Goal: Communication & Community: Answer question/provide support

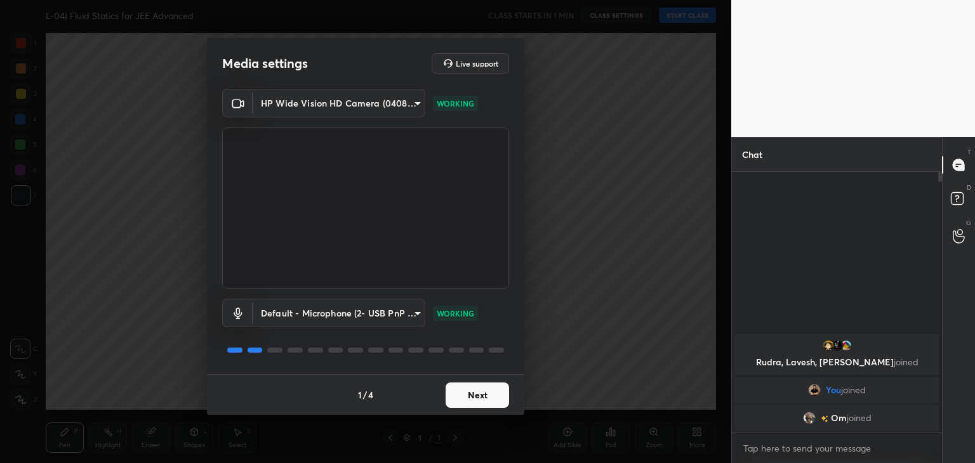
click at [367, 314] on body "1 2 3 4 5 6 7 C X Z C X Z E E Erase all H H L-04| Fluid Statics for JEE Advance…" at bounding box center [487, 231] width 975 height 463
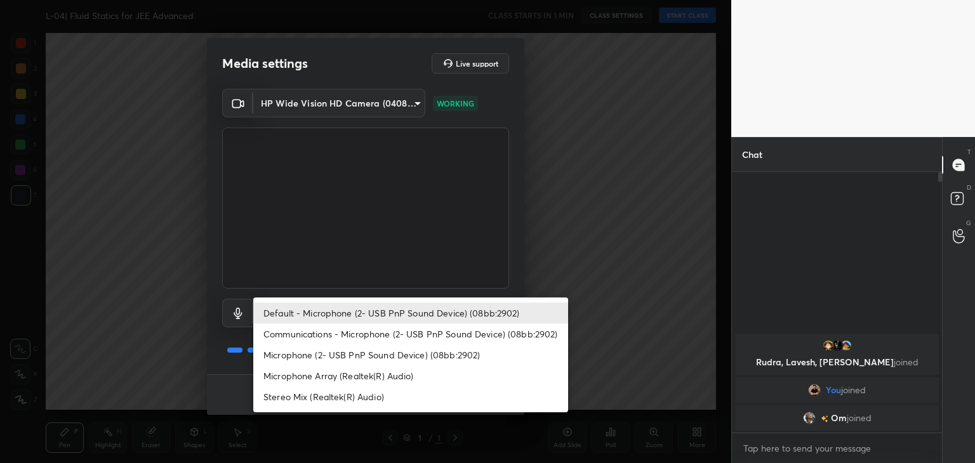
click at [405, 333] on li "Communications - Microphone (2- USB PnP Sound Device) (08bb:2902)" at bounding box center [410, 334] width 315 height 21
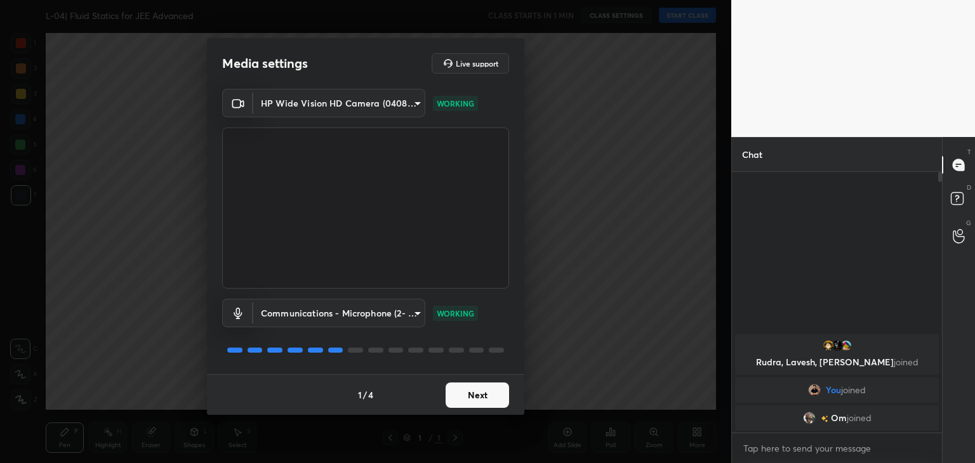
click at [392, 315] on body "1 2 3 4 5 6 7 C X Z C X Z E E Erase all H H L-04| Fluid Statics for JEE Advance…" at bounding box center [487, 231] width 975 height 463
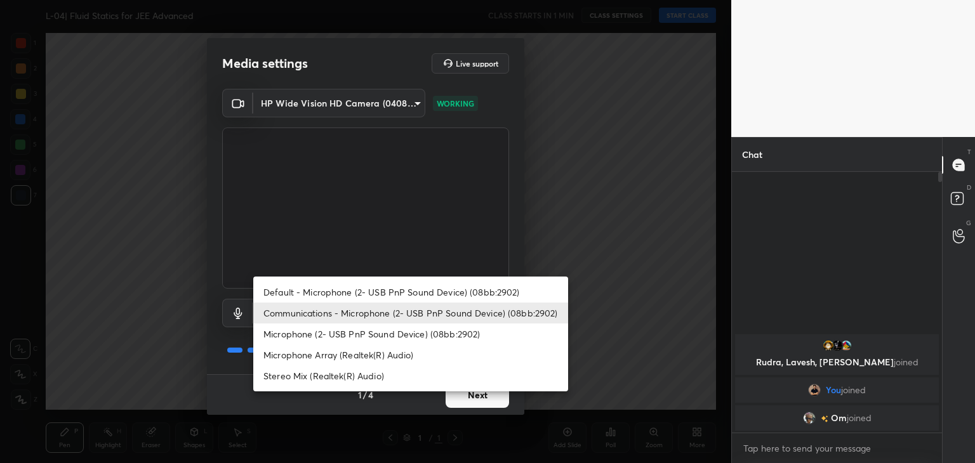
click at [374, 335] on li "Microphone (2- USB PnP Sound Device) (08bb:2902)" at bounding box center [410, 334] width 315 height 21
type input "b440b48dfb98569b356ba9bf27e7417b547fcd361abc8b764546fad181a7ac3e"
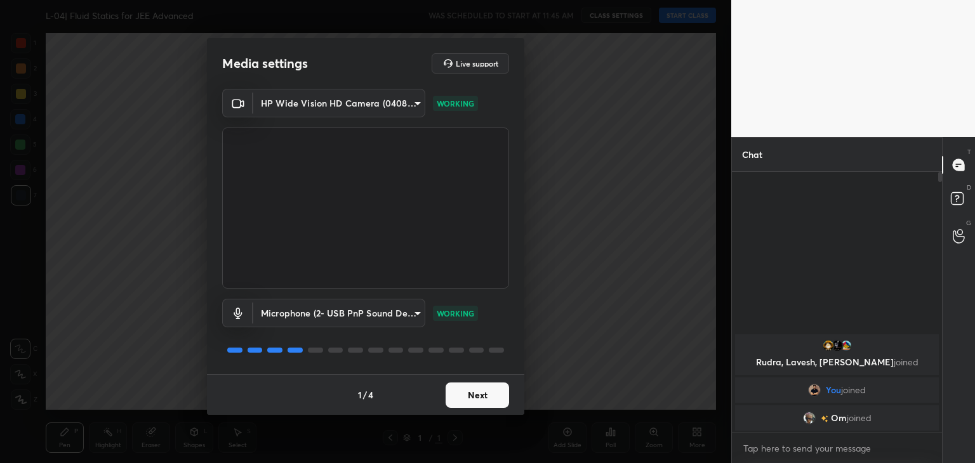
click at [476, 404] on button "Next" at bounding box center [477, 395] width 63 height 25
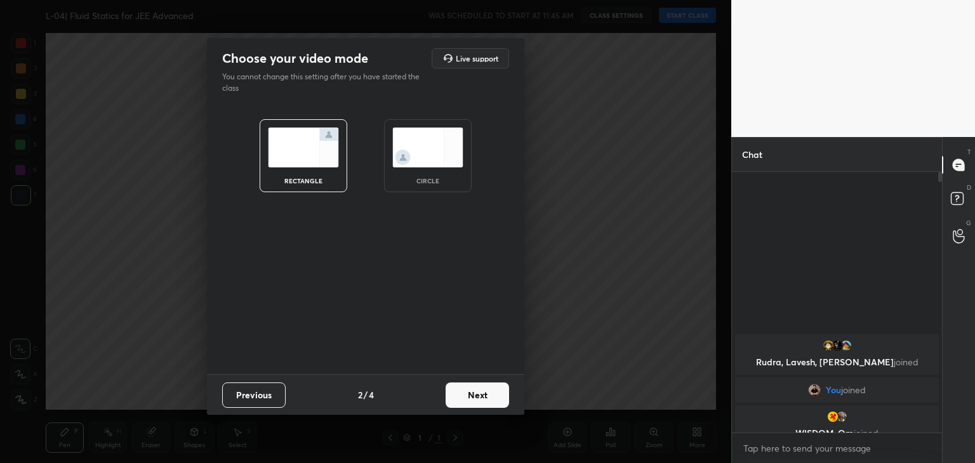
click at [477, 399] on button "Next" at bounding box center [477, 395] width 63 height 25
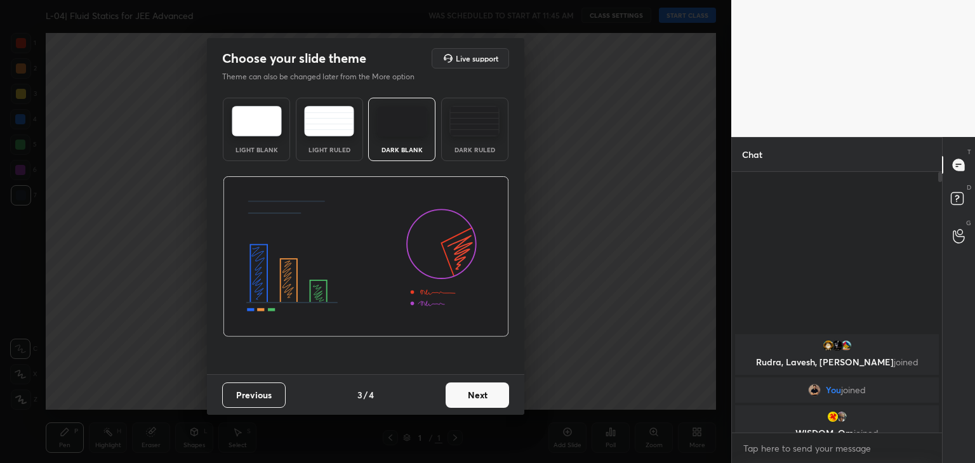
click at [474, 397] on button "Next" at bounding box center [477, 395] width 63 height 25
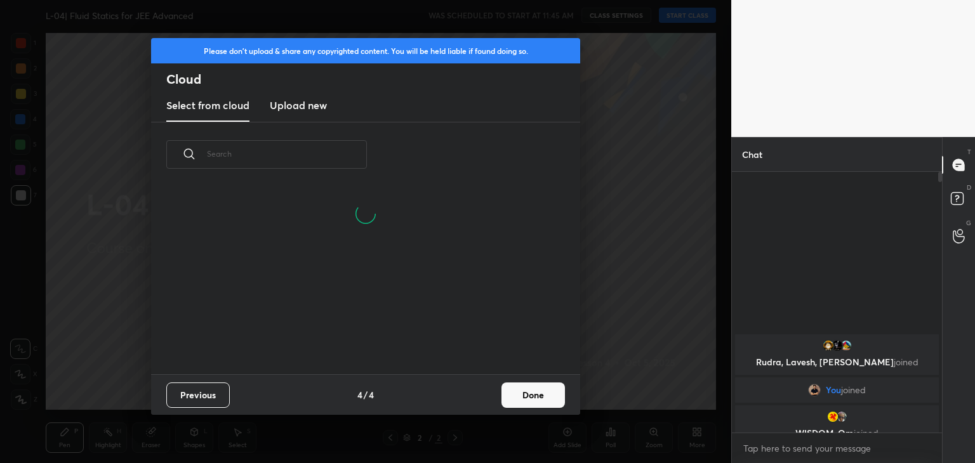
click at [305, 112] on h3 "Upload new" at bounding box center [298, 105] width 57 height 15
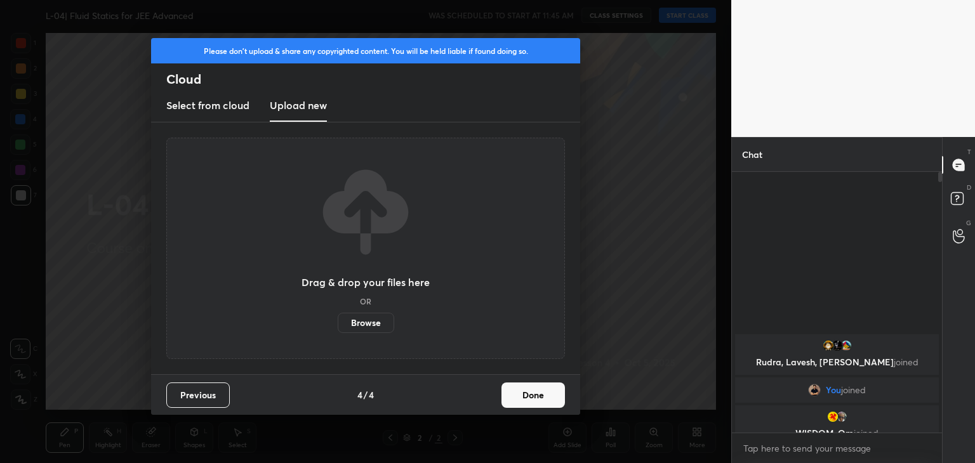
click at [363, 315] on label "Browse" at bounding box center [366, 323] width 56 height 20
click at [338, 315] on input "Browse" at bounding box center [338, 323] width 0 height 20
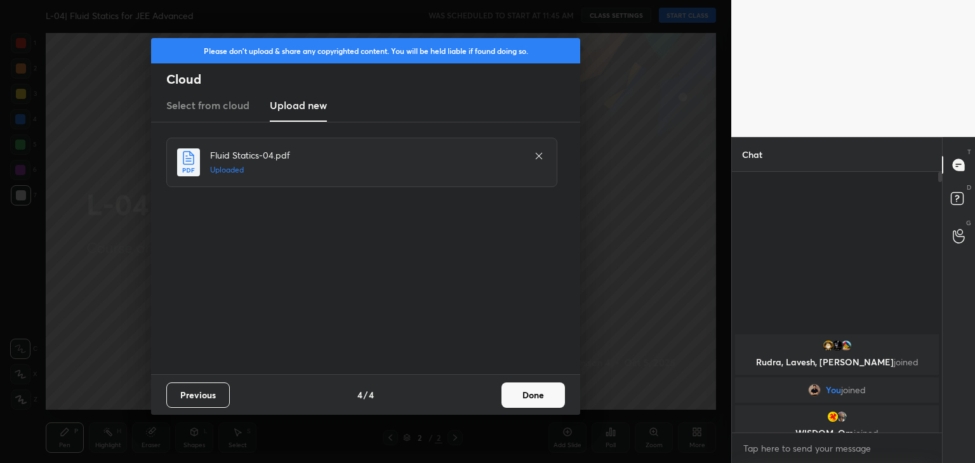
click at [530, 397] on button "Done" at bounding box center [532, 395] width 63 height 25
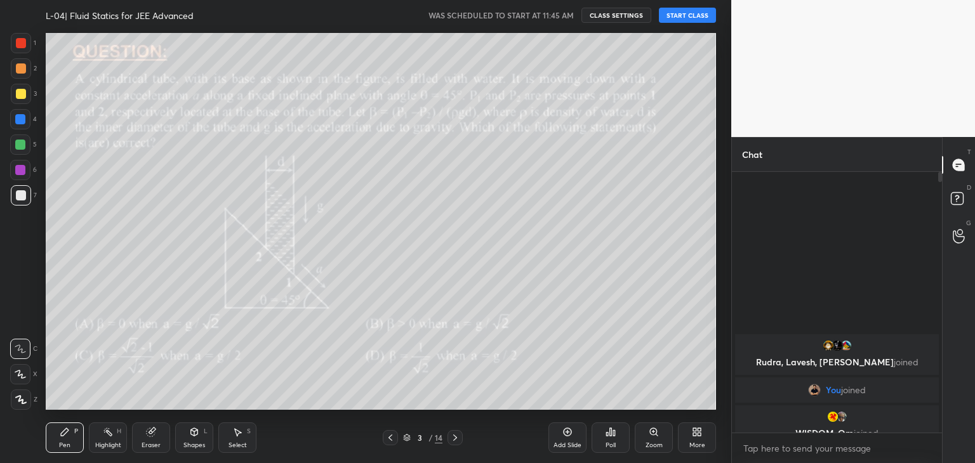
click at [385, 440] on div at bounding box center [390, 437] width 15 height 15
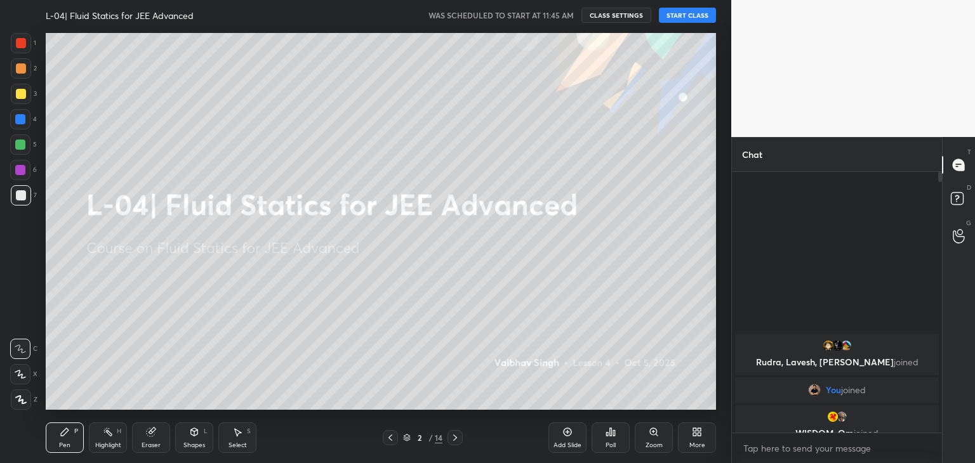
click at [698, 436] on icon at bounding box center [699, 434] width 3 height 3
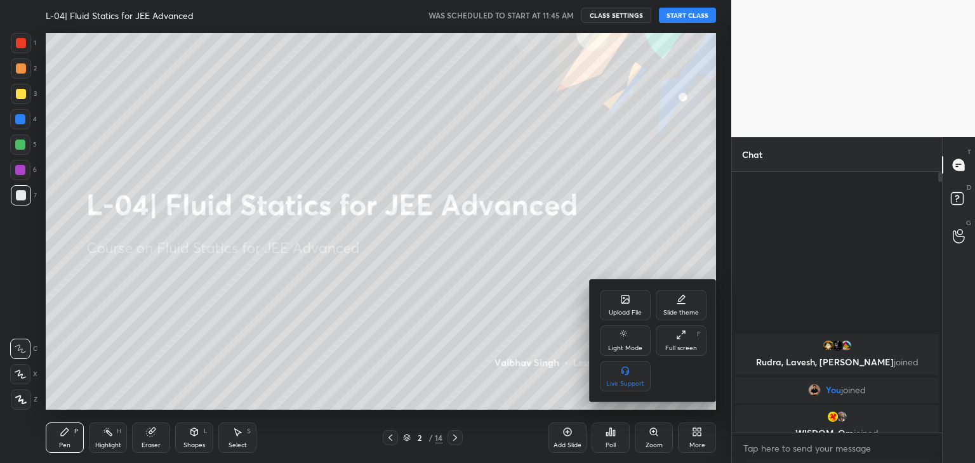
click at [677, 344] on div "Full screen F" at bounding box center [681, 341] width 51 height 30
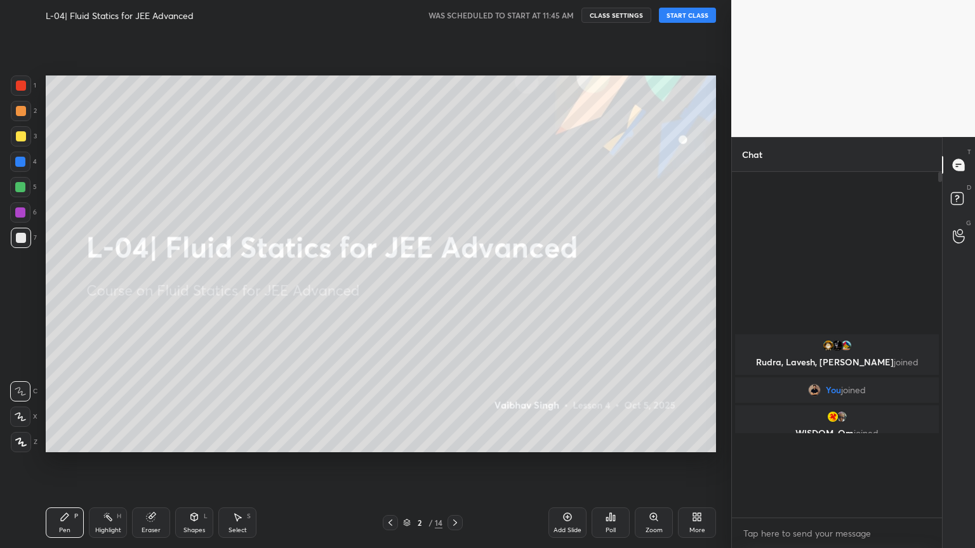
scroll to position [237, 206]
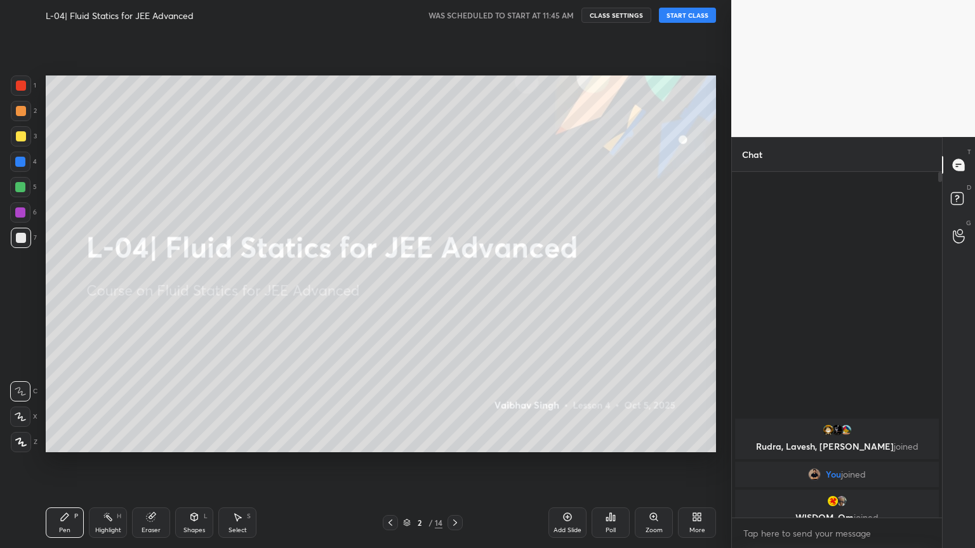
click at [691, 17] on button "START CLASS" at bounding box center [687, 15] width 57 height 15
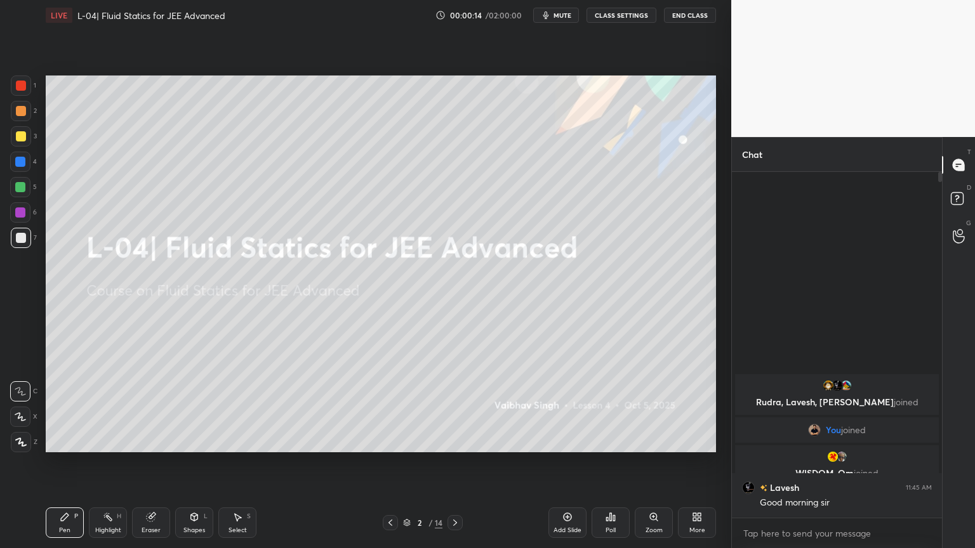
click at [20, 183] on div at bounding box center [20, 187] width 10 height 10
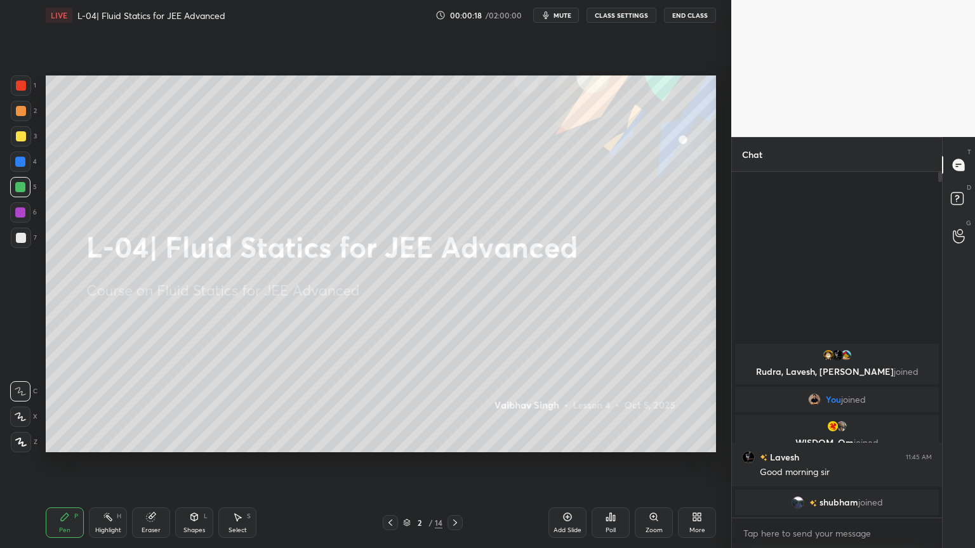
click at [16, 444] on icon at bounding box center [20, 442] width 11 height 9
click at [13, 138] on div at bounding box center [21, 136] width 20 height 20
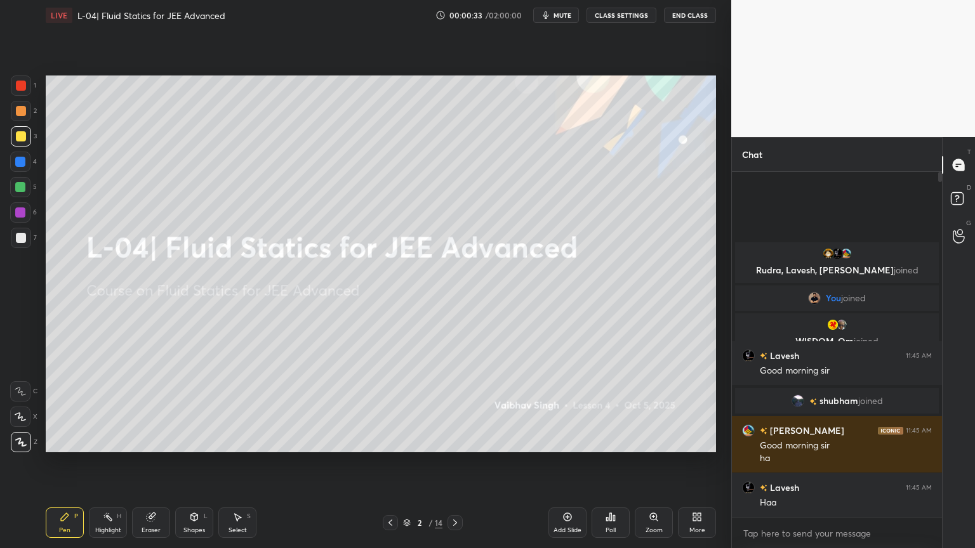
click at [107, 463] on icon at bounding box center [107, 517] width 1 height 1
click at [17, 92] on div at bounding box center [21, 86] width 20 height 20
click at [65, 463] on div "Pen P" at bounding box center [65, 523] width 38 height 30
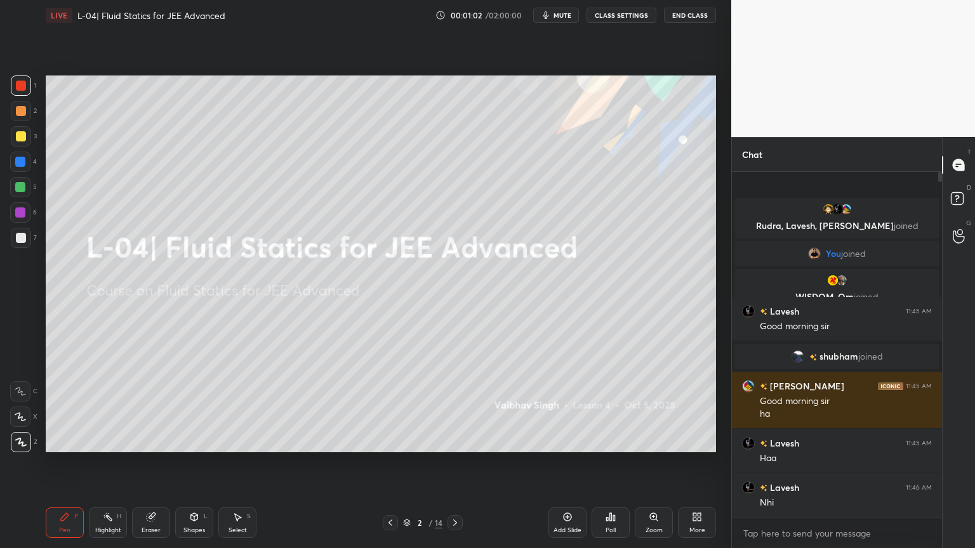
click at [18, 212] on div at bounding box center [20, 213] width 10 height 10
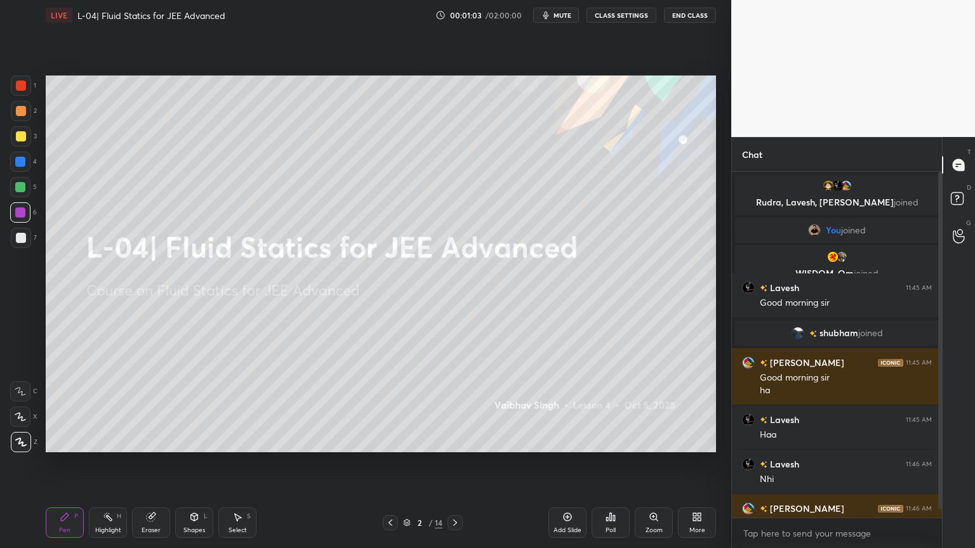
click at [19, 135] on div at bounding box center [21, 136] width 10 height 10
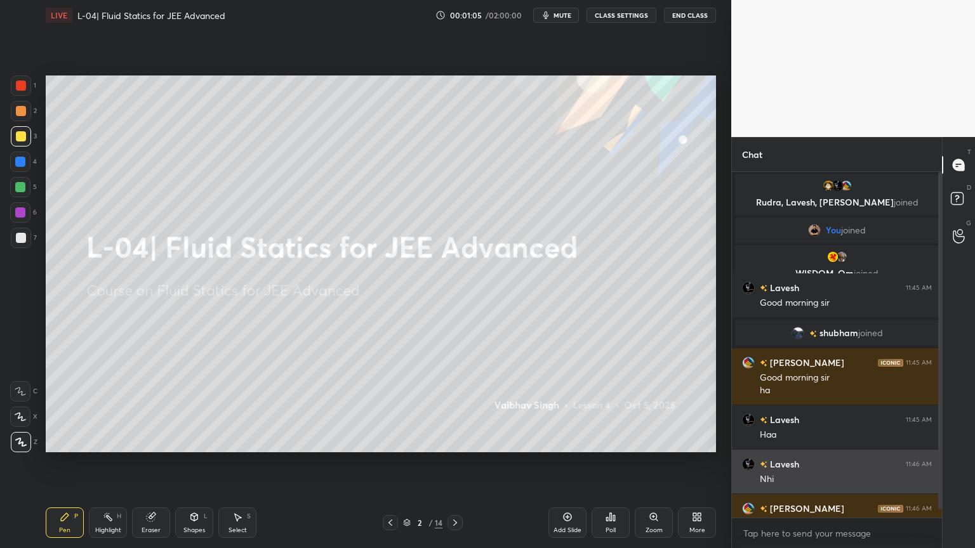
scroll to position [21, 0]
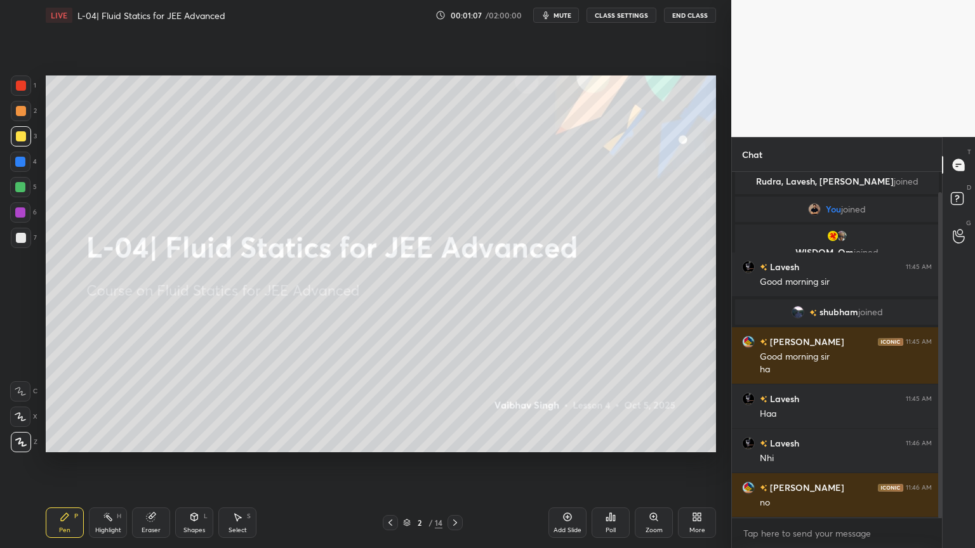
click at [453, 463] on icon at bounding box center [455, 523] width 10 height 10
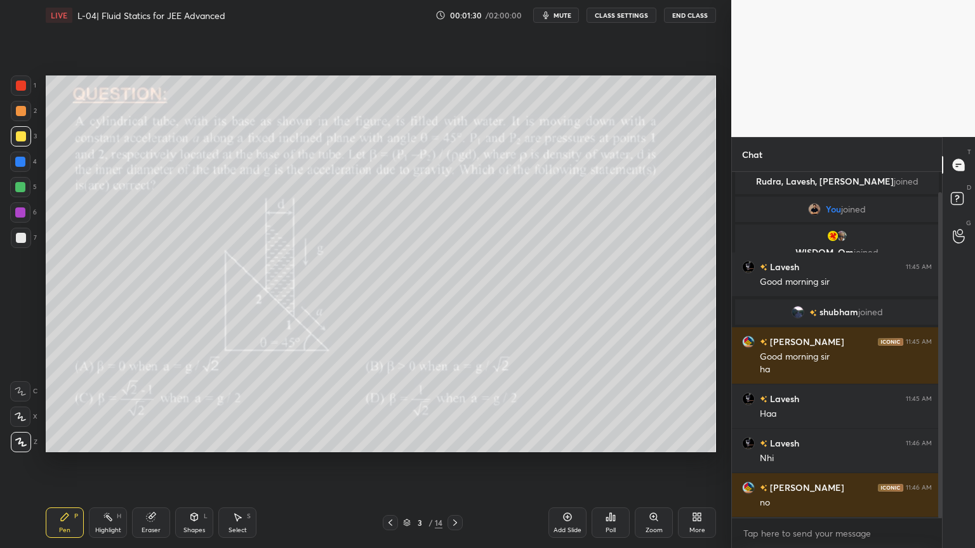
click at [101, 463] on div "Highlight" at bounding box center [108, 530] width 26 height 6
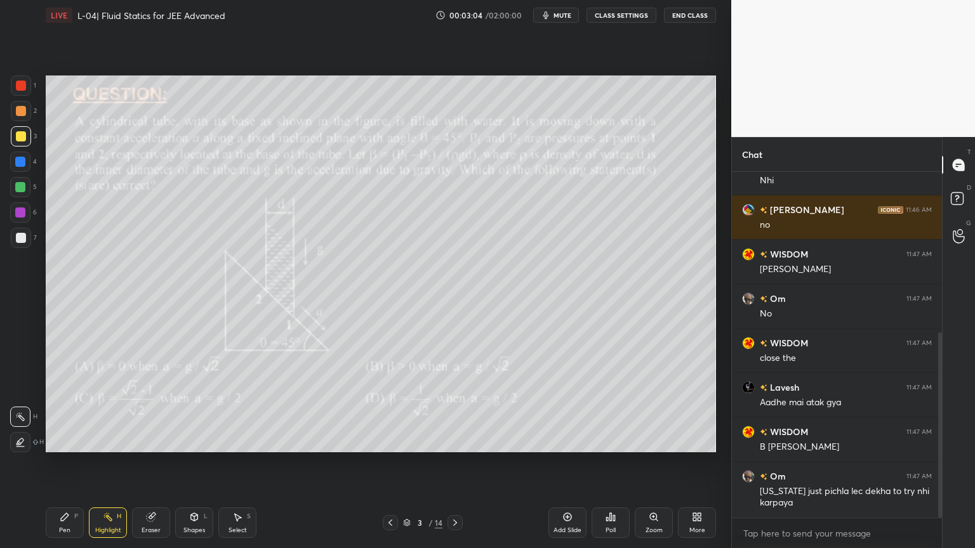
scroll to position [343, 0]
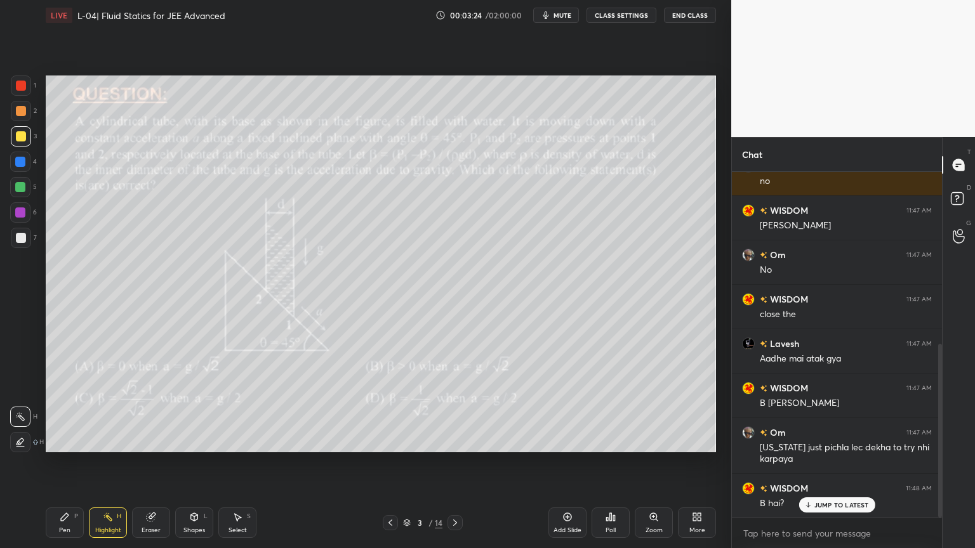
click at [566, 463] on icon at bounding box center [567, 517] width 10 height 10
click at [187, 463] on div "Shapes" at bounding box center [194, 530] width 22 height 6
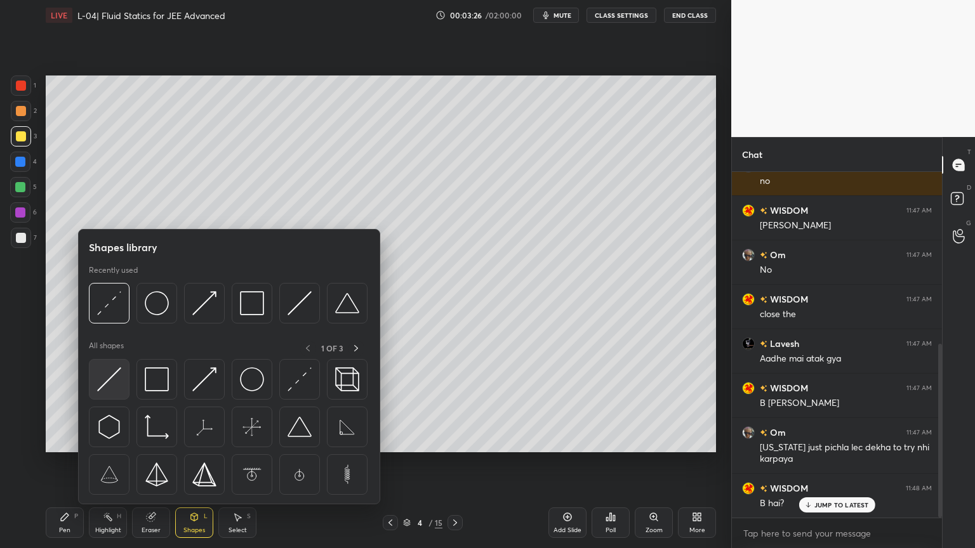
click at [105, 388] on img at bounding box center [109, 380] width 24 height 24
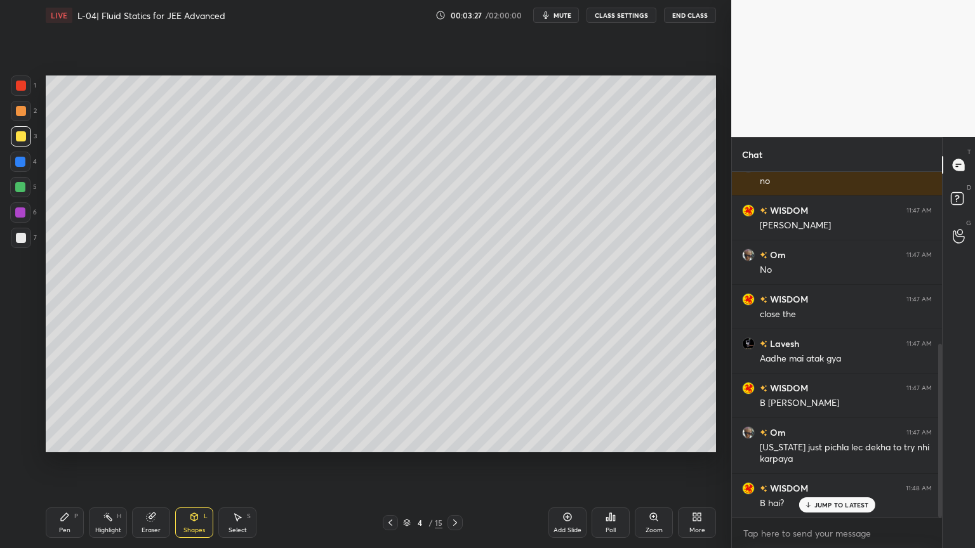
click at [12, 185] on div at bounding box center [20, 187] width 20 height 20
click at [188, 463] on div "Shapes L" at bounding box center [194, 523] width 38 height 30
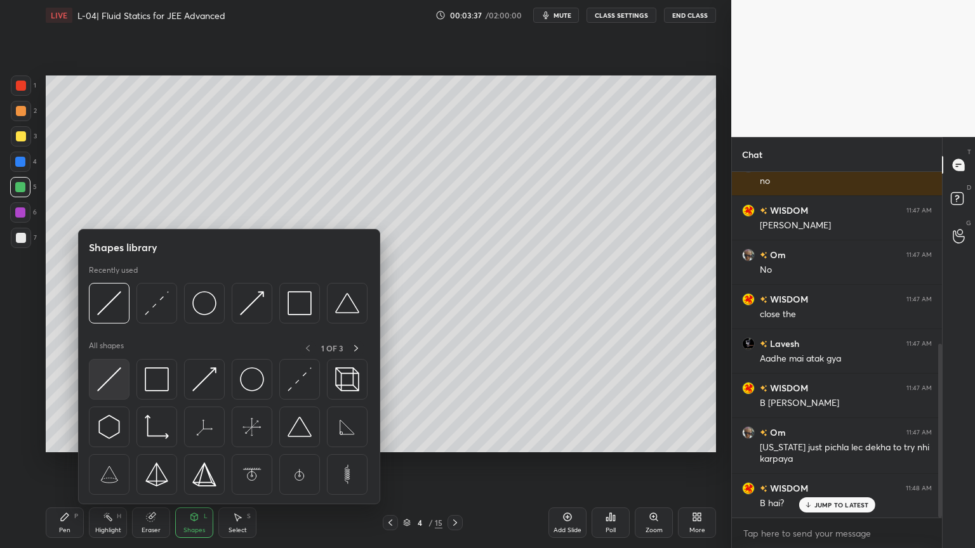
click at [112, 378] on img at bounding box center [109, 380] width 24 height 24
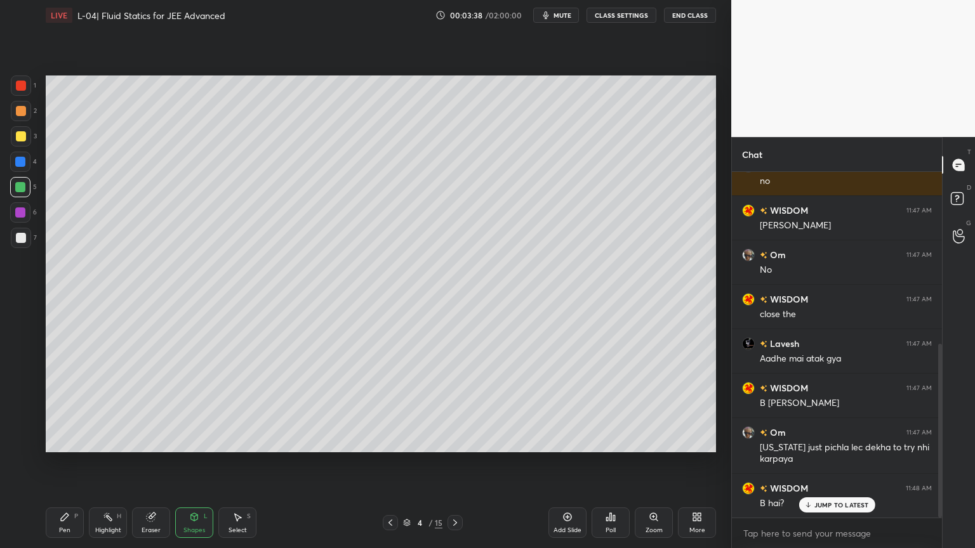
click at [15, 131] on div at bounding box center [21, 136] width 20 height 20
click at [20, 104] on div at bounding box center [21, 111] width 20 height 20
click at [50, 463] on div "Pen P Highlight H Eraser Shapes L Select S 4 / 15 Add Slide Poll Zoom More" at bounding box center [381, 523] width 670 height 51
click at [50, 463] on div "Pen P" at bounding box center [65, 523] width 38 height 30
click at [193, 463] on div "Shapes" at bounding box center [194, 530] width 22 height 6
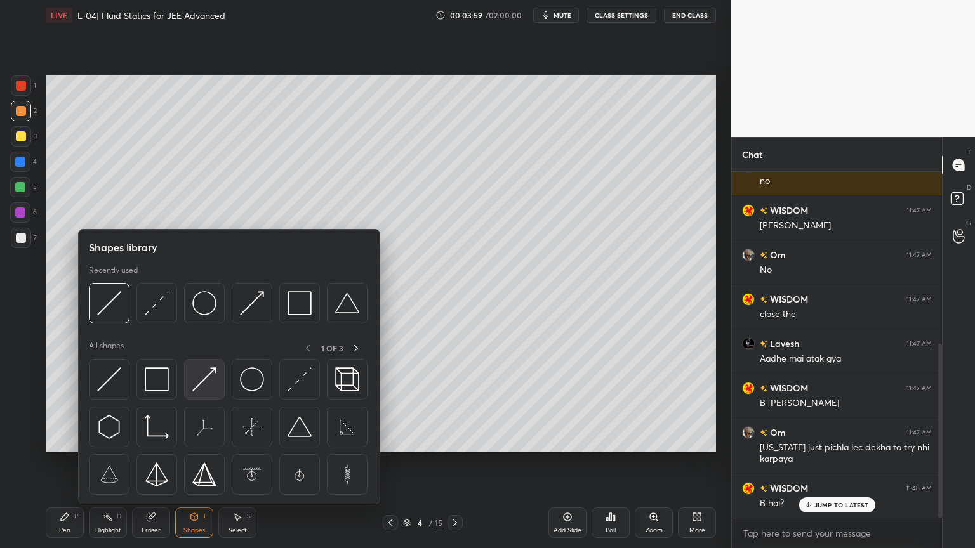
click at [211, 376] on img at bounding box center [204, 380] width 24 height 24
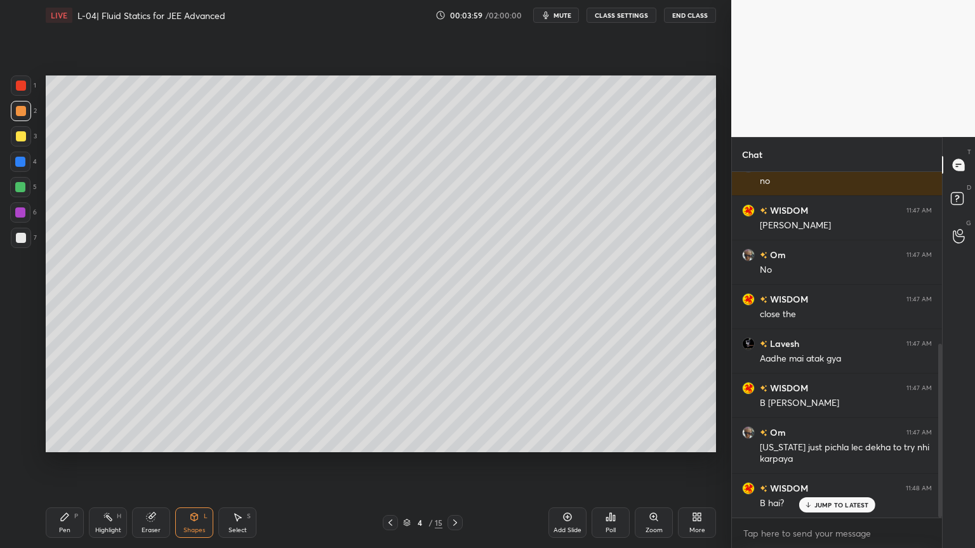
click at [15, 163] on div at bounding box center [20, 162] width 10 height 10
click at [68, 463] on div "Pen" at bounding box center [64, 530] width 11 height 6
click at [16, 140] on div at bounding box center [21, 136] width 10 height 10
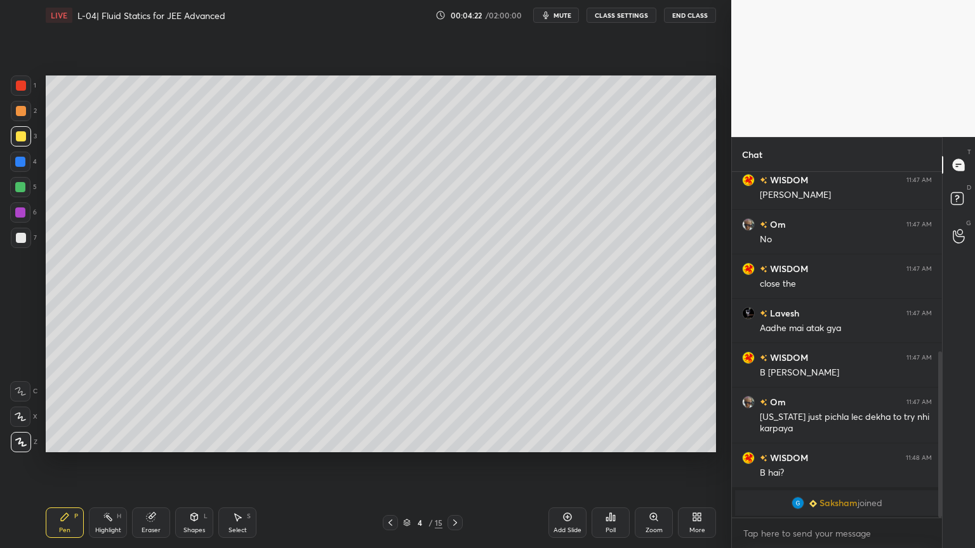
click at [155, 463] on div "Eraser" at bounding box center [151, 530] width 19 height 6
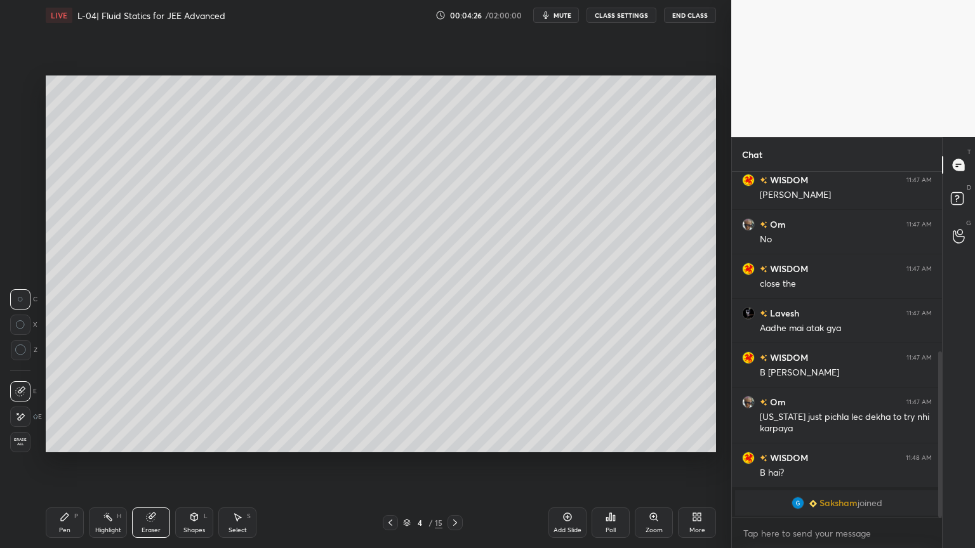
click at [56, 463] on div "Pen P" at bounding box center [65, 523] width 38 height 30
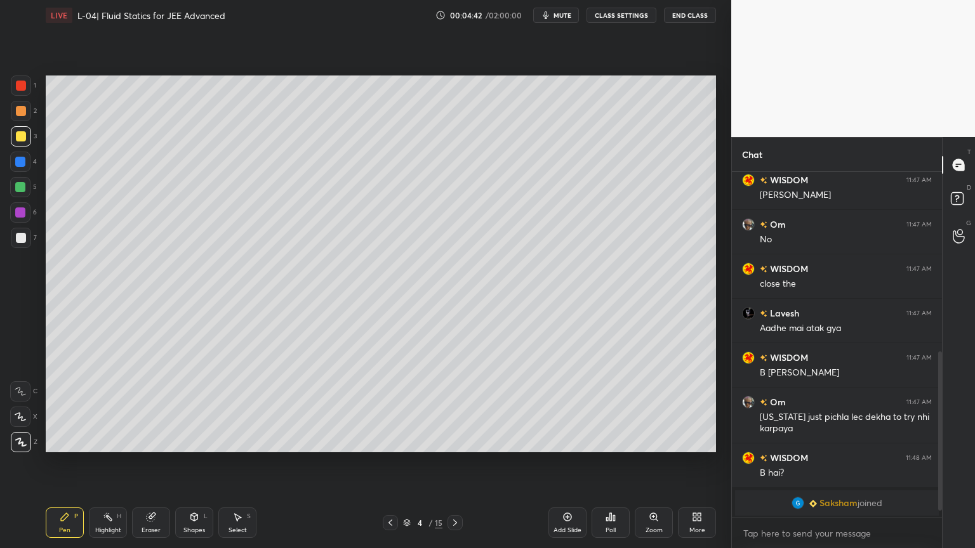
scroll to position [418, 0]
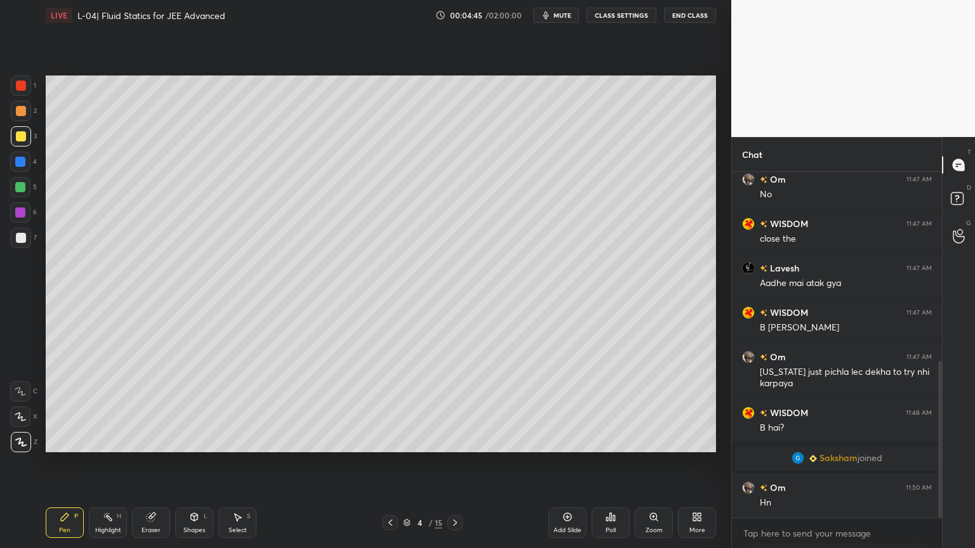
click at [22, 94] on div at bounding box center [21, 86] width 20 height 20
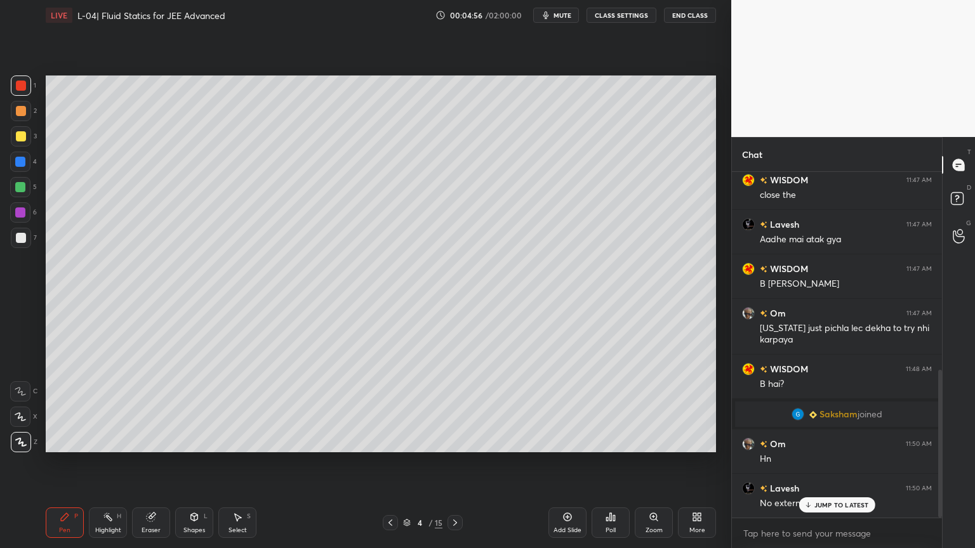
click at [150, 463] on div "Eraser" at bounding box center [151, 530] width 19 height 6
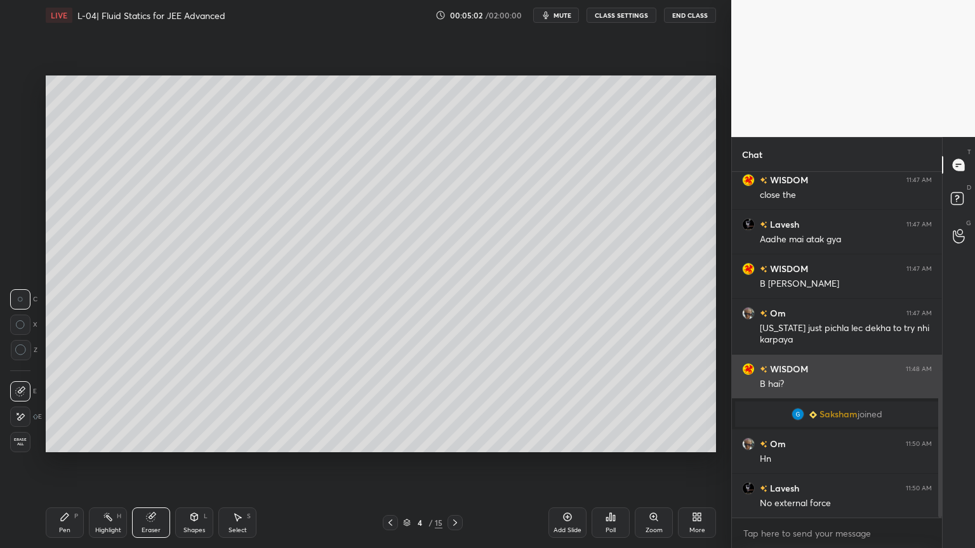
scroll to position [463, 0]
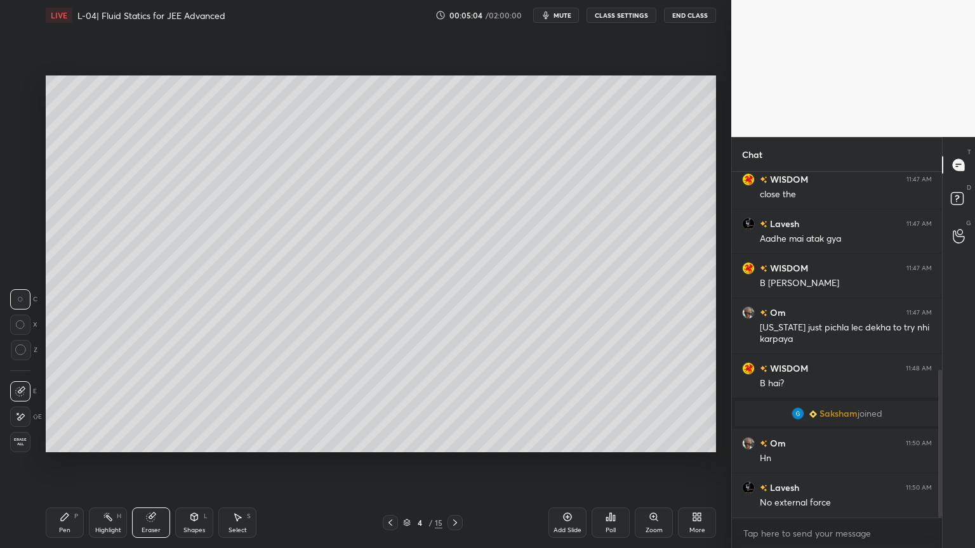
click at [60, 463] on div "Pen" at bounding box center [64, 530] width 11 height 6
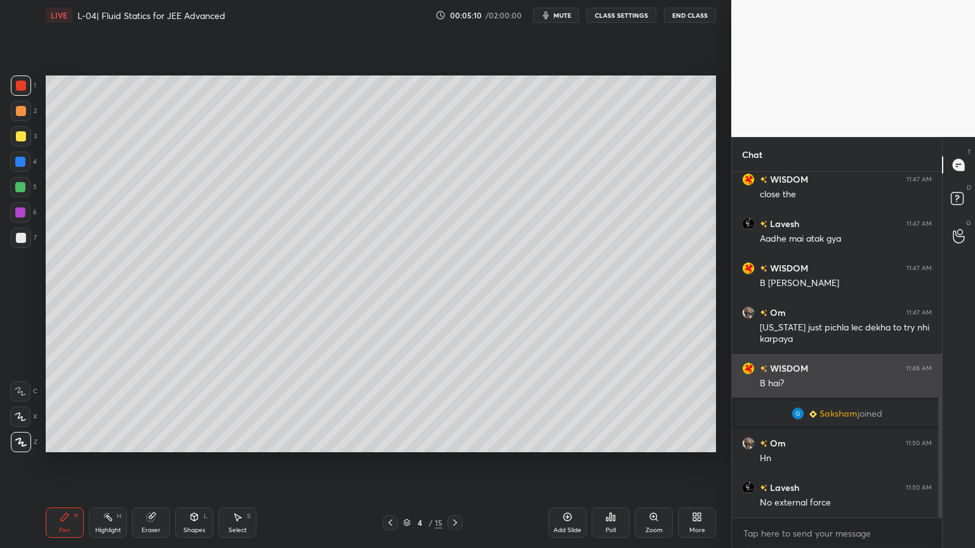
scroll to position [507, 0]
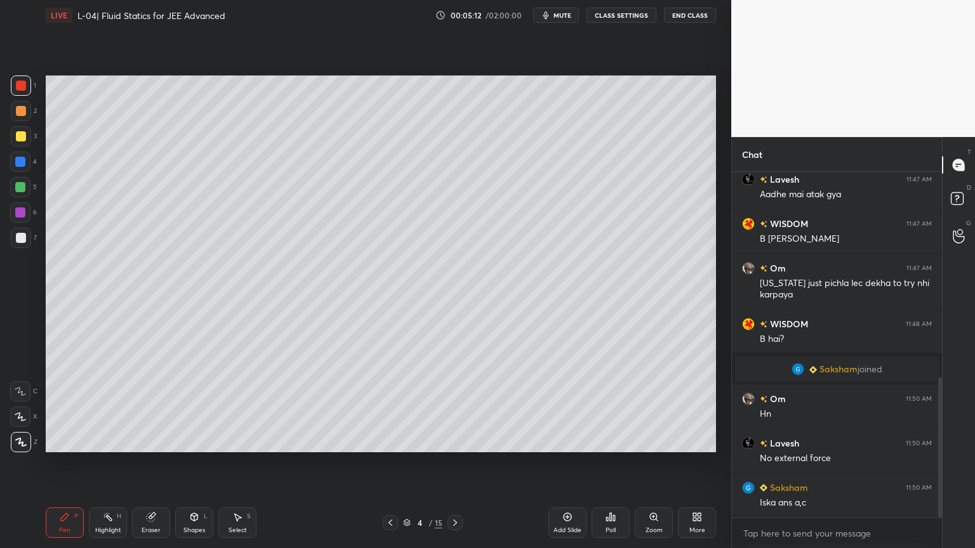
click at [386, 463] on icon at bounding box center [390, 523] width 10 height 10
click at [461, 463] on div at bounding box center [455, 522] width 15 height 15
click at [18, 185] on div at bounding box center [20, 187] width 10 height 10
click at [196, 463] on icon at bounding box center [194, 518] width 7 height 8
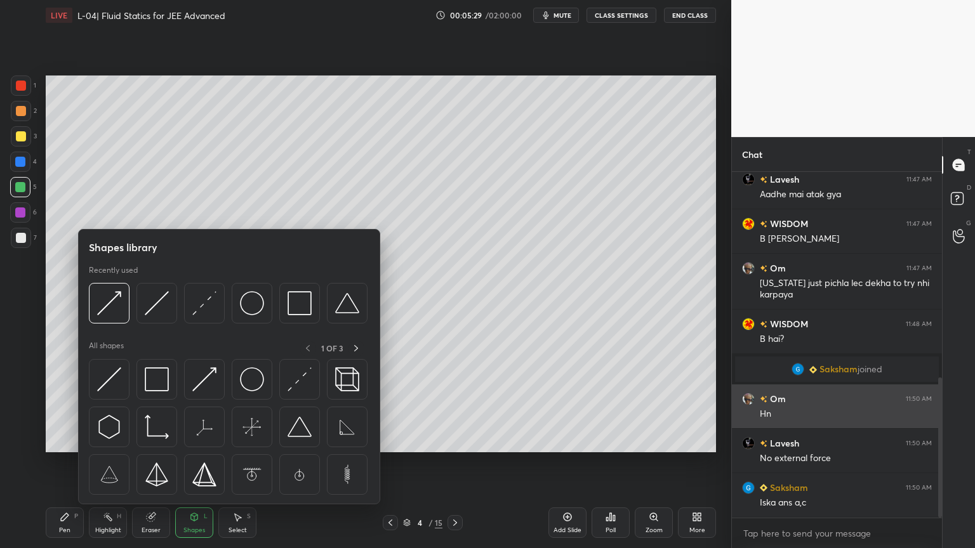
click at [112, 375] on img at bounding box center [109, 380] width 24 height 24
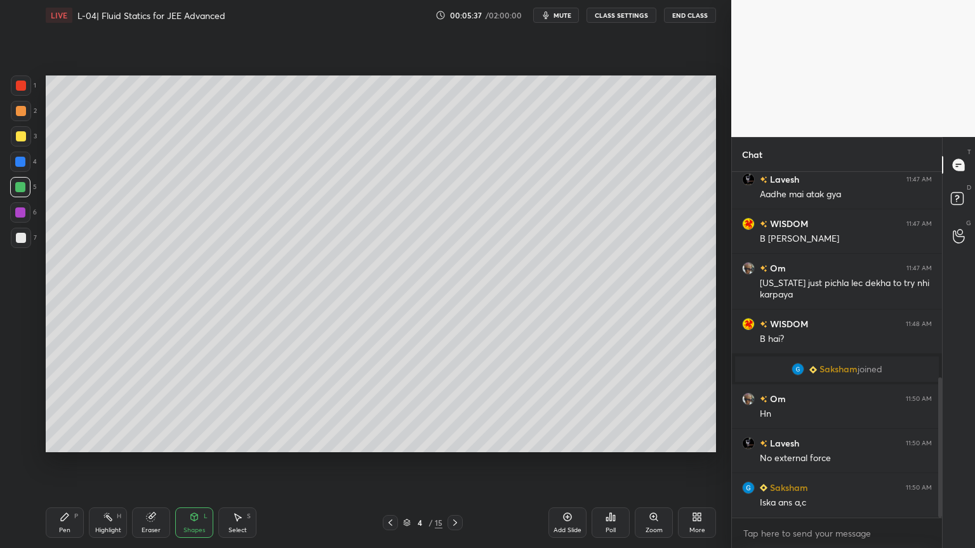
click at [187, 463] on div "Shapes L" at bounding box center [194, 523] width 38 height 30
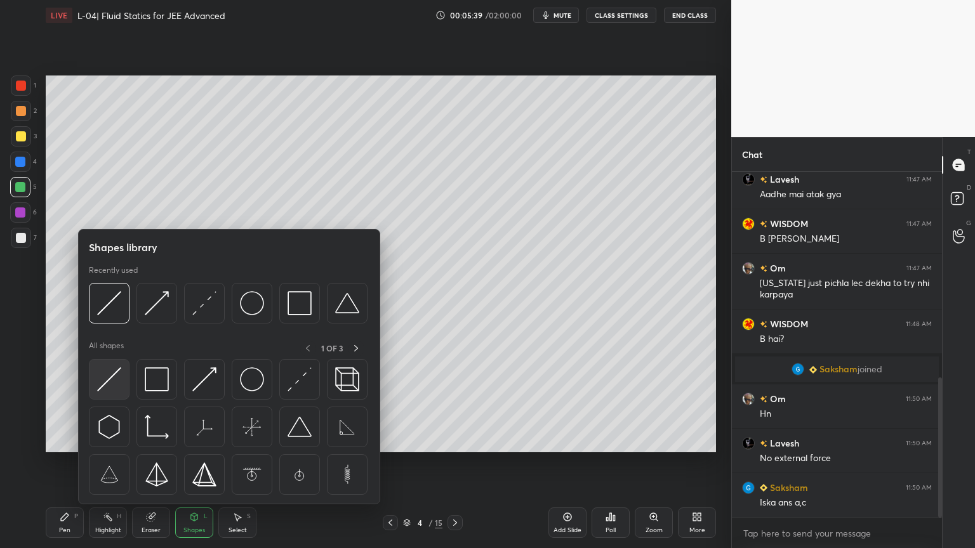
click at [111, 383] on img at bounding box center [109, 380] width 24 height 24
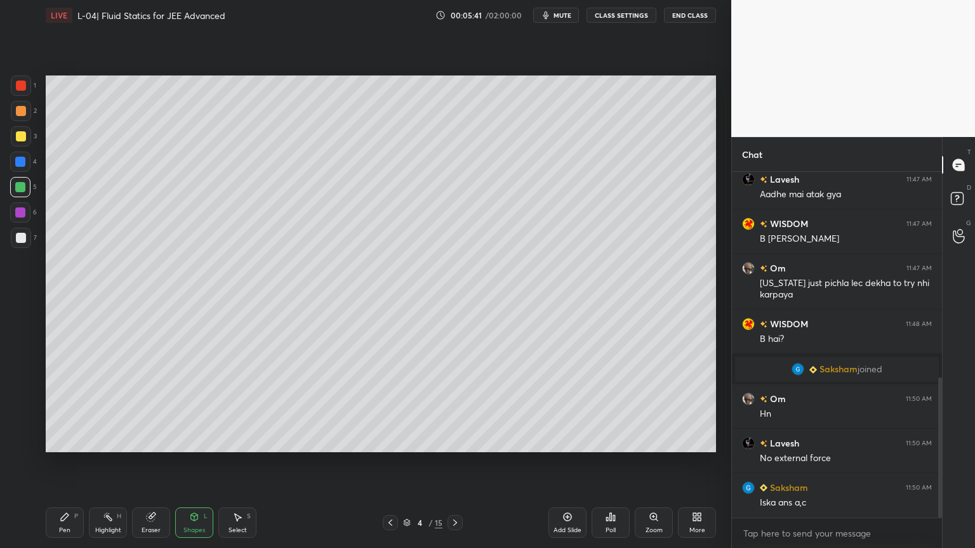
click at [17, 216] on div at bounding box center [20, 213] width 10 height 10
click at [71, 463] on div "Pen P" at bounding box center [65, 523] width 38 height 30
click at [190, 463] on icon at bounding box center [194, 517] width 10 height 10
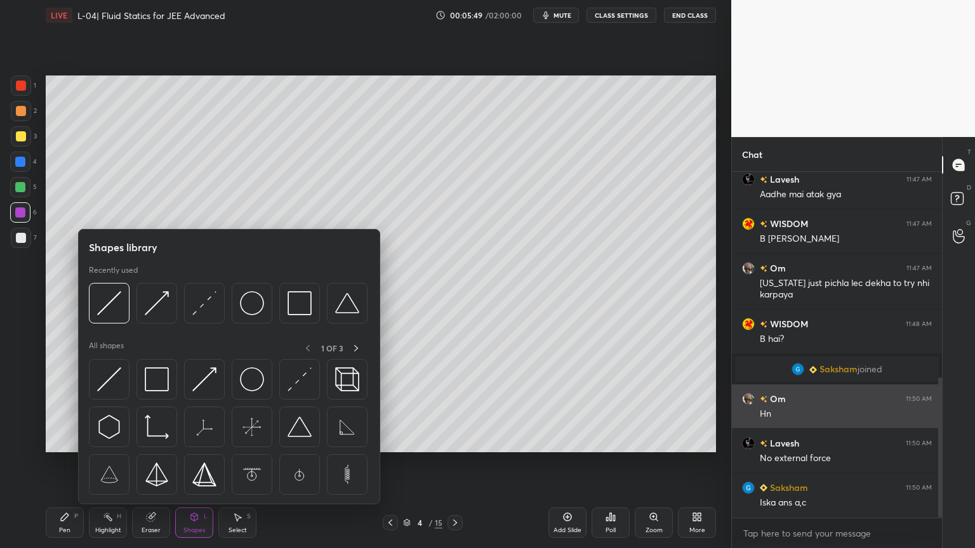
click at [106, 383] on img at bounding box center [109, 380] width 24 height 24
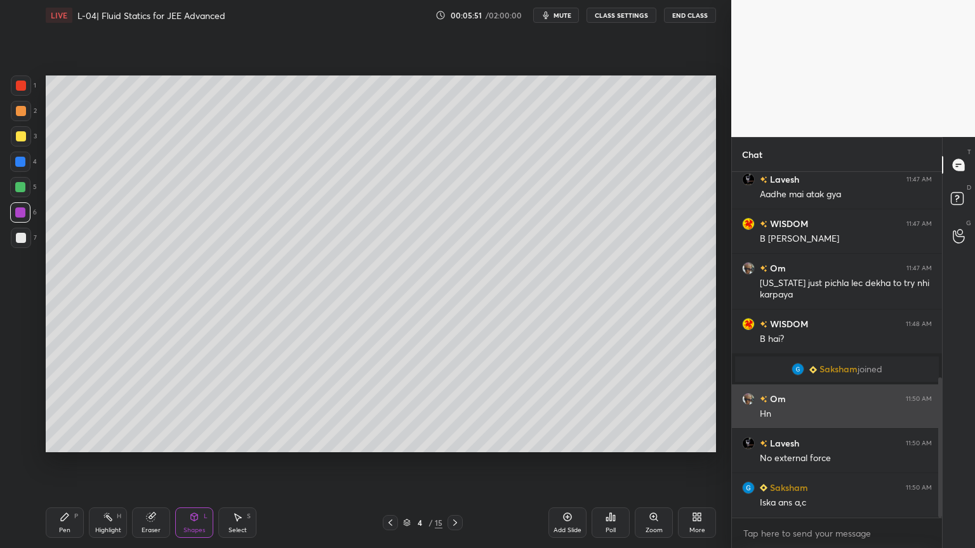
scroll to position [551, 0]
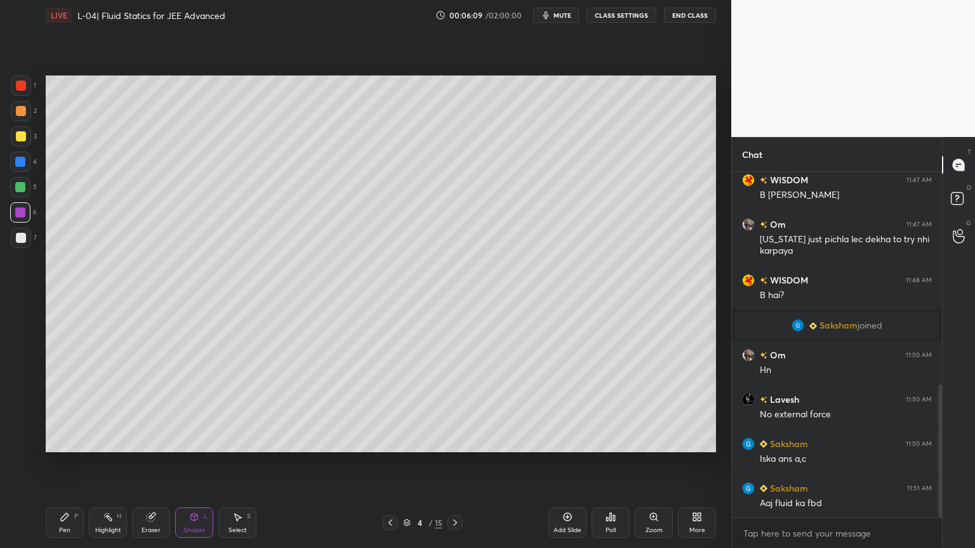
click at [17, 135] on div at bounding box center [21, 136] width 10 height 10
click at [20, 164] on div at bounding box center [20, 162] width 10 height 10
click at [17, 112] on div at bounding box center [21, 111] width 10 height 10
click at [20, 91] on div at bounding box center [21, 86] width 20 height 20
click at [59, 463] on div "Pen P" at bounding box center [65, 523] width 38 height 30
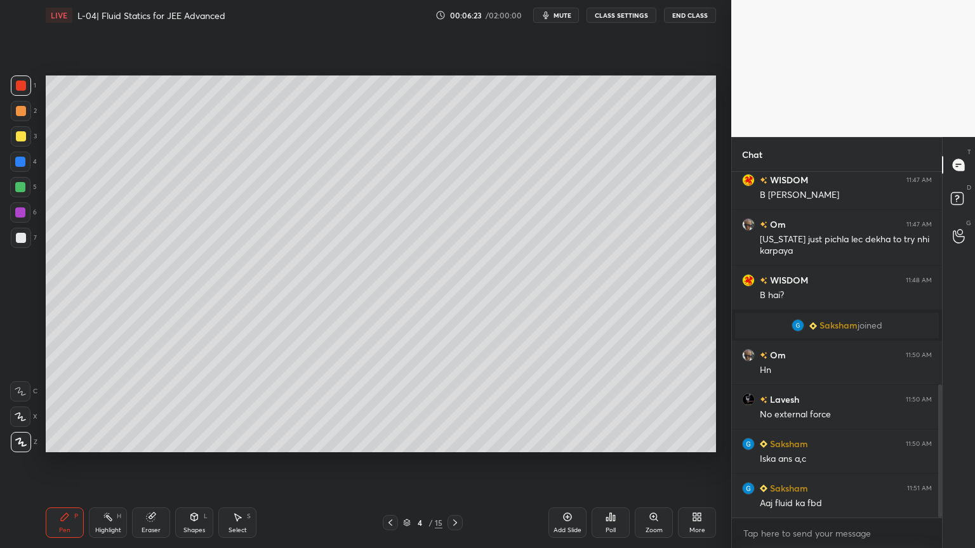
click at [105, 463] on div "Highlight" at bounding box center [108, 530] width 26 height 6
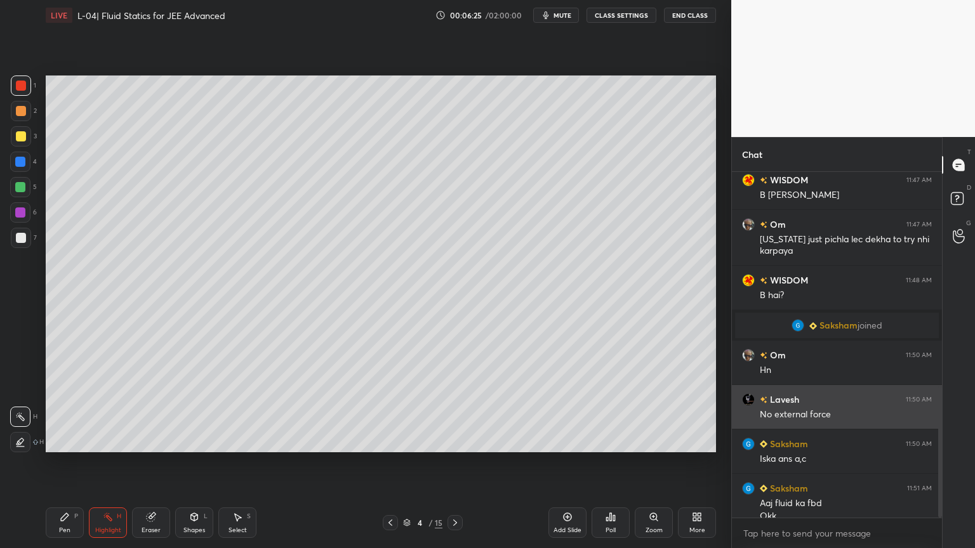
scroll to position [564, 0]
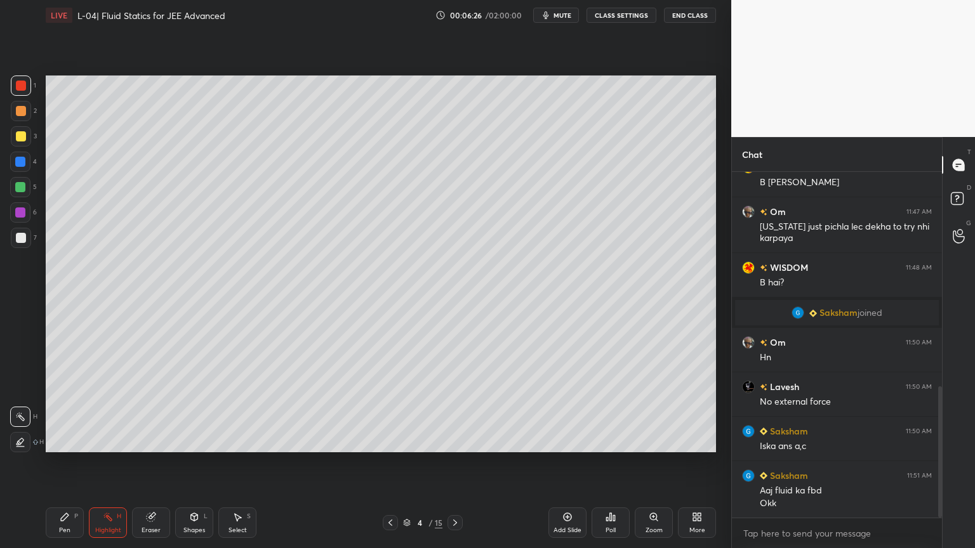
click at [58, 463] on div "Pen P" at bounding box center [65, 523] width 38 height 30
click at [17, 136] on div at bounding box center [21, 136] width 10 height 10
click at [147, 463] on icon at bounding box center [151, 517] width 10 height 10
click at [63, 463] on div "Pen P" at bounding box center [65, 523] width 38 height 30
click at [155, 463] on icon at bounding box center [151, 517] width 10 height 10
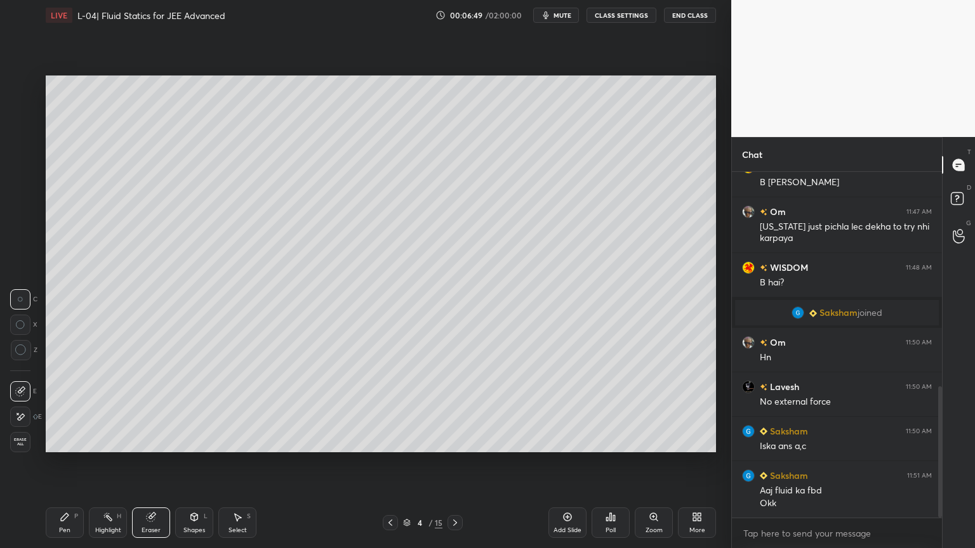
click at [54, 463] on div "Pen P" at bounding box center [65, 523] width 38 height 30
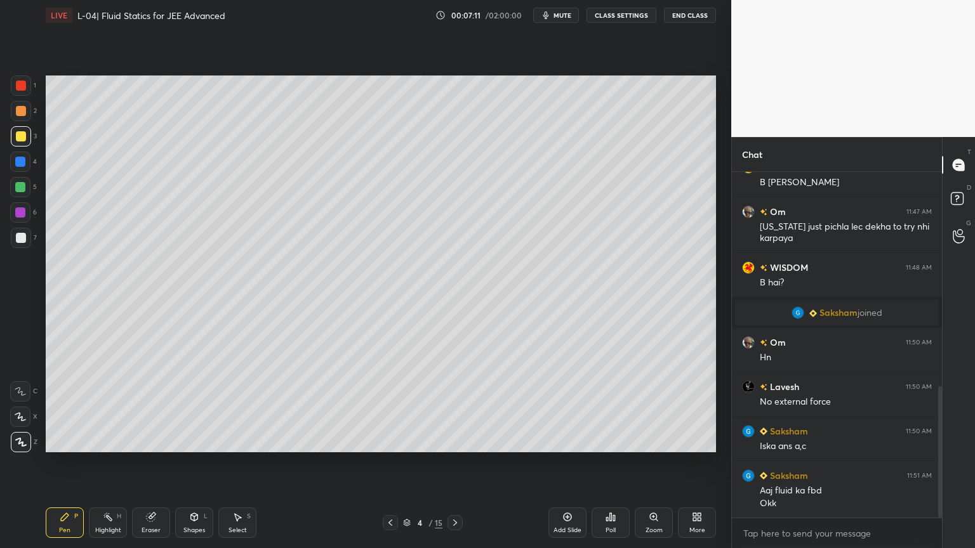
click at [391, 463] on icon at bounding box center [390, 523] width 10 height 10
click at [452, 463] on icon at bounding box center [455, 523] width 10 height 10
click at [385, 463] on icon at bounding box center [390, 523] width 10 height 10
click at [450, 463] on div at bounding box center [455, 522] width 15 height 15
click at [569, 463] on icon at bounding box center [568, 517] width 4 height 4
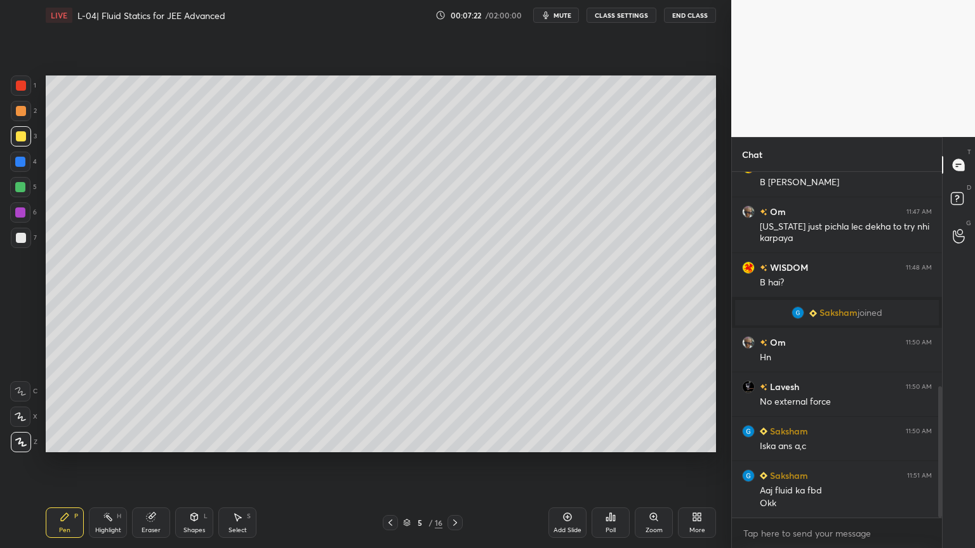
click at [13, 115] on div at bounding box center [21, 111] width 20 height 20
click at [197, 463] on icon at bounding box center [194, 518] width 7 height 8
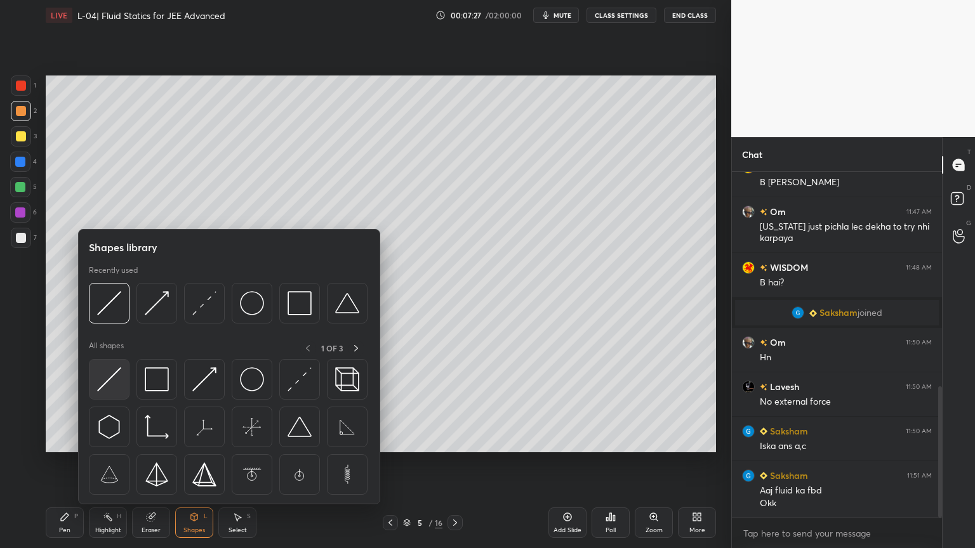
click at [105, 379] on img at bounding box center [109, 380] width 24 height 24
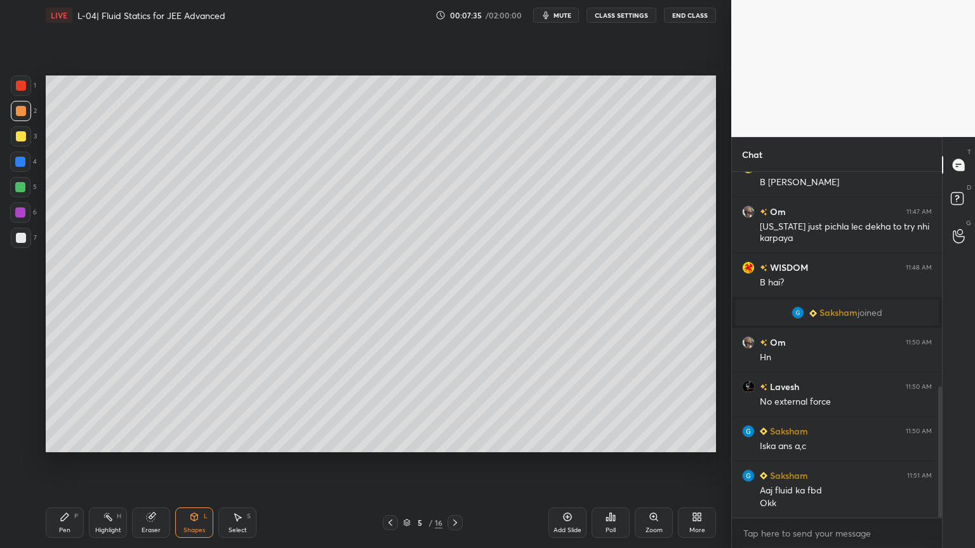
click at [195, 463] on div "Shapes L" at bounding box center [194, 523] width 38 height 30
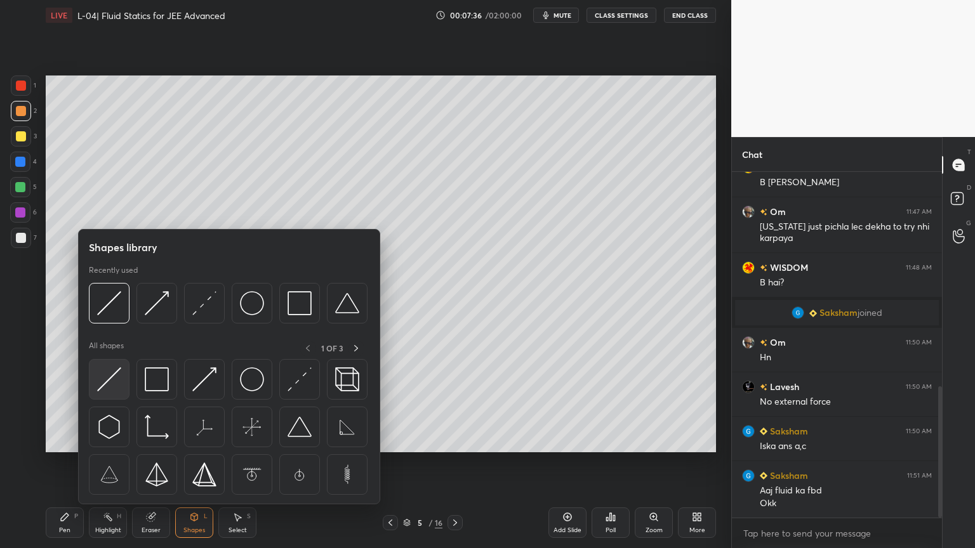
click at [109, 386] on img at bounding box center [109, 380] width 24 height 24
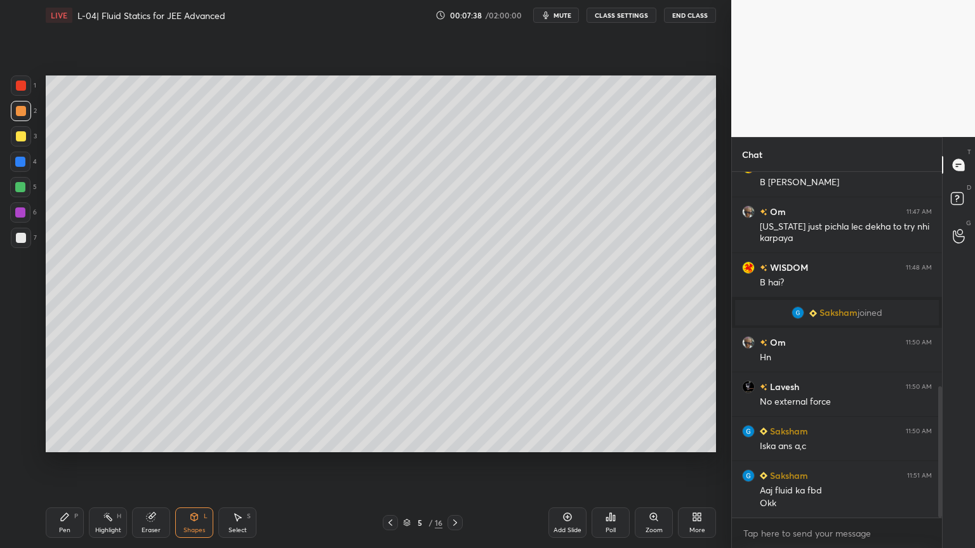
click at [10, 139] on div "1 2 3 4 5 6 7 C X Z C X Z E E Erase all H H" at bounding box center [20, 264] width 41 height 377
click at [17, 136] on div at bounding box center [21, 136] width 10 height 10
click at [189, 463] on div "Shapes L" at bounding box center [194, 523] width 38 height 30
click at [58, 463] on div "Pen P" at bounding box center [65, 523] width 38 height 30
click at [185, 463] on div "Shapes L" at bounding box center [194, 523] width 38 height 30
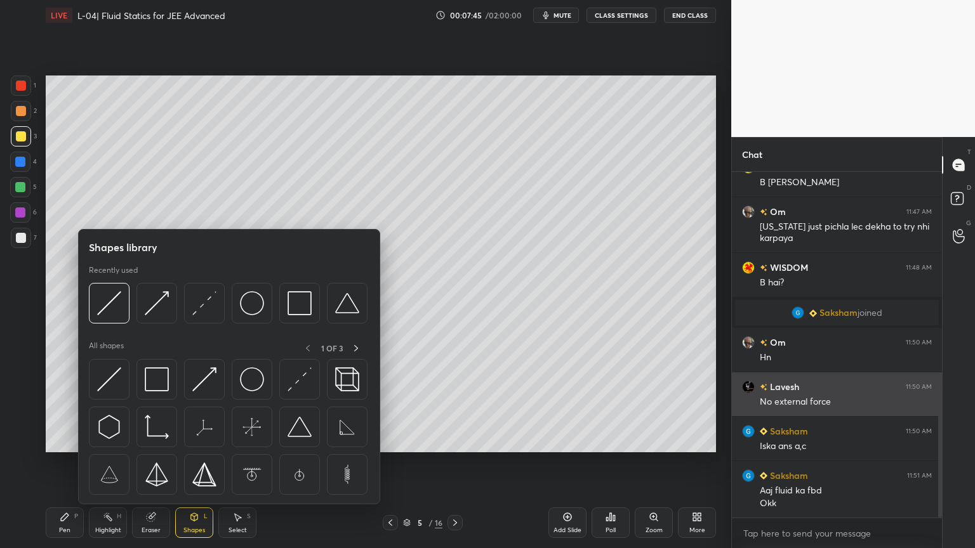
click at [157, 380] on img at bounding box center [157, 380] width 24 height 24
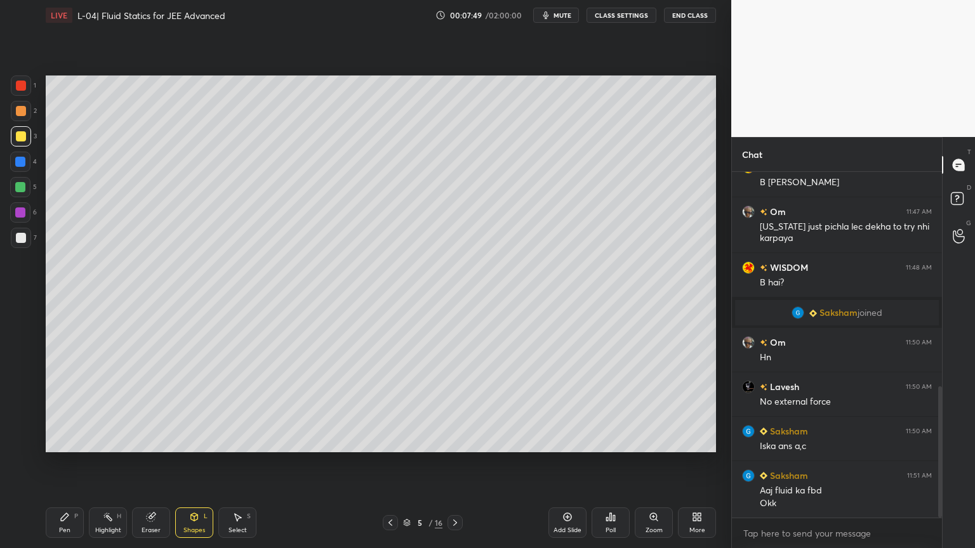
click at [193, 463] on div "Shapes L" at bounding box center [194, 523] width 38 height 30
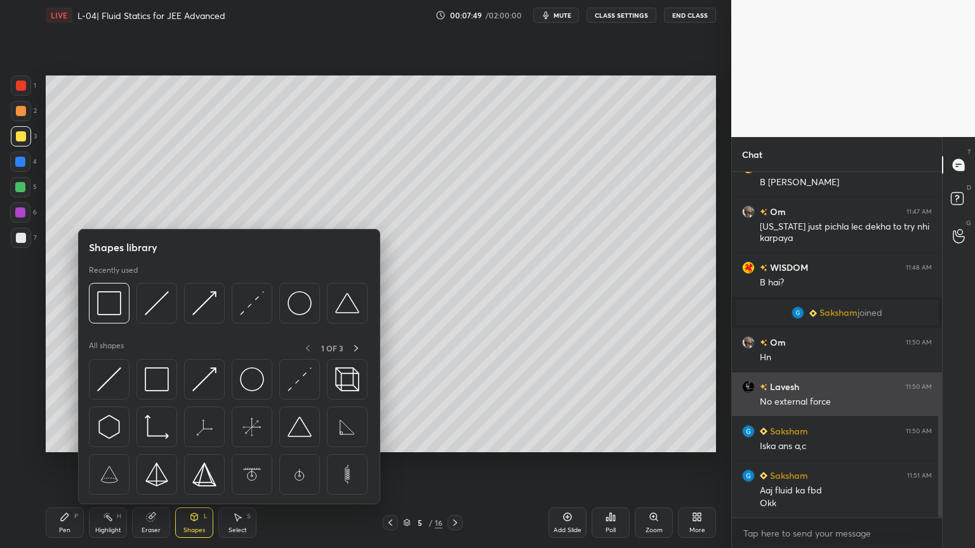
click at [210, 380] on img at bounding box center [204, 380] width 24 height 24
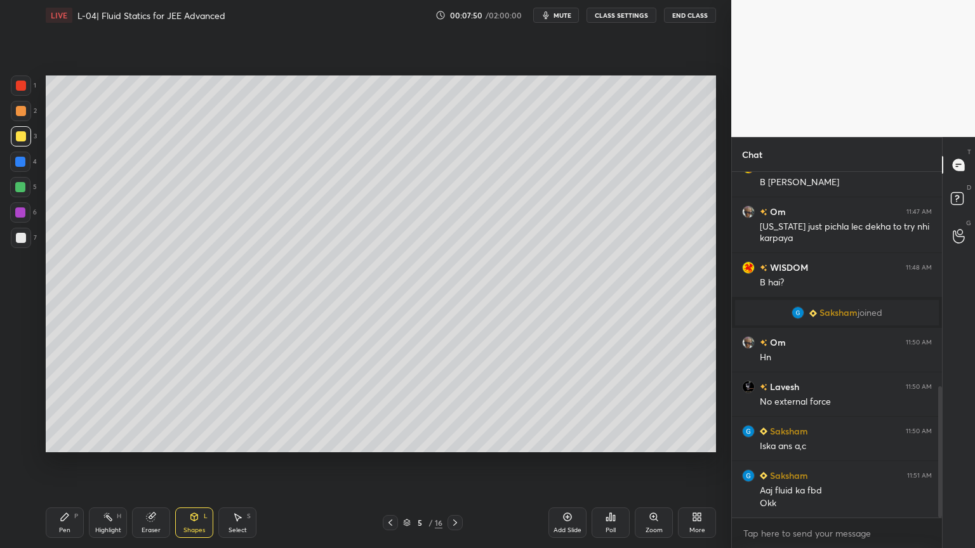
click at [21, 162] on div at bounding box center [20, 162] width 10 height 10
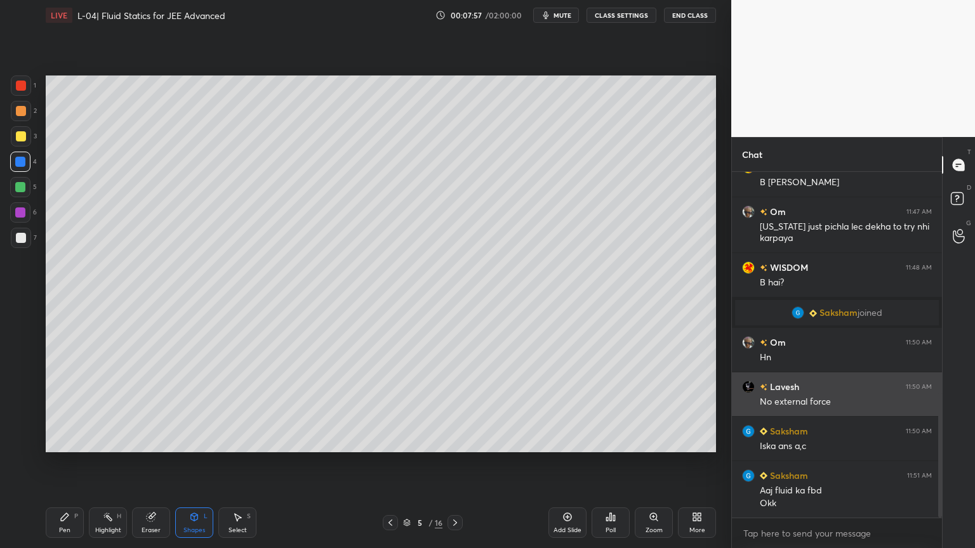
scroll to position [609, 0]
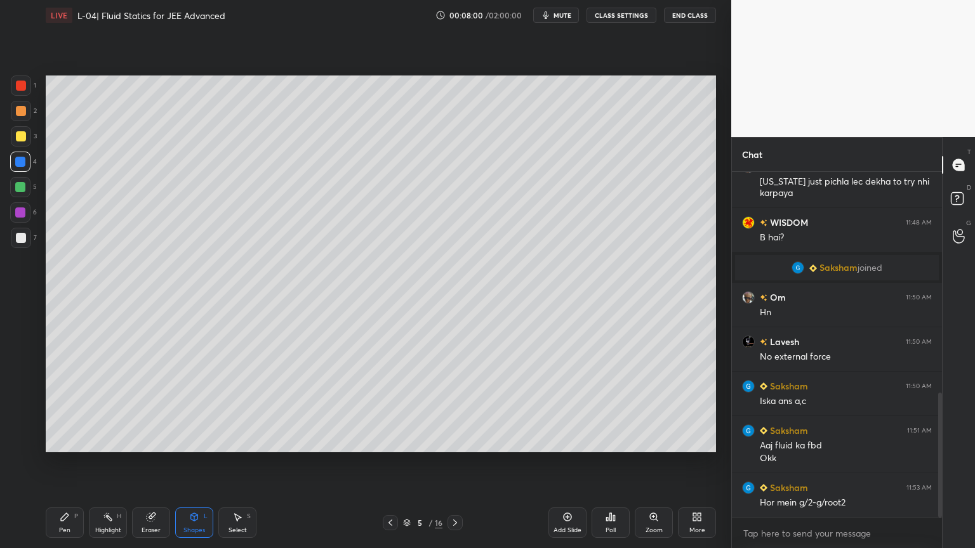
click at [72, 463] on div "Pen P" at bounding box center [65, 523] width 38 height 30
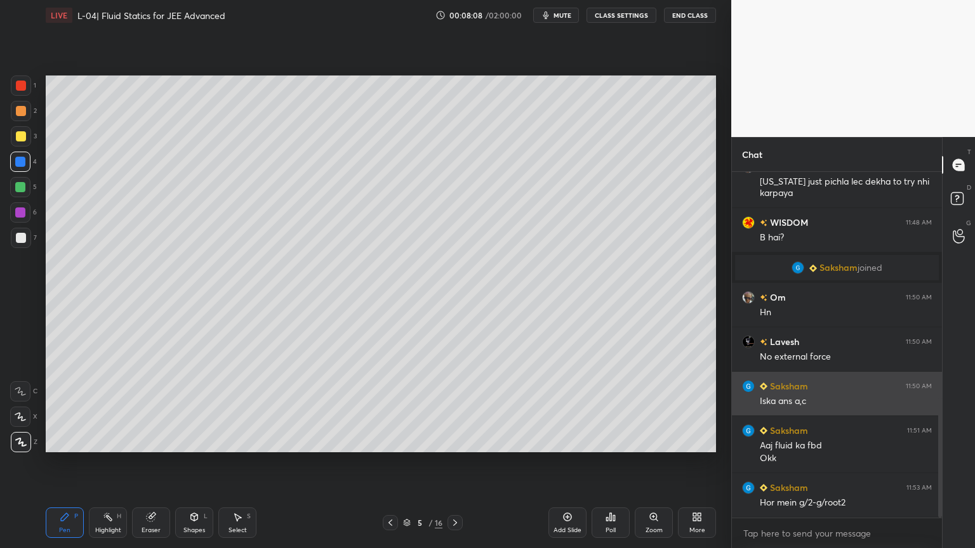
scroll to position [653, 0]
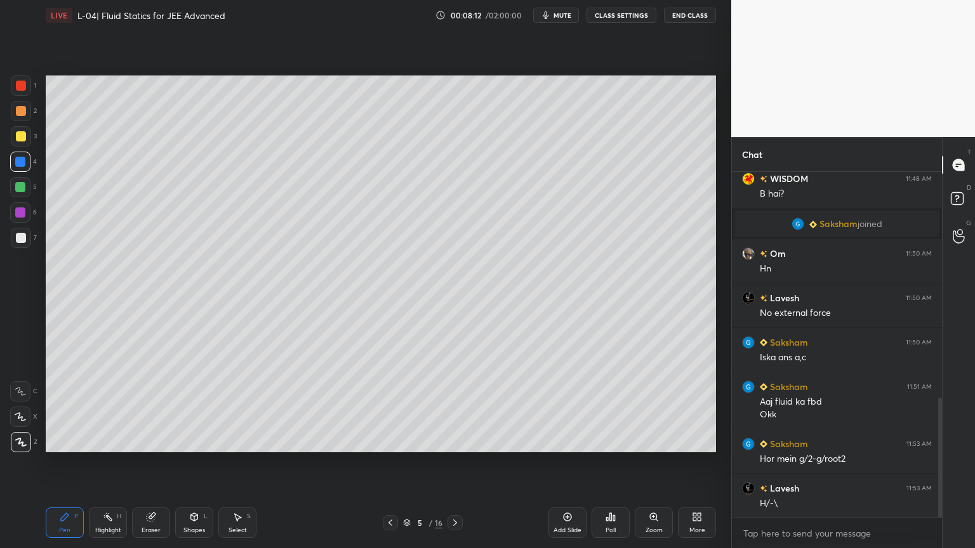
click at [18, 187] on div at bounding box center [20, 187] width 10 height 10
click at [157, 463] on div "Eraser" at bounding box center [151, 523] width 38 height 30
click at [58, 463] on div "Pen P" at bounding box center [65, 523] width 38 height 30
click at [719, 428] on div "Setting up your live class Poll for secs No correct answer Start poll" at bounding box center [381, 263] width 680 height 467
click at [150, 463] on div "Eraser" at bounding box center [151, 523] width 38 height 30
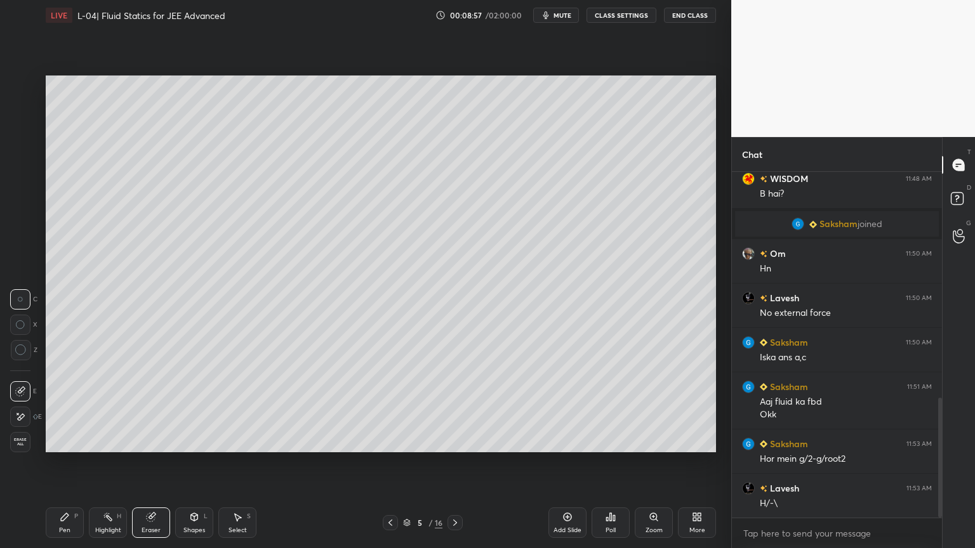
scroll to position [698, 0]
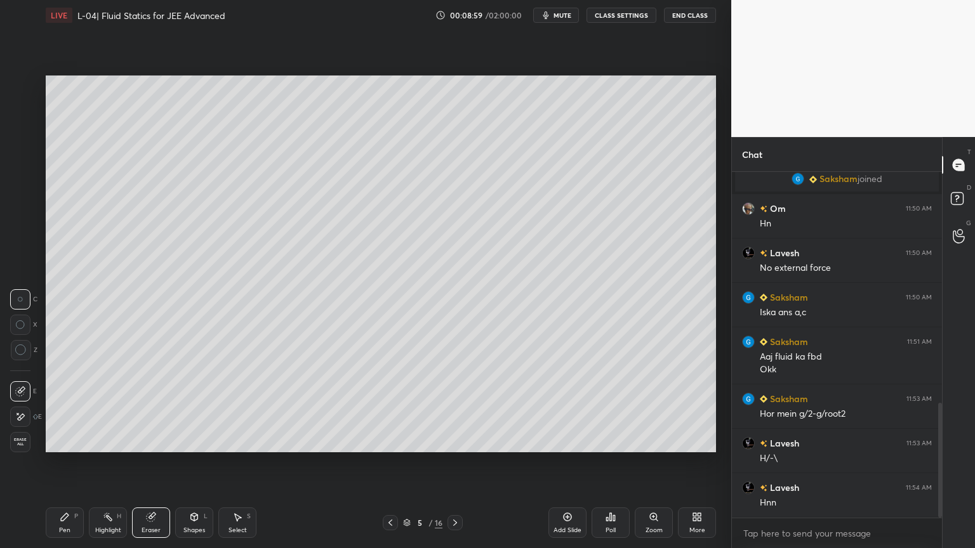
click at [57, 463] on div "Pen P" at bounding box center [65, 523] width 38 height 30
click at [27, 146] on div at bounding box center [21, 136] width 20 height 20
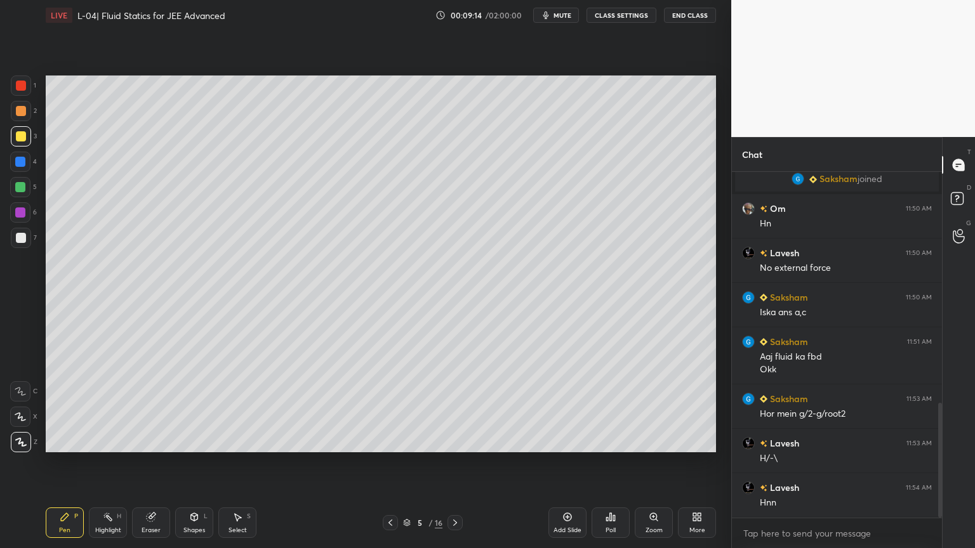
click at [107, 463] on div "Highlight" at bounding box center [108, 530] width 26 height 6
click at [203, 463] on div "Shapes L" at bounding box center [194, 523] width 38 height 30
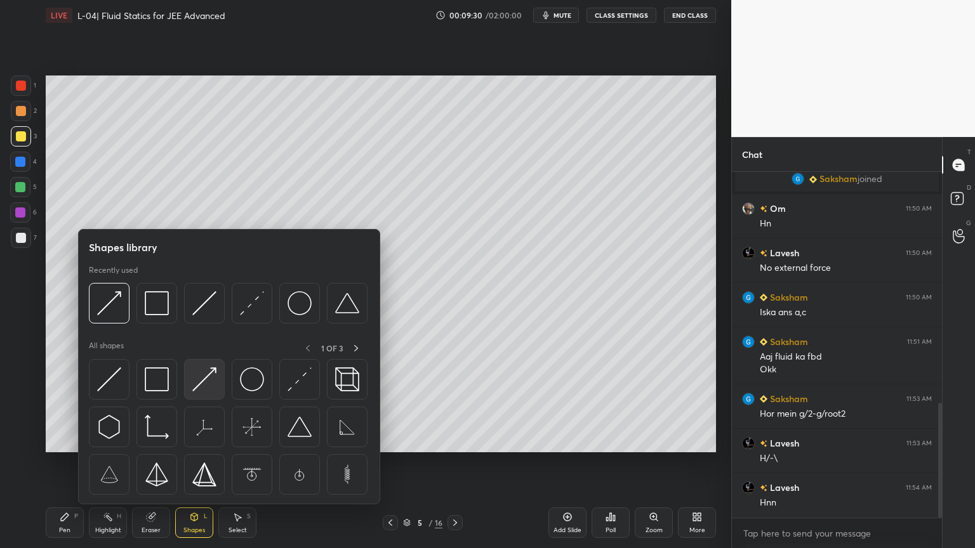
click at [201, 386] on img at bounding box center [204, 380] width 24 height 24
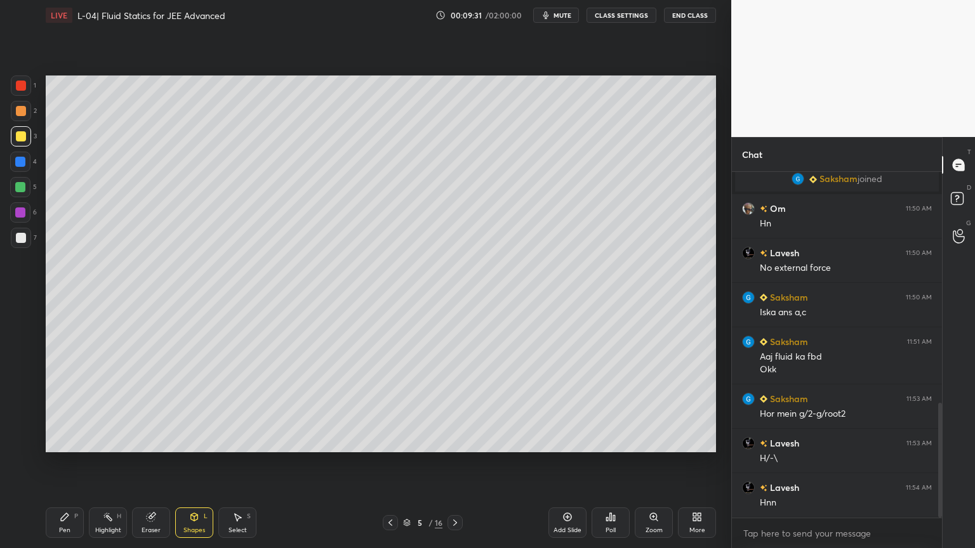
click at [13, 162] on div at bounding box center [20, 162] width 20 height 20
click at [60, 463] on icon at bounding box center [65, 517] width 10 height 10
click at [20, 211] on div at bounding box center [20, 213] width 10 height 10
click at [98, 463] on div "Highlight H" at bounding box center [108, 523] width 38 height 30
click at [20, 141] on div at bounding box center [21, 136] width 10 height 10
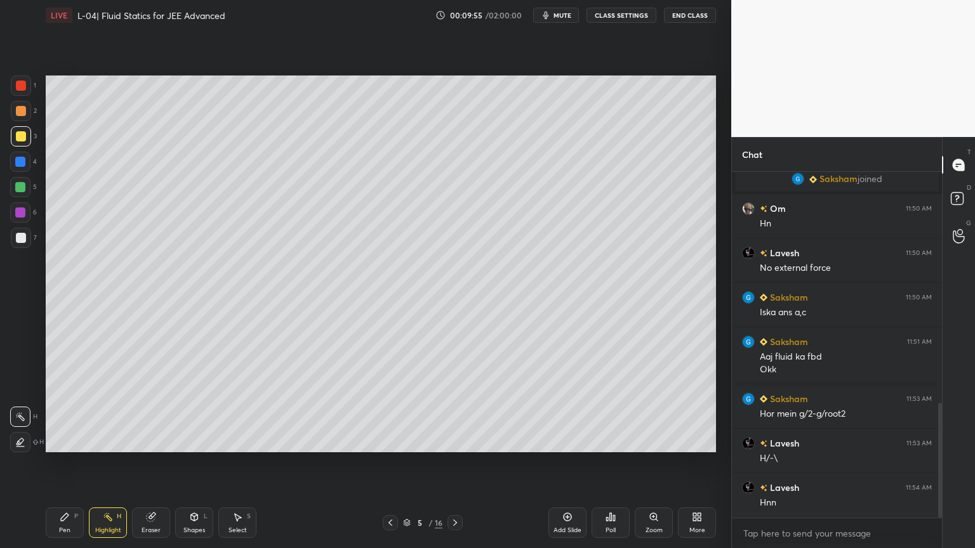
click at [22, 112] on div at bounding box center [21, 111] width 10 height 10
click at [20, 133] on div at bounding box center [21, 136] width 10 height 10
click at [61, 463] on div "Pen P" at bounding box center [65, 523] width 38 height 30
click at [393, 463] on icon at bounding box center [390, 523] width 10 height 10
click at [387, 463] on icon at bounding box center [390, 523] width 10 height 10
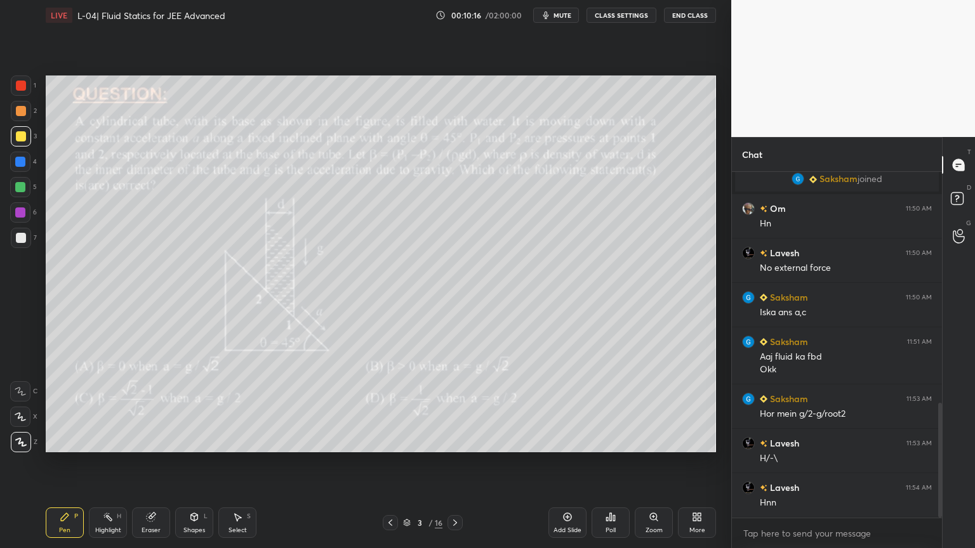
click at [153, 463] on icon at bounding box center [152, 516] width 7 height 6
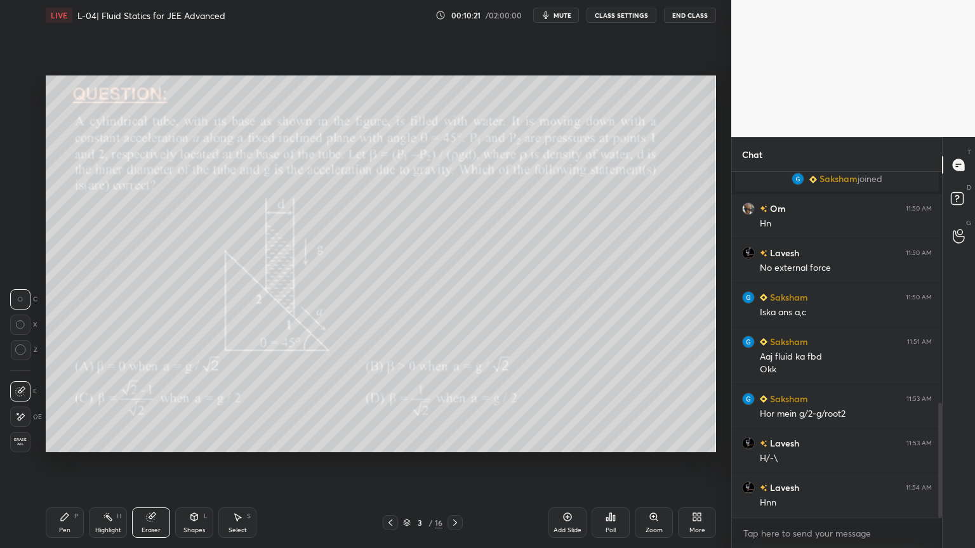
click at [111, 463] on div "Highlight H" at bounding box center [108, 523] width 38 height 30
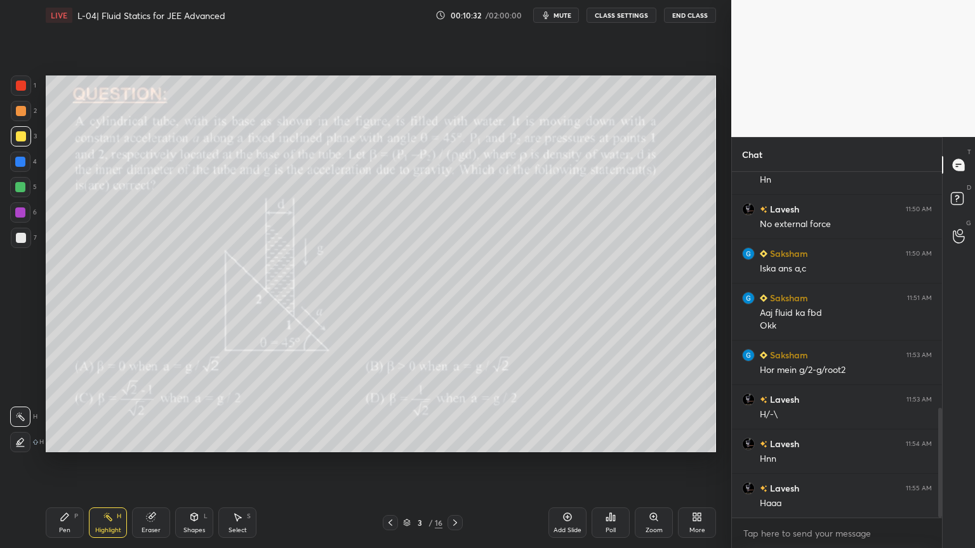
click at [457, 463] on div at bounding box center [455, 522] width 15 height 15
click at [453, 463] on icon at bounding box center [455, 523] width 10 height 10
click at [64, 463] on div "Pen P" at bounding box center [65, 523] width 38 height 30
click at [151, 463] on icon at bounding box center [151, 518] width 8 height 8
click at [65, 463] on div "Pen P" at bounding box center [65, 523] width 38 height 30
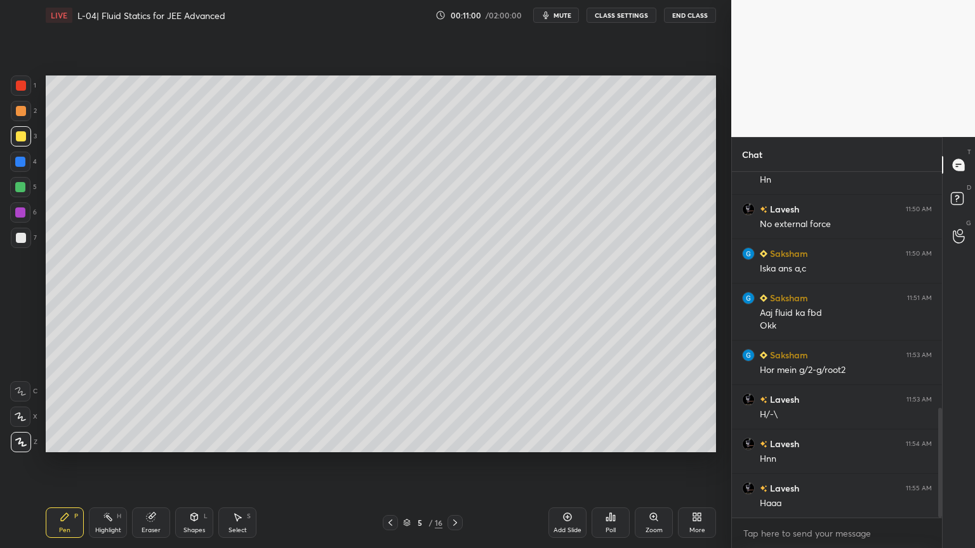
click at [162, 463] on div "Eraser" at bounding box center [151, 523] width 38 height 30
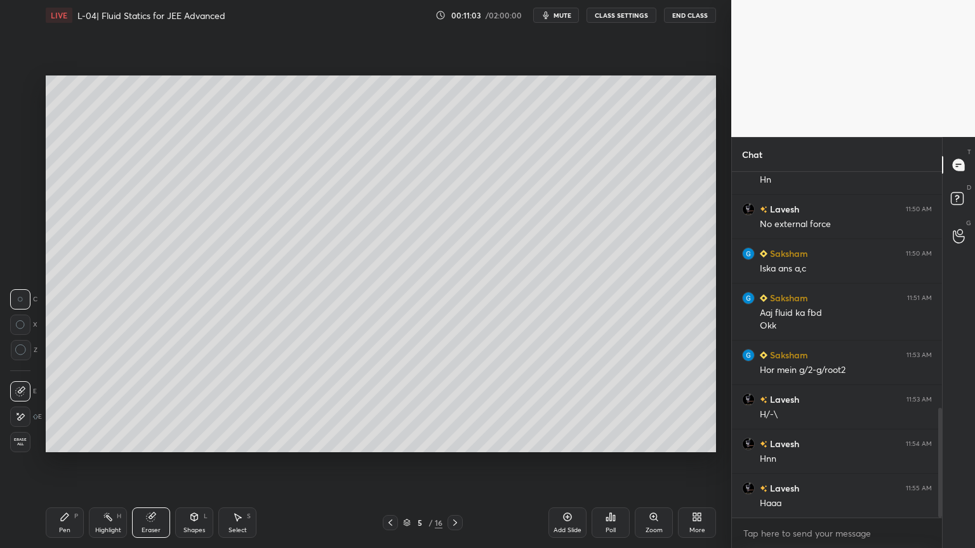
click at [55, 463] on div "Pen P" at bounding box center [65, 523] width 38 height 30
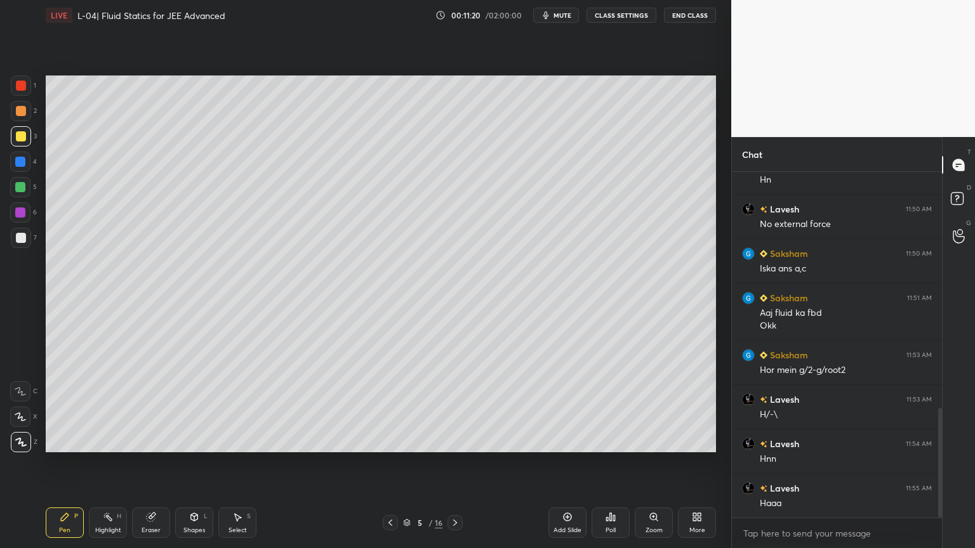
click at [19, 215] on div at bounding box center [20, 213] width 10 height 10
click at [386, 463] on icon at bounding box center [390, 523] width 10 height 10
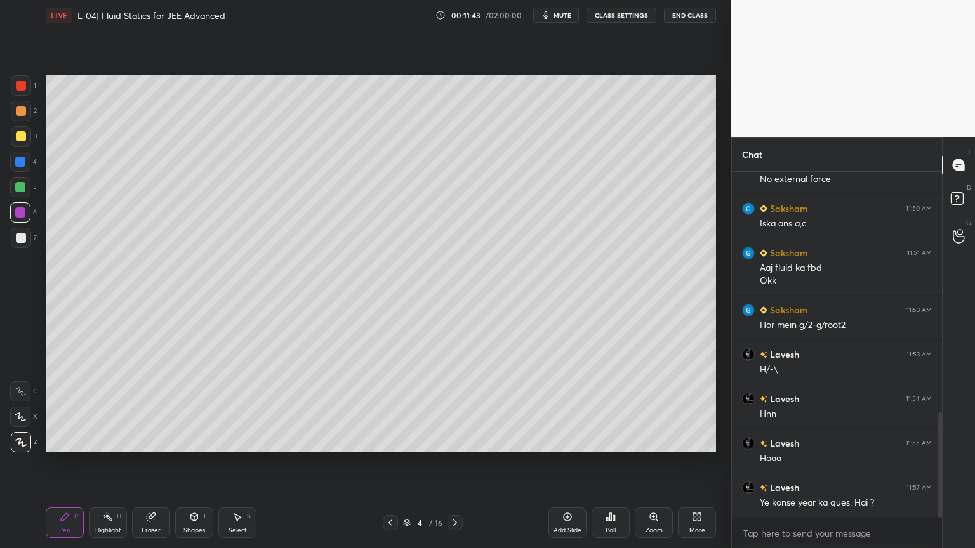
click at [389, 463] on icon at bounding box center [390, 523] width 4 height 6
click at [109, 463] on icon at bounding box center [108, 517] width 10 height 10
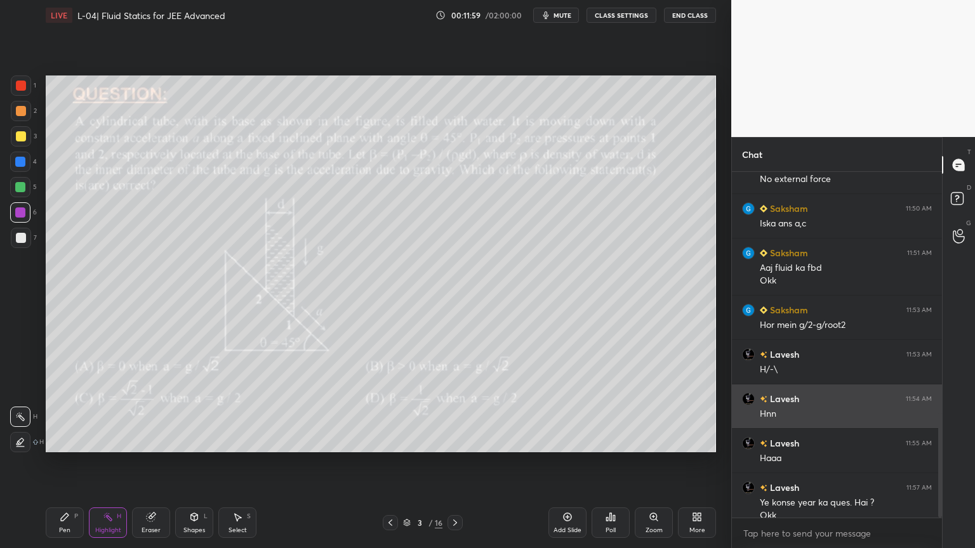
scroll to position [799, 0]
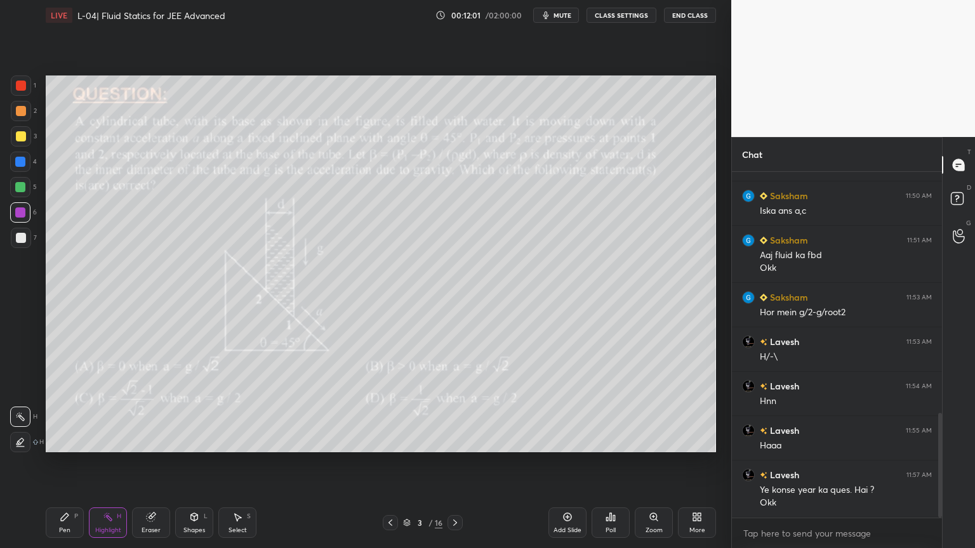
click at [456, 463] on icon at bounding box center [455, 523] width 10 height 10
click at [389, 463] on div at bounding box center [390, 522] width 15 height 15
click at [455, 463] on div at bounding box center [455, 522] width 15 height 15
click at [454, 463] on div "Pen P Highlight H Eraser Shapes L Select S 4 / 16 Add Slide Poll Zoom More" at bounding box center [381, 523] width 670 height 51
click at [452, 463] on icon at bounding box center [455, 523] width 10 height 10
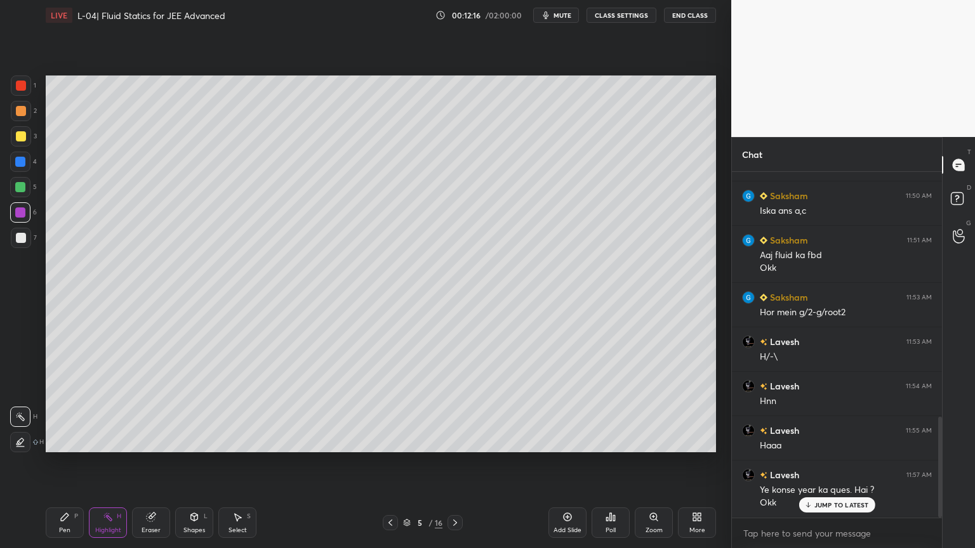
scroll to position [843, 0]
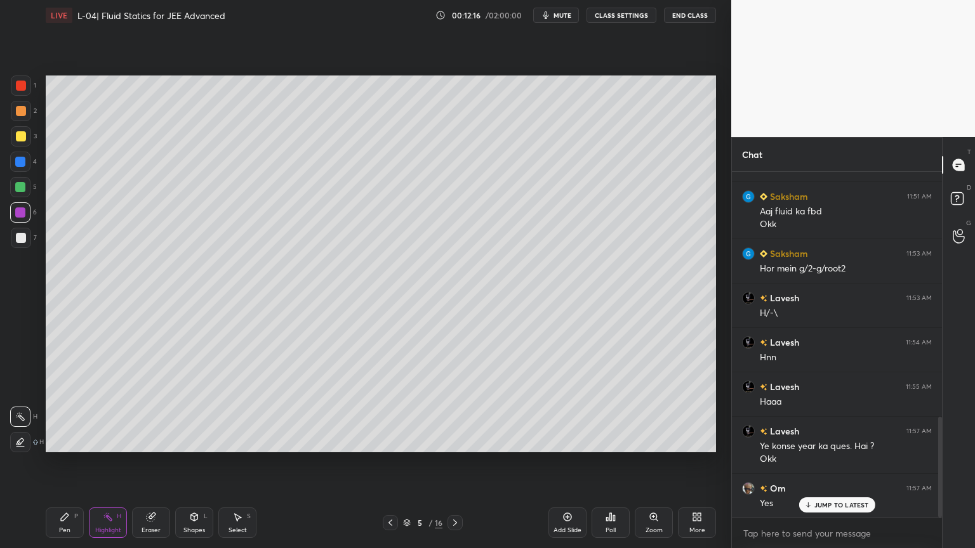
click at [22, 186] on div at bounding box center [20, 187] width 10 height 10
click at [48, 463] on div "Pen P" at bounding box center [65, 523] width 38 height 30
click at [458, 463] on icon at bounding box center [455, 523] width 10 height 10
click at [452, 463] on icon at bounding box center [455, 523] width 10 height 10
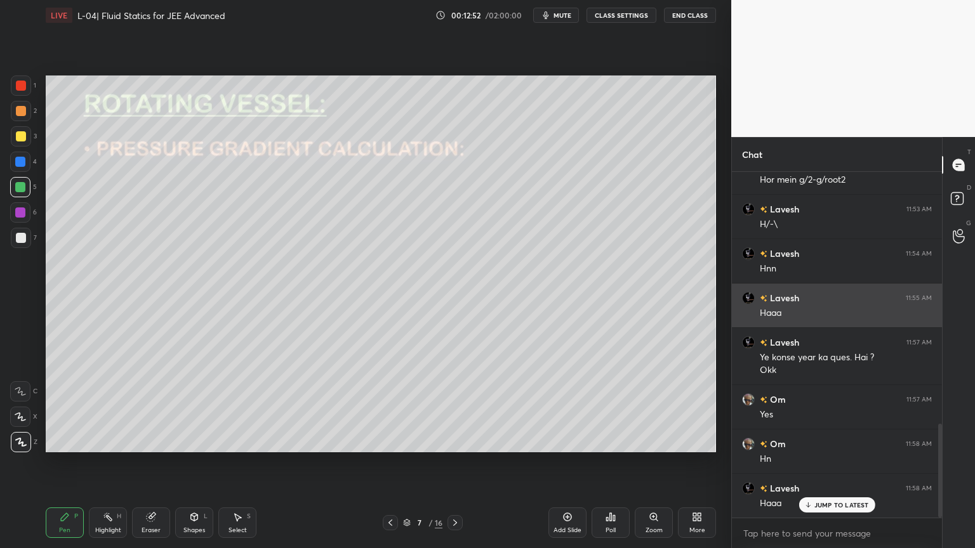
scroll to position [977, 0]
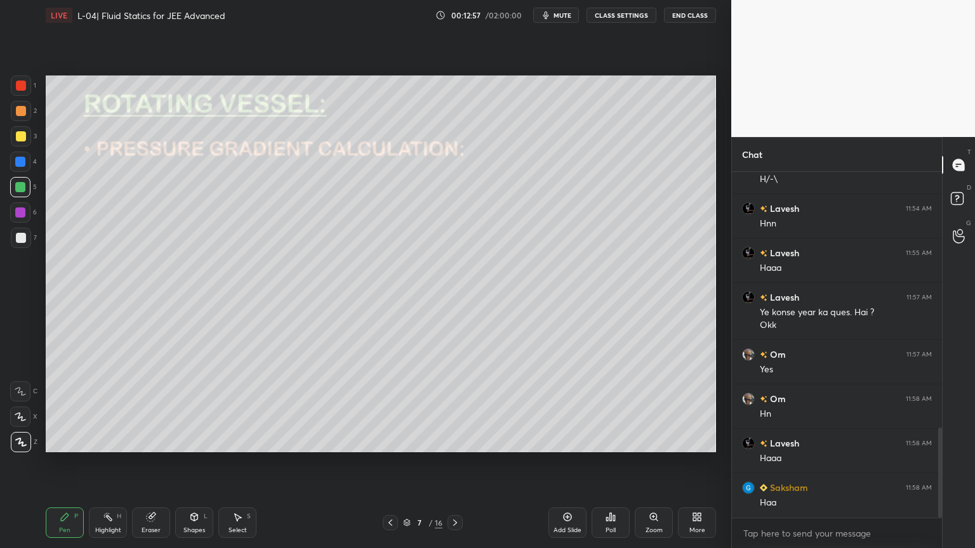
click at [17, 135] on div at bounding box center [21, 136] width 10 height 10
click at [18, 114] on div at bounding box center [21, 111] width 10 height 10
click at [185, 463] on div "Shapes L" at bounding box center [194, 523] width 38 height 30
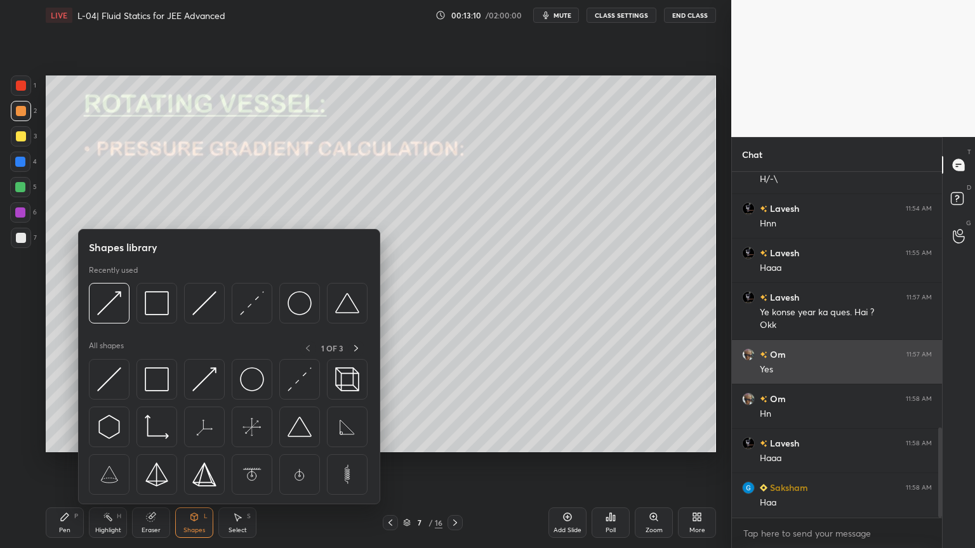
click at [244, 303] on img at bounding box center [252, 303] width 24 height 24
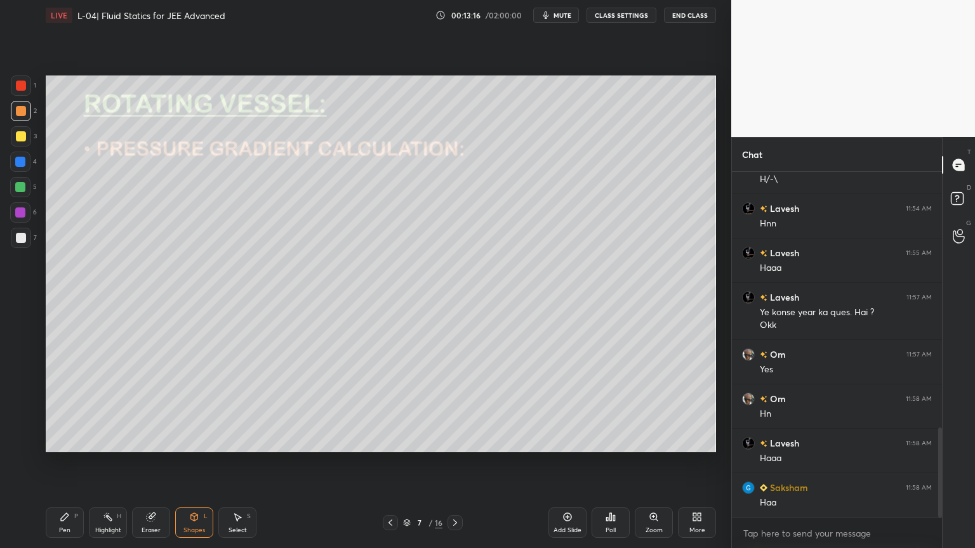
click at [71, 463] on div "Pen P" at bounding box center [65, 523] width 38 height 30
click at [13, 140] on div at bounding box center [21, 136] width 20 height 20
click at [152, 463] on icon at bounding box center [151, 518] width 8 height 8
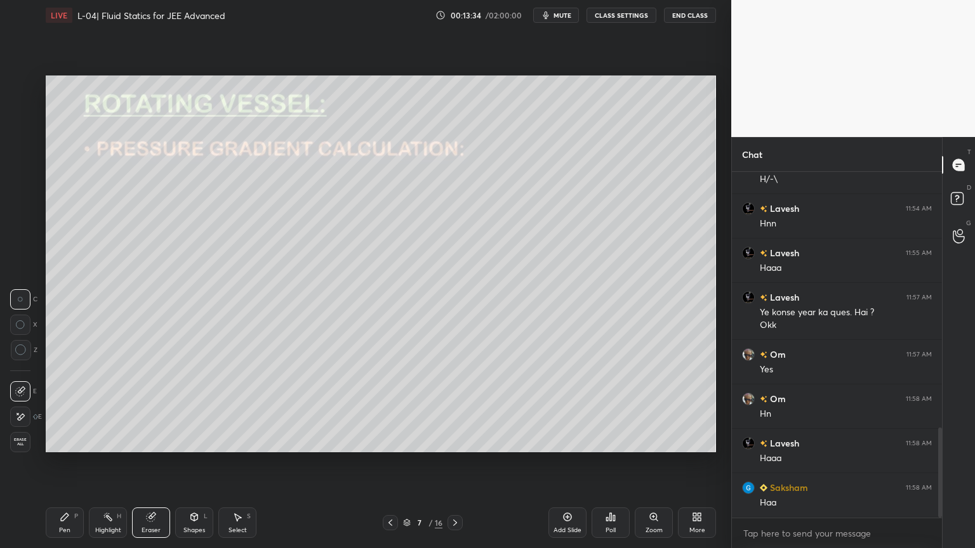
click at [62, 463] on div "Pen P" at bounding box center [65, 523] width 38 height 30
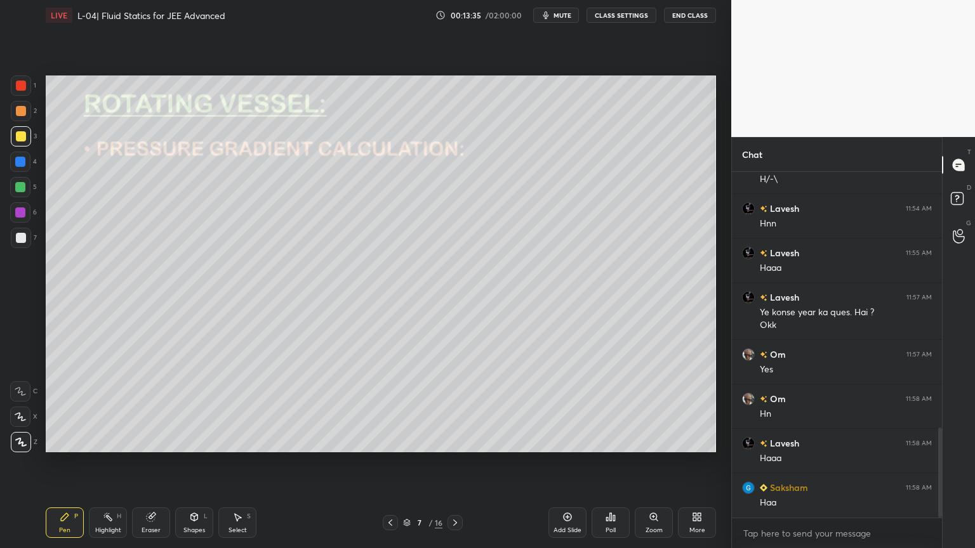
click at [20, 220] on div at bounding box center [20, 212] width 20 height 20
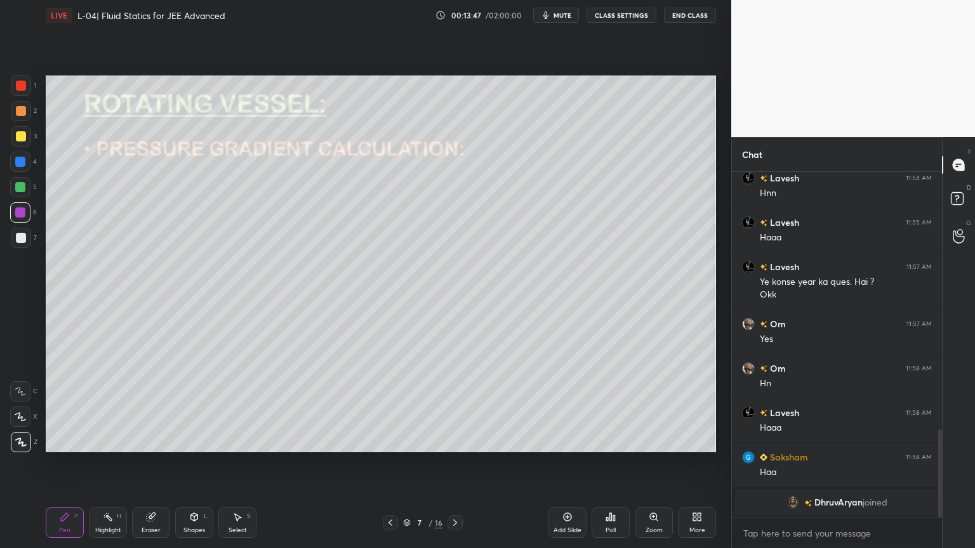
click at [16, 136] on div at bounding box center [21, 136] width 10 height 10
click at [13, 166] on div at bounding box center [20, 162] width 20 height 20
click at [151, 463] on div "Pen P Highlight H Eraser Shapes L Select S 7 / 16 Add Slide Poll Zoom More" at bounding box center [381, 523] width 670 height 51
click at [147, 463] on icon at bounding box center [151, 518] width 8 height 8
click at [56, 463] on div "Pen P" at bounding box center [65, 523] width 38 height 30
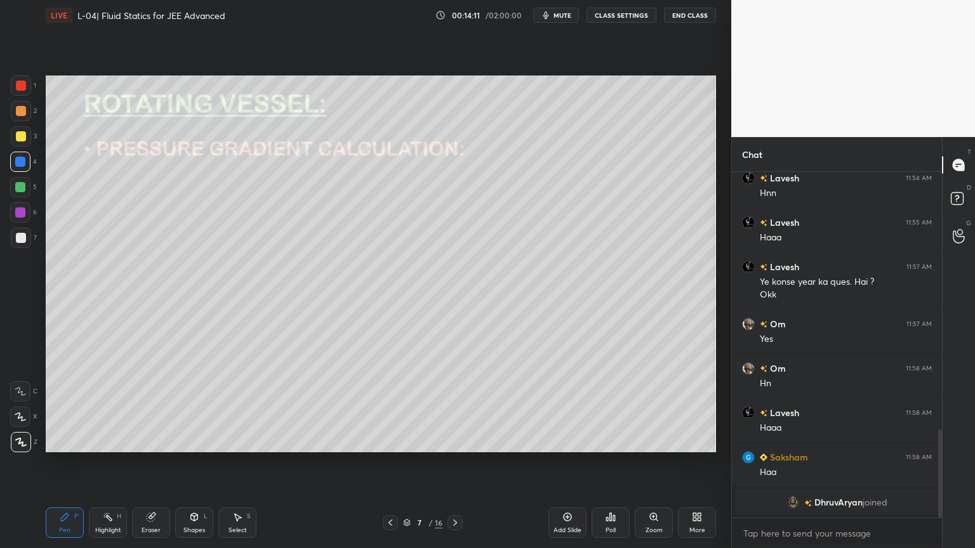
click at [16, 94] on div at bounding box center [21, 86] width 20 height 20
click at [189, 463] on div "Shapes L" at bounding box center [194, 523] width 38 height 30
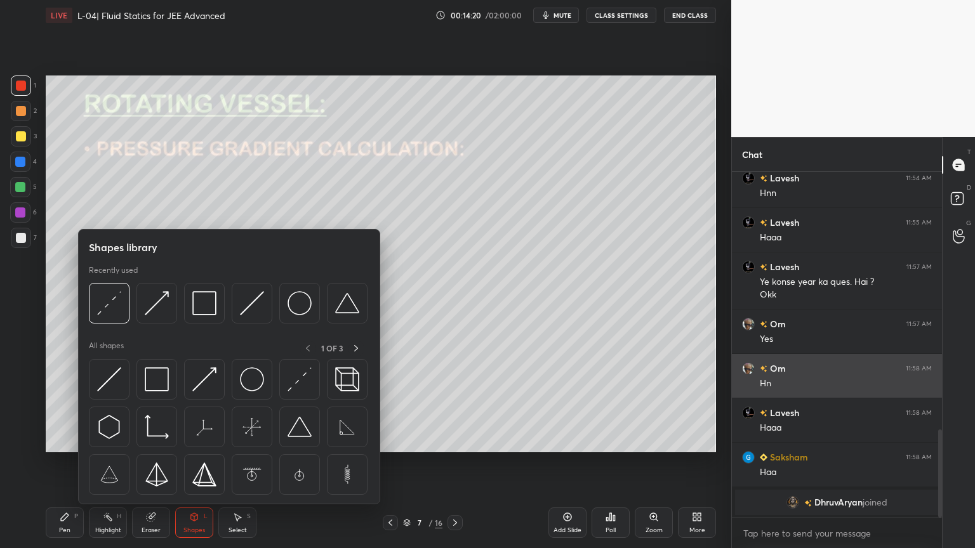
click at [196, 396] on div at bounding box center [204, 379] width 41 height 41
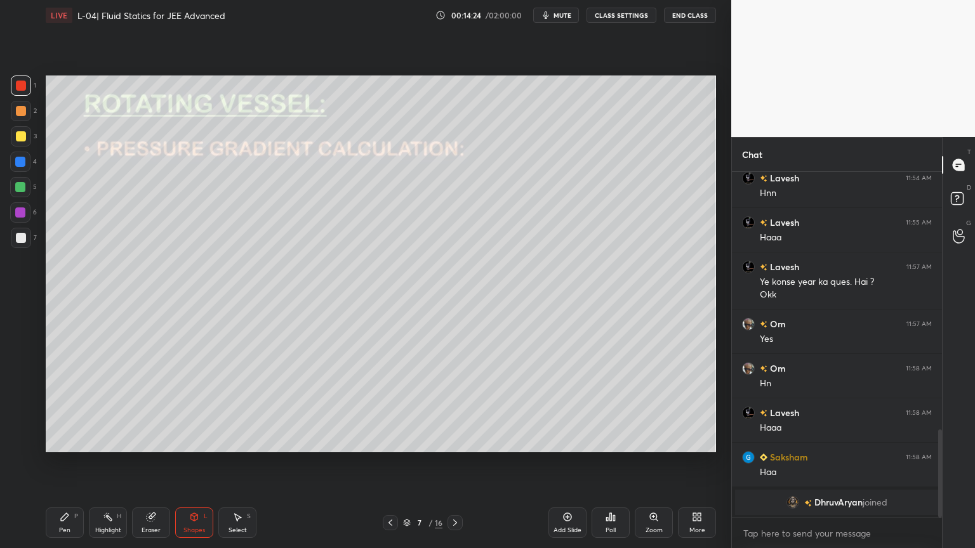
click at [19, 121] on div at bounding box center [21, 111] width 20 height 20
click at [69, 463] on div "Pen P" at bounding box center [65, 523] width 38 height 30
click at [18, 192] on div at bounding box center [20, 187] width 10 height 10
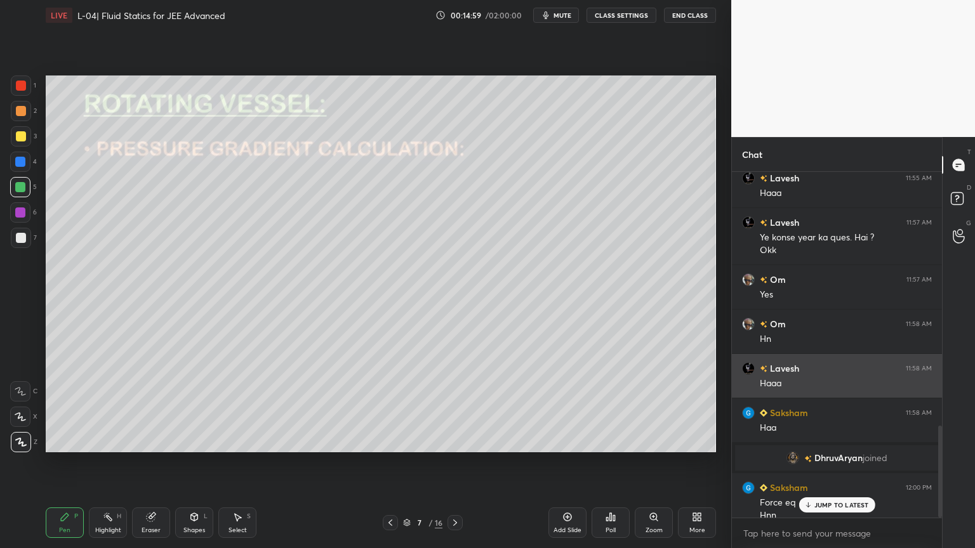
scroll to position [957, 0]
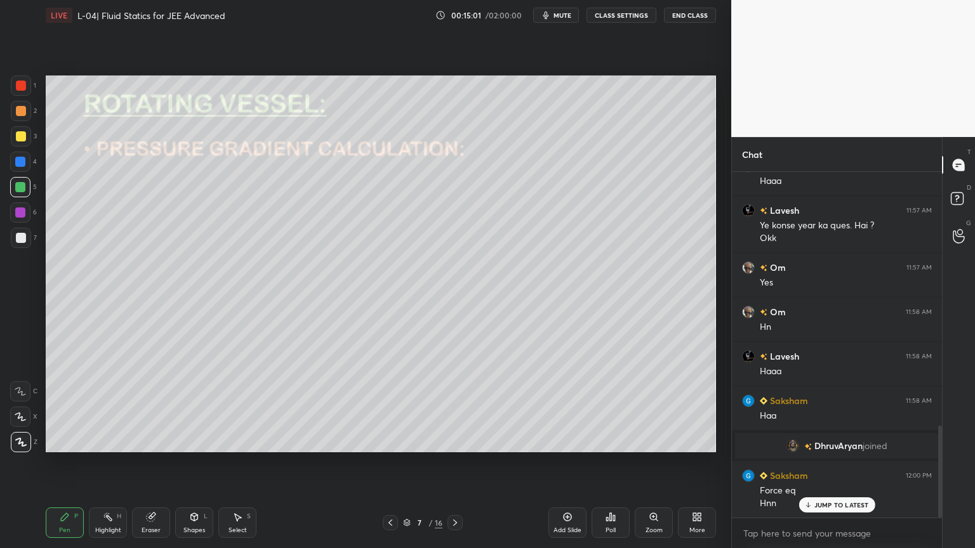
click at [11, 111] on div at bounding box center [21, 111] width 20 height 20
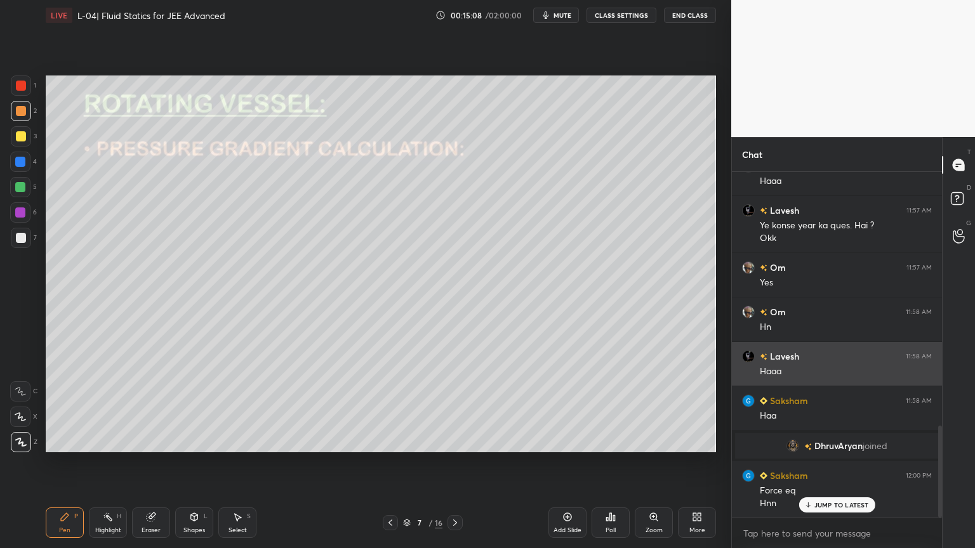
scroll to position [958, 0]
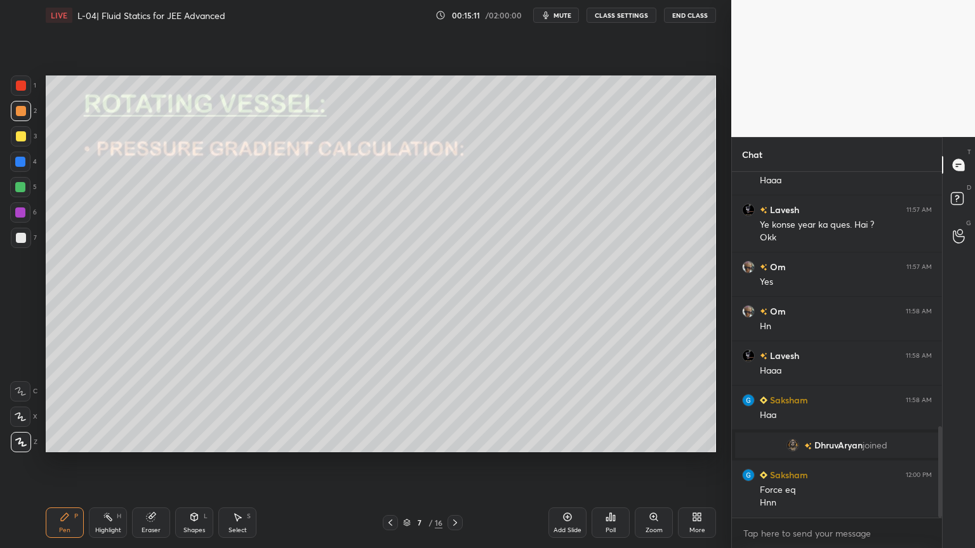
click at [27, 184] on div at bounding box center [20, 187] width 20 height 20
click at [152, 463] on div "Eraser" at bounding box center [151, 530] width 19 height 6
click at [56, 463] on div "Pen P" at bounding box center [65, 523] width 38 height 30
click at [107, 463] on div "Highlight H" at bounding box center [108, 523] width 38 height 30
click at [67, 463] on div "Pen" at bounding box center [64, 530] width 11 height 6
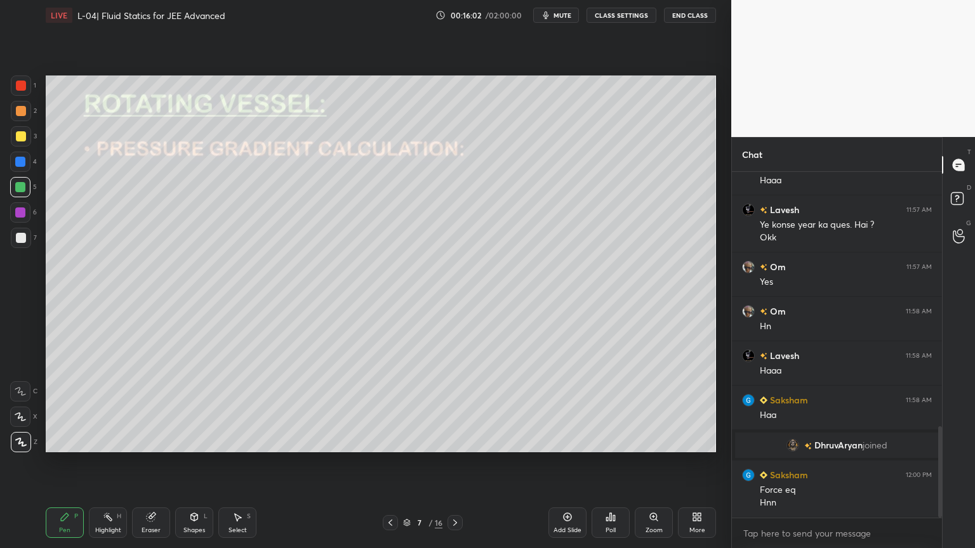
click at [147, 463] on icon at bounding box center [151, 518] width 8 height 8
click at [56, 463] on div "Pen P" at bounding box center [65, 523] width 38 height 30
click at [17, 135] on div at bounding box center [21, 136] width 10 height 10
click at [20, 166] on div at bounding box center [20, 162] width 10 height 10
click at [19, 197] on div "5" at bounding box center [23, 189] width 27 height 25
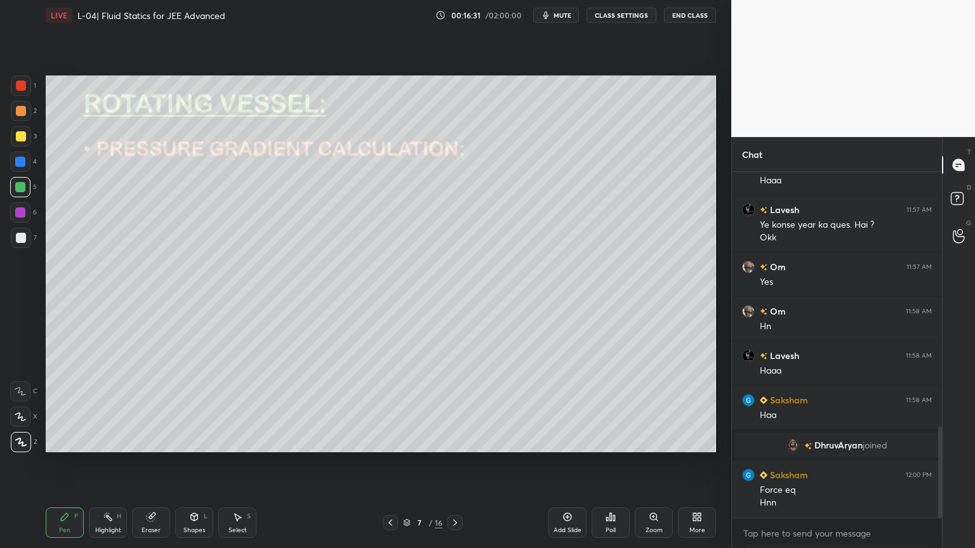
click at [98, 463] on div "Highlight H" at bounding box center [108, 523] width 38 height 30
click at [60, 463] on icon at bounding box center [65, 517] width 10 height 10
click at [11, 213] on div at bounding box center [20, 212] width 20 height 20
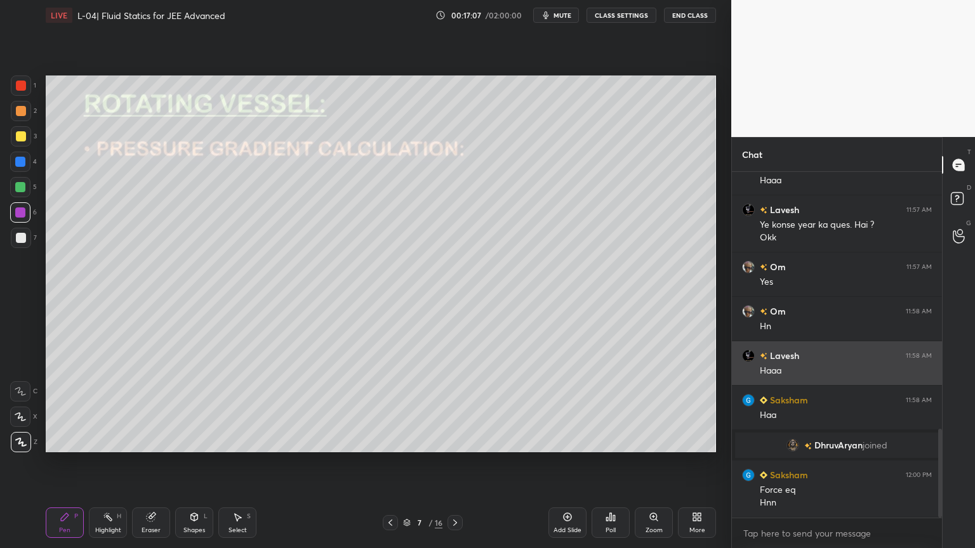
scroll to position [1002, 0]
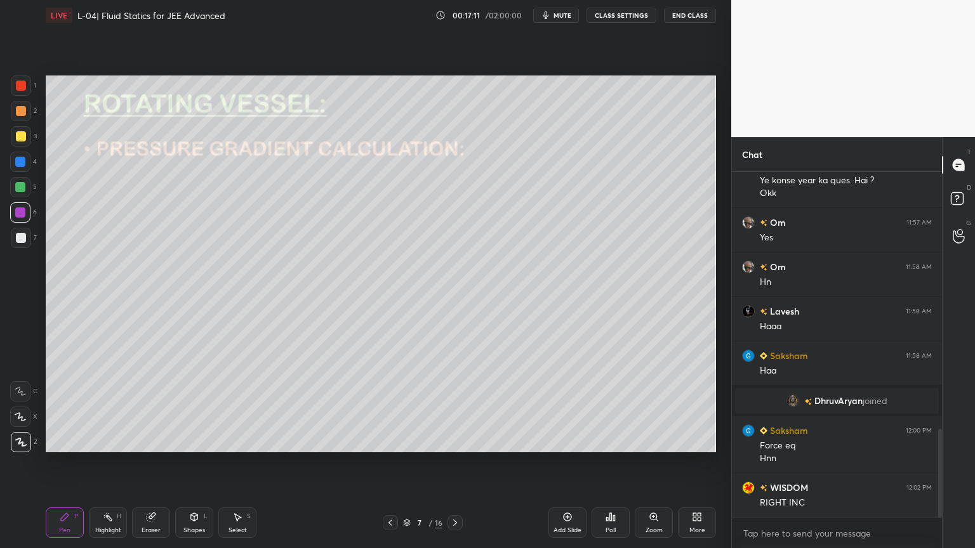
click at [111, 463] on icon at bounding box center [108, 517] width 10 height 10
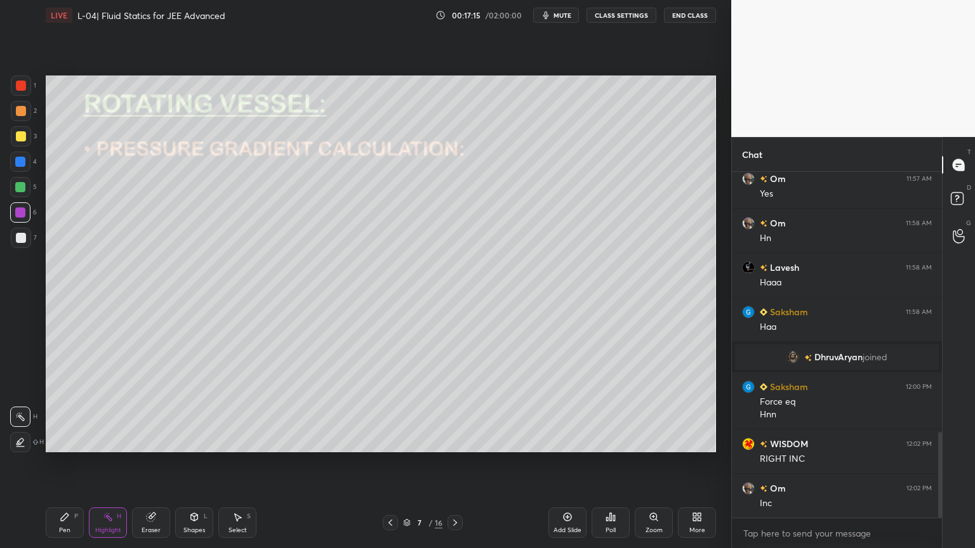
scroll to position [1091, 0]
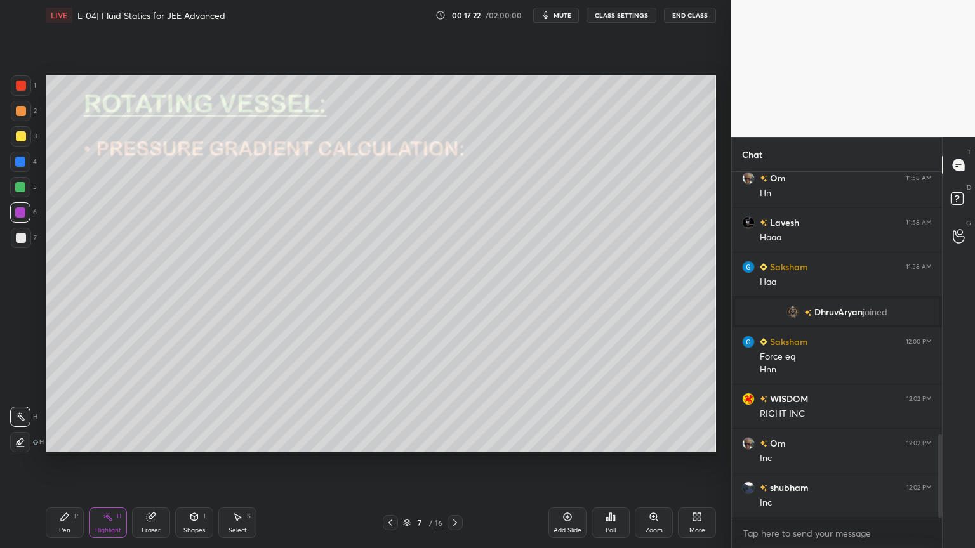
click at [20, 140] on div at bounding box center [21, 136] width 10 height 10
click at [58, 463] on div "Pen P" at bounding box center [65, 523] width 38 height 30
click at [17, 184] on div at bounding box center [20, 187] width 10 height 10
click at [20, 163] on div at bounding box center [20, 162] width 10 height 10
click at [21, 208] on div at bounding box center [20, 213] width 10 height 10
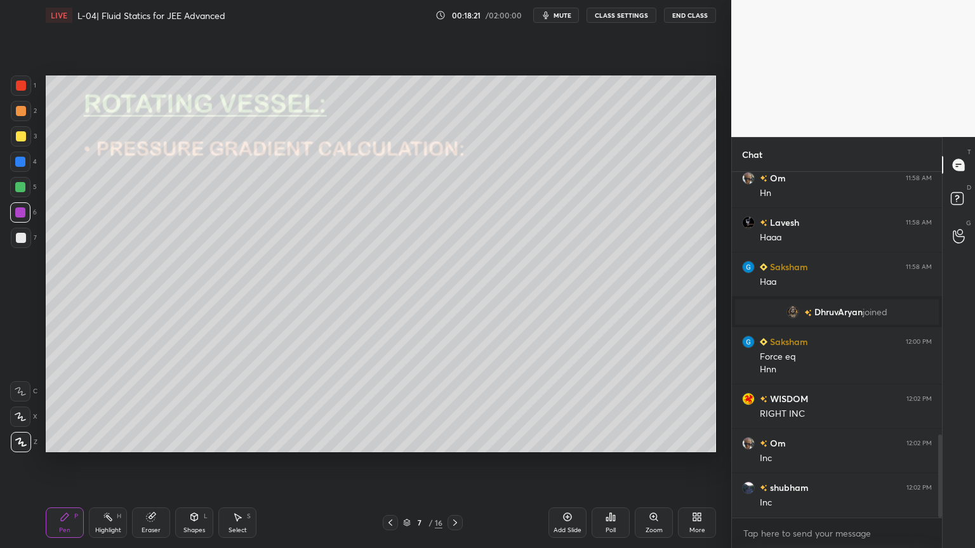
click at [18, 191] on div at bounding box center [20, 187] width 10 height 10
click at [110, 463] on div "Highlight" at bounding box center [108, 530] width 26 height 6
click at [151, 463] on icon at bounding box center [151, 518] width 8 height 8
click at [55, 463] on div "Pen P" at bounding box center [65, 523] width 38 height 30
click at [16, 138] on div at bounding box center [21, 136] width 10 height 10
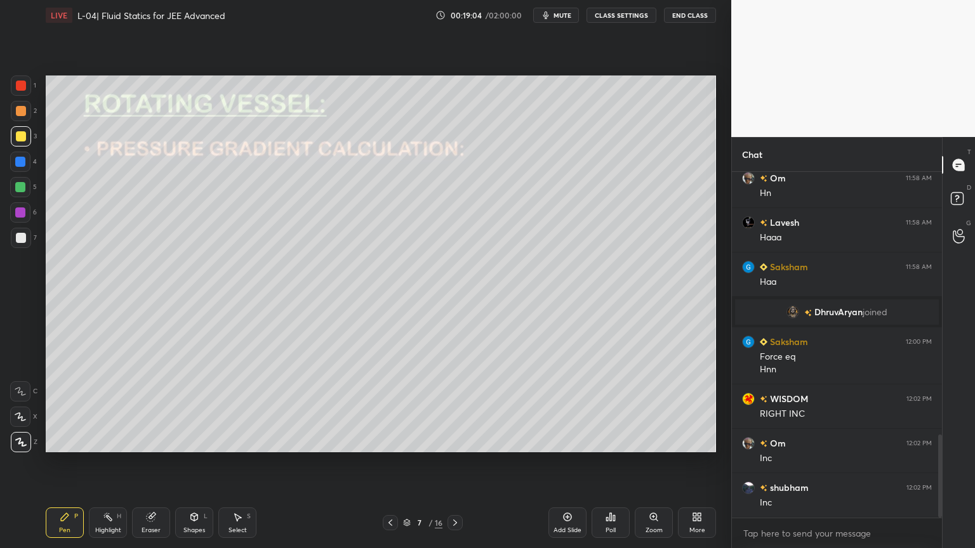
click at [152, 463] on div "Eraser" at bounding box center [151, 530] width 19 height 6
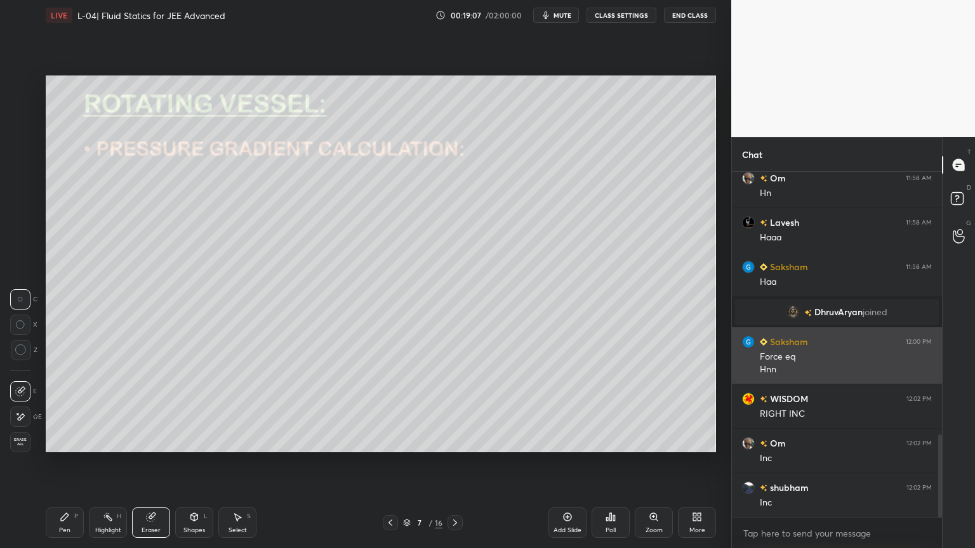
click at [185, 463] on div "Shapes" at bounding box center [194, 530] width 22 height 6
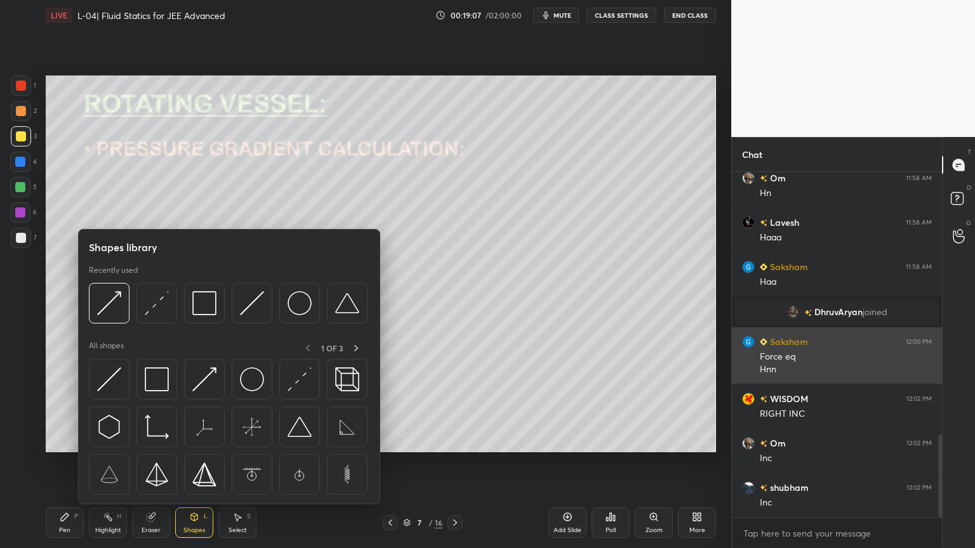
click at [163, 384] on img at bounding box center [157, 380] width 24 height 24
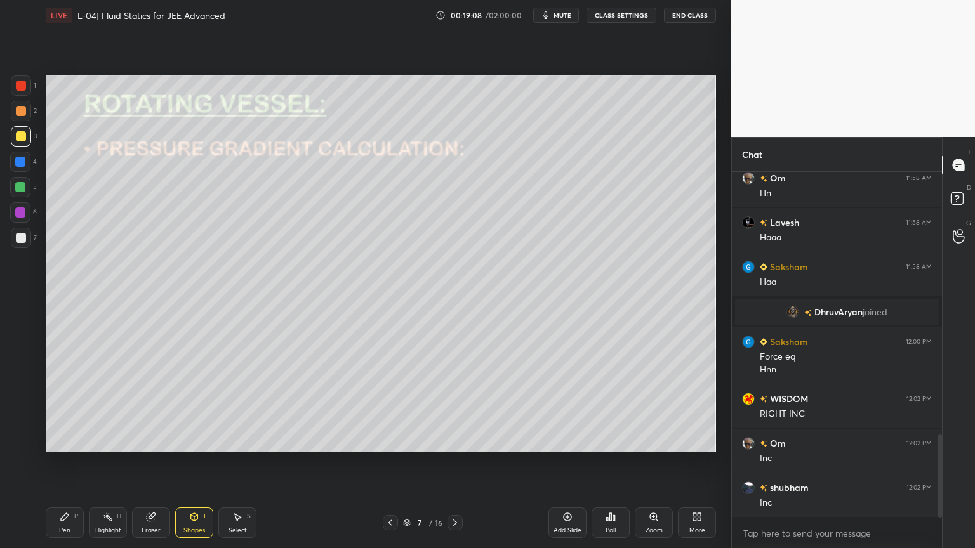
click at [18, 168] on div at bounding box center [20, 162] width 20 height 20
click at [64, 463] on icon at bounding box center [65, 517] width 10 height 10
click at [105, 463] on div "Highlight" at bounding box center [108, 530] width 26 height 6
click at [562, 463] on div "Add Slide" at bounding box center [567, 523] width 38 height 30
click at [11, 137] on div at bounding box center [21, 136] width 20 height 20
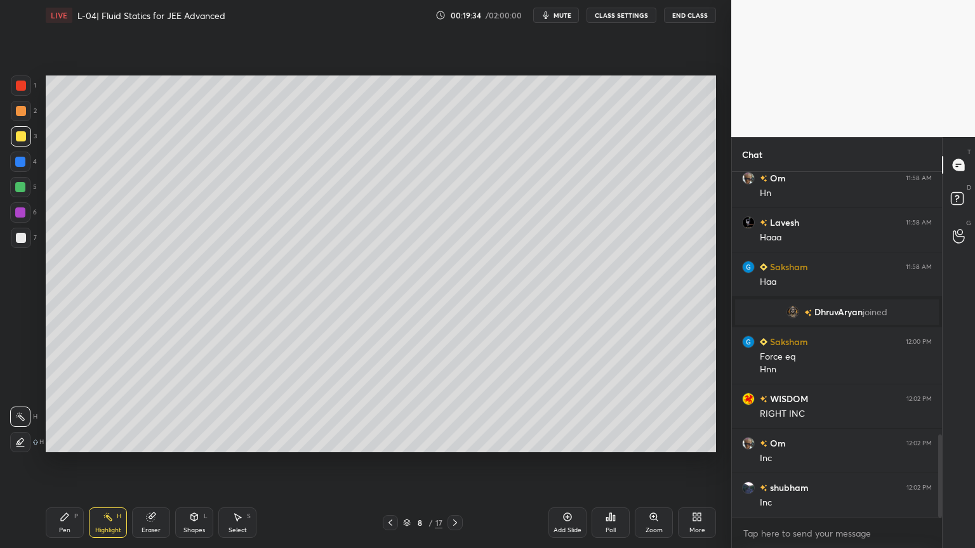
click at [67, 463] on div "Pen P" at bounding box center [65, 523] width 38 height 30
click at [397, 463] on div at bounding box center [390, 522] width 15 height 15
click at [452, 463] on div "Pen P Highlight H Eraser Shapes L Select S 7 / 17 Add Slide Poll Zoom More" at bounding box center [381, 523] width 670 height 51
click at [452, 463] on icon at bounding box center [455, 523] width 10 height 10
click at [385, 463] on div at bounding box center [390, 522] width 15 height 15
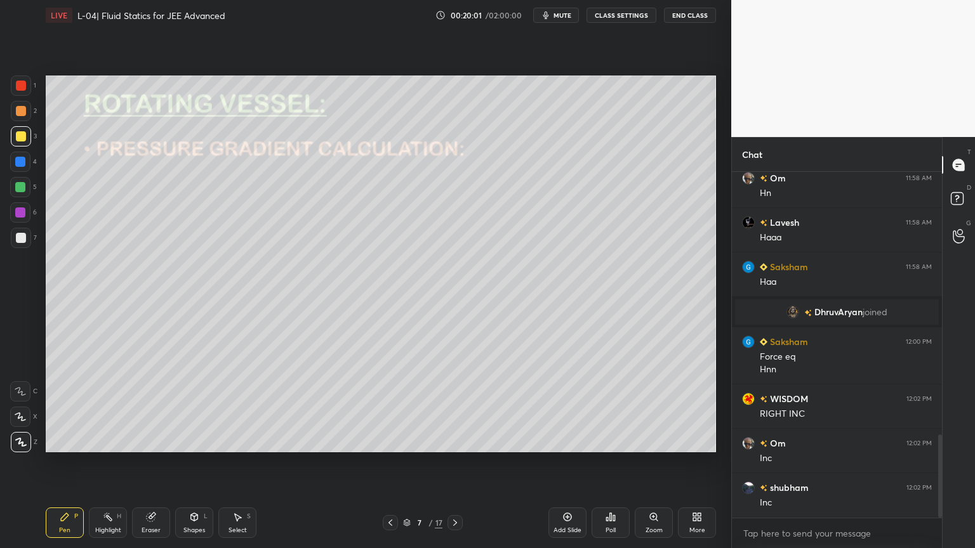
click at [457, 463] on icon at bounding box center [455, 523] width 10 height 10
click at [193, 463] on div "Shapes" at bounding box center [194, 530] width 22 height 6
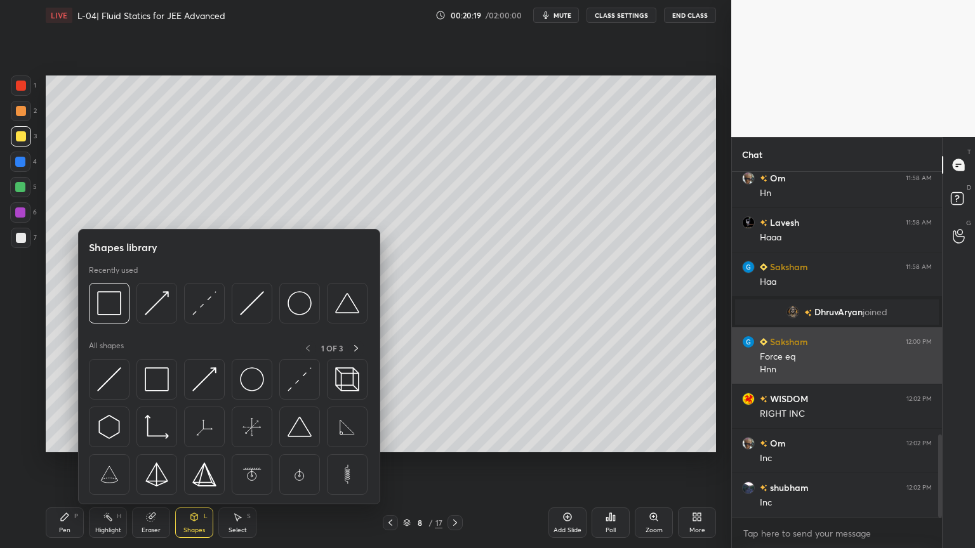
click at [162, 388] on img at bounding box center [157, 380] width 24 height 24
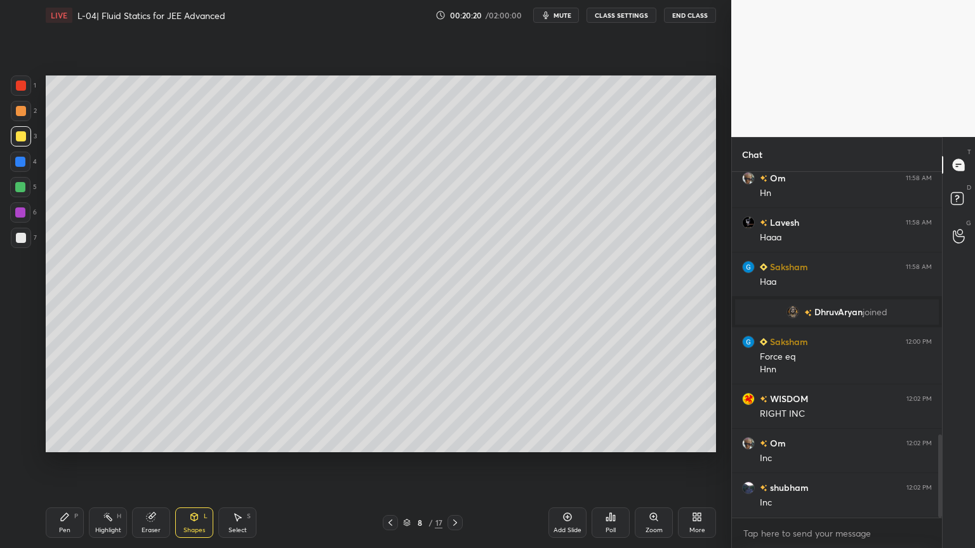
click at [15, 164] on div at bounding box center [20, 162] width 10 height 10
click at [18, 114] on div at bounding box center [21, 111] width 10 height 10
click at [71, 463] on div "Pen P" at bounding box center [65, 523] width 38 height 30
click at [18, 84] on div at bounding box center [21, 86] width 10 height 10
click at [394, 463] on icon at bounding box center [390, 523] width 10 height 10
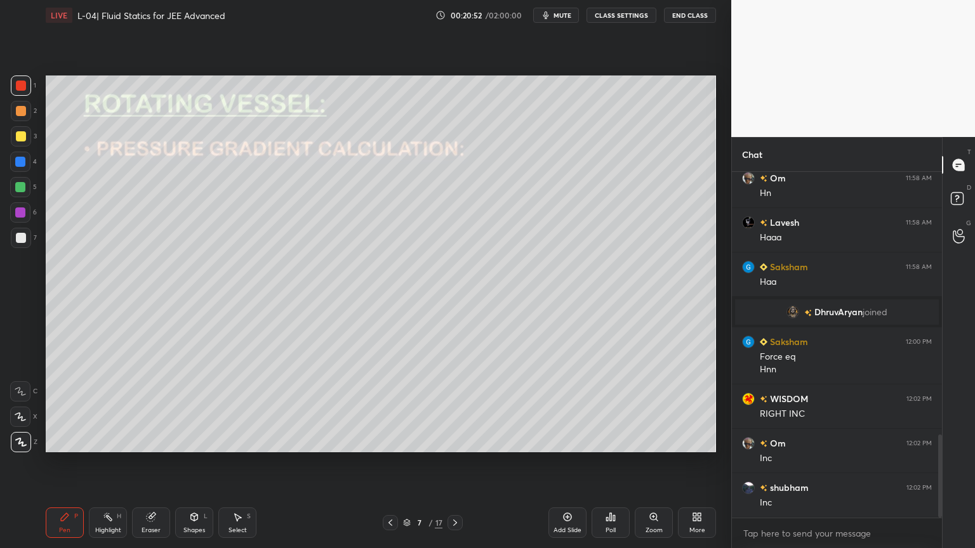
click at [102, 463] on div "Highlight H" at bounding box center [108, 523] width 38 height 30
click at [453, 463] on icon at bounding box center [455, 523] width 10 height 10
click at [391, 463] on div at bounding box center [390, 522] width 15 height 15
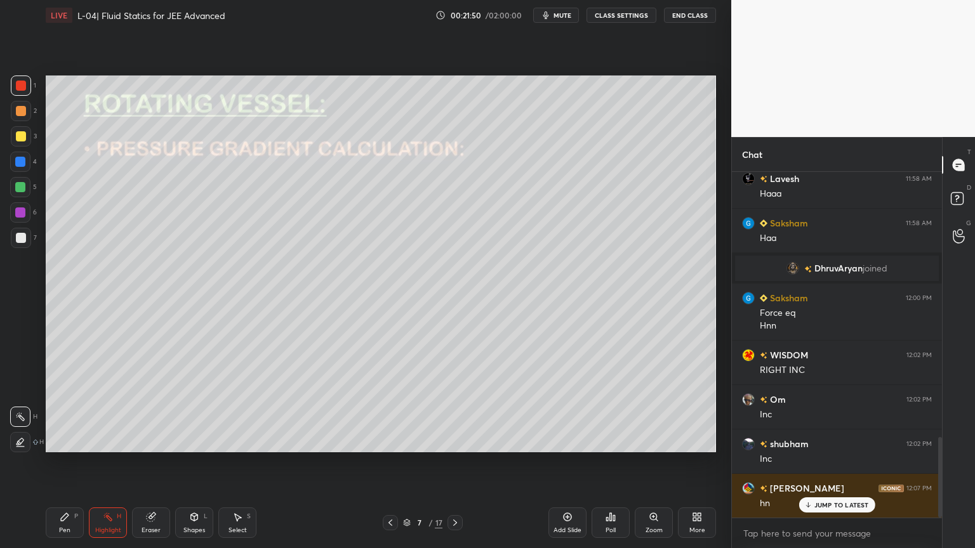
click at [456, 463] on icon at bounding box center [455, 523] width 10 height 10
click at [451, 463] on icon at bounding box center [455, 523] width 10 height 10
click at [386, 463] on icon at bounding box center [390, 523] width 10 height 10
click at [451, 463] on icon at bounding box center [455, 523] width 10 height 10
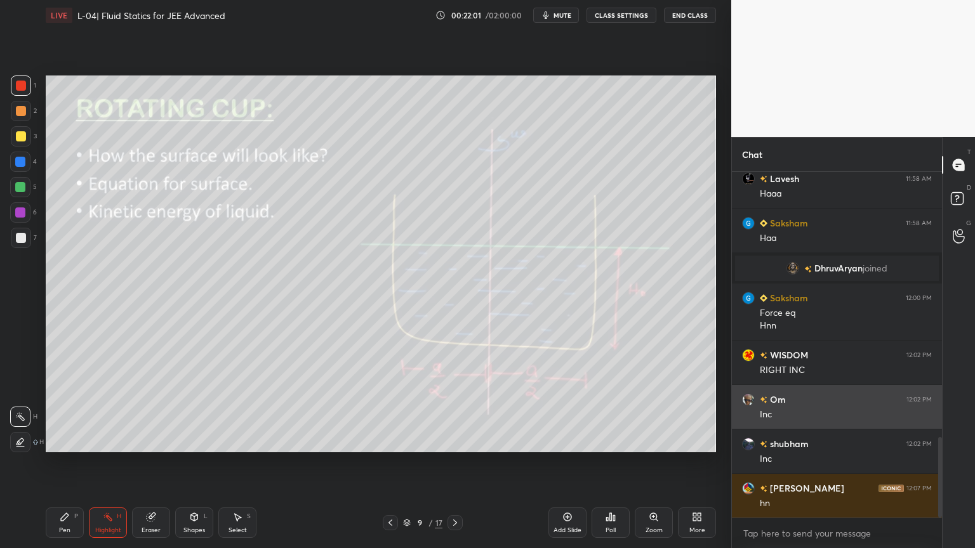
scroll to position [1136, 0]
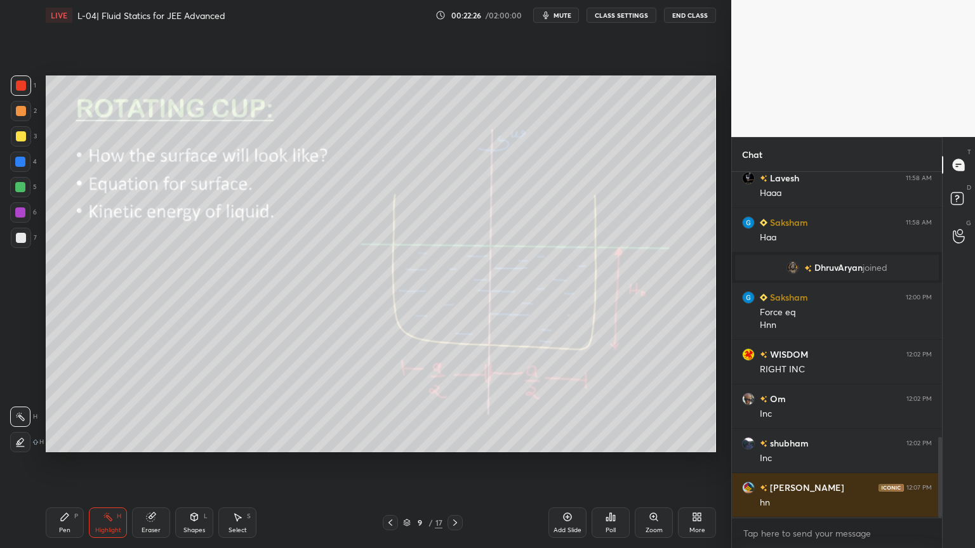
click at [392, 463] on icon at bounding box center [390, 523] width 10 height 10
click at [454, 463] on icon at bounding box center [455, 523] width 10 height 10
click at [64, 463] on icon at bounding box center [65, 518] width 8 height 8
click at [395, 463] on icon at bounding box center [390, 523] width 10 height 10
click at [389, 463] on icon at bounding box center [390, 523] width 10 height 10
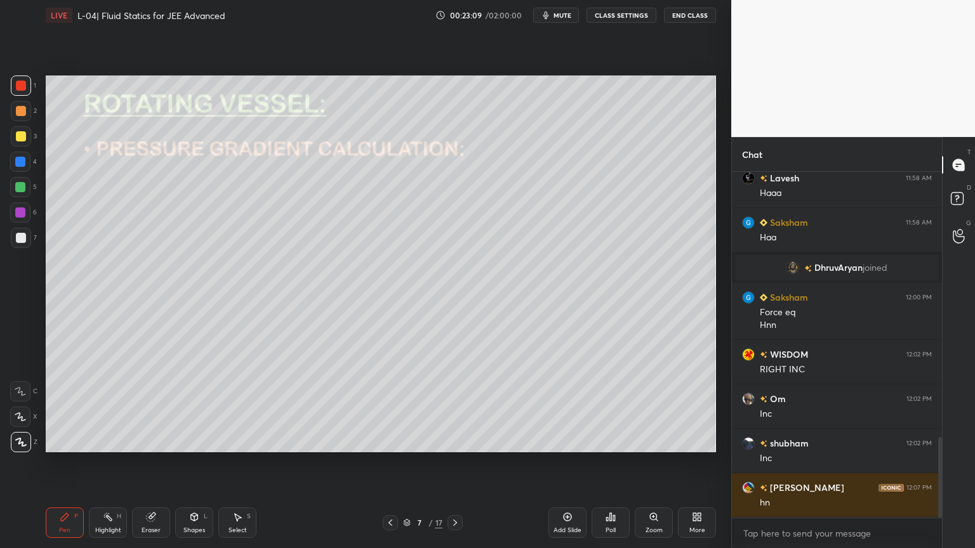
click at [455, 463] on icon at bounding box center [455, 523] width 10 height 10
click at [452, 463] on icon at bounding box center [455, 523] width 10 height 10
click at [561, 463] on div "Add Slide" at bounding box center [567, 523] width 38 height 30
click at [15, 133] on div at bounding box center [21, 136] width 20 height 20
click at [188, 463] on div "Shapes L" at bounding box center [194, 523] width 38 height 30
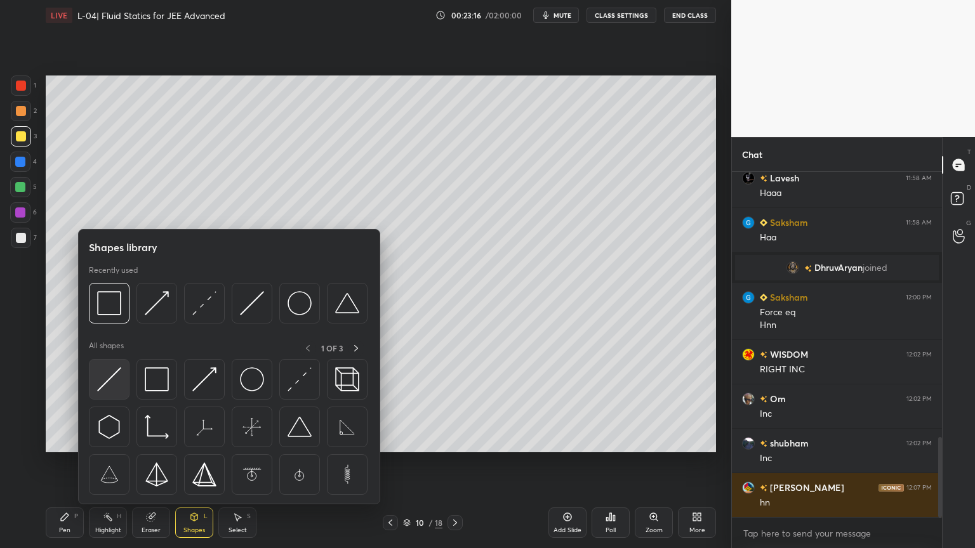
click at [106, 385] on img at bounding box center [109, 380] width 24 height 24
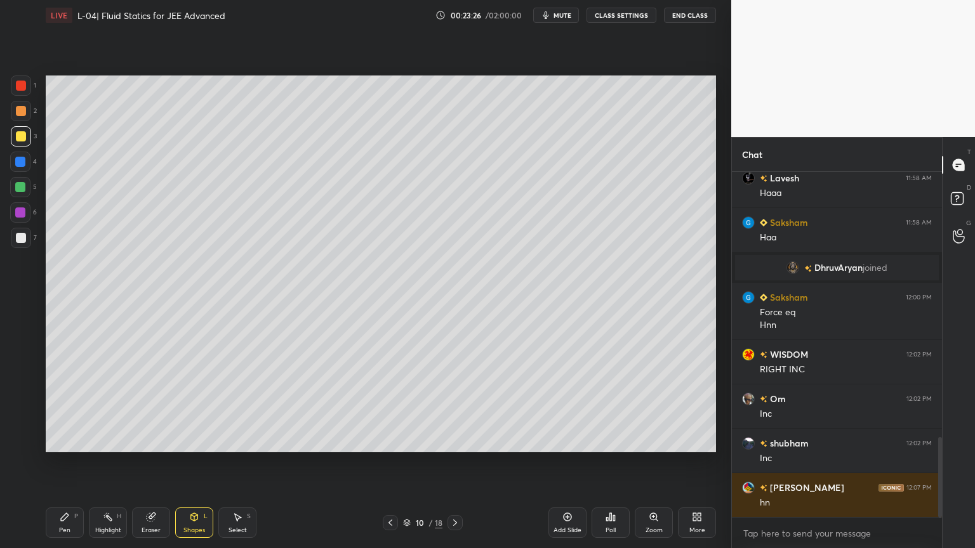
click at [201, 463] on div "Shapes L" at bounding box center [194, 523] width 38 height 30
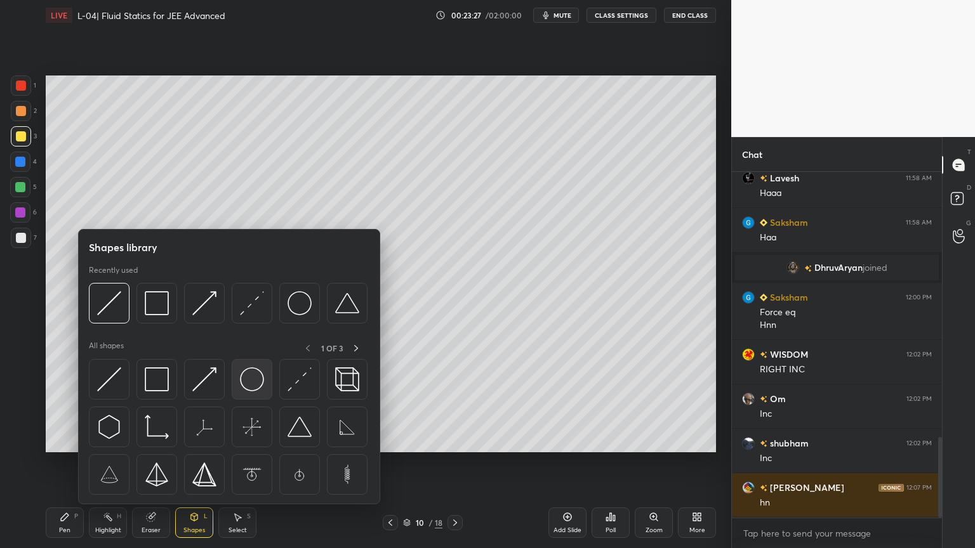
click at [258, 380] on img at bounding box center [252, 380] width 24 height 24
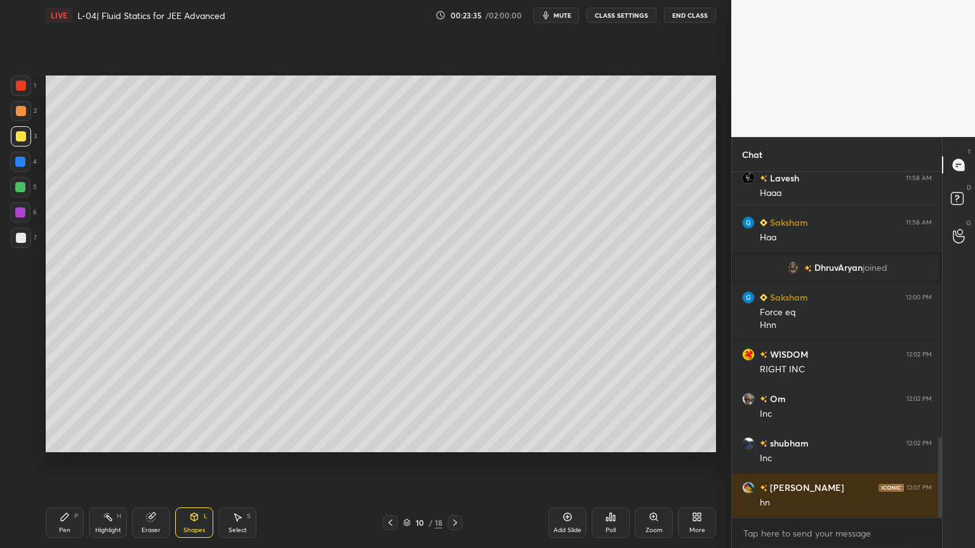
click at [189, 463] on div "Shapes L" at bounding box center [194, 523] width 38 height 30
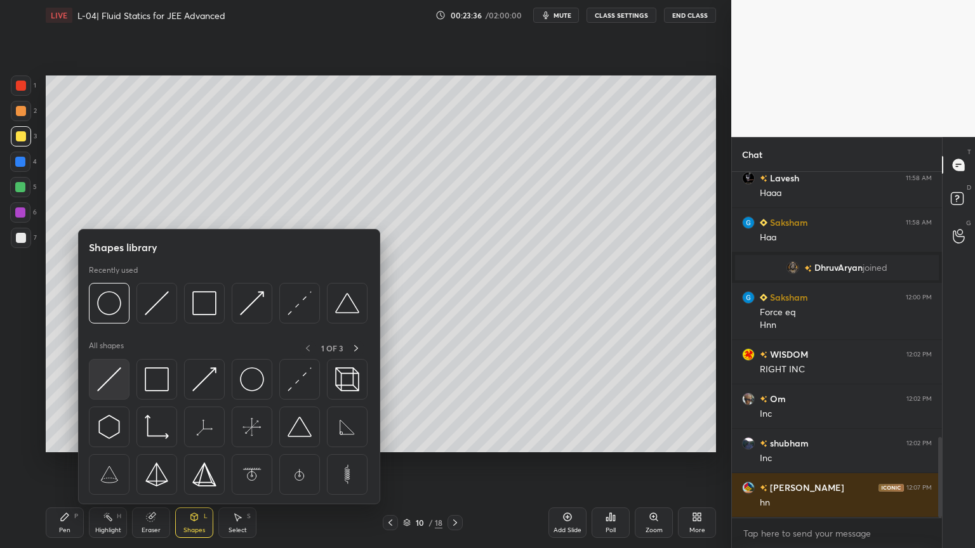
click at [110, 369] on img at bounding box center [109, 380] width 24 height 24
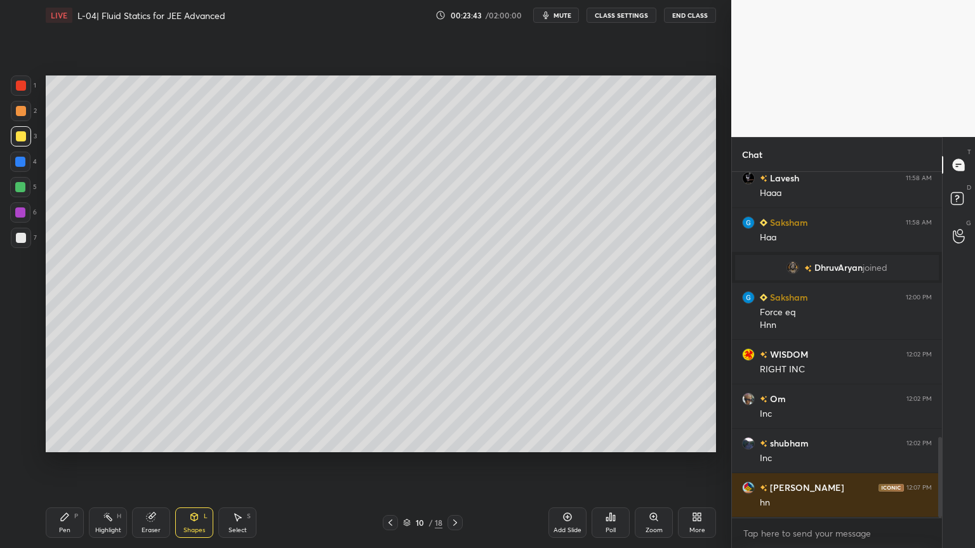
click at [196, 463] on icon at bounding box center [194, 518] width 7 height 8
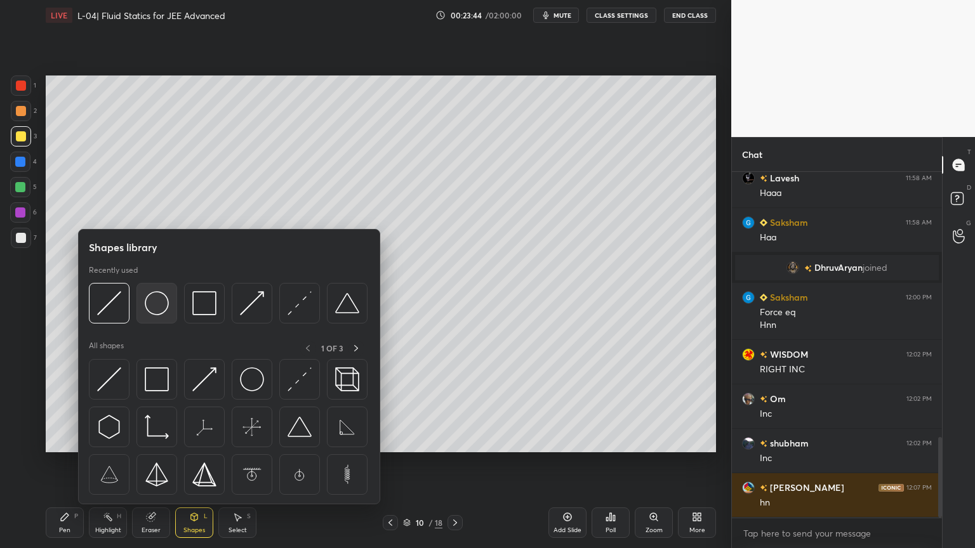
click at [162, 302] on img at bounding box center [157, 303] width 24 height 24
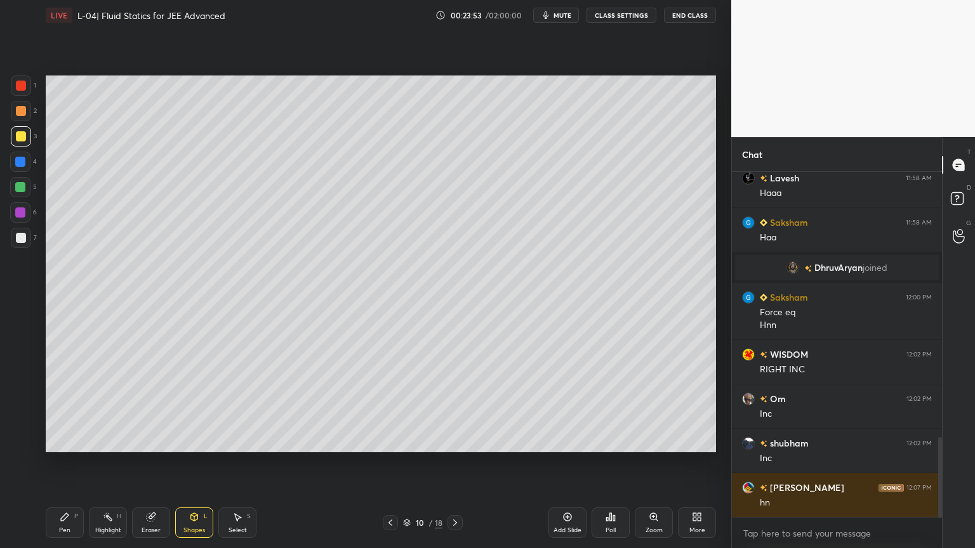
click at [183, 463] on div "Shapes L" at bounding box center [194, 523] width 38 height 30
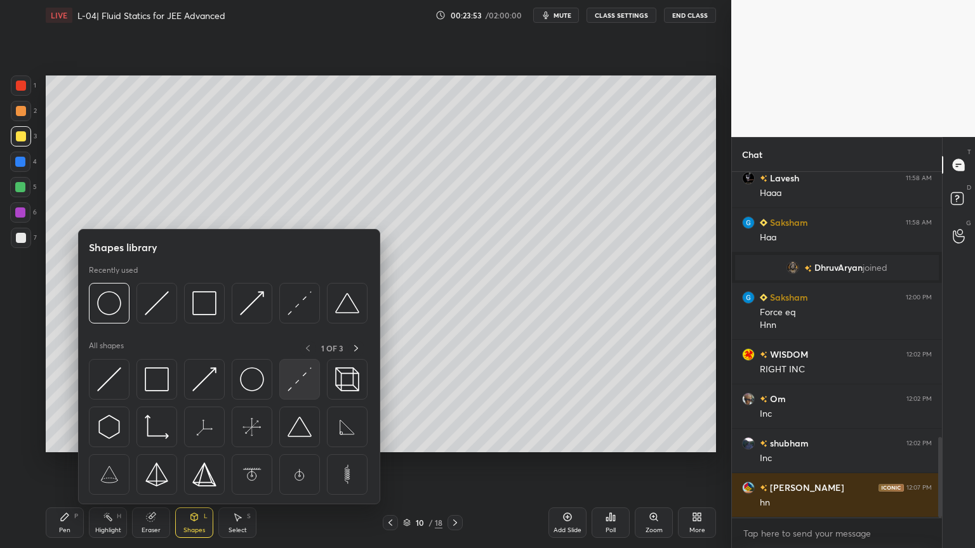
click at [302, 394] on div at bounding box center [299, 379] width 41 height 41
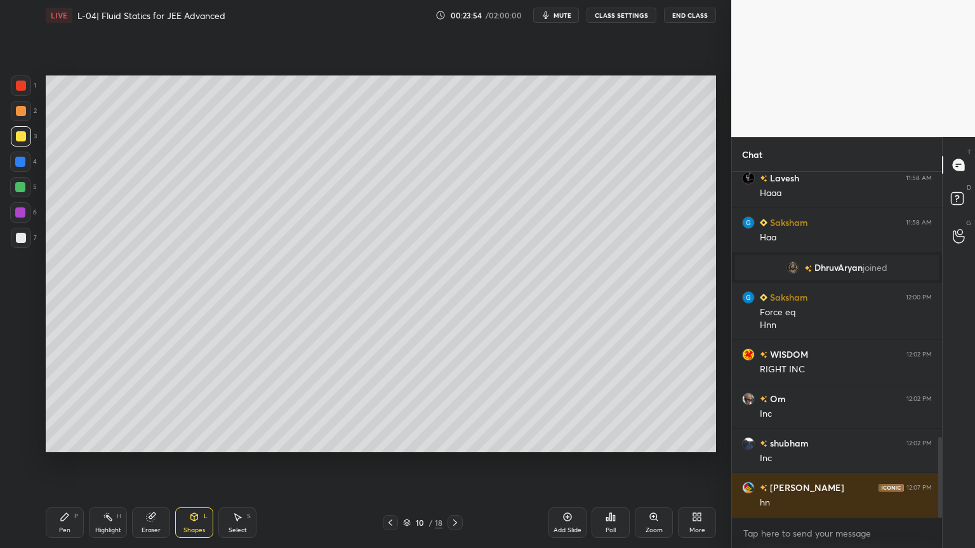
click at [11, 165] on div at bounding box center [20, 162] width 20 height 20
click at [62, 463] on icon at bounding box center [65, 517] width 10 height 10
click at [16, 87] on div at bounding box center [21, 86] width 10 height 10
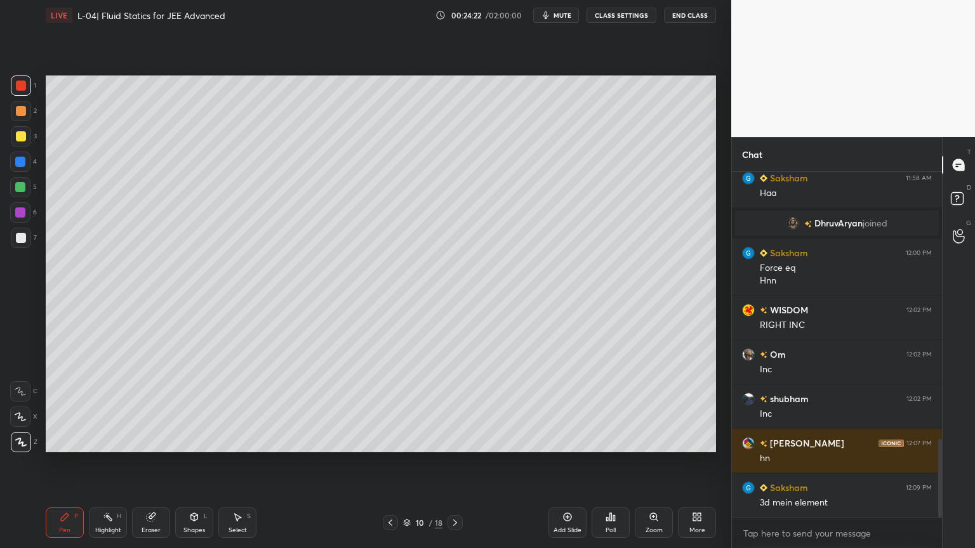
click at [22, 163] on div at bounding box center [20, 162] width 10 height 10
click at [193, 463] on div "Shapes L" at bounding box center [194, 523] width 38 height 30
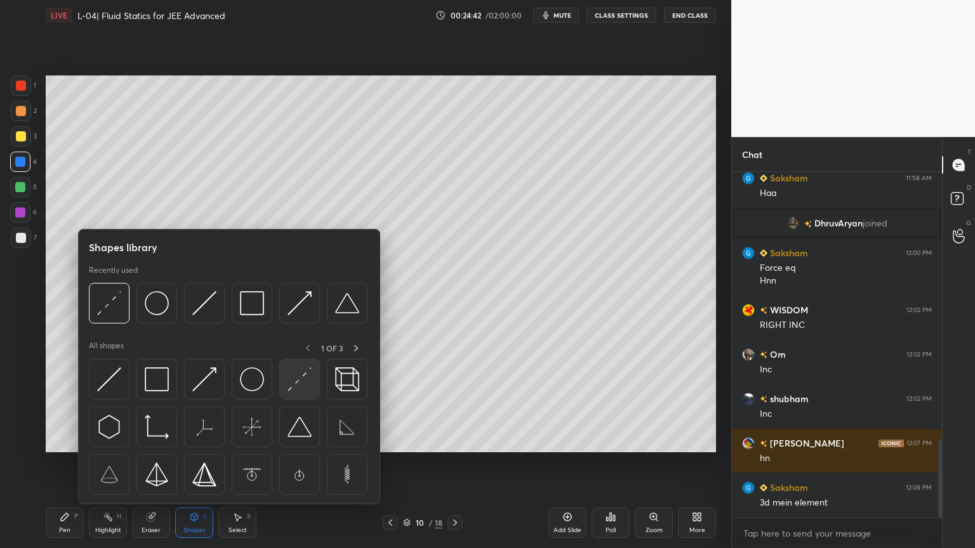
click at [310, 397] on div at bounding box center [299, 379] width 41 height 41
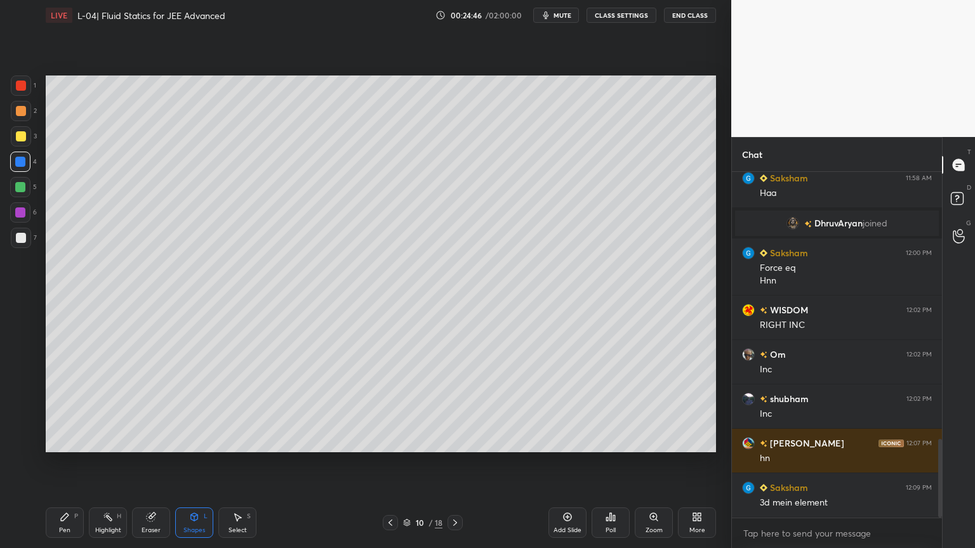
click at [67, 463] on div "Pen P" at bounding box center [65, 523] width 38 height 30
click at [185, 463] on div "Shapes L" at bounding box center [194, 523] width 38 height 30
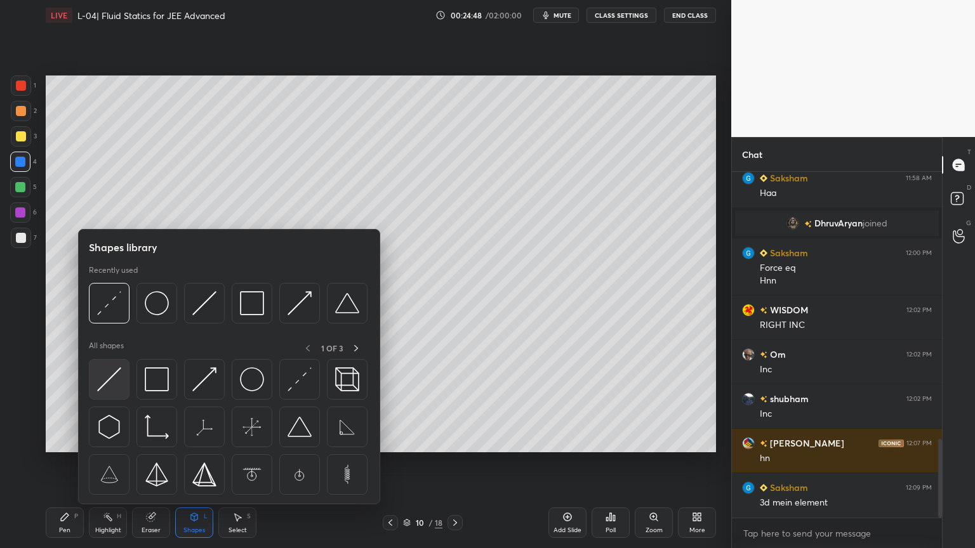
click at [104, 375] on img at bounding box center [109, 380] width 24 height 24
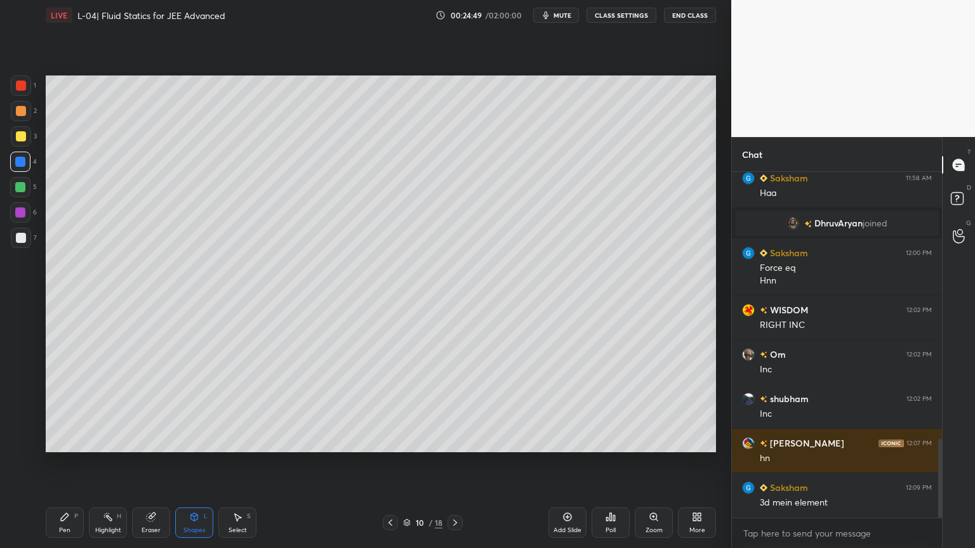
click at [17, 86] on div at bounding box center [21, 86] width 10 height 10
click at [60, 463] on div "Pen" at bounding box center [64, 530] width 11 height 6
click at [10, 140] on div "1 2 3 4 5 6 7 C X Z C X Z E E Erase all H H" at bounding box center [20, 264] width 41 height 377
click at [17, 137] on div at bounding box center [21, 136] width 10 height 10
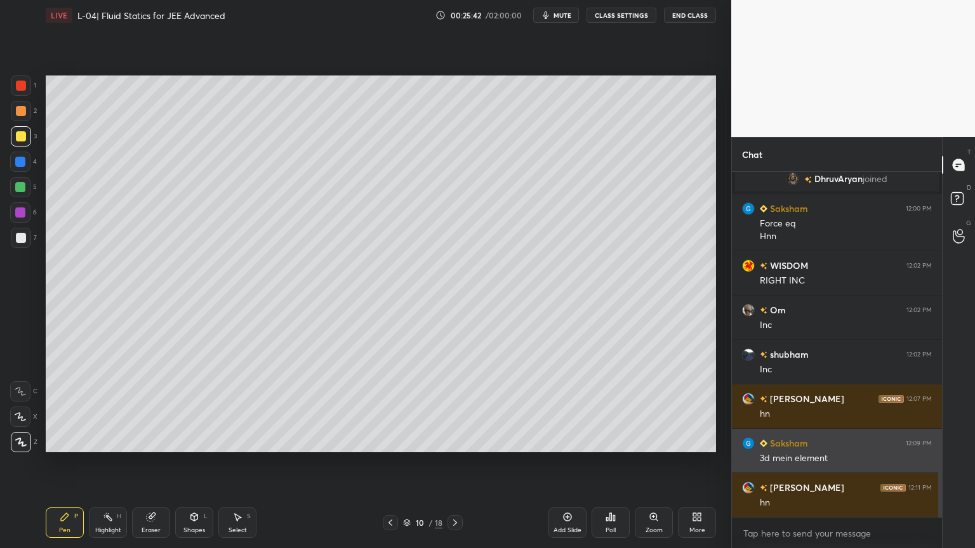
scroll to position [1280, 0]
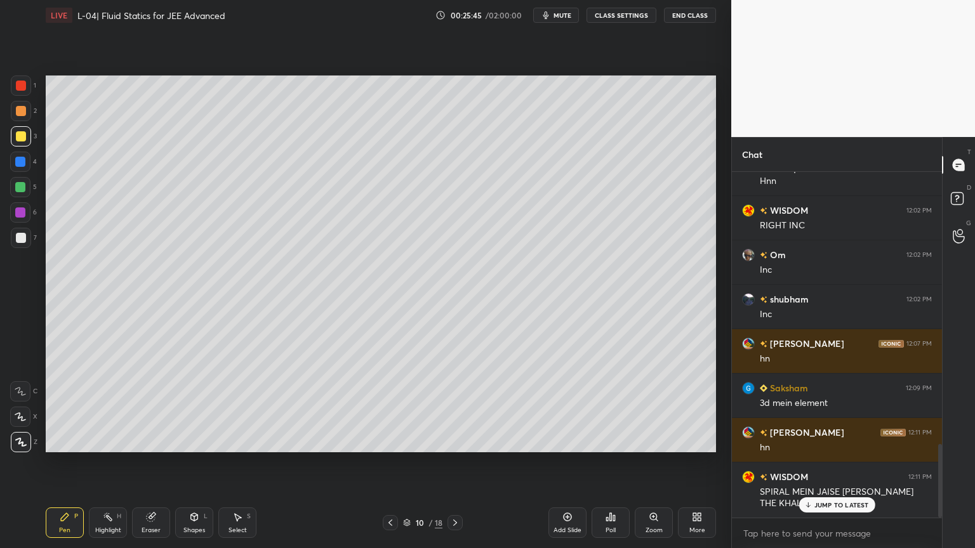
click at [17, 119] on div at bounding box center [21, 111] width 20 height 20
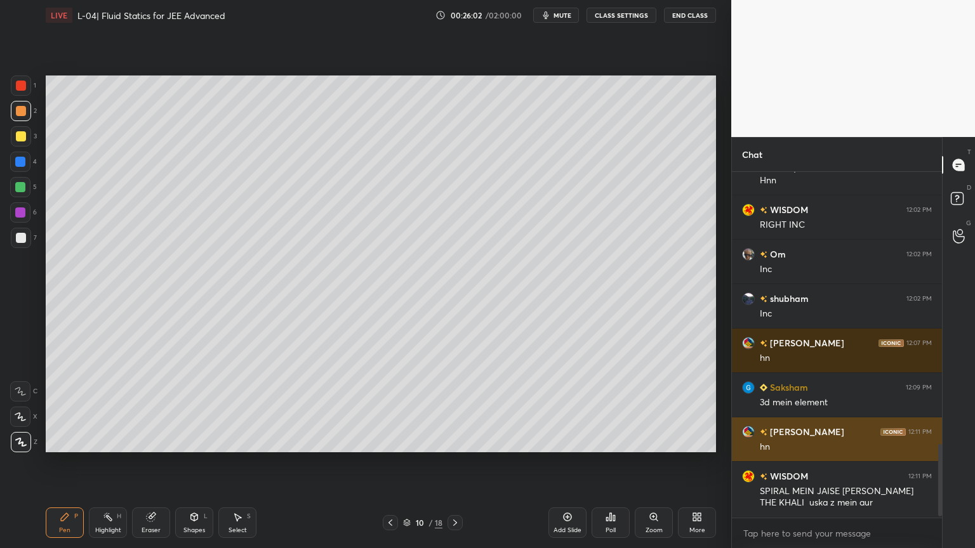
scroll to position [1325, 0]
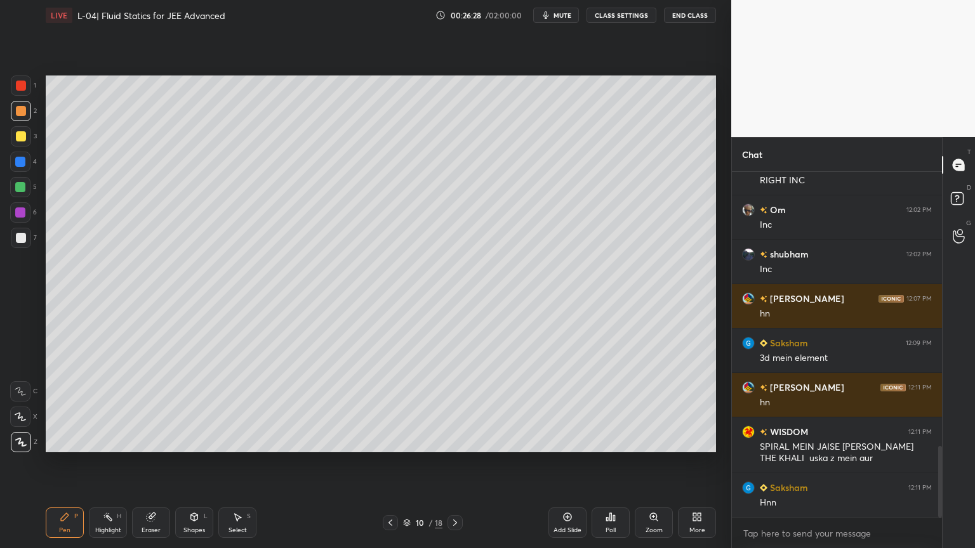
click at [112, 463] on icon at bounding box center [108, 517] width 10 height 10
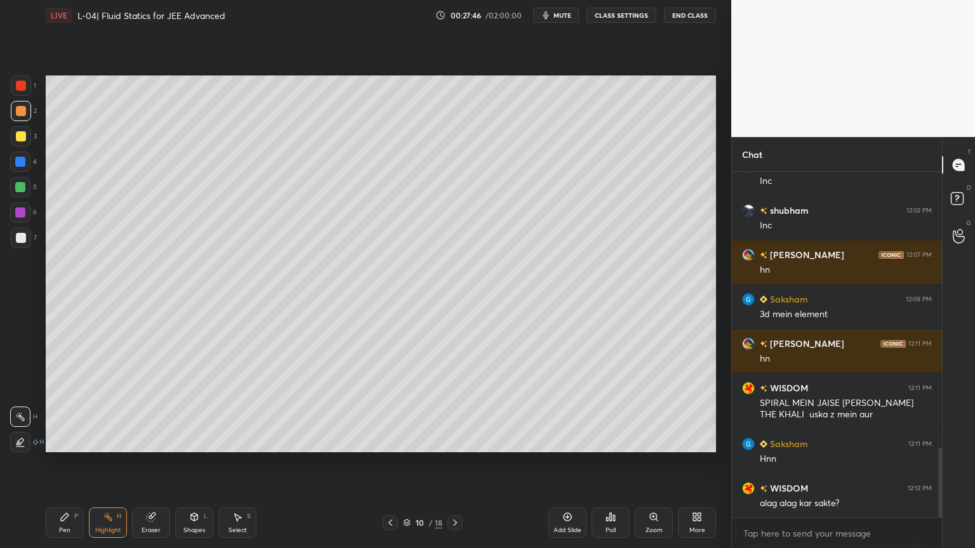
click at [182, 463] on div "Shapes L" at bounding box center [194, 523] width 38 height 30
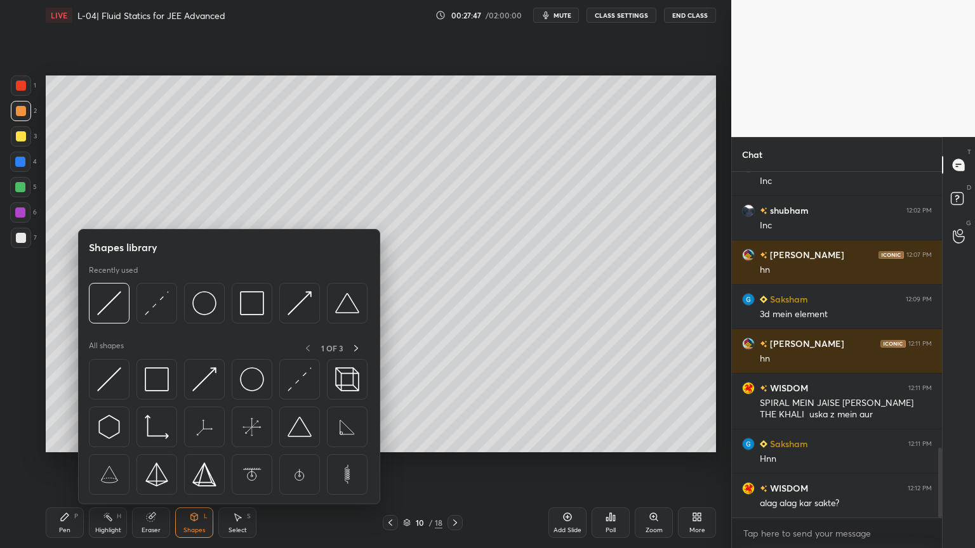
click at [142, 463] on div "Eraser" at bounding box center [151, 530] width 19 height 6
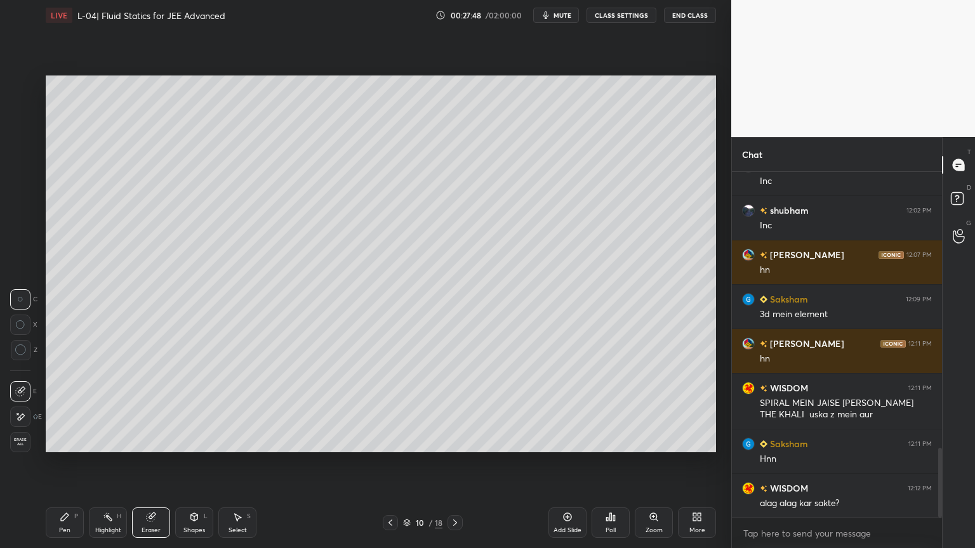
click at [13, 353] on div at bounding box center [21, 350] width 20 height 20
click at [58, 463] on div "Pen P" at bounding box center [65, 523] width 38 height 30
click at [18, 192] on div at bounding box center [20, 187] width 10 height 10
click at [160, 463] on div "Eraser" at bounding box center [151, 523] width 38 height 30
click at [58, 463] on div "Pen P" at bounding box center [65, 523] width 38 height 30
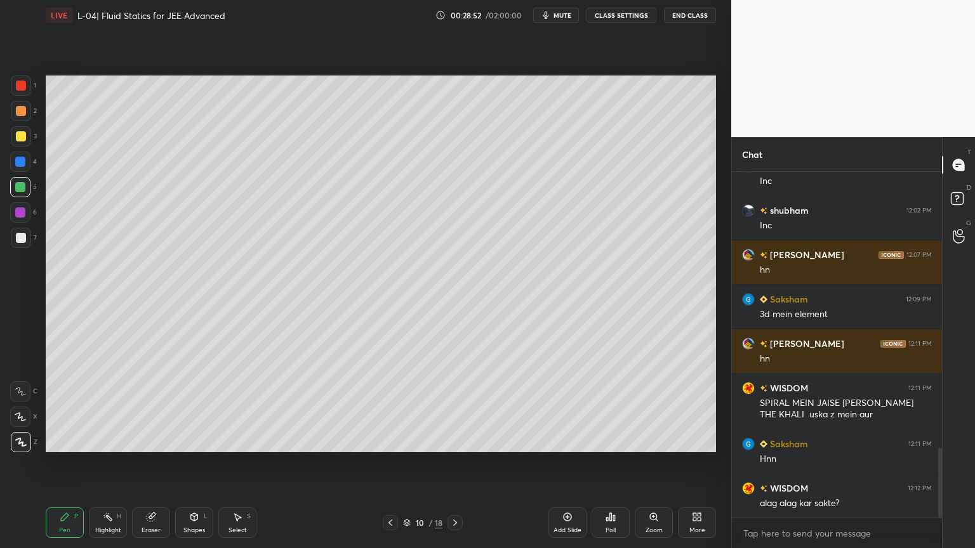
click at [122, 463] on div "Highlight H" at bounding box center [108, 523] width 38 height 30
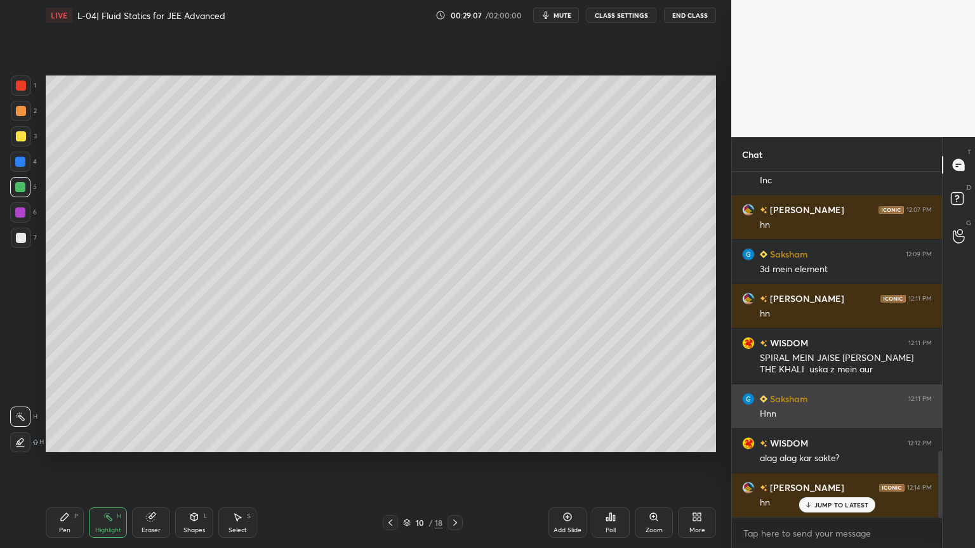
scroll to position [1457, 0]
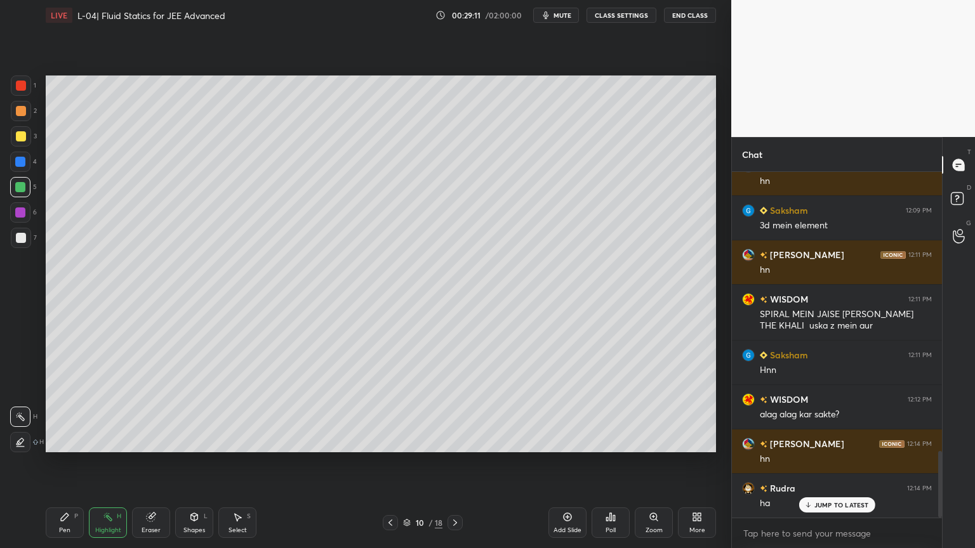
click at [63, 463] on div "Pen" at bounding box center [64, 530] width 11 height 6
click at [22, 84] on div at bounding box center [21, 86] width 10 height 10
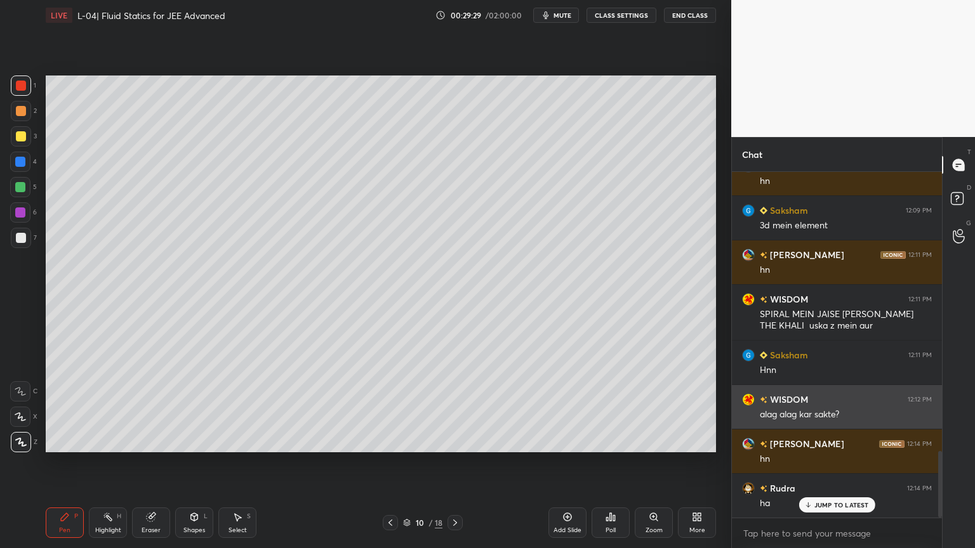
scroll to position [1458, 0]
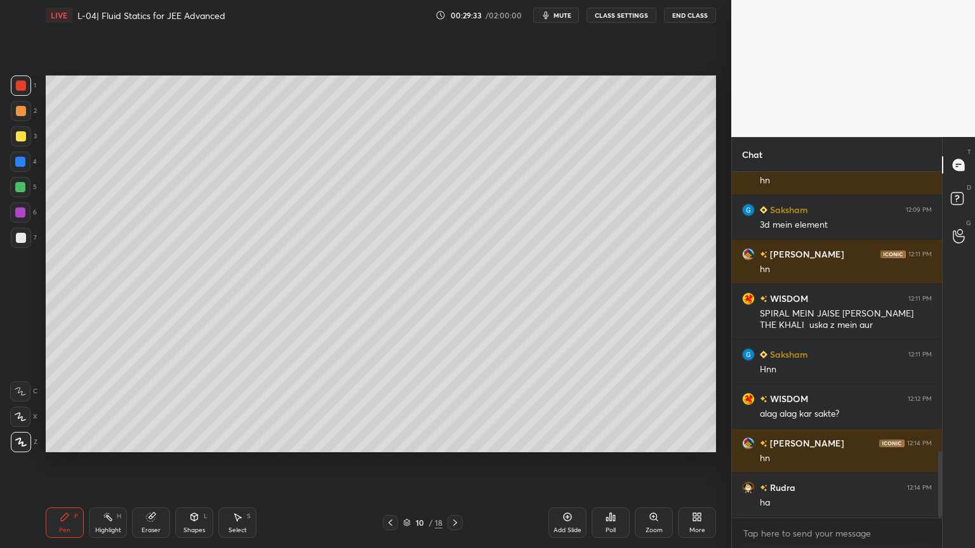
click at [150, 463] on div "Eraser" at bounding box center [151, 523] width 38 height 30
click at [63, 463] on icon at bounding box center [65, 518] width 8 height 8
click at [18, 137] on div at bounding box center [21, 136] width 10 height 10
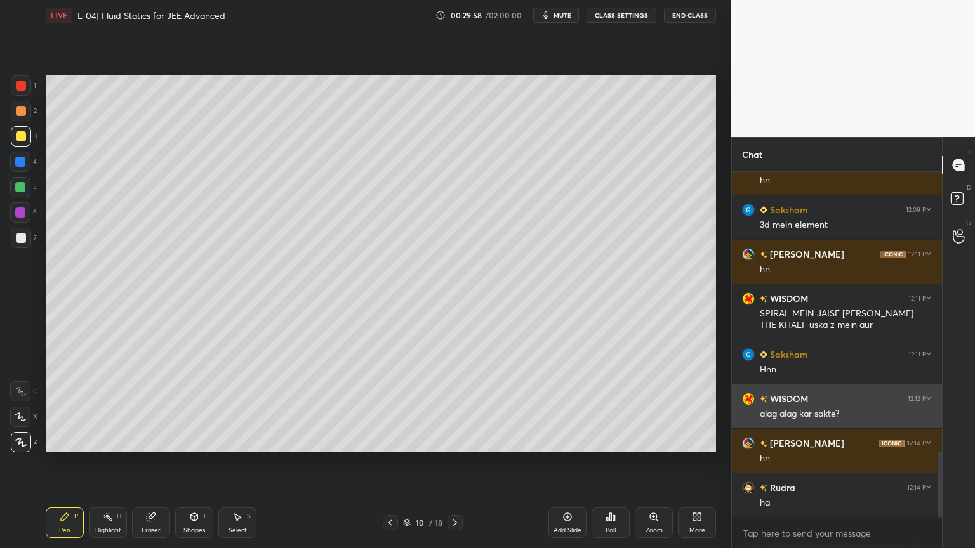
scroll to position [1503, 0]
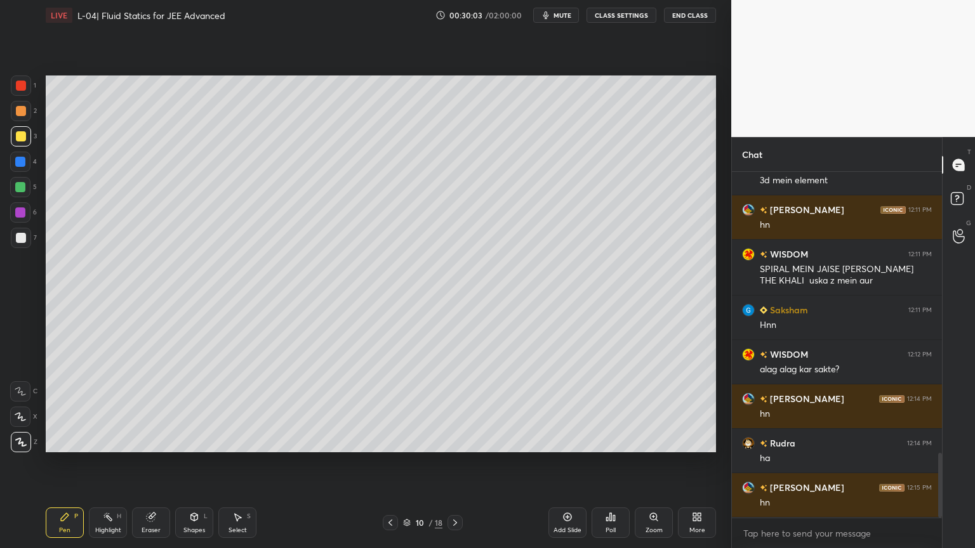
click at [106, 463] on div "Highlight" at bounding box center [108, 530] width 26 height 6
click at [71, 463] on div "Pen P" at bounding box center [65, 523] width 38 height 30
click at [14, 160] on div at bounding box center [20, 162] width 20 height 20
click at [107, 463] on div "Highlight" at bounding box center [108, 530] width 26 height 6
click at [56, 463] on div "Pen P" at bounding box center [65, 523] width 38 height 30
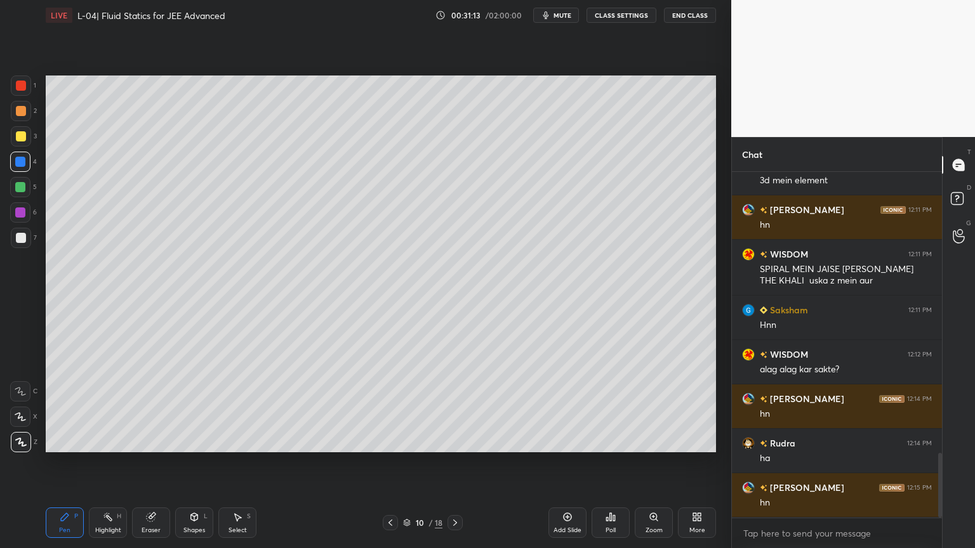
click at [153, 463] on icon at bounding box center [152, 516] width 7 height 6
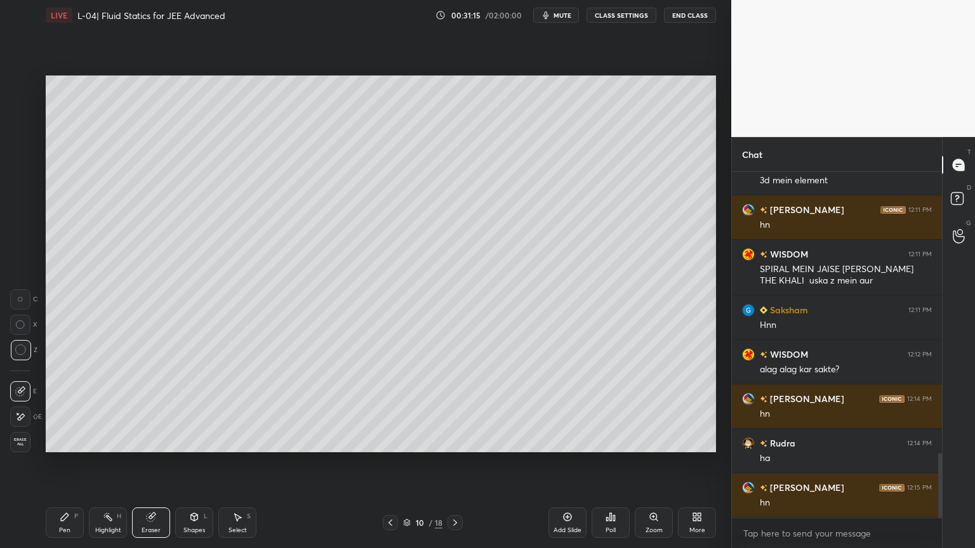
click at [562, 463] on icon at bounding box center [567, 517] width 10 height 10
click at [46, 463] on div "Pen P" at bounding box center [65, 523] width 38 height 30
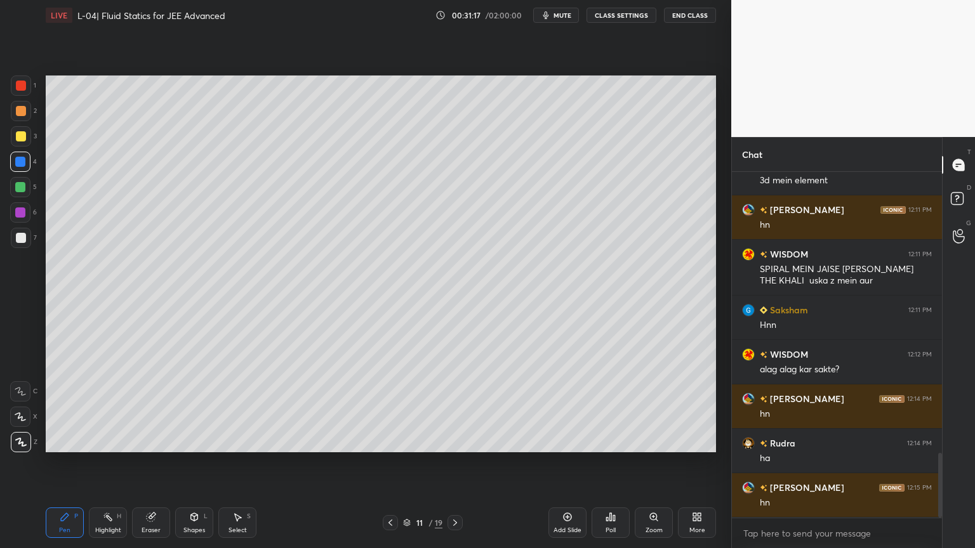
click at [17, 137] on div at bounding box center [21, 136] width 10 height 10
click at [22, 165] on div at bounding box center [20, 162] width 10 height 10
click at [16, 217] on div at bounding box center [20, 213] width 10 height 10
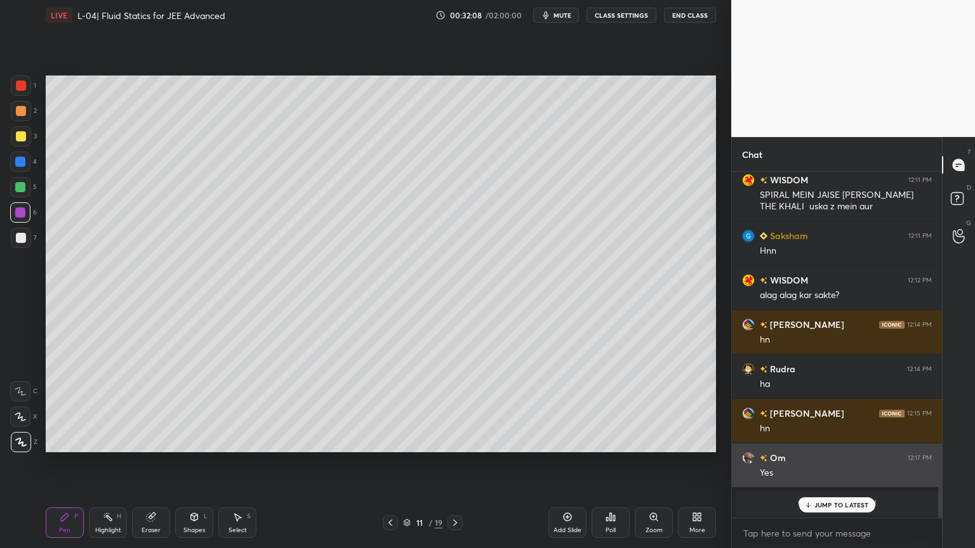
scroll to position [1577, 0]
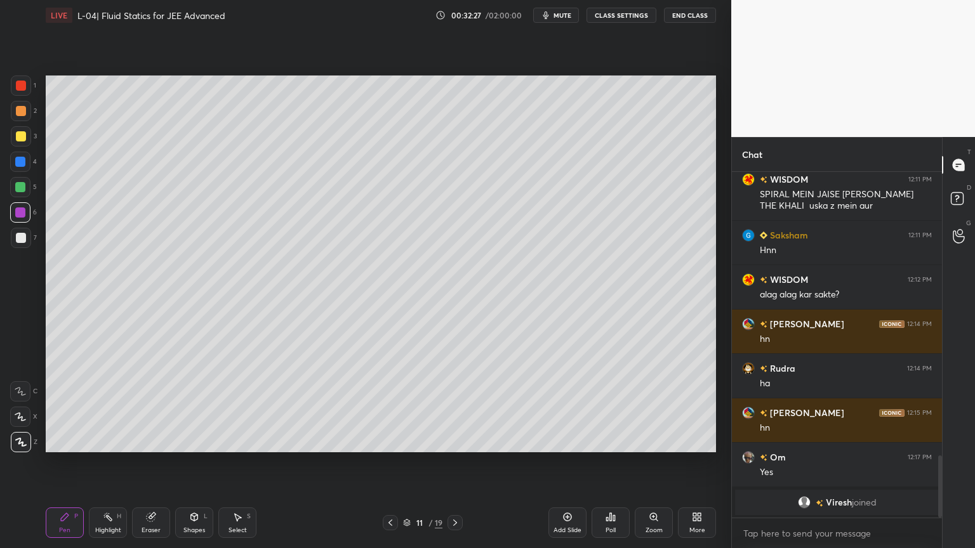
click at [12, 138] on div at bounding box center [21, 136] width 20 height 20
click at [18, 192] on div at bounding box center [20, 187] width 10 height 10
click at [187, 463] on div "Shapes" at bounding box center [194, 530] width 22 height 6
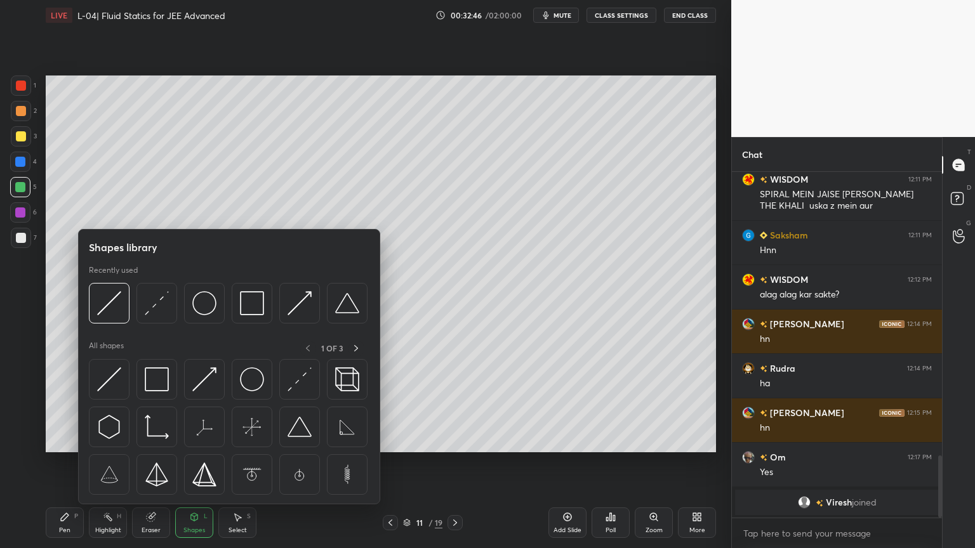
click at [150, 463] on div "Eraser" at bounding box center [151, 523] width 38 height 30
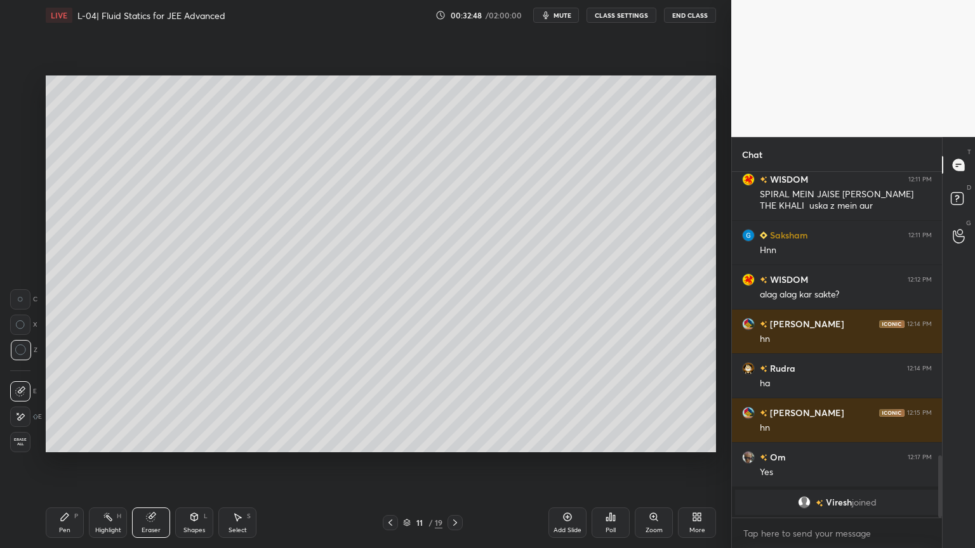
click at [192, 463] on div "Shapes" at bounding box center [194, 530] width 22 height 6
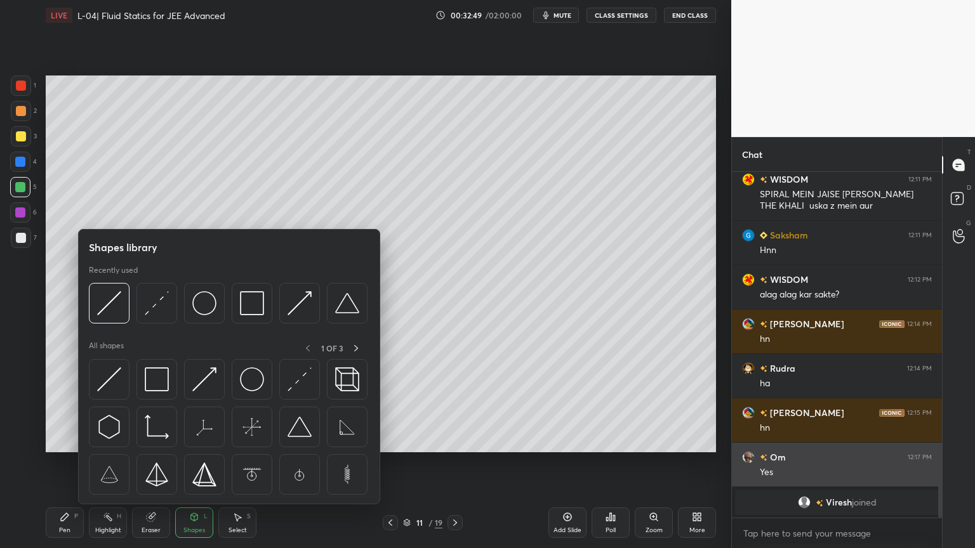
click at [251, 384] on img at bounding box center [252, 380] width 24 height 24
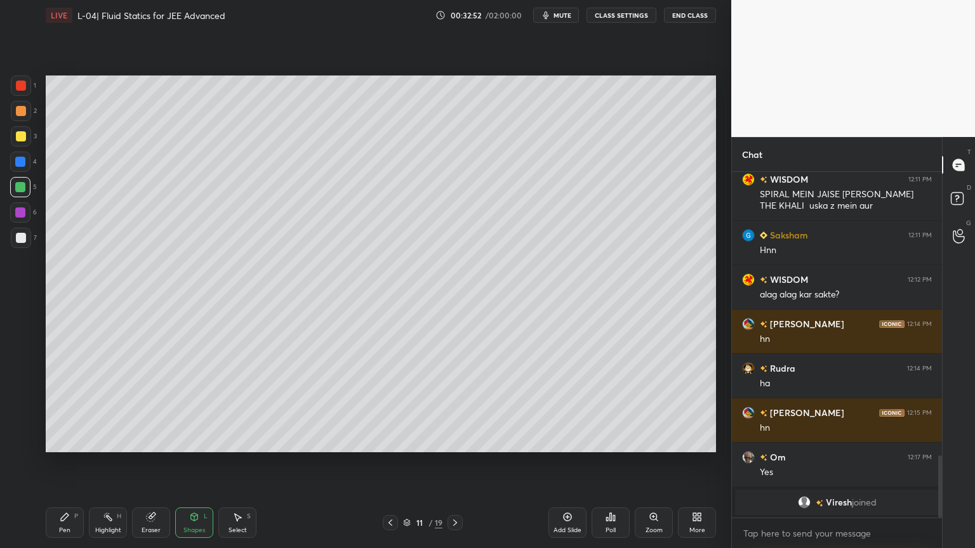
click at [157, 463] on div "Eraser" at bounding box center [151, 530] width 19 height 6
click at [197, 463] on icon at bounding box center [194, 517] width 10 height 10
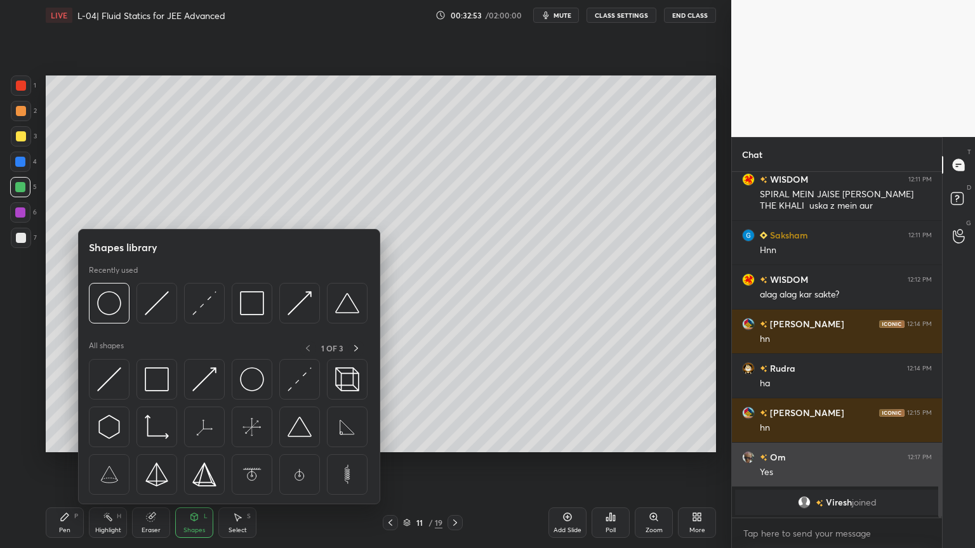
click at [295, 383] on img at bounding box center [300, 380] width 24 height 24
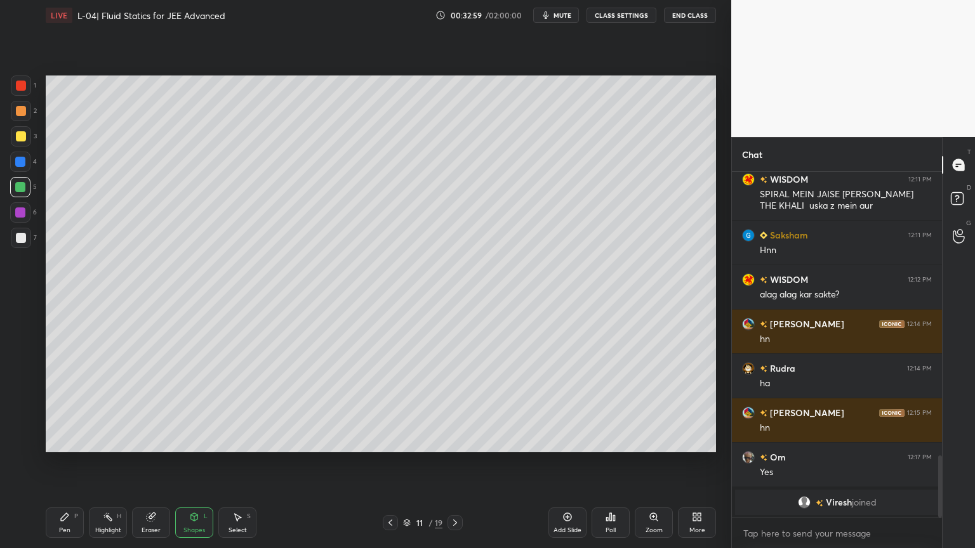
click at [196, 463] on icon at bounding box center [194, 517] width 10 height 10
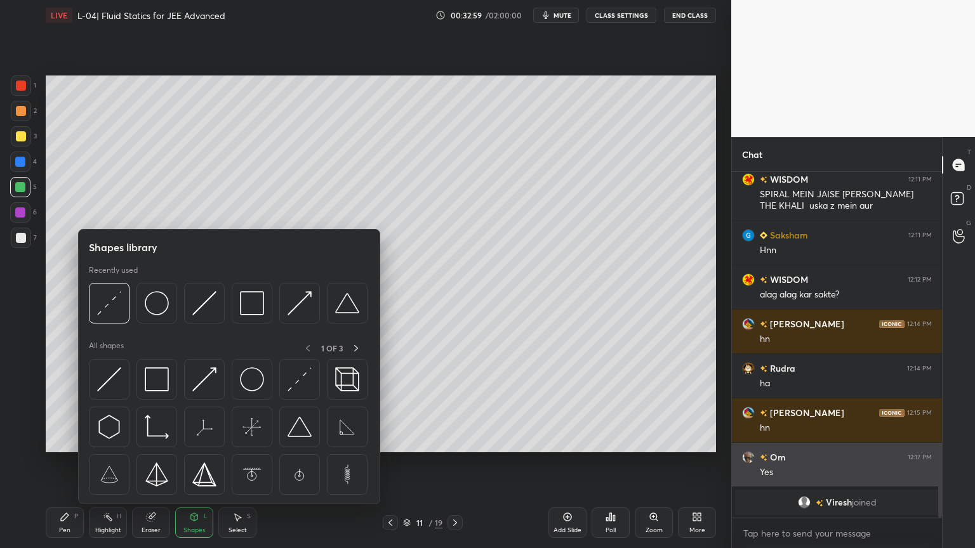
click at [211, 384] on img at bounding box center [204, 380] width 24 height 24
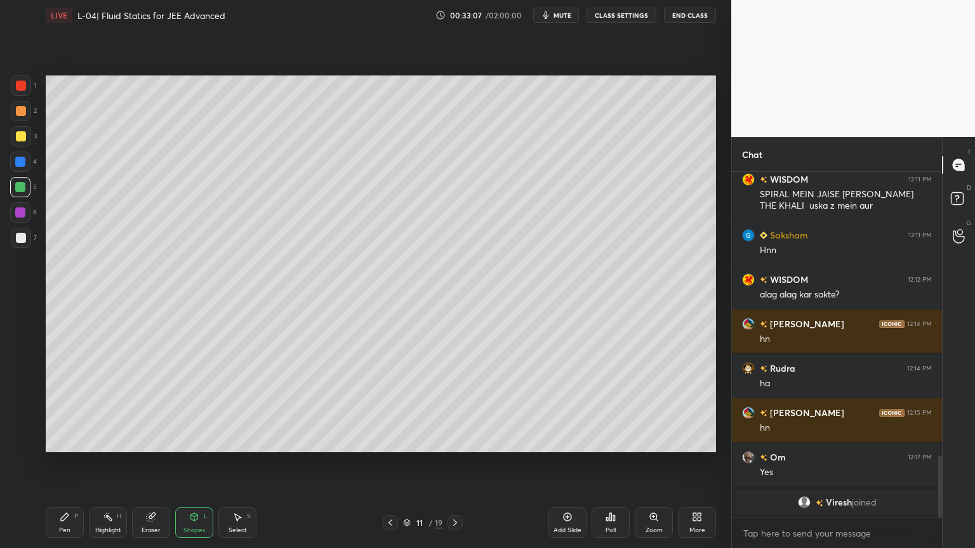
click at [13, 138] on div at bounding box center [21, 136] width 20 height 20
click at [69, 463] on div "Pen P" at bounding box center [65, 523] width 38 height 30
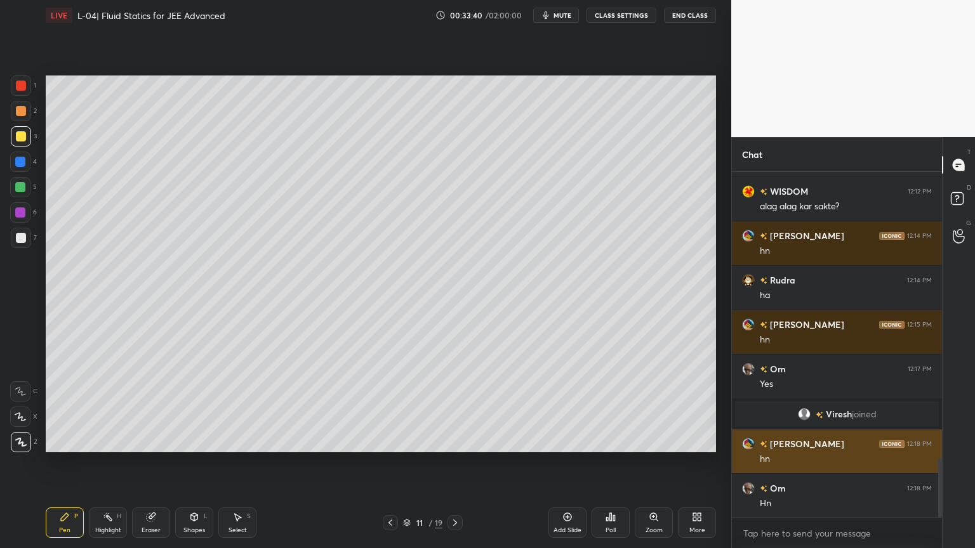
scroll to position [1666, 0]
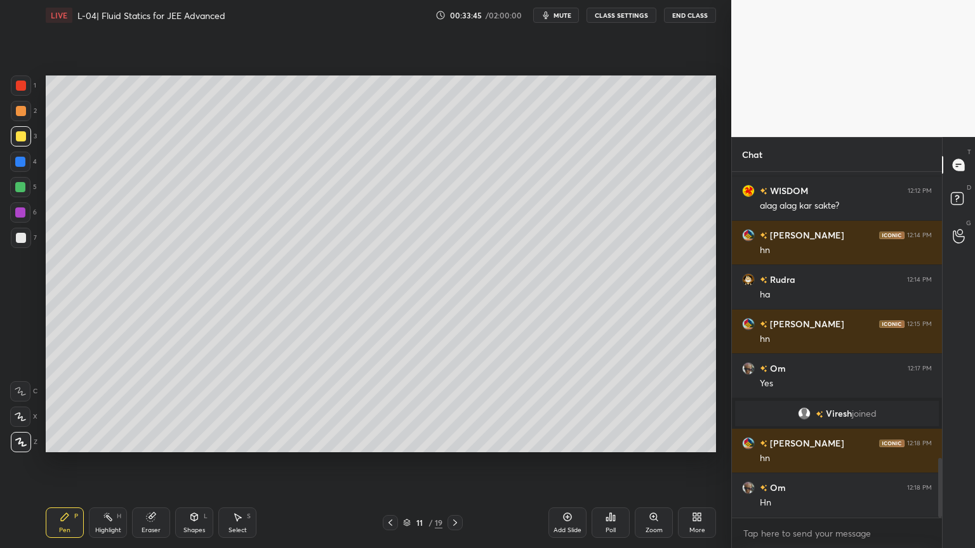
click at [110, 463] on div "Highlight" at bounding box center [108, 530] width 26 height 6
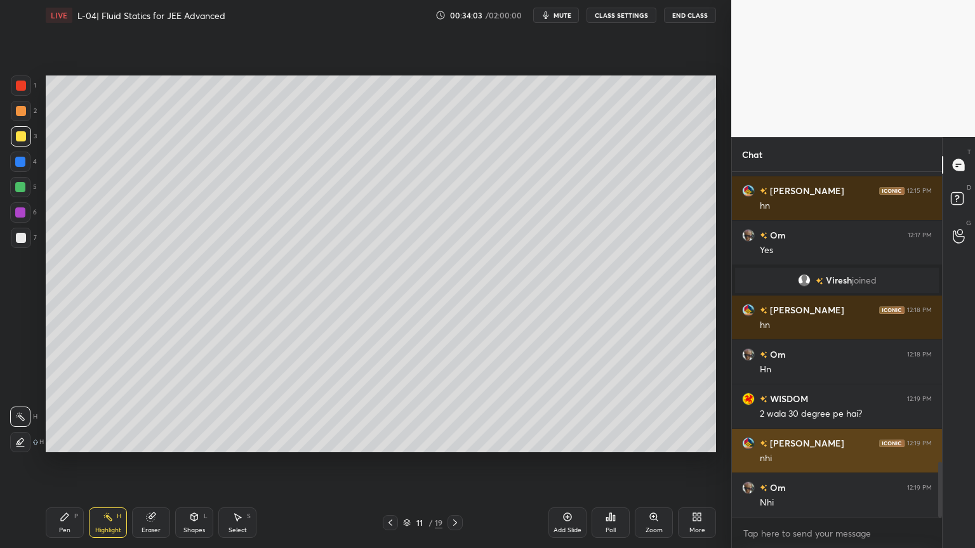
scroll to position [1843, 0]
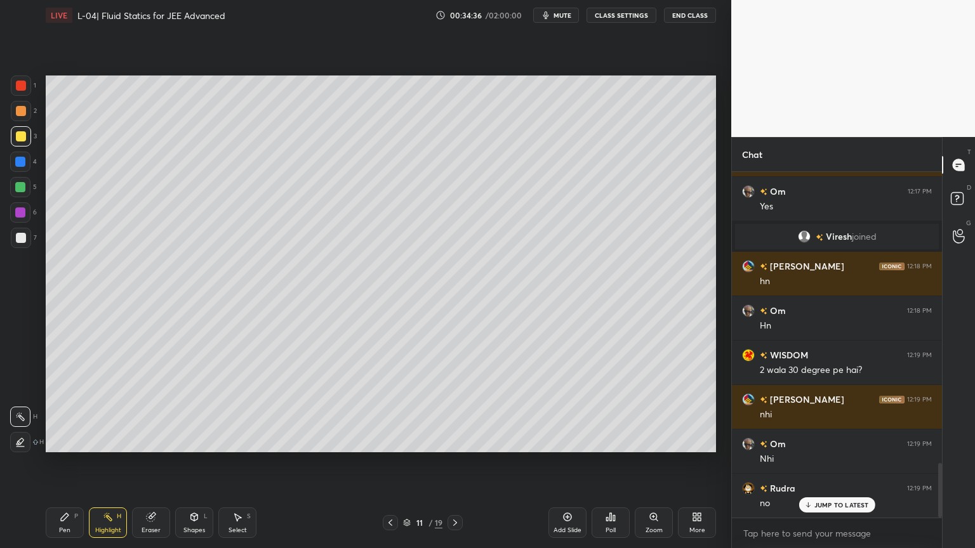
click at [19, 112] on div at bounding box center [21, 111] width 10 height 10
click at [19, 85] on div at bounding box center [21, 86] width 10 height 10
click at [68, 463] on div "Pen P" at bounding box center [65, 523] width 38 height 30
click at [105, 463] on icon at bounding box center [108, 517] width 10 height 10
click at [186, 463] on div "Shapes L" at bounding box center [194, 523] width 38 height 30
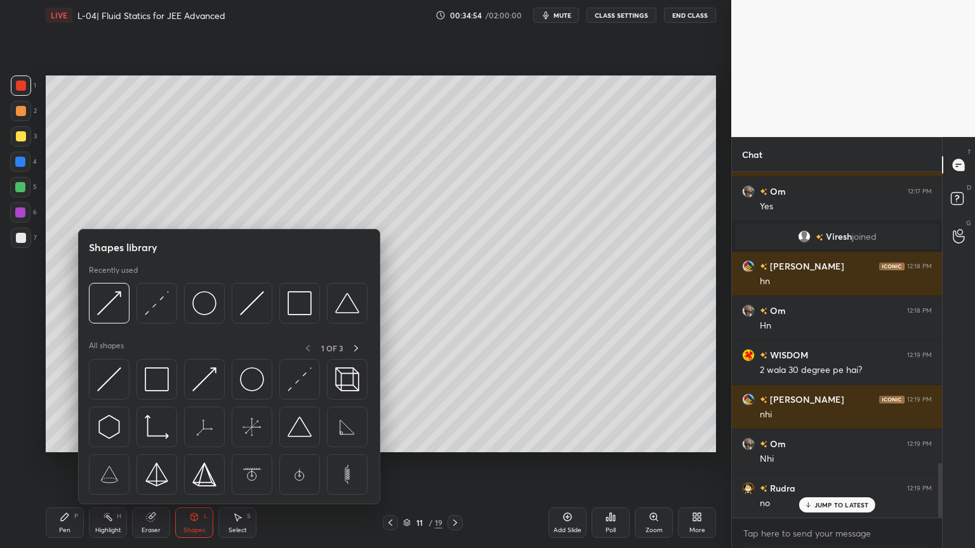
click at [151, 463] on div "Eraser" at bounding box center [151, 523] width 38 height 30
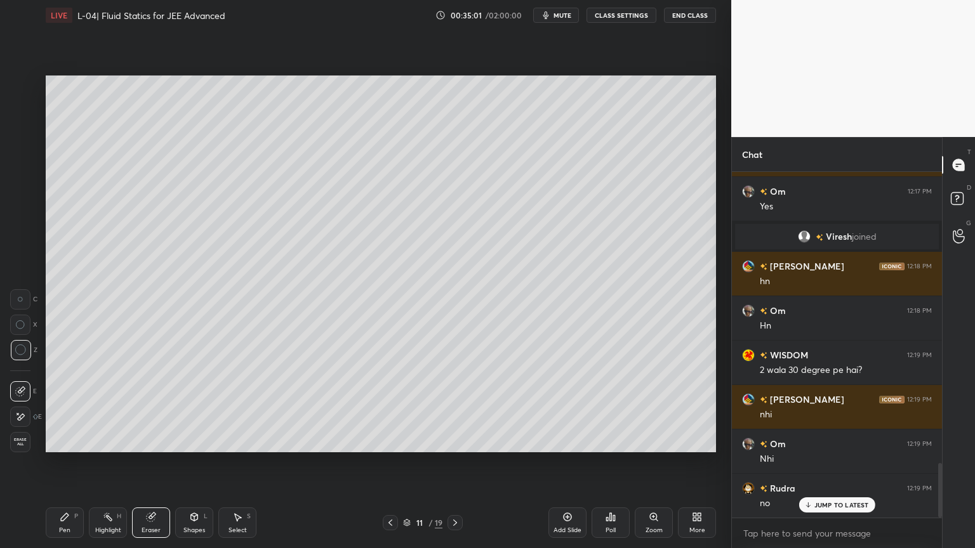
click at [15, 305] on div at bounding box center [20, 299] width 20 height 20
click at [50, 463] on div "Pen P" at bounding box center [65, 523] width 38 height 30
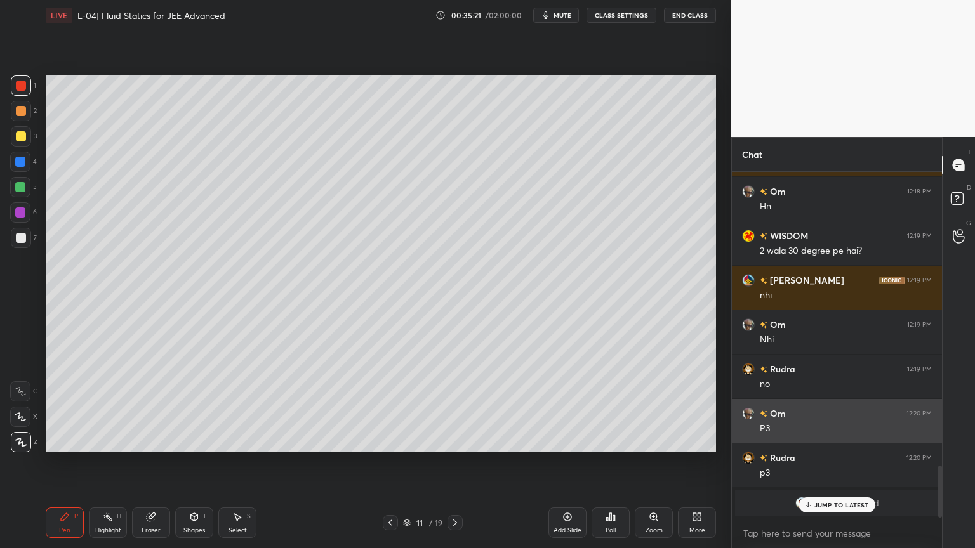
scroll to position [1963, 0]
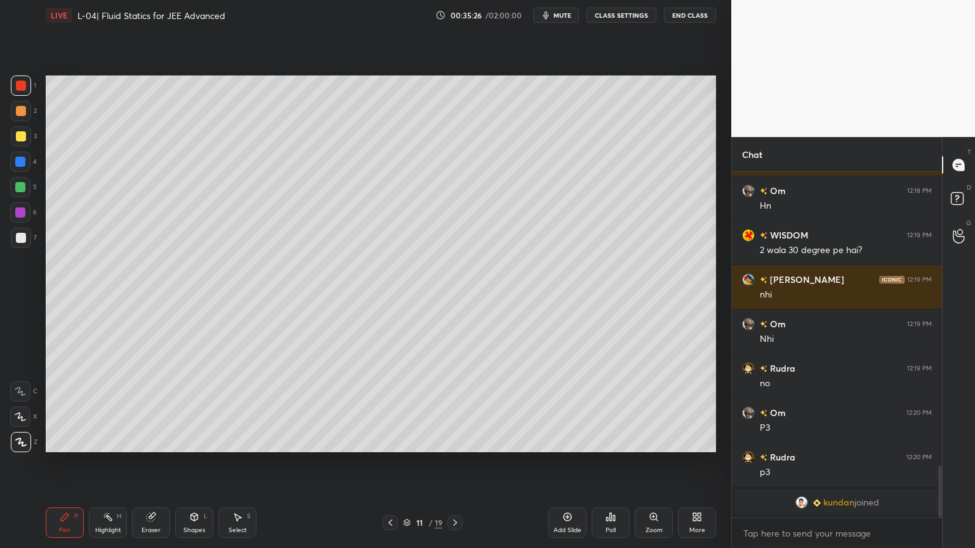
click at [152, 463] on icon at bounding box center [151, 518] width 8 height 8
click at [190, 463] on div "Shapes L" at bounding box center [194, 523] width 38 height 30
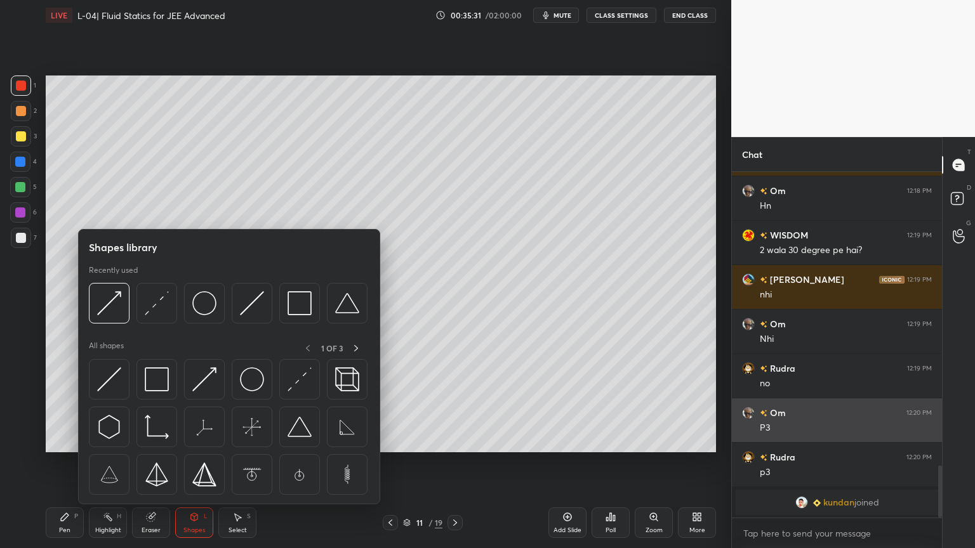
click at [114, 378] on img at bounding box center [109, 380] width 24 height 24
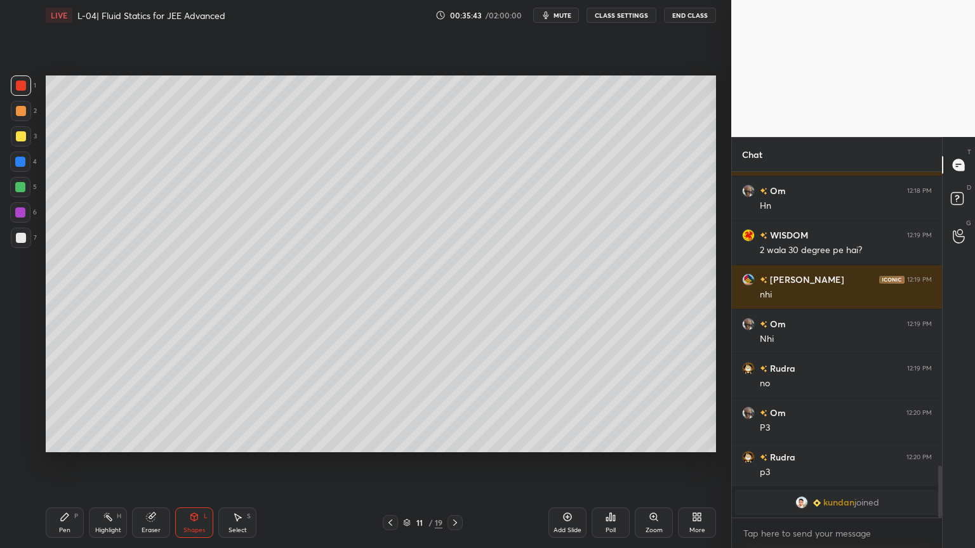
click at [151, 463] on div "Eraser" at bounding box center [151, 523] width 38 height 30
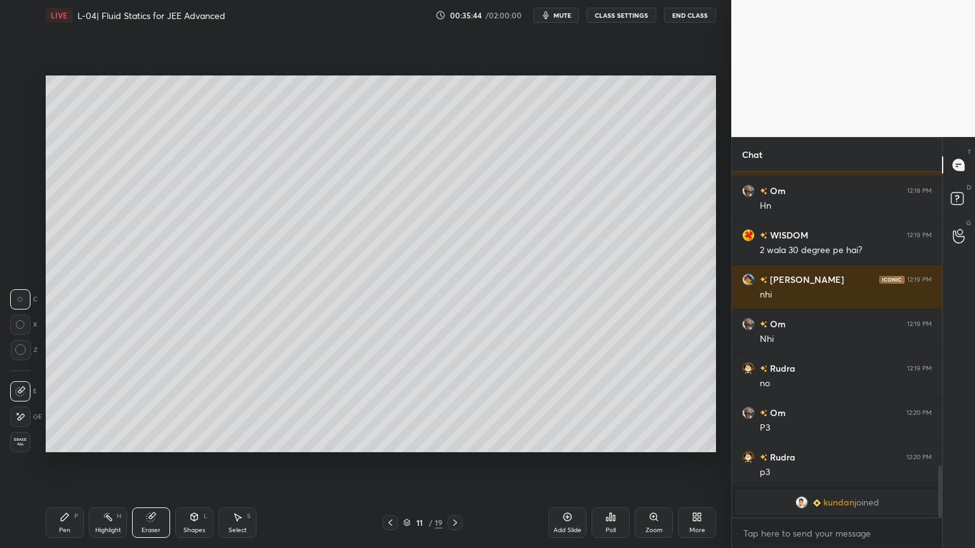
click at [23, 326] on icon at bounding box center [20, 325] width 9 height 9
click at [198, 463] on div "Shapes" at bounding box center [194, 530] width 22 height 6
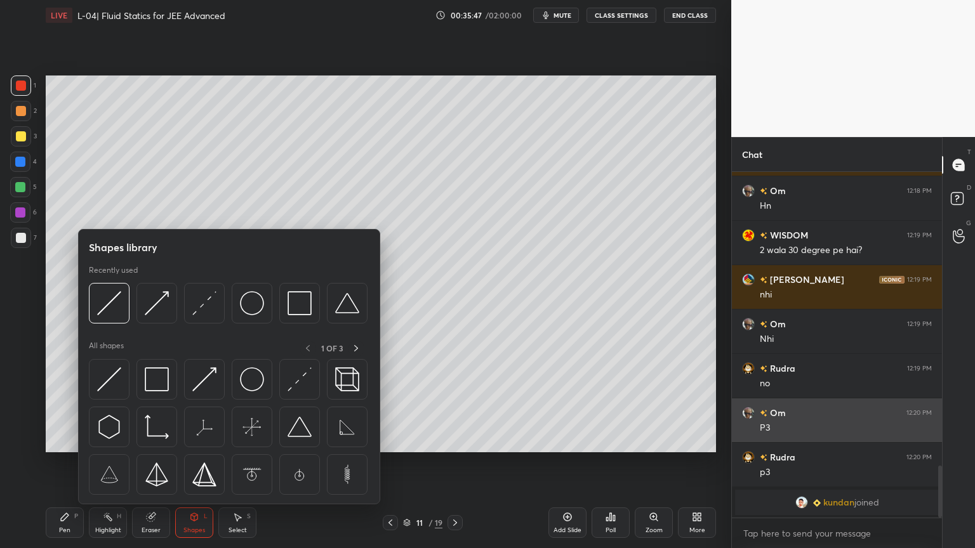
click at [310, 387] on img at bounding box center [300, 380] width 24 height 24
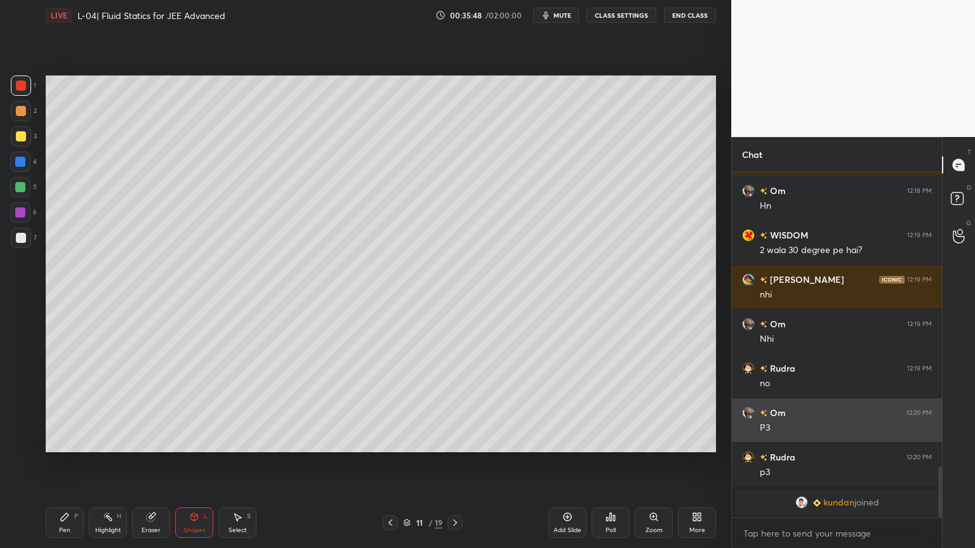
scroll to position [2008, 0]
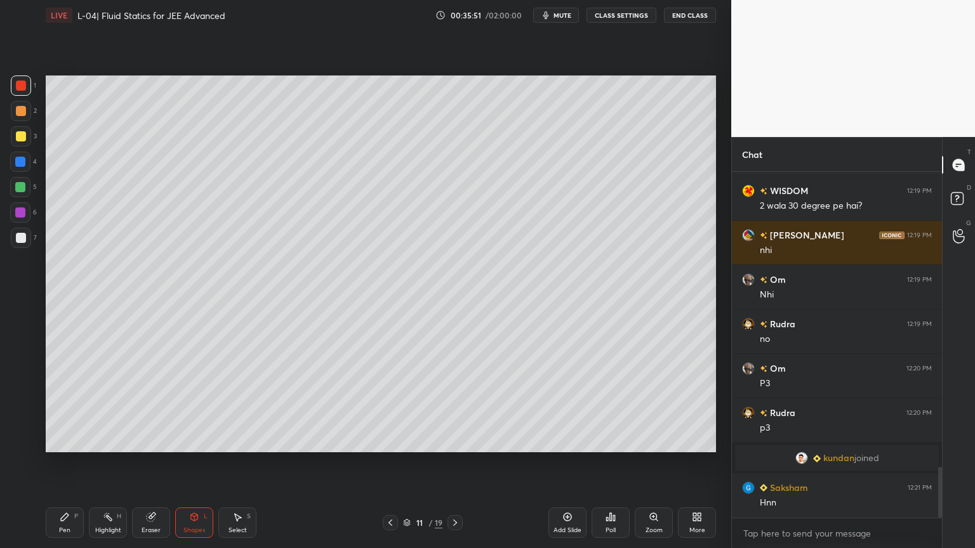
click at [64, 463] on icon at bounding box center [65, 518] width 8 height 8
click at [20, 193] on div at bounding box center [20, 187] width 20 height 20
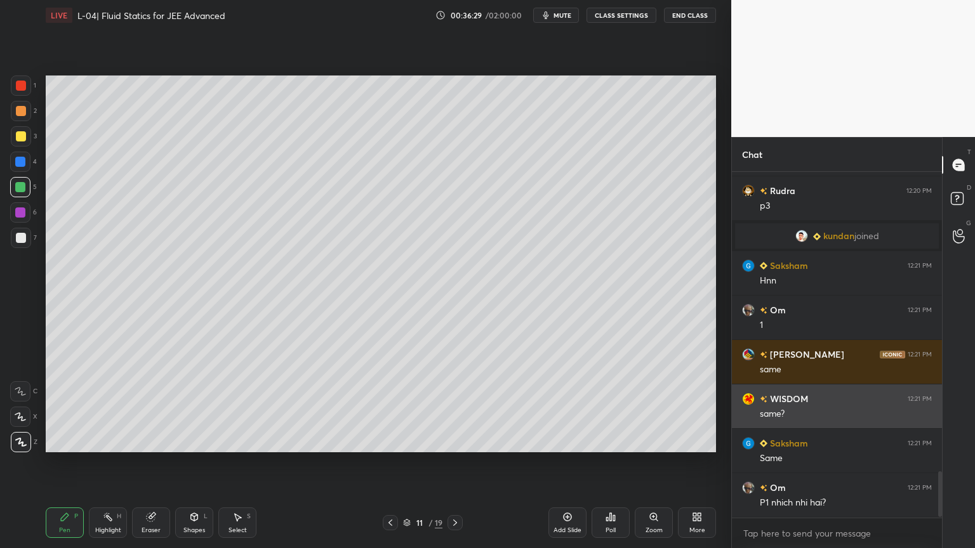
scroll to position [2274, 0]
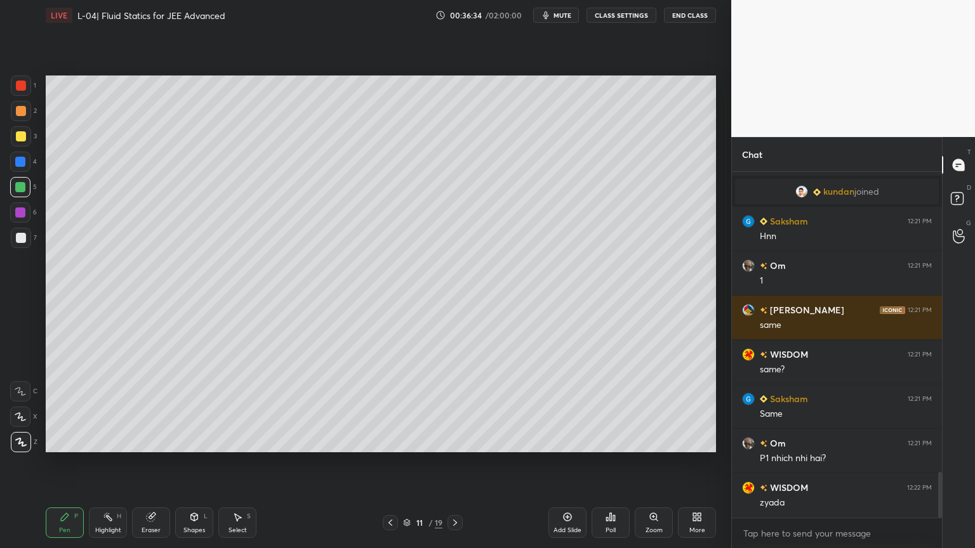
click at [150, 463] on div "Eraser" at bounding box center [151, 523] width 38 height 30
click at [63, 463] on icon at bounding box center [65, 518] width 8 height 8
click at [20, 109] on div at bounding box center [21, 111] width 10 height 10
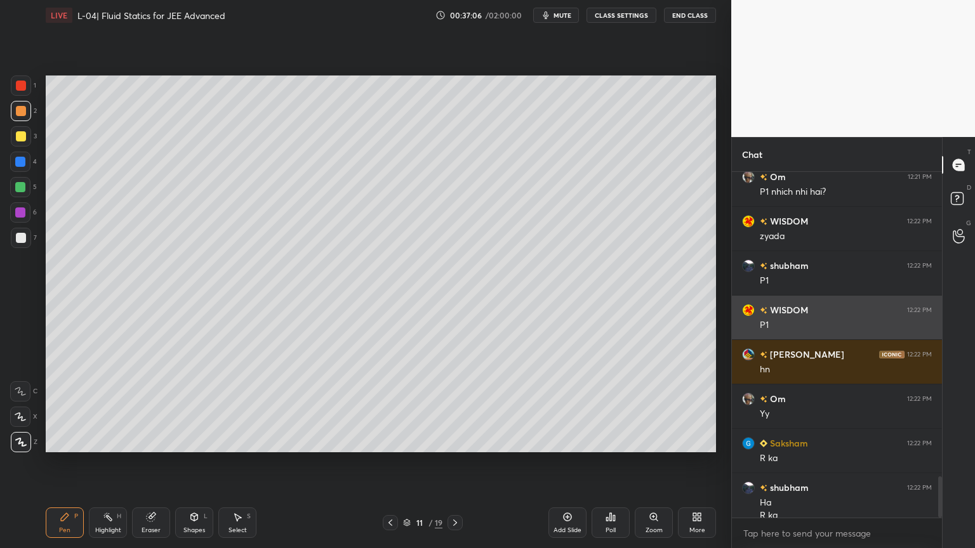
scroll to position [2554, 0]
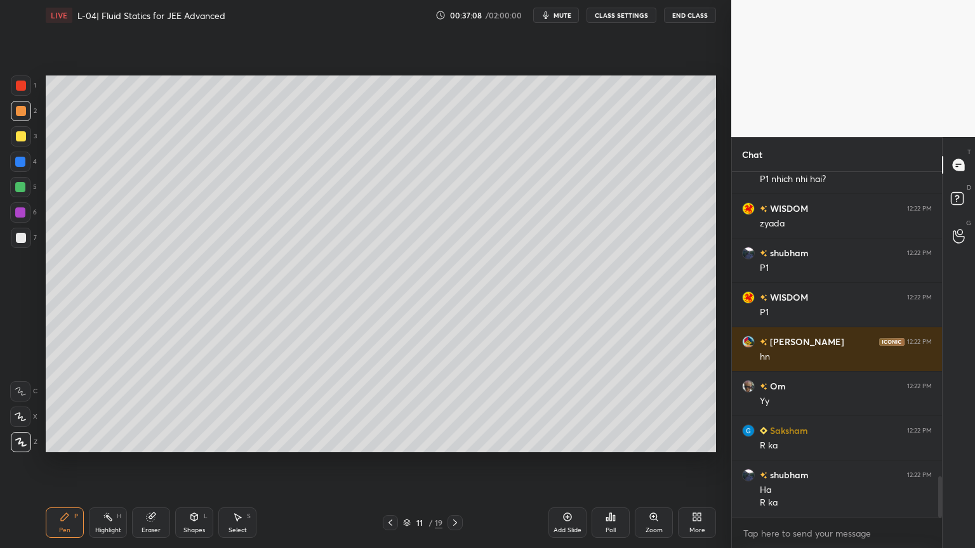
click at [21, 142] on div at bounding box center [21, 136] width 20 height 20
click at [23, 106] on div at bounding box center [21, 111] width 10 height 10
click at [21, 92] on div at bounding box center [21, 86] width 20 height 20
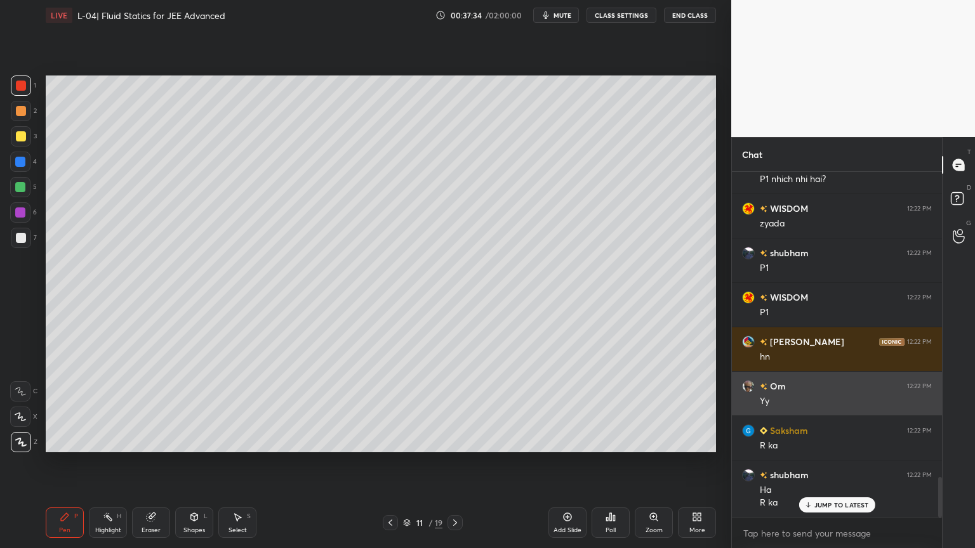
scroll to position [2598, 0]
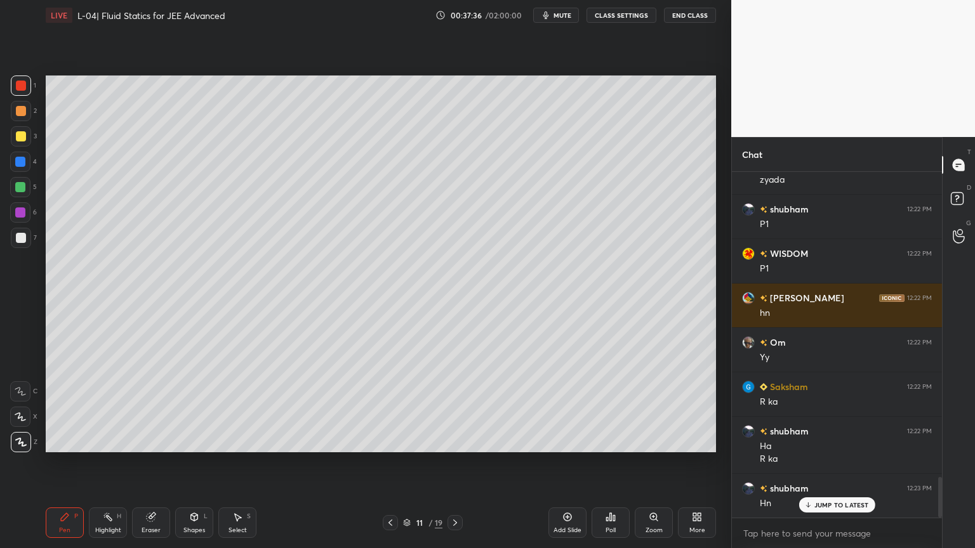
click at [19, 190] on div at bounding box center [20, 187] width 10 height 10
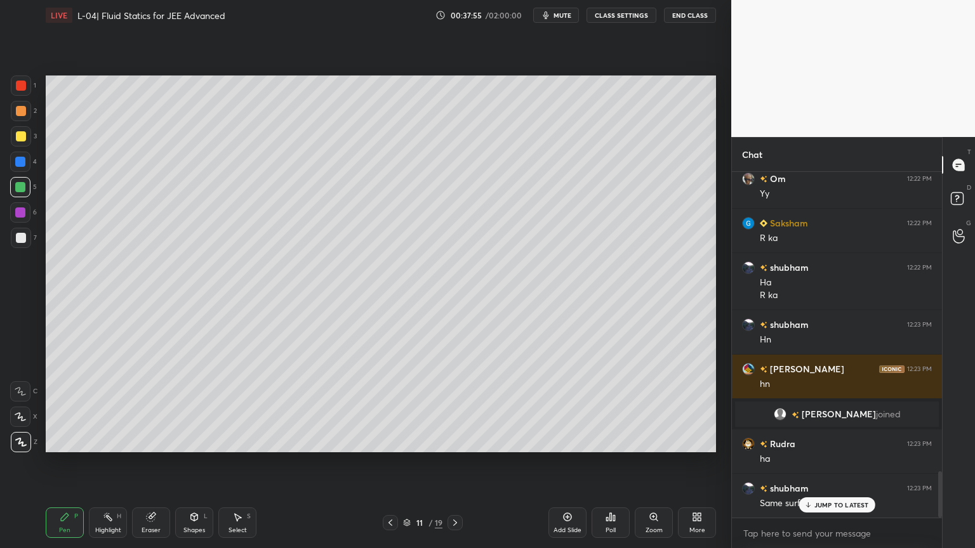
scroll to position [2222, 0]
click at [163, 463] on div "Eraser" at bounding box center [151, 523] width 38 height 30
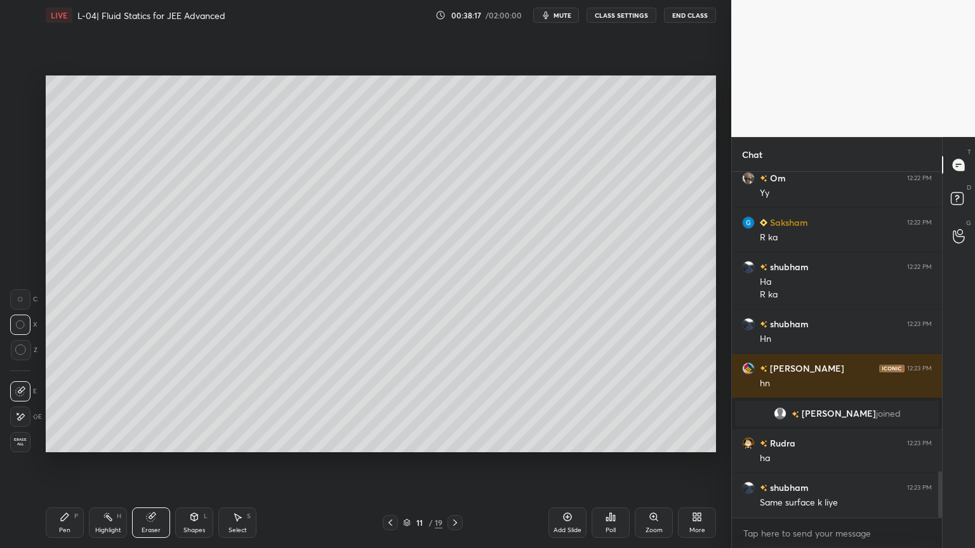
click at [65, 463] on icon at bounding box center [65, 517] width 10 height 10
click at [155, 463] on icon at bounding box center [151, 517] width 10 height 10
click at [69, 463] on icon at bounding box center [65, 517] width 10 height 10
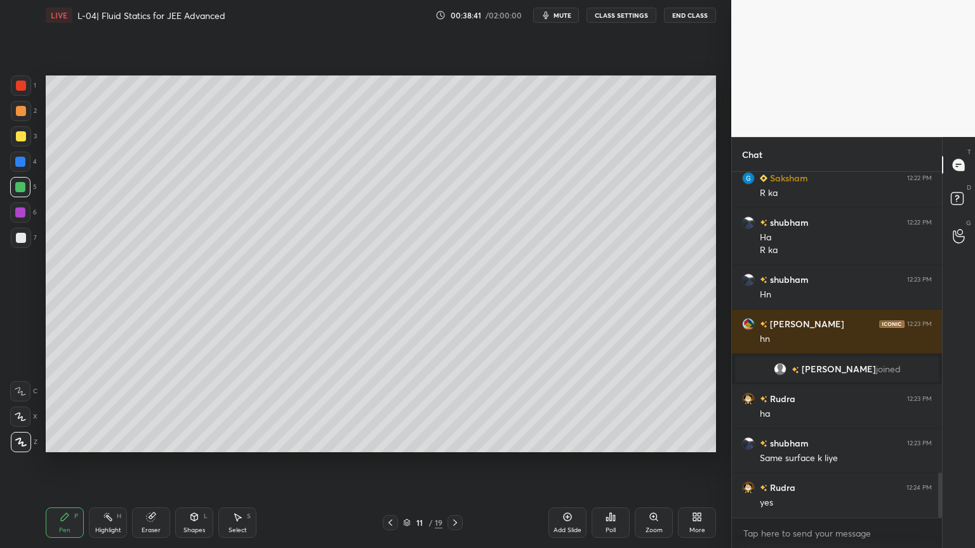
scroll to position [2311, 0]
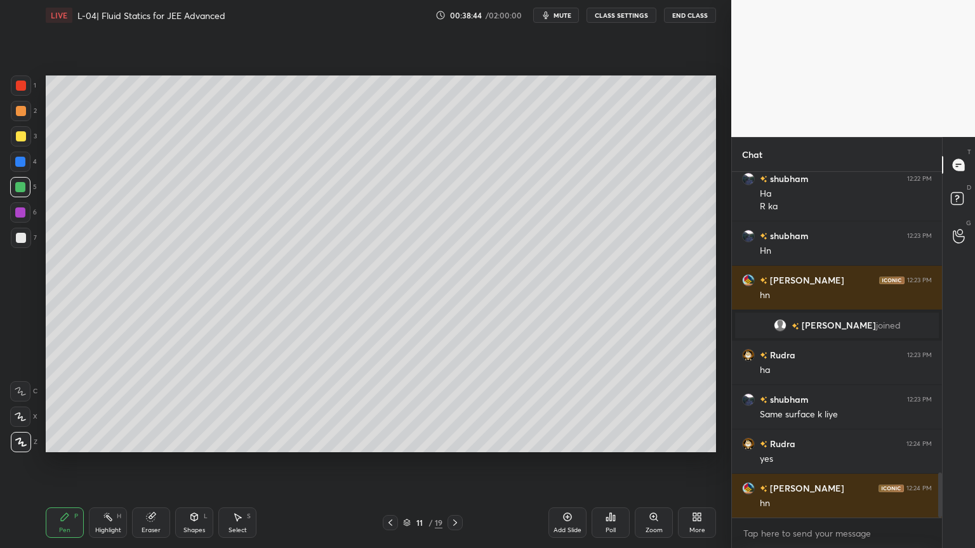
click at [98, 463] on div "Highlight H" at bounding box center [108, 523] width 38 height 30
click at [11, 107] on div at bounding box center [21, 111] width 20 height 20
click at [23, 85] on div at bounding box center [21, 86] width 10 height 10
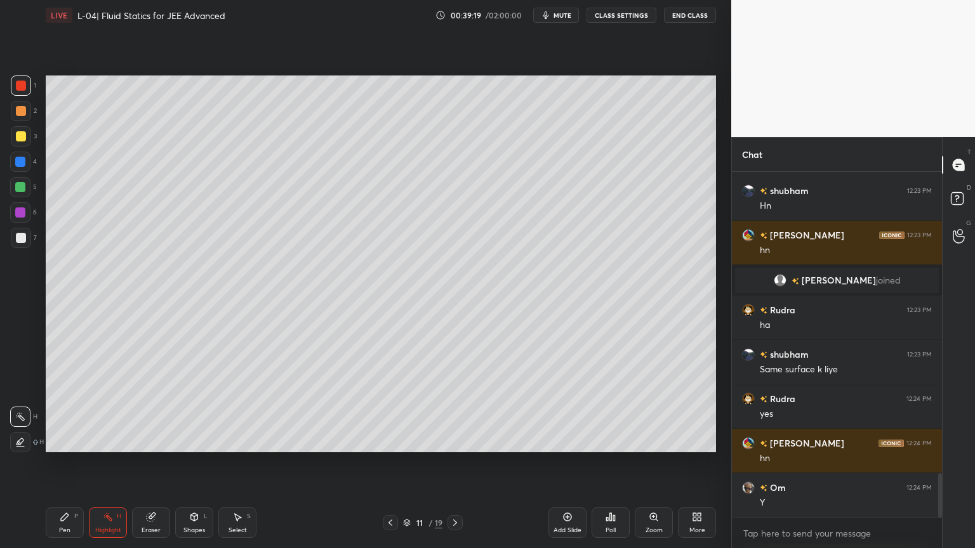
scroll to position [2399, 0]
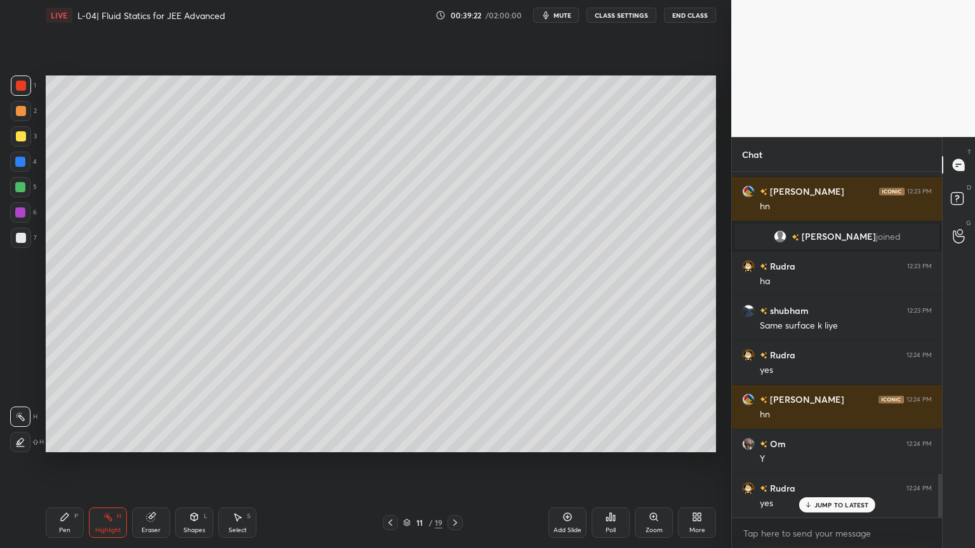
click at [388, 463] on icon at bounding box center [390, 523] width 10 height 10
click at [458, 463] on div "Pen P Highlight H Eraser Shapes L Select S 10 / 19 Add Slide Poll Zoom More" at bounding box center [381, 523] width 670 height 51
click at [451, 463] on icon at bounding box center [455, 523] width 10 height 10
click at [20, 116] on div at bounding box center [21, 111] width 20 height 20
click at [14, 163] on div at bounding box center [20, 162] width 20 height 20
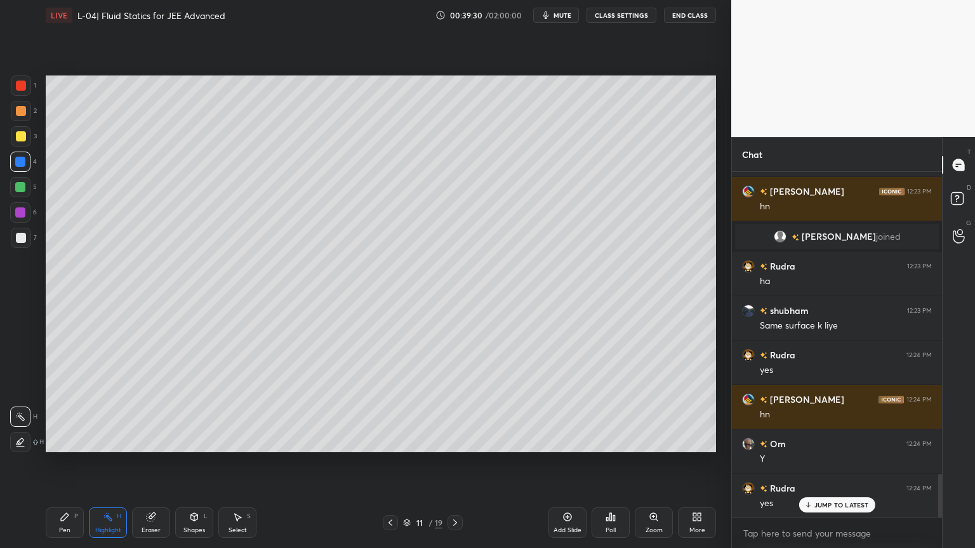
click at [23, 246] on div at bounding box center [21, 238] width 20 height 20
click at [76, 463] on div "Pen P" at bounding box center [65, 523] width 38 height 30
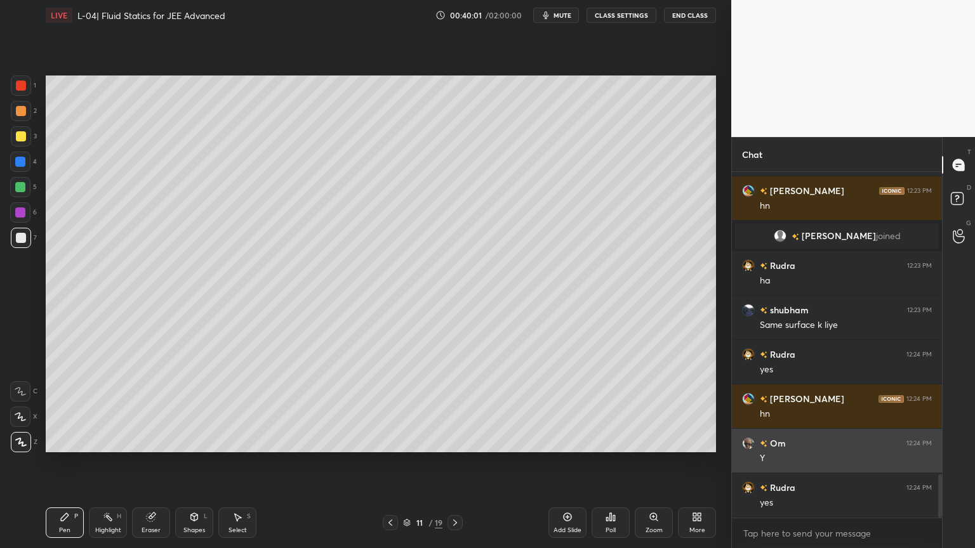
scroll to position [2445, 0]
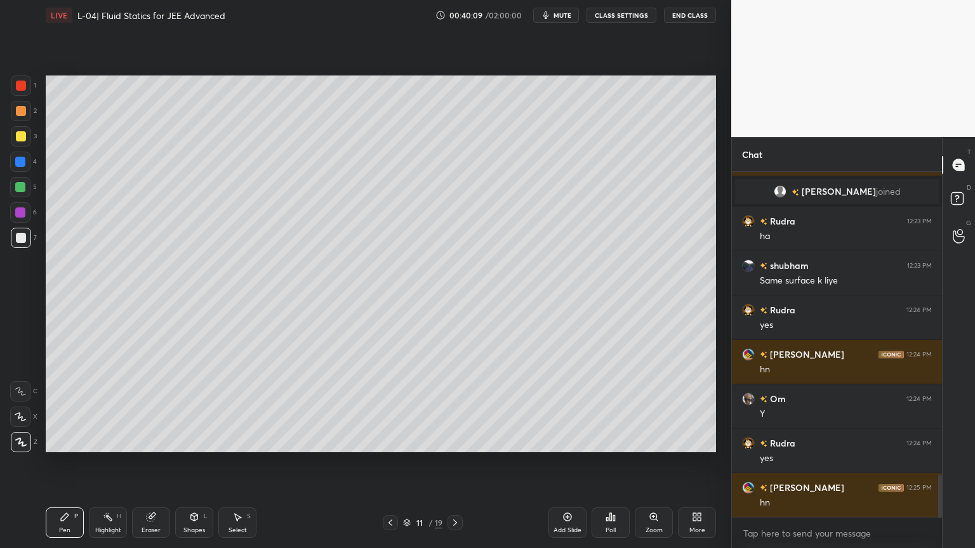
click at [94, 463] on div "Highlight H" at bounding box center [108, 523] width 38 height 30
click at [388, 463] on icon at bounding box center [390, 523] width 10 height 10
click at [390, 463] on icon at bounding box center [390, 523] width 4 height 6
click at [189, 463] on icon at bounding box center [194, 517] width 10 height 10
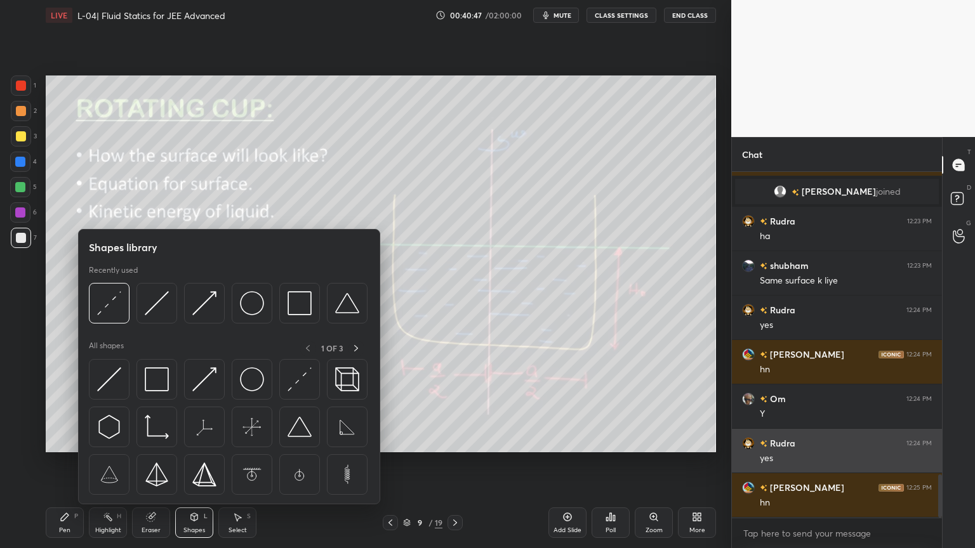
click at [150, 379] on img at bounding box center [157, 380] width 24 height 24
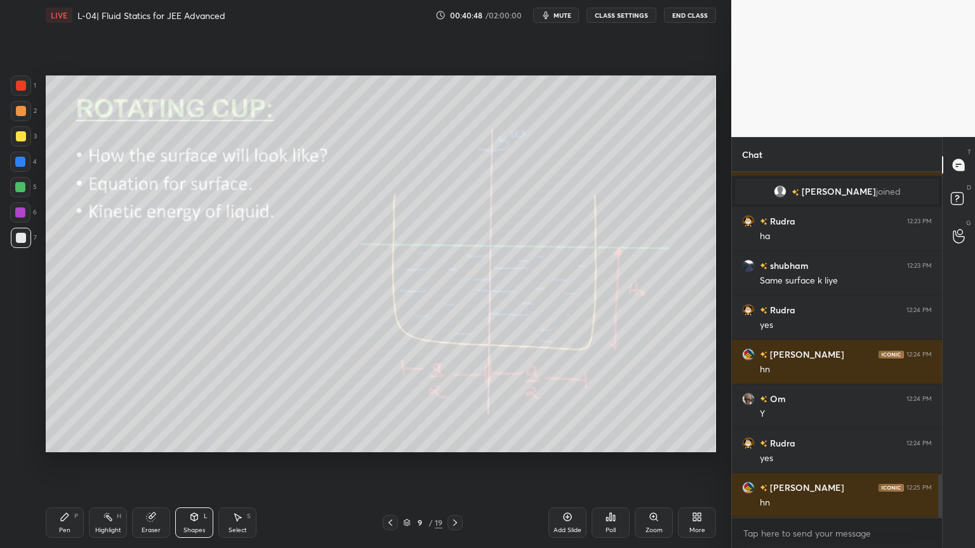
click at [20, 185] on div at bounding box center [20, 187] width 10 height 10
click at [137, 463] on div "Eraser" at bounding box center [151, 523] width 38 height 30
click at [110, 463] on rect at bounding box center [109, 518] width 6 height 6
click at [450, 463] on icon at bounding box center [455, 523] width 10 height 10
click at [452, 463] on div at bounding box center [455, 522] width 15 height 15
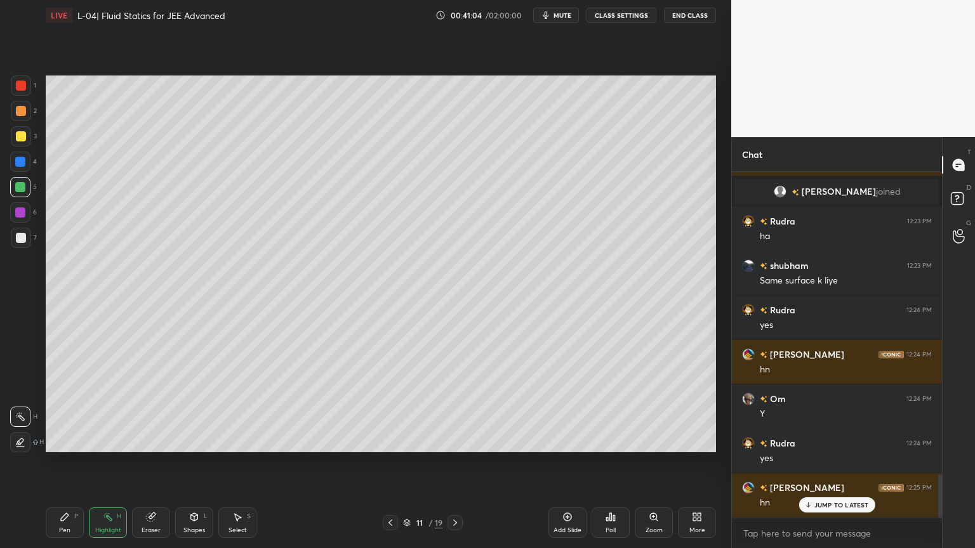
scroll to position [2488, 0]
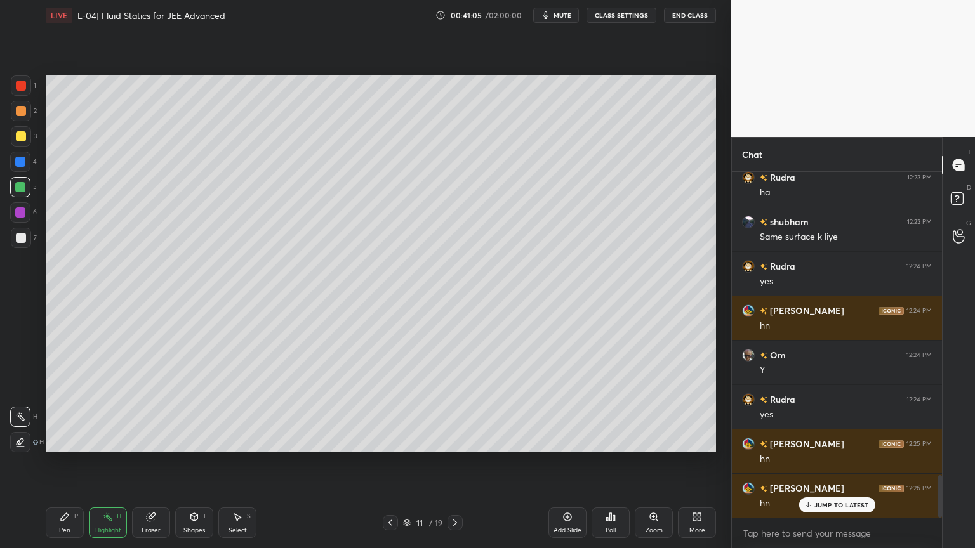
click at [570, 463] on icon at bounding box center [567, 517] width 10 height 10
click at [11, 130] on div at bounding box center [21, 136] width 20 height 20
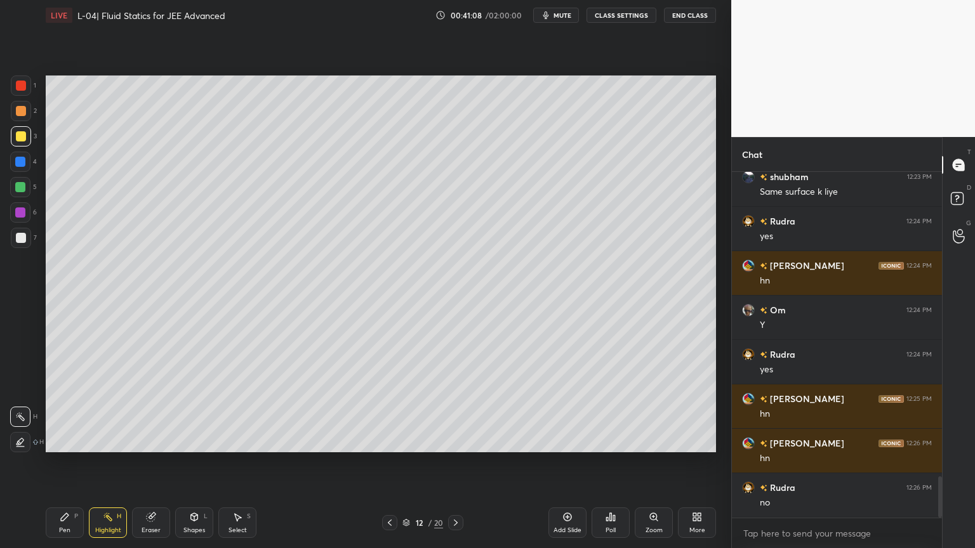
click at [64, 463] on div "Pen" at bounding box center [64, 530] width 11 height 6
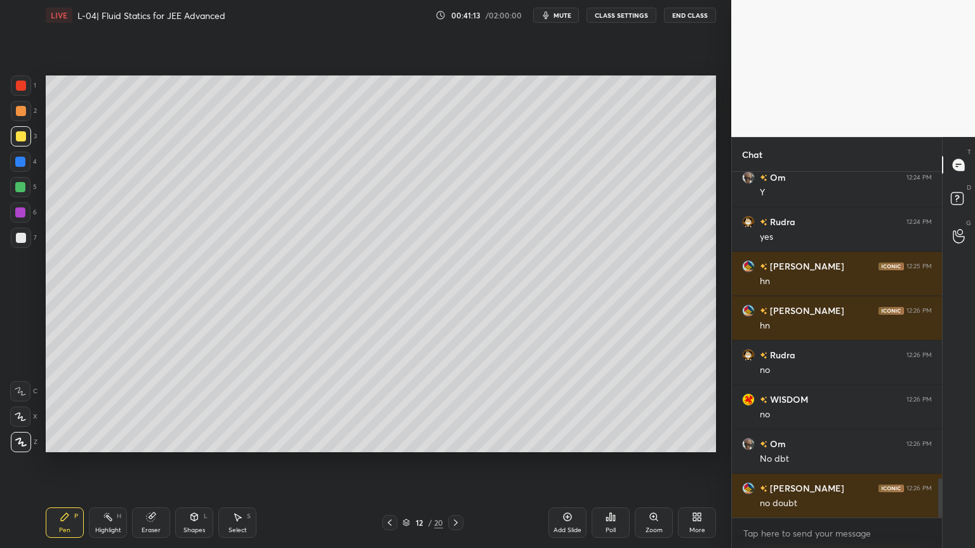
scroll to position [2711, 0]
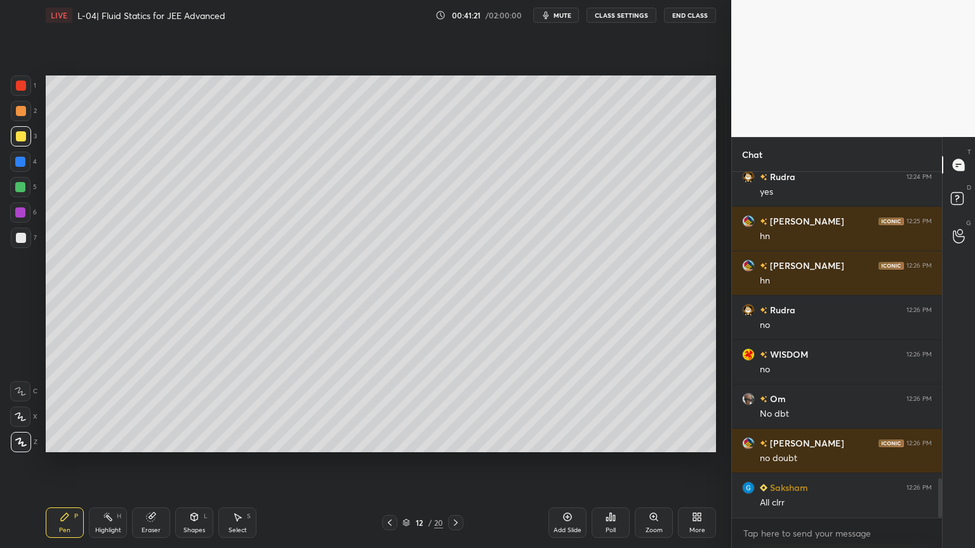
click at [190, 463] on div "Shapes L" at bounding box center [194, 523] width 38 height 30
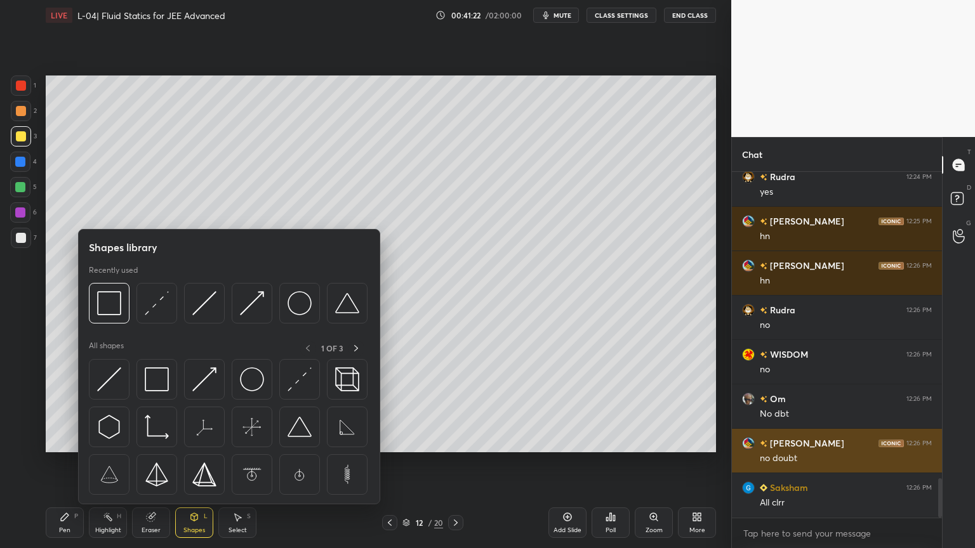
click at [302, 379] on img at bounding box center [300, 380] width 24 height 24
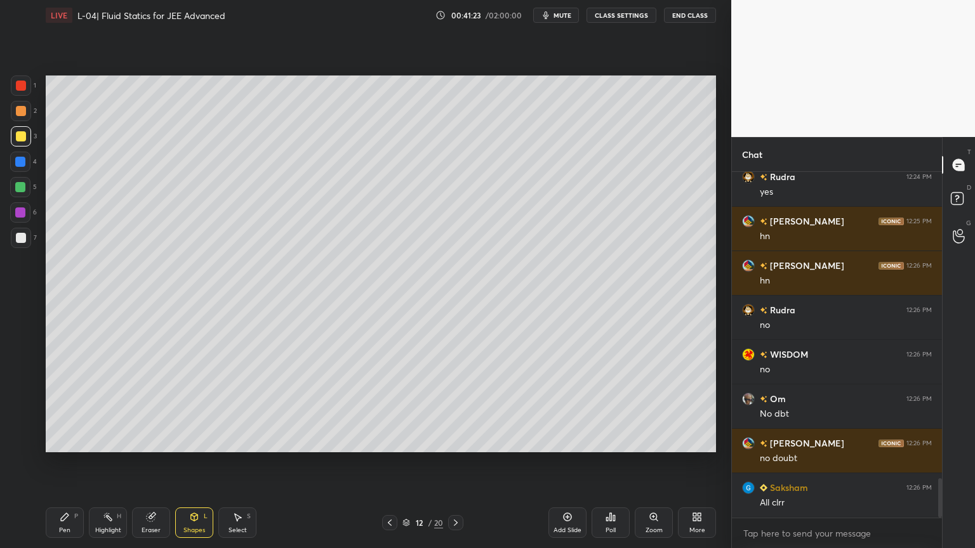
click at [15, 90] on div at bounding box center [21, 86] width 20 height 20
click at [107, 463] on div "Highlight H" at bounding box center [108, 523] width 38 height 30
click at [13, 164] on div at bounding box center [20, 162] width 20 height 20
click at [60, 463] on div "Pen" at bounding box center [64, 530] width 11 height 6
click at [189, 463] on div "Shapes" at bounding box center [194, 530] width 22 height 6
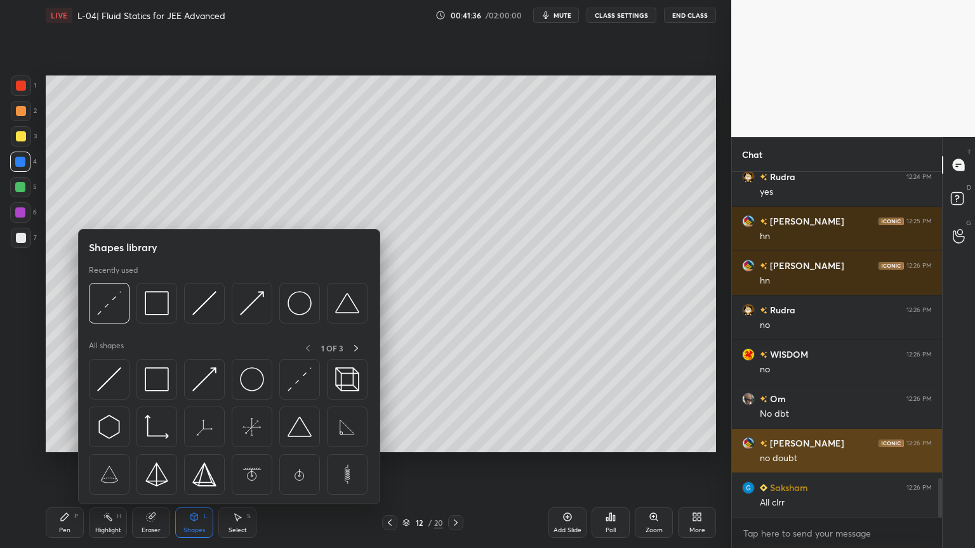
click at [162, 312] on img at bounding box center [157, 303] width 24 height 24
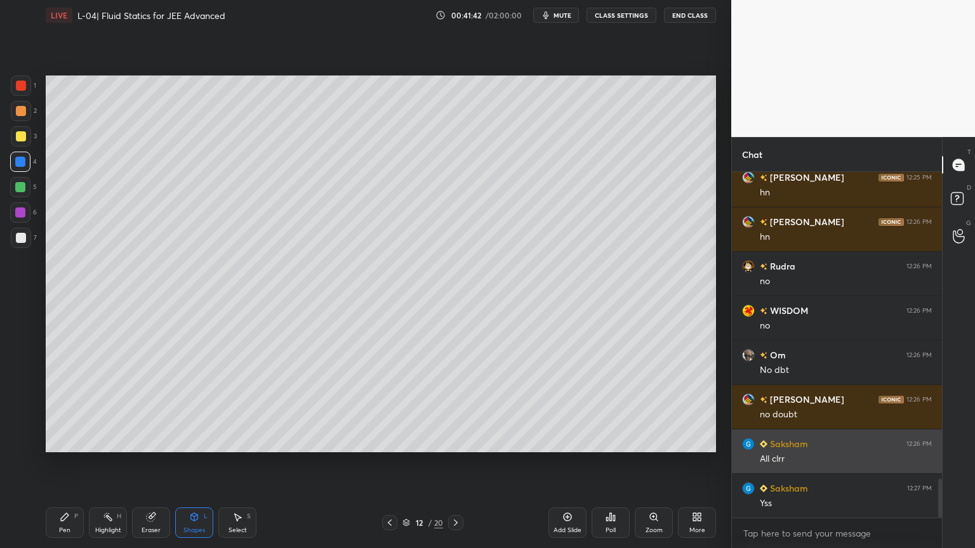
scroll to position [2756, 0]
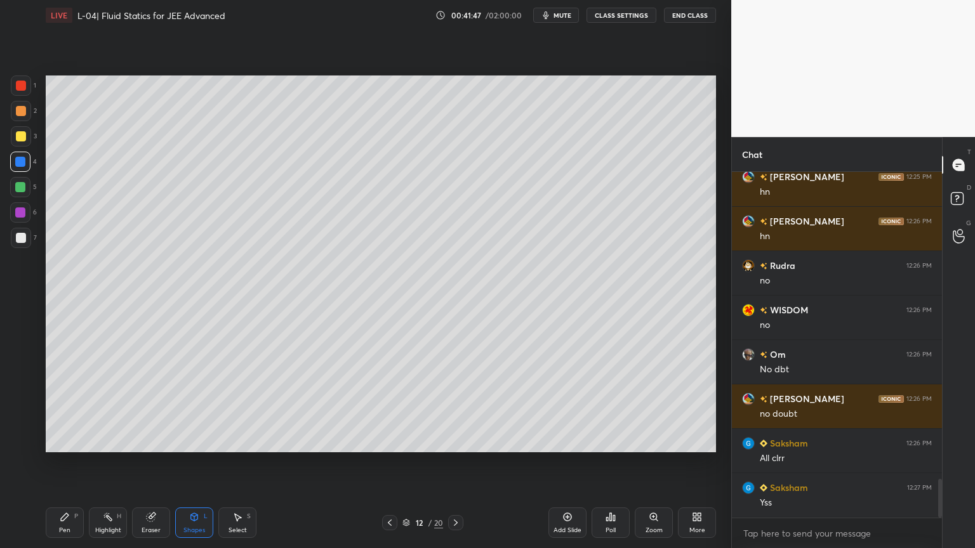
click at [18, 137] on div at bounding box center [21, 136] width 10 height 10
click at [64, 463] on div "Pen" at bounding box center [64, 530] width 11 height 6
click at [154, 463] on div "Eraser" at bounding box center [151, 523] width 38 height 30
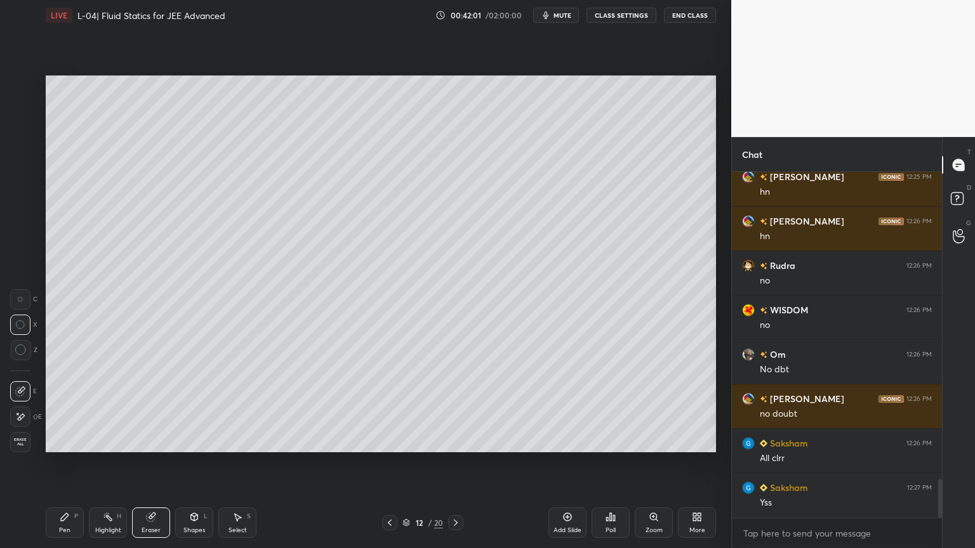
click at [68, 463] on icon at bounding box center [65, 517] width 10 height 10
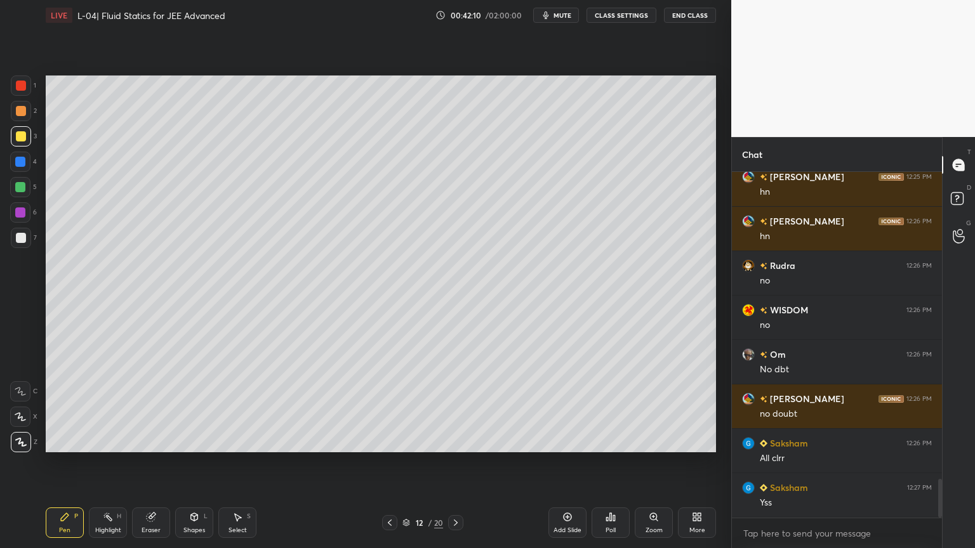
click at [20, 116] on div at bounding box center [21, 111] width 10 height 10
click at [18, 95] on div at bounding box center [21, 86] width 20 height 20
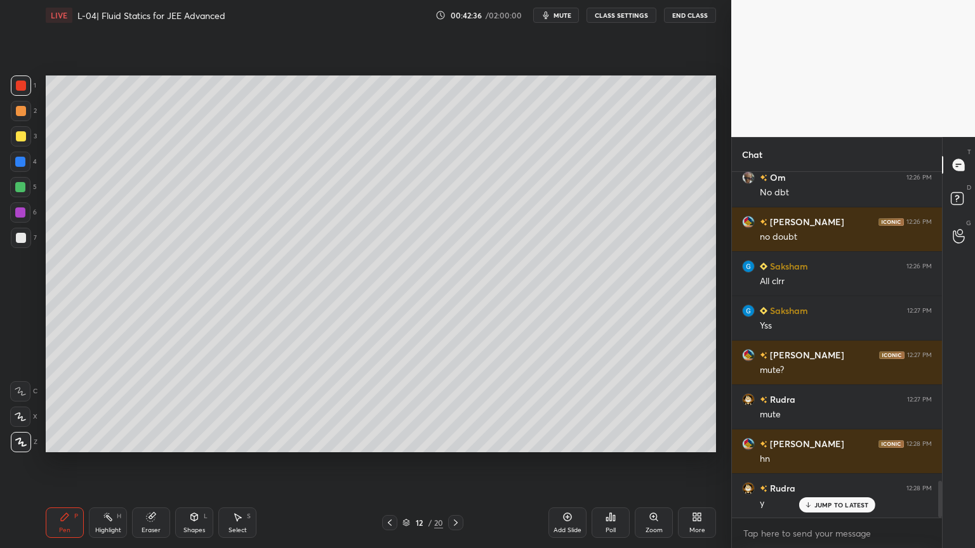
scroll to position [2978, 0]
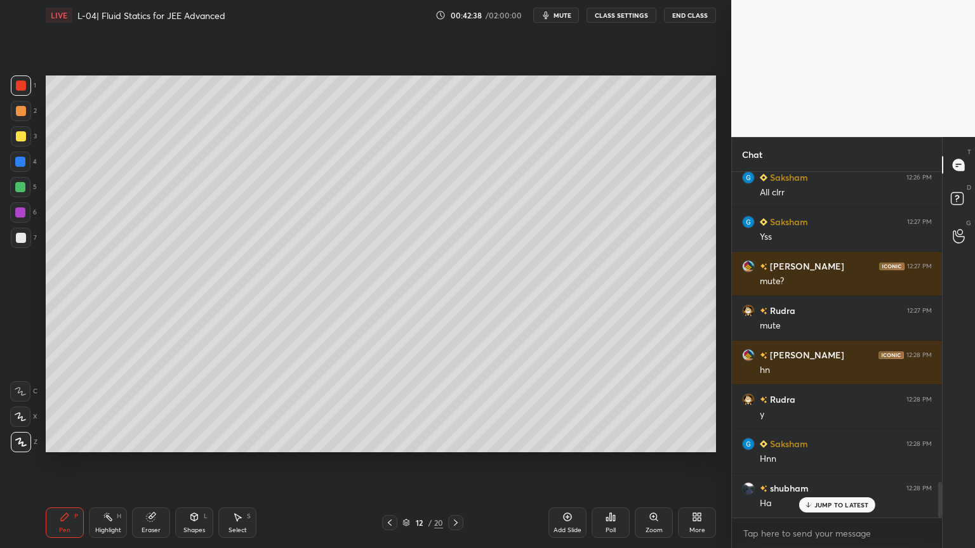
click at [104, 463] on div "Highlight H" at bounding box center [108, 523] width 38 height 30
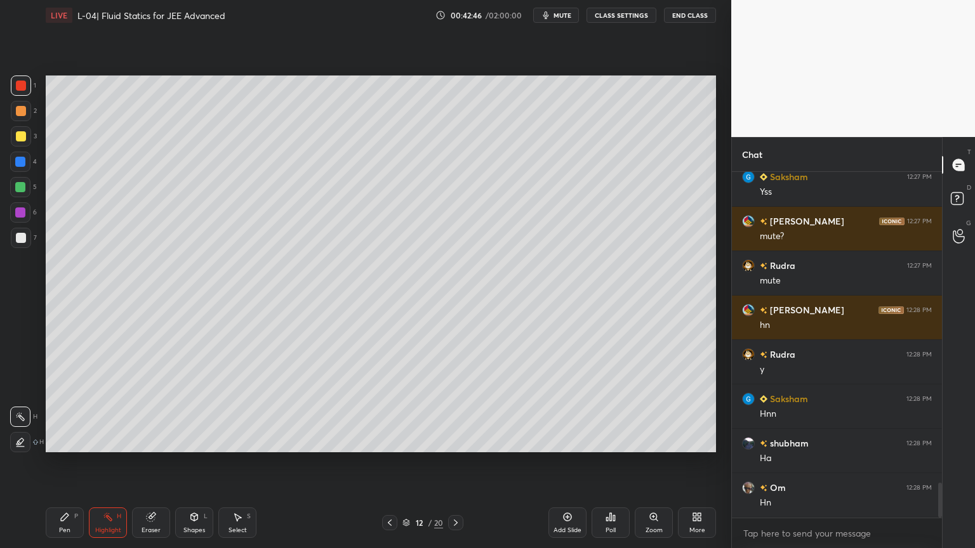
click at [17, 140] on div at bounding box center [21, 136] width 10 height 10
click at [16, 116] on div at bounding box center [21, 111] width 20 height 20
click at [16, 165] on div at bounding box center [20, 162] width 10 height 10
click at [13, 141] on div at bounding box center [21, 136] width 20 height 20
click at [21, 205] on div at bounding box center [20, 212] width 20 height 20
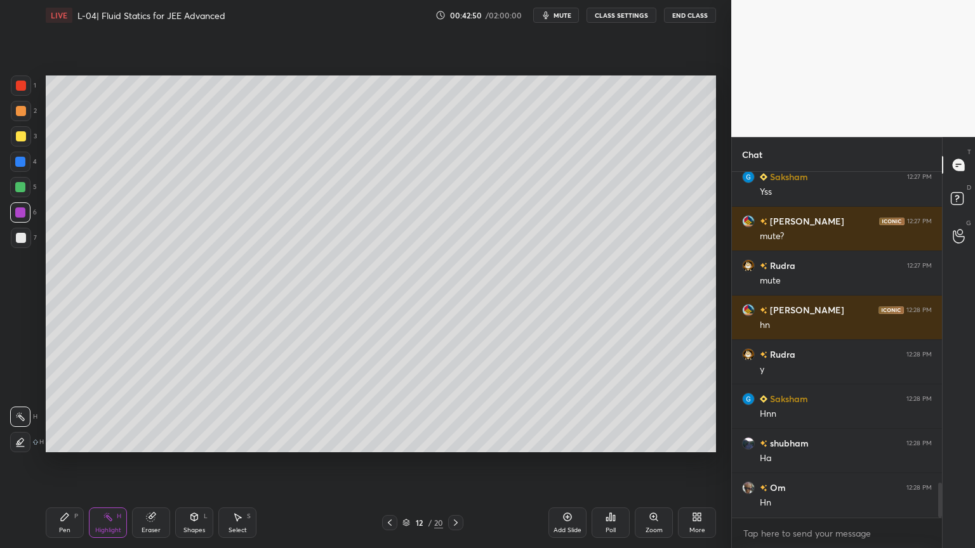
click at [56, 463] on div "Pen P" at bounding box center [65, 523] width 38 height 30
click at [24, 135] on div at bounding box center [21, 136] width 10 height 10
click at [13, 114] on div at bounding box center [21, 111] width 20 height 20
click at [150, 463] on div "Eraser" at bounding box center [151, 523] width 38 height 30
click at [56, 463] on div "Pen P" at bounding box center [65, 523] width 38 height 30
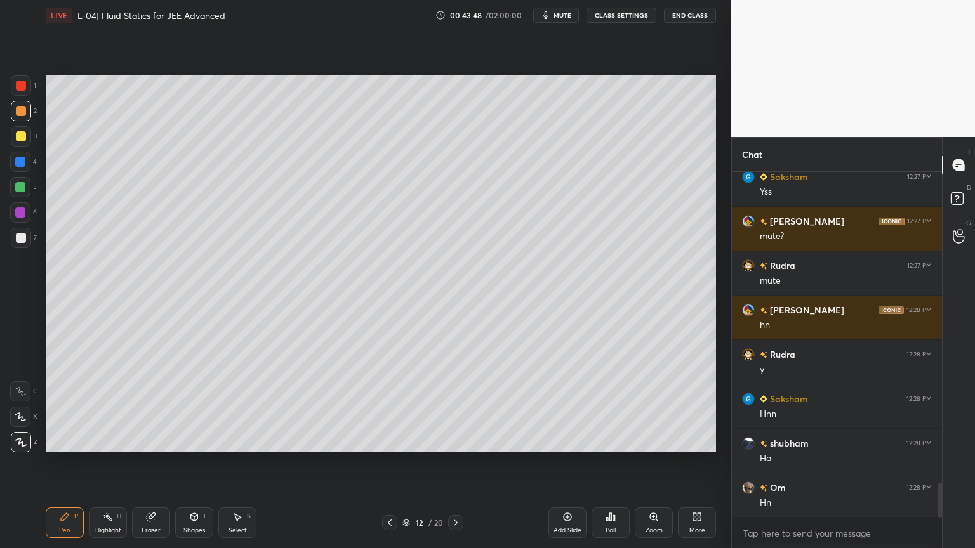
click at [21, 140] on div at bounding box center [21, 136] width 10 height 10
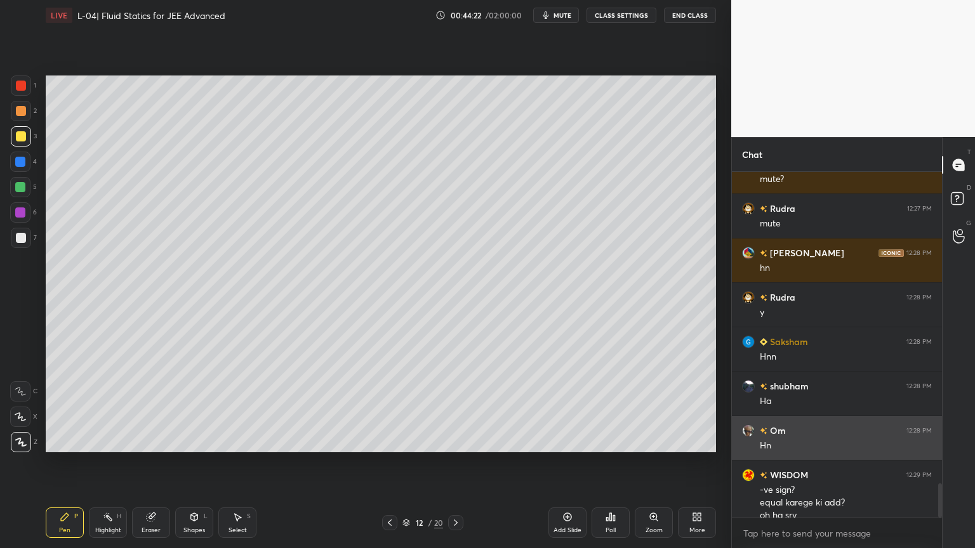
scroll to position [3136, 0]
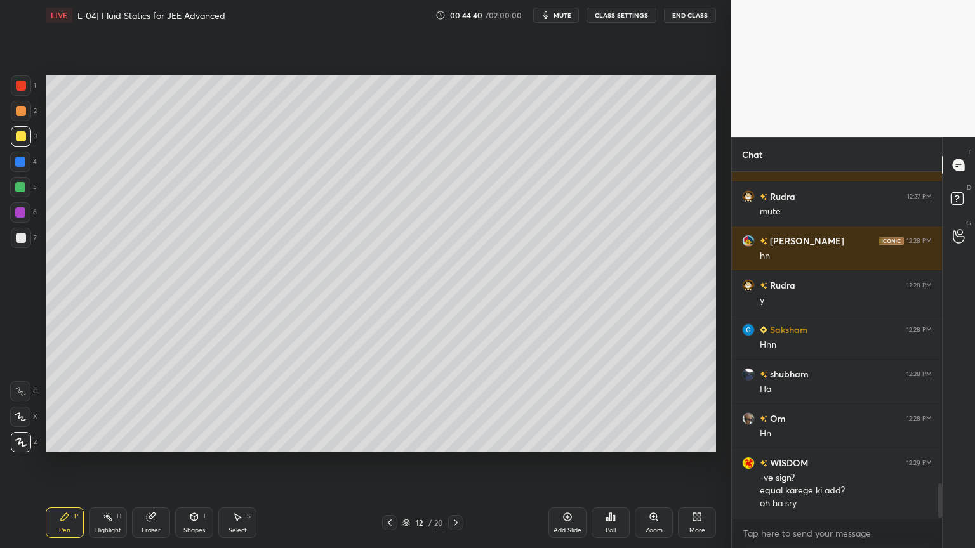
click at [189, 463] on div "Shapes L" at bounding box center [194, 523] width 38 height 30
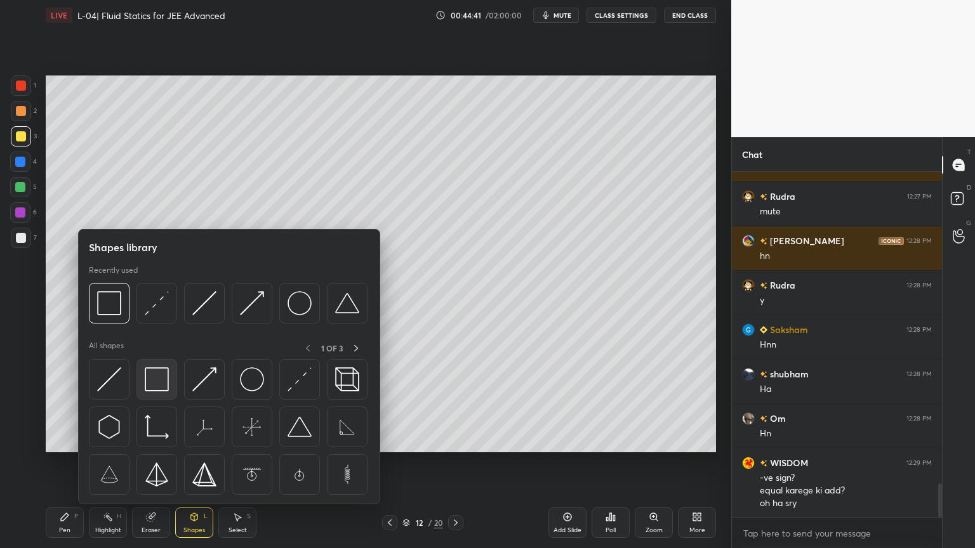
click at [156, 385] on img at bounding box center [157, 380] width 24 height 24
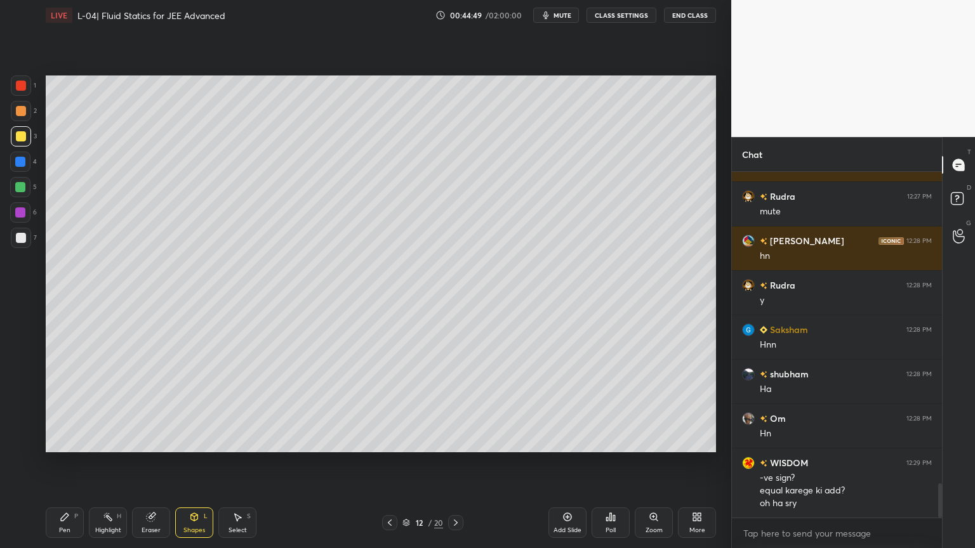
click at [104, 463] on div "Highlight" at bounding box center [108, 530] width 26 height 6
click at [19, 90] on div at bounding box center [21, 86] width 10 height 10
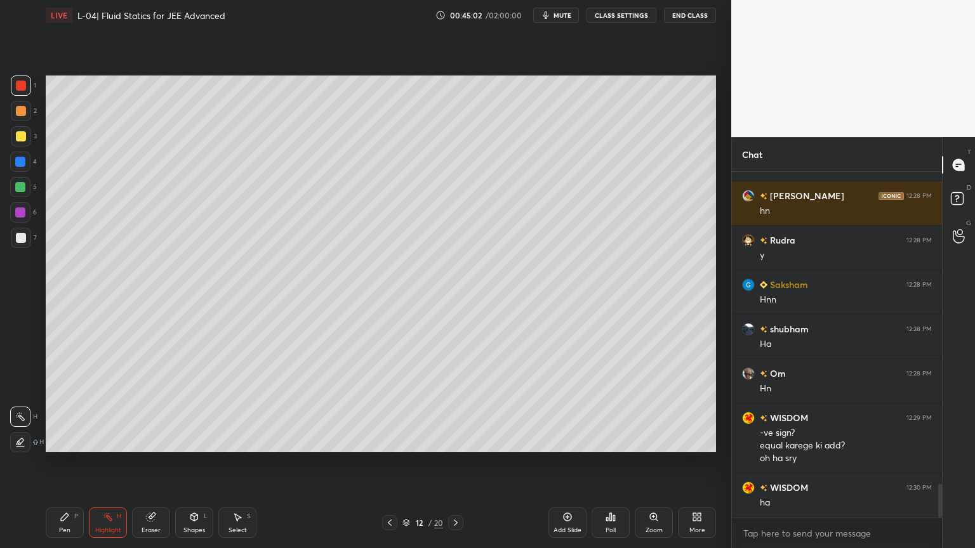
click at [74, 463] on div "Pen P" at bounding box center [65, 523] width 38 height 30
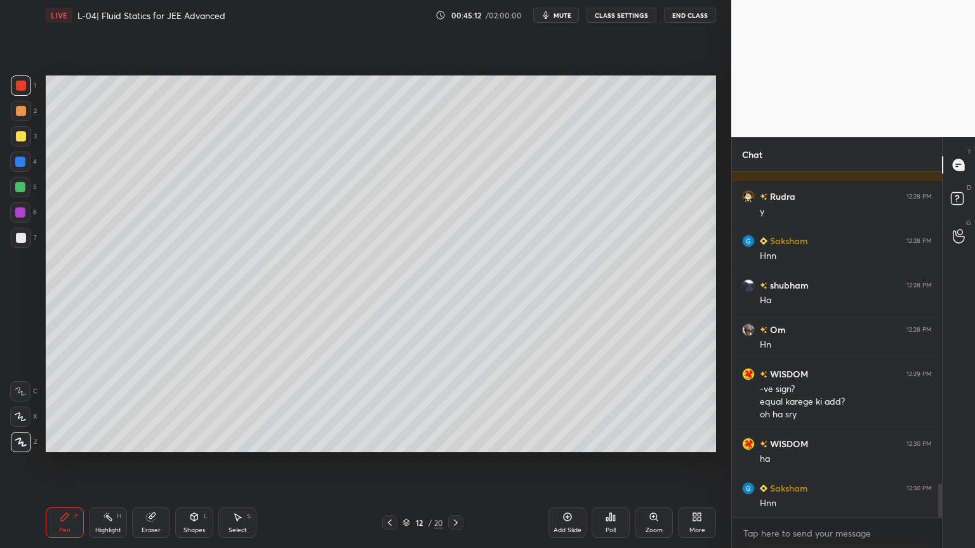
scroll to position [3270, 0]
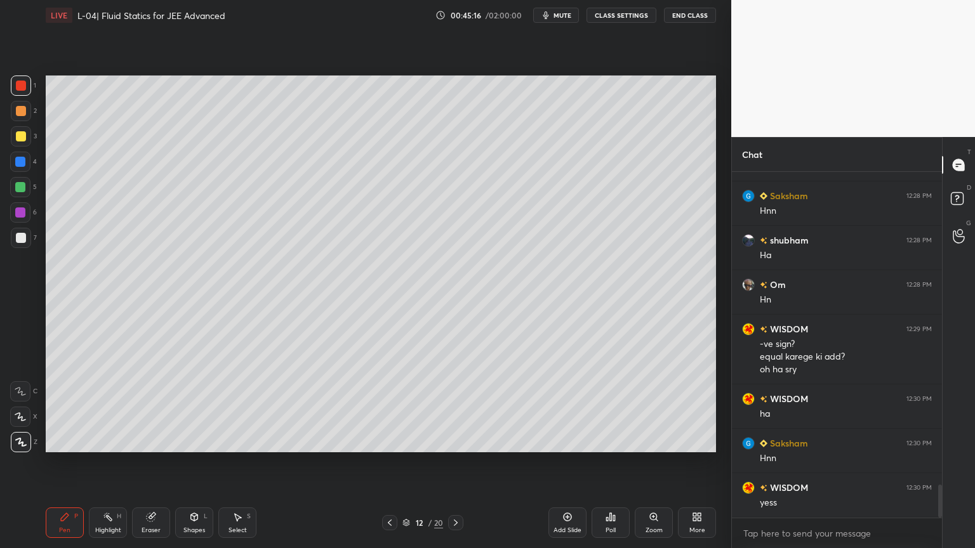
click at [102, 463] on div "Highlight H" at bounding box center [108, 523] width 38 height 30
click at [20, 190] on div at bounding box center [20, 187] width 10 height 10
click at [63, 463] on icon at bounding box center [65, 517] width 10 height 10
click at [564, 463] on icon at bounding box center [567, 517] width 10 height 10
click at [18, 138] on div at bounding box center [21, 136] width 10 height 10
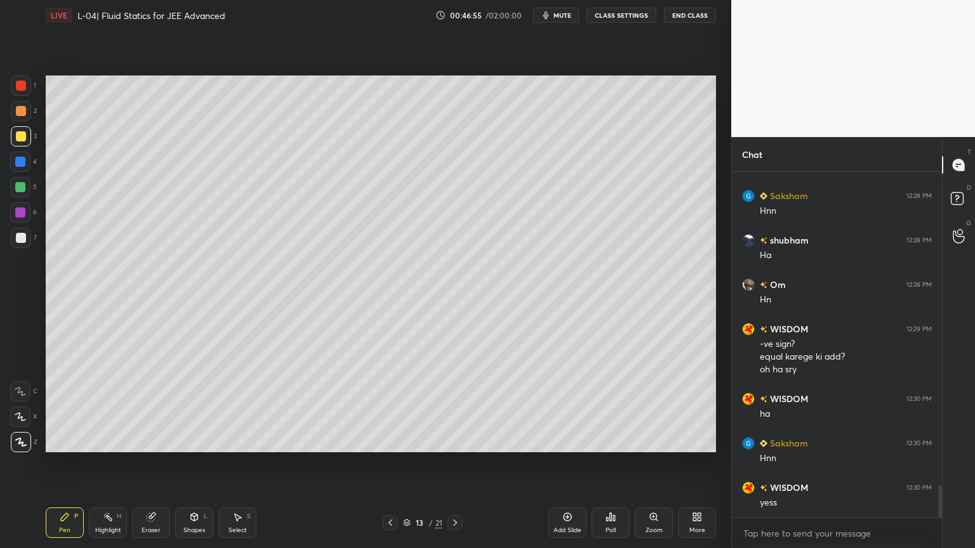
click at [187, 463] on div "Shapes L" at bounding box center [194, 523] width 38 height 30
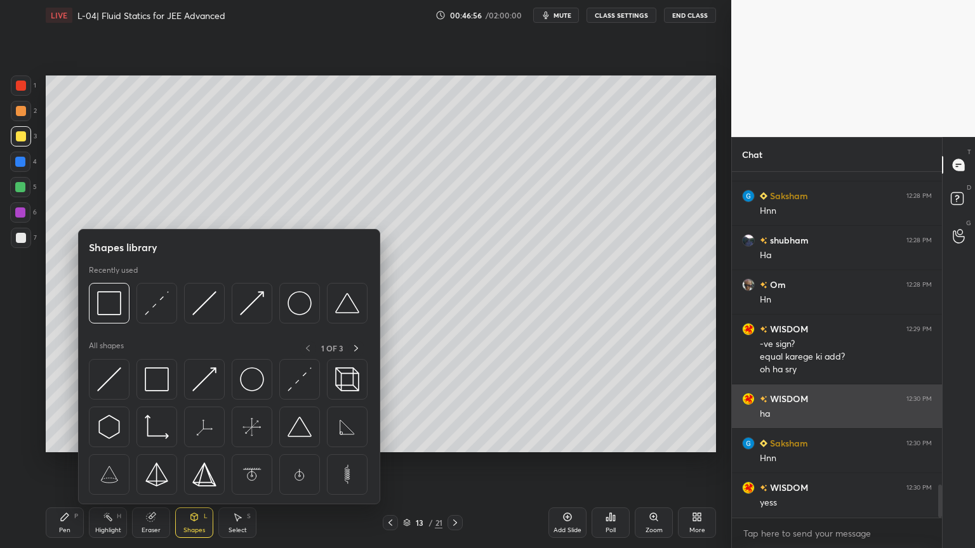
click at [203, 322] on div at bounding box center [204, 303] width 41 height 41
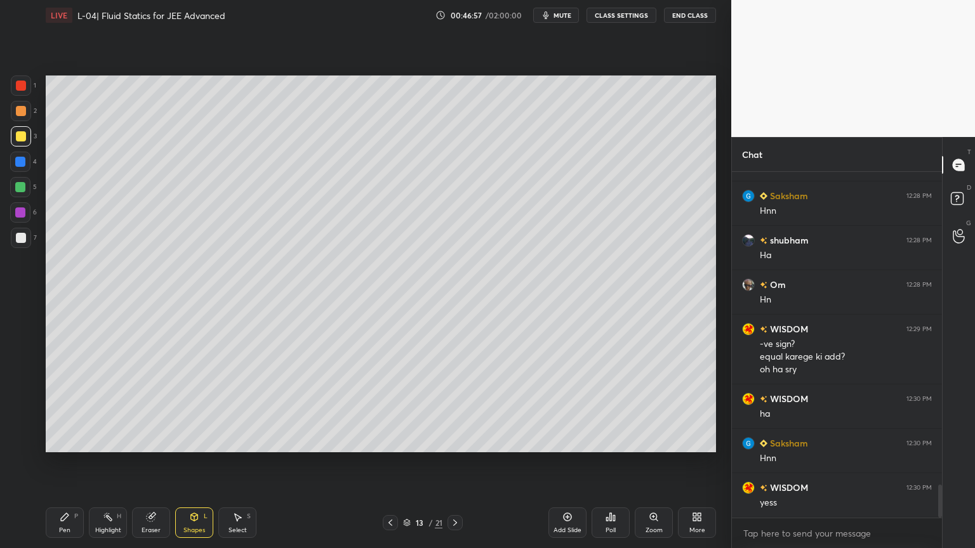
click at [17, 84] on div at bounding box center [21, 86] width 10 height 10
click at [18, 142] on div at bounding box center [21, 136] width 20 height 20
click at [194, 463] on icon at bounding box center [194, 518] width 7 height 8
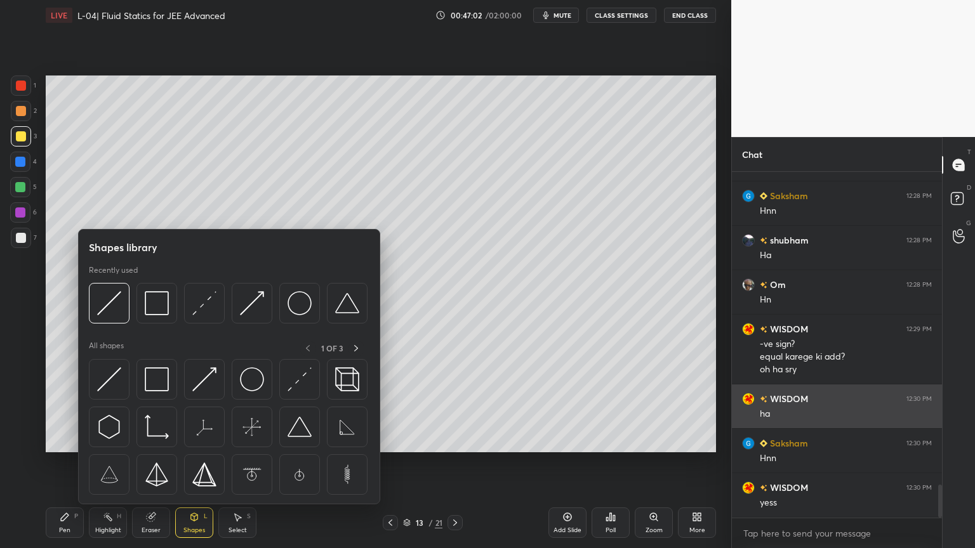
click at [257, 297] on img at bounding box center [252, 303] width 24 height 24
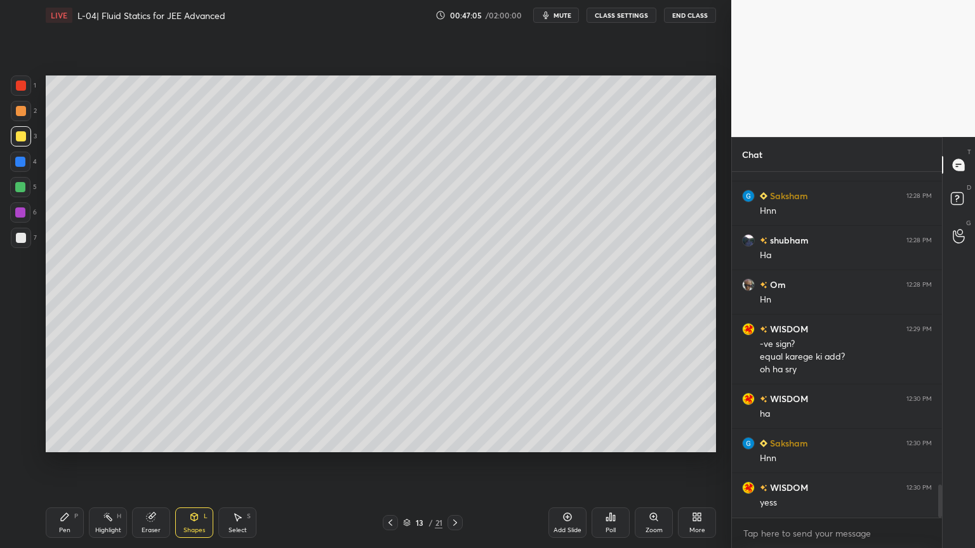
click at [67, 463] on div "Pen" at bounding box center [64, 530] width 11 height 6
click at [152, 463] on icon at bounding box center [151, 518] width 8 height 8
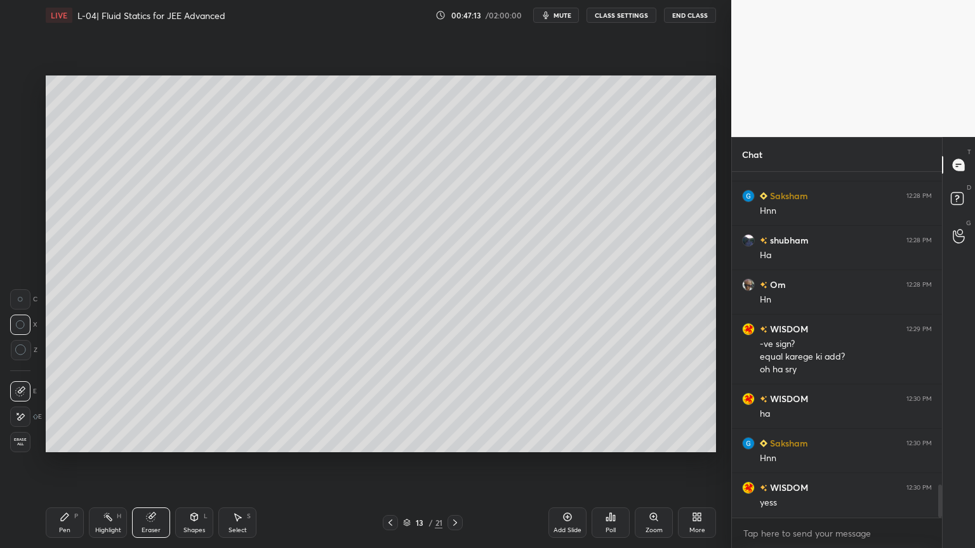
click at [185, 463] on div "Shapes" at bounding box center [194, 530] width 22 height 6
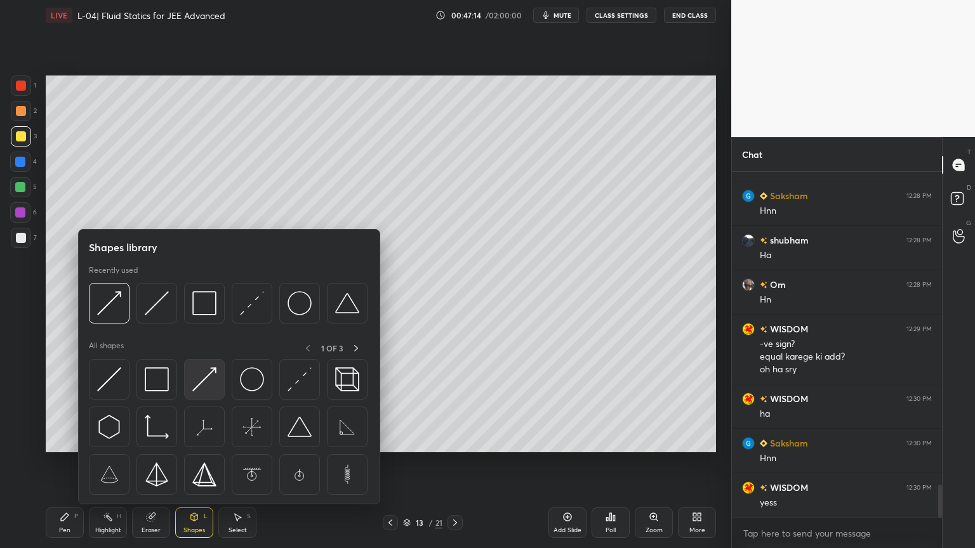
click at [204, 388] on img at bounding box center [204, 380] width 24 height 24
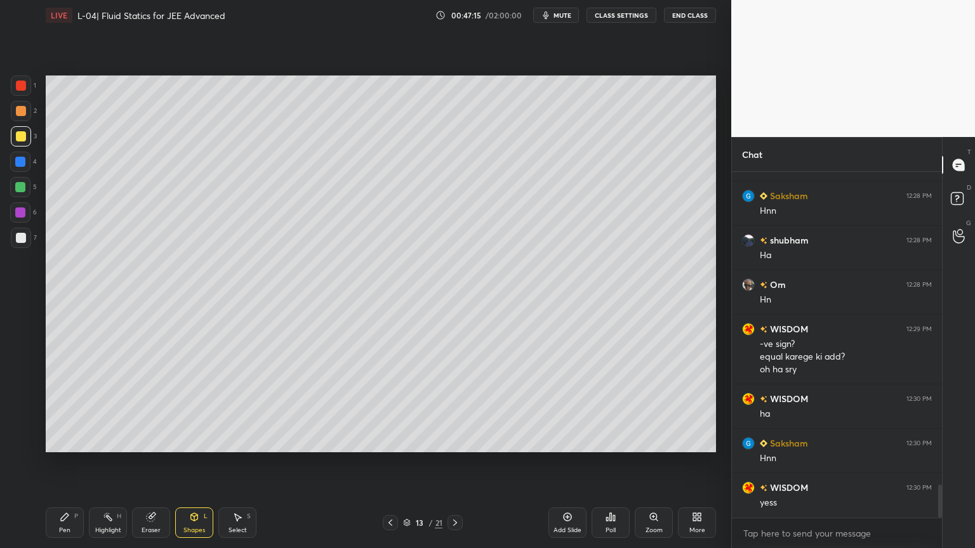
click at [23, 165] on div at bounding box center [20, 162] width 10 height 10
click at [79, 463] on div "Pen P" at bounding box center [65, 523] width 38 height 30
click at [149, 463] on icon at bounding box center [151, 518] width 8 height 8
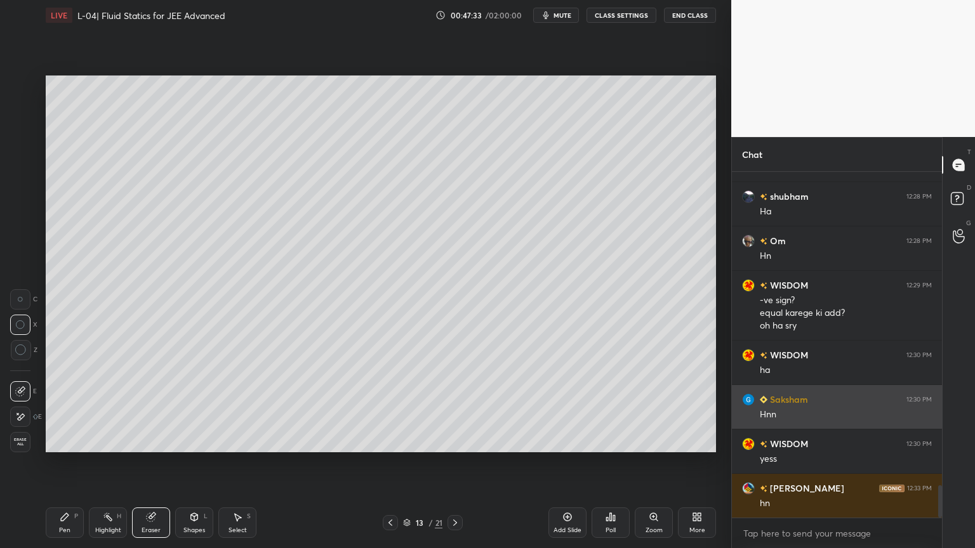
scroll to position [3359, 0]
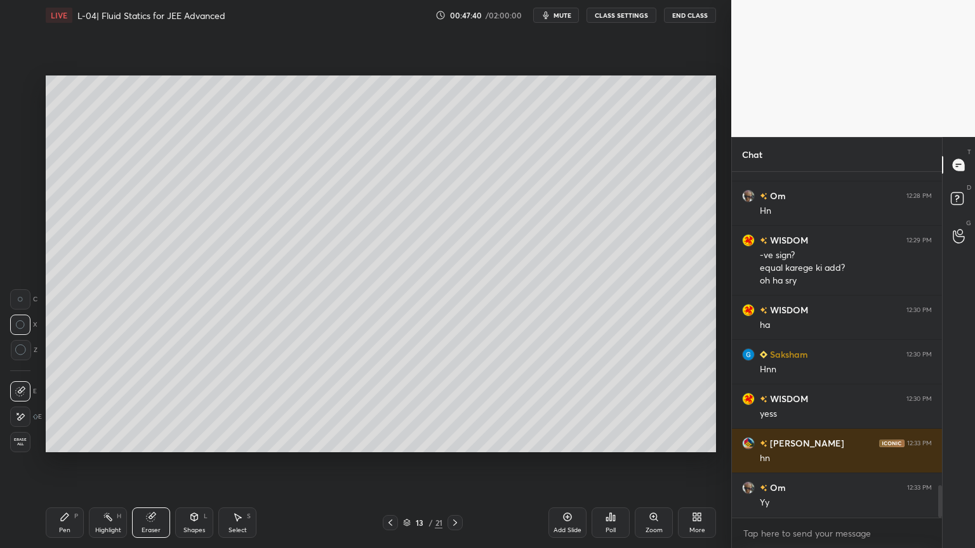
click at [100, 463] on div "Highlight" at bounding box center [108, 530] width 26 height 6
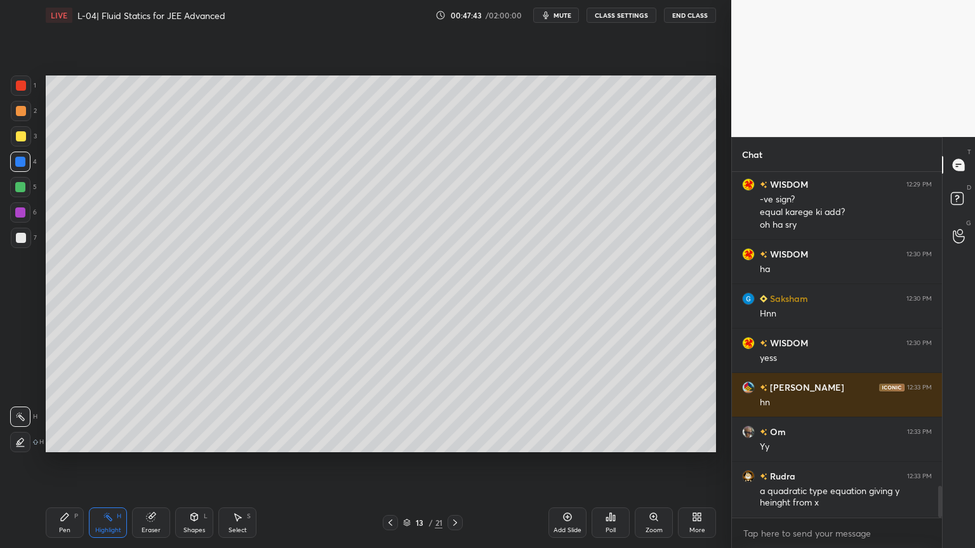
click at [388, 463] on div at bounding box center [390, 522] width 15 height 15
click at [57, 463] on div "Pen P" at bounding box center [65, 523] width 38 height 30
click at [18, 140] on div at bounding box center [21, 136] width 10 height 10
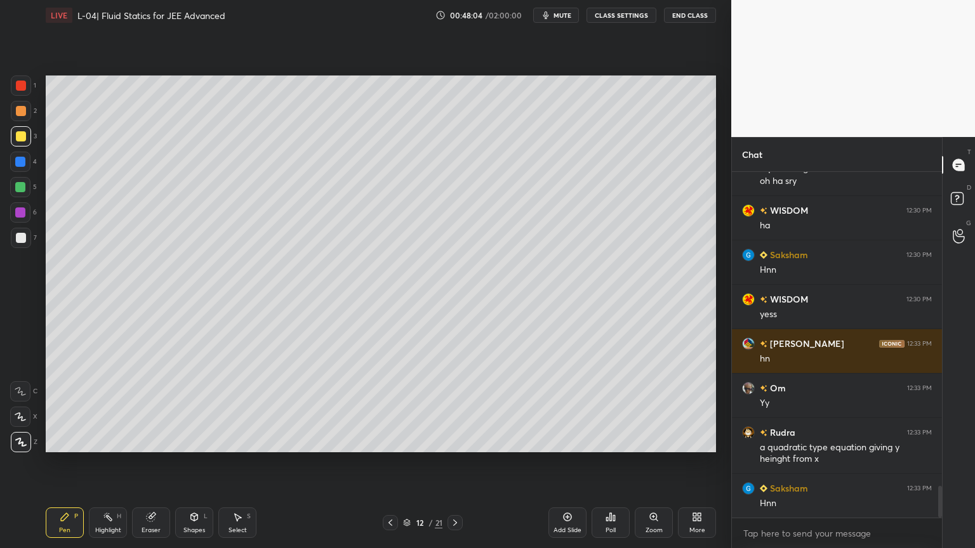
scroll to position [3503, 0]
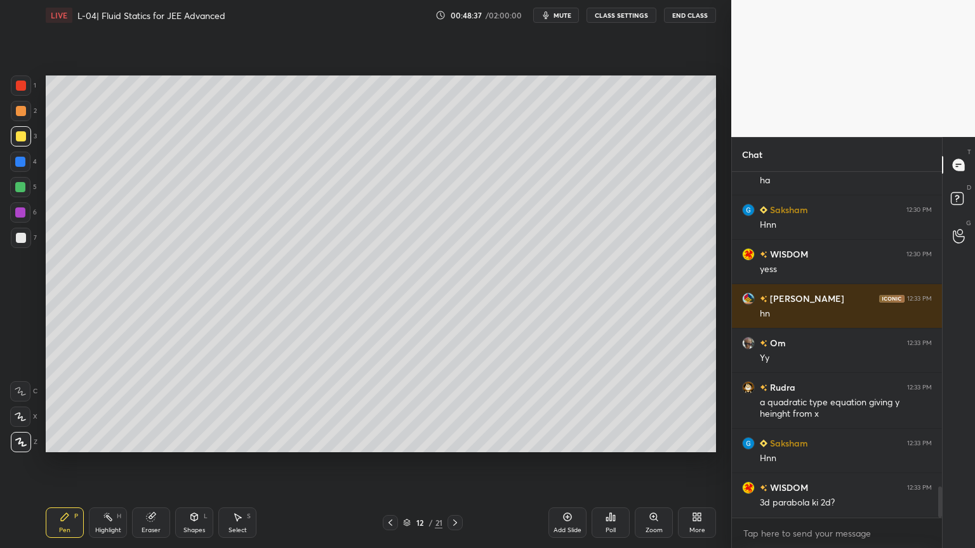
click at [143, 463] on div "Eraser" at bounding box center [151, 523] width 38 height 30
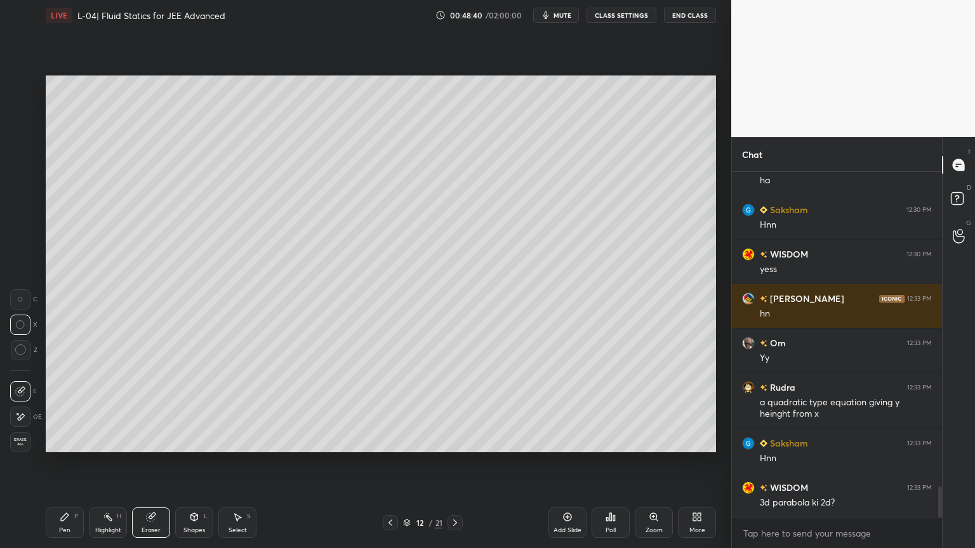
click at [453, 463] on icon at bounding box center [455, 523] width 10 height 10
click at [69, 463] on icon at bounding box center [65, 517] width 10 height 10
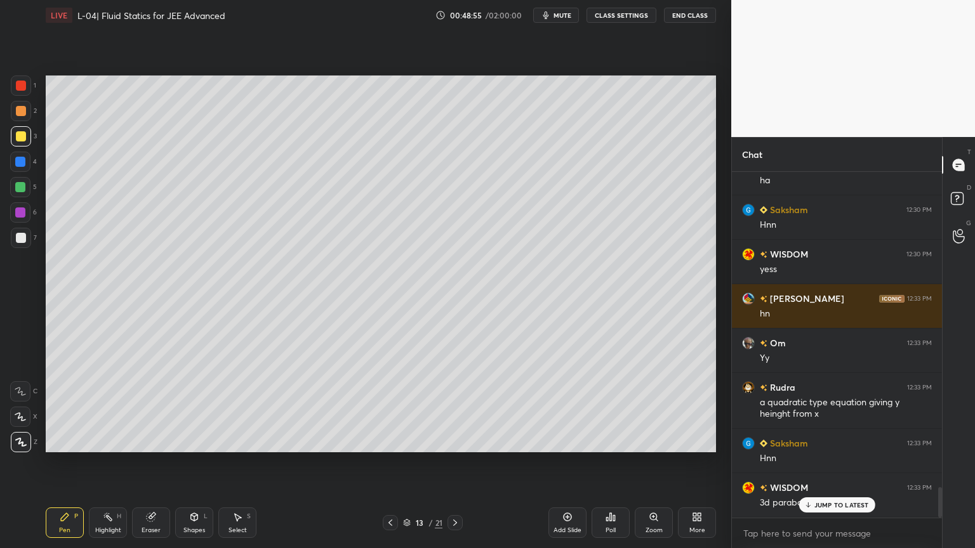
scroll to position [3547, 0]
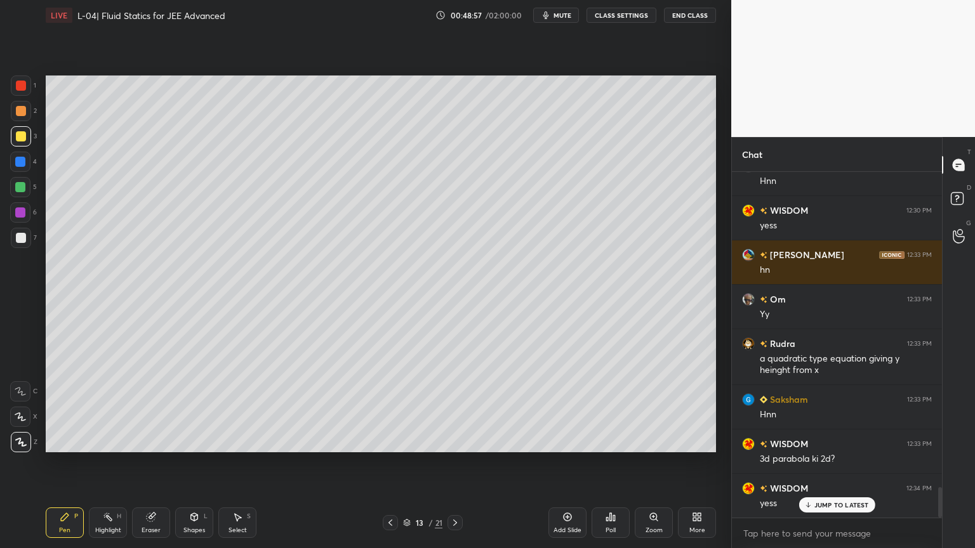
click at [17, 85] on div at bounding box center [21, 86] width 10 height 10
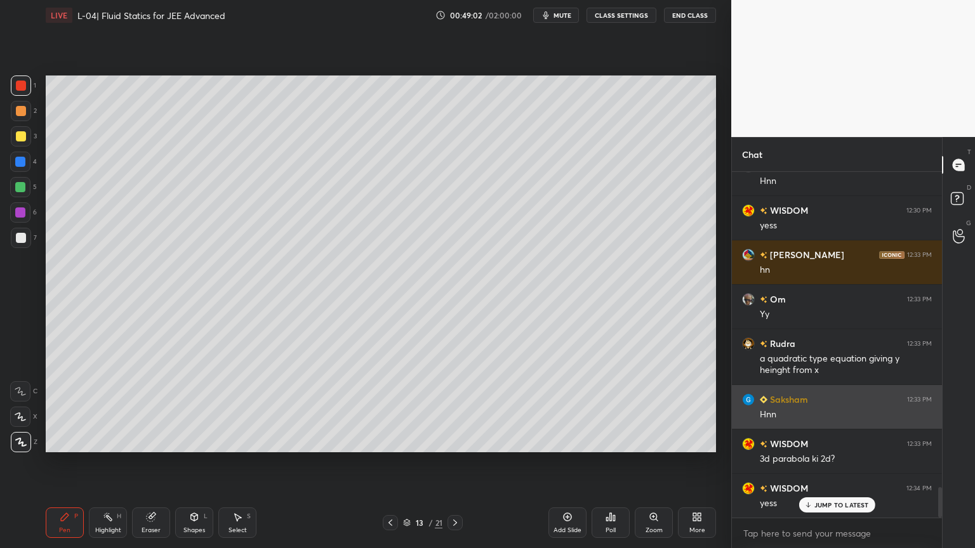
scroll to position [3548, 0]
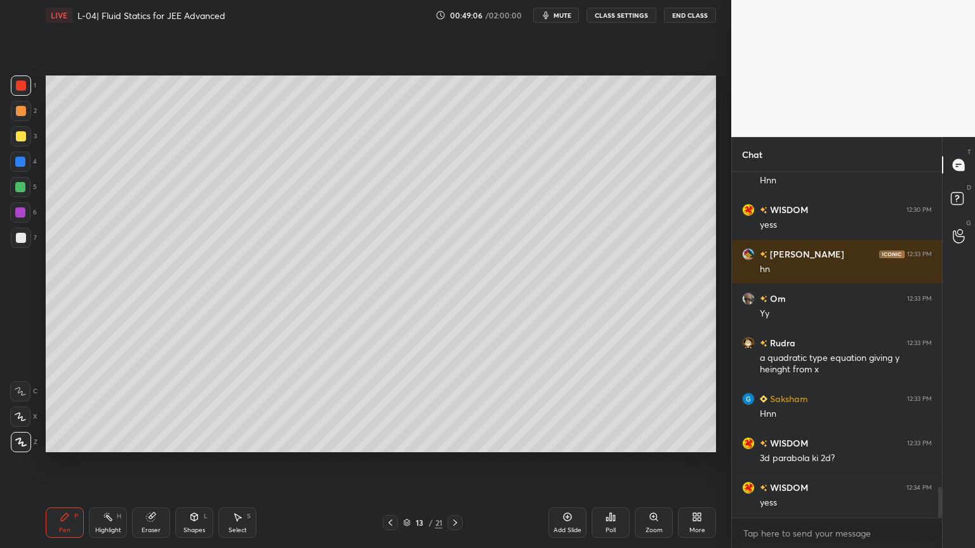
click at [391, 463] on icon at bounding box center [390, 523] width 4 height 6
click at [107, 463] on div "Highlight" at bounding box center [108, 530] width 26 height 6
click at [451, 463] on icon at bounding box center [455, 523] width 10 height 10
click at [556, 463] on div "Add Slide" at bounding box center [567, 523] width 38 height 30
click at [21, 120] on div at bounding box center [21, 111] width 20 height 20
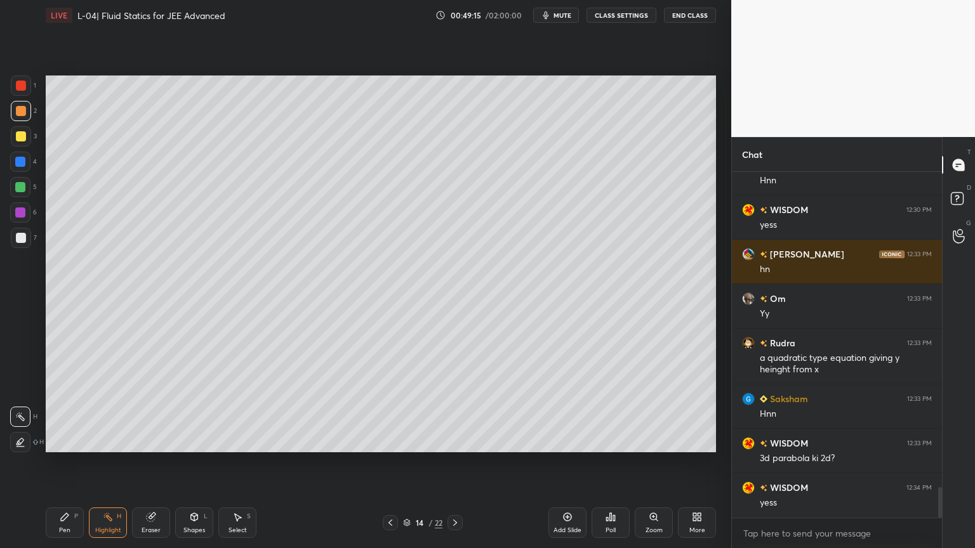
click at [60, 463] on icon at bounding box center [65, 517] width 10 height 10
click at [383, 463] on div at bounding box center [390, 522] width 15 height 15
click at [394, 463] on icon at bounding box center [390, 523] width 10 height 10
click at [453, 463] on icon at bounding box center [455, 523] width 10 height 10
click at [105, 463] on div "Highlight H" at bounding box center [108, 523] width 38 height 30
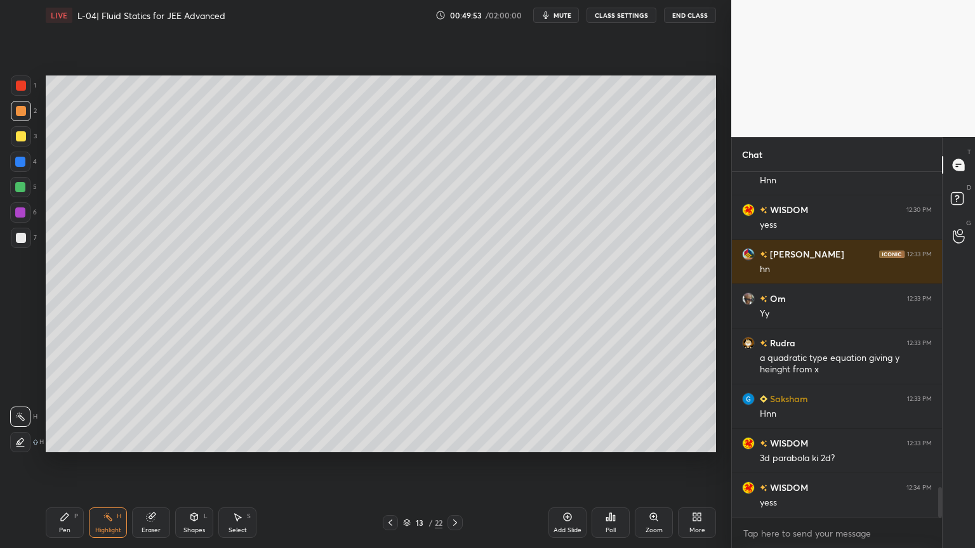
click at [388, 463] on div at bounding box center [390, 522] width 15 height 15
click at [152, 463] on icon at bounding box center [151, 518] width 8 height 8
click at [66, 463] on icon at bounding box center [65, 517] width 10 height 10
click at [151, 463] on div "Eraser" at bounding box center [151, 523] width 38 height 30
click at [60, 463] on div "Pen P" at bounding box center [65, 523] width 38 height 30
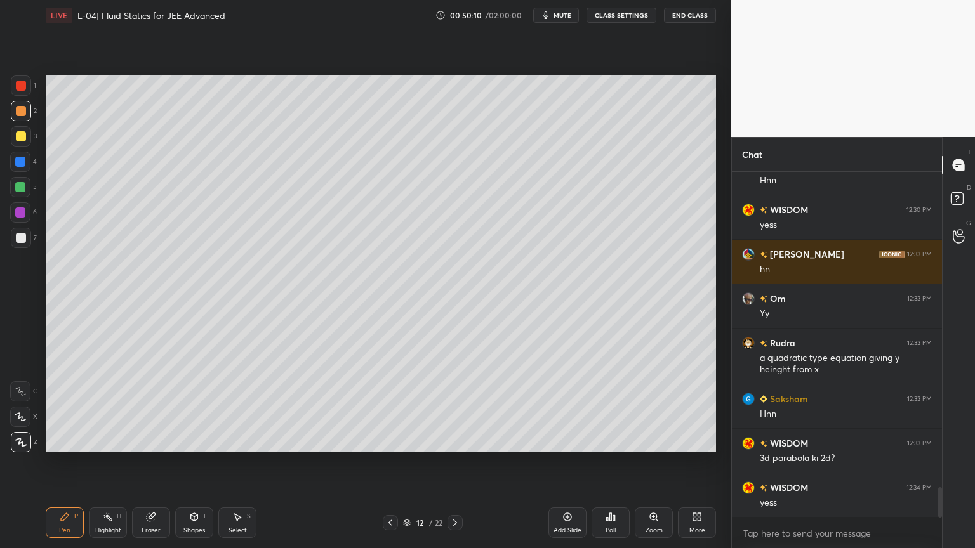
click at [453, 463] on icon at bounding box center [455, 523] width 10 height 10
click at [455, 463] on icon at bounding box center [455, 523] width 10 height 10
click at [146, 463] on div "Eraser" at bounding box center [151, 530] width 19 height 6
click at [69, 463] on div "Pen P" at bounding box center [65, 523] width 38 height 30
click at [385, 463] on icon at bounding box center [390, 523] width 10 height 10
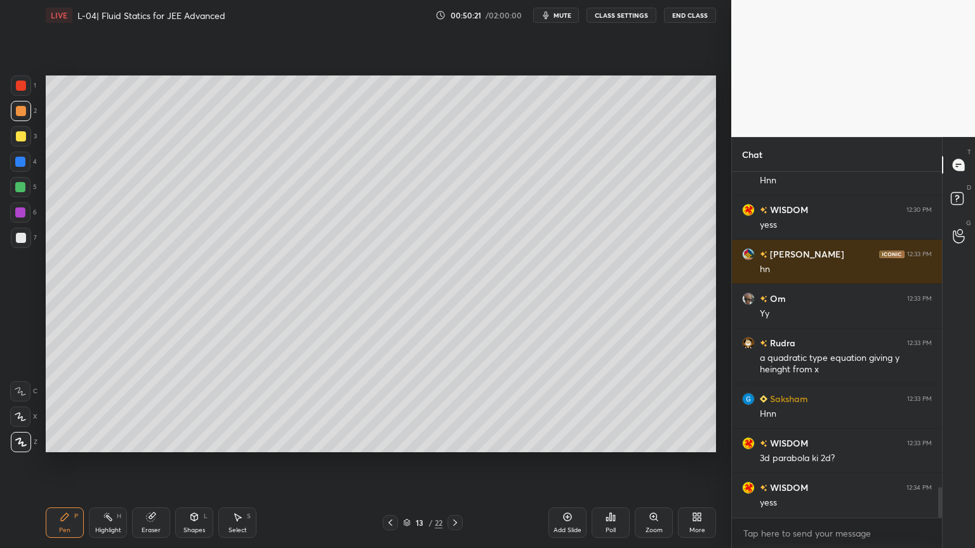
click at [391, 463] on icon at bounding box center [390, 523] width 4 height 6
click at [388, 463] on div at bounding box center [390, 522] width 15 height 15
click at [452, 463] on icon at bounding box center [455, 523] width 10 height 10
click at [451, 463] on icon at bounding box center [455, 523] width 10 height 10
click at [23, 142] on div at bounding box center [21, 136] width 20 height 20
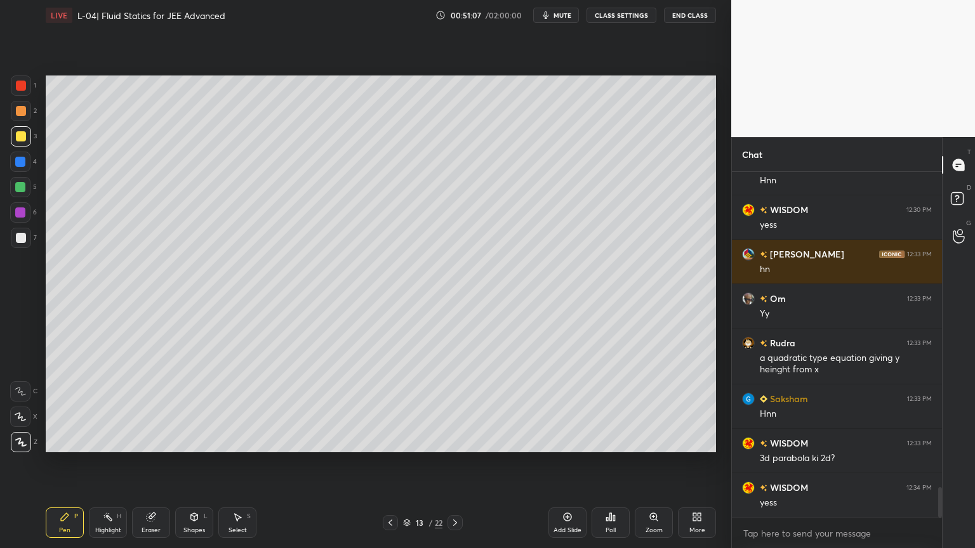
click at [446, 463] on div "13 / 22" at bounding box center [423, 522] width 80 height 15
click at [451, 463] on icon at bounding box center [455, 523] width 10 height 10
click at [21, 162] on div at bounding box center [20, 162] width 10 height 10
click at [107, 463] on icon at bounding box center [108, 517] width 10 height 10
click at [15, 193] on div at bounding box center [20, 187] width 20 height 20
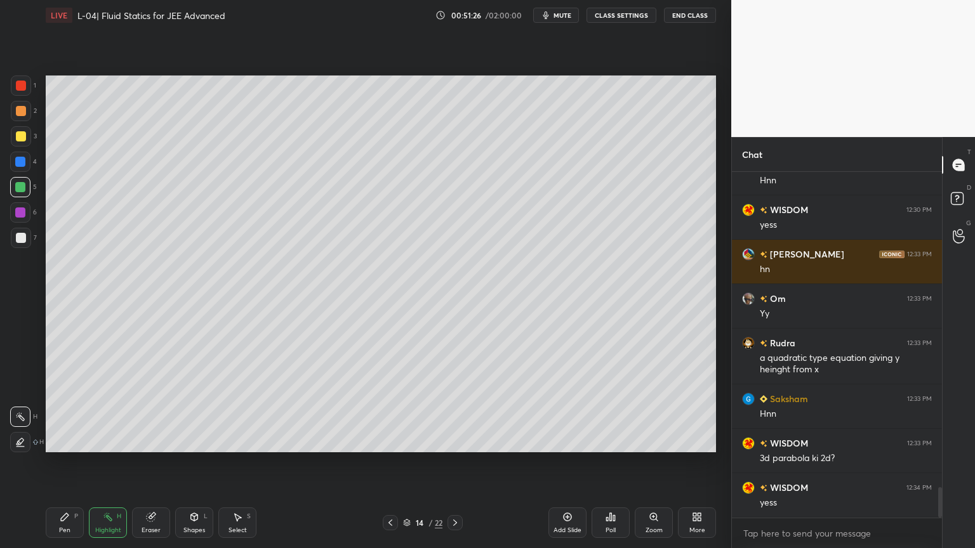
click at [65, 463] on div "Pen P" at bounding box center [65, 523] width 38 height 30
click at [189, 463] on div "Shapes L" at bounding box center [194, 523] width 38 height 30
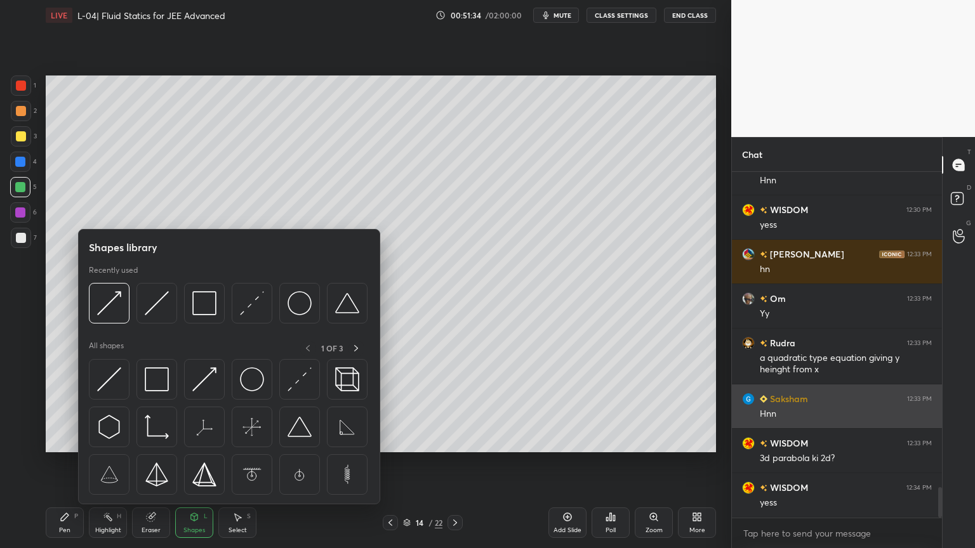
click at [259, 308] on img at bounding box center [252, 303] width 24 height 24
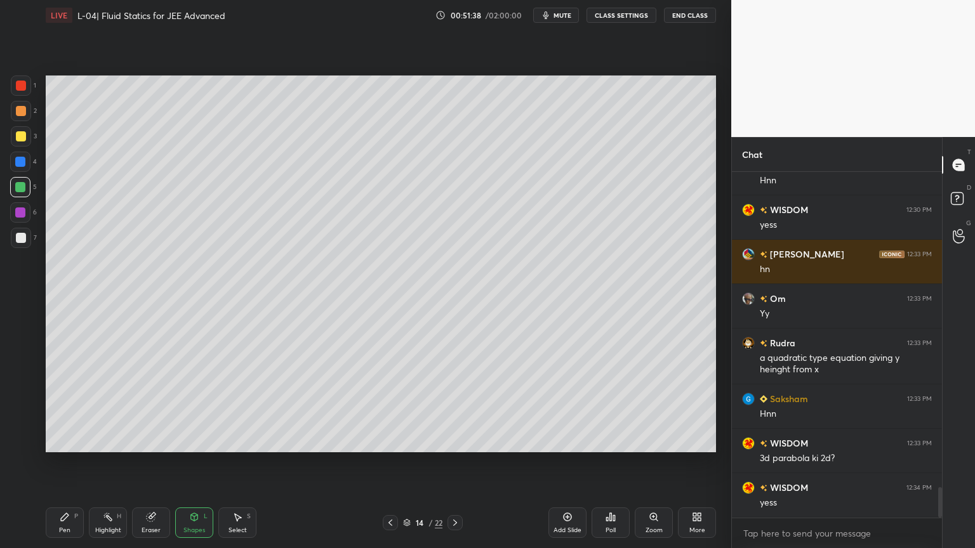
click at [14, 135] on div at bounding box center [21, 136] width 20 height 20
click at [56, 463] on div "Pen P" at bounding box center [65, 523] width 38 height 30
click at [159, 463] on div "Eraser" at bounding box center [151, 523] width 38 height 30
click at [185, 463] on div "Shapes" at bounding box center [194, 530] width 22 height 6
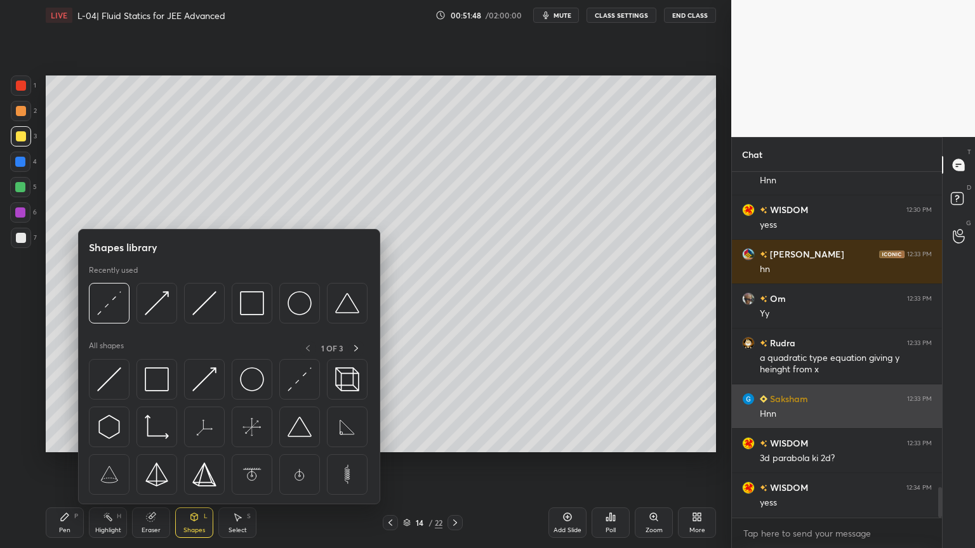
click at [194, 382] on img at bounding box center [204, 380] width 24 height 24
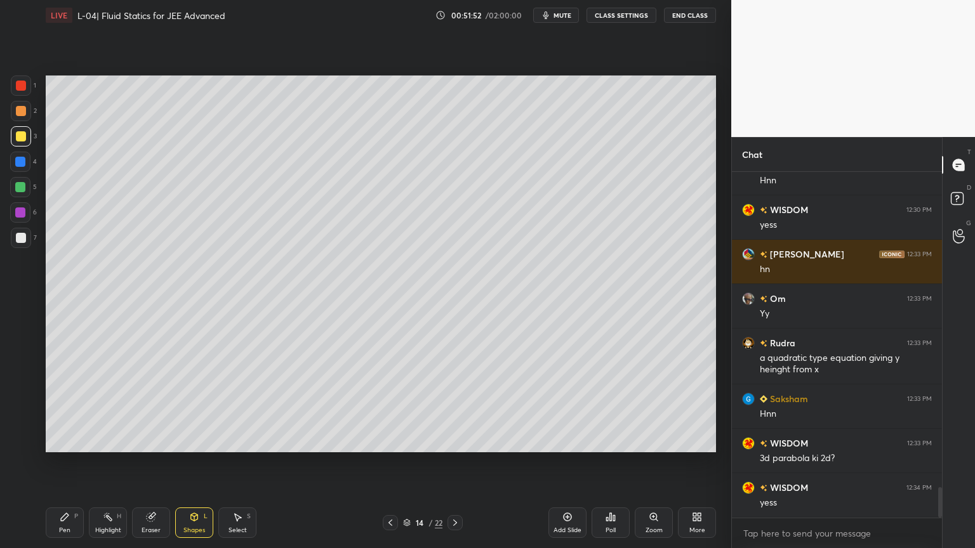
click at [48, 463] on div "Pen P" at bounding box center [65, 523] width 38 height 30
click at [19, 214] on div at bounding box center [20, 213] width 10 height 10
click at [150, 463] on icon at bounding box center [151, 518] width 8 height 8
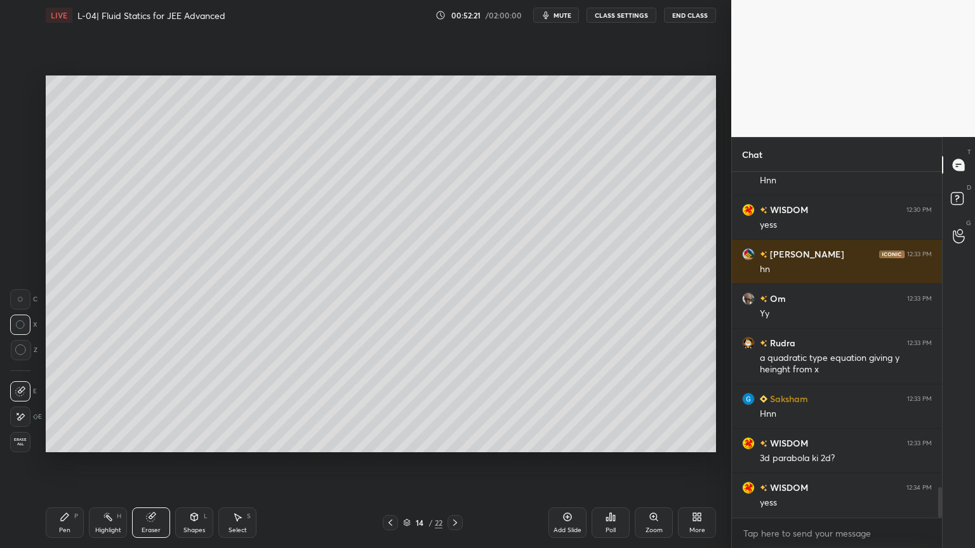
click at [65, 463] on icon at bounding box center [65, 518] width 8 height 8
click at [194, 463] on icon at bounding box center [194, 518] width 7 height 8
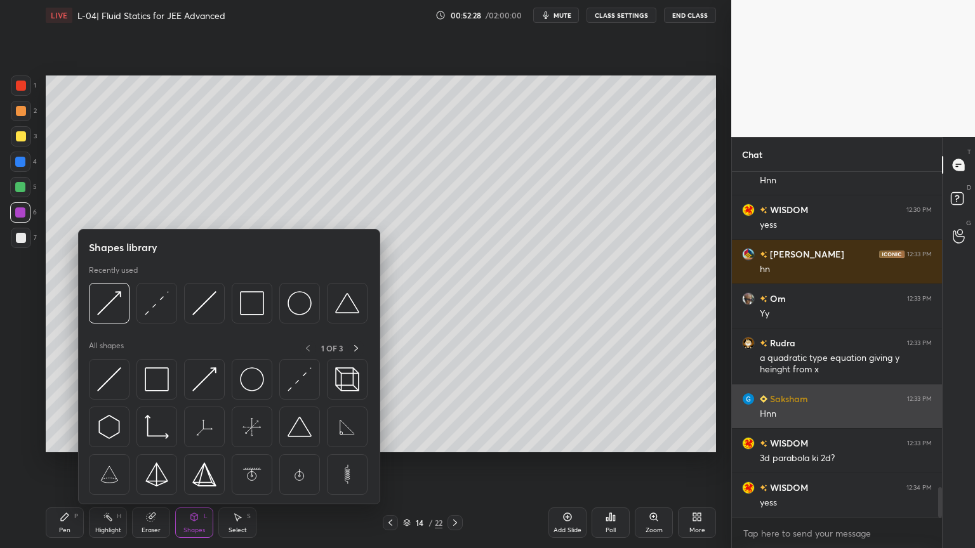
click at [112, 381] on img at bounding box center [109, 380] width 24 height 24
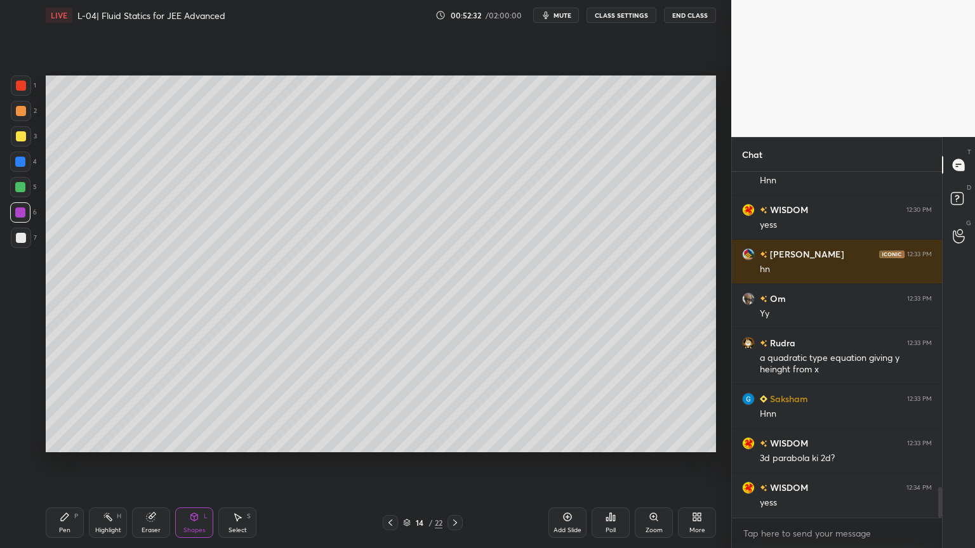
click at [193, 463] on icon at bounding box center [194, 518] width 7 height 8
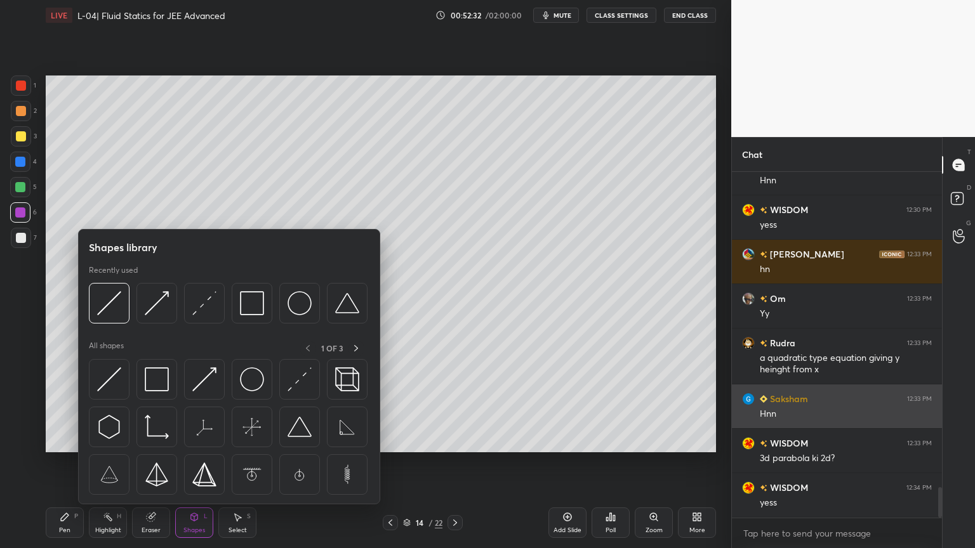
click at [202, 391] on img at bounding box center [204, 380] width 24 height 24
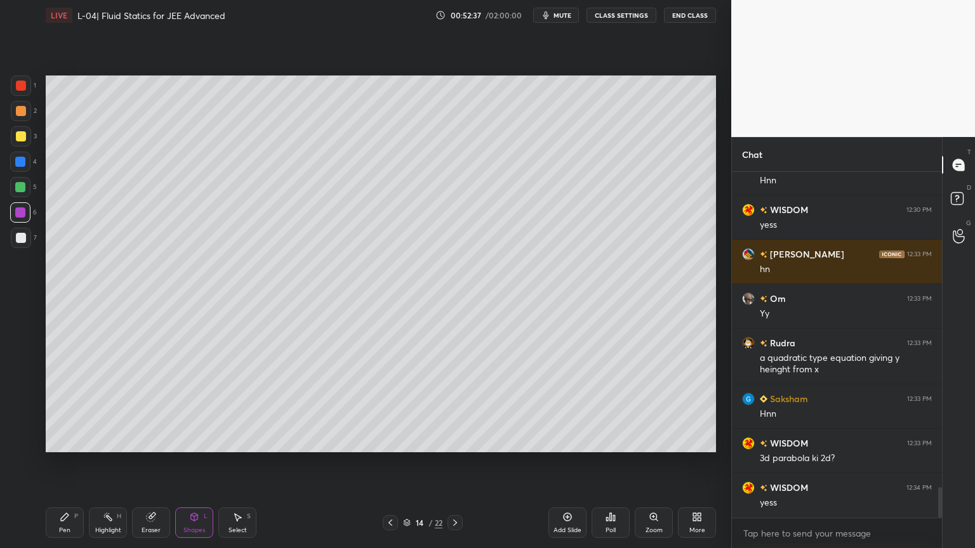
click at [61, 463] on div "Pen P" at bounding box center [65, 523] width 38 height 30
click at [193, 463] on div "Shapes" at bounding box center [194, 530] width 22 height 6
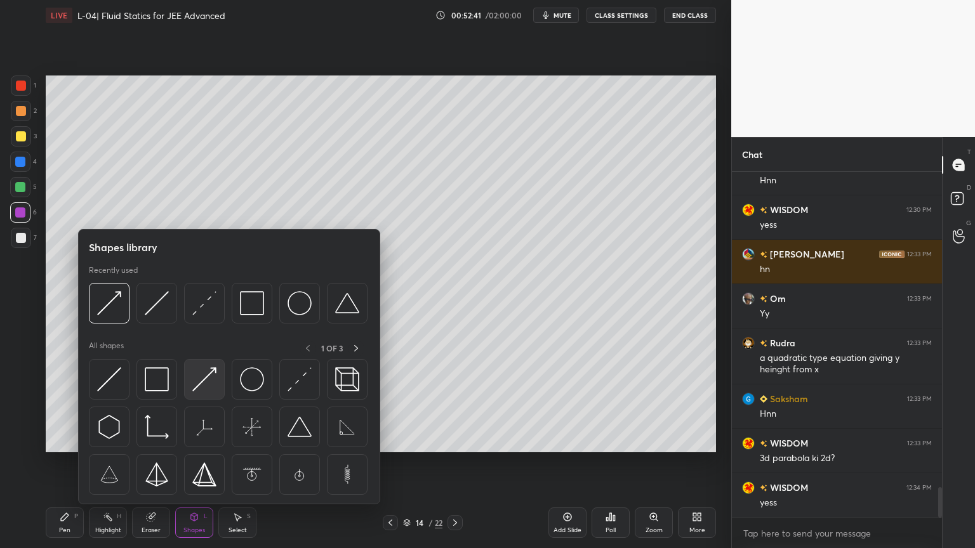
click at [203, 391] on img at bounding box center [204, 380] width 24 height 24
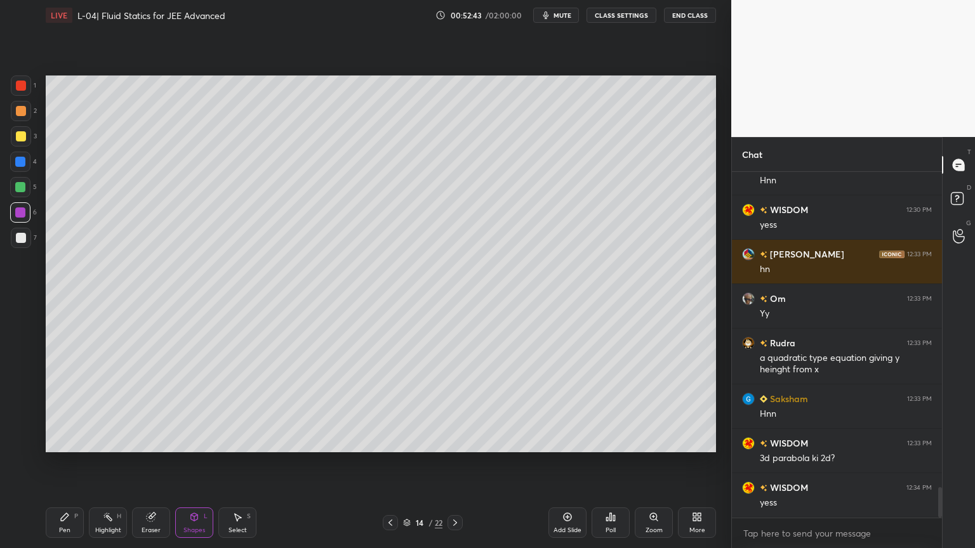
click at [192, 463] on div "Shapes" at bounding box center [194, 530] width 22 height 6
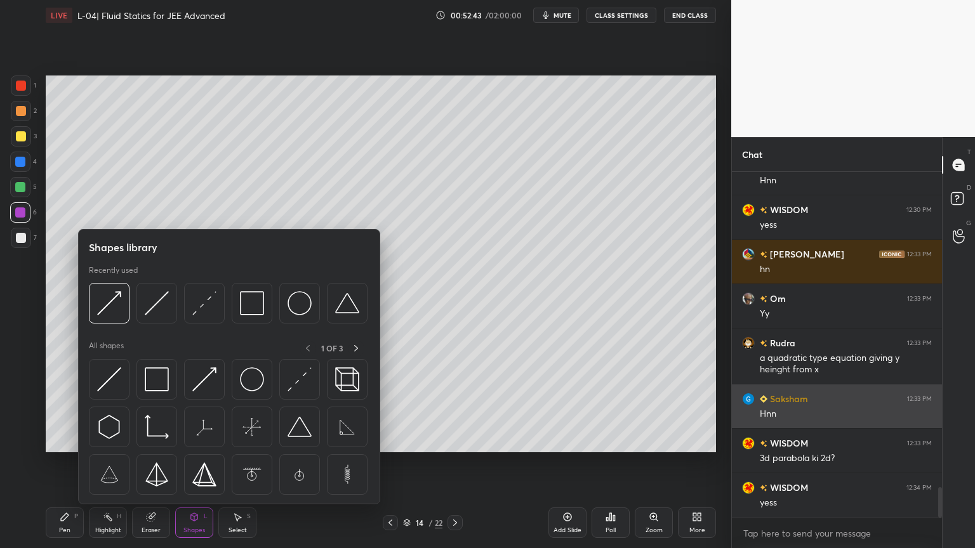
click at [286, 395] on div at bounding box center [299, 379] width 41 height 41
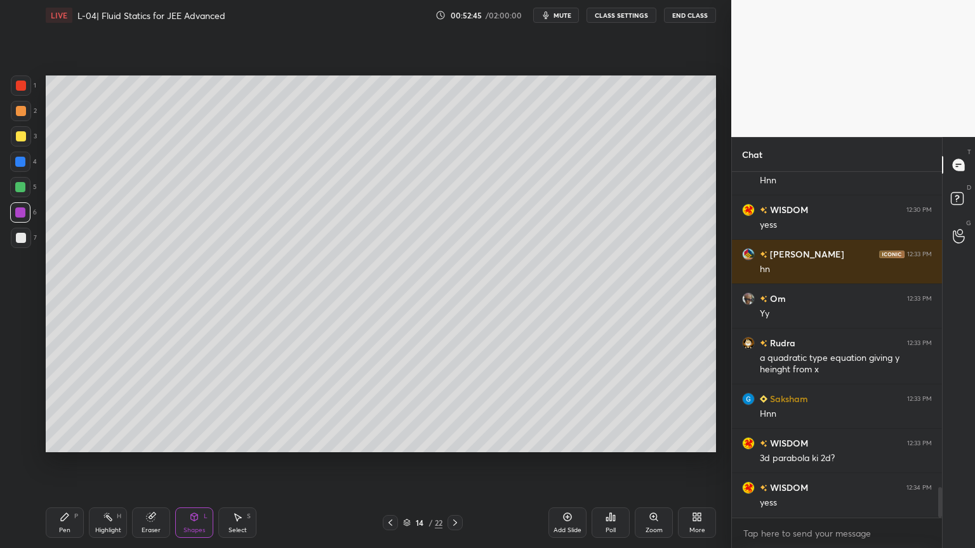
click at [18, 241] on div at bounding box center [21, 238] width 10 height 10
click at [190, 463] on div "Shapes L" at bounding box center [194, 523] width 38 height 30
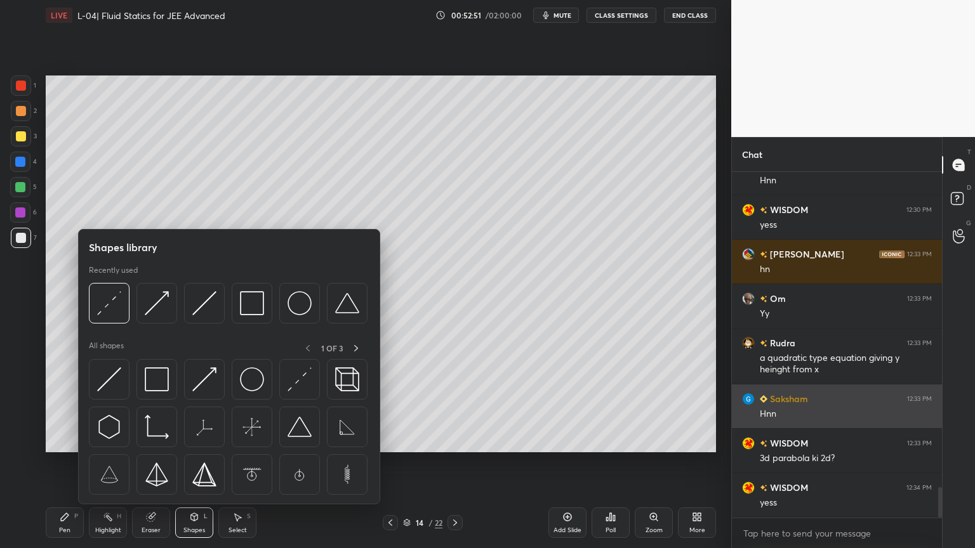
click at [205, 381] on img at bounding box center [204, 380] width 24 height 24
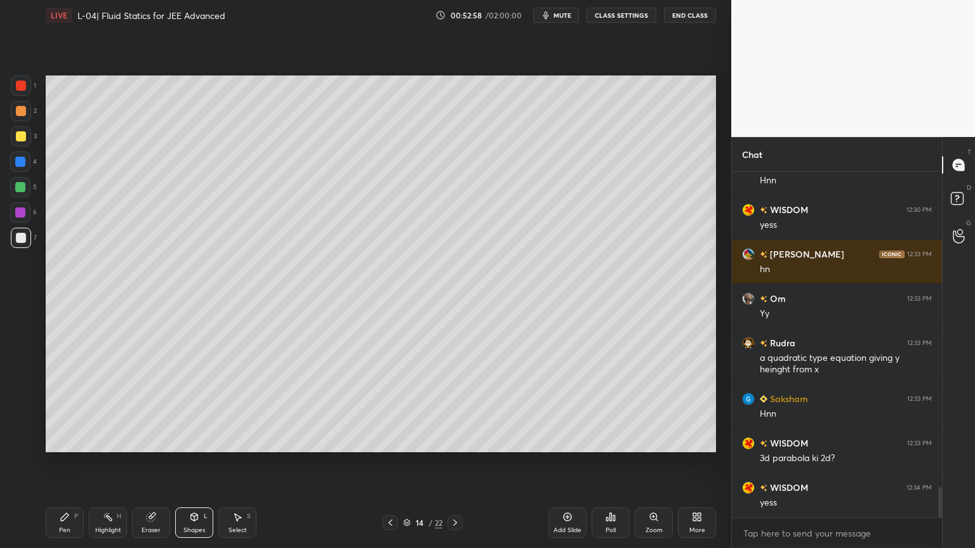
click at [197, 463] on div "Shapes L" at bounding box center [194, 523] width 38 height 30
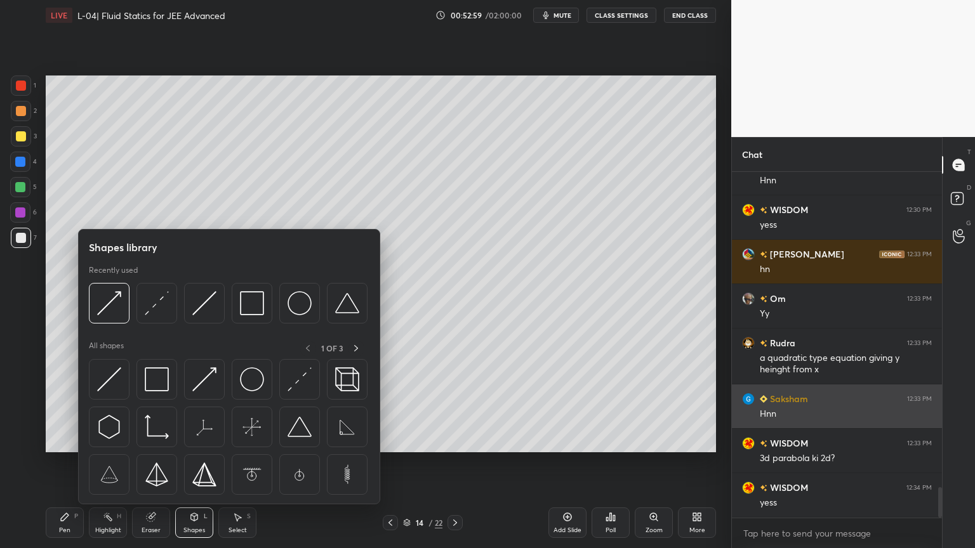
click at [300, 383] on img at bounding box center [300, 380] width 24 height 24
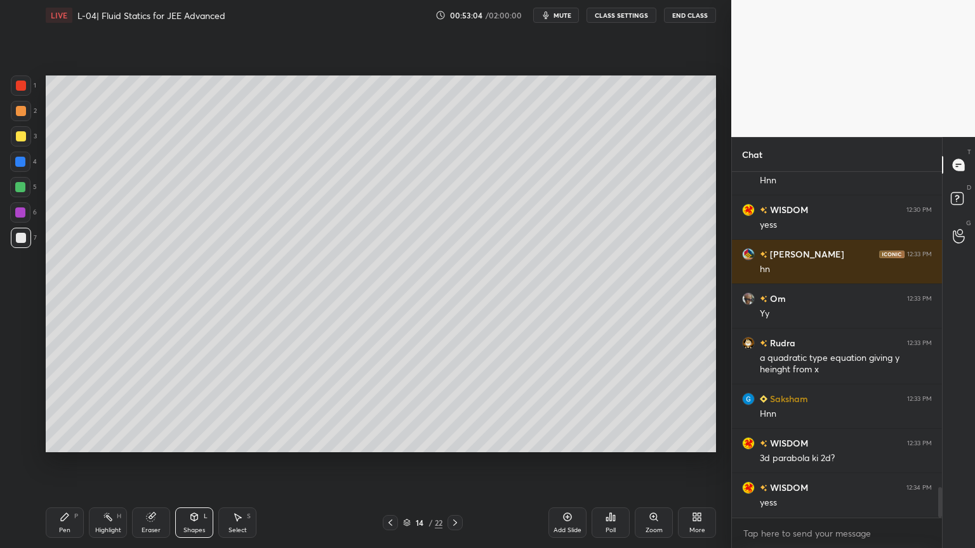
click at [149, 463] on icon at bounding box center [151, 518] width 8 height 8
click at [104, 463] on icon at bounding box center [108, 517] width 10 height 10
click at [395, 463] on div at bounding box center [390, 522] width 15 height 15
click at [389, 463] on icon at bounding box center [390, 523] width 4 height 6
click at [104, 463] on div "Highlight" at bounding box center [108, 530] width 26 height 6
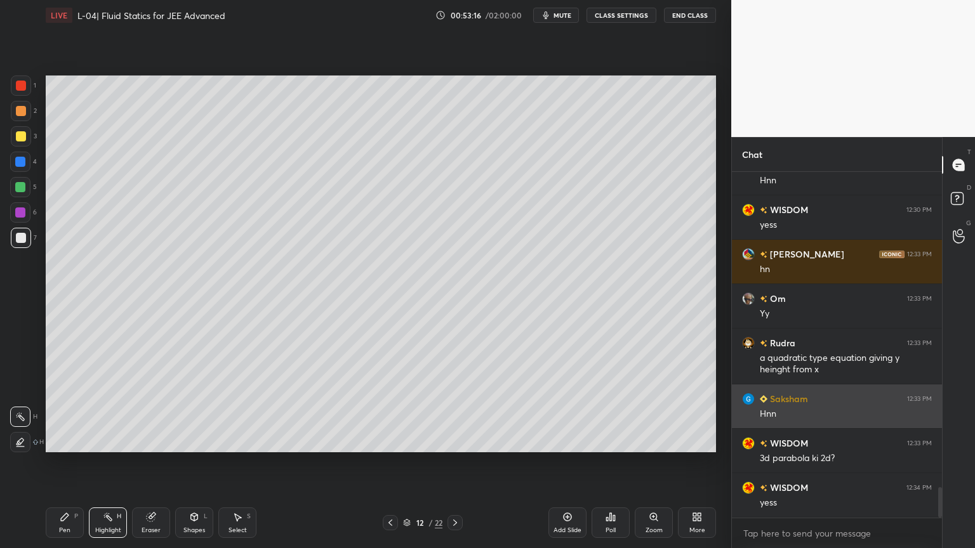
scroll to position [3578, 0]
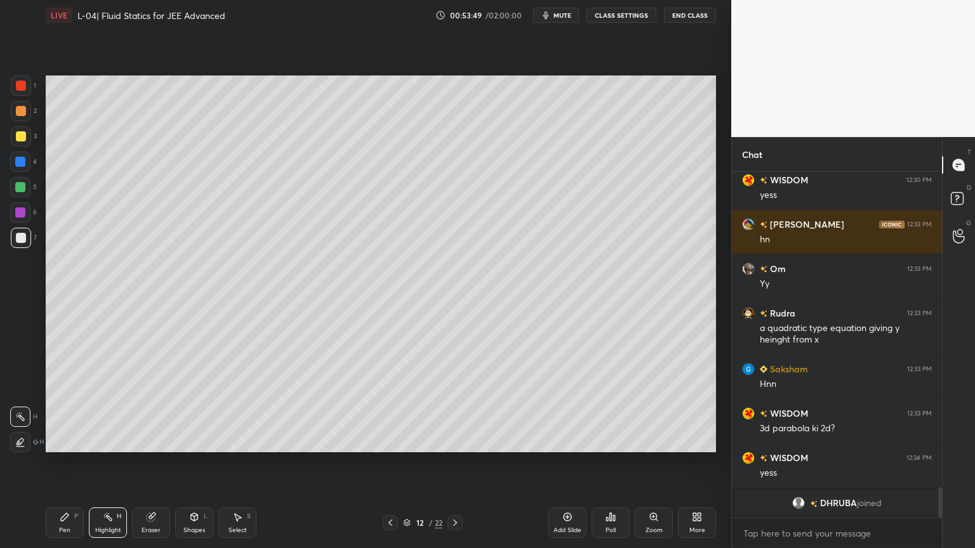
click at [451, 463] on icon at bounding box center [455, 523] width 10 height 10
click at [454, 463] on icon at bounding box center [455, 523] width 10 height 10
click at [16, 135] on div at bounding box center [21, 136] width 10 height 10
click at [65, 463] on icon at bounding box center [65, 517] width 10 height 10
click at [152, 463] on icon at bounding box center [152, 516] width 7 height 6
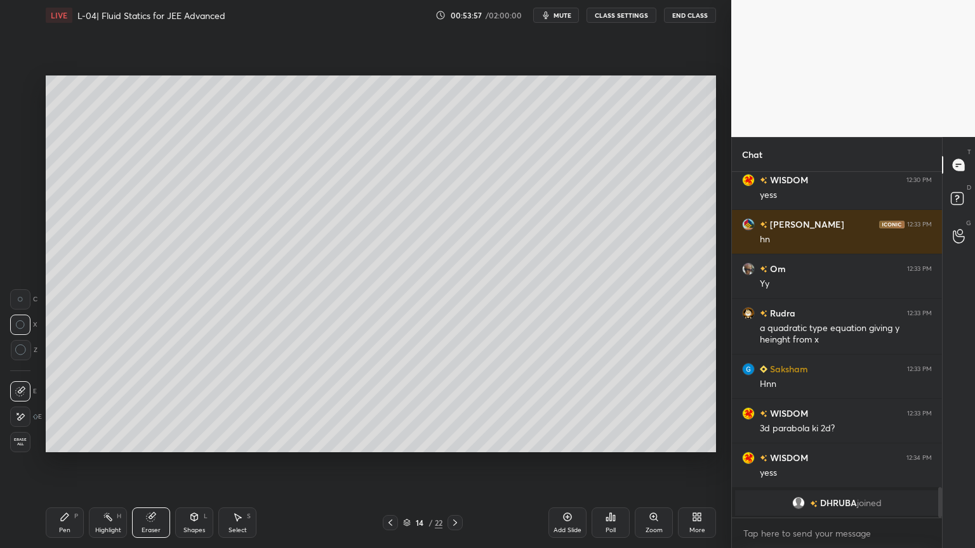
click at [76, 463] on div "P" at bounding box center [76, 517] width 4 height 6
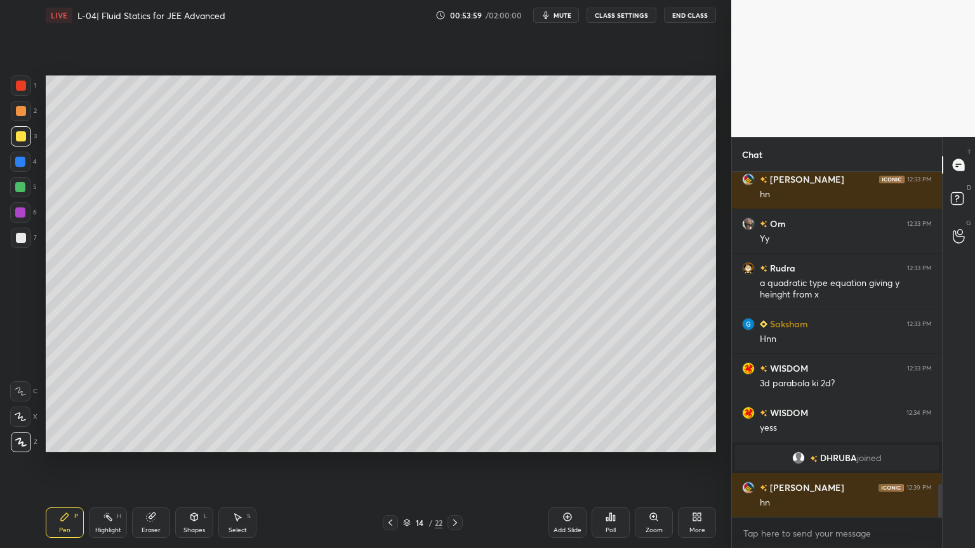
scroll to position [3219, 0]
click at [105, 463] on icon at bounding box center [108, 517] width 10 height 10
click at [22, 116] on div at bounding box center [21, 111] width 10 height 10
click at [25, 86] on div at bounding box center [21, 86] width 10 height 10
click at [15, 117] on div at bounding box center [21, 111] width 20 height 20
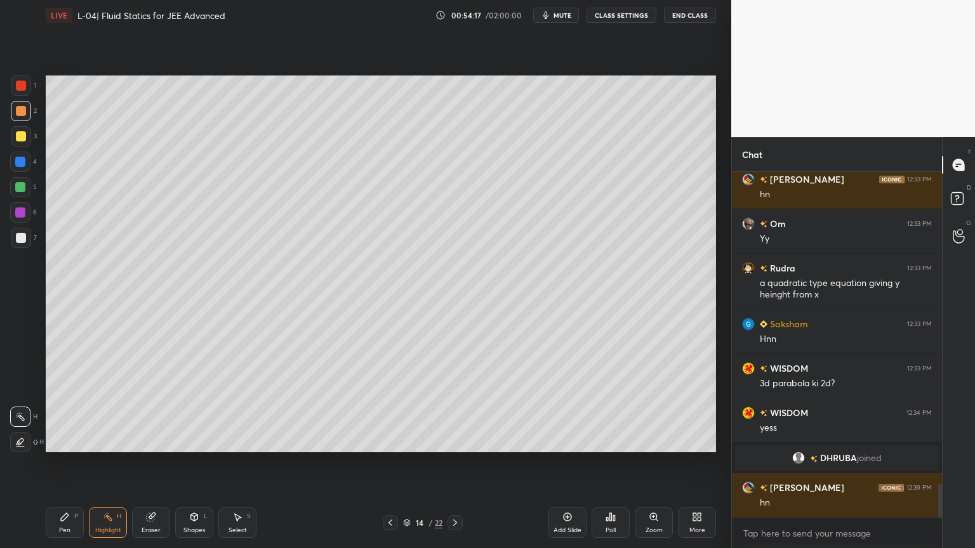
click at [25, 84] on div at bounding box center [21, 86] width 10 height 10
click at [25, 116] on div at bounding box center [21, 111] width 20 height 20
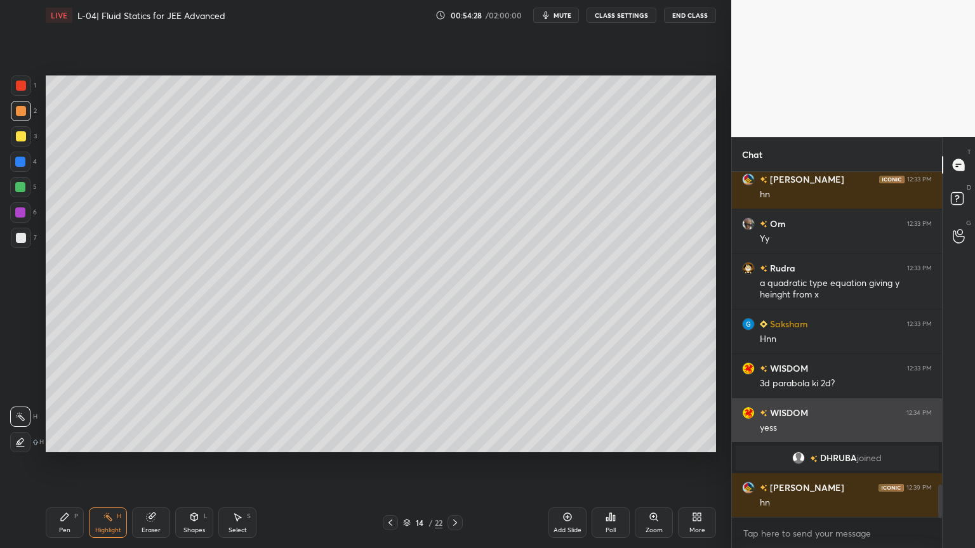
scroll to position [3263, 0]
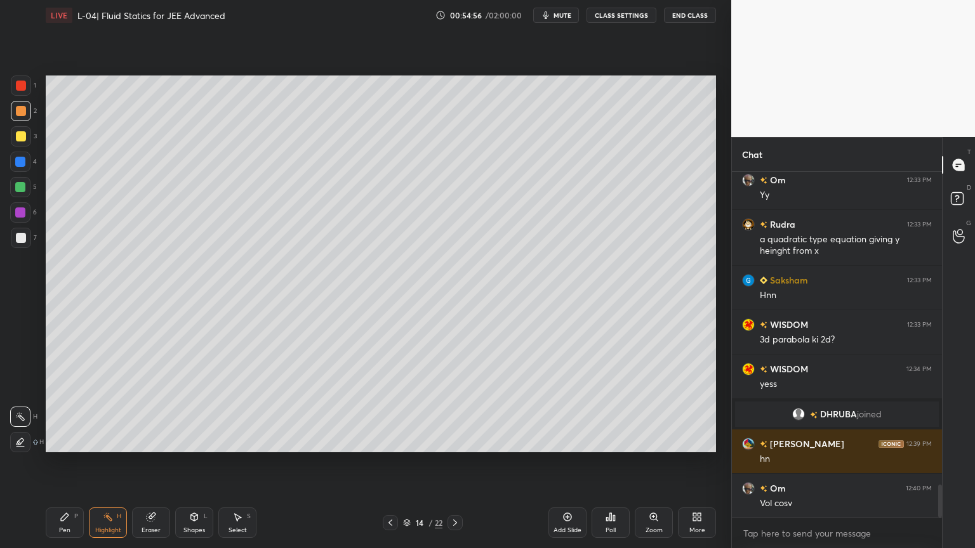
click at [17, 190] on div at bounding box center [20, 187] width 10 height 10
click at [18, 242] on div at bounding box center [21, 238] width 10 height 10
click at [566, 463] on div "Add Slide" at bounding box center [567, 523] width 38 height 30
click at [16, 136] on div at bounding box center [21, 136] width 10 height 10
click at [66, 463] on icon at bounding box center [65, 518] width 8 height 8
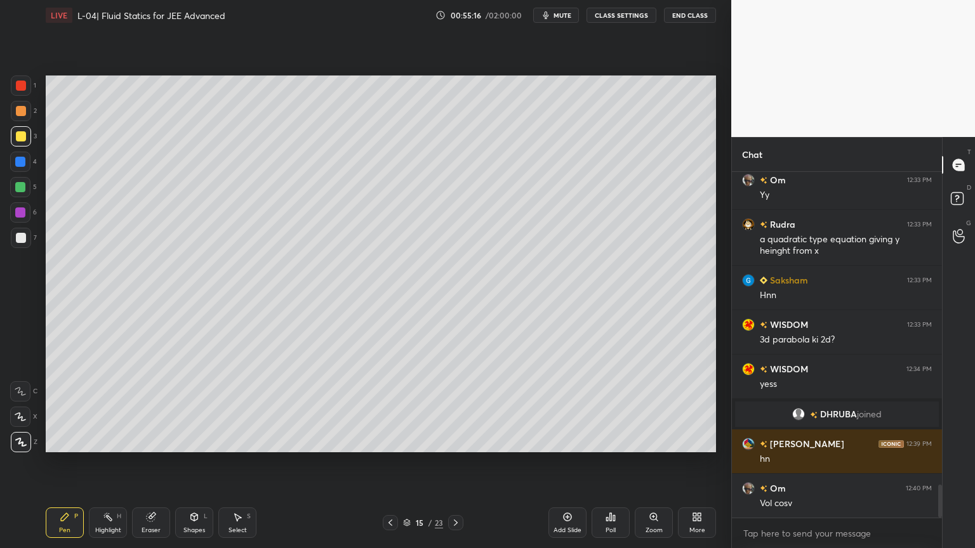
click at [14, 163] on div at bounding box center [20, 162] width 20 height 20
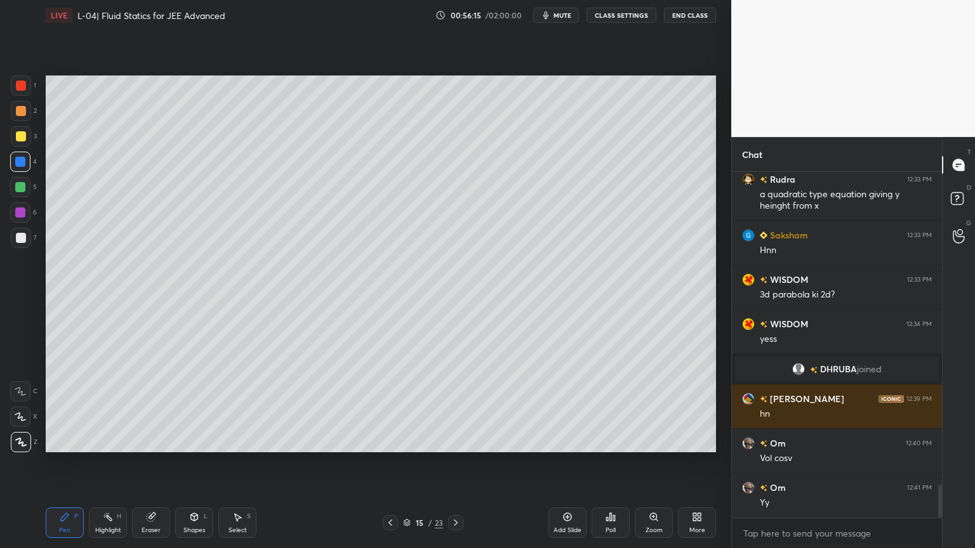
click at [149, 463] on div "Eraser" at bounding box center [151, 523] width 38 height 30
click at [59, 463] on div "Pen" at bounding box center [64, 530] width 11 height 6
click at [18, 135] on div at bounding box center [21, 136] width 10 height 10
click at [23, 89] on div at bounding box center [21, 86] width 10 height 10
click at [149, 463] on div "Eraser" at bounding box center [151, 530] width 19 height 6
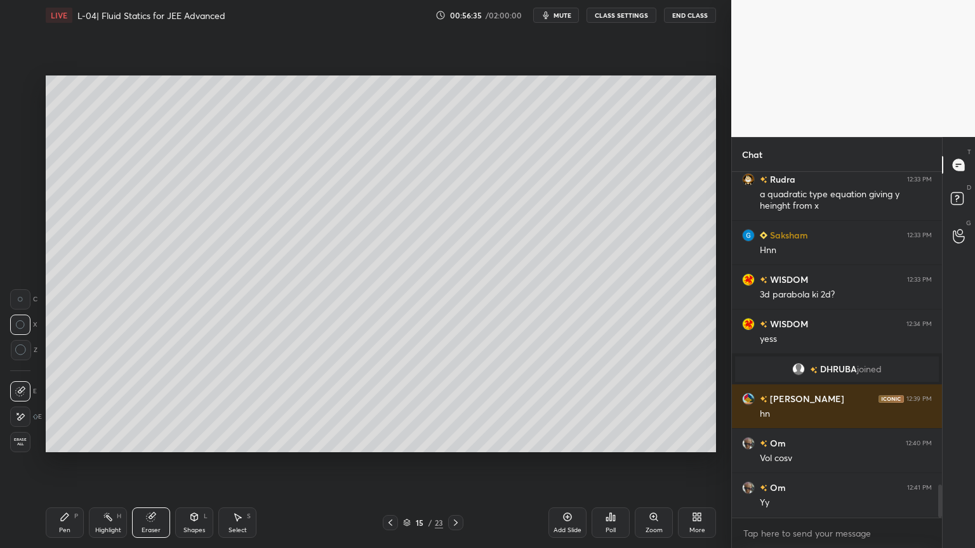
click at [100, 463] on div "Highlight H" at bounding box center [108, 523] width 38 height 30
click at [69, 463] on icon at bounding box center [65, 517] width 10 height 10
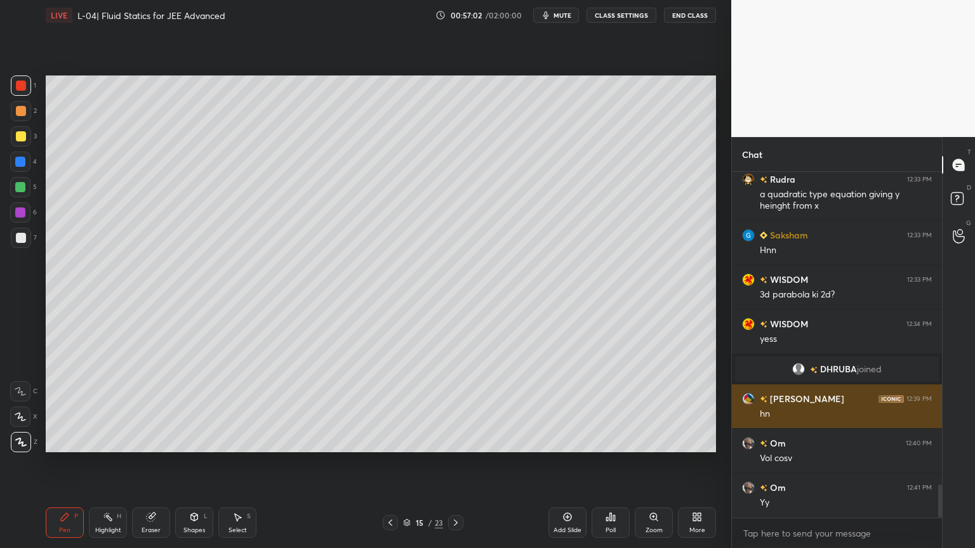
scroll to position [3352, 0]
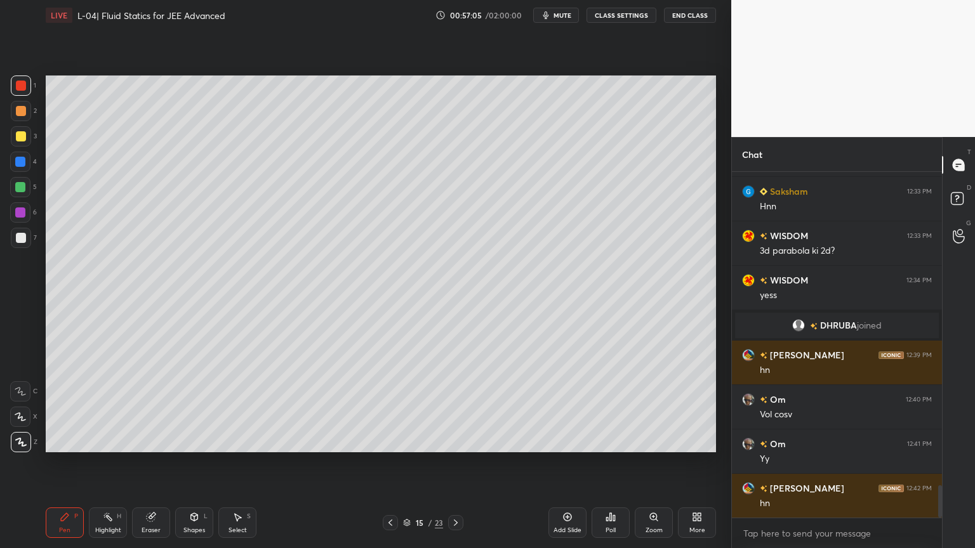
click at [12, 159] on div at bounding box center [20, 162] width 20 height 20
click at [17, 193] on div at bounding box center [20, 187] width 20 height 20
click at [390, 463] on icon at bounding box center [390, 523] width 4 height 6
click at [572, 463] on icon at bounding box center [567, 517] width 10 height 10
click at [140, 463] on div "Eraser" at bounding box center [151, 523] width 38 height 30
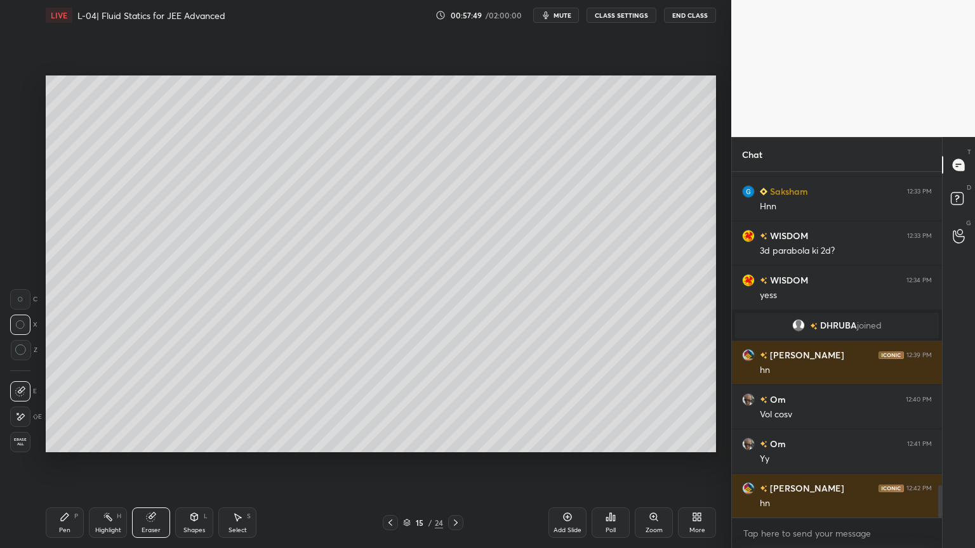
click at [60, 463] on div "Pen" at bounding box center [64, 530] width 11 height 6
click at [22, 114] on div at bounding box center [21, 111] width 10 height 10
click at [389, 463] on icon at bounding box center [390, 523] width 4 height 6
click at [388, 463] on icon at bounding box center [390, 523] width 10 height 10
click at [390, 463] on icon at bounding box center [390, 523] width 10 height 10
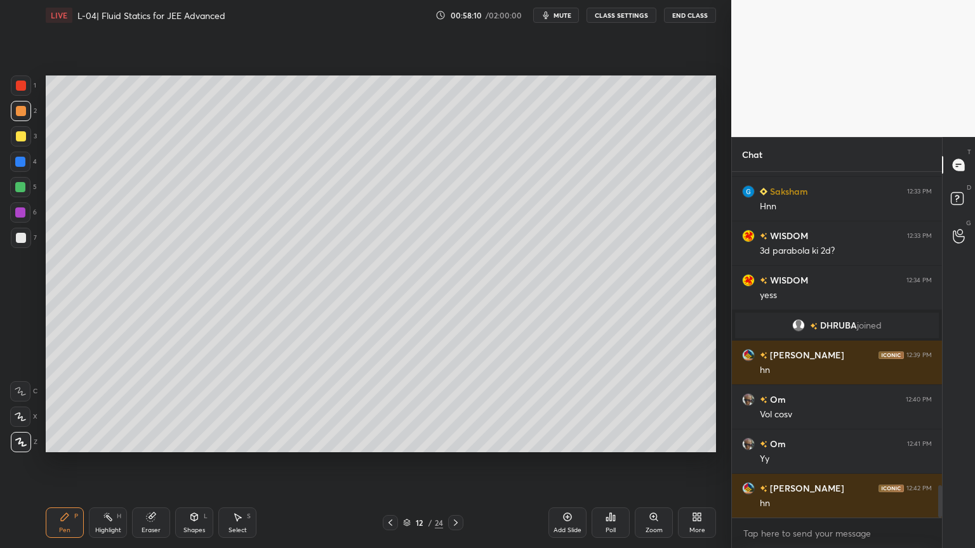
click at [456, 463] on icon at bounding box center [456, 523] width 10 height 10
click at [460, 463] on div at bounding box center [455, 522] width 15 height 15
click at [385, 463] on icon at bounding box center [390, 523] width 10 height 10
click at [387, 463] on icon at bounding box center [390, 523] width 10 height 10
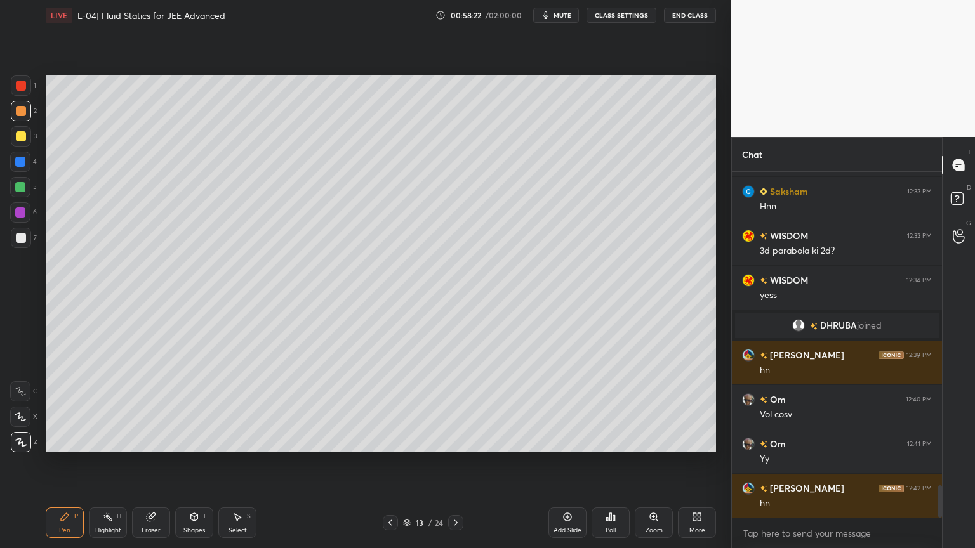
click at [386, 463] on icon at bounding box center [390, 523] width 10 height 10
click at [459, 463] on icon at bounding box center [456, 523] width 10 height 10
click at [460, 463] on icon at bounding box center [456, 523] width 10 height 10
click at [149, 463] on icon at bounding box center [151, 518] width 8 height 8
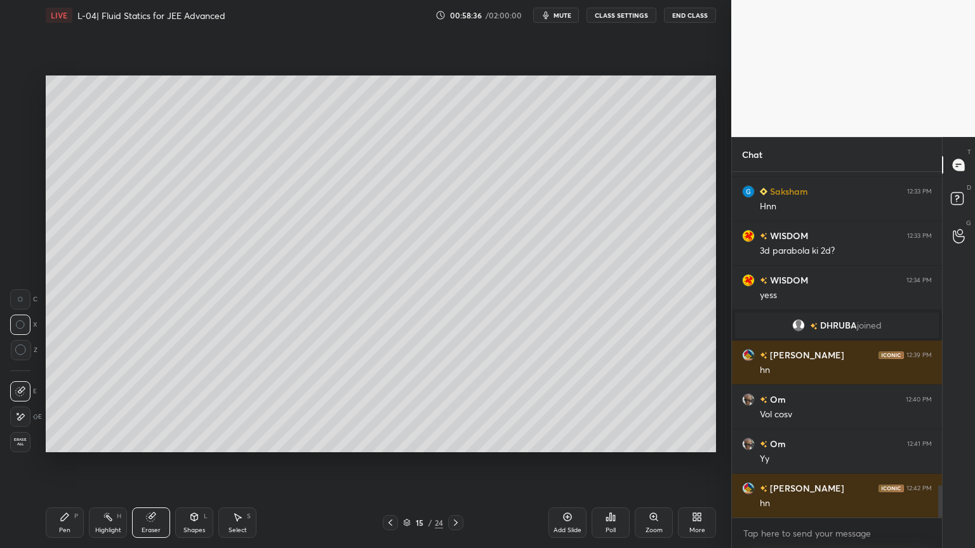
click at [58, 463] on div "Pen P" at bounding box center [65, 523] width 38 height 30
click at [24, 136] on div at bounding box center [21, 136] width 10 height 10
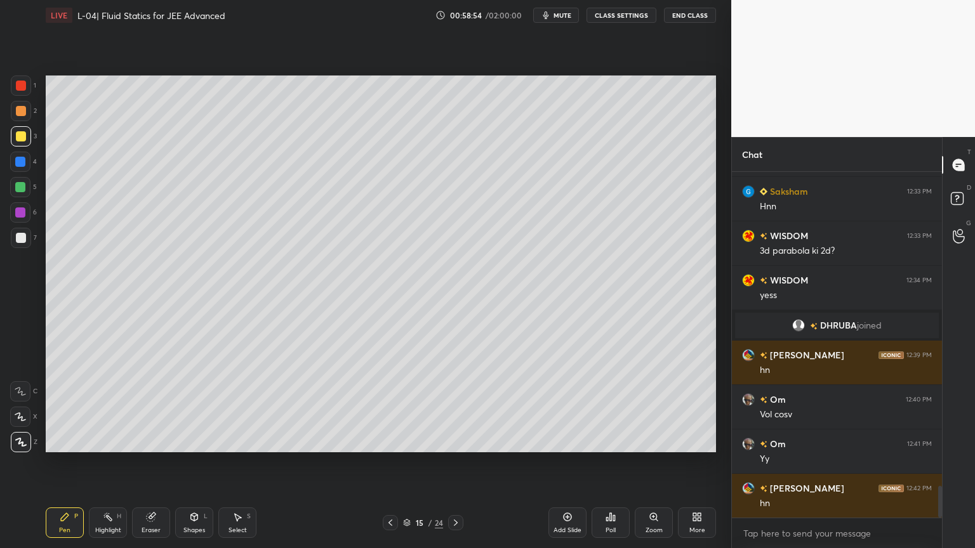
scroll to position [3397, 0]
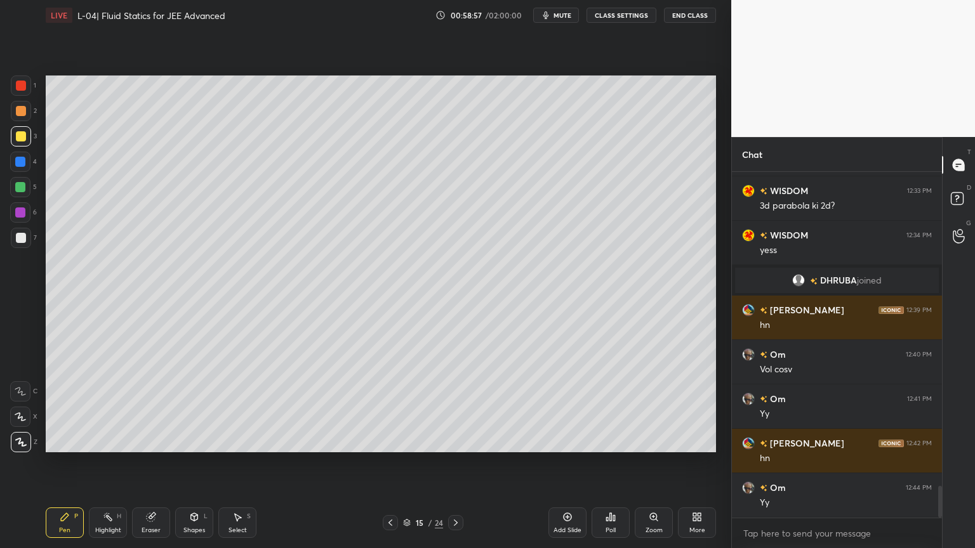
click at [388, 463] on icon at bounding box center [390, 523] width 10 height 10
click at [188, 463] on div "Shapes" at bounding box center [194, 530] width 22 height 6
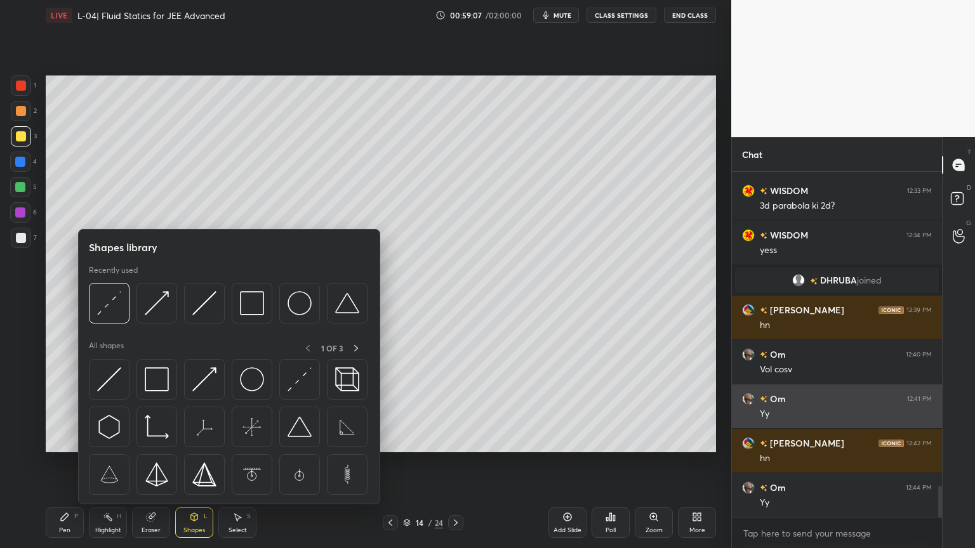
click at [153, 388] on img at bounding box center [157, 380] width 24 height 24
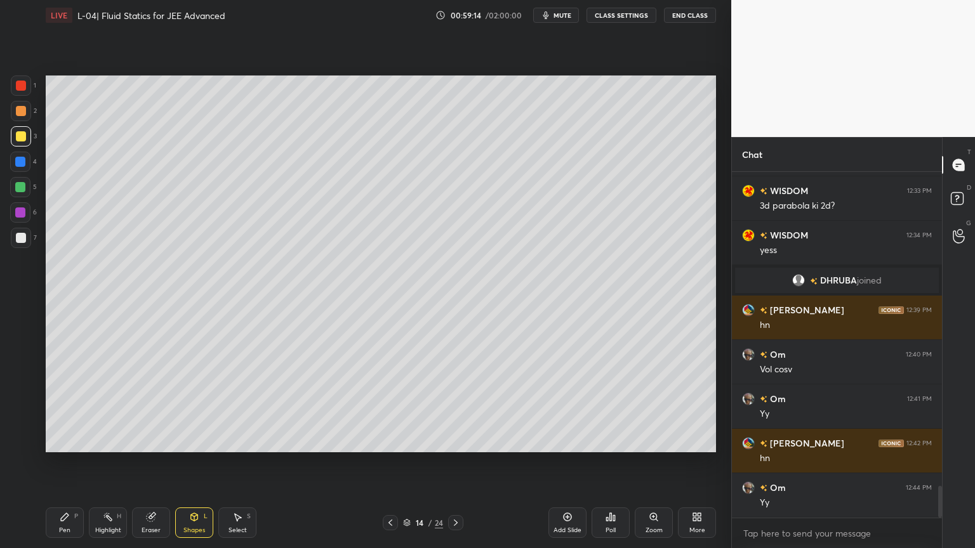
click at [61, 463] on div "Pen" at bounding box center [64, 530] width 11 height 6
click at [460, 463] on icon at bounding box center [456, 523] width 10 height 10
click at [17, 117] on div at bounding box center [21, 111] width 20 height 20
click at [18, 142] on div at bounding box center [21, 136] width 20 height 20
click at [152, 463] on div "Eraser" at bounding box center [151, 523] width 38 height 30
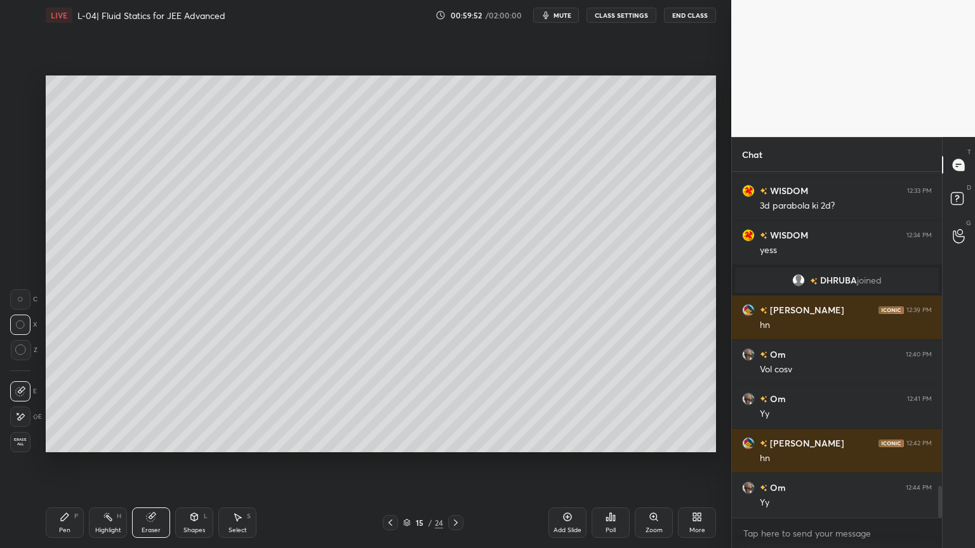
click at [66, 463] on icon at bounding box center [65, 518] width 8 height 8
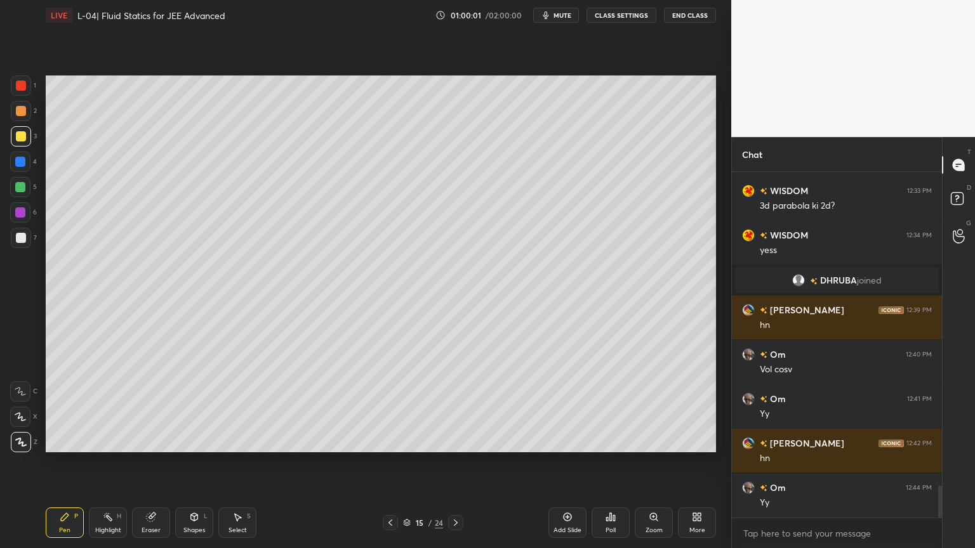
click at [159, 463] on div "Eraser" at bounding box center [151, 523] width 38 height 30
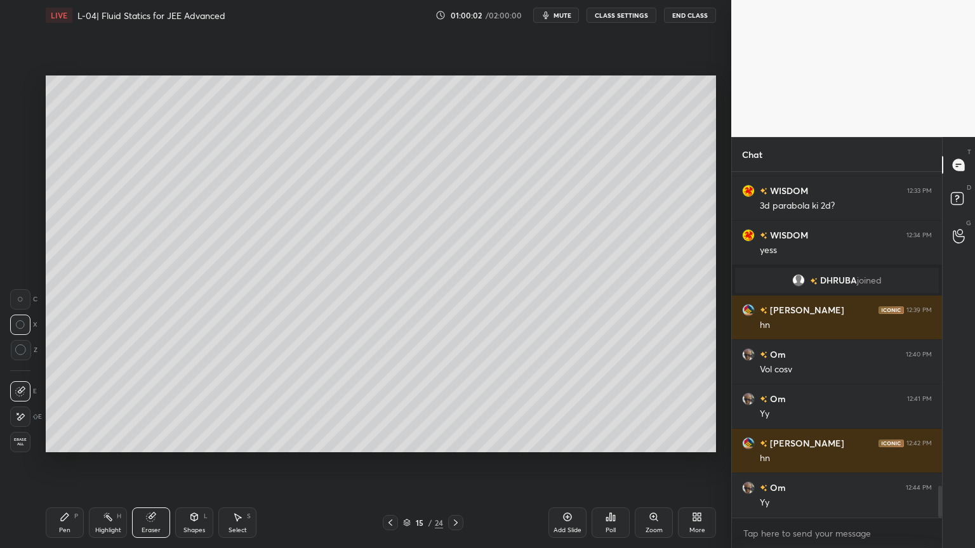
click at [69, 463] on div "Pen P" at bounding box center [65, 523] width 38 height 30
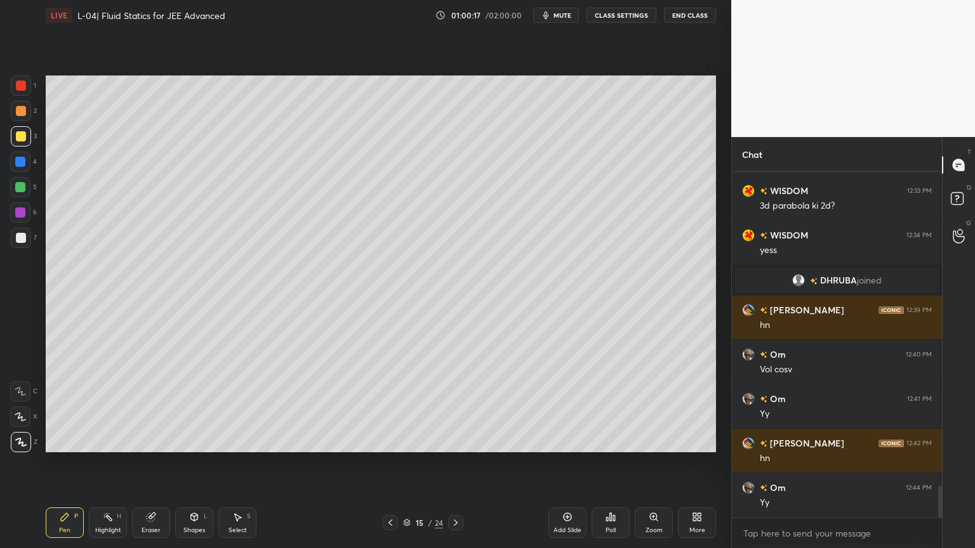
click at [14, 110] on div at bounding box center [21, 111] width 20 height 20
click at [18, 86] on div at bounding box center [21, 86] width 10 height 10
click at [26, 193] on div at bounding box center [20, 187] width 20 height 20
click at [157, 463] on div "Eraser" at bounding box center [151, 523] width 38 height 30
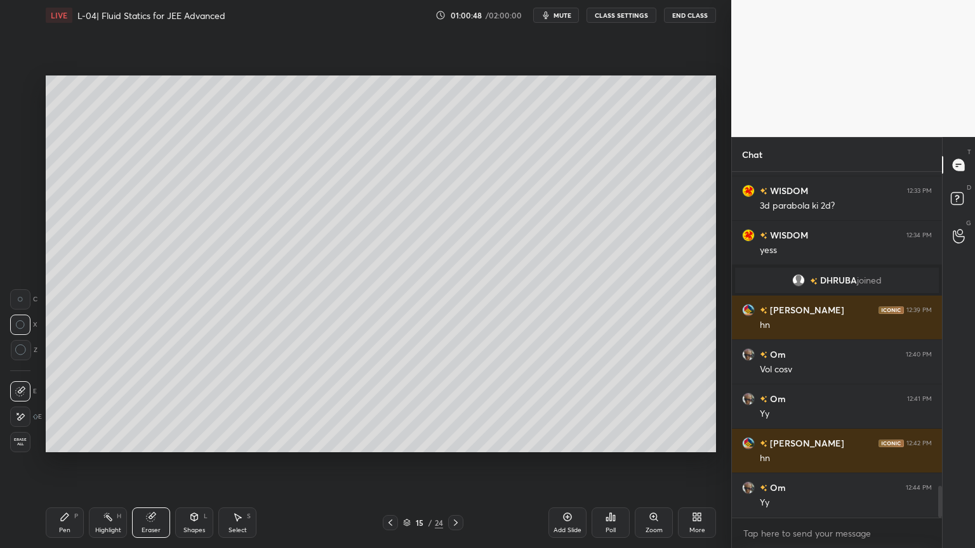
click at [63, 463] on icon at bounding box center [65, 518] width 8 height 8
click at [150, 463] on div "Eraser" at bounding box center [151, 523] width 38 height 30
click at [62, 463] on div "Pen P" at bounding box center [65, 523] width 38 height 30
click at [191, 463] on div "Shapes" at bounding box center [194, 530] width 22 height 6
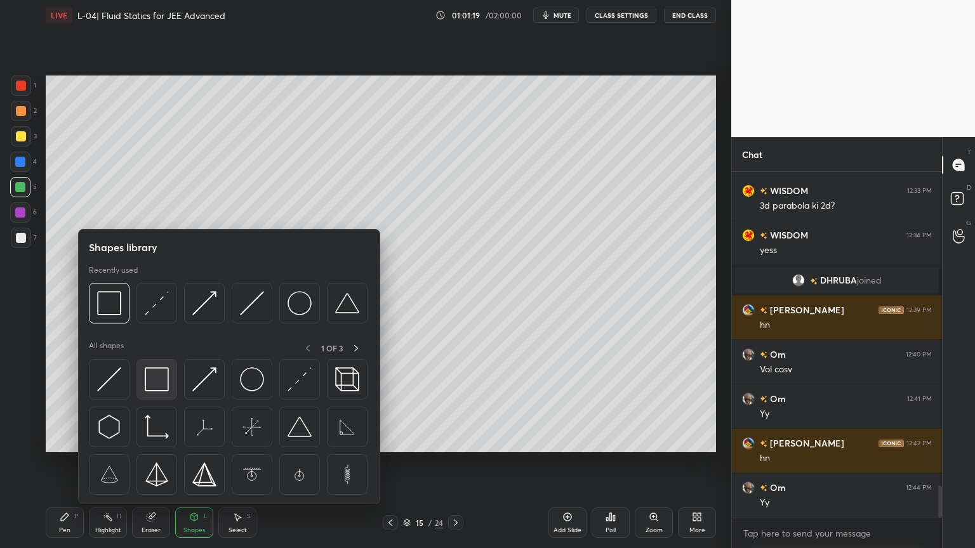
click at [161, 392] on div at bounding box center [156, 379] width 41 height 41
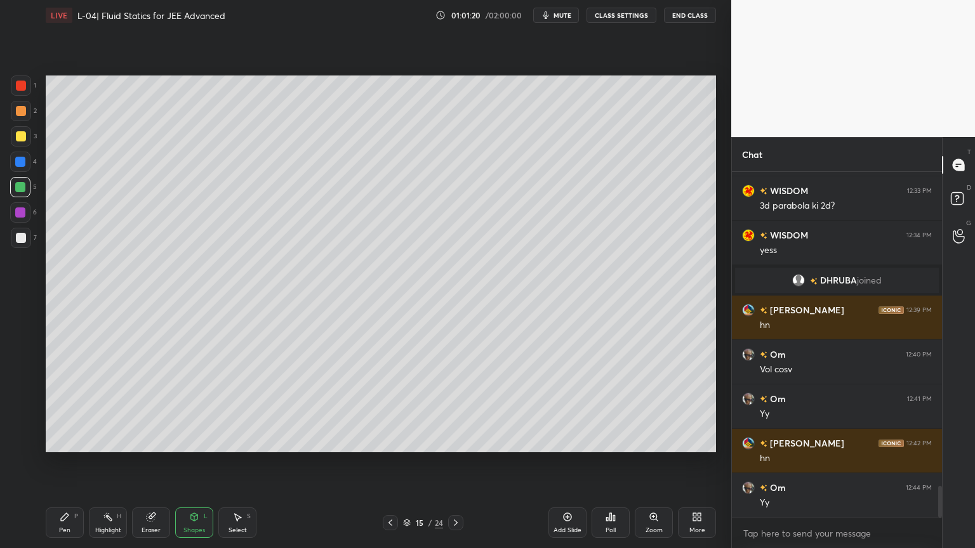
click at [17, 84] on div at bounding box center [21, 86] width 10 height 10
click at [105, 463] on div "Highlight H" at bounding box center [108, 523] width 38 height 30
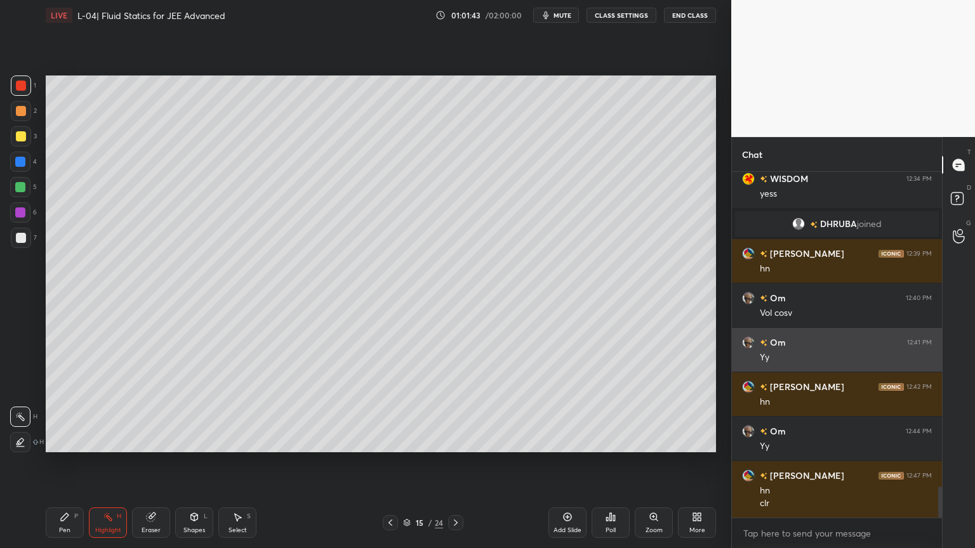
scroll to position [3498, 0]
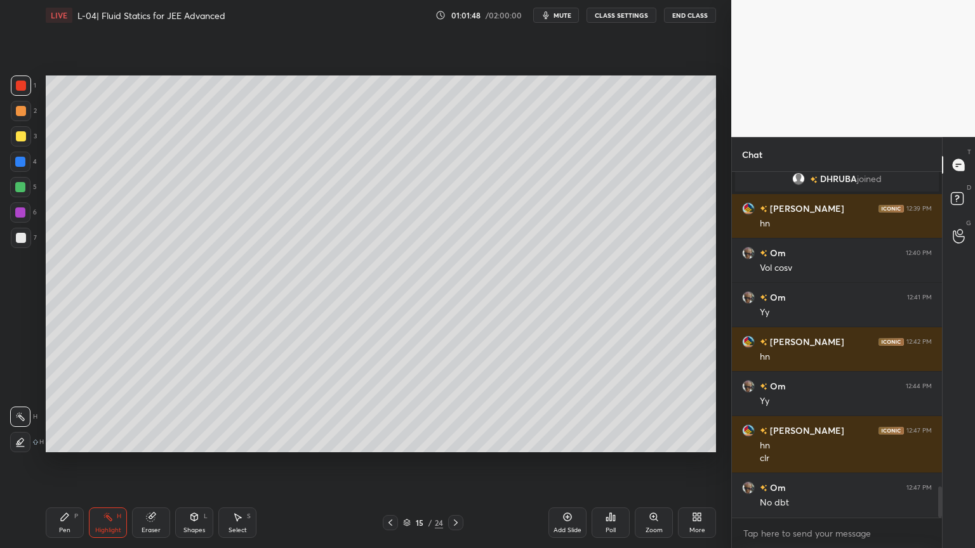
click at [385, 463] on icon at bounding box center [390, 523] width 10 height 10
click at [388, 463] on icon at bounding box center [390, 523] width 10 height 10
click at [391, 463] on icon at bounding box center [390, 523] width 10 height 10
click at [564, 463] on icon at bounding box center [567, 517] width 10 height 10
click at [18, 142] on div at bounding box center [21, 136] width 20 height 20
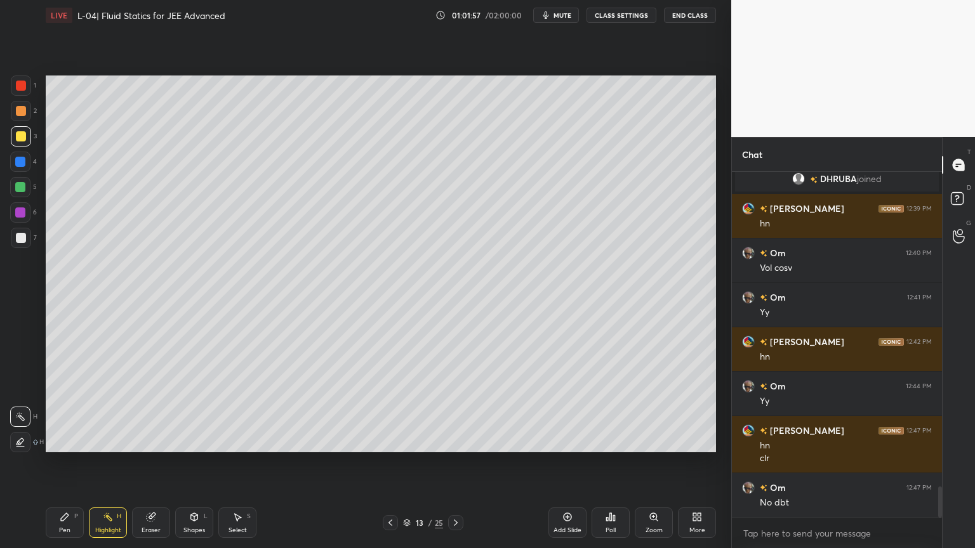
click at [68, 463] on div "Pen P" at bounding box center [65, 523] width 38 height 30
click at [20, 218] on div at bounding box center [20, 212] width 20 height 20
click at [388, 463] on div at bounding box center [390, 522] width 15 height 15
click at [449, 463] on div at bounding box center [455, 522] width 15 height 15
click at [450, 463] on div at bounding box center [455, 522] width 15 height 15
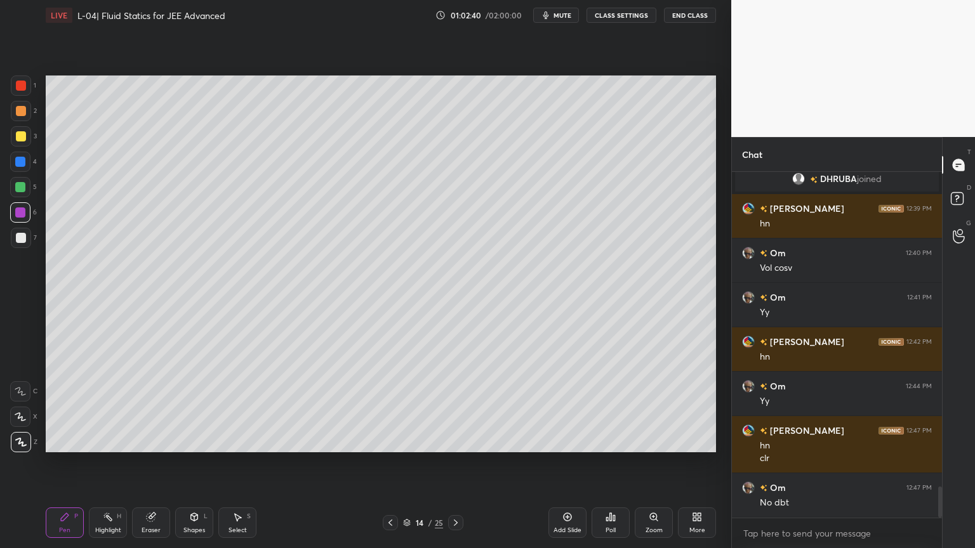
click at [453, 463] on icon at bounding box center [456, 523] width 10 height 10
click at [452, 463] on icon at bounding box center [456, 523] width 10 height 10
click at [110, 463] on div "Highlight" at bounding box center [108, 530] width 26 height 6
click at [388, 463] on icon at bounding box center [390, 523] width 10 height 10
click at [386, 463] on icon at bounding box center [390, 523] width 10 height 10
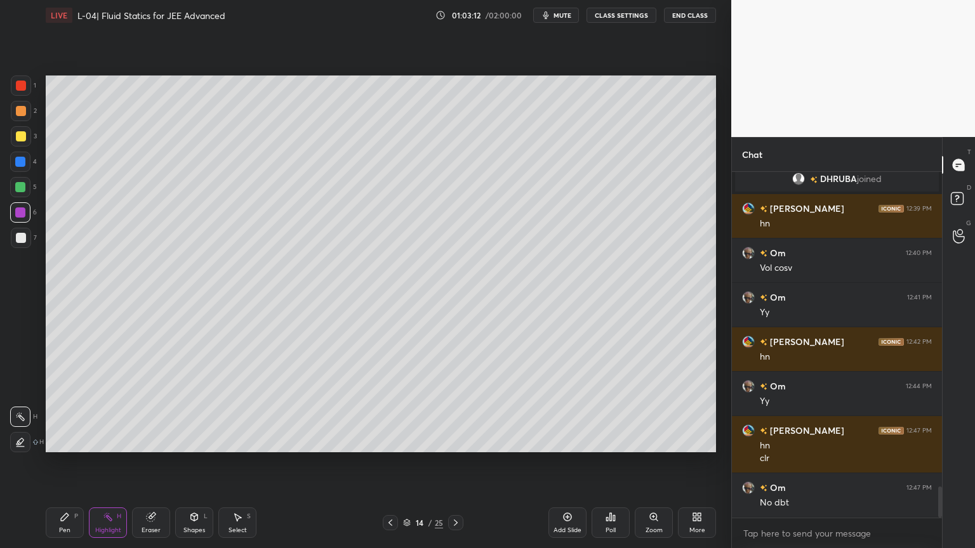
click at [387, 463] on div at bounding box center [390, 522] width 15 height 15
click at [451, 463] on icon at bounding box center [456, 523] width 10 height 10
click at [448, 463] on div at bounding box center [455, 522] width 15 height 15
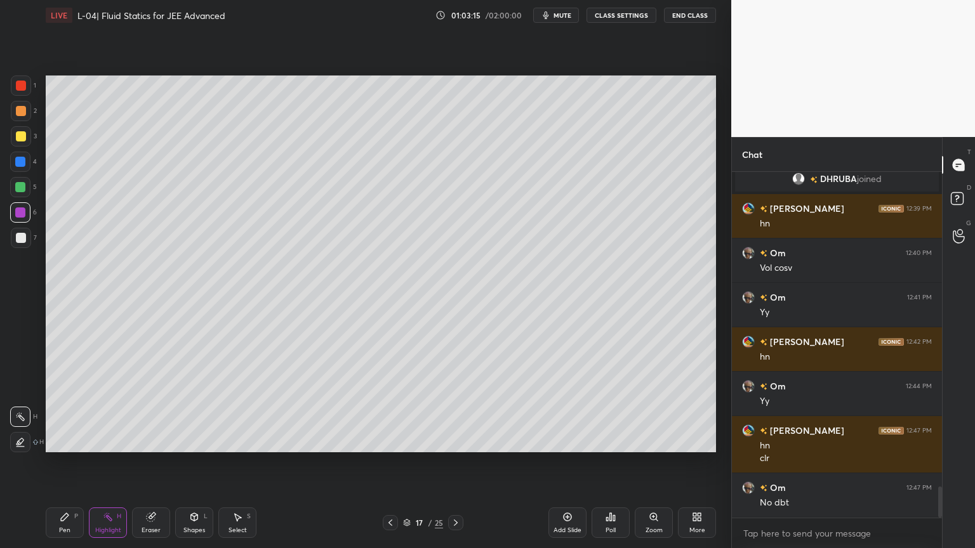
click at [387, 463] on icon at bounding box center [390, 523] width 10 height 10
click at [561, 463] on div "Add Slide" at bounding box center [567, 523] width 38 height 30
click at [20, 136] on div at bounding box center [21, 136] width 10 height 10
click at [189, 463] on icon at bounding box center [194, 517] width 10 height 10
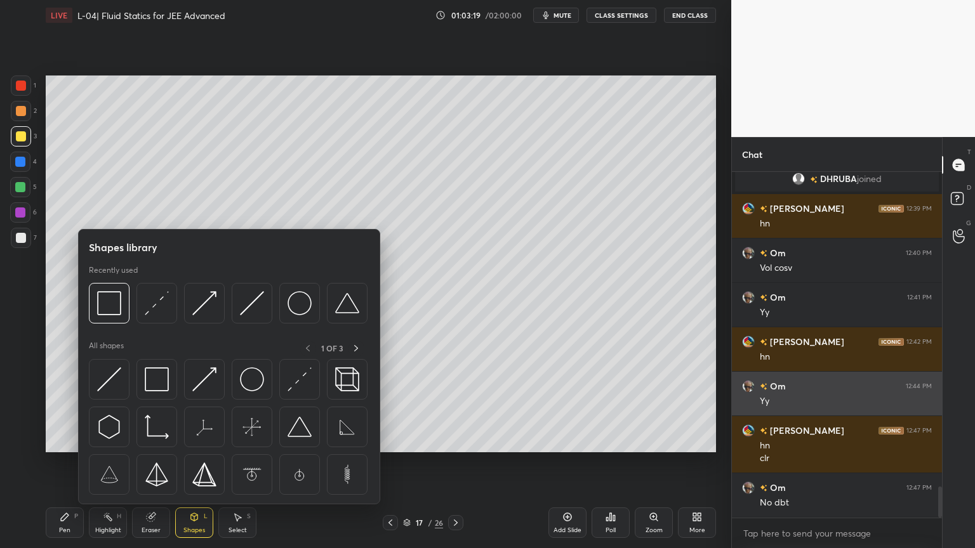
click at [109, 390] on img at bounding box center [109, 380] width 24 height 24
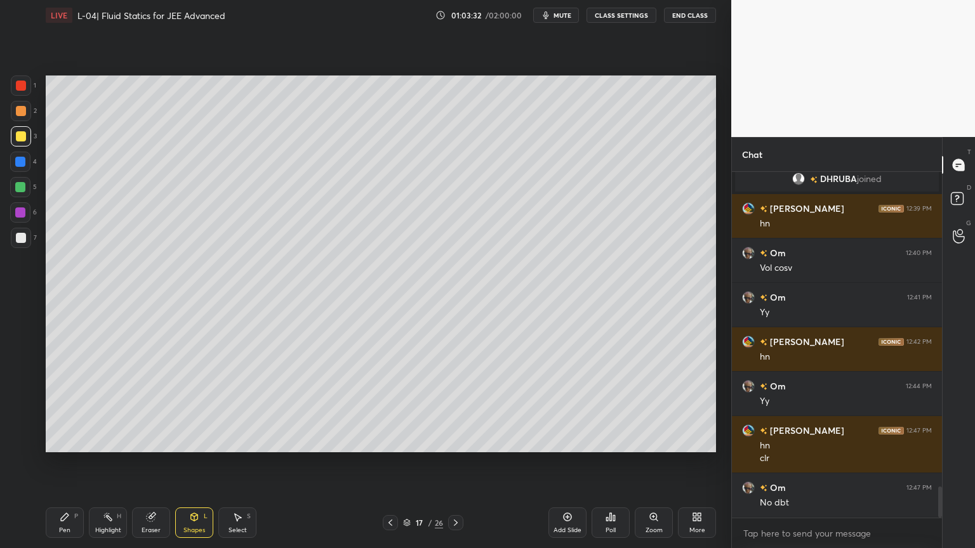
click at [15, 213] on div at bounding box center [20, 213] width 10 height 10
click at [185, 463] on div "Shapes L" at bounding box center [194, 523] width 38 height 30
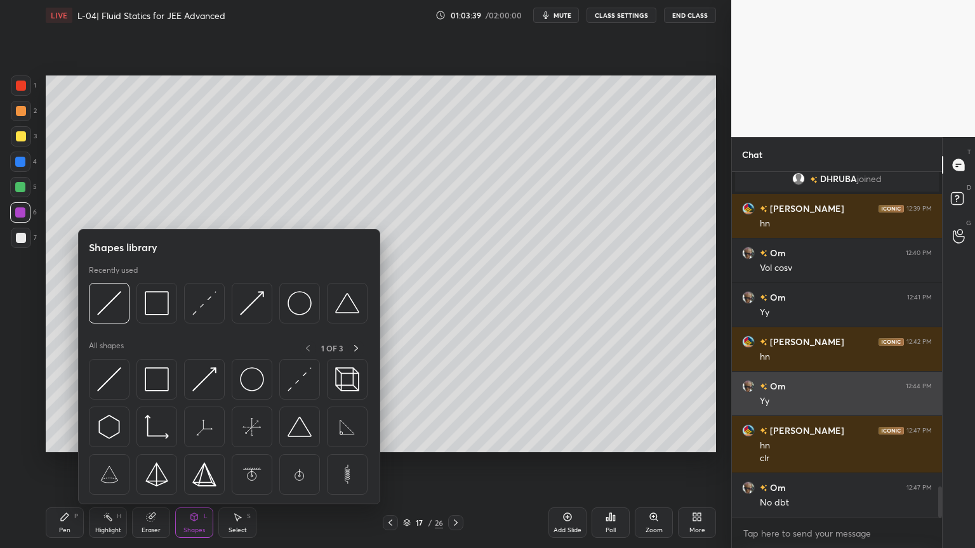
click at [302, 382] on img at bounding box center [300, 380] width 24 height 24
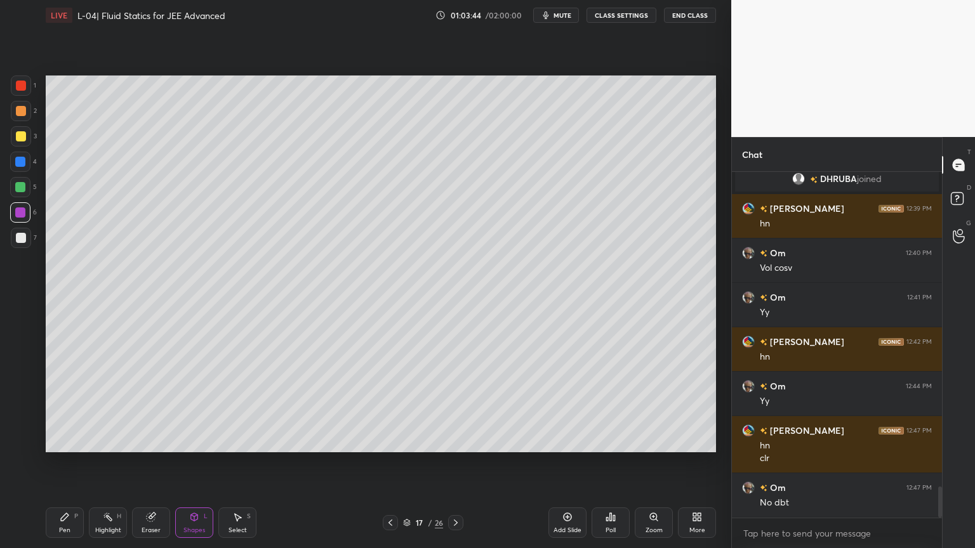
click at [56, 463] on div "Pen P" at bounding box center [65, 523] width 38 height 30
click at [192, 463] on div "Shapes" at bounding box center [194, 530] width 22 height 6
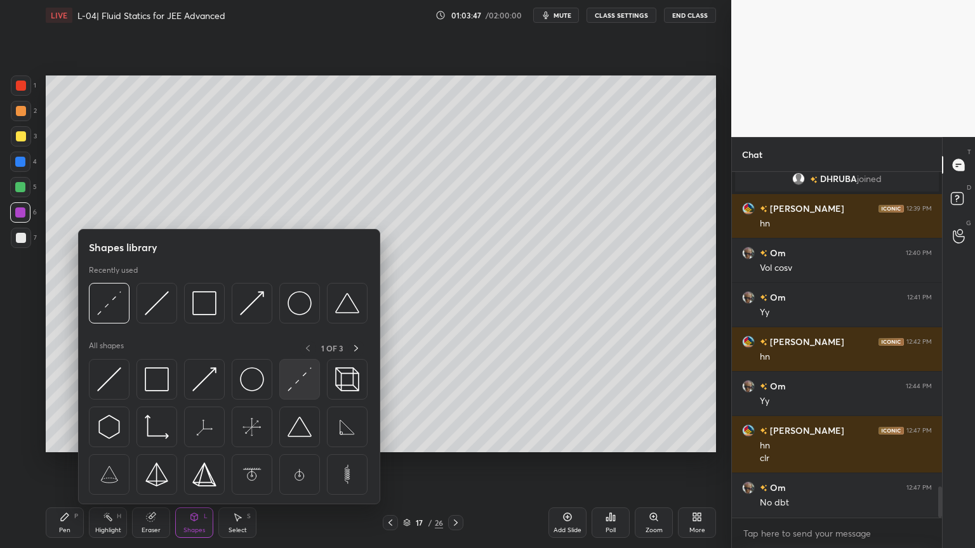
click at [299, 387] on img at bounding box center [300, 380] width 24 height 24
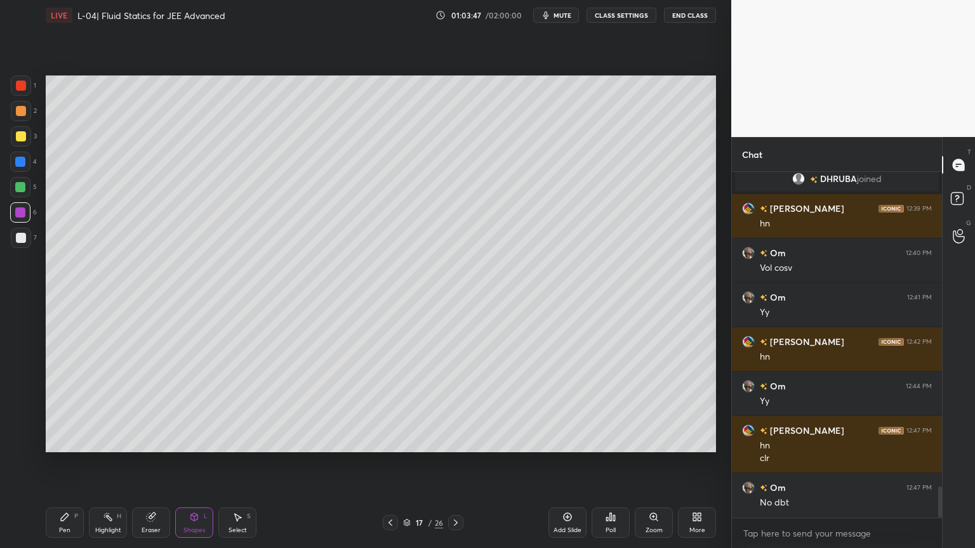
click at [17, 193] on div at bounding box center [20, 187] width 20 height 20
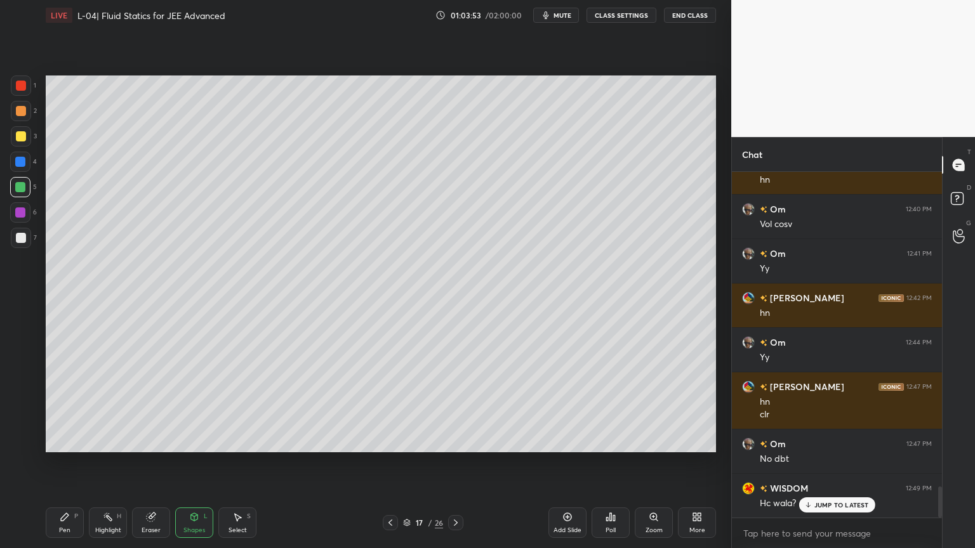
click at [65, 463] on div "Pen" at bounding box center [64, 530] width 11 height 6
click at [197, 463] on div "Shapes L" at bounding box center [194, 523] width 38 height 30
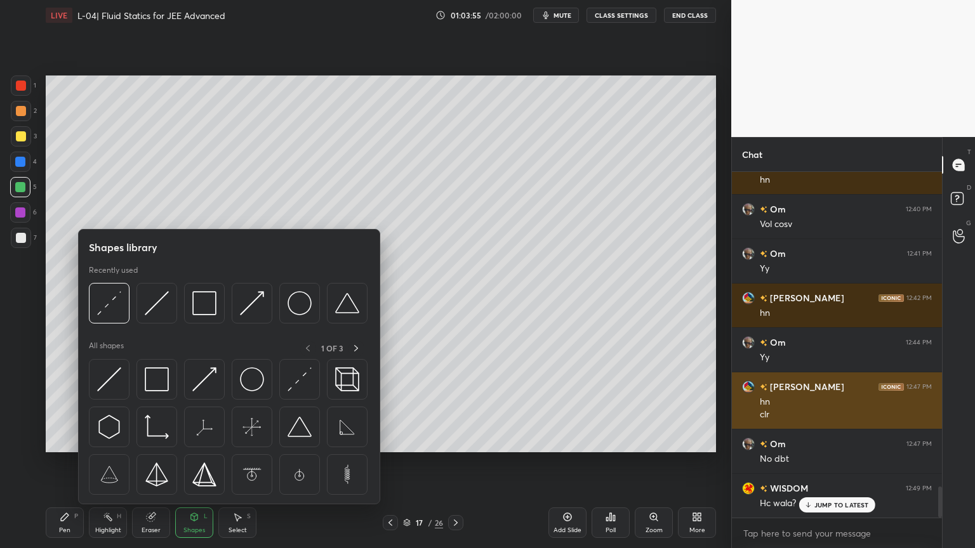
click at [202, 384] on img at bounding box center [204, 380] width 24 height 24
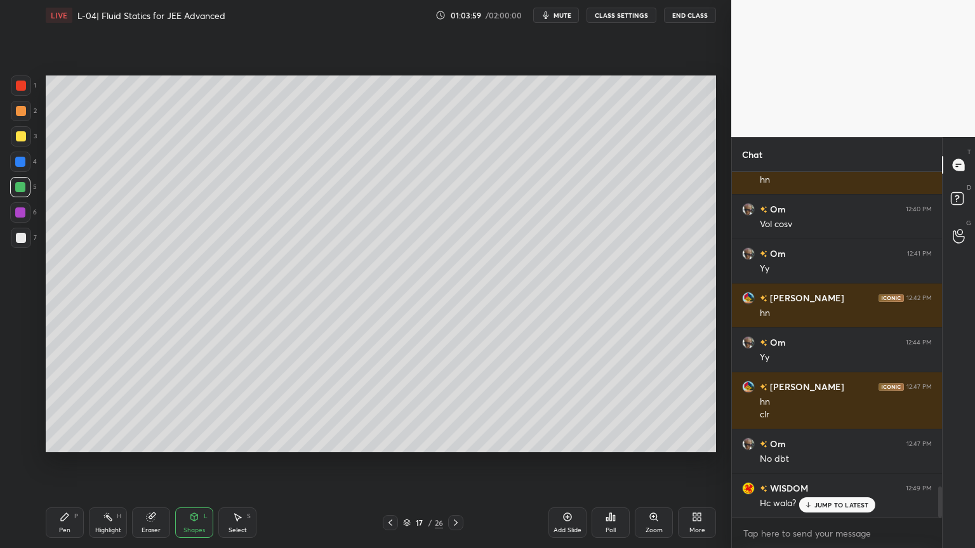
click at [60, 463] on icon at bounding box center [65, 517] width 10 height 10
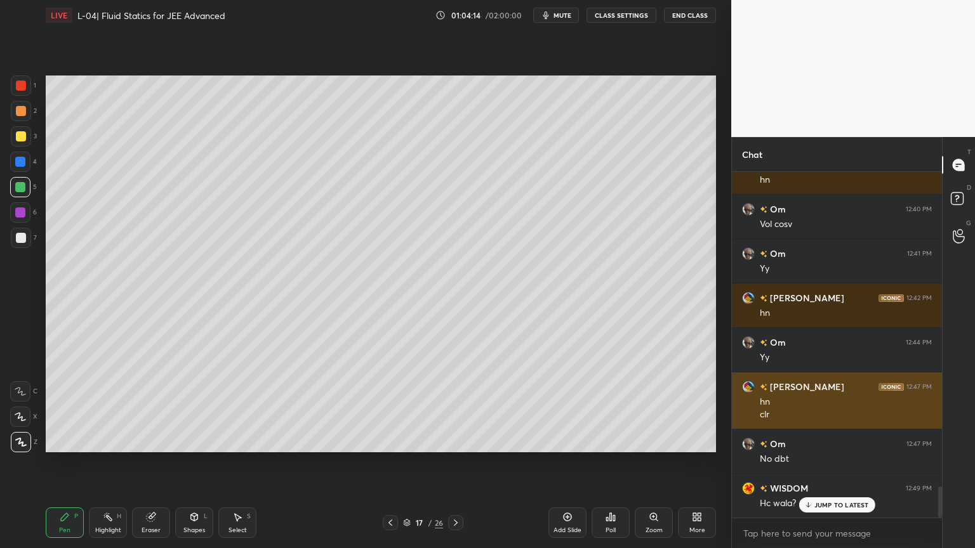
scroll to position [3543, 0]
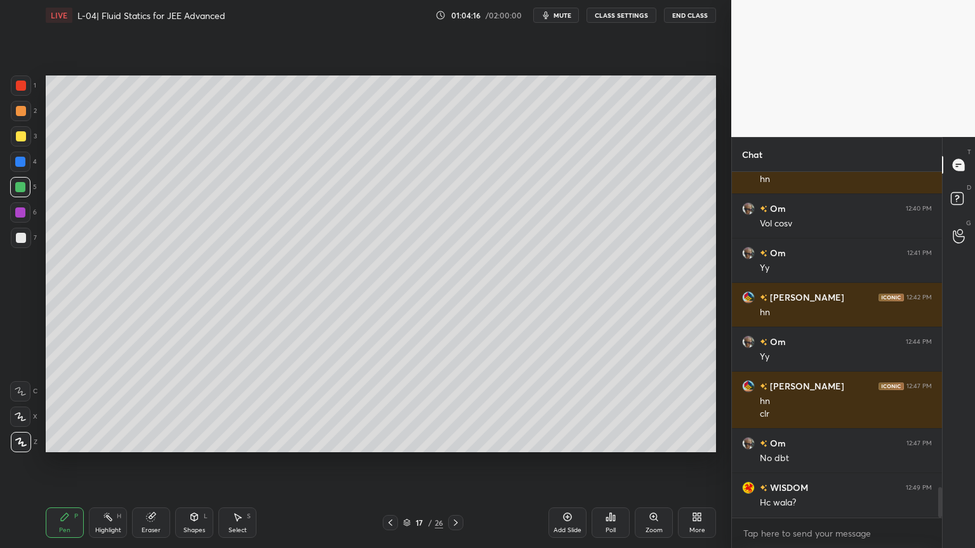
click at [189, 463] on div "Shapes L" at bounding box center [194, 523] width 38 height 30
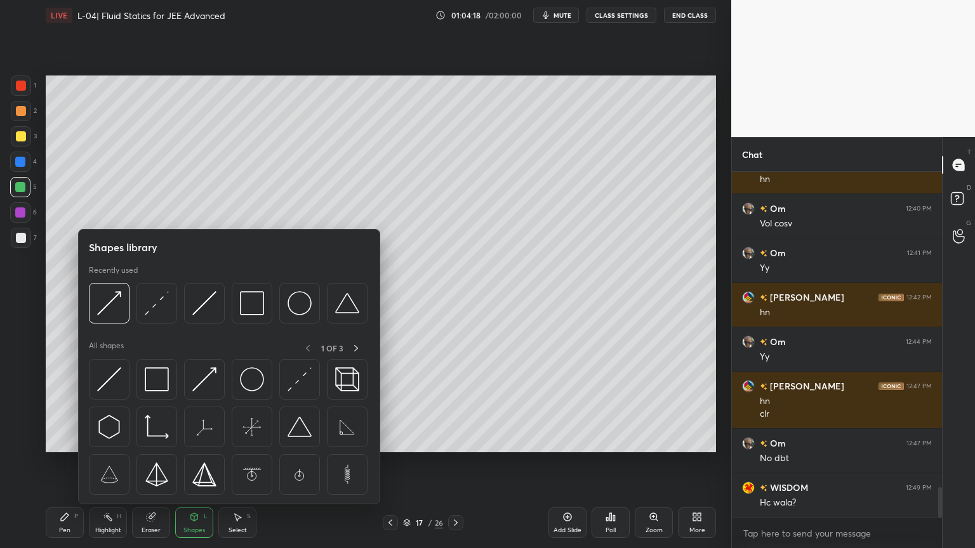
click at [14, 86] on div at bounding box center [21, 86] width 20 height 20
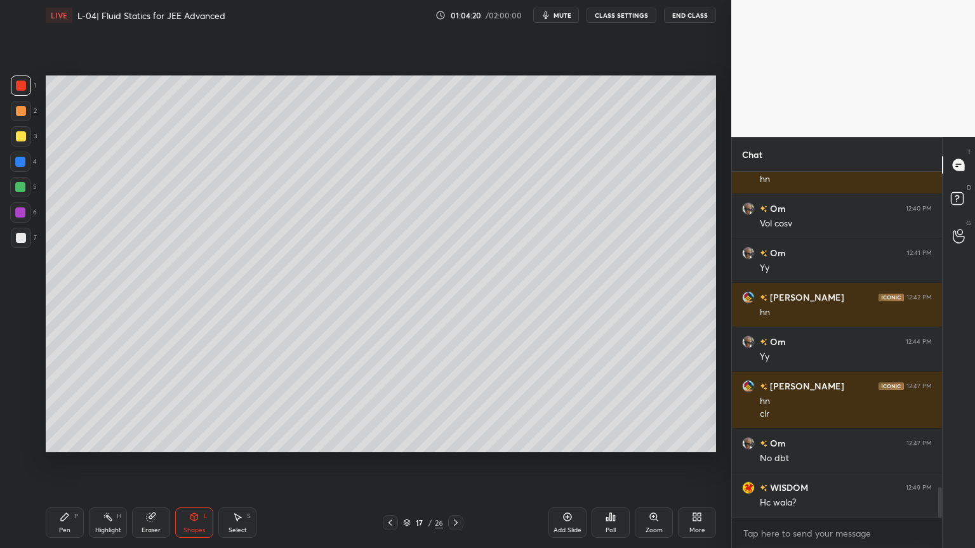
click at [63, 463] on div "Pen P" at bounding box center [65, 523] width 38 height 30
click at [195, 463] on div "Shapes L" at bounding box center [194, 523] width 38 height 30
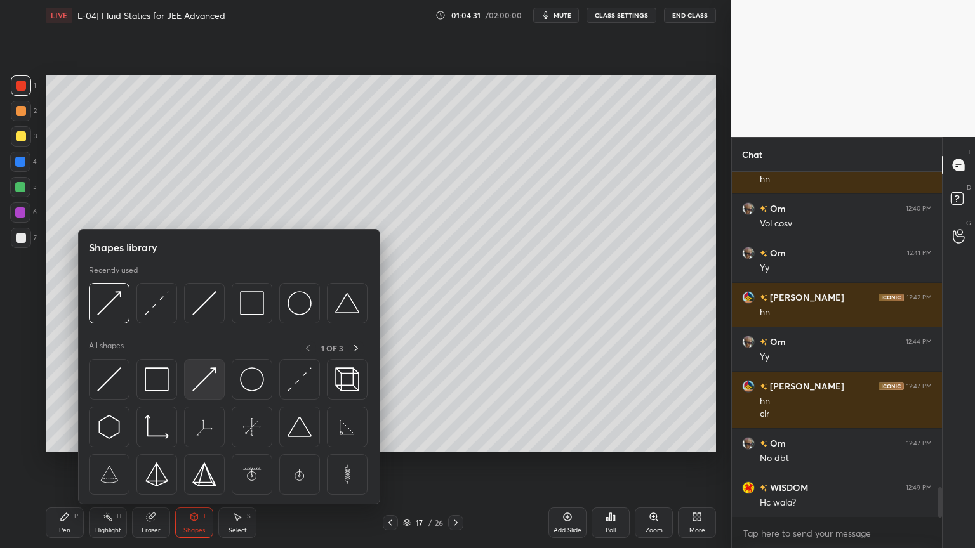
click at [201, 380] on img at bounding box center [204, 380] width 24 height 24
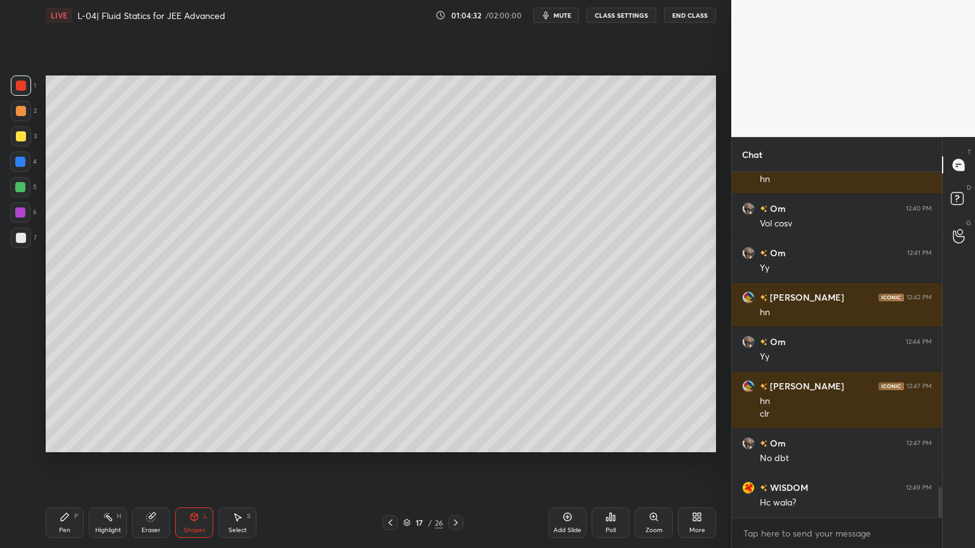
click at [190, 463] on div "Shapes" at bounding box center [194, 530] width 22 height 6
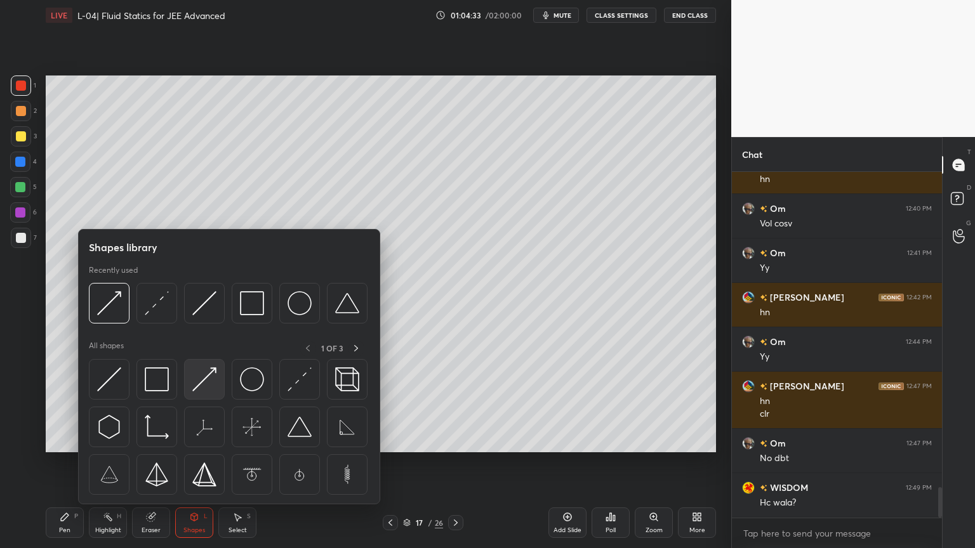
click at [200, 383] on img at bounding box center [204, 380] width 24 height 24
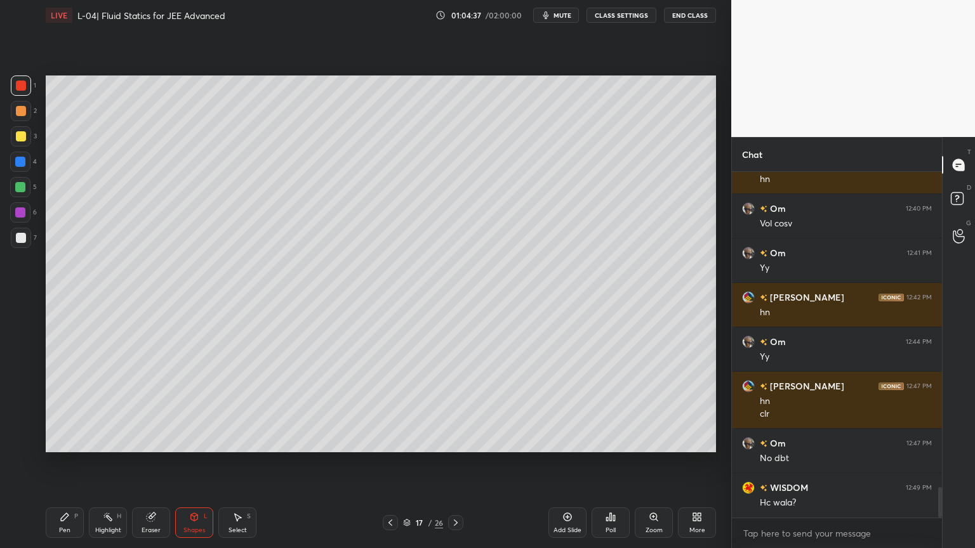
click at [74, 463] on div "P" at bounding box center [76, 517] width 4 height 6
click at [157, 463] on div "Eraser" at bounding box center [151, 523] width 38 height 30
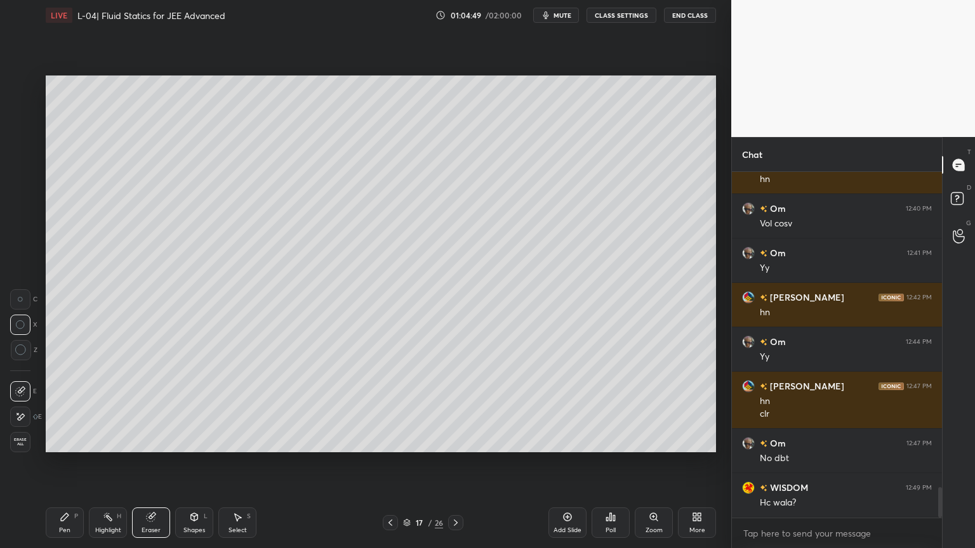
click at [61, 463] on div "Pen P" at bounding box center [65, 523] width 38 height 30
click at [202, 463] on div "Shapes L" at bounding box center [194, 523] width 38 height 30
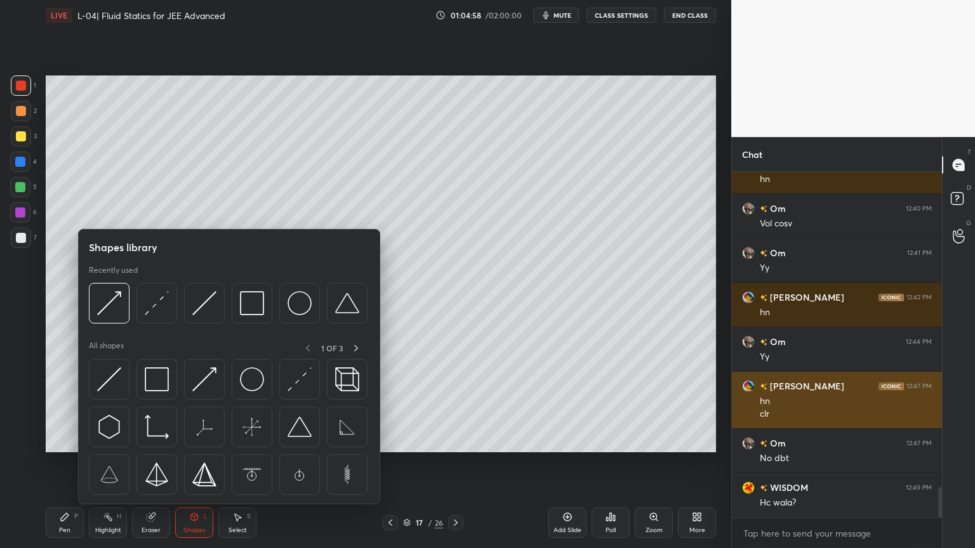
click at [292, 377] on img at bounding box center [300, 380] width 24 height 24
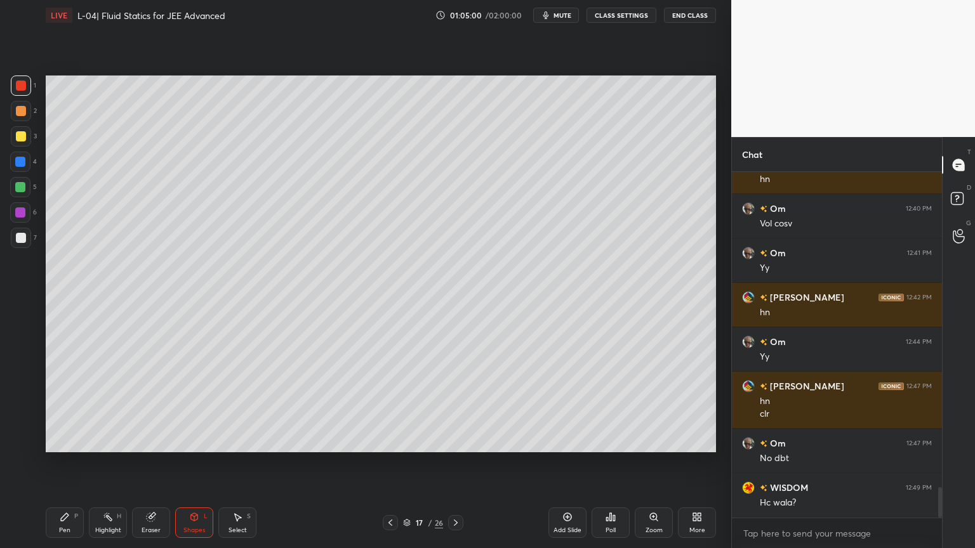
click at [17, 168] on div at bounding box center [20, 162] width 20 height 20
click at [192, 463] on div "Shapes L" at bounding box center [194, 523] width 38 height 30
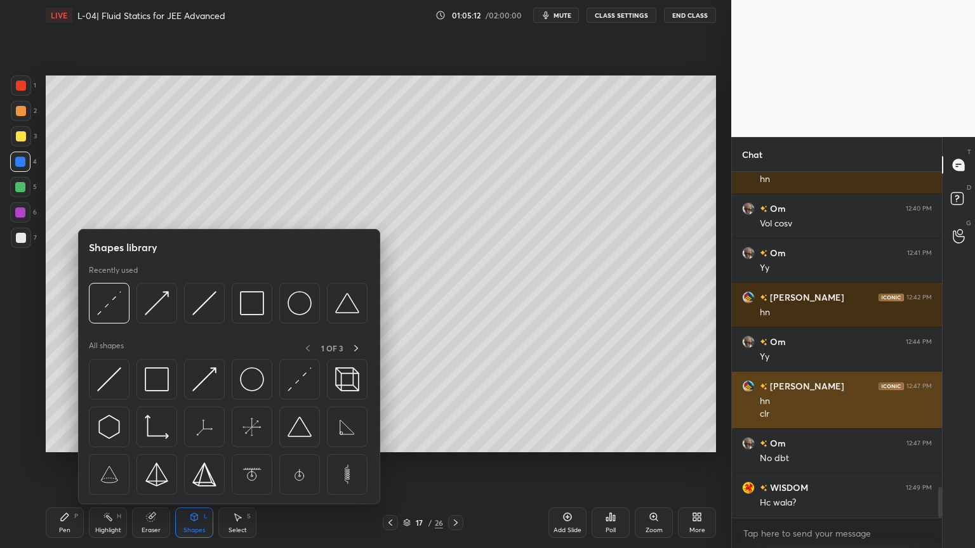
click at [206, 394] on div at bounding box center [204, 379] width 41 height 41
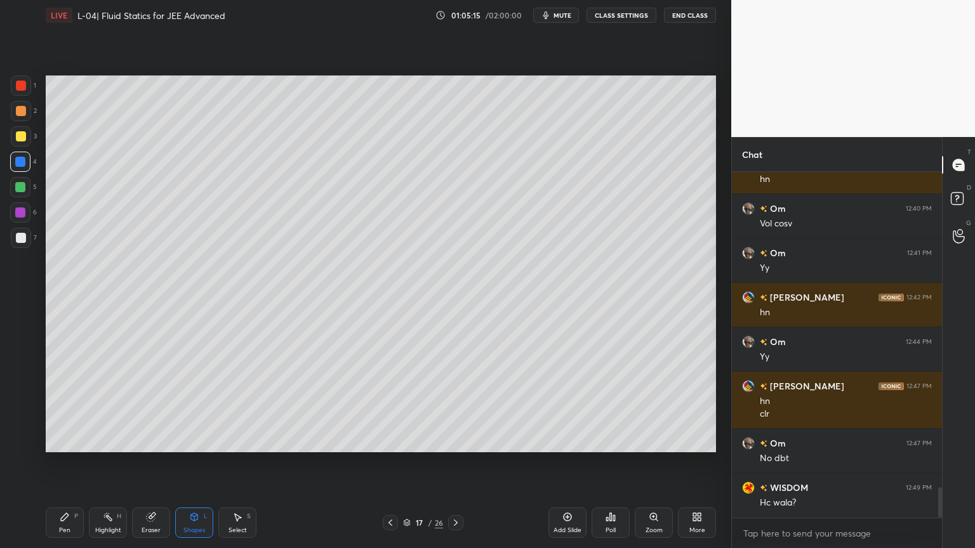
click at [64, 463] on div "Pen P" at bounding box center [65, 523] width 38 height 30
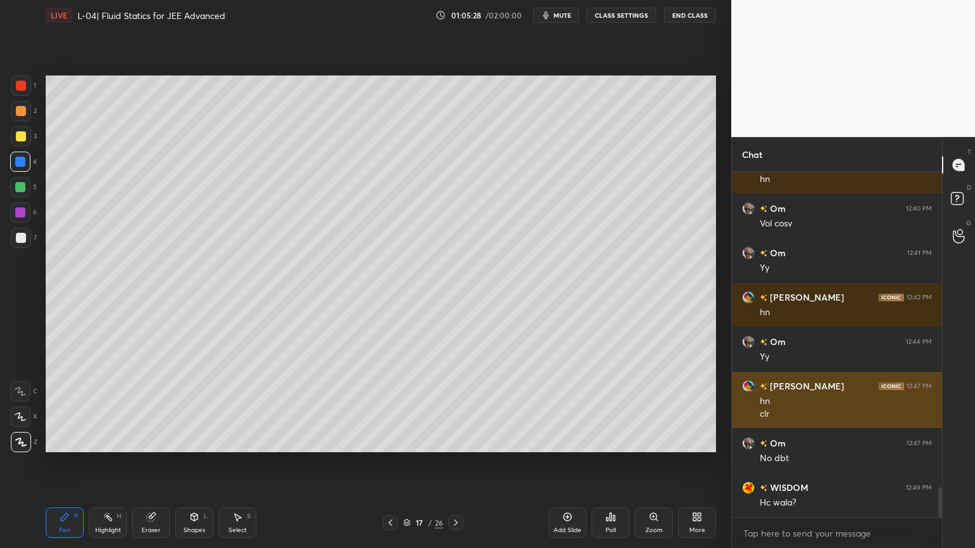
scroll to position [3587, 0]
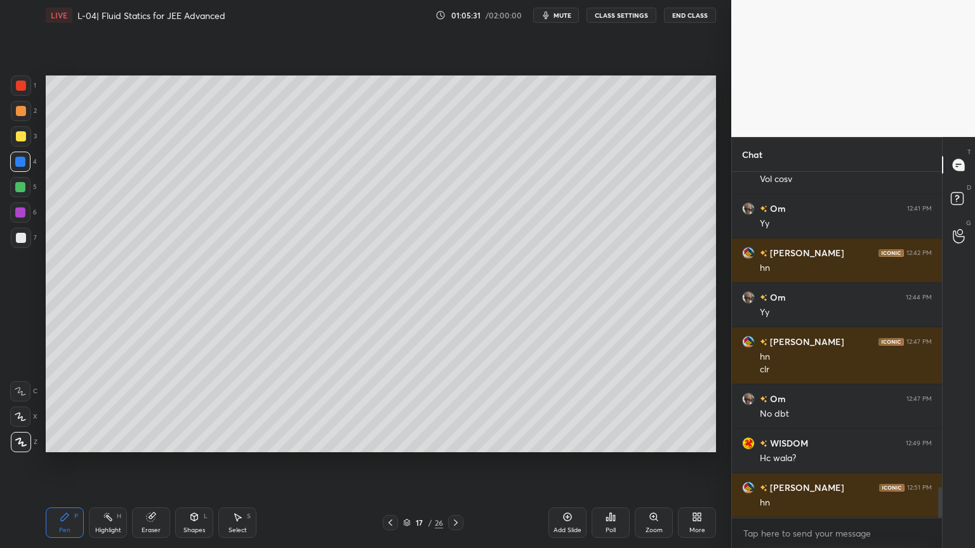
click at [197, 463] on icon at bounding box center [194, 516] width 7 height 2
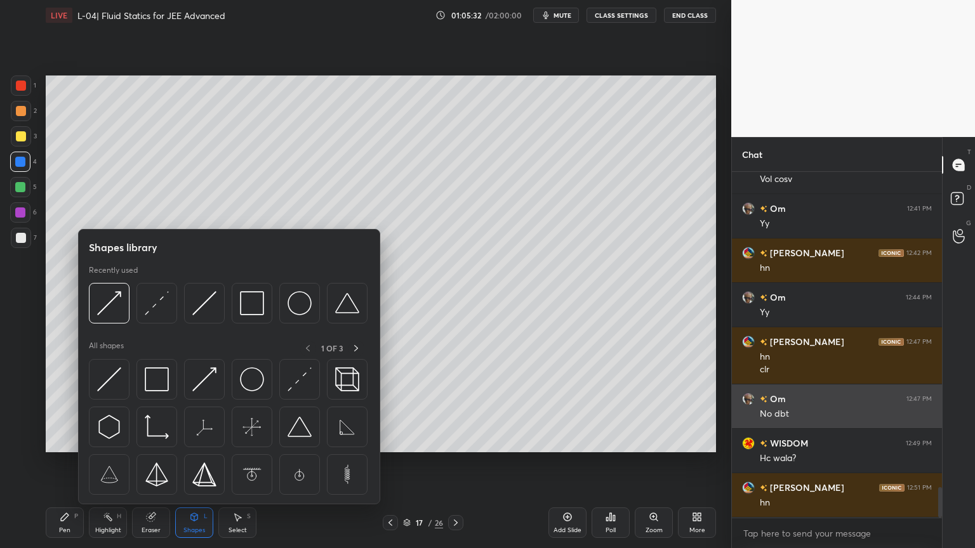
click at [297, 380] on img at bounding box center [300, 380] width 24 height 24
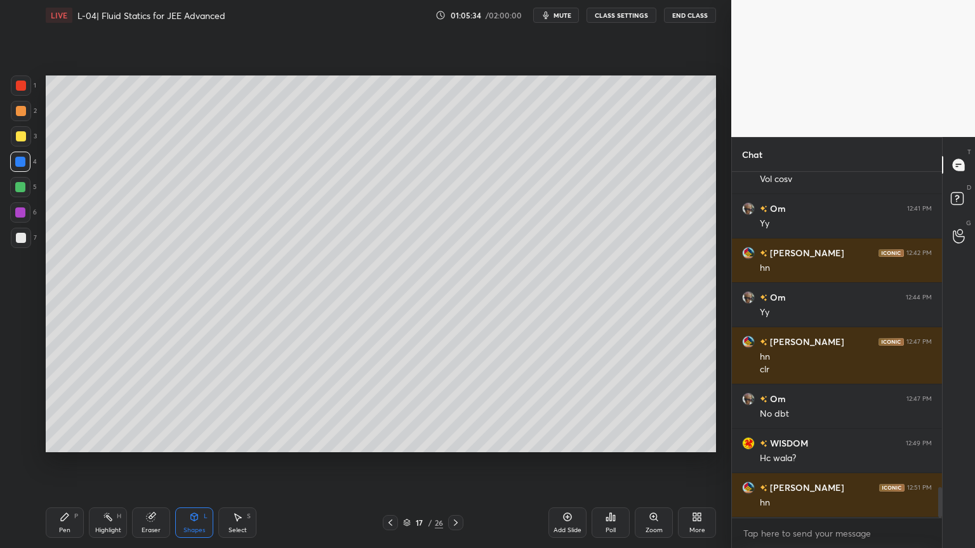
click at [22, 113] on div at bounding box center [21, 111] width 10 height 10
click at [194, 463] on div "Shapes" at bounding box center [194, 530] width 22 height 6
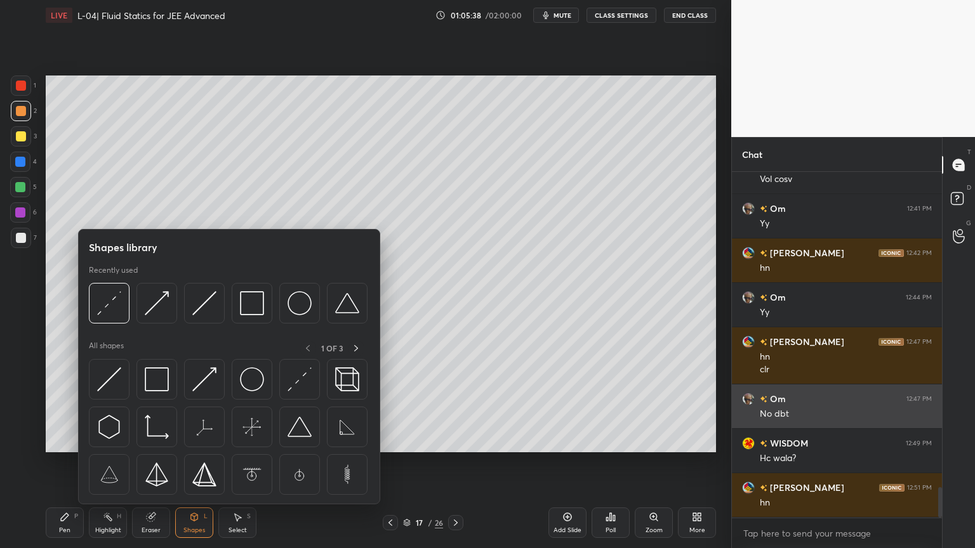
click at [202, 390] on img at bounding box center [204, 380] width 24 height 24
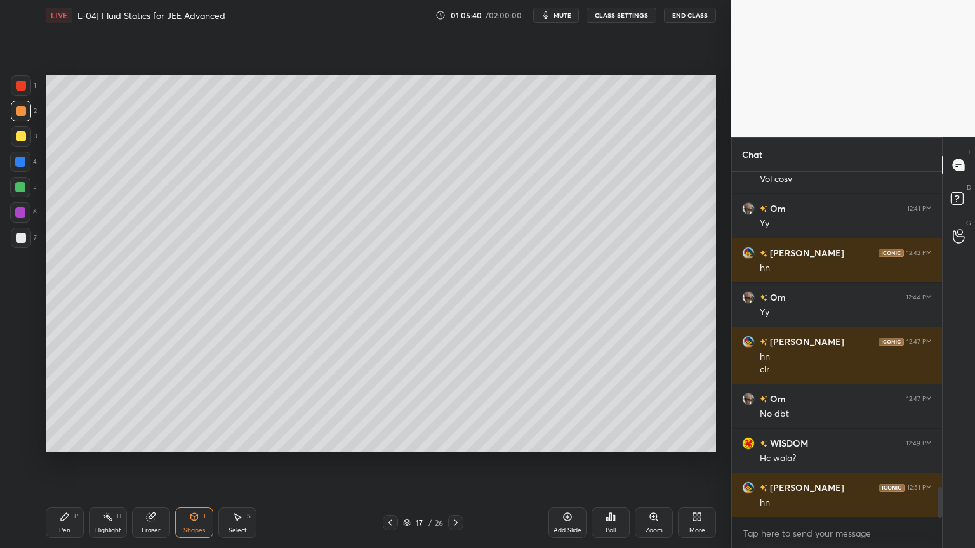
click at [20, 244] on div at bounding box center [21, 238] width 20 height 20
click at [41, 463] on div "LIVE L-04| Fluid Statics for JEE Advanced 01:05:53 / 02:00:00 mute CLASS SETTIN…" at bounding box center [381, 274] width 680 height 548
click at [21, 89] on div at bounding box center [21, 86] width 10 height 10
click at [58, 463] on div "Pen P" at bounding box center [65, 523] width 38 height 30
click at [199, 463] on div "Shapes L" at bounding box center [194, 523] width 38 height 30
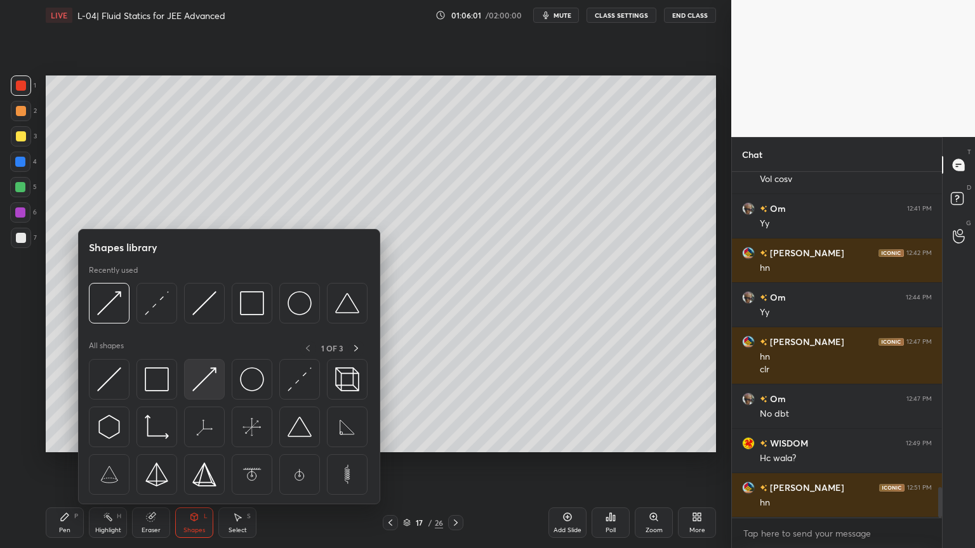
click at [203, 386] on img at bounding box center [204, 380] width 24 height 24
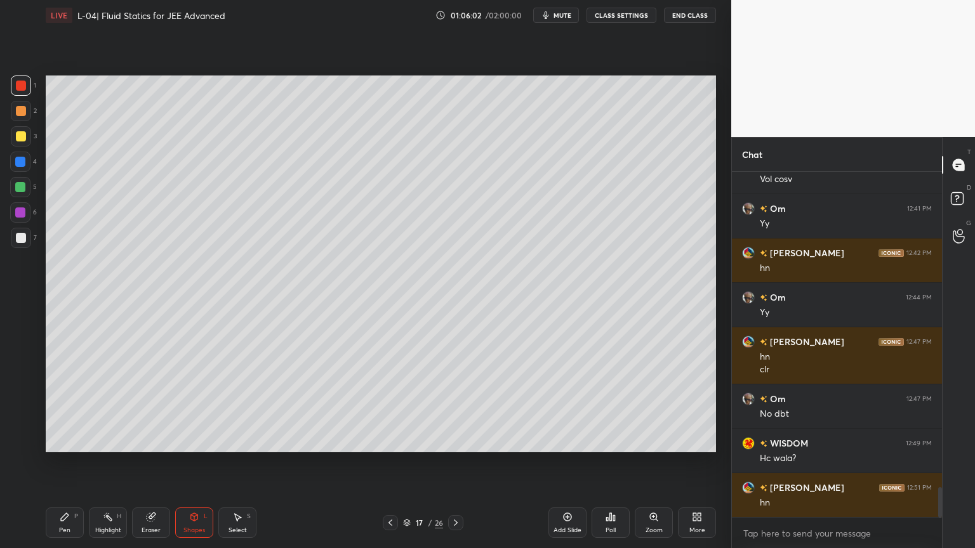
click at [23, 137] on div at bounding box center [21, 136] width 10 height 10
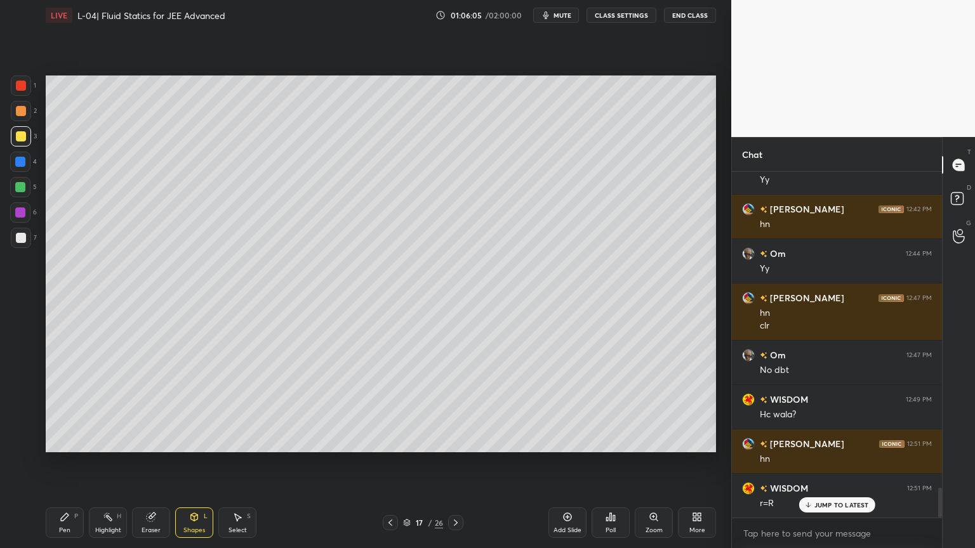
click at [61, 463] on div "Pen" at bounding box center [64, 530] width 11 height 6
click at [567, 463] on icon at bounding box center [567, 517] width 10 height 10
click at [18, 115] on div at bounding box center [21, 111] width 10 height 10
click at [151, 463] on div "Eraser" at bounding box center [151, 523] width 38 height 30
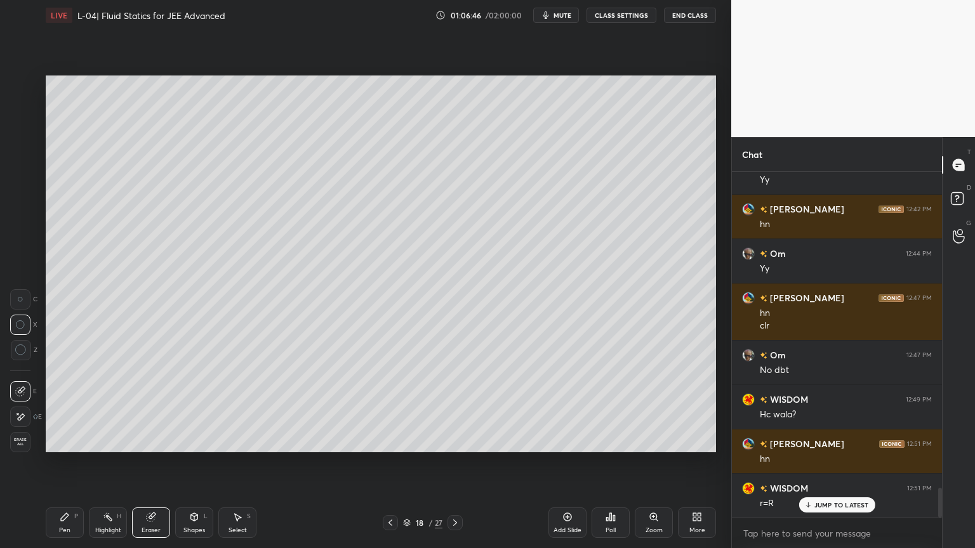
click at [67, 463] on div "Pen P" at bounding box center [65, 523] width 38 height 30
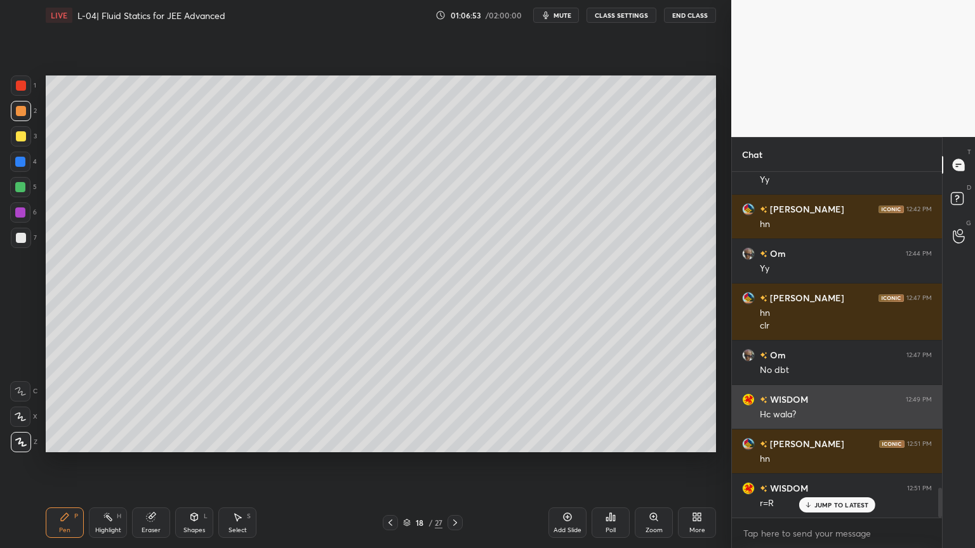
scroll to position [3632, 0]
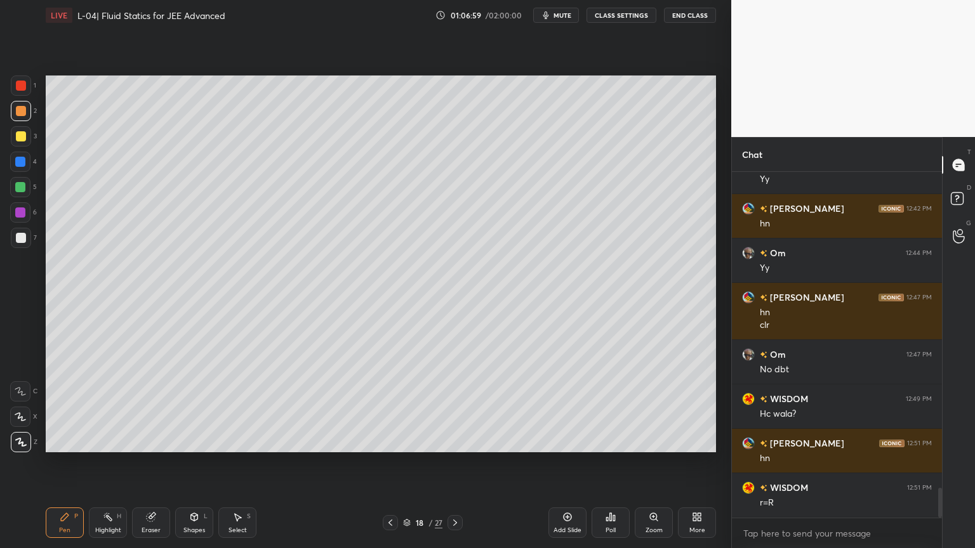
click at [201, 463] on div "Shapes L" at bounding box center [194, 523] width 38 height 30
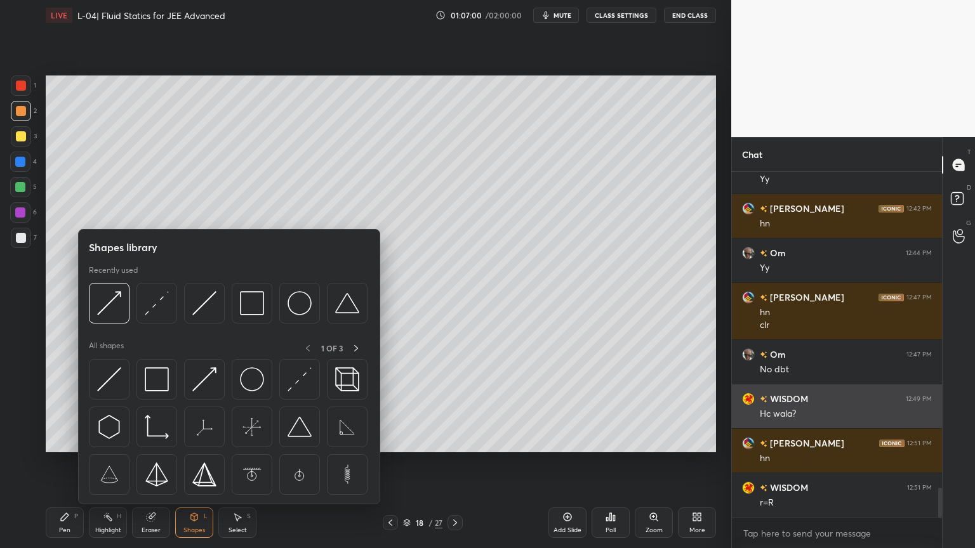
click at [145, 392] on div at bounding box center [156, 379] width 41 height 41
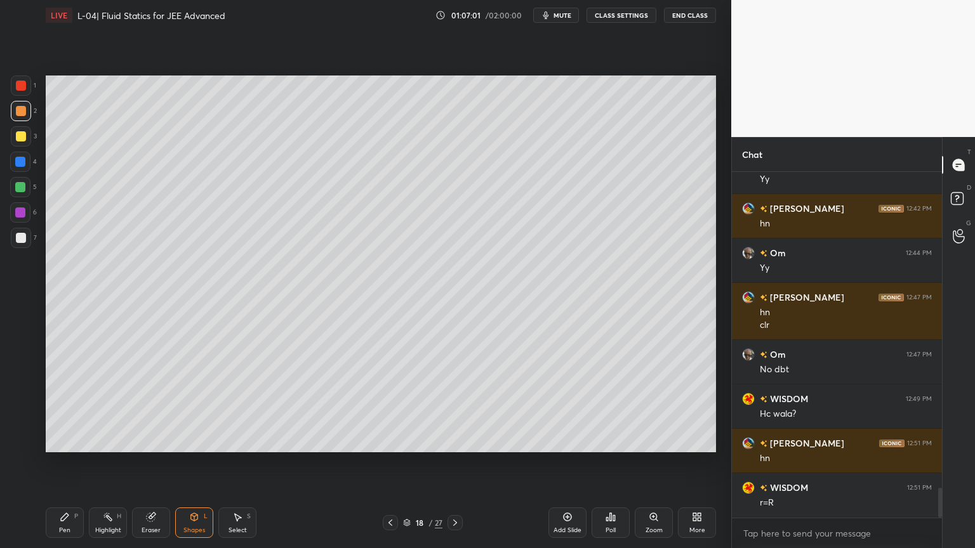
click at [18, 164] on div at bounding box center [20, 162] width 10 height 10
click at [112, 463] on rect at bounding box center [109, 518] width 6 height 6
click at [386, 463] on icon at bounding box center [390, 523] width 10 height 10
click at [65, 463] on div "Pen P" at bounding box center [65, 523] width 38 height 30
click at [20, 187] on div at bounding box center [20, 187] width 10 height 10
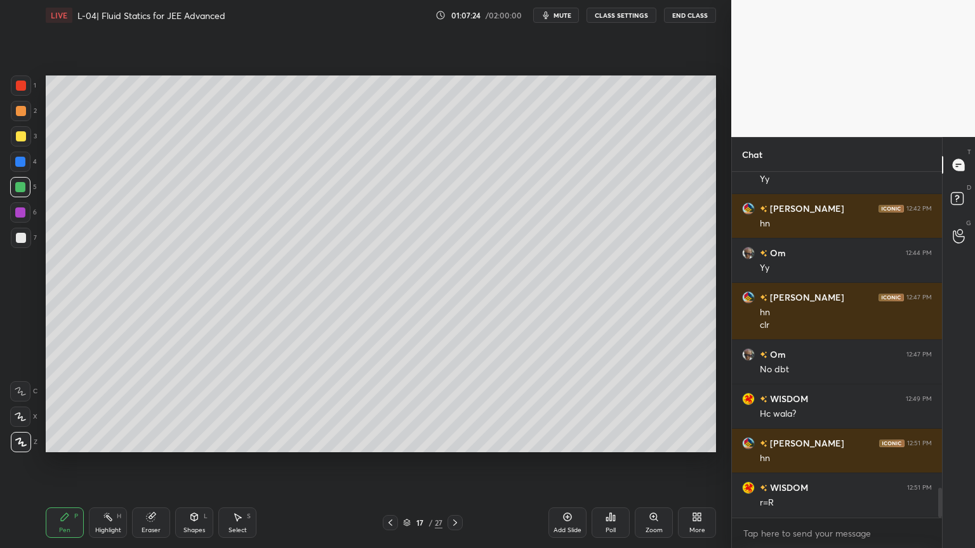
click at [22, 241] on div at bounding box center [21, 238] width 10 height 10
click at [19, 116] on div at bounding box center [21, 111] width 10 height 10
click at [19, 213] on div at bounding box center [20, 213] width 10 height 10
click at [155, 463] on div "Eraser" at bounding box center [151, 523] width 38 height 30
click at [70, 463] on div "Pen P" at bounding box center [65, 523] width 38 height 30
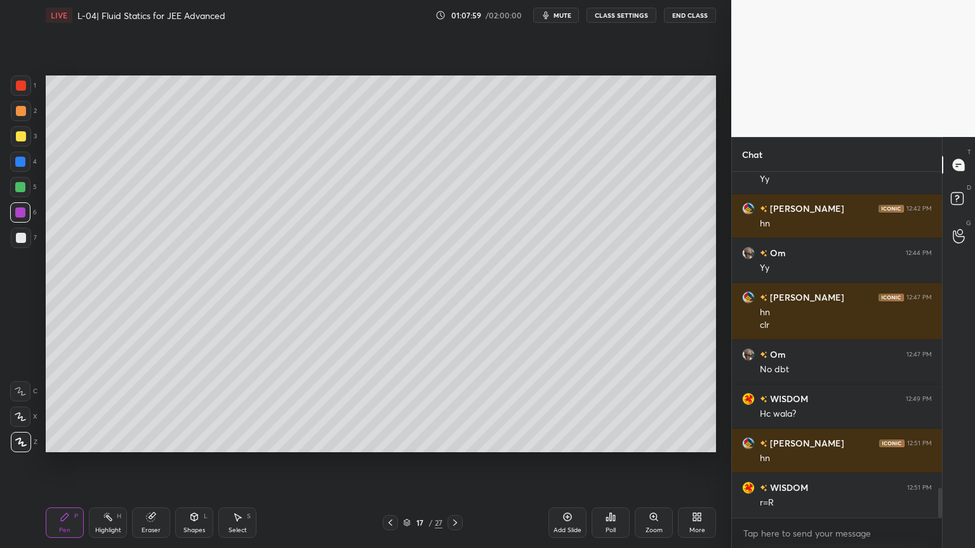
click at [163, 463] on div "Eraser" at bounding box center [151, 523] width 38 height 30
click at [74, 463] on div "Pen P" at bounding box center [65, 523] width 38 height 30
click at [147, 463] on div "Eraser" at bounding box center [151, 523] width 38 height 30
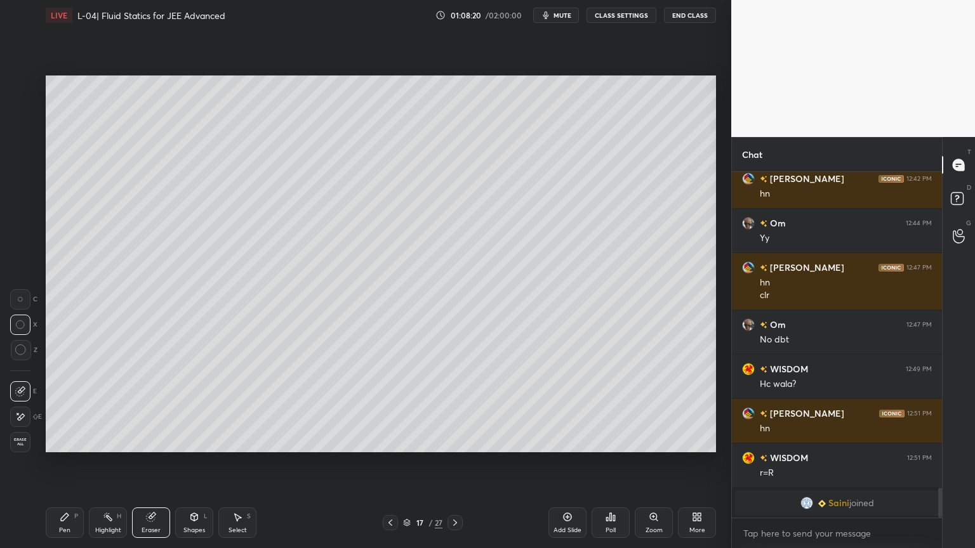
click at [75, 463] on div "Pen P" at bounding box center [65, 523] width 38 height 30
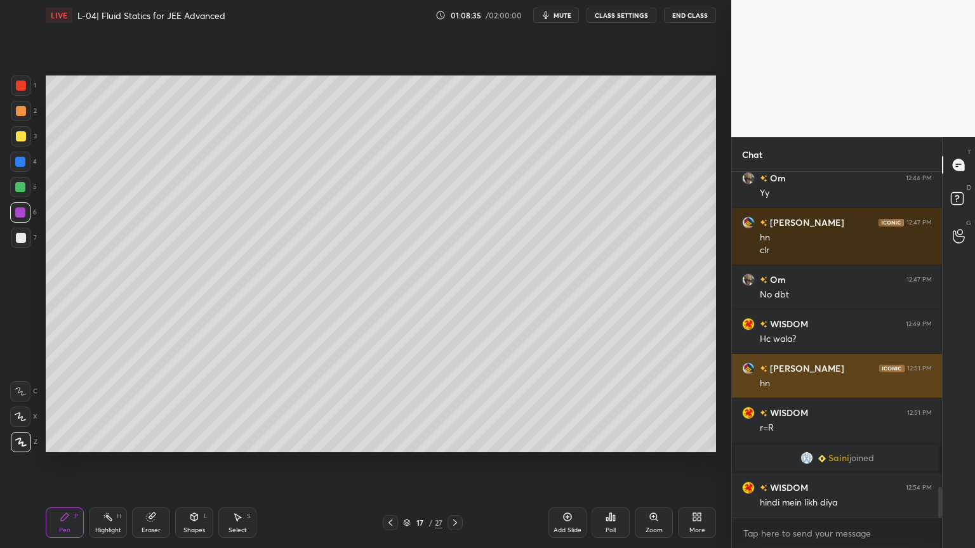
scroll to position [3541, 0]
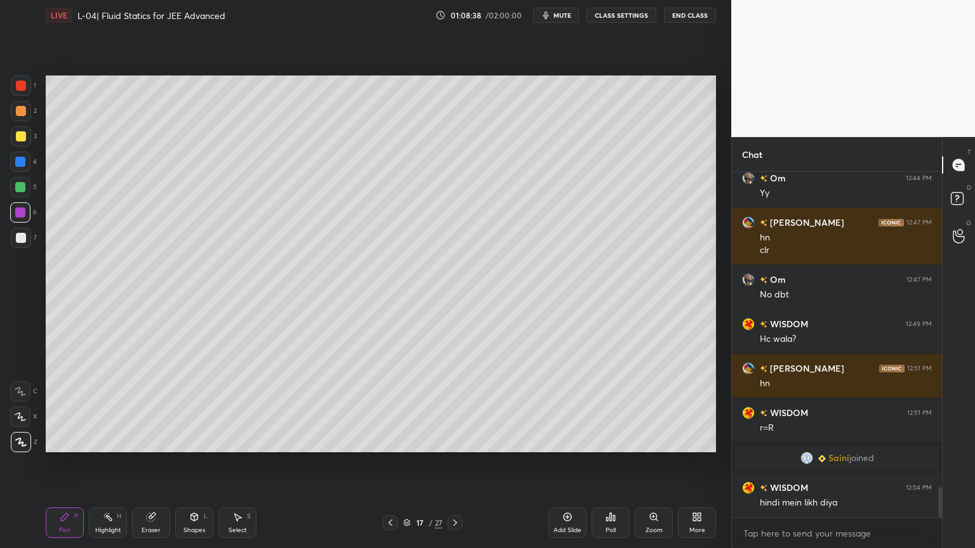
click at [109, 463] on div "Highlight" at bounding box center [108, 530] width 26 height 6
click at [196, 463] on icon at bounding box center [194, 517] width 10 height 10
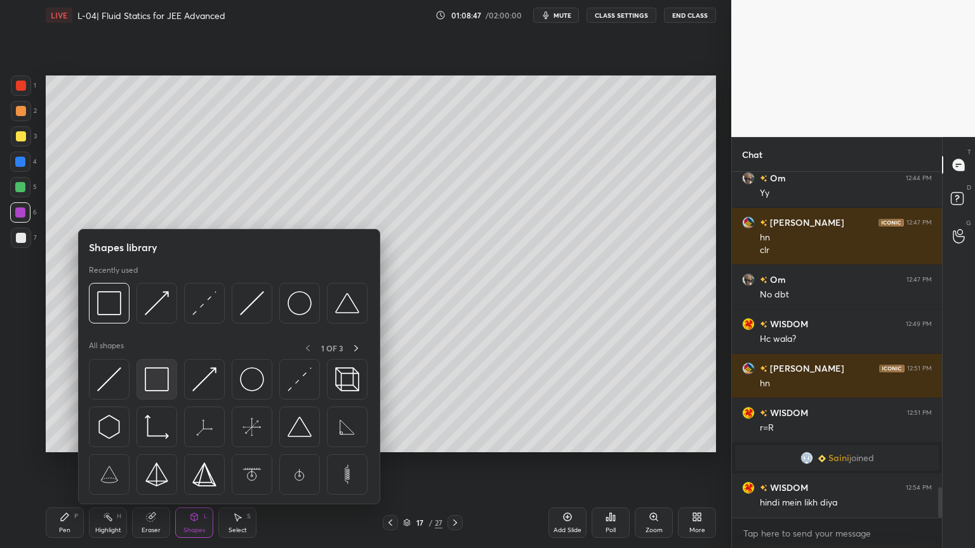
click at [145, 378] on img at bounding box center [157, 380] width 24 height 24
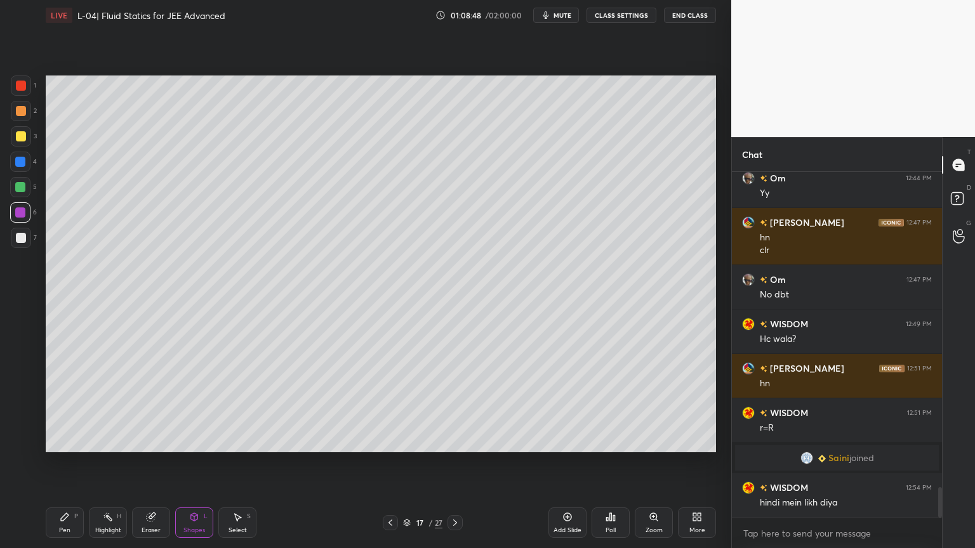
click at [20, 135] on div at bounding box center [21, 136] width 10 height 10
click at [63, 463] on div "Pen P" at bounding box center [65, 523] width 38 height 30
click at [390, 463] on icon at bounding box center [390, 523] width 4 height 6
click at [386, 463] on icon at bounding box center [390, 523] width 10 height 10
click at [103, 463] on div "Highlight H" at bounding box center [108, 523] width 38 height 30
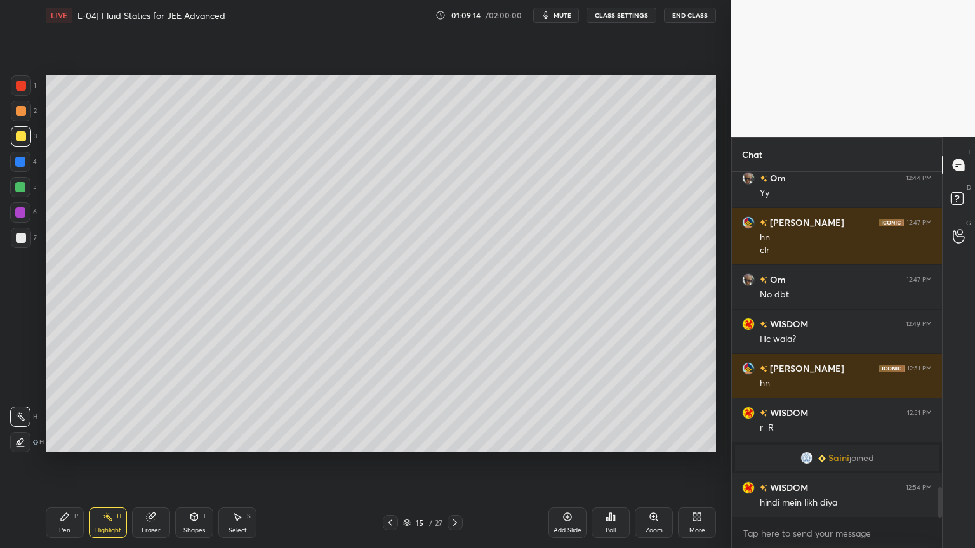
click at [457, 463] on icon at bounding box center [455, 523] width 10 height 10
click at [454, 463] on icon at bounding box center [455, 523] width 4 height 6
click at [455, 463] on icon at bounding box center [455, 523] width 10 height 10
click at [455, 463] on icon at bounding box center [455, 523] width 4 height 6
click at [454, 463] on icon at bounding box center [455, 523] width 10 height 10
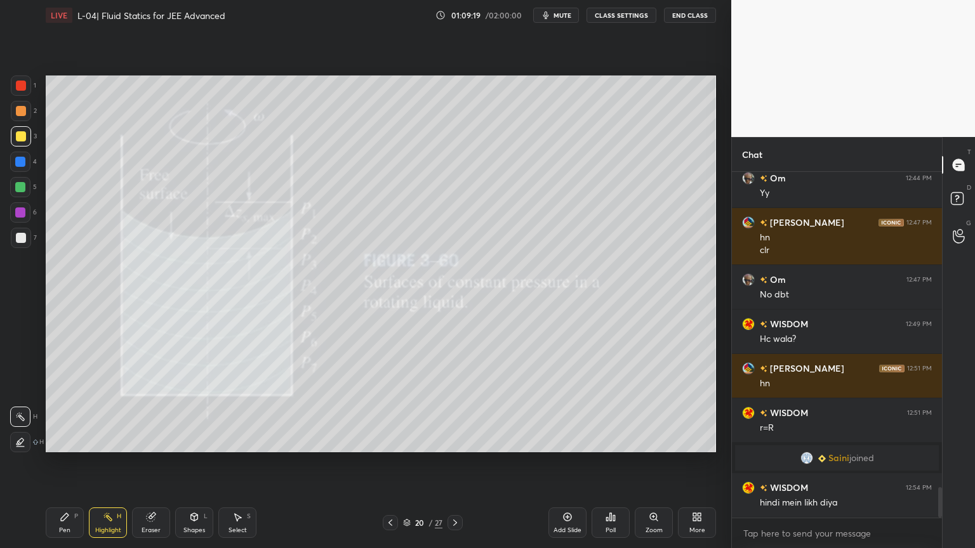
click at [16, 165] on div at bounding box center [20, 162] width 10 height 10
click at [75, 463] on div "Pen P" at bounding box center [65, 523] width 38 height 30
click at [18, 146] on div at bounding box center [21, 136] width 20 height 20
click at [558, 463] on div "Add Slide" at bounding box center [567, 523] width 38 height 30
click at [18, 190] on div at bounding box center [20, 187] width 10 height 10
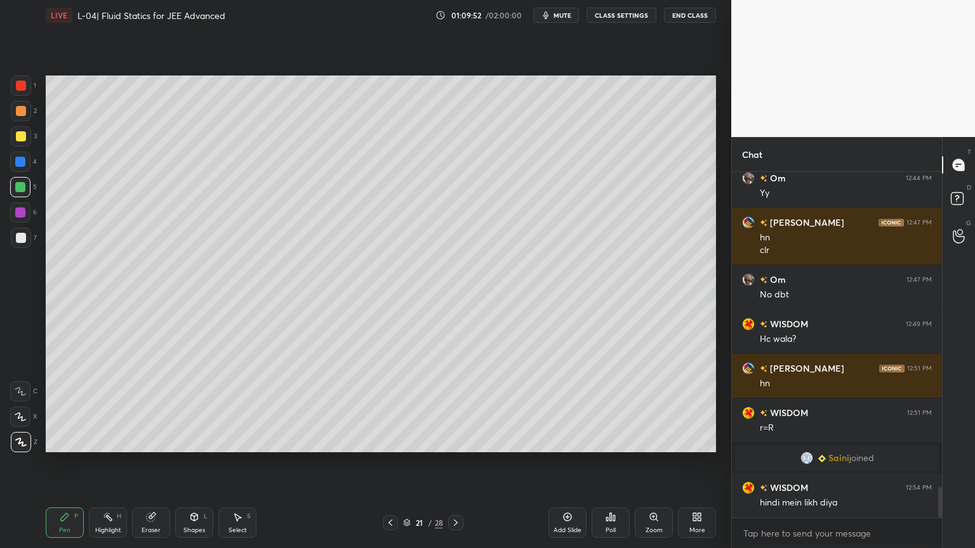
click at [14, 132] on div at bounding box center [21, 136] width 20 height 20
click at [22, 112] on div at bounding box center [21, 111] width 10 height 10
click at [389, 463] on icon at bounding box center [390, 523] width 4 height 6
click at [389, 463] on icon at bounding box center [390, 523] width 10 height 10
click at [391, 463] on icon at bounding box center [390, 523] width 4 height 6
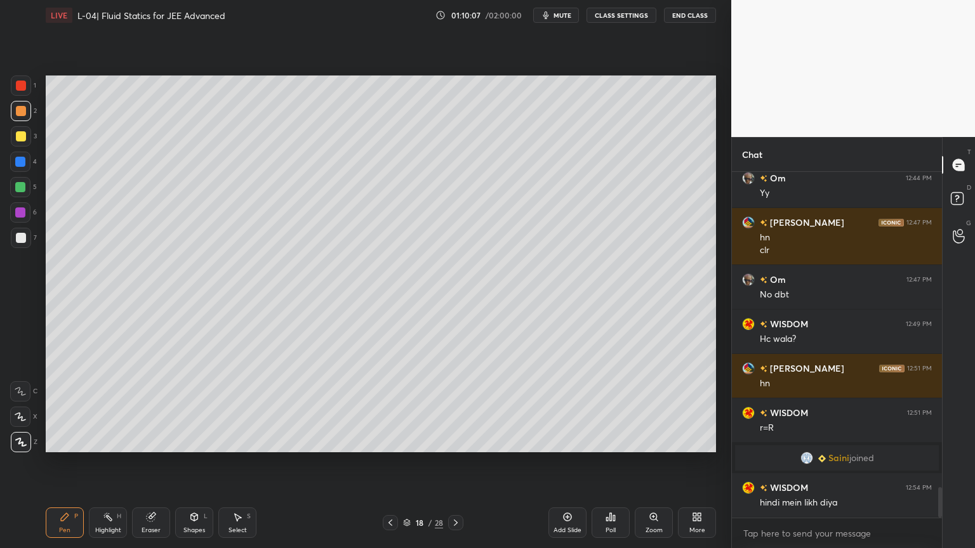
click at [390, 463] on icon at bounding box center [390, 523] width 10 height 10
click at [451, 463] on icon at bounding box center [456, 523] width 10 height 10
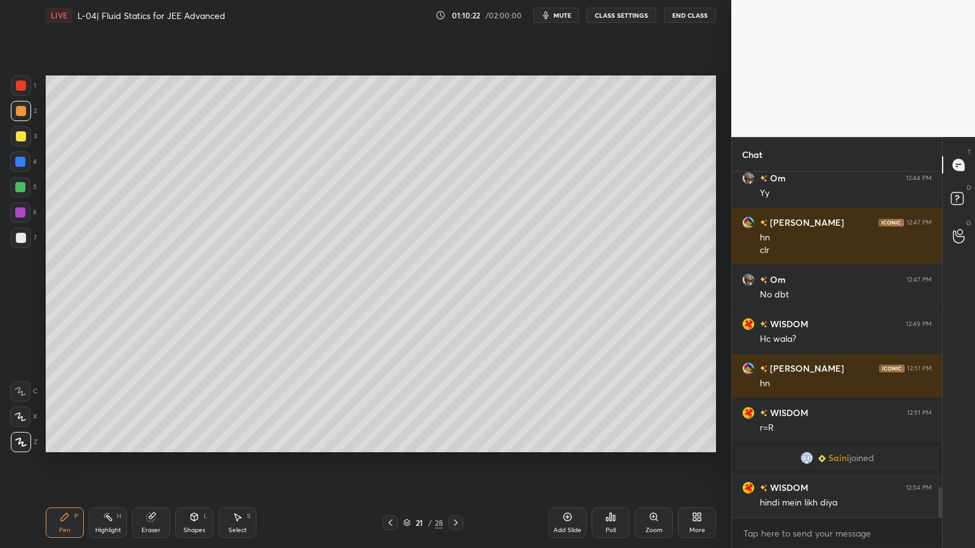
scroll to position [3585, 0]
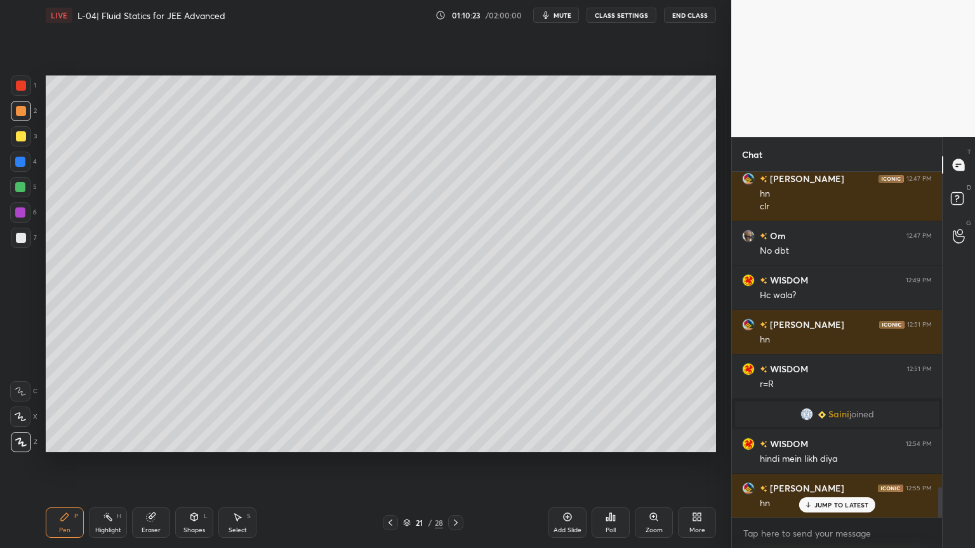
click at [18, 133] on div at bounding box center [21, 136] width 10 height 10
click at [20, 188] on div at bounding box center [20, 187] width 10 height 10
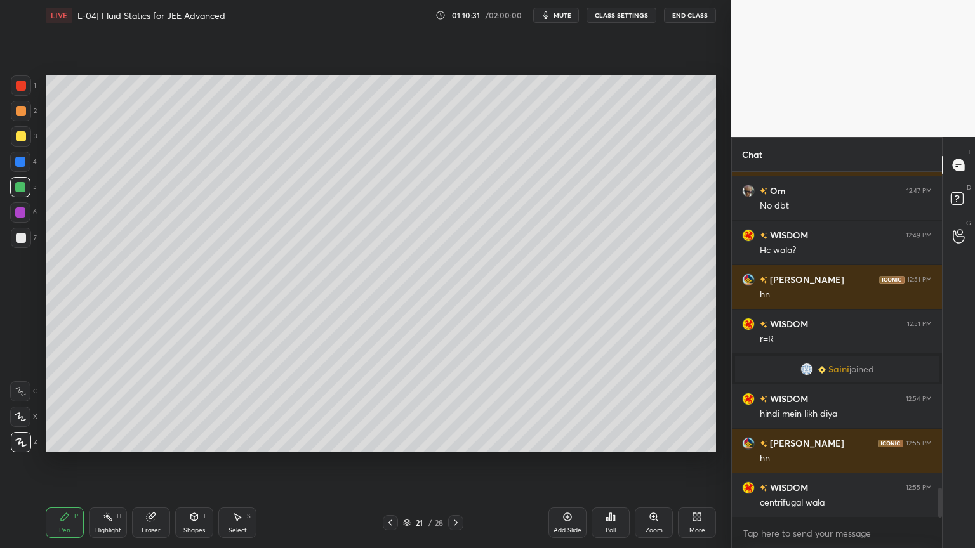
click at [196, 463] on div "Shapes" at bounding box center [194, 530] width 22 height 6
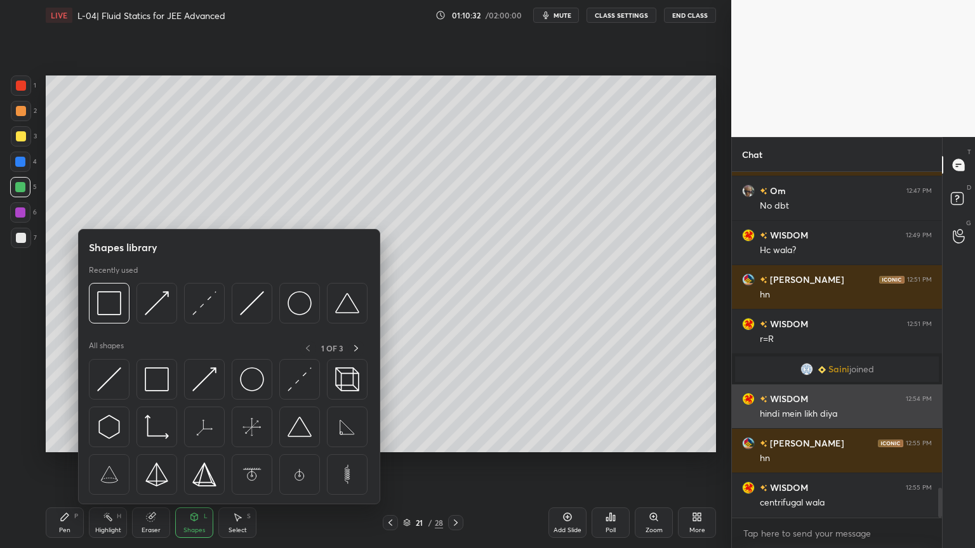
click at [197, 377] on img at bounding box center [204, 380] width 24 height 24
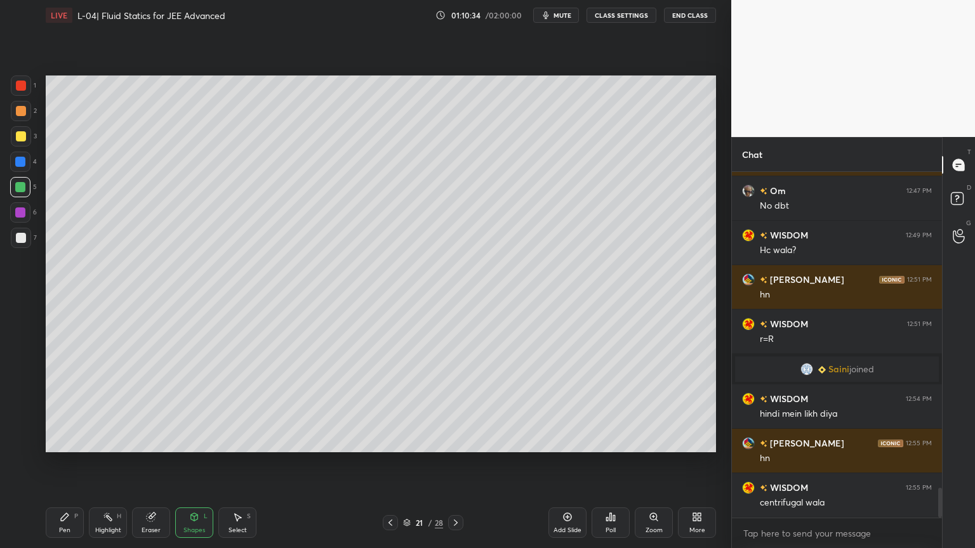
click at [183, 463] on div "Shapes L" at bounding box center [194, 523] width 38 height 30
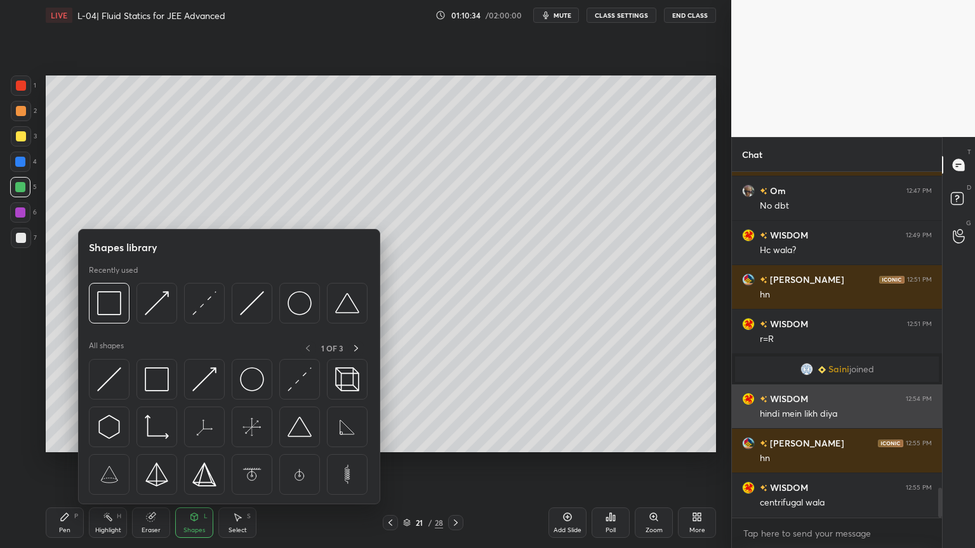
click at [292, 382] on img at bounding box center [300, 380] width 24 height 24
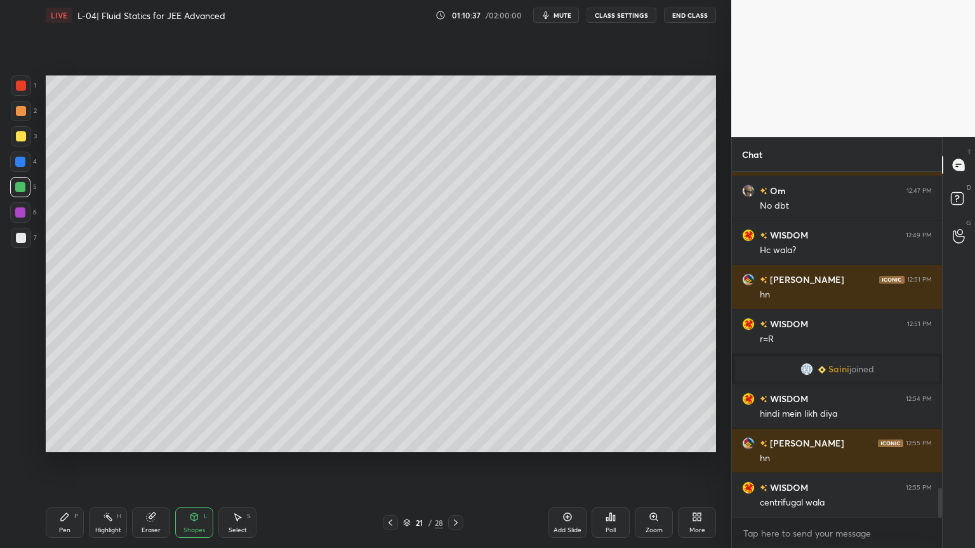
click at [192, 463] on div "Pen P Highlight H Eraser Shapes L Select S 21 / 28 Add Slide Poll Zoom More" at bounding box center [381, 523] width 670 height 51
click at [191, 463] on div "Shapes" at bounding box center [194, 530] width 22 height 6
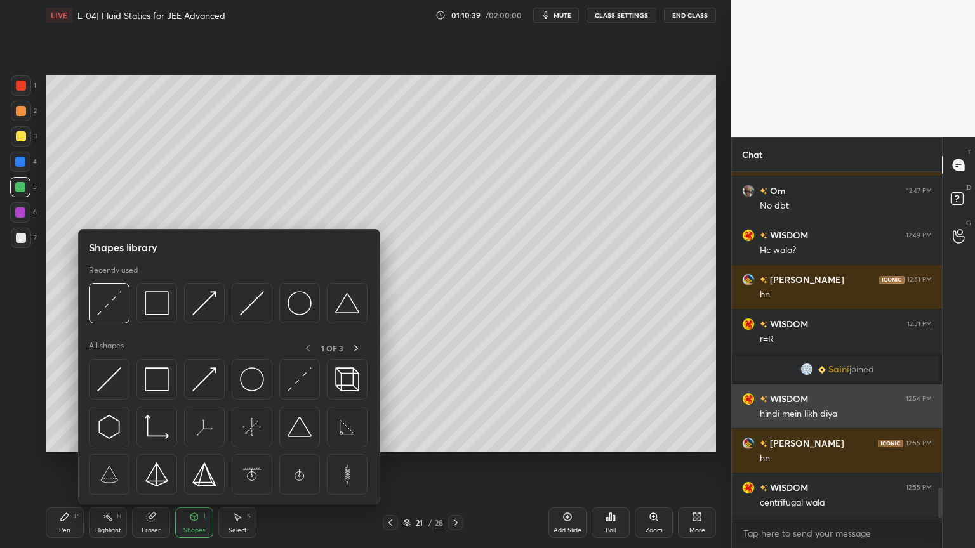
click at [198, 386] on img at bounding box center [204, 380] width 24 height 24
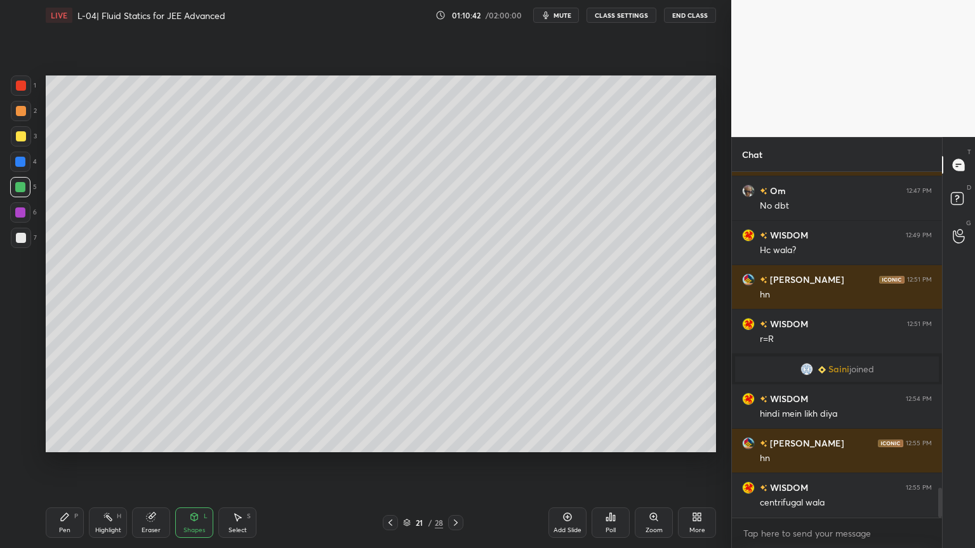
click at [61, 463] on div "Pen P" at bounding box center [65, 523] width 38 height 30
click at [12, 134] on div at bounding box center [21, 136] width 20 height 20
click at [190, 463] on div "Shapes" at bounding box center [194, 530] width 22 height 6
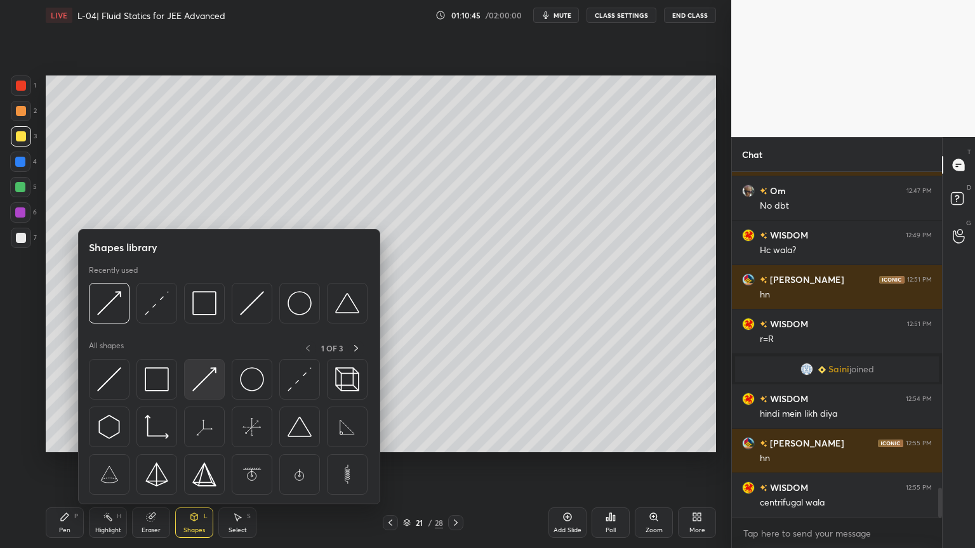
click at [199, 380] on img at bounding box center [204, 380] width 24 height 24
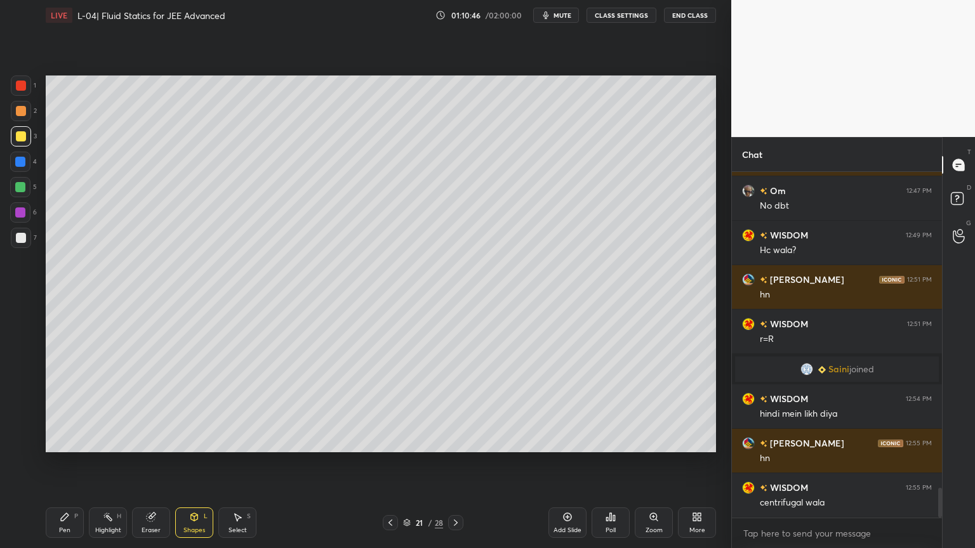
click at [19, 89] on div at bounding box center [21, 86] width 10 height 10
click at [103, 463] on div "Highlight H" at bounding box center [108, 523] width 38 height 30
click at [63, 463] on icon at bounding box center [65, 518] width 8 height 8
click at [53, 463] on div "Pen P" at bounding box center [65, 523] width 38 height 30
click at [185, 463] on div "Shapes L" at bounding box center [194, 523] width 38 height 30
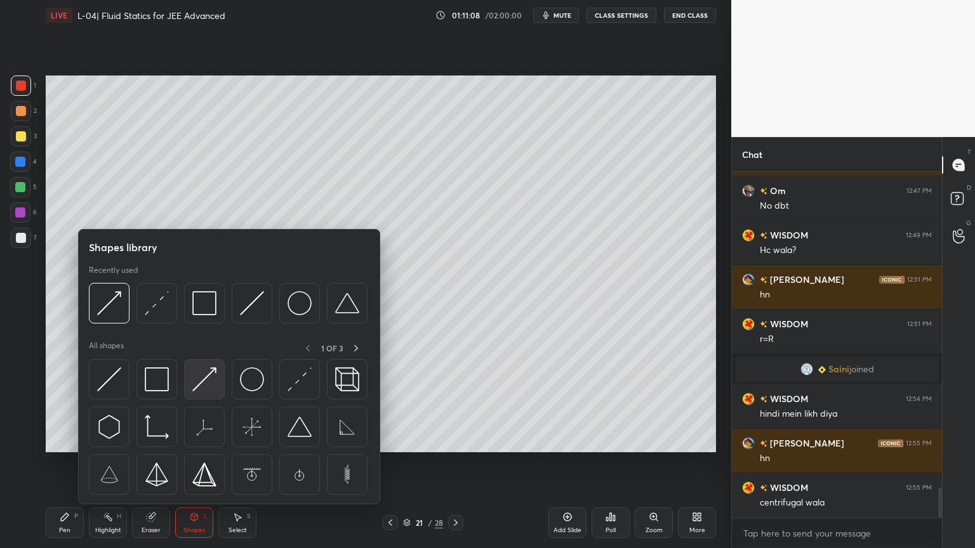
click at [194, 388] on img at bounding box center [204, 380] width 24 height 24
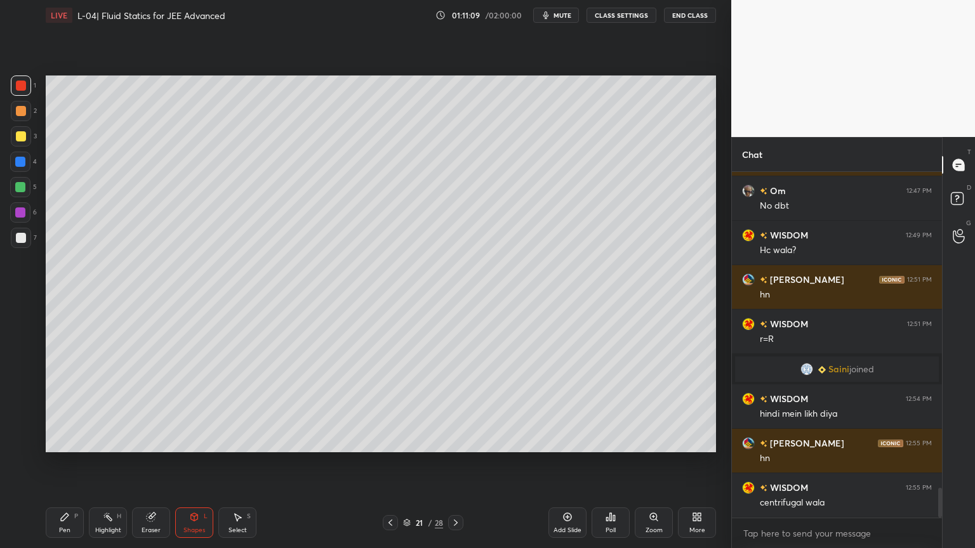
click at [19, 190] on div at bounding box center [20, 187] width 10 height 10
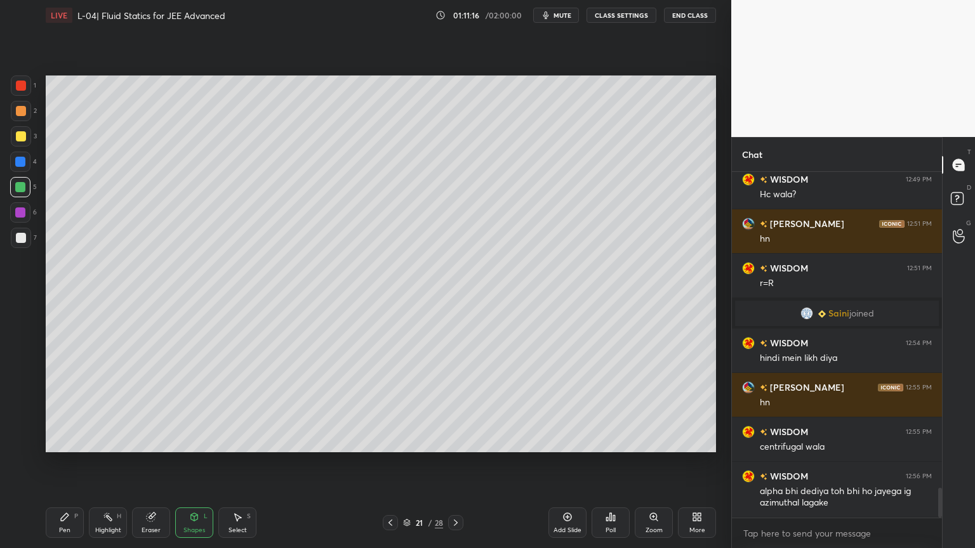
click at [15, 91] on div at bounding box center [21, 86] width 20 height 20
click at [22, 241] on div at bounding box center [21, 238] width 10 height 10
click at [25, 164] on div at bounding box center [20, 162] width 20 height 20
click at [20, 213] on div at bounding box center [20, 213] width 10 height 10
click at [69, 463] on div "Pen P" at bounding box center [65, 523] width 38 height 30
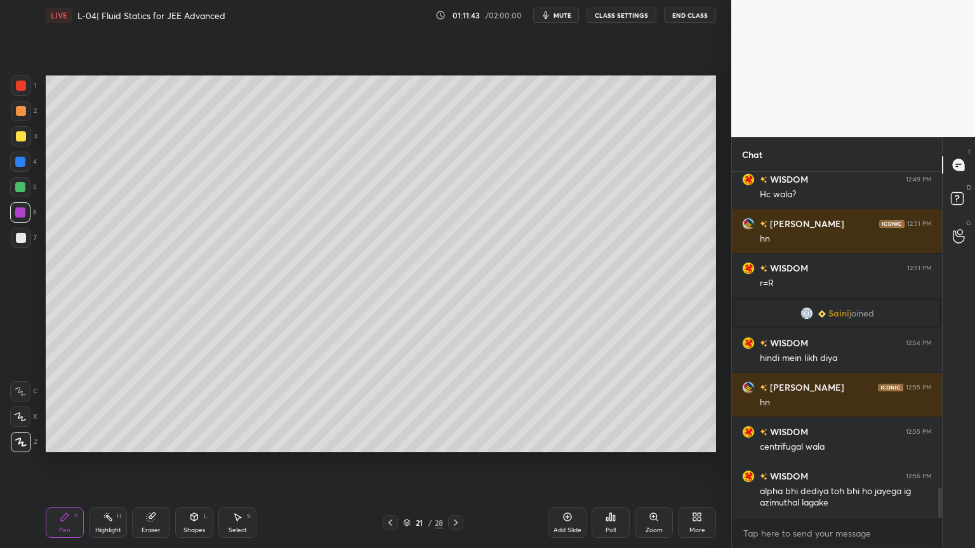
scroll to position [3730, 0]
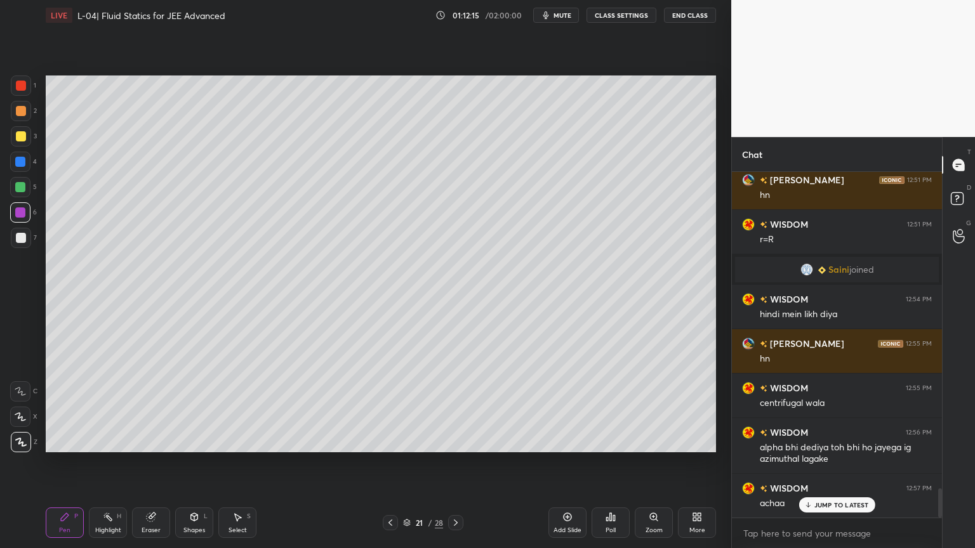
click at [191, 463] on icon at bounding box center [194, 517] width 10 height 10
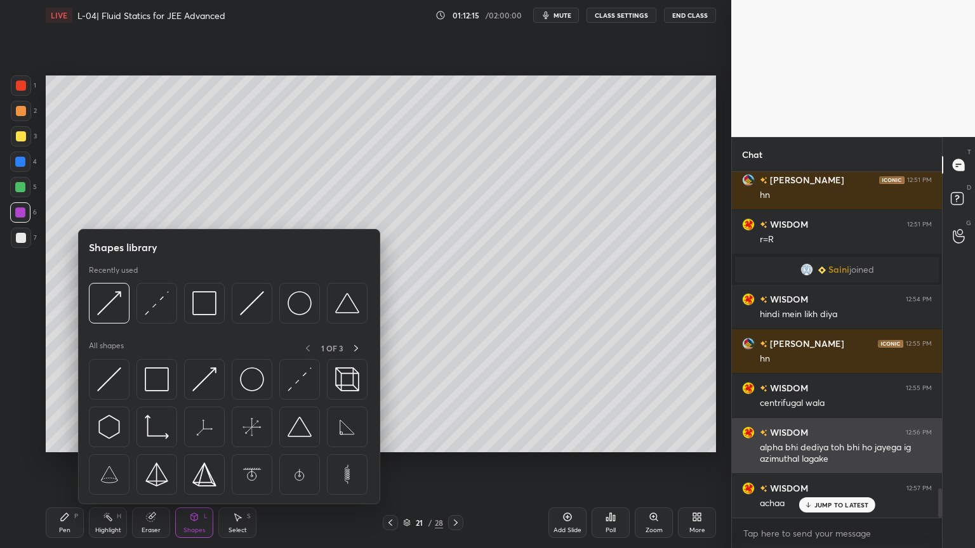
click at [154, 382] on img at bounding box center [157, 380] width 24 height 24
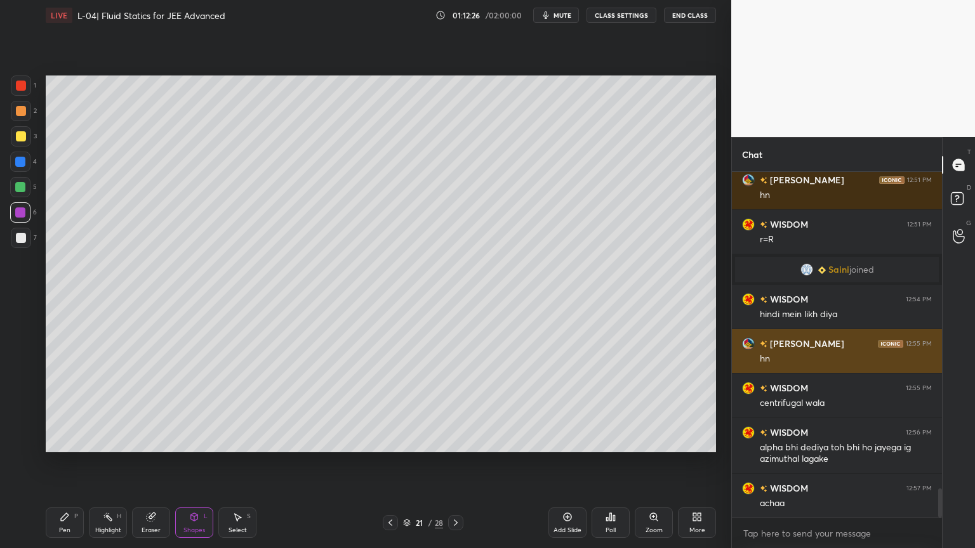
scroll to position [3731, 0]
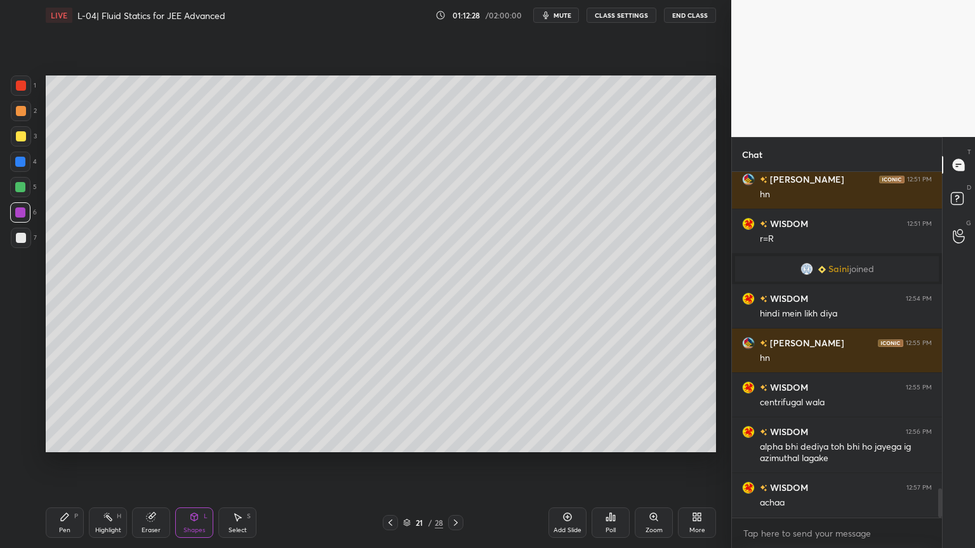
click at [98, 463] on div "Highlight H" at bounding box center [108, 523] width 38 height 30
click at [385, 463] on div at bounding box center [390, 522] width 15 height 15
click at [385, 463] on icon at bounding box center [390, 523] width 10 height 10
click at [384, 463] on div at bounding box center [390, 522] width 15 height 15
click at [385, 463] on icon at bounding box center [390, 523] width 10 height 10
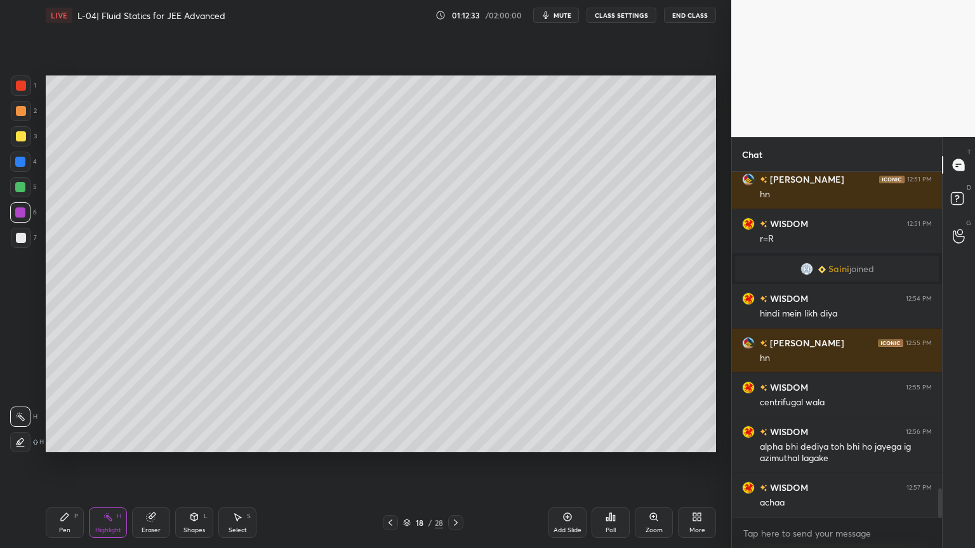
click at [383, 463] on div at bounding box center [390, 522] width 15 height 15
click at [389, 463] on icon at bounding box center [390, 523] width 10 height 10
click at [384, 463] on div at bounding box center [390, 522] width 15 height 15
click at [381, 463] on div "13 / 28" at bounding box center [422, 522] width 251 height 15
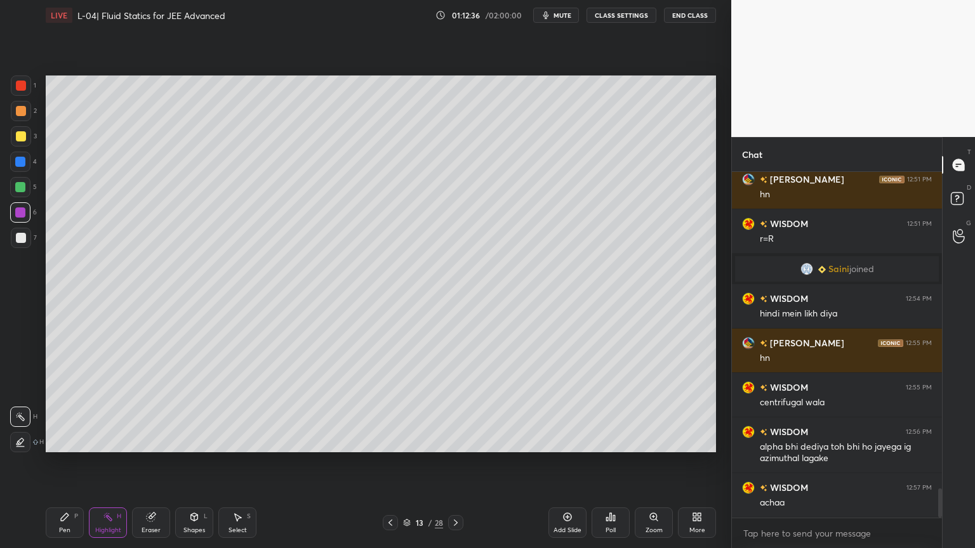
click at [388, 463] on div "Pen P Highlight H Eraser Shapes L Select S 13 / 28 Add Slide Poll Zoom More" at bounding box center [381, 523] width 670 height 51
click at [385, 463] on icon at bounding box center [390, 523] width 10 height 10
click at [61, 463] on div "Pen" at bounding box center [64, 530] width 11 height 6
click at [452, 463] on icon at bounding box center [456, 523] width 10 height 10
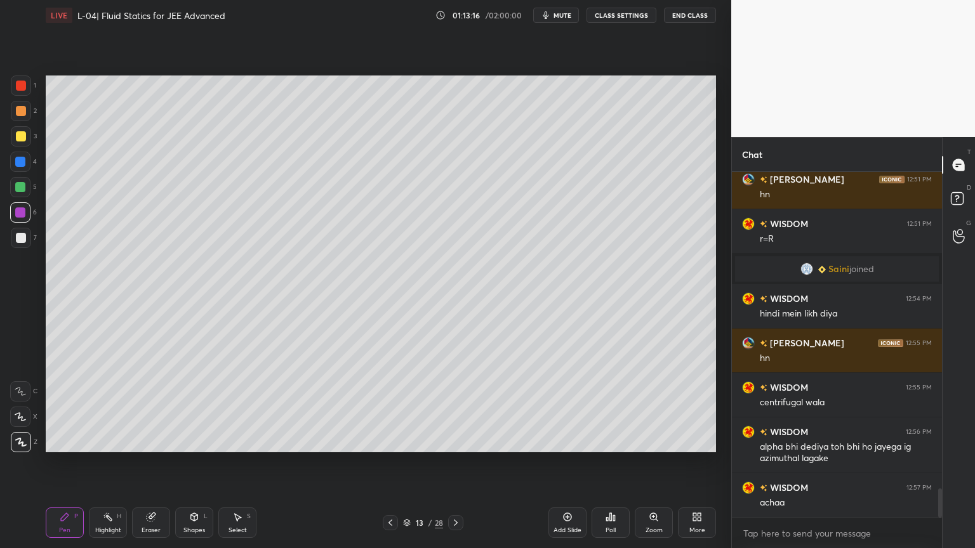
click at [455, 463] on icon at bounding box center [456, 523] width 10 height 10
click at [457, 463] on icon at bounding box center [456, 523] width 10 height 10
click at [459, 463] on icon at bounding box center [456, 523] width 10 height 10
click at [454, 463] on icon at bounding box center [456, 523] width 10 height 10
click at [458, 463] on icon at bounding box center [456, 523] width 10 height 10
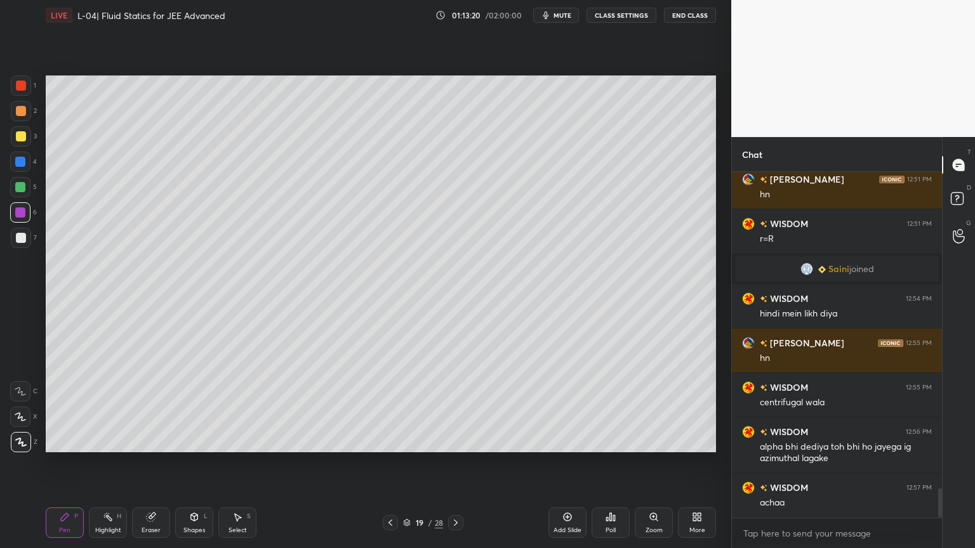
click at [449, 463] on div at bounding box center [455, 522] width 15 height 15
click at [107, 463] on div "Highlight" at bounding box center [108, 530] width 26 height 6
click at [18, 236] on div at bounding box center [21, 238] width 10 height 10
click at [76, 463] on div "Pen P" at bounding box center [65, 523] width 38 height 30
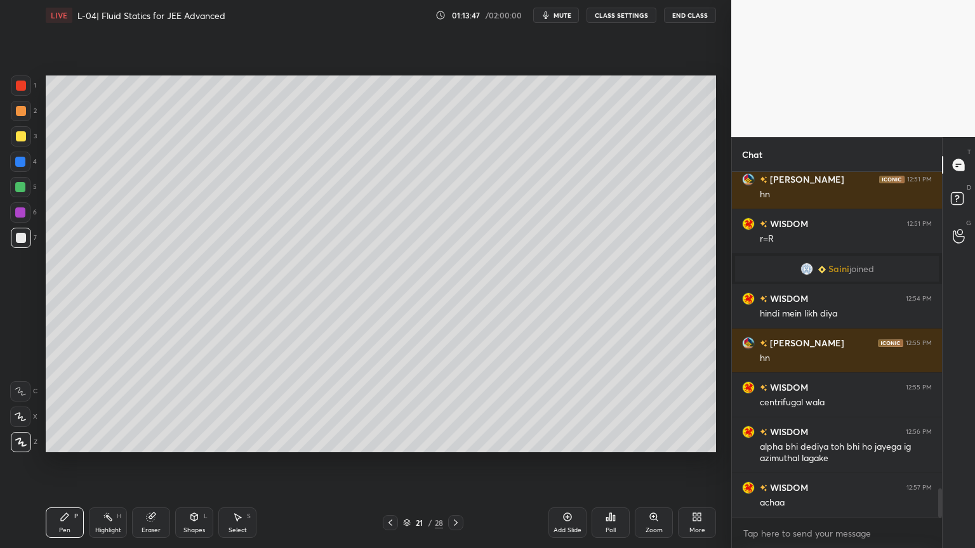
click at [148, 463] on icon at bounding box center [151, 517] width 10 height 10
click at [69, 463] on div "Pen" at bounding box center [64, 530] width 11 height 6
click at [566, 463] on div "Add Slide" at bounding box center [568, 530] width 28 height 6
click at [190, 463] on icon at bounding box center [194, 517] width 10 height 10
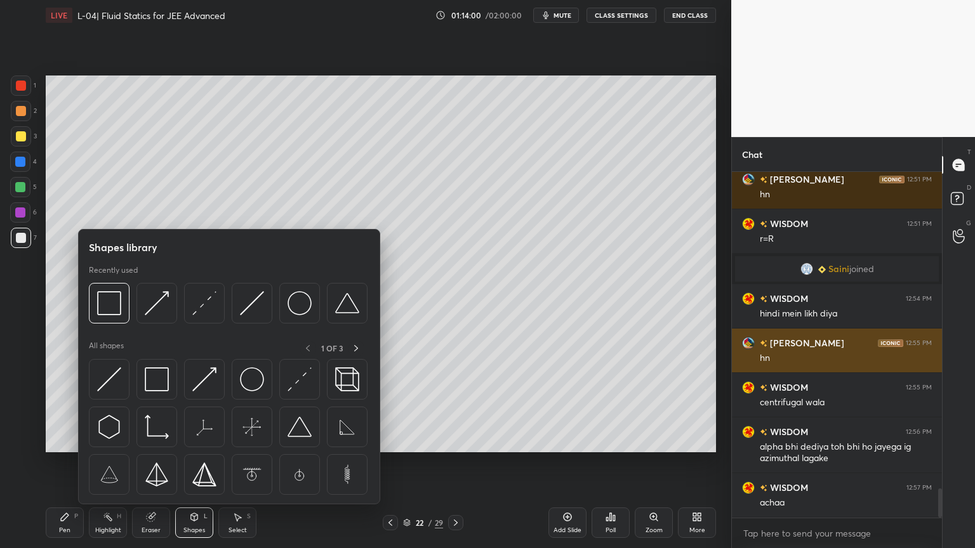
click at [110, 384] on img at bounding box center [109, 380] width 24 height 24
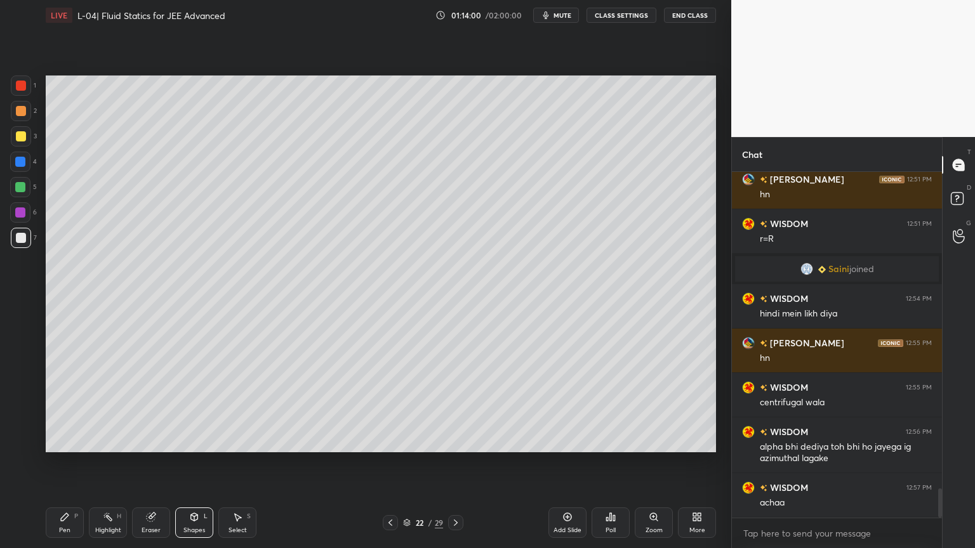
click at [19, 137] on div at bounding box center [21, 136] width 10 height 10
click at [18, 190] on div at bounding box center [20, 187] width 10 height 10
click at [70, 463] on div "Pen P" at bounding box center [65, 523] width 38 height 30
click at [24, 142] on div at bounding box center [21, 136] width 20 height 20
click at [14, 114] on div at bounding box center [21, 111] width 20 height 20
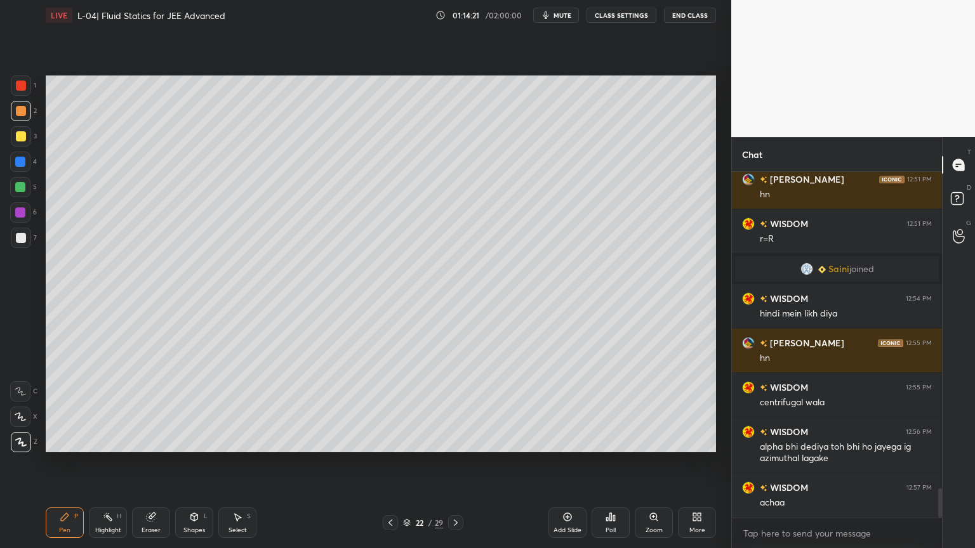
click at [194, 463] on div "Shapes L" at bounding box center [194, 523] width 38 height 30
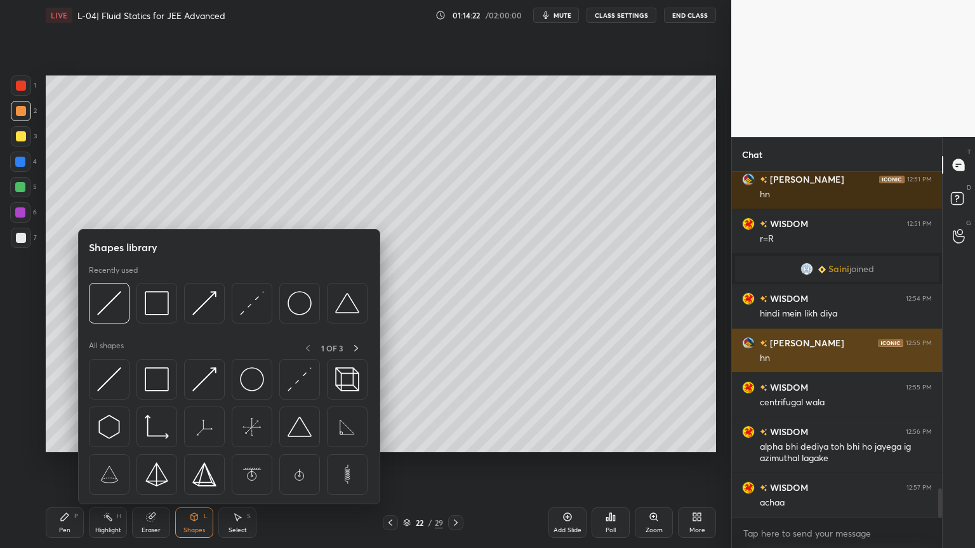
click at [249, 300] on img at bounding box center [252, 303] width 24 height 24
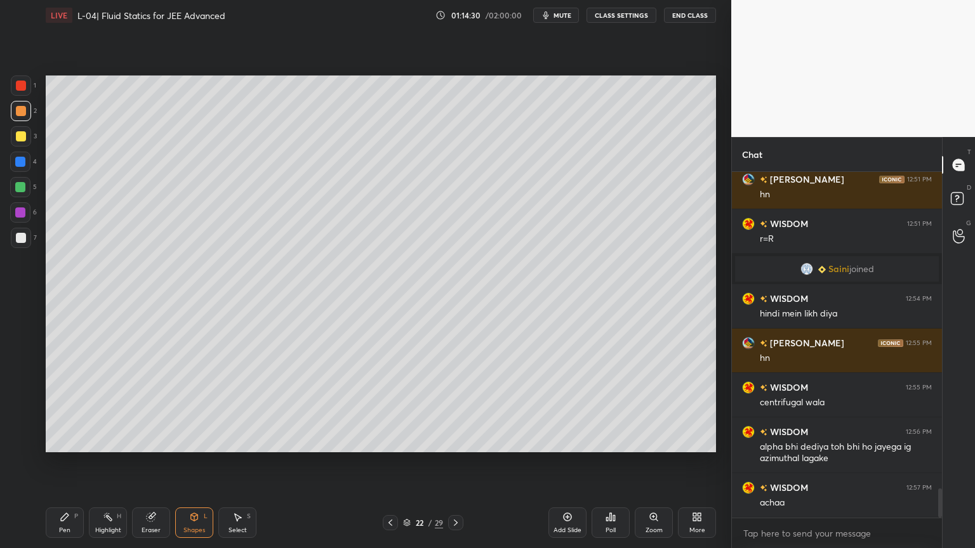
click at [197, 463] on div "Pen P Highlight H Eraser Shapes L Select S 22 / 29 Add Slide Poll Zoom More" at bounding box center [381, 523] width 670 height 51
click at [201, 463] on div "Shapes L" at bounding box center [194, 523] width 38 height 30
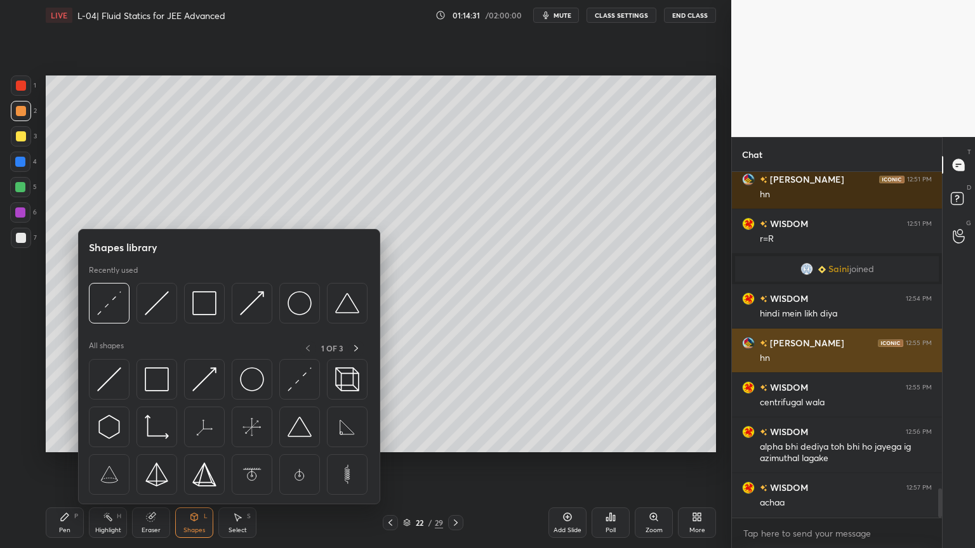
click at [251, 305] on img at bounding box center [252, 303] width 24 height 24
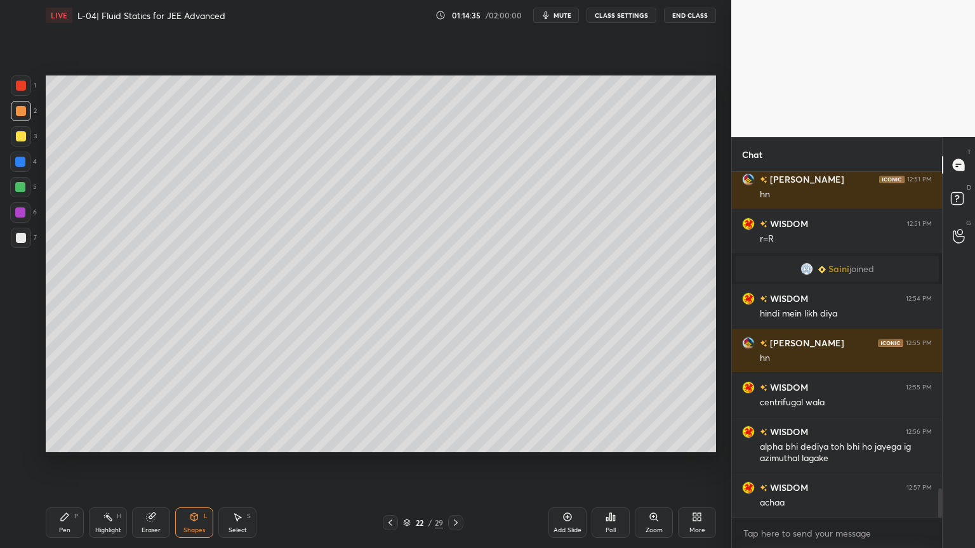
click at [60, 463] on div "Pen" at bounding box center [64, 530] width 11 height 6
click at [191, 463] on div "Shapes L" at bounding box center [194, 523] width 38 height 30
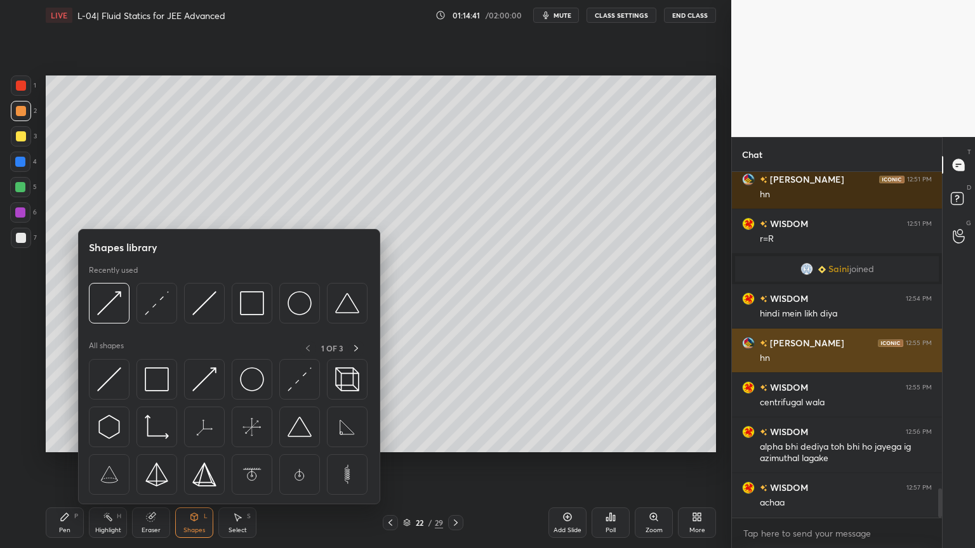
click at [306, 383] on img at bounding box center [300, 380] width 24 height 24
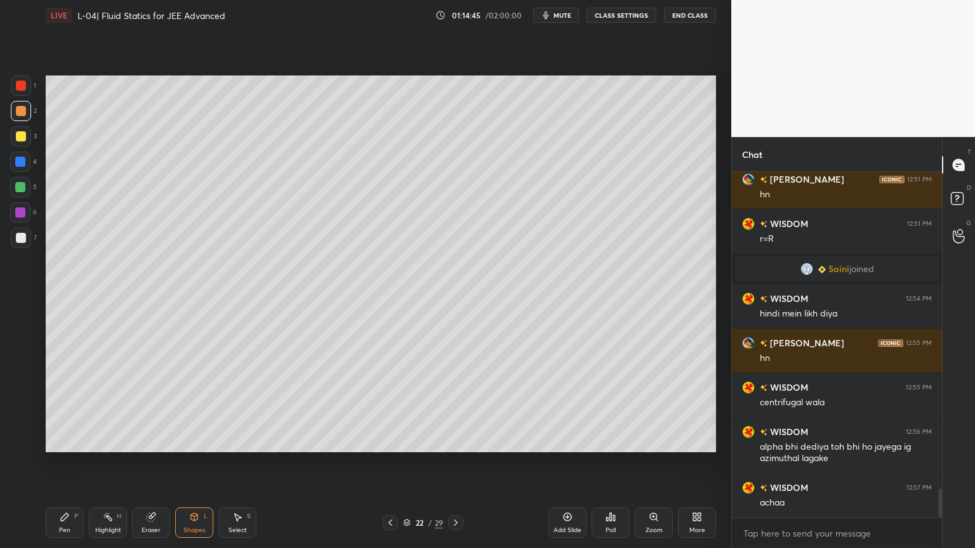
click at [189, 463] on icon at bounding box center [194, 517] width 10 height 10
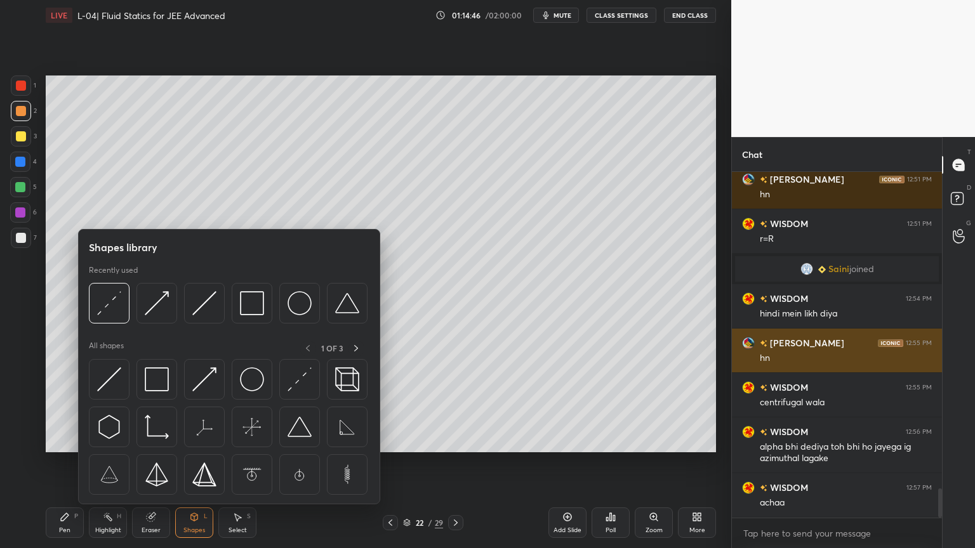
click at [209, 382] on img at bounding box center [204, 380] width 24 height 24
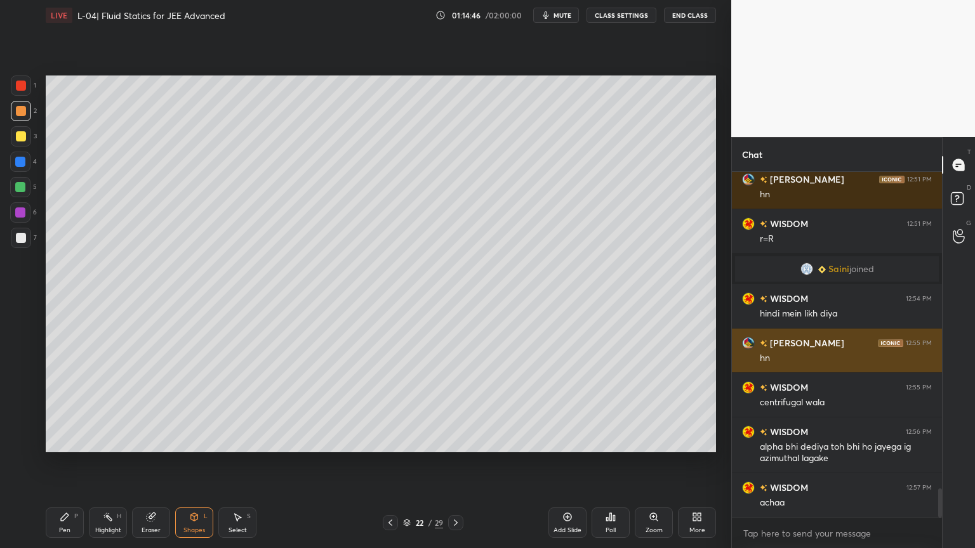
scroll to position [3775, 0]
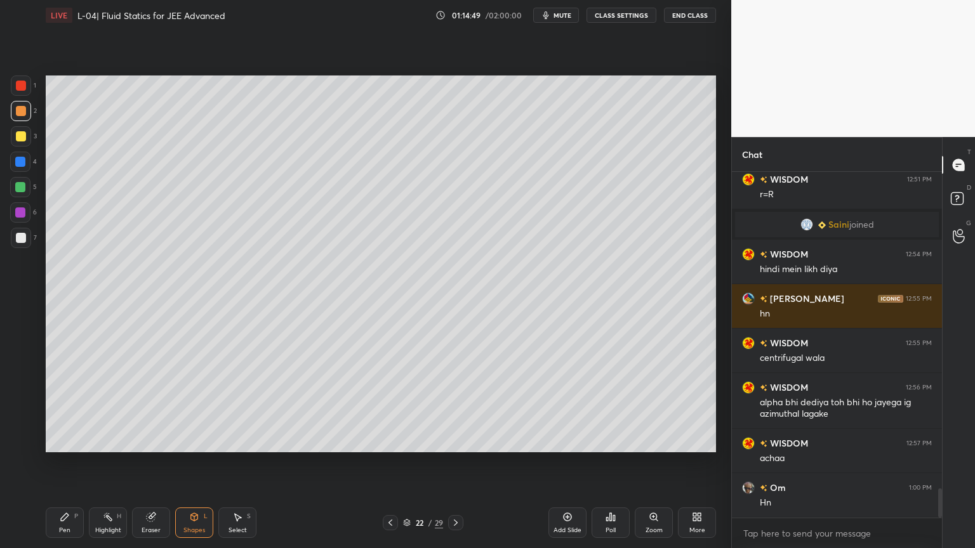
click at [65, 463] on div "Pen" at bounding box center [64, 530] width 11 height 6
click at [18, 162] on div at bounding box center [20, 162] width 10 height 10
click at [15, 147] on div "3" at bounding box center [24, 138] width 26 height 25
click at [20, 89] on div at bounding box center [21, 86] width 10 height 10
click at [194, 463] on div "Shapes" at bounding box center [194, 530] width 22 height 6
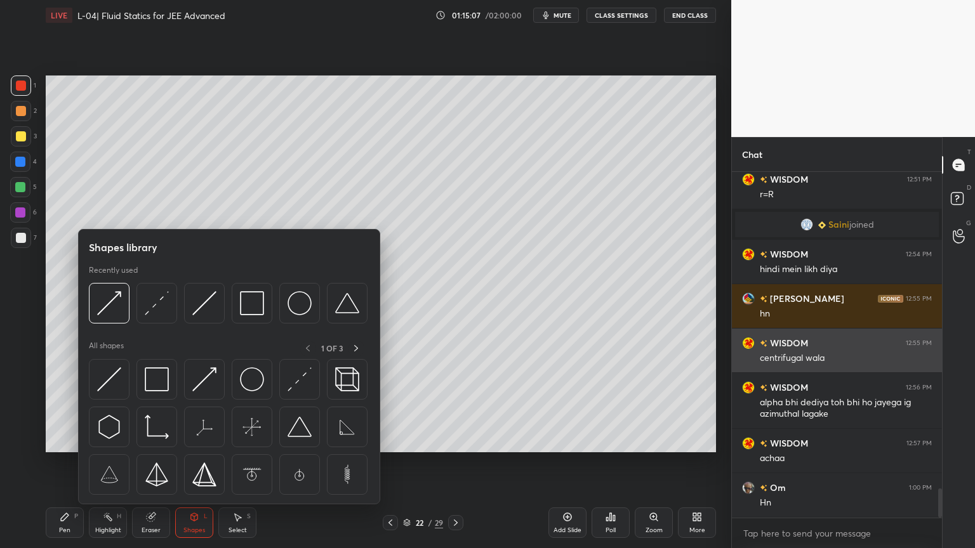
click at [302, 388] on img at bounding box center [300, 380] width 24 height 24
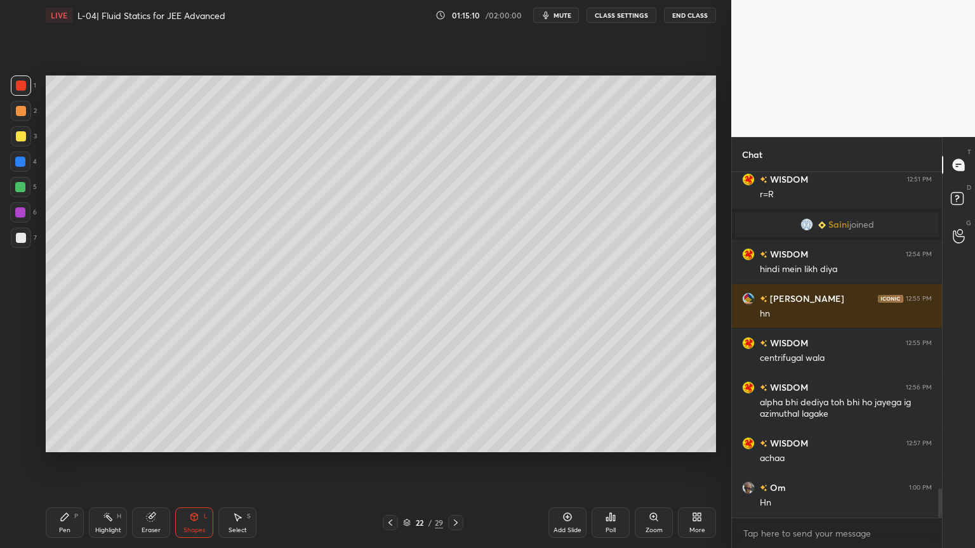
click at [198, 463] on div "Shapes" at bounding box center [194, 530] width 22 height 6
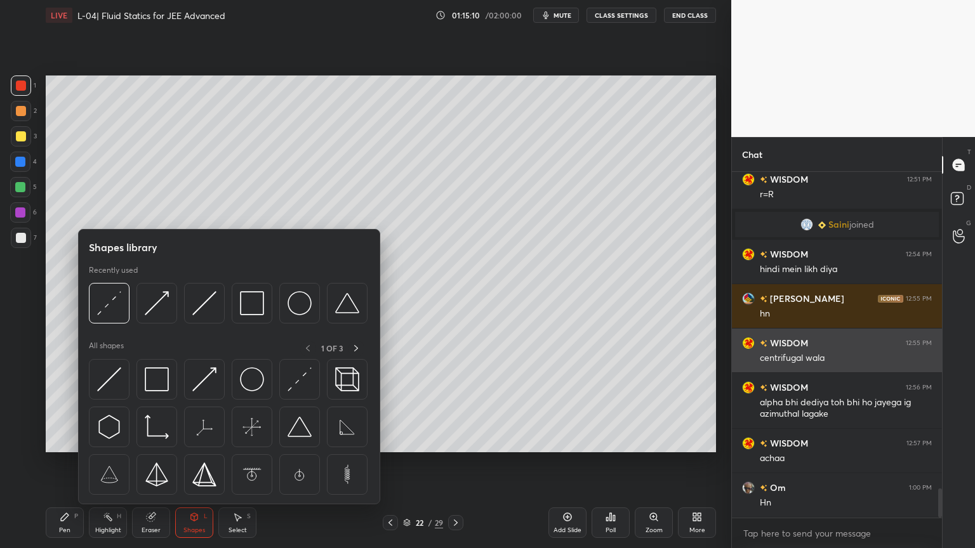
click at [202, 383] on img at bounding box center [204, 380] width 24 height 24
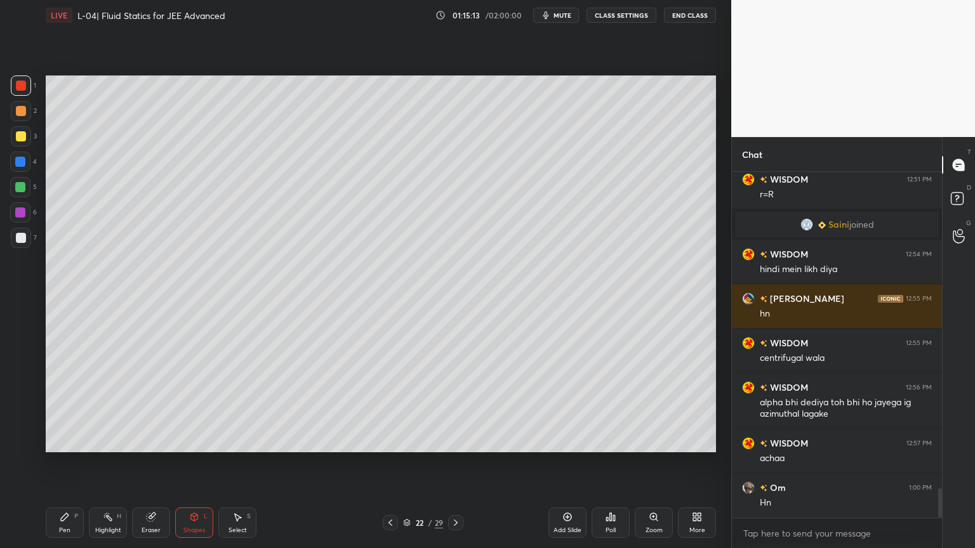
click at [65, 463] on div "Pen" at bounding box center [64, 530] width 11 height 6
click at [18, 110] on div at bounding box center [21, 111] width 10 height 10
click at [22, 132] on div at bounding box center [21, 136] width 10 height 10
click at [18, 91] on div at bounding box center [21, 86] width 20 height 20
click at [20, 138] on div at bounding box center [21, 136] width 10 height 10
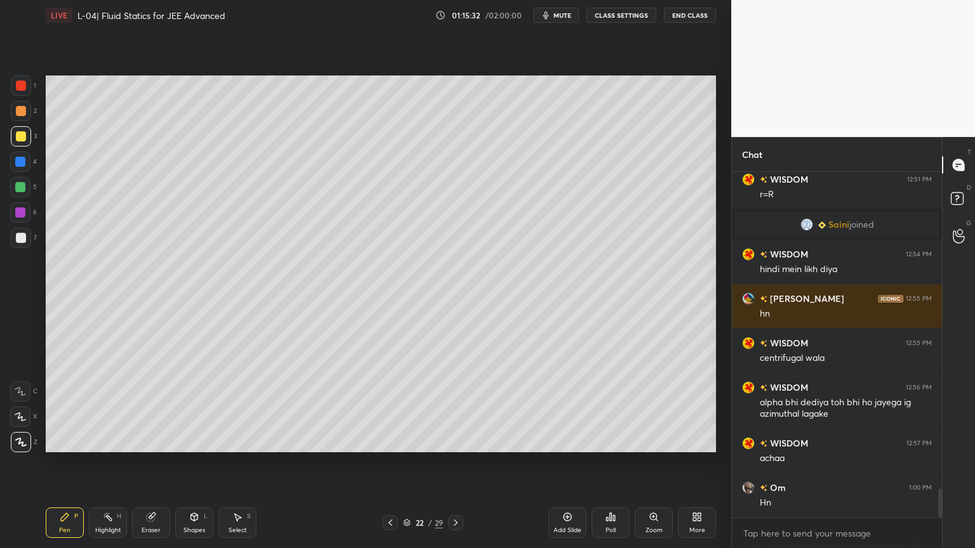
click at [20, 165] on div at bounding box center [20, 162] width 10 height 10
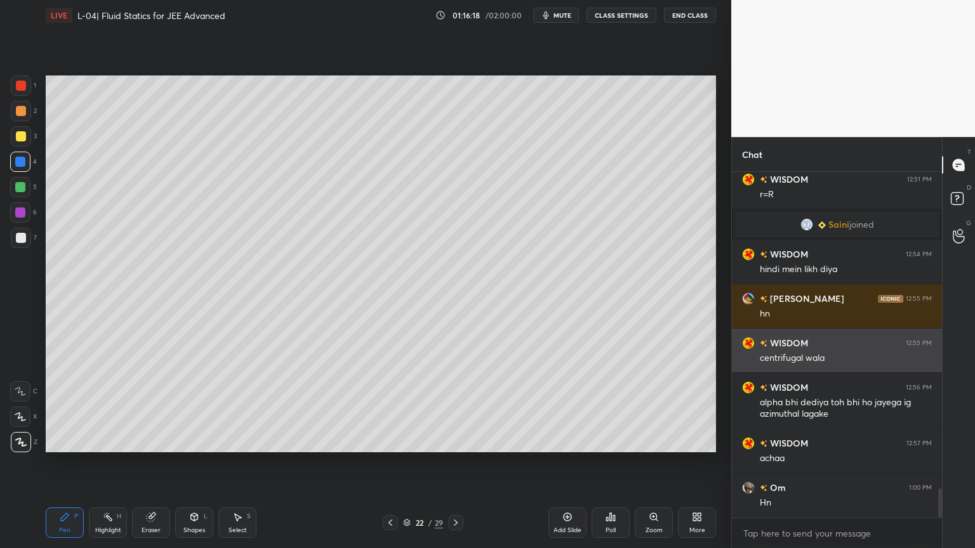
click at [3, 135] on div "1 2 3 4 5 6 7 C X Z C X Z E E Erase all H H" at bounding box center [20, 264] width 41 height 377
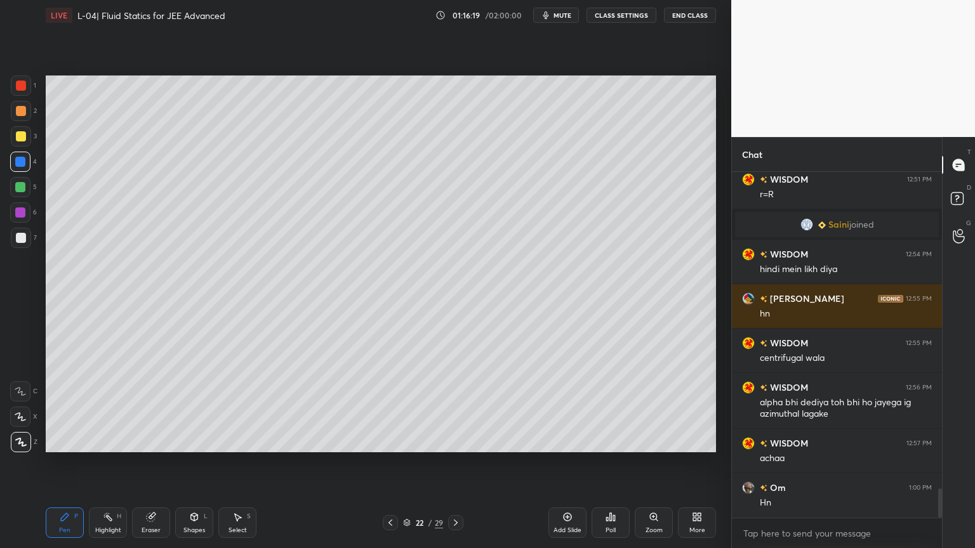
click at [147, 463] on div "Eraser" at bounding box center [151, 530] width 19 height 6
click at [108, 463] on icon at bounding box center [108, 517] width 10 height 10
click at [193, 463] on div "Shapes L" at bounding box center [194, 523] width 38 height 30
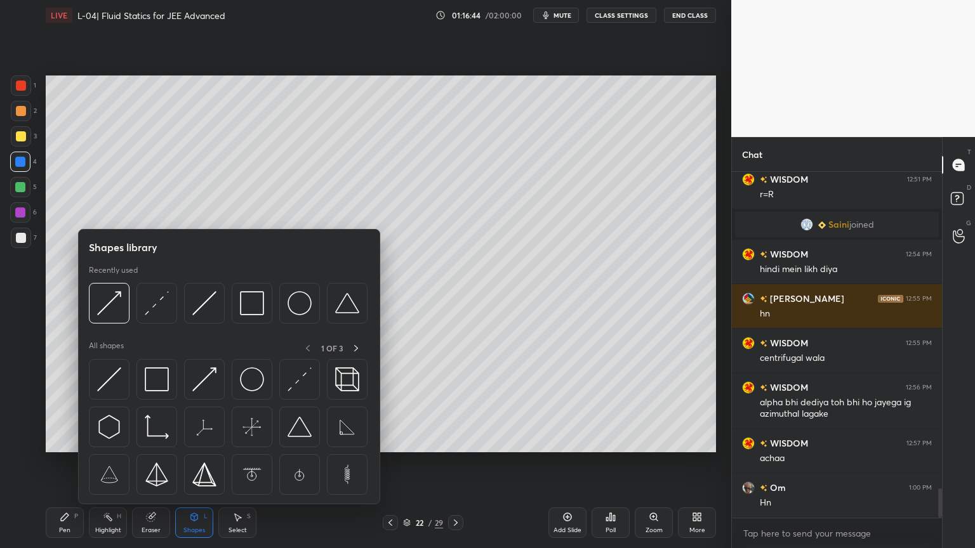
click at [67, 463] on div "Pen P" at bounding box center [65, 523] width 38 height 30
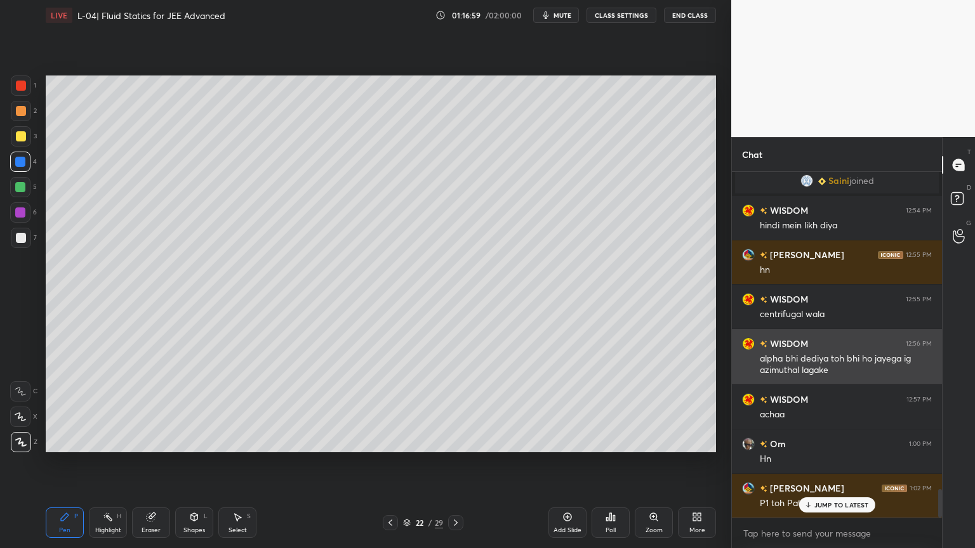
scroll to position [3819, 0]
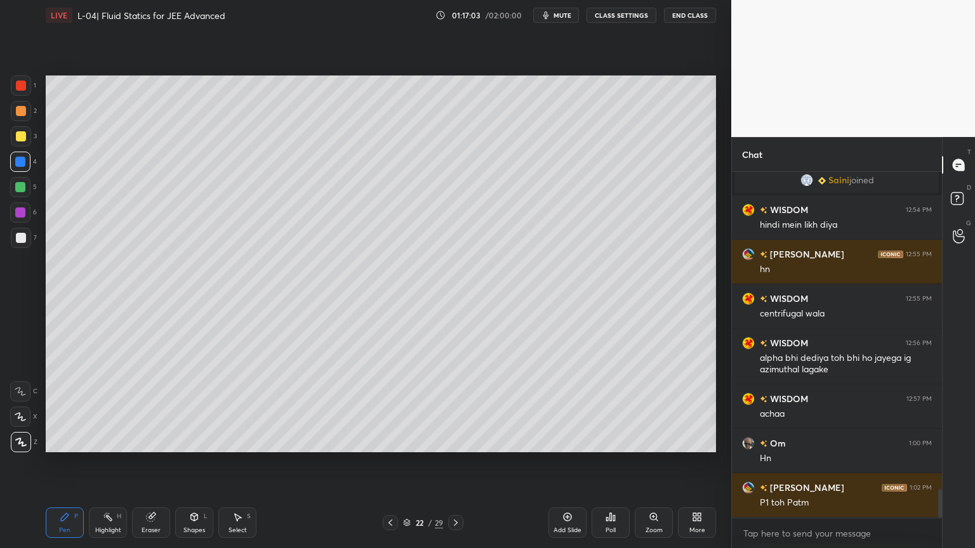
click at [22, 198] on div "5" at bounding box center [23, 189] width 27 height 25
click at [190, 463] on div "Shapes" at bounding box center [194, 530] width 22 height 6
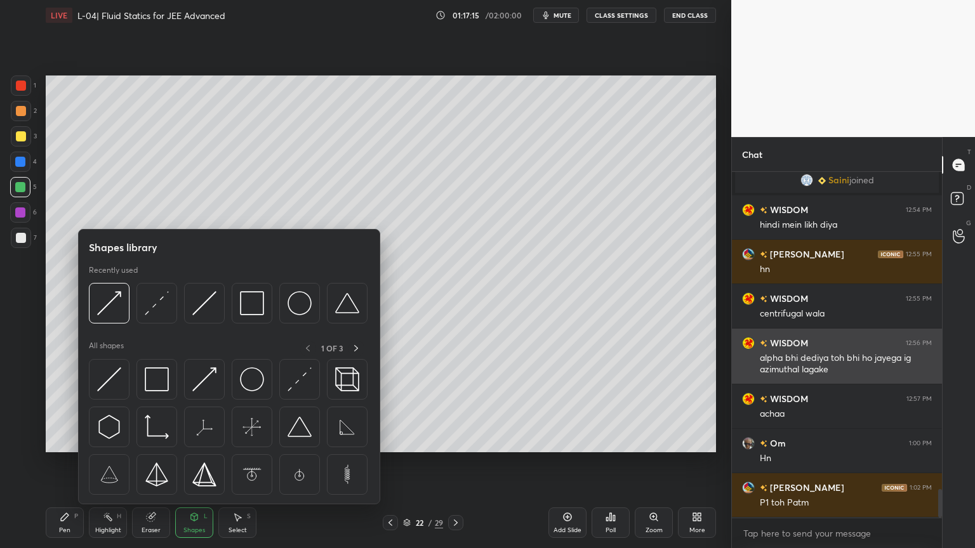
click at [215, 387] on img at bounding box center [204, 380] width 24 height 24
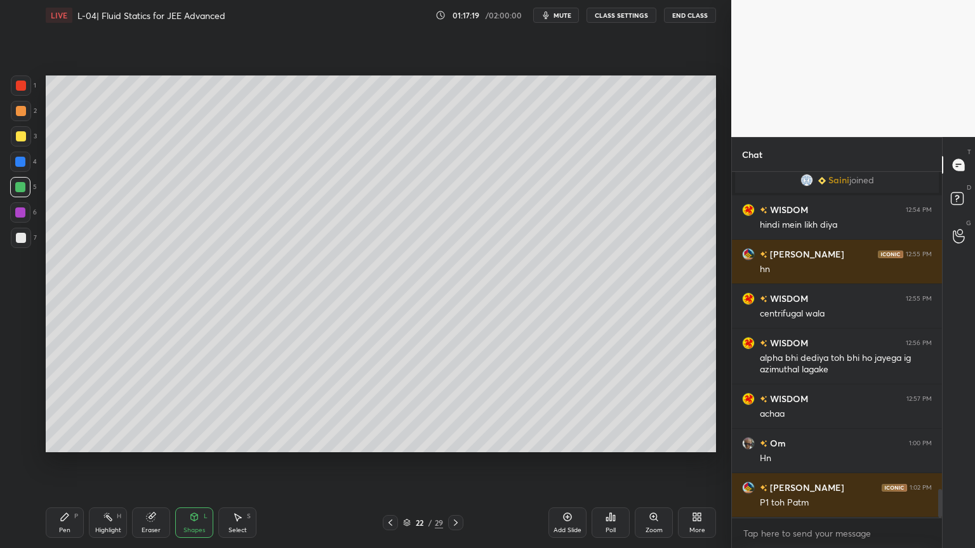
click at [69, 463] on icon at bounding box center [65, 517] width 10 height 10
click at [150, 463] on icon at bounding box center [151, 518] width 8 height 8
click at [103, 463] on div "Highlight" at bounding box center [108, 530] width 26 height 6
click at [22, 219] on div at bounding box center [20, 212] width 20 height 20
click at [76, 463] on div "Pen P" at bounding box center [65, 523] width 38 height 30
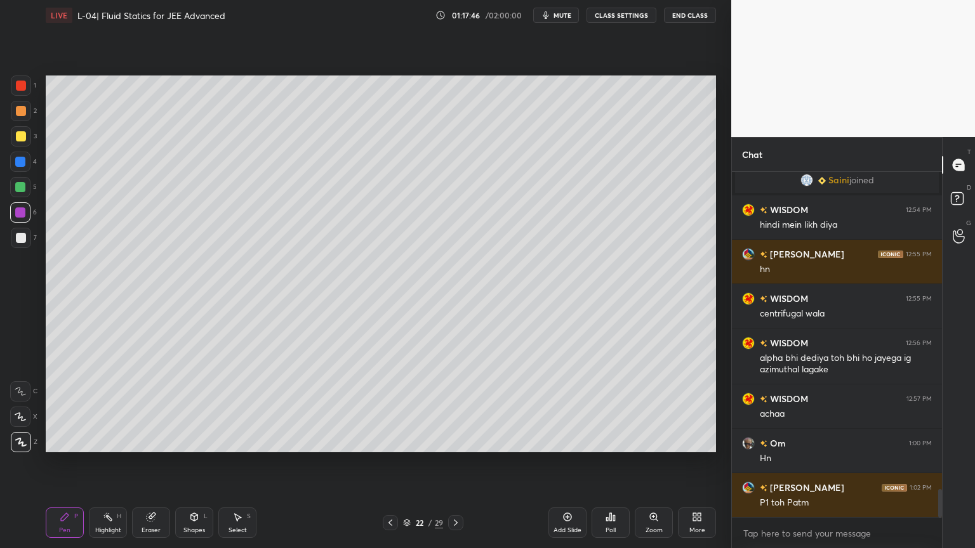
click at [106, 463] on icon at bounding box center [108, 517] width 10 height 10
click at [23, 243] on div at bounding box center [21, 238] width 20 height 20
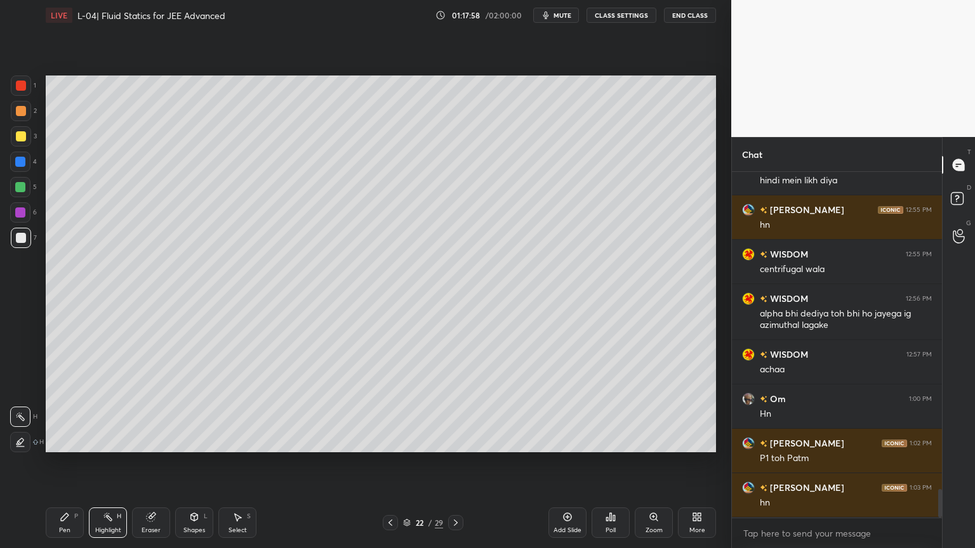
click at [62, 463] on icon at bounding box center [65, 517] width 10 height 10
click at [103, 463] on div "Highlight" at bounding box center [108, 530] width 26 height 6
click at [388, 463] on icon at bounding box center [390, 523] width 10 height 10
click at [391, 463] on icon at bounding box center [390, 523] width 10 height 10
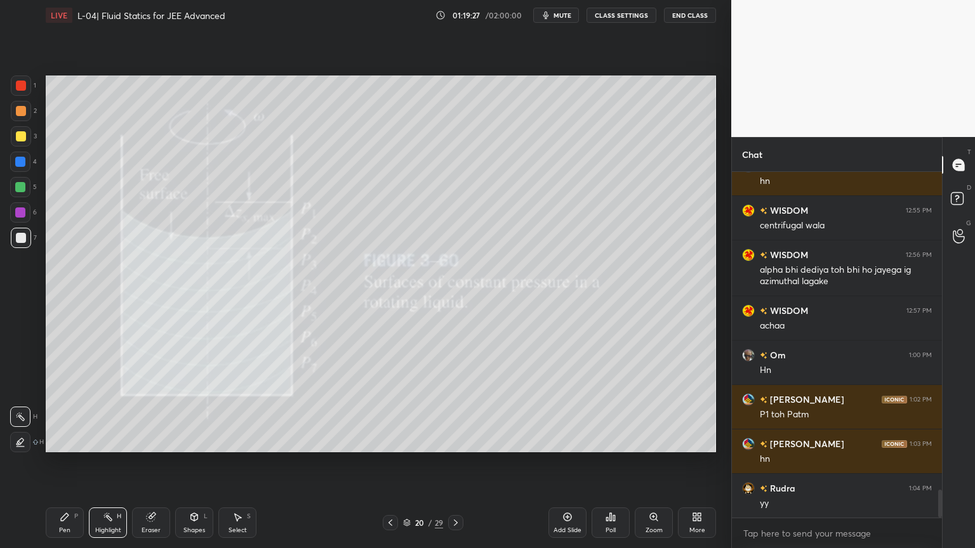
scroll to position [3953, 0]
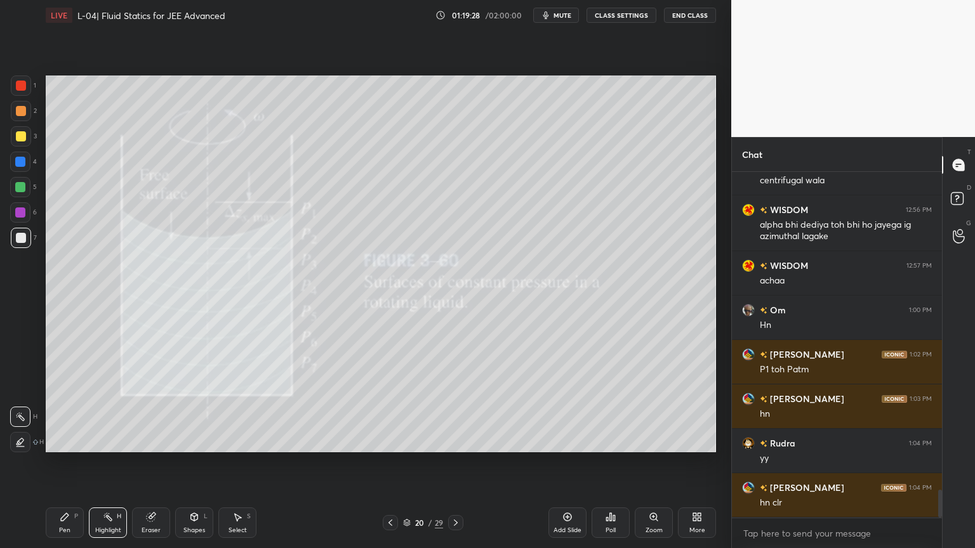
click at [393, 463] on icon at bounding box center [390, 523] width 10 height 10
click at [392, 463] on icon at bounding box center [390, 523] width 10 height 10
click at [381, 463] on div "16 / 29" at bounding box center [422, 522] width 251 height 15
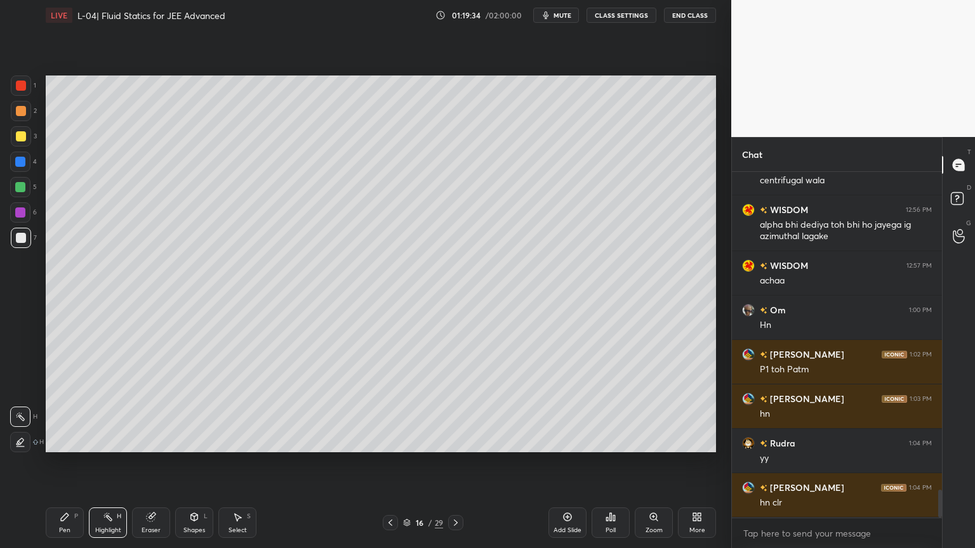
click at [390, 463] on icon at bounding box center [390, 523] width 10 height 10
click at [389, 463] on icon at bounding box center [390, 523] width 10 height 10
click at [392, 463] on icon at bounding box center [390, 523] width 10 height 10
click at [390, 463] on div at bounding box center [390, 522] width 15 height 15
click at [392, 463] on icon at bounding box center [390, 523] width 10 height 10
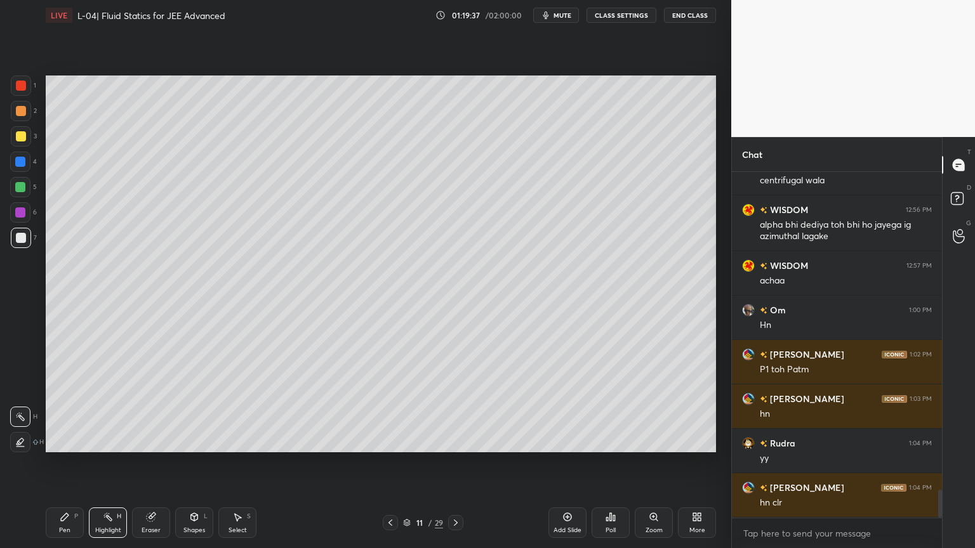
click at [451, 463] on icon at bounding box center [456, 523] width 10 height 10
click at [449, 463] on div at bounding box center [455, 522] width 15 height 15
click at [448, 463] on div at bounding box center [455, 522] width 15 height 15
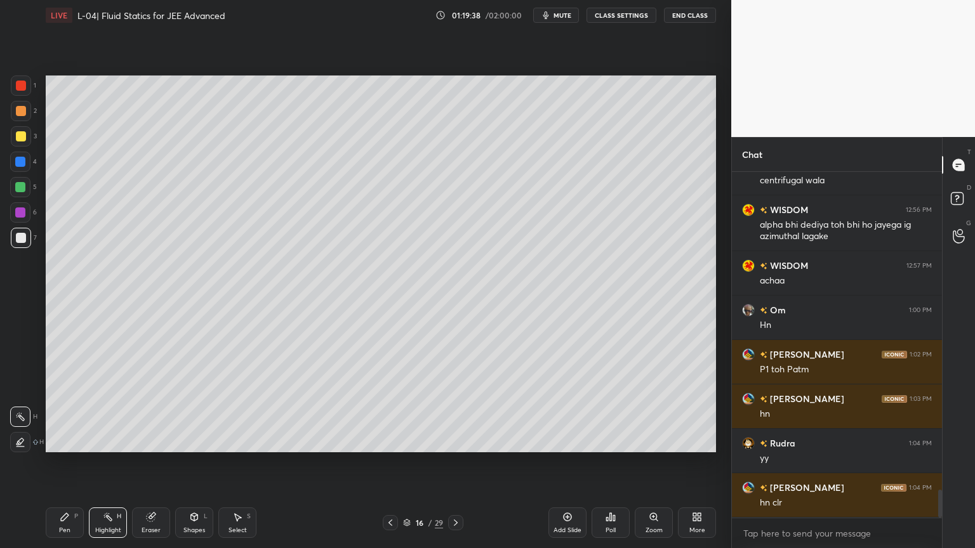
click at [454, 463] on icon at bounding box center [456, 523] width 10 height 10
click at [456, 463] on icon at bounding box center [456, 523] width 10 height 10
click at [455, 463] on div at bounding box center [455, 522] width 15 height 15
click at [453, 463] on div at bounding box center [455, 522] width 15 height 15
click at [452, 463] on div at bounding box center [455, 522] width 15 height 15
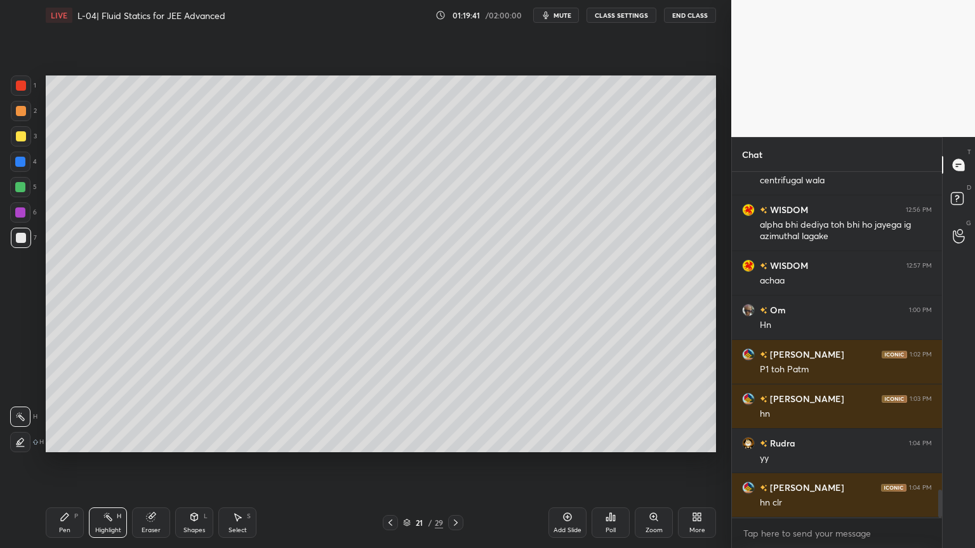
click at [451, 463] on div at bounding box center [455, 522] width 15 height 15
click at [453, 463] on div at bounding box center [455, 522] width 15 height 15
click at [187, 463] on div "Shapes L" at bounding box center [194, 523] width 38 height 30
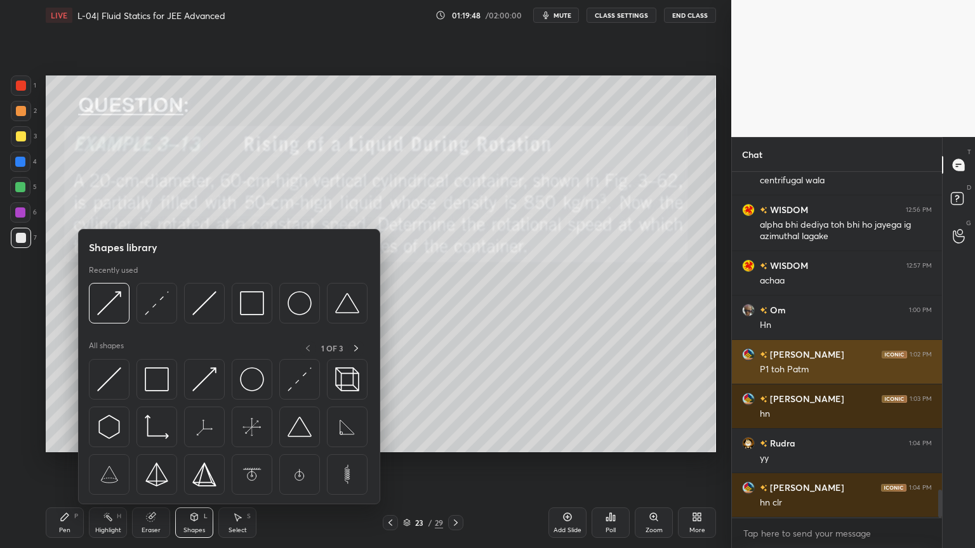
click at [109, 379] on img at bounding box center [109, 380] width 24 height 24
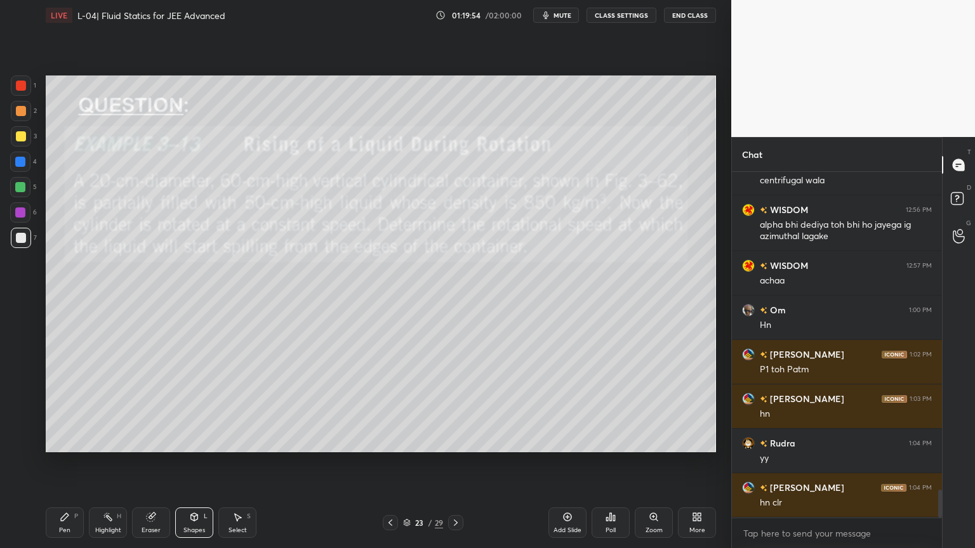
click at [143, 463] on div "Eraser" at bounding box center [151, 530] width 19 height 6
click at [189, 463] on div "Shapes" at bounding box center [194, 530] width 22 height 6
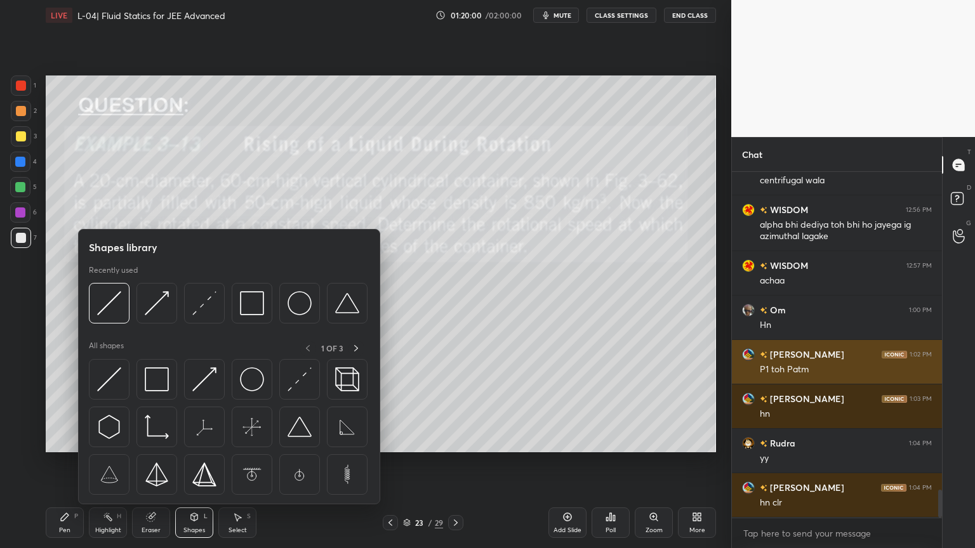
click at [203, 302] on img at bounding box center [204, 303] width 24 height 24
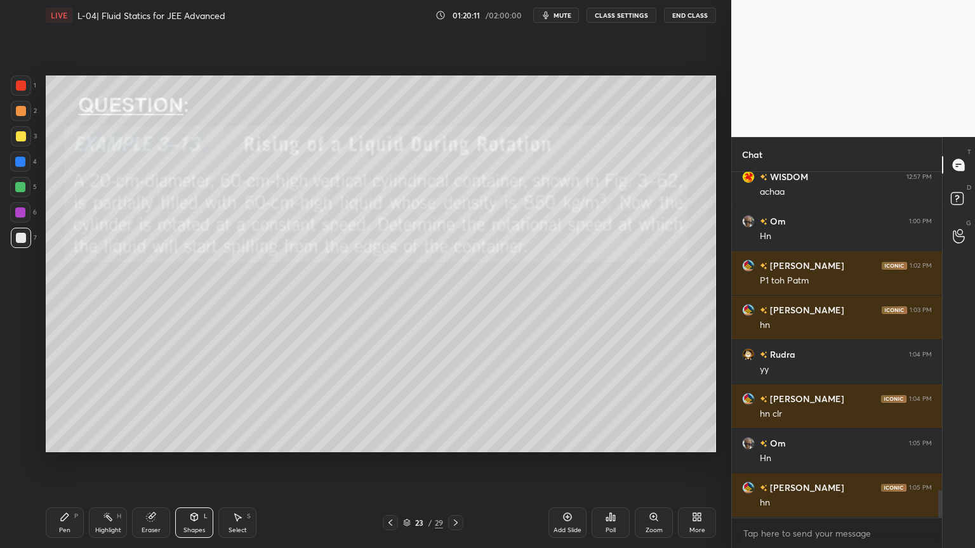
scroll to position [4072, 0]
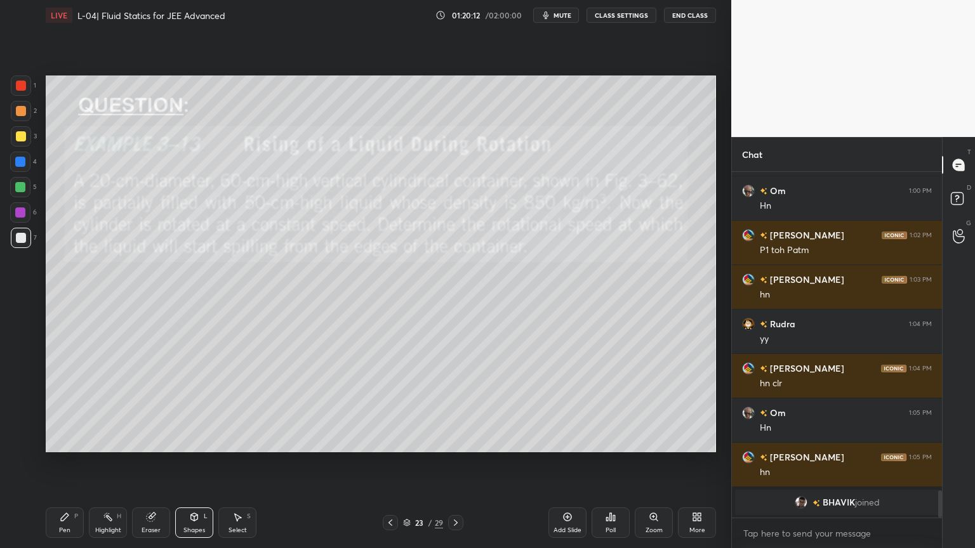
click at [107, 463] on div "Highlight H" at bounding box center [108, 523] width 38 height 30
click at [197, 463] on div "Shapes L" at bounding box center [194, 523] width 38 height 30
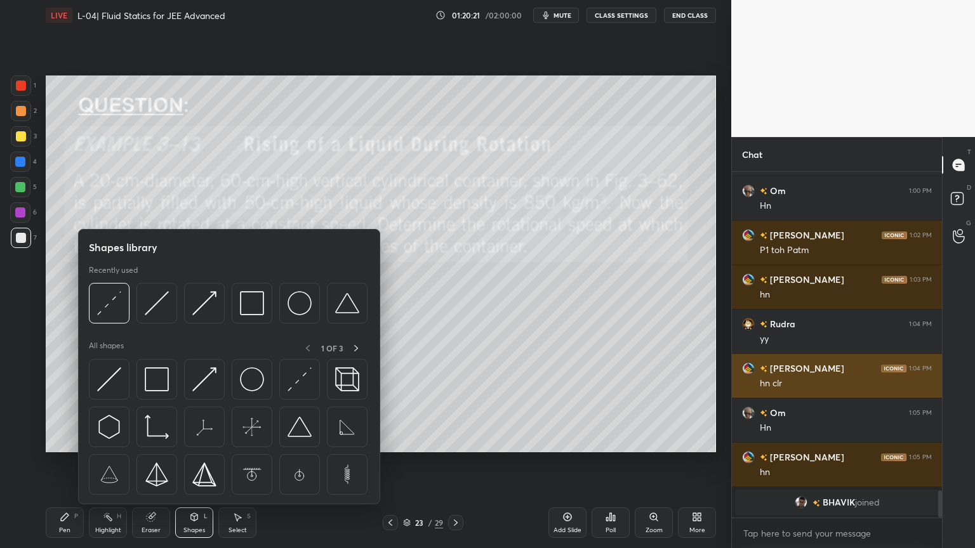
click at [293, 378] on img at bounding box center [300, 380] width 24 height 24
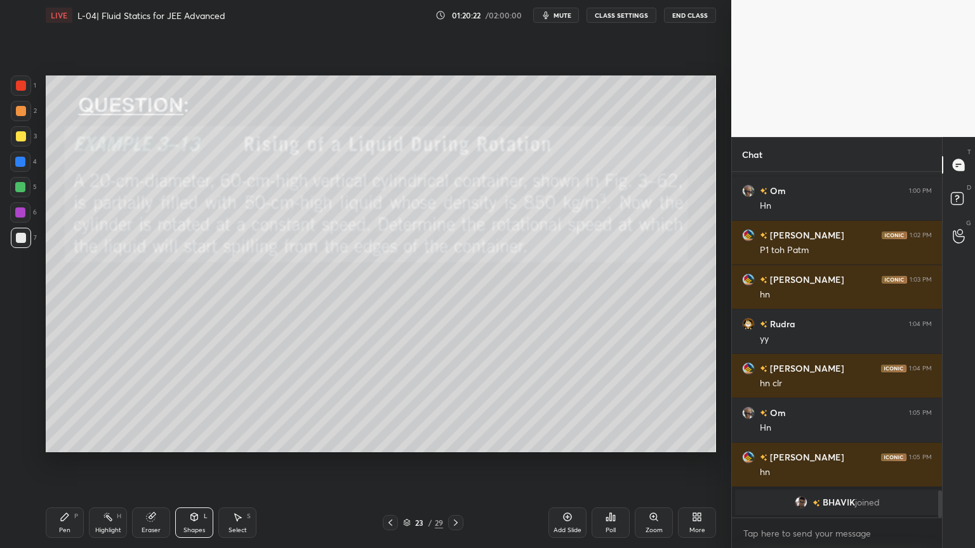
click at [21, 188] on div at bounding box center [20, 187] width 10 height 10
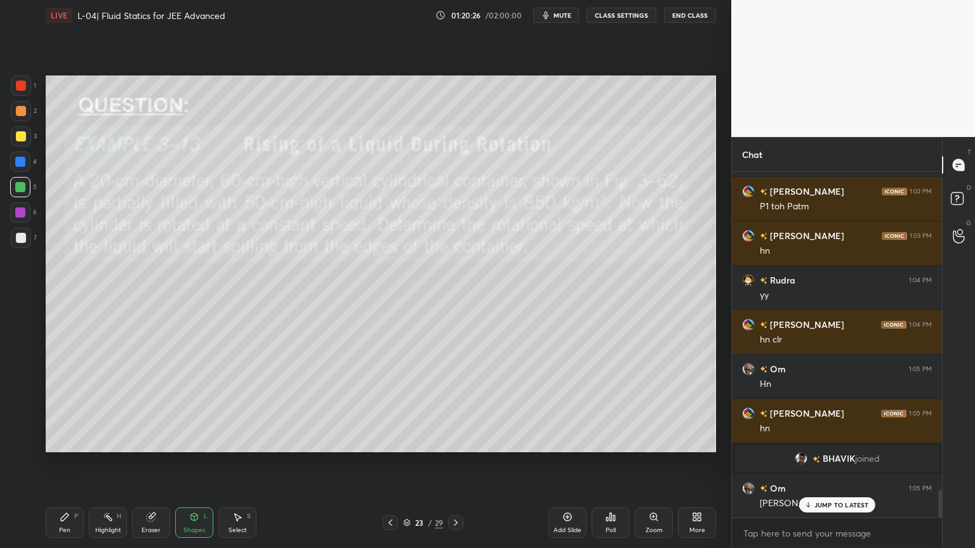
click at [79, 463] on div "Pen P" at bounding box center [65, 523] width 38 height 30
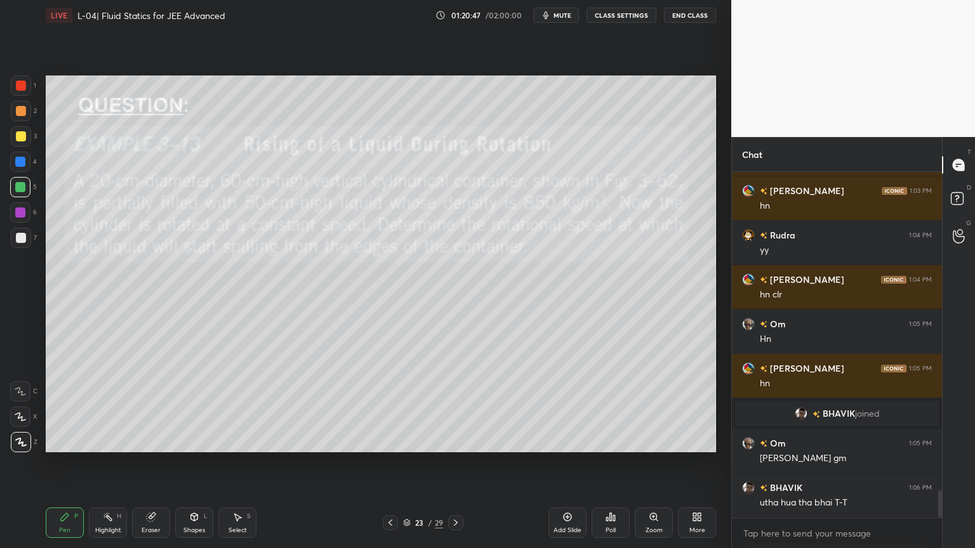
scroll to position [4068, 0]
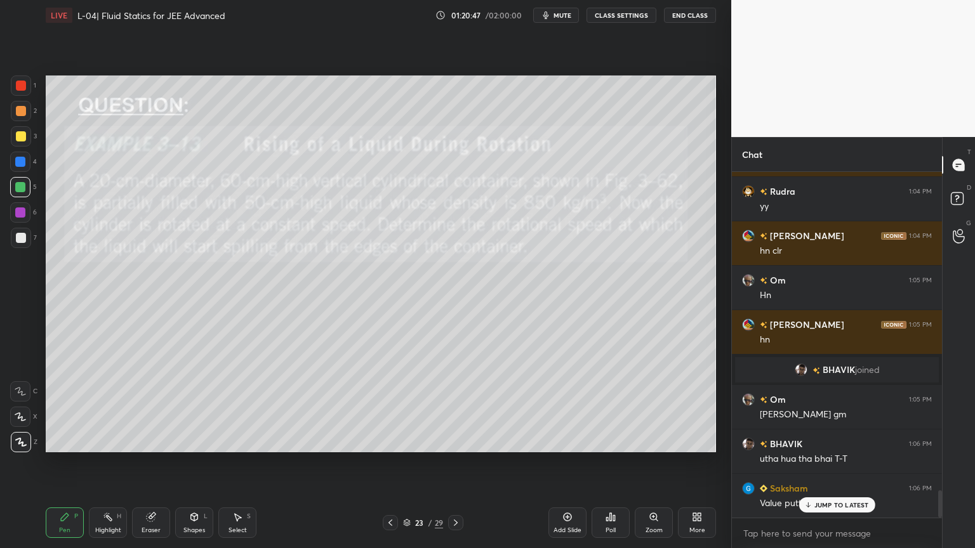
click at [20, 135] on div at bounding box center [21, 136] width 10 height 10
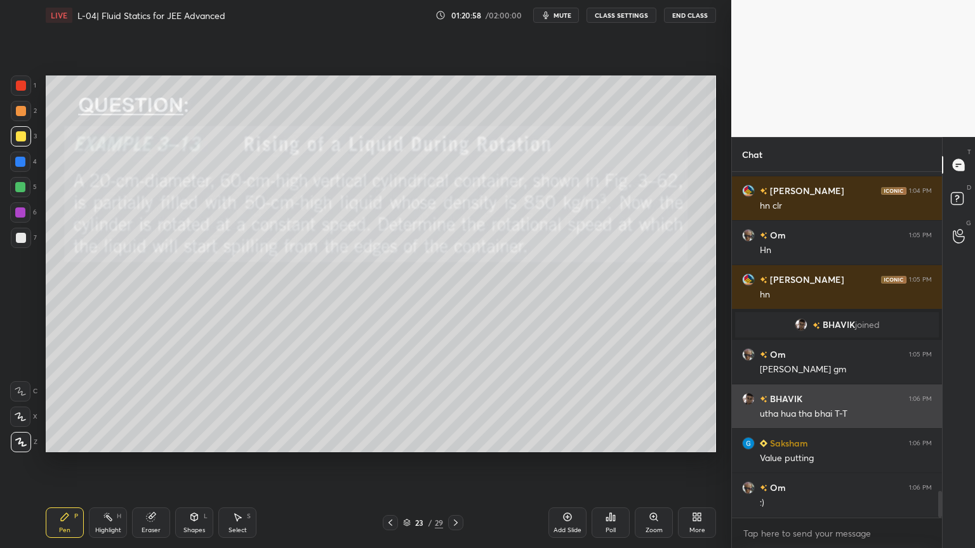
scroll to position [4157, 0]
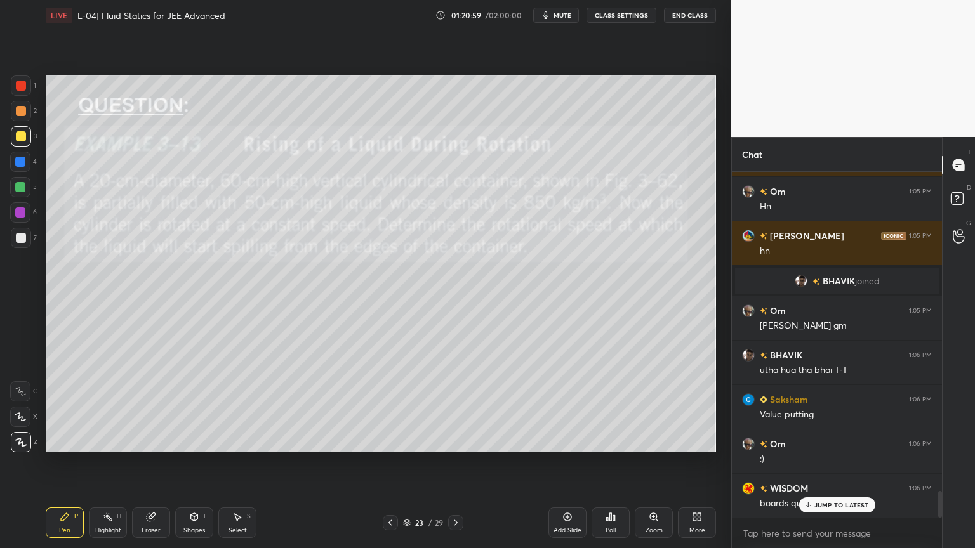
click at [387, 463] on icon at bounding box center [390, 523] width 10 height 10
click at [386, 463] on icon at bounding box center [390, 523] width 10 height 10
click at [387, 463] on icon at bounding box center [390, 523] width 10 height 10
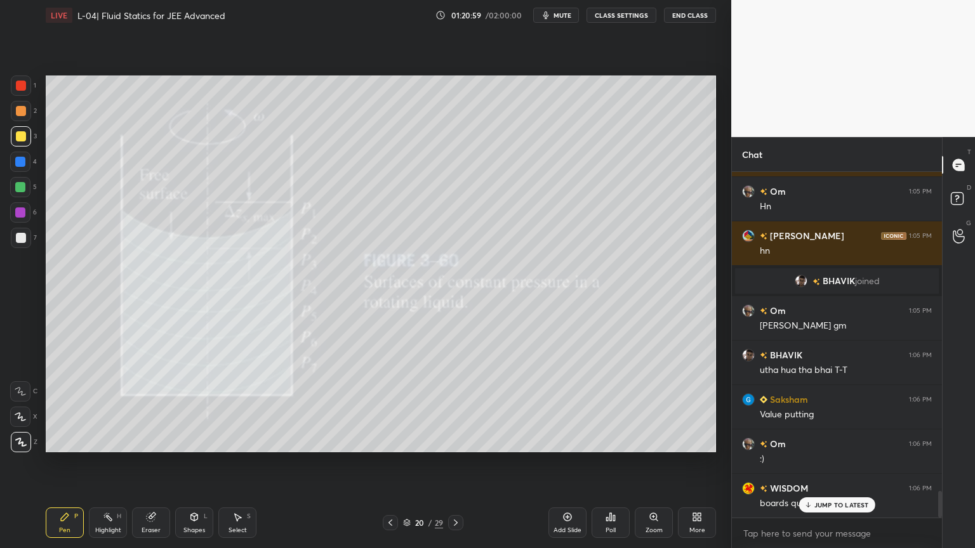
click at [385, 463] on icon at bounding box center [390, 523] width 10 height 10
click at [386, 463] on icon at bounding box center [390, 523] width 10 height 10
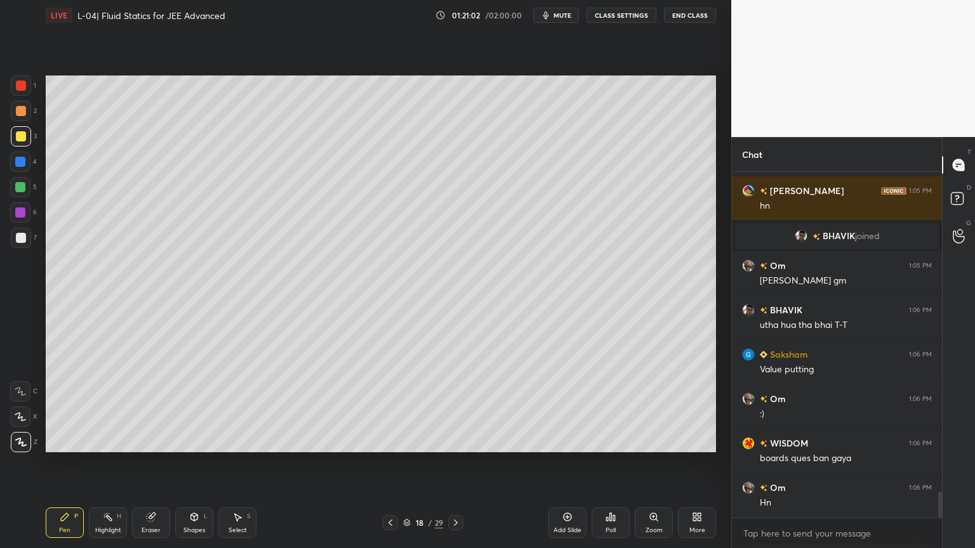
click at [389, 463] on icon at bounding box center [390, 523] width 4 height 6
click at [388, 463] on icon at bounding box center [390, 523] width 10 height 10
click at [387, 463] on icon at bounding box center [390, 523] width 10 height 10
click at [386, 463] on icon at bounding box center [390, 523] width 10 height 10
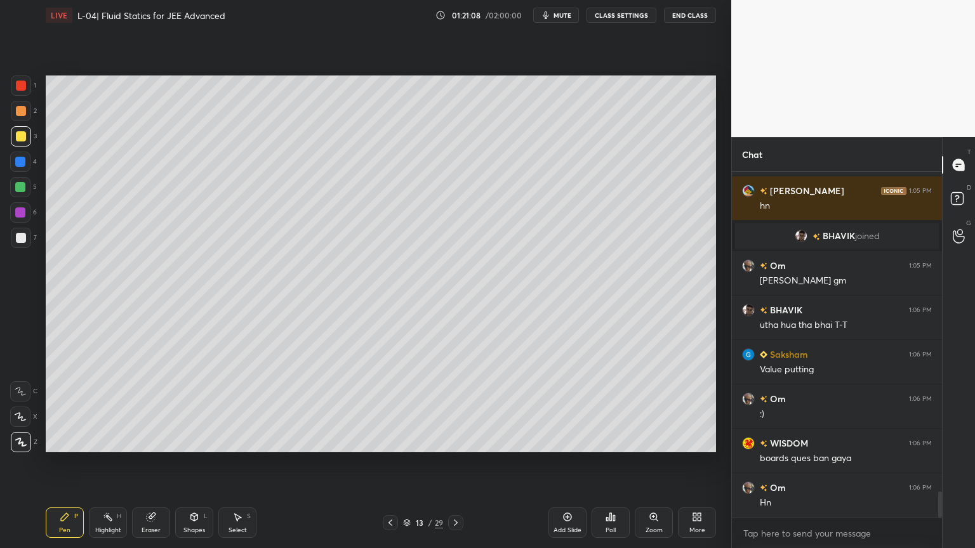
scroll to position [4245, 0]
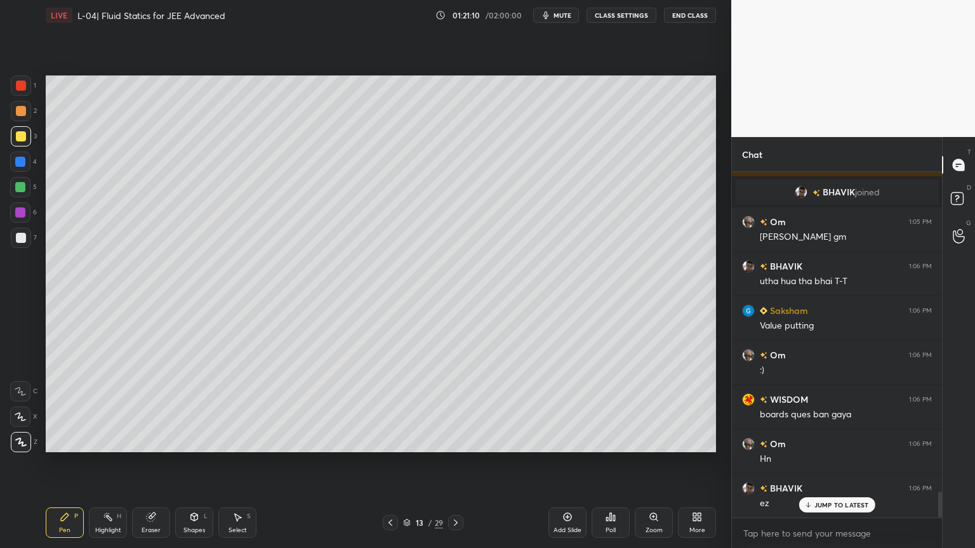
click at [387, 463] on icon at bounding box center [390, 523] width 10 height 10
click at [104, 463] on div "Highlight" at bounding box center [108, 530] width 26 height 6
click at [386, 463] on icon at bounding box center [390, 523] width 10 height 10
click at [388, 463] on div at bounding box center [390, 522] width 15 height 15
click at [392, 463] on icon at bounding box center [390, 523] width 10 height 10
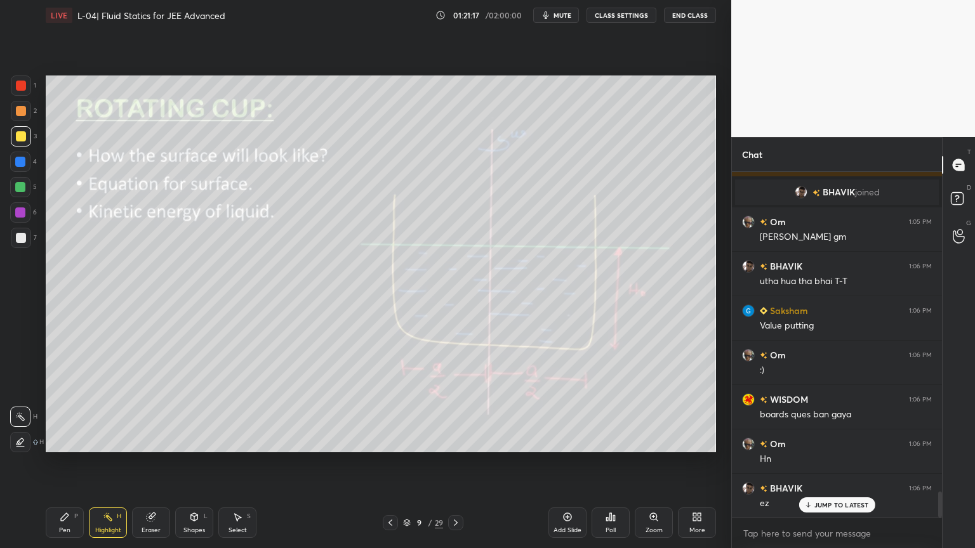
click at [454, 463] on icon at bounding box center [456, 523] width 4 height 6
click at [453, 463] on div at bounding box center [455, 522] width 15 height 15
click at [452, 463] on div at bounding box center [455, 522] width 15 height 15
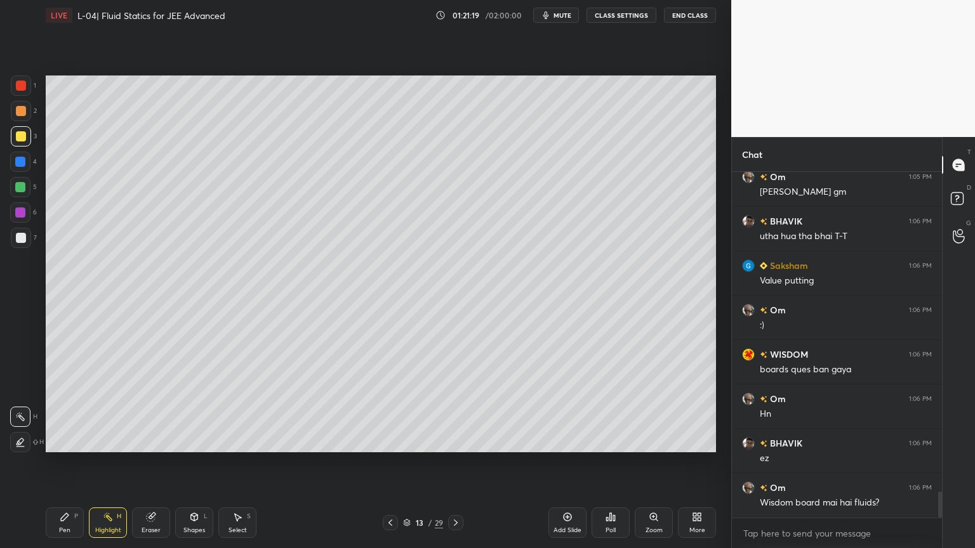
click at [454, 463] on div "Pen P Highlight H Eraser Shapes L Select S 13 / 29 Add Slide Poll Zoom More" at bounding box center [381, 523] width 670 height 51
click at [453, 463] on div at bounding box center [455, 522] width 15 height 15
click at [453, 463] on icon at bounding box center [456, 523] width 10 height 10
click at [455, 463] on icon at bounding box center [456, 523] width 10 height 10
click at [454, 463] on icon at bounding box center [456, 523] width 4 height 6
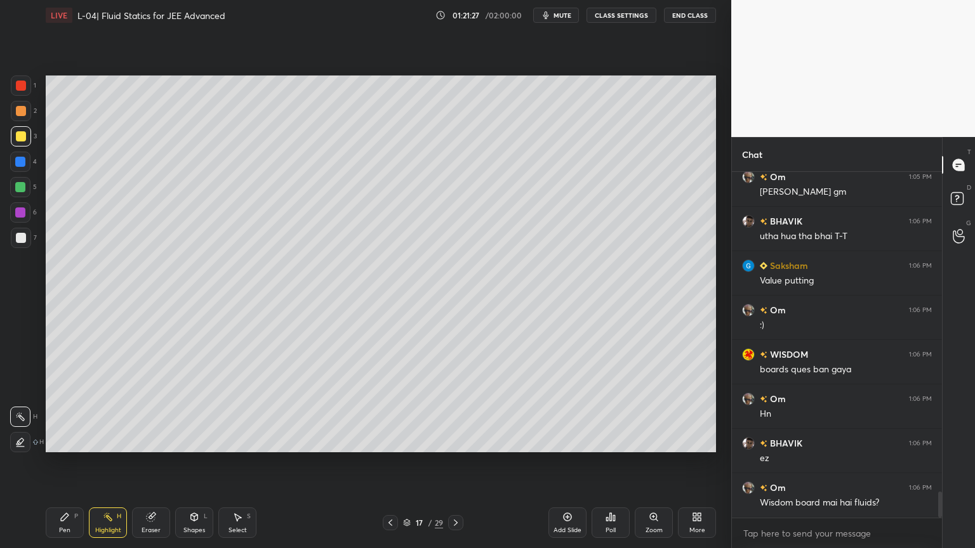
click at [456, 463] on icon at bounding box center [456, 523] width 10 height 10
click at [451, 463] on icon at bounding box center [456, 523] width 10 height 10
click at [452, 463] on icon at bounding box center [456, 523] width 10 height 10
click at [451, 463] on icon at bounding box center [456, 523] width 10 height 10
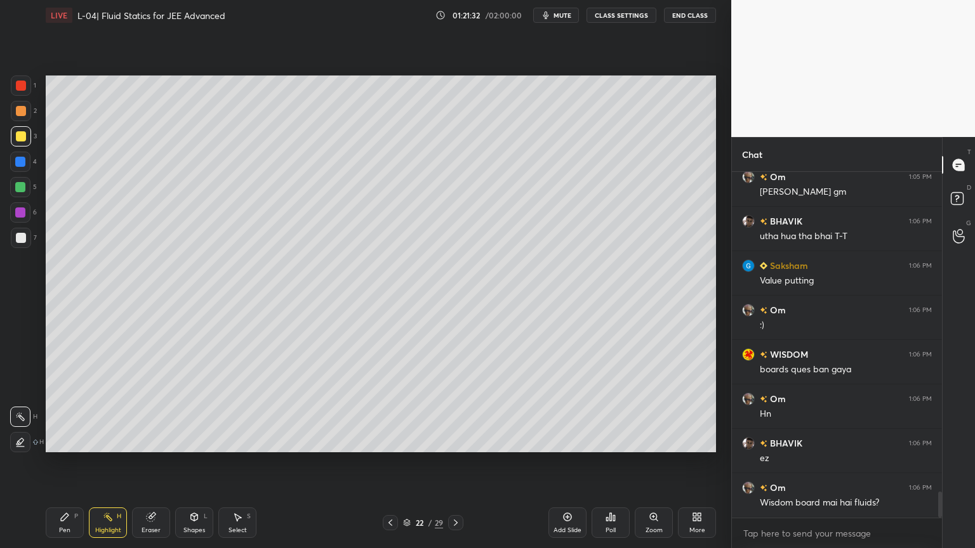
click at [455, 463] on icon at bounding box center [456, 523] width 10 height 10
click at [62, 463] on div "Pen P" at bounding box center [65, 523] width 38 height 30
click at [198, 463] on div "Shapes L" at bounding box center [194, 523] width 38 height 30
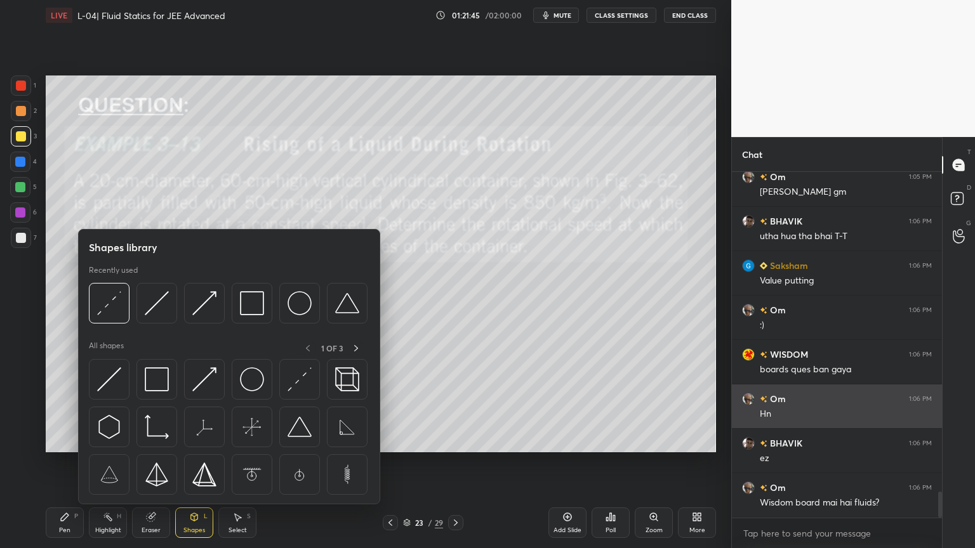
click at [163, 378] on img at bounding box center [157, 380] width 24 height 24
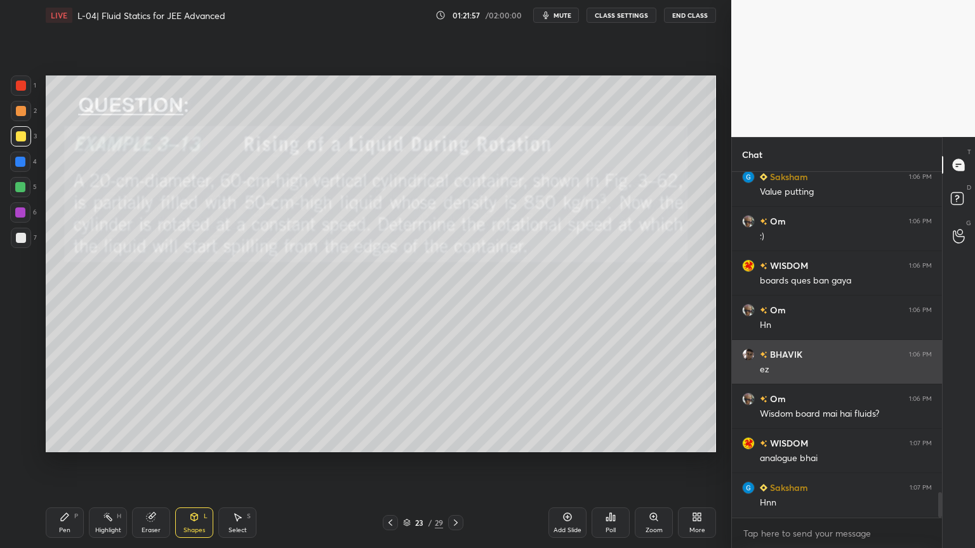
scroll to position [4423, 0]
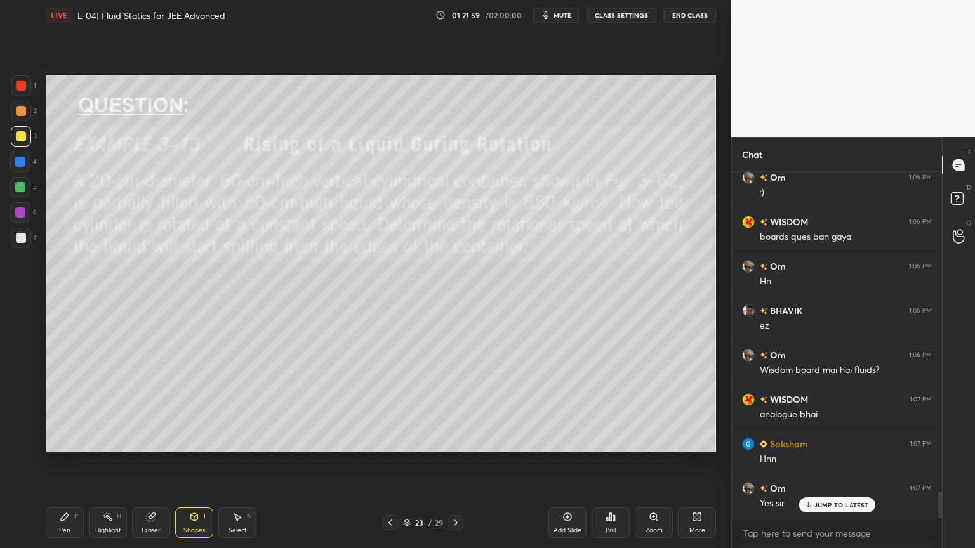
click at [104, 463] on div "Highlight H" at bounding box center [108, 523] width 38 height 30
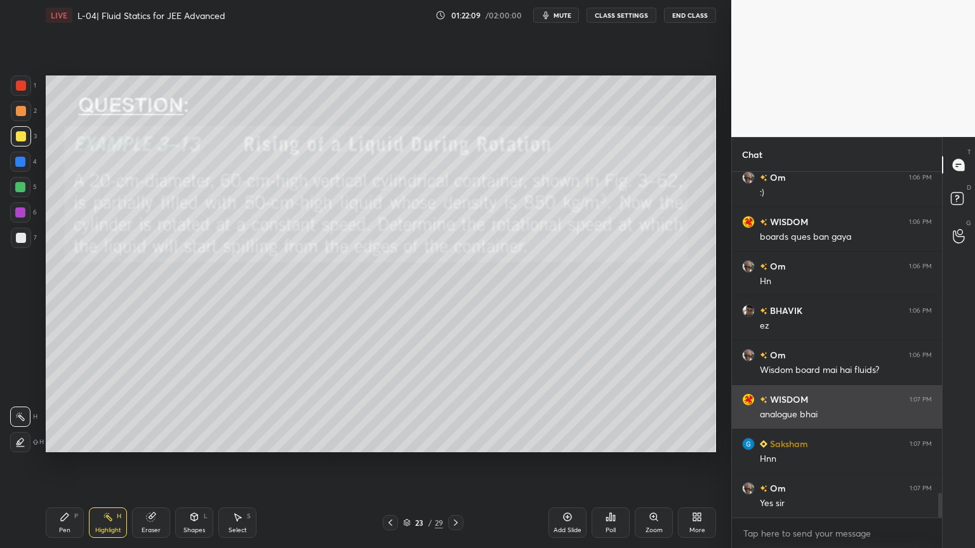
scroll to position [4468, 0]
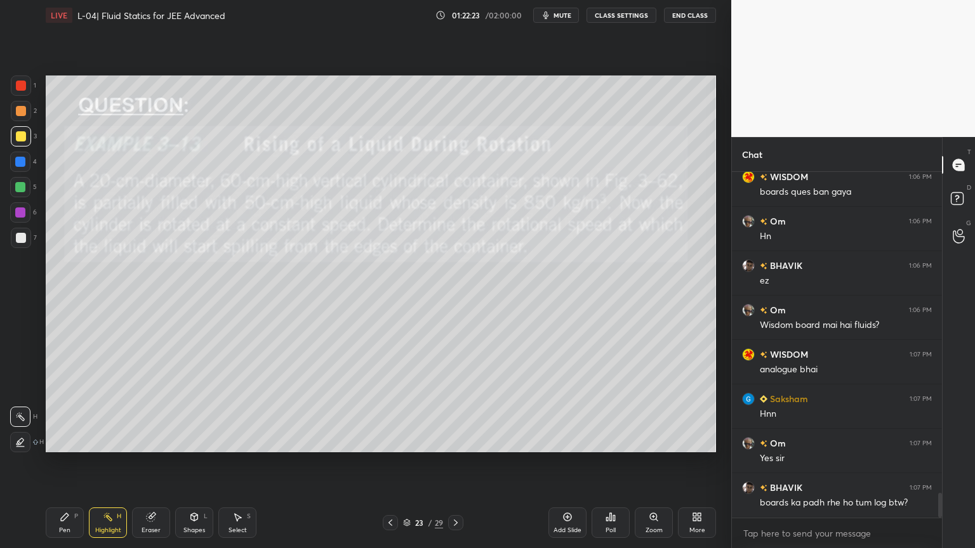
click at [456, 463] on icon at bounding box center [456, 523] width 4 height 6
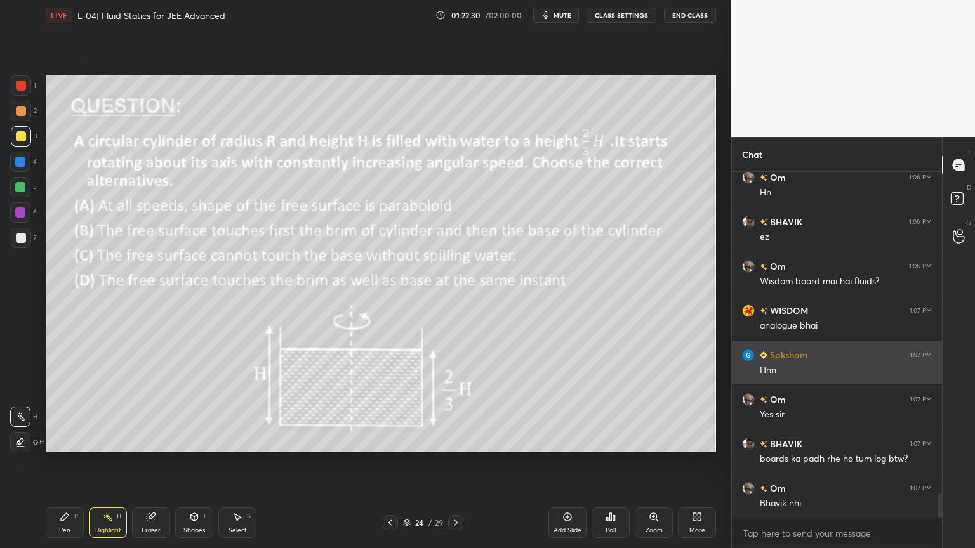
scroll to position [4557, 0]
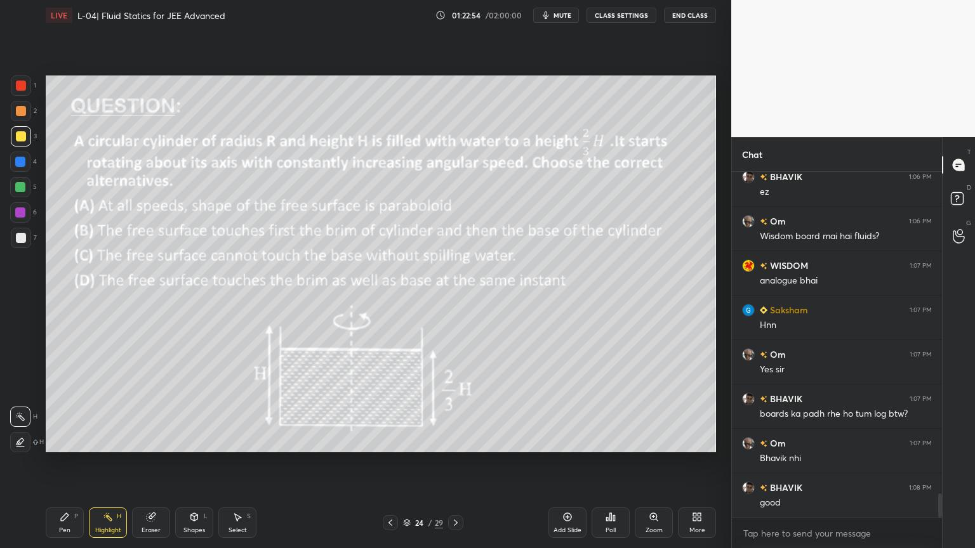
click at [60, 463] on div "Pen P" at bounding box center [65, 523] width 38 height 30
click at [694, 463] on div "More" at bounding box center [697, 523] width 38 height 30
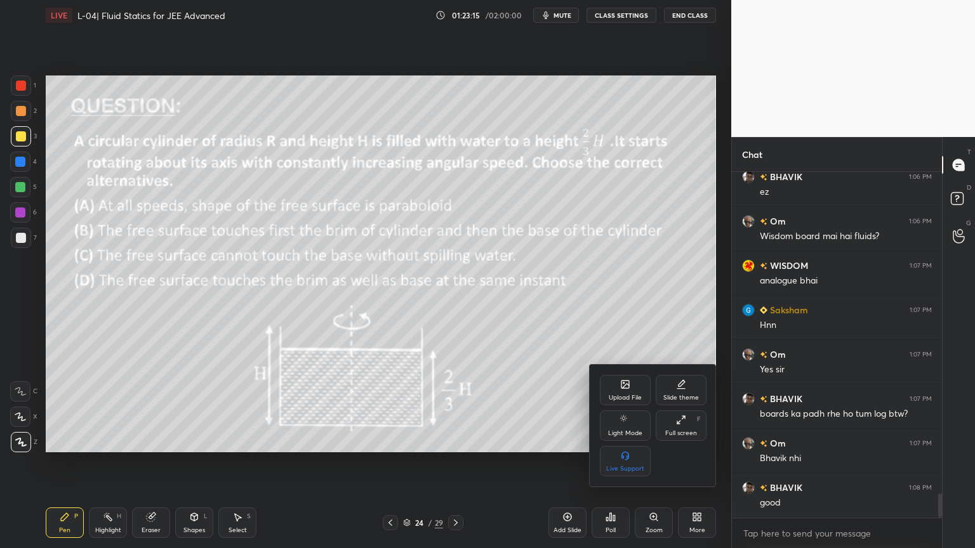
click at [441, 442] on div at bounding box center [487, 274] width 975 height 548
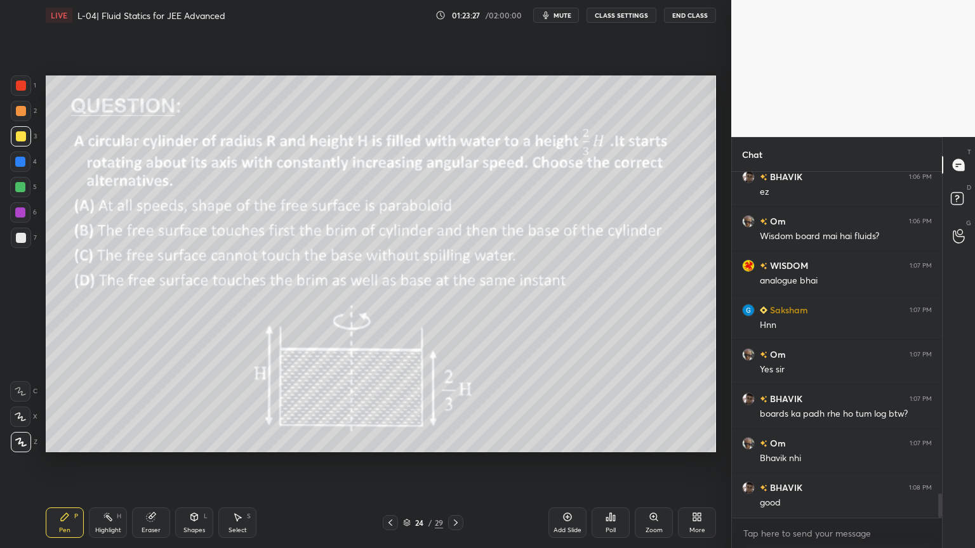
scroll to position [4601, 0]
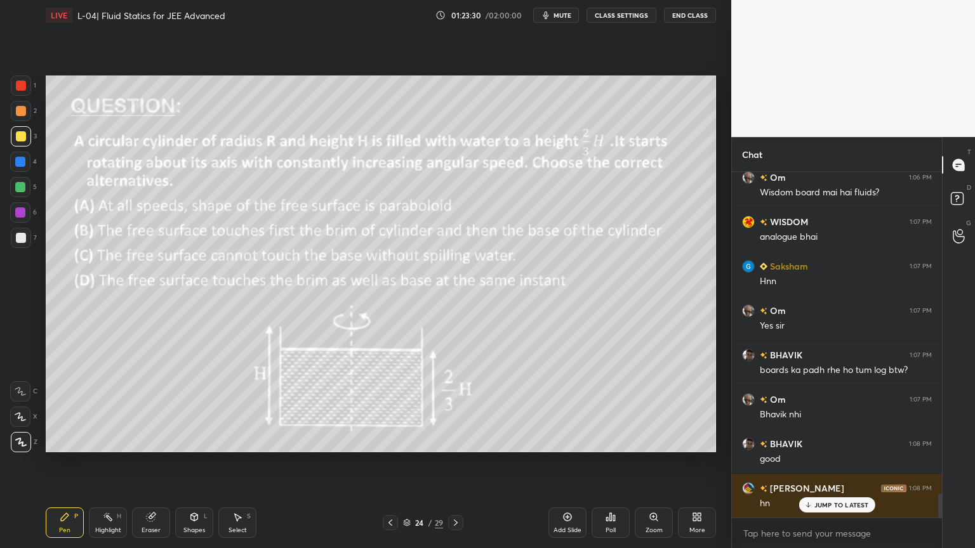
click at [607, 463] on icon at bounding box center [607, 519] width 2 height 3
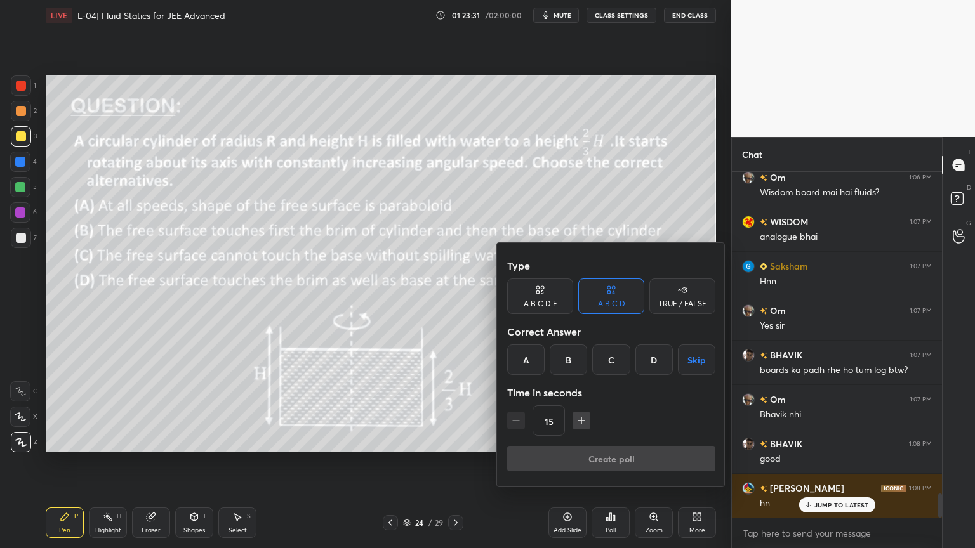
click at [646, 359] on div "D" at bounding box center [653, 360] width 37 height 30
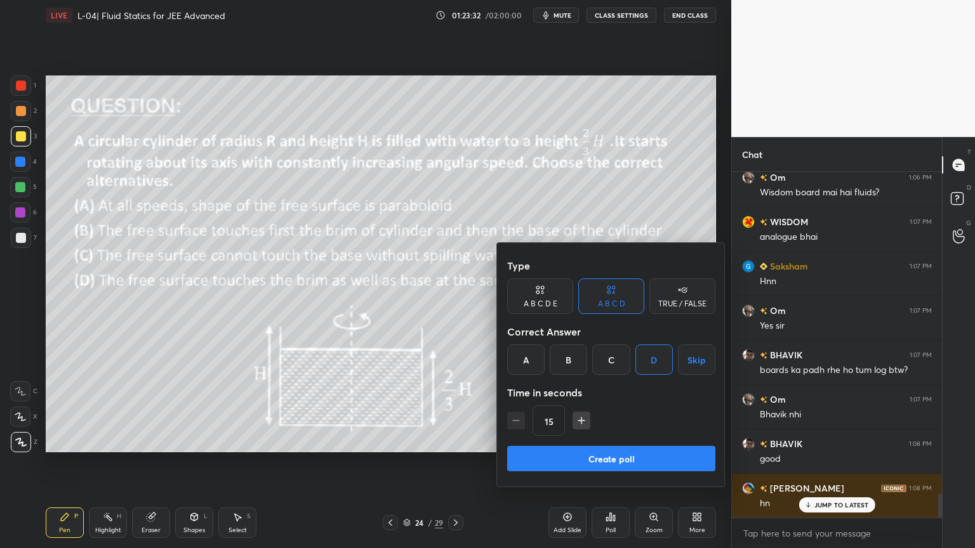
click at [615, 463] on button "Create poll" at bounding box center [611, 458] width 208 height 25
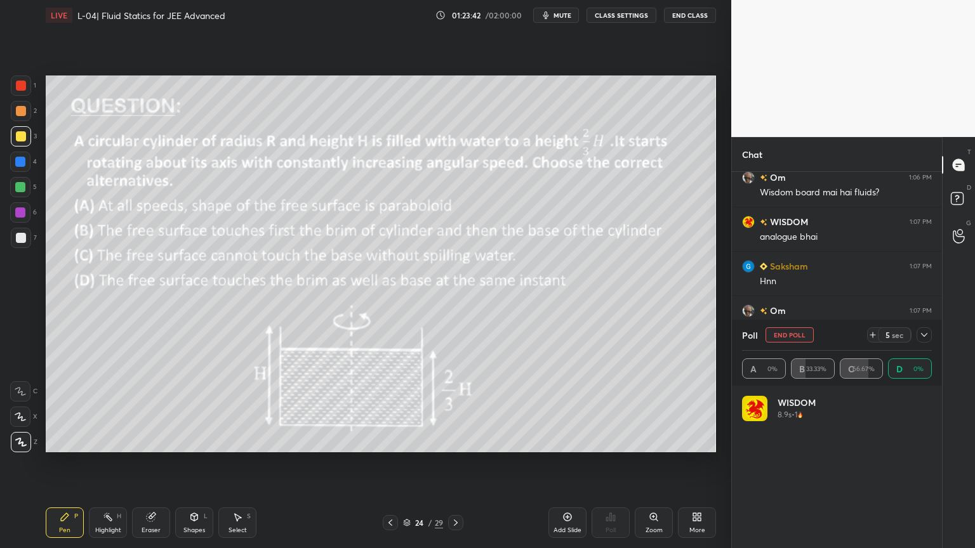
scroll to position [149, 186]
click at [926, 335] on icon at bounding box center [924, 335] width 10 height 10
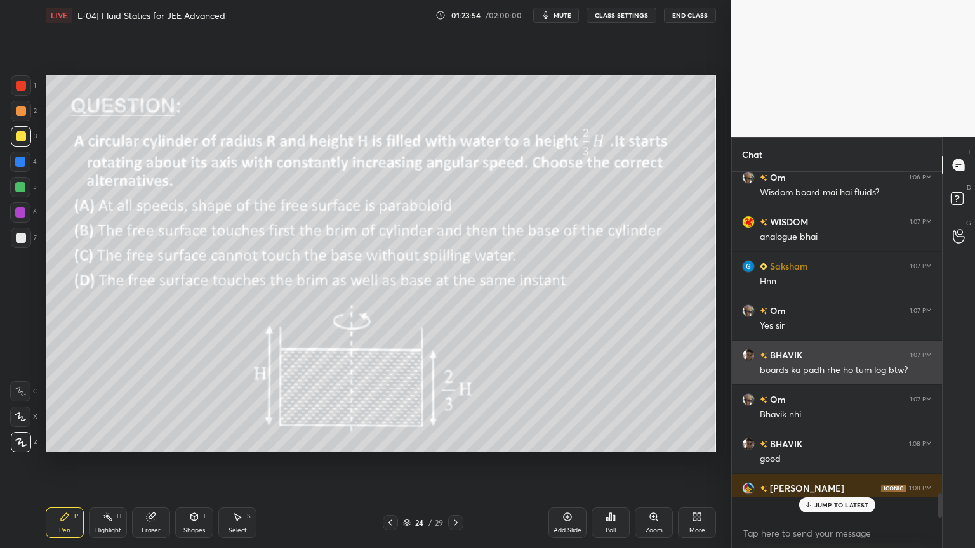
scroll to position [236, 206]
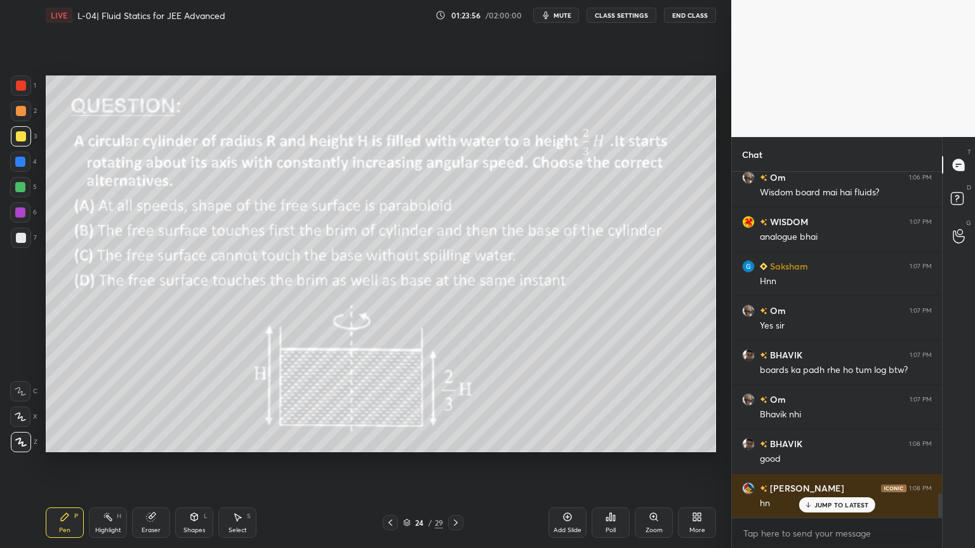
click at [91, 463] on div "Highlight H" at bounding box center [108, 523] width 38 height 30
click at [67, 463] on icon at bounding box center [65, 518] width 8 height 8
click at [109, 463] on div "Pen P Highlight H Eraser Shapes L Select S 24 / 29 Add Slide Poll Zoom More" at bounding box center [381, 523] width 670 height 51
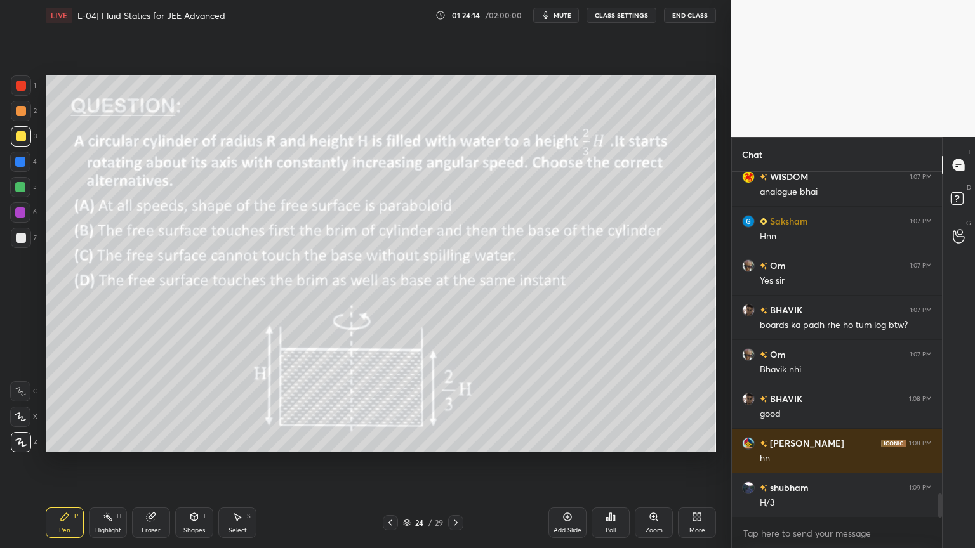
click at [138, 463] on div "Eraser" at bounding box center [151, 523] width 38 height 30
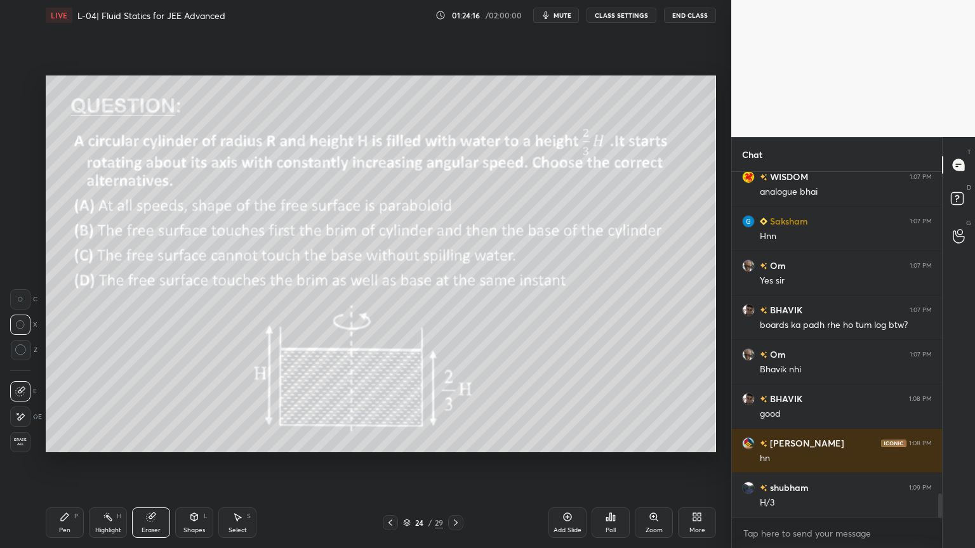
click at [70, 463] on div "Pen P" at bounding box center [65, 523] width 38 height 30
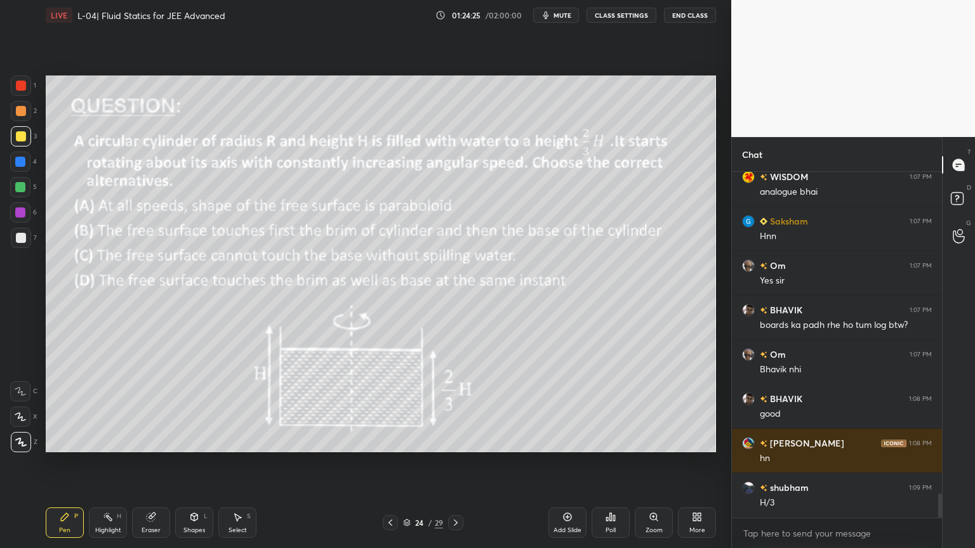
click at [156, 463] on icon at bounding box center [151, 517] width 10 height 10
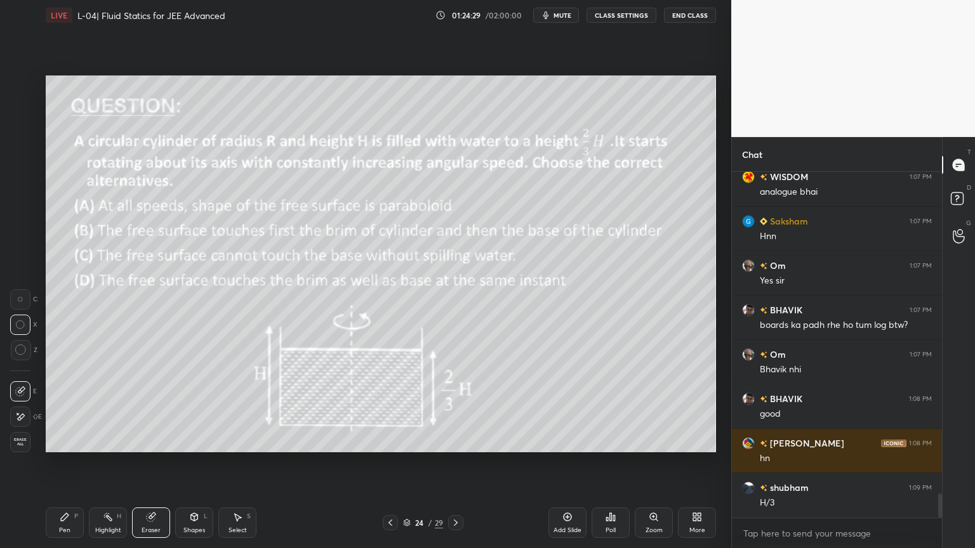
click at [74, 463] on div "Pen P" at bounding box center [65, 523] width 38 height 30
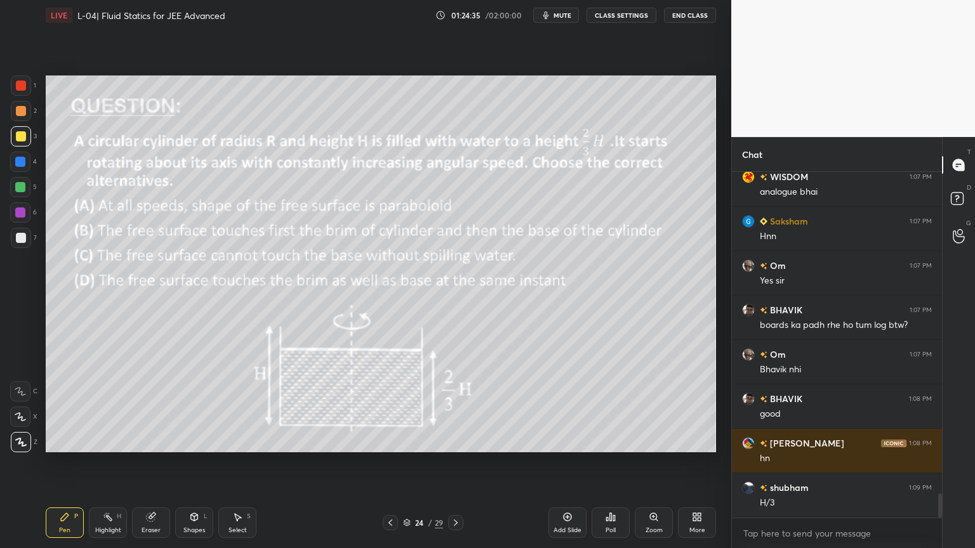
click at [109, 463] on icon at bounding box center [108, 517] width 10 height 10
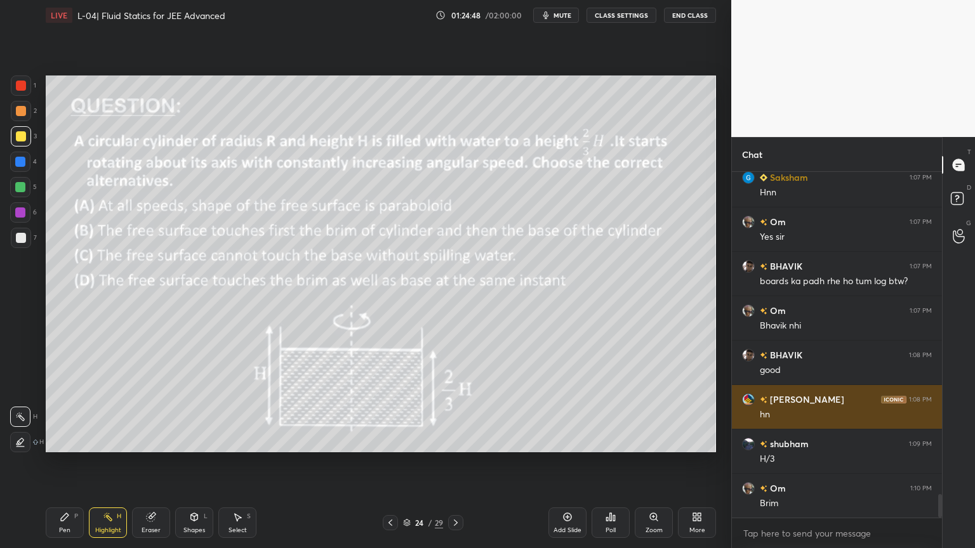
scroll to position [4735, 0]
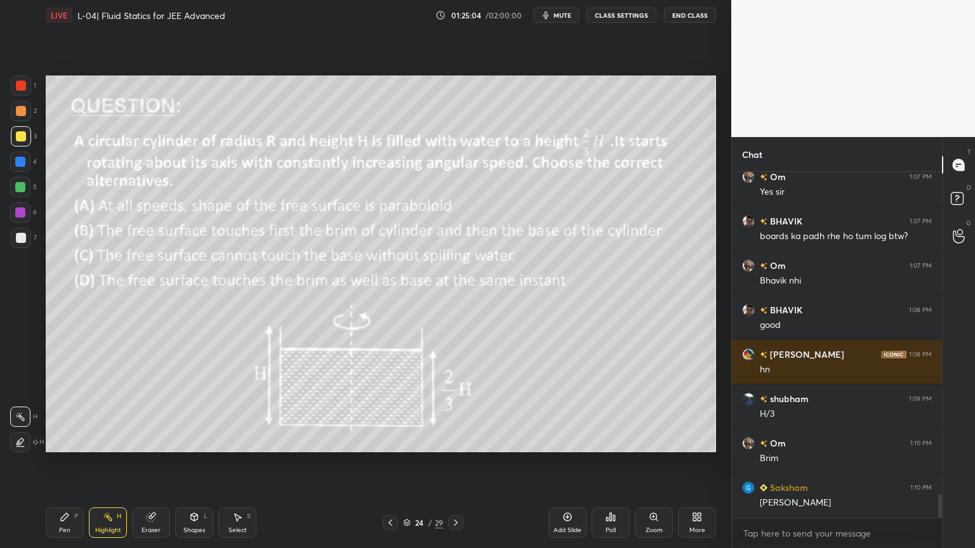
click at [65, 463] on icon at bounding box center [65, 517] width 10 height 10
click at [17, 90] on div at bounding box center [21, 86] width 10 height 10
click at [96, 463] on div "Highlight" at bounding box center [108, 530] width 26 height 6
click at [68, 463] on div "Pen P" at bounding box center [65, 523] width 38 height 30
click at [105, 463] on icon at bounding box center [108, 517] width 10 height 10
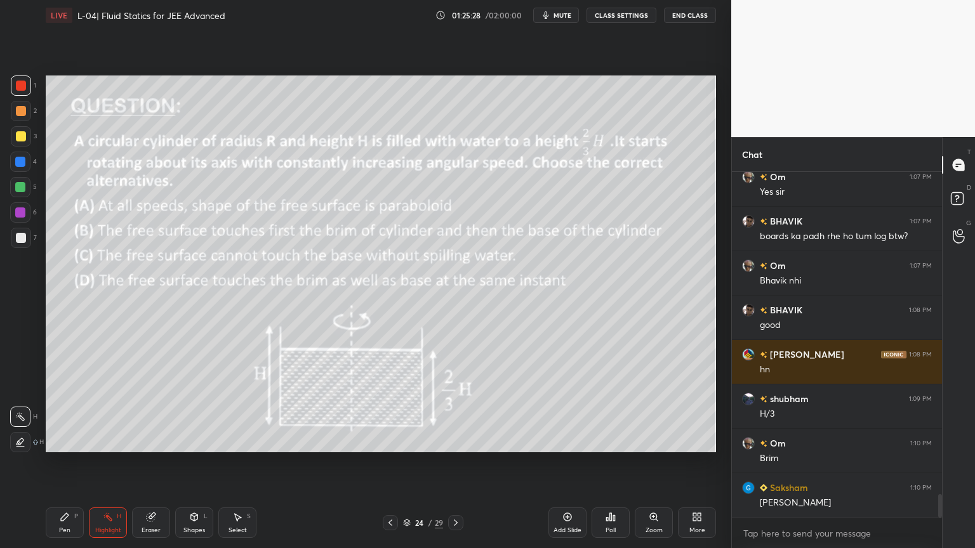
click at [61, 463] on div "Pen" at bounding box center [64, 530] width 11 height 6
click at [110, 463] on icon at bounding box center [108, 517] width 10 height 10
click at [66, 463] on icon at bounding box center [65, 517] width 10 height 10
click at [107, 463] on icon at bounding box center [108, 517] width 10 height 10
click at [149, 463] on div "Eraser" at bounding box center [151, 523] width 38 height 30
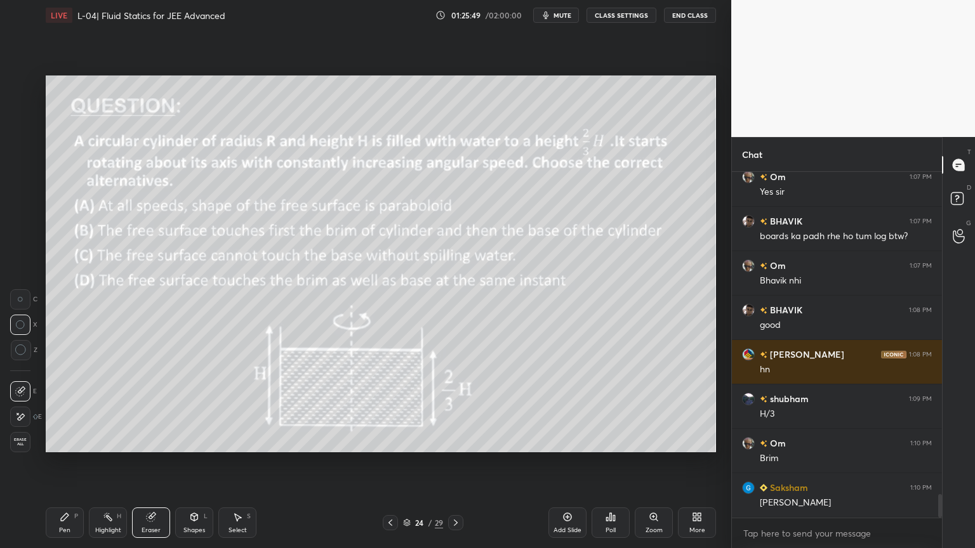
click at [452, 463] on icon at bounding box center [456, 523] width 10 height 10
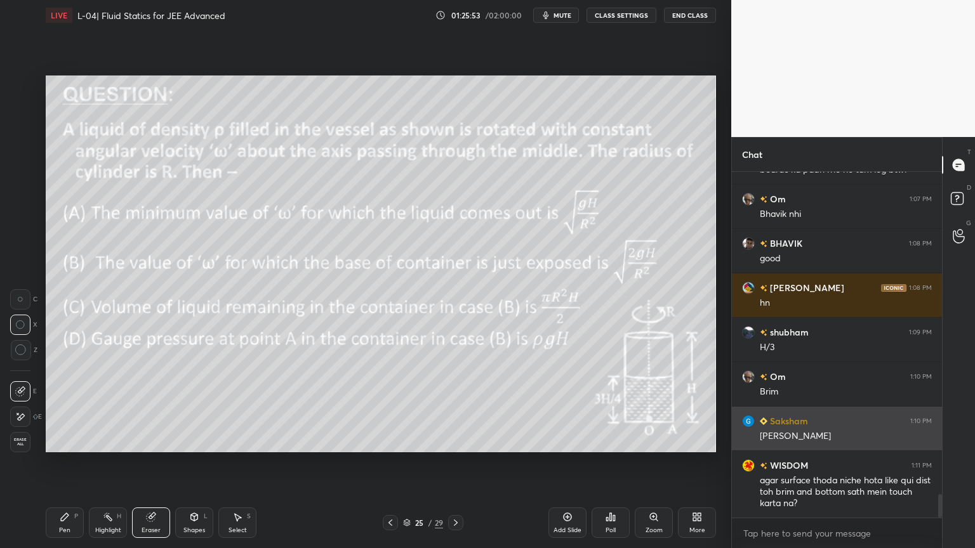
scroll to position [4802, 0]
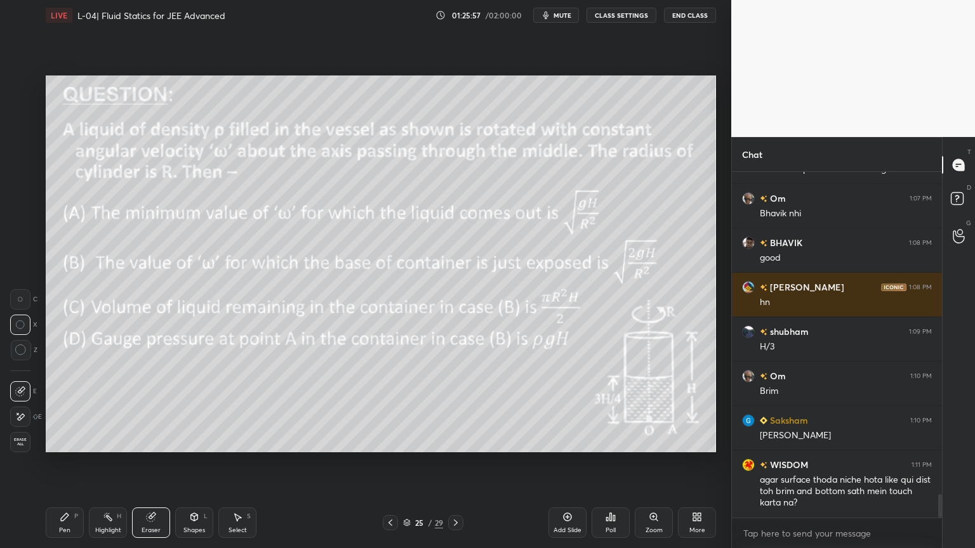
click at [392, 463] on div "Pen P Highlight H Eraser Shapes L Select S 25 / 29 Add Slide Poll Zoom More" at bounding box center [381, 523] width 670 height 51
click at [388, 463] on icon at bounding box center [390, 523] width 10 height 10
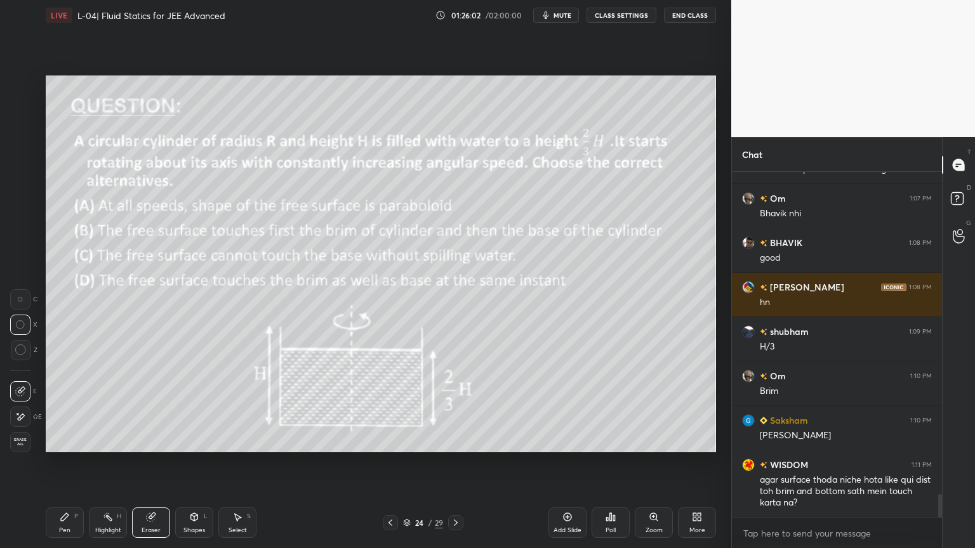
click at [63, 463] on div "Pen" at bounding box center [64, 530] width 11 height 6
click at [25, 207] on div at bounding box center [20, 212] width 20 height 20
click at [571, 463] on icon at bounding box center [568, 518] width 8 height 8
click at [190, 463] on div "Shapes L" at bounding box center [194, 523] width 38 height 30
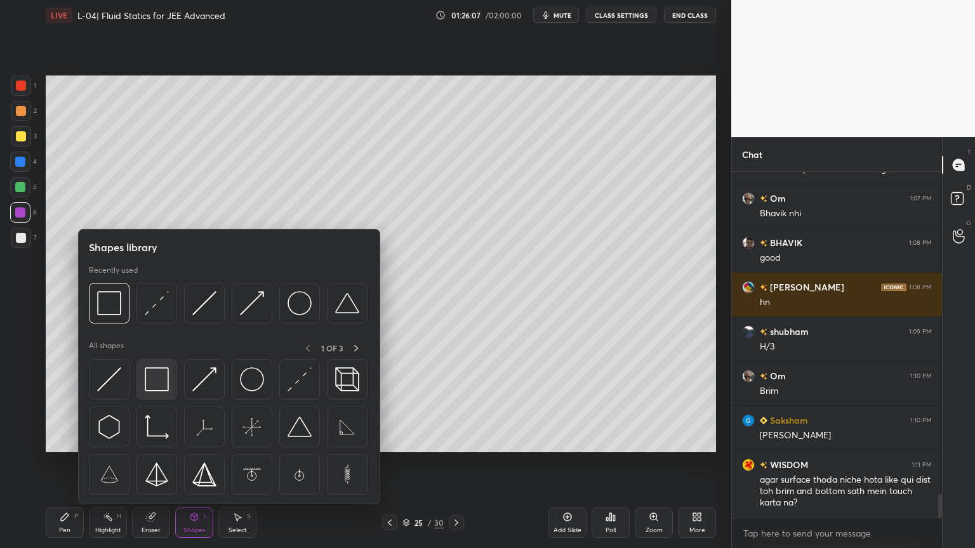
click at [149, 376] on img at bounding box center [157, 380] width 24 height 24
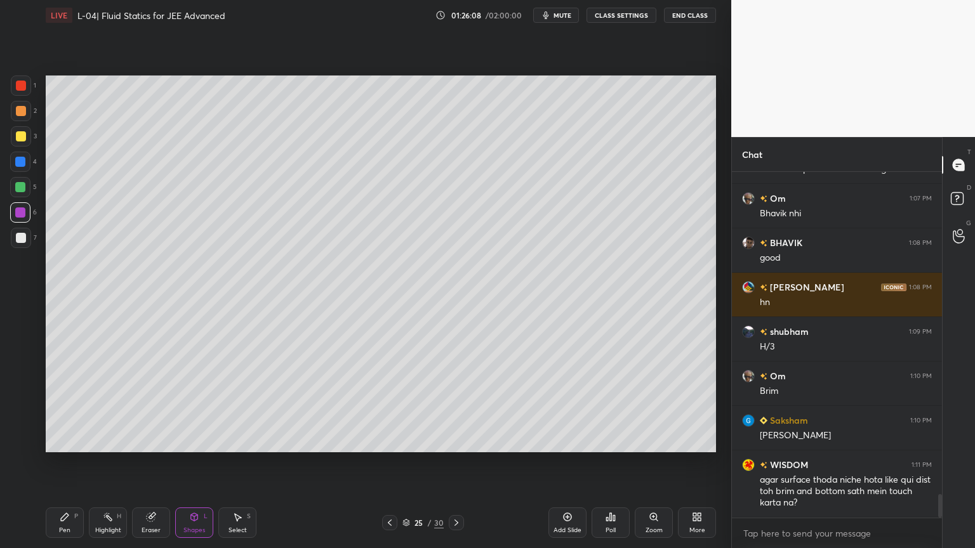
click at [182, 463] on div "Shapes L" at bounding box center [194, 523] width 38 height 30
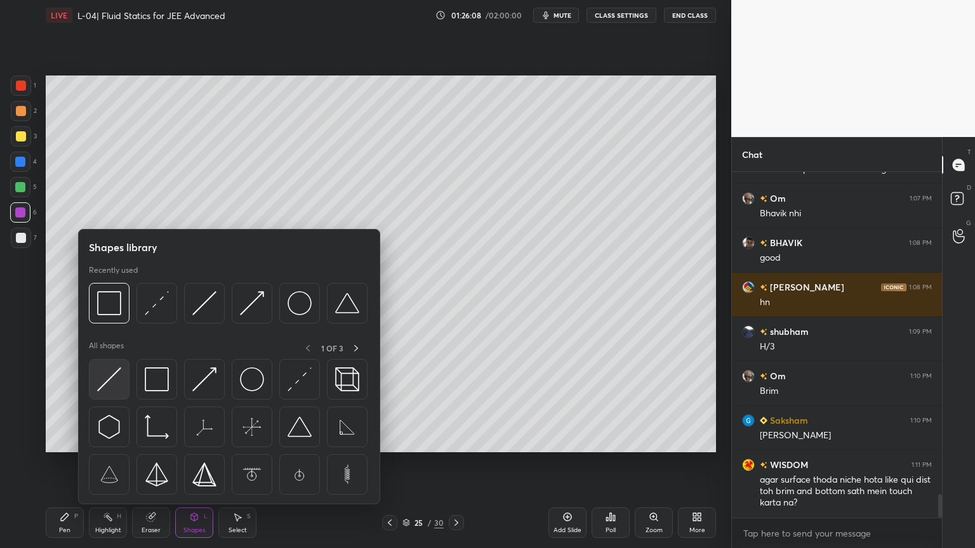
click at [114, 373] on img at bounding box center [109, 380] width 24 height 24
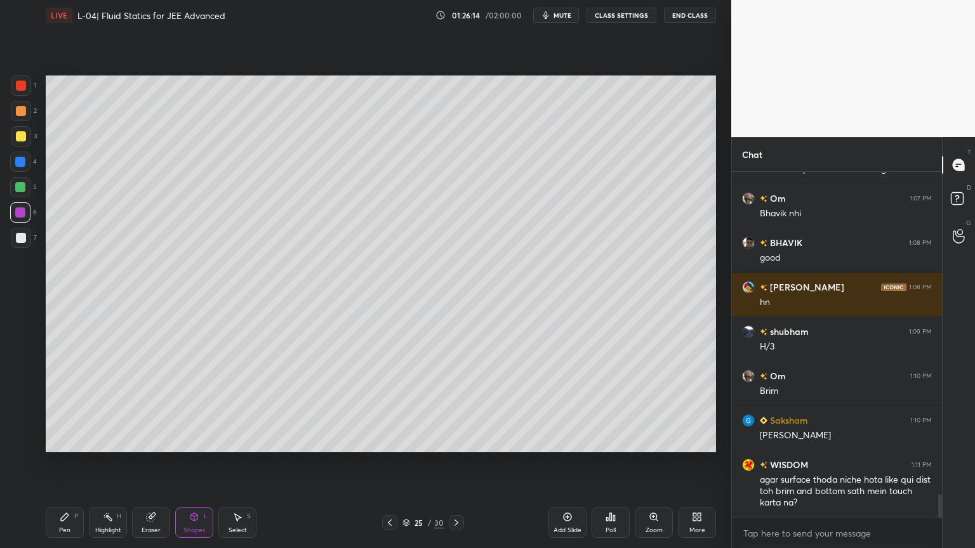
click at [156, 463] on div "Eraser" at bounding box center [151, 523] width 38 height 30
click at [183, 463] on div "Shapes L" at bounding box center [194, 523] width 38 height 30
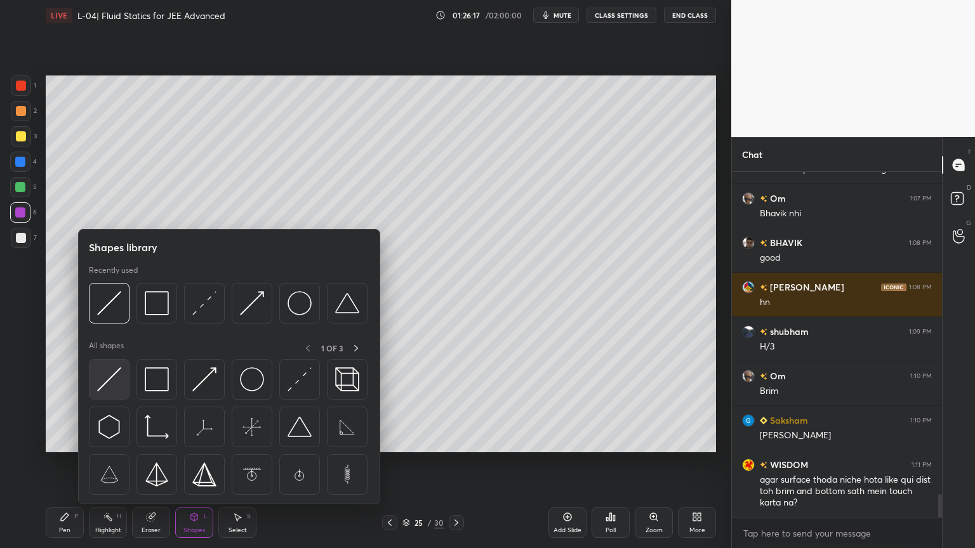
click at [114, 381] on img at bounding box center [109, 380] width 24 height 24
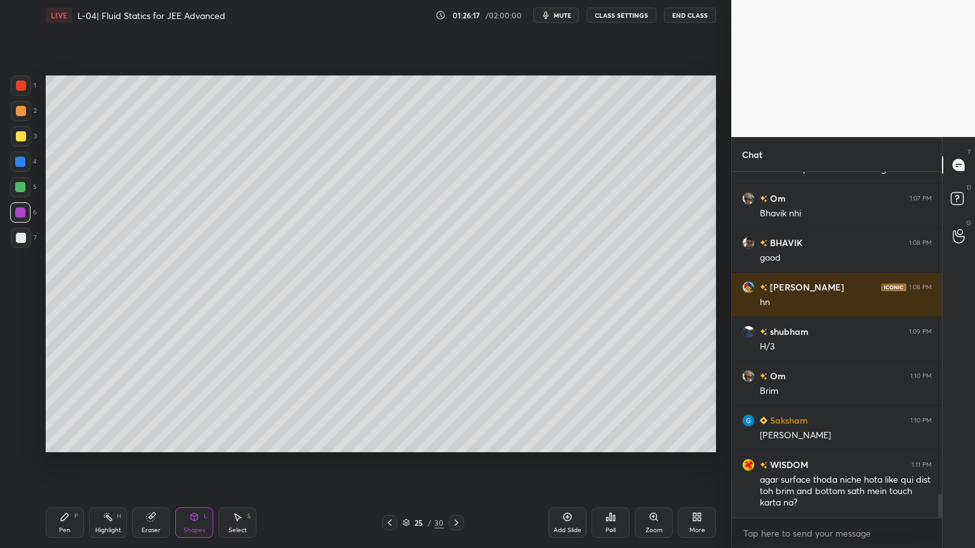
click at [16, 137] on div at bounding box center [21, 136] width 10 height 10
click at [183, 463] on div "Shapes L" at bounding box center [194, 523] width 38 height 30
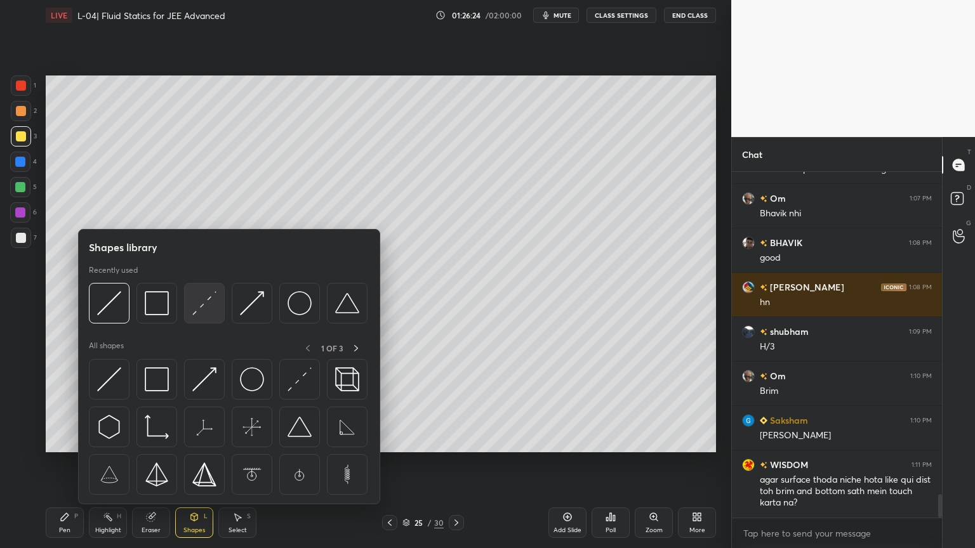
click at [198, 299] on img at bounding box center [204, 303] width 24 height 24
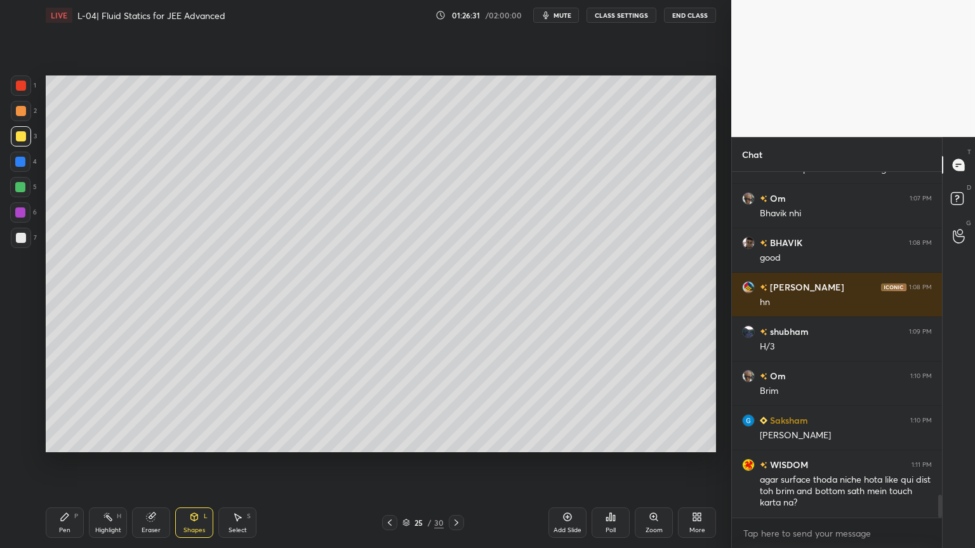
scroll to position [4847, 0]
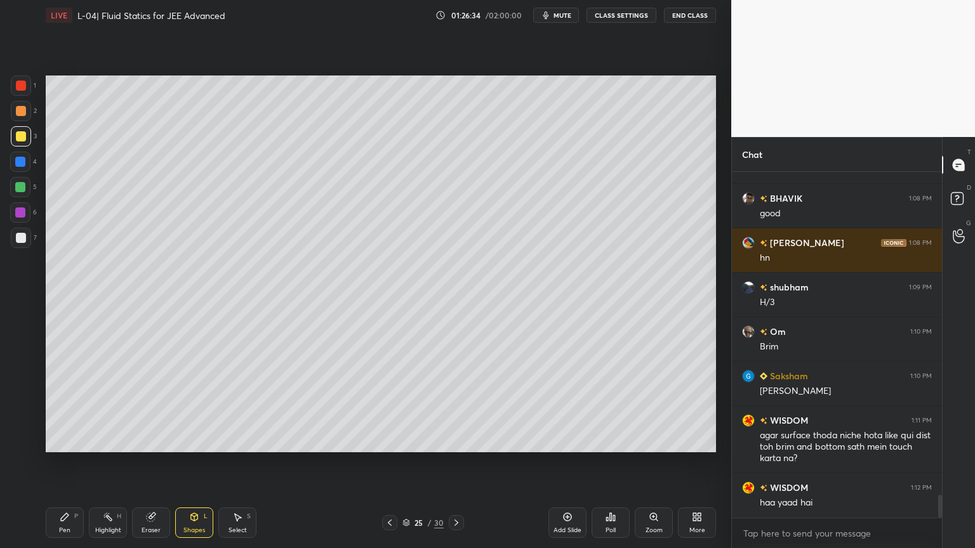
click at [14, 199] on div "5" at bounding box center [23, 189] width 27 height 25
click at [185, 463] on div "Shapes L" at bounding box center [194, 523] width 38 height 30
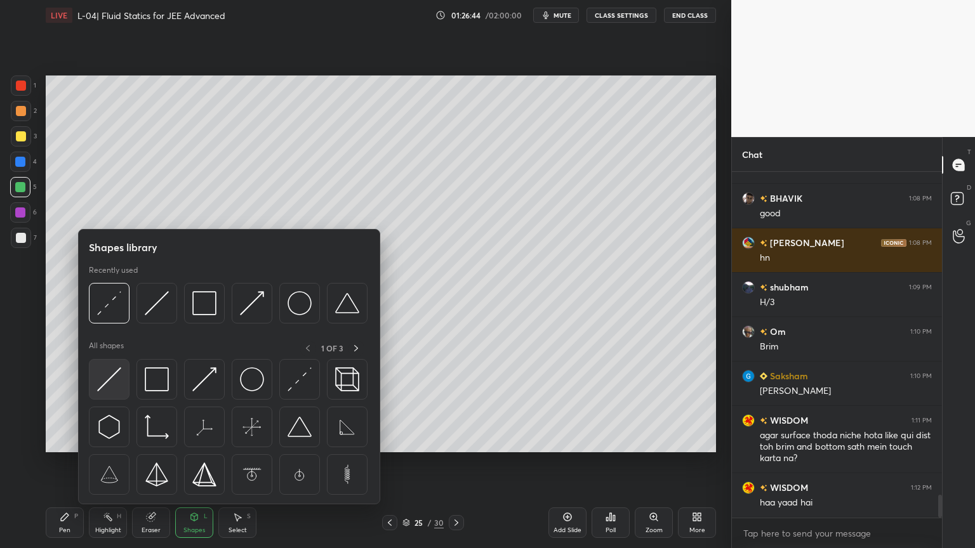
click at [105, 382] on img at bounding box center [109, 380] width 24 height 24
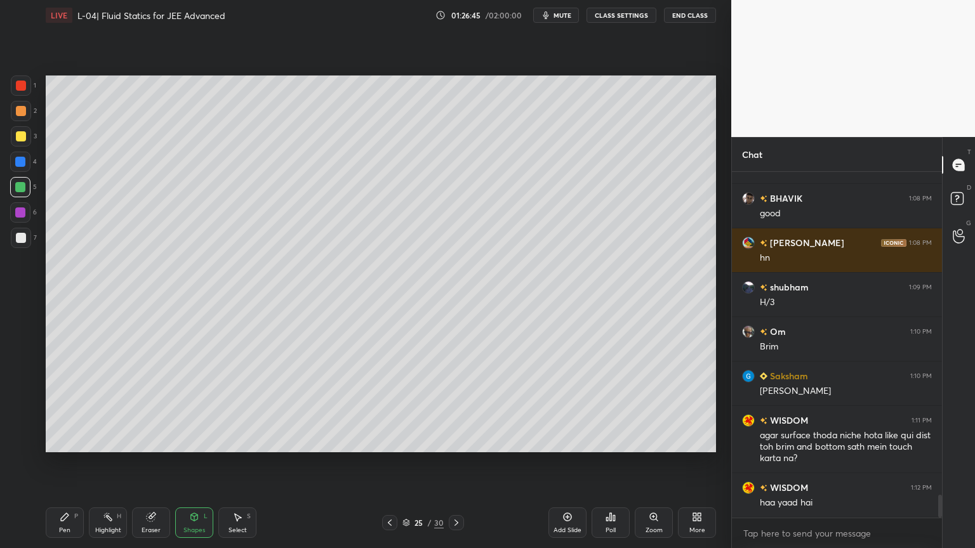
click at [20, 88] on div at bounding box center [21, 86] width 10 height 10
click at [194, 463] on div "Shapes" at bounding box center [194, 530] width 22 height 6
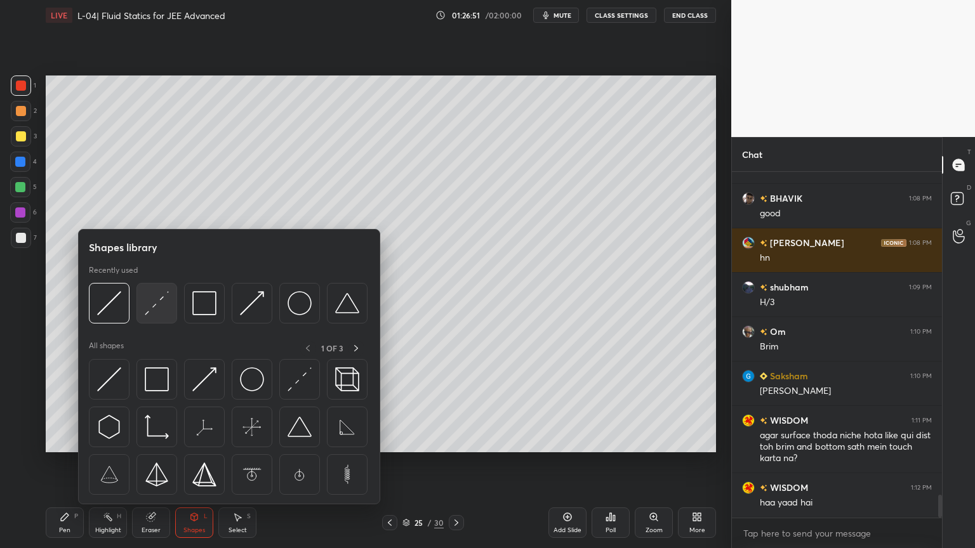
click at [156, 298] on img at bounding box center [157, 303] width 24 height 24
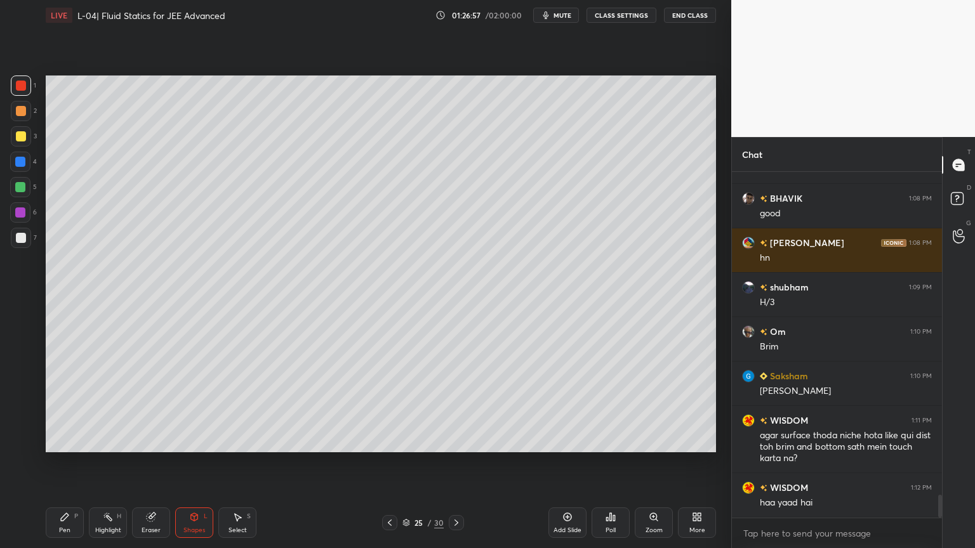
click at [109, 463] on rect at bounding box center [109, 518] width 6 height 6
click at [61, 463] on div "Pen" at bounding box center [64, 530] width 11 height 6
click at [118, 463] on div "Highlight H" at bounding box center [108, 523] width 38 height 30
click at [16, 137] on div at bounding box center [21, 136] width 10 height 10
click at [82, 463] on div "Pen P" at bounding box center [65, 523] width 38 height 30
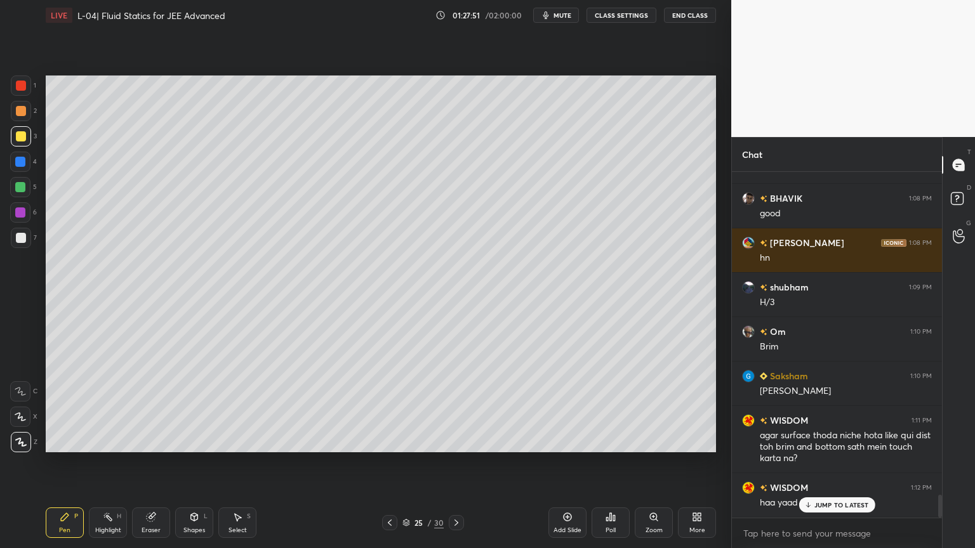
scroll to position [4890, 0]
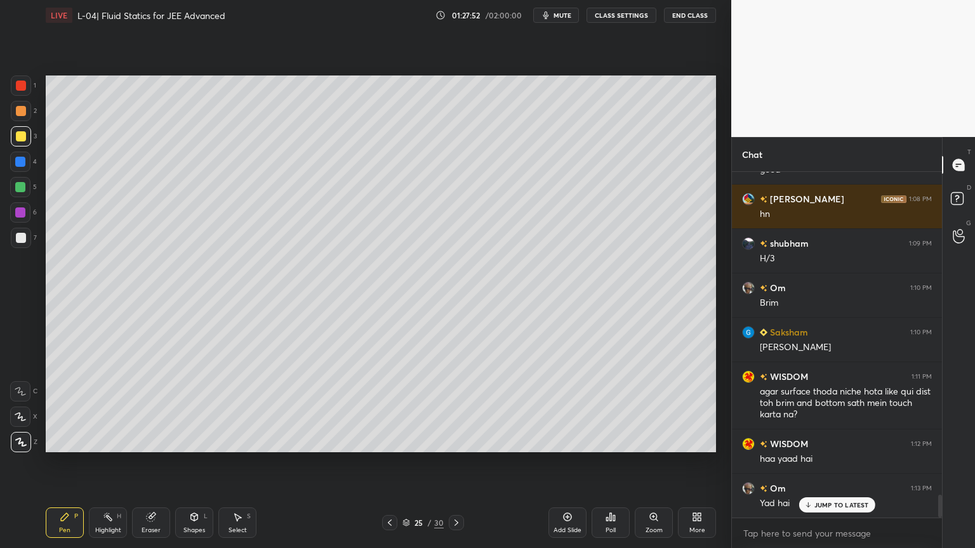
click at [388, 463] on icon at bounding box center [390, 523] width 10 height 10
click at [456, 463] on div at bounding box center [456, 522] width 15 height 15
click at [457, 463] on icon at bounding box center [456, 523] width 10 height 10
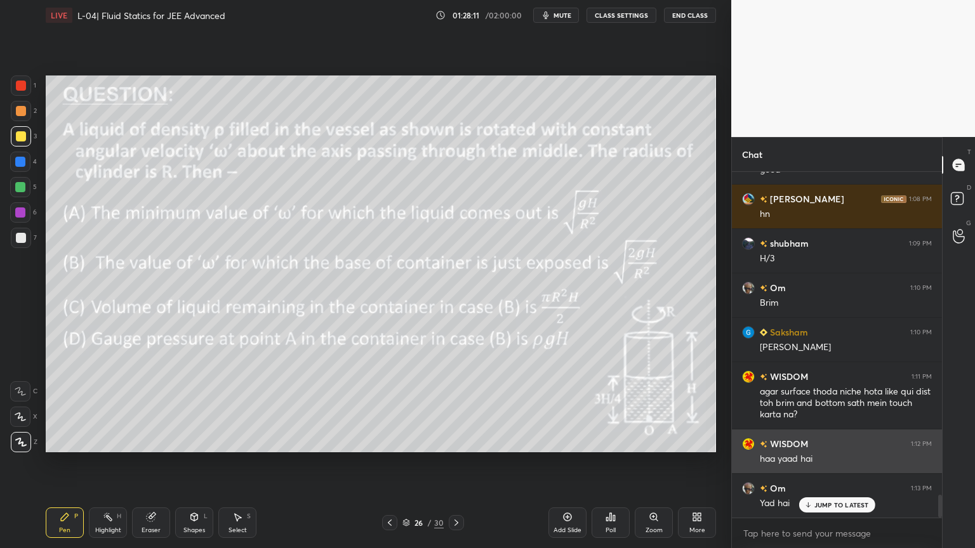
scroll to position [4891, 0]
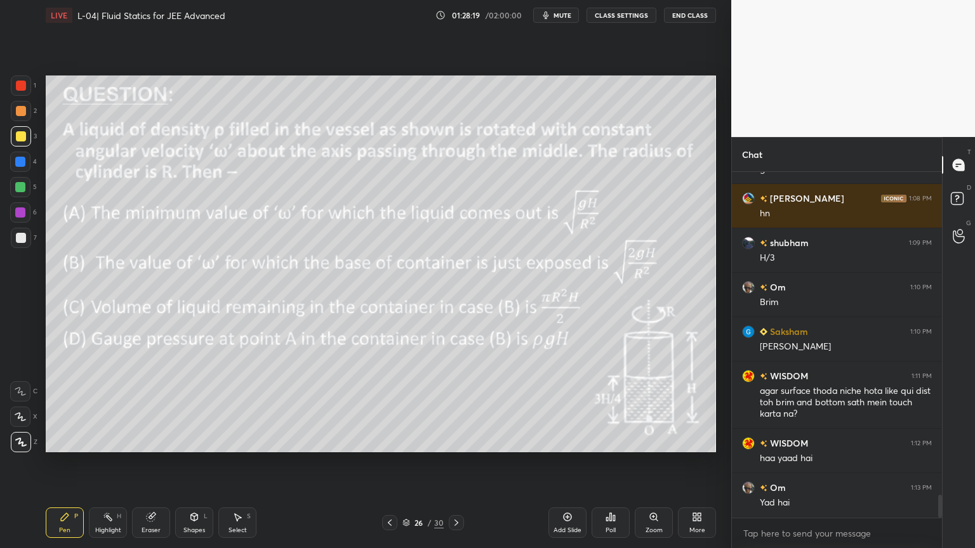
click at [147, 463] on icon at bounding box center [151, 518] width 8 height 8
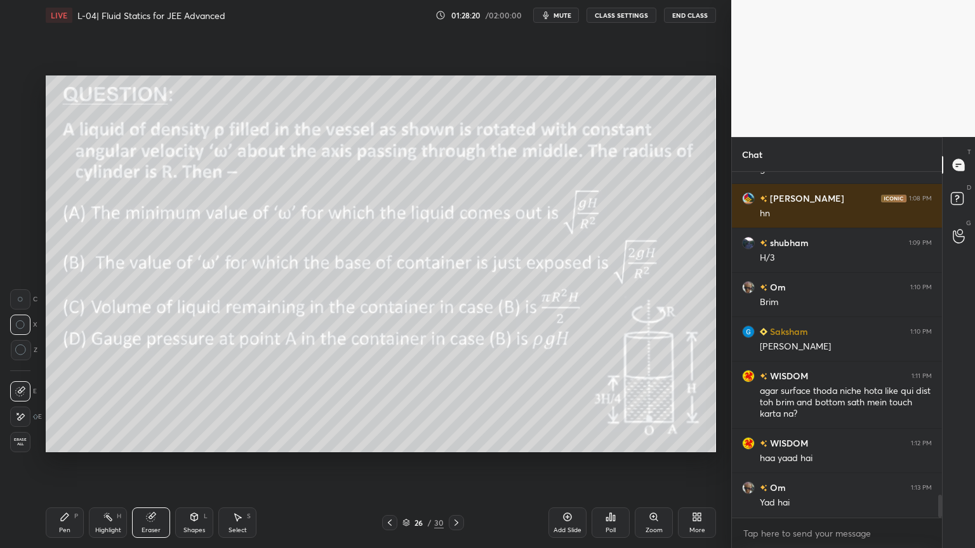
click at [64, 463] on icon at bounding box center [65, 518] width 8 height 8
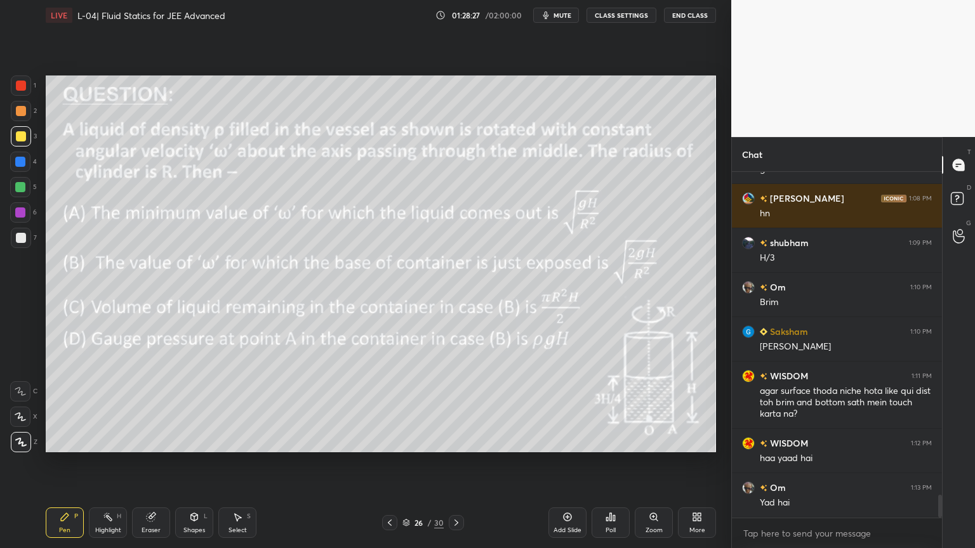
click at [23, 218] on div at bounding box center [20, 212] width 20 height 20
click at [63, 463] on icon at bounding box center [65, 517] width 10 height 10
click at [18, 136] on div at bounding box center [21, 136] width 10 height 10
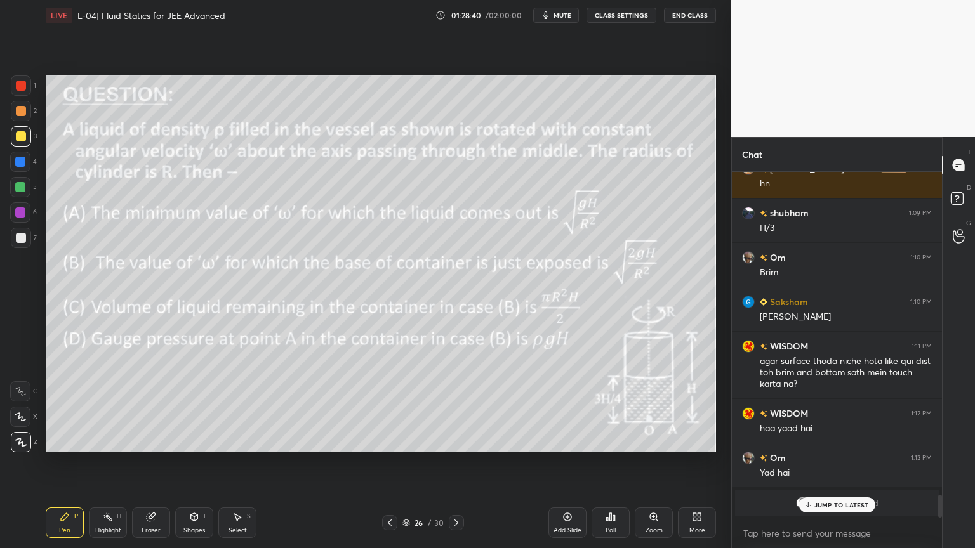
click at [143, 463] on div "Eraser" at bounding box center [151, 523] width 38 height 30
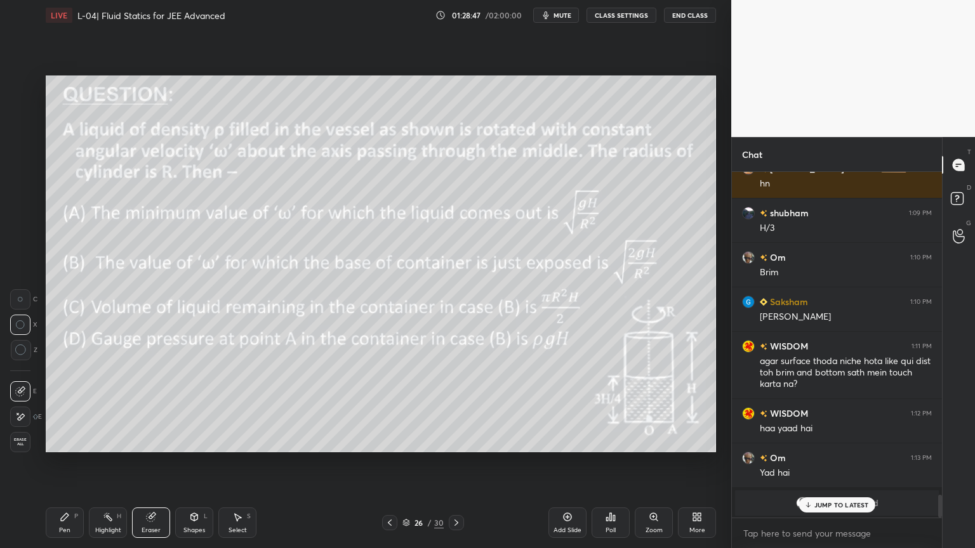
click at [53, 463] on div "Pen P" at bounding box center [65, 523] width 38 height 30
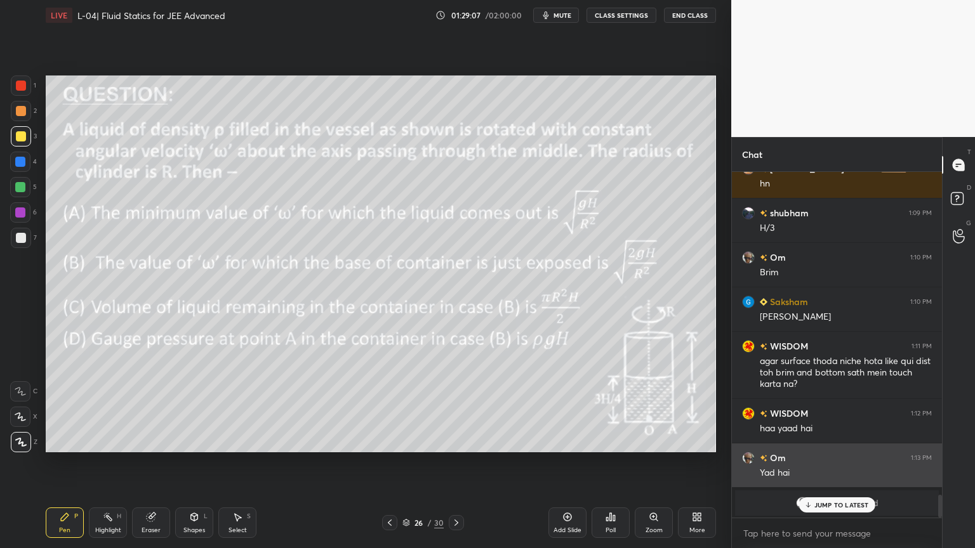
scroll to position [4921, 0]
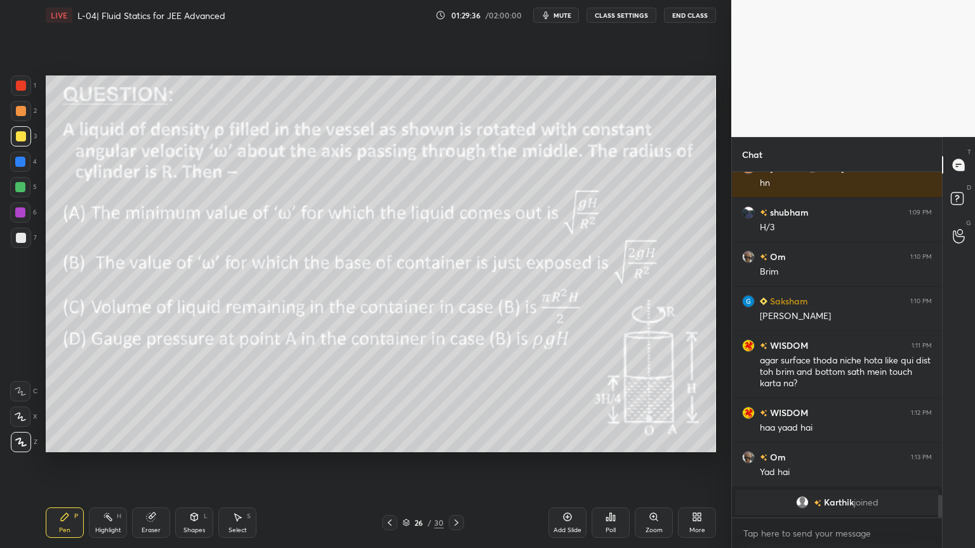
click at [112, 463] on div "Highlight" at bounding box center [108, 530] width 26 height 6
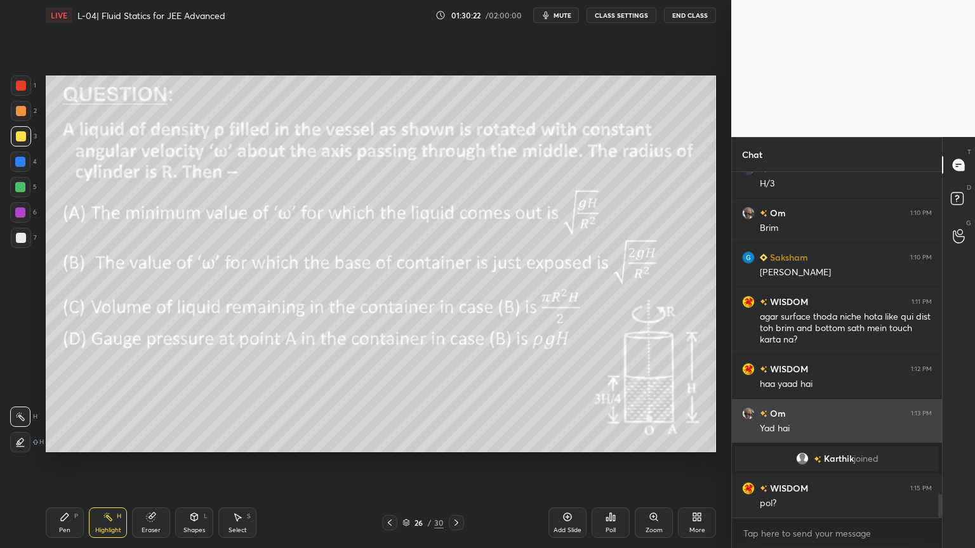
scroll to position [4709, 0]
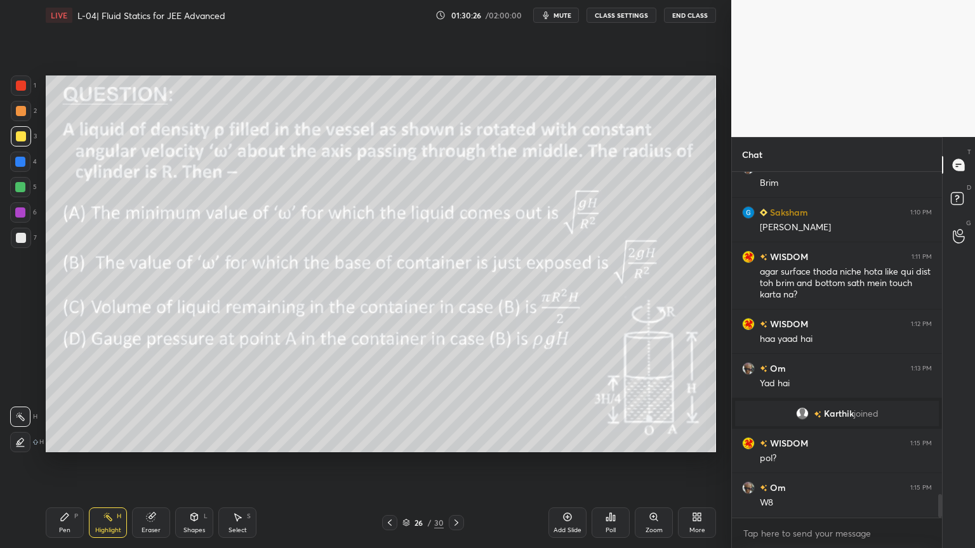
click at [63, 463] on icon at bounding box center [65, 518] width 8 height 8
click at [16, 117] on div at bounding box center [21, 111] width 20 height 20
click at [20, 88] on div at bounding box center [21, 86] width 10 height 10
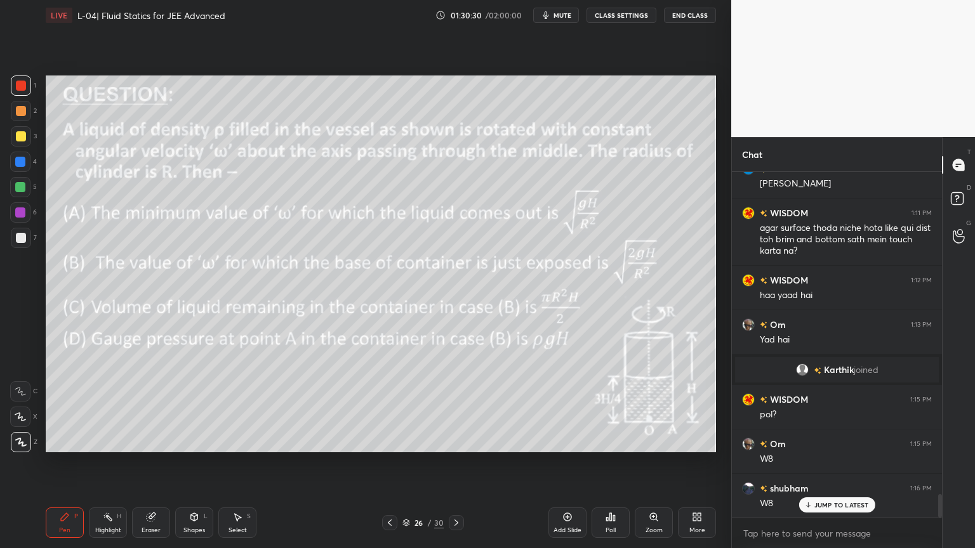
click at [455, 463] on icon at bounding box center [456, 523] width 10 height 10
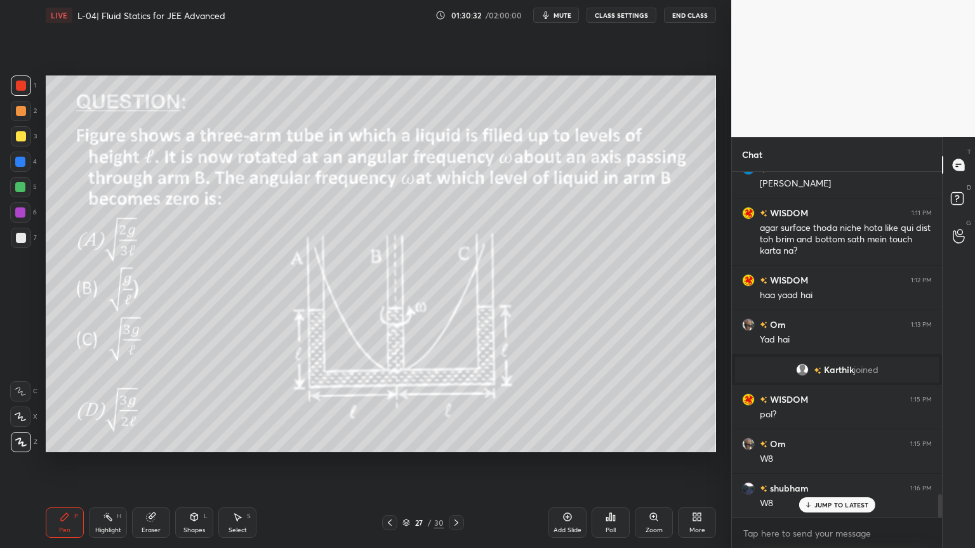
click at [453, 463] on icon at bounding box center [456, 523] width 10 height 10
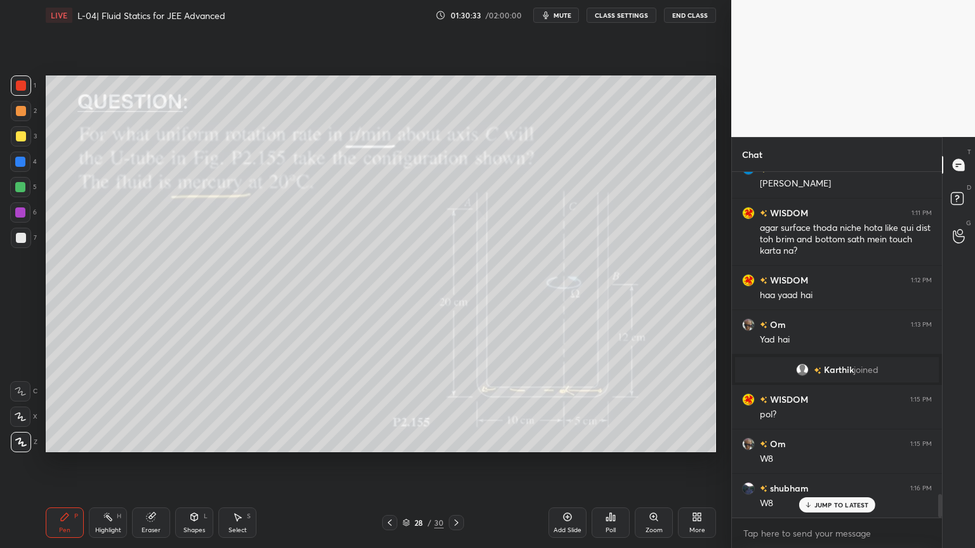
click at [449, 463] on div at bounding box center [456, 522] width 15 height 15
click at [452, 463] on icon at bounding box center [456, 523] width 10 height 10
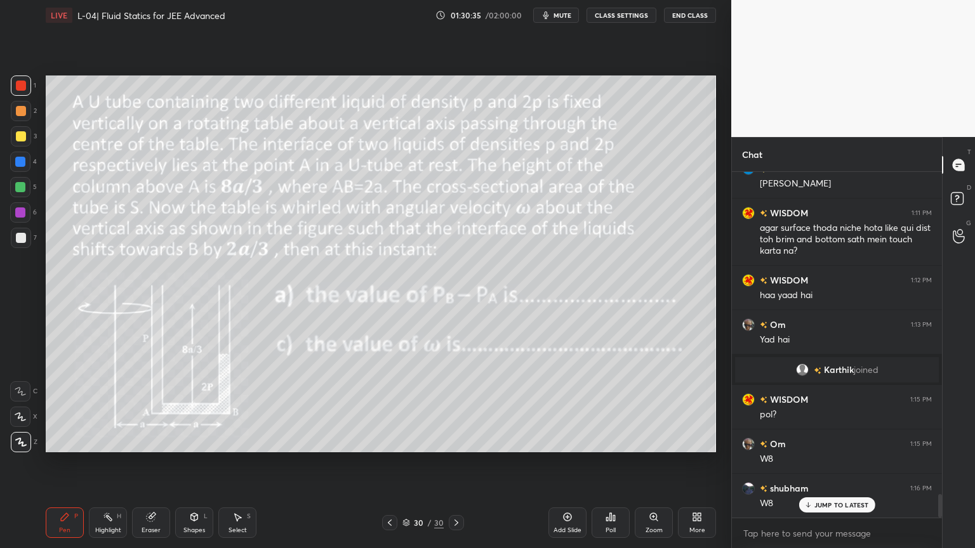
click at [390, 463] on icon at bounding box center [390, 523] width 10 height 10
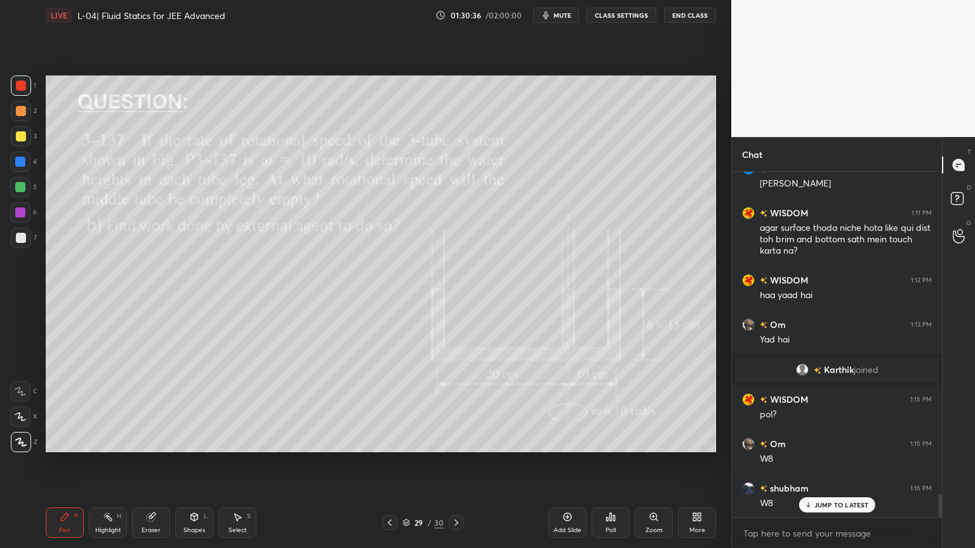
click at [391, 463] on icon at bounding box center [390, 523] width 10 height 10
click at [389, 463] on icon at bounding box center [390, 523] width 10 height 10
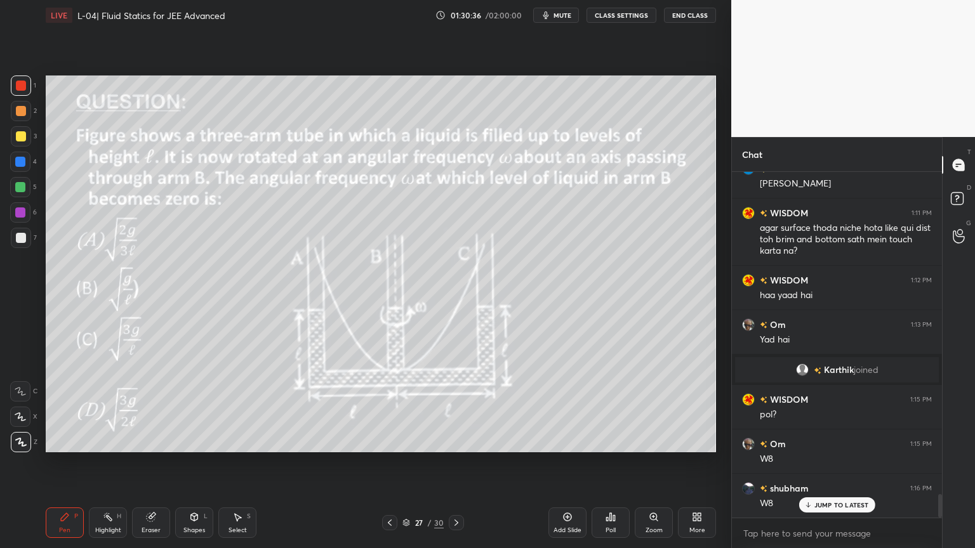
click at [390, 463] on icon at bounding box center [390, 523] width 4 height 6
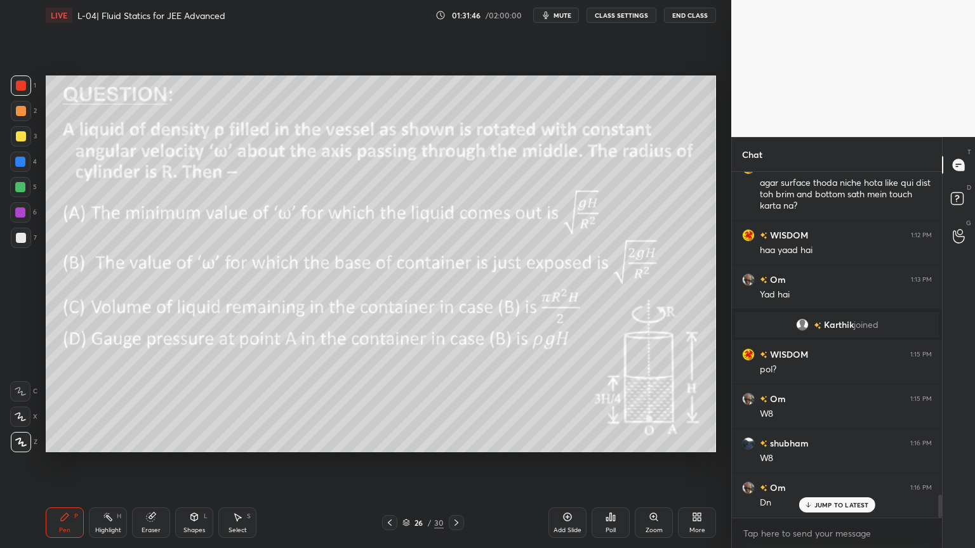
scroll to position [4842, 0]
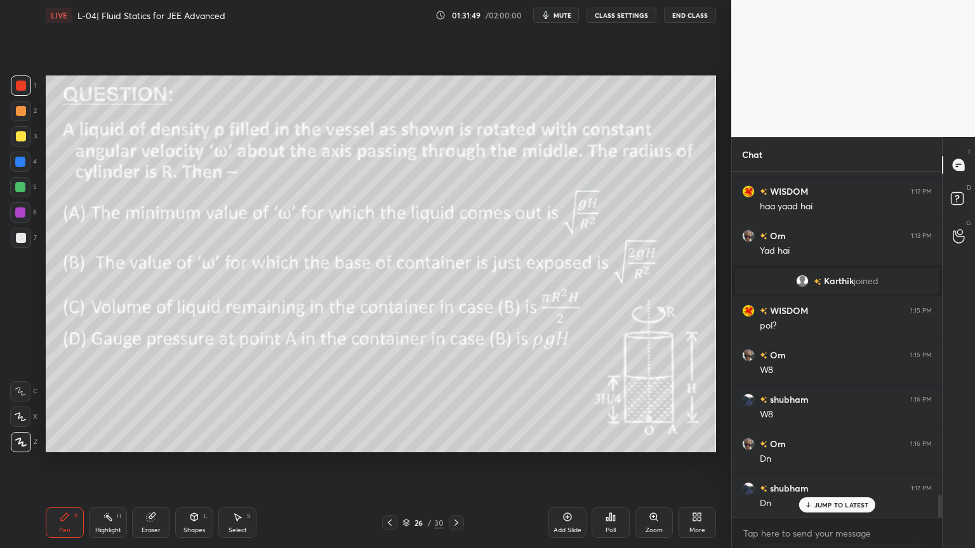
click at [609, 463] on icon at bounding box center [611, 517] width 10 height 10
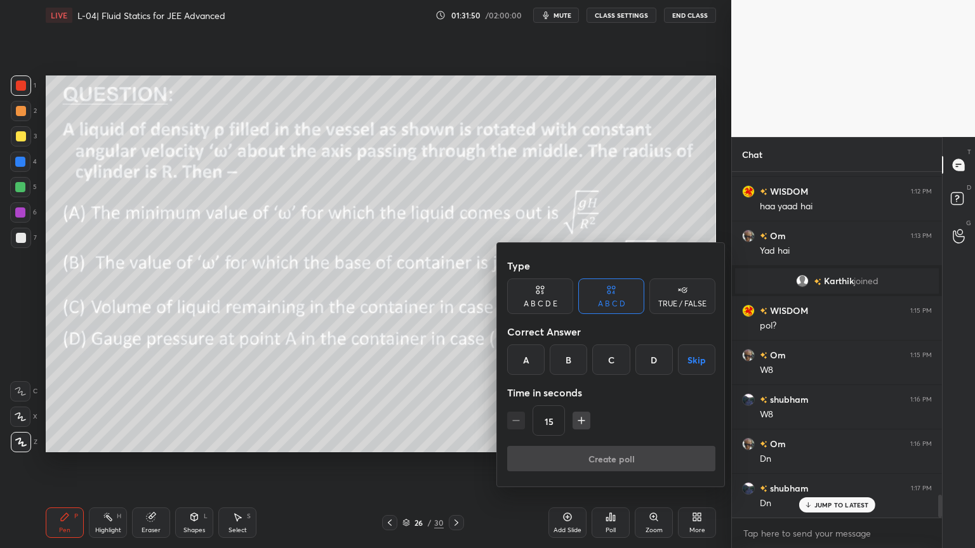
click at [559, 363] on div "B" at bounding box center [568, 360] width 37 height 30
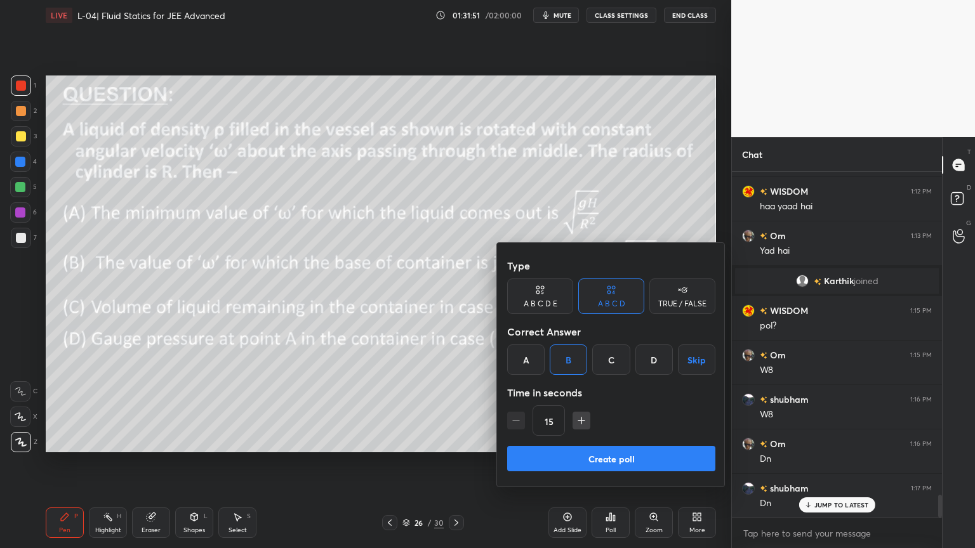
click at [588, 463] on button "Create poll" at bounding box center [611, 458] width 208 height 25
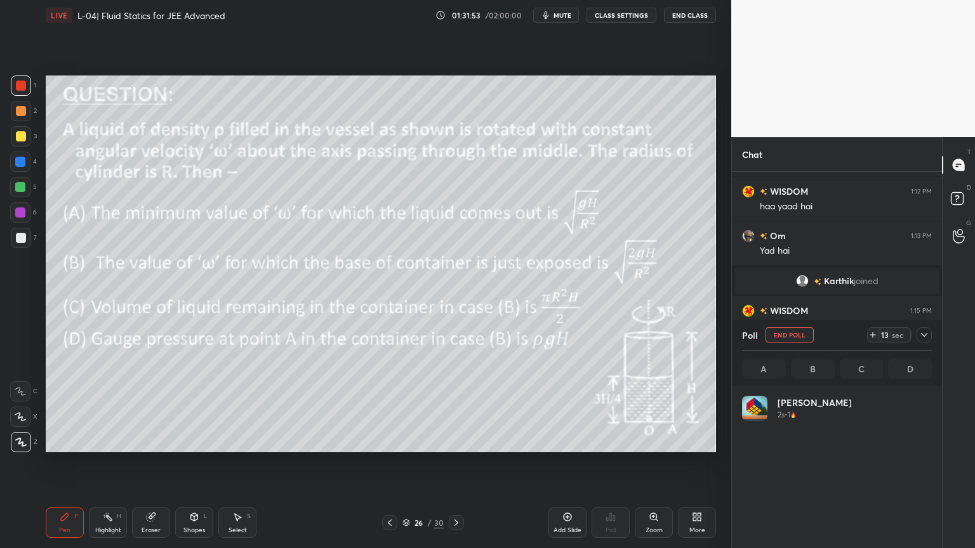
scroll to position [4, 4]
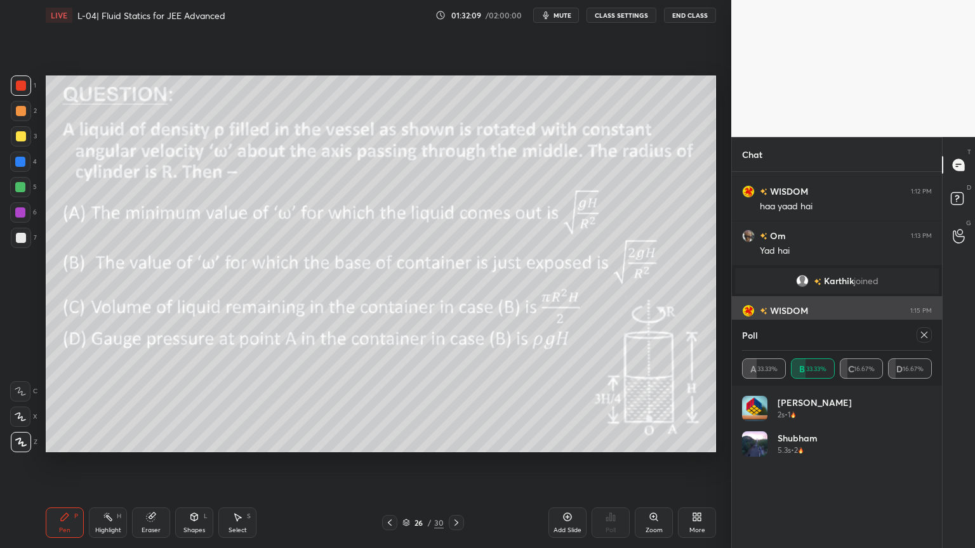
click at [925, 335] on icon at bounding box center [924, 335] width 10 height 10
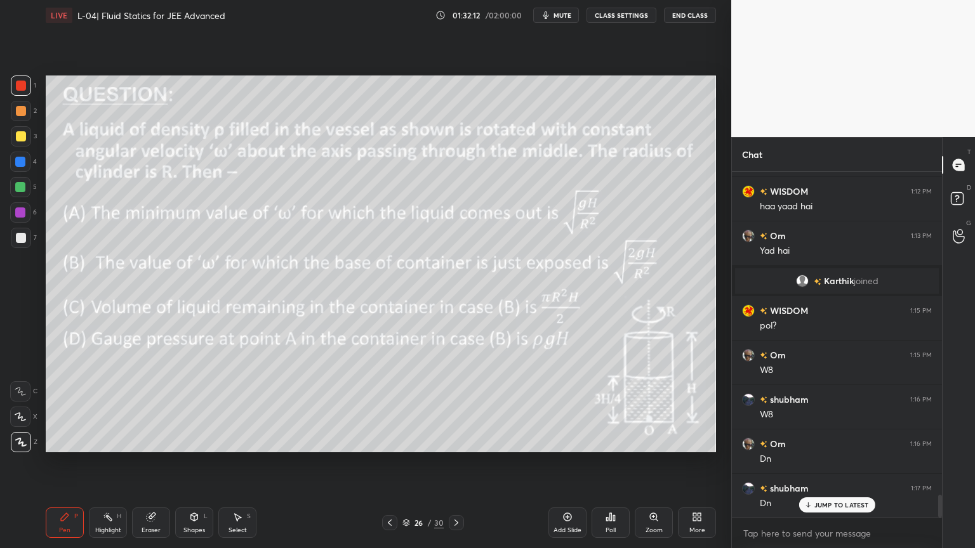
click at [100, 463] on div "Highlight H" at bounding box center [108, 523] width 38 height 30
click at [565, 463] on div "Add Slide" at bounding box center [567, 523] width 38 height 30
click at [388, 463] on icon at bounding box center [390, 523] width 10 height 10
click at [104, 463] on icon at bounding box center [108, 517] width 10 height 10
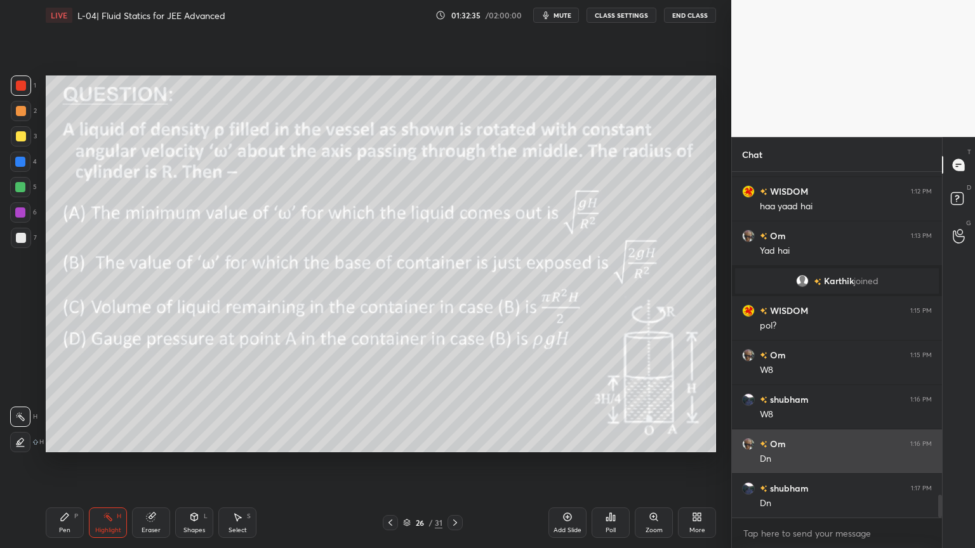
scroll to position [4843, 0]
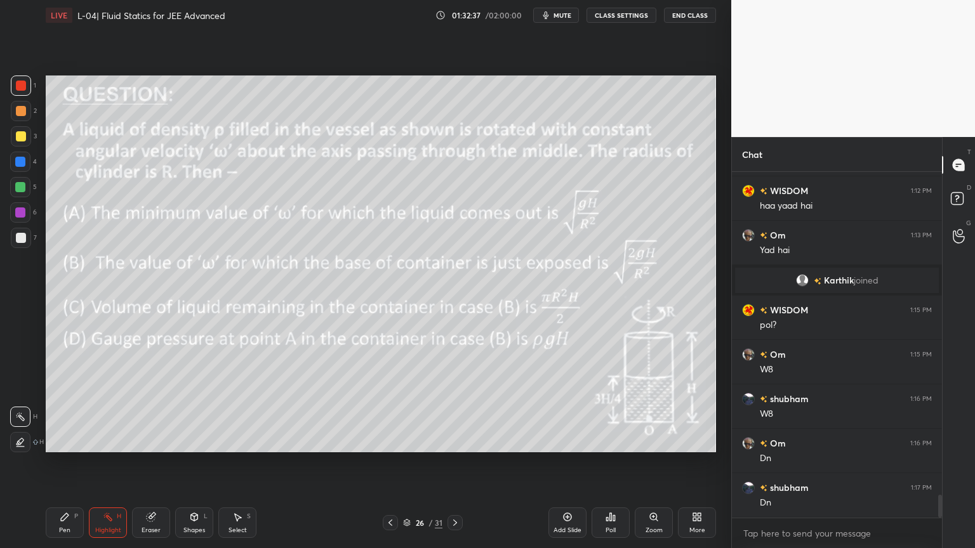
click at [455, 463] on icon at bounding box center [455, 523] width 10 height 10
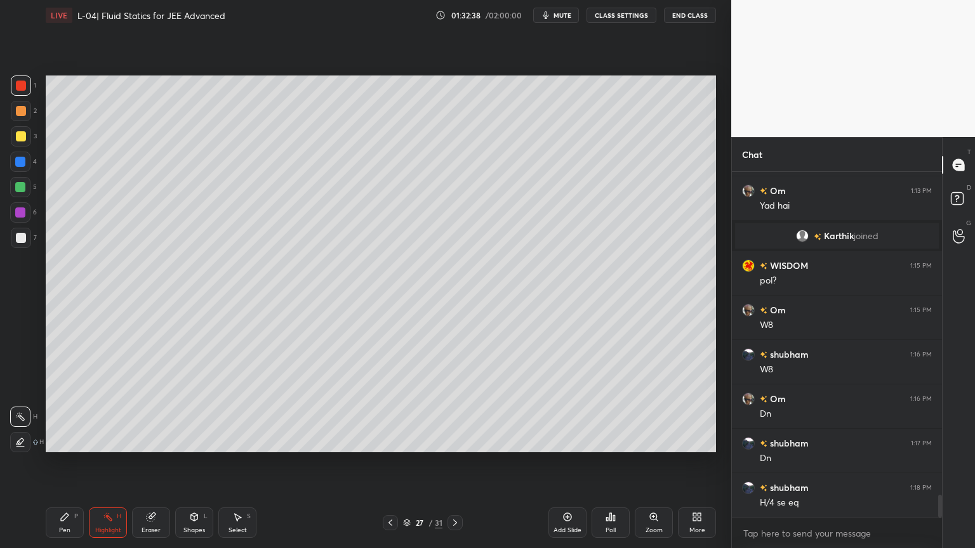
click at [12, 137] on div at bounding box center [21, 136] width 20 height 20
click at [57, 463] on div "Pen P" at bounding box center [65, 523] width 38 height 30
click at [391, 463] on div "Pen P Highlight H Eraser Shapes L Select S 27 / 31 Add Slide Poll Zoom More" at bounding box center [381, 523] width 670 height 51
click at [390, 463] on div at bounding box center [390, 522] width 15 height 15
click at [107, 463] on div "Highlight H" at bounding box center [108, 523] width 38 height 30
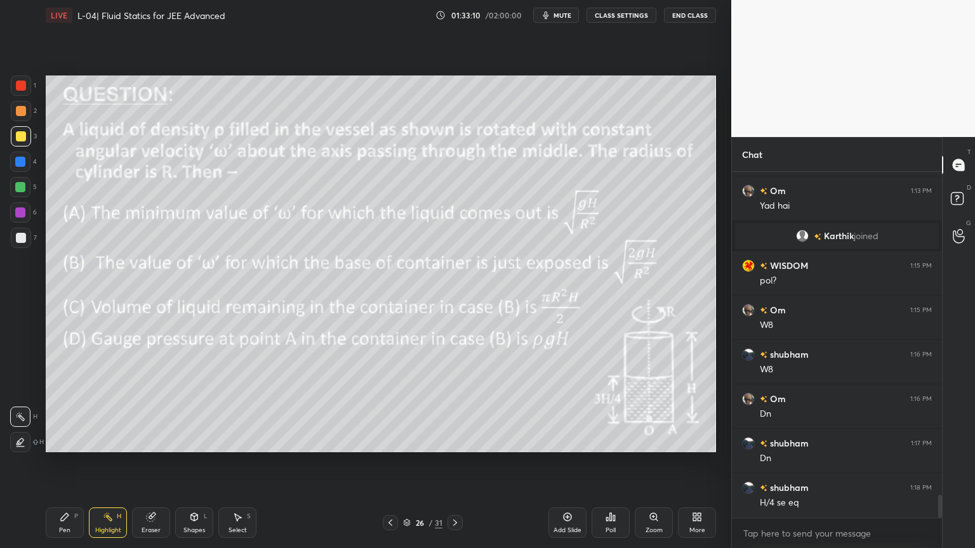
click at [453, 463] on icon at bounding box center [455, 523] width 10 height 10
click at [62, 463] on div "Pen" at bounding box center [64, 530] width 11 height 6
click at [15, 164] on div at bounding box center [20, 162] width 10 height 10
click at [189, 463] on div "Shapes L" at bounding box center [194, 523] width 38 height 30
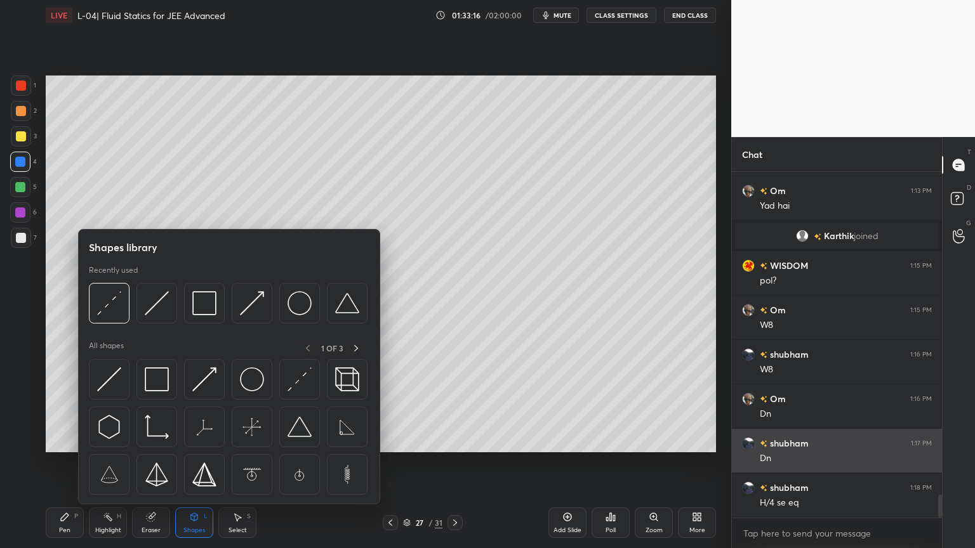
click at [109, 381] on img at bounding box center [109, 380] width 24 height 24
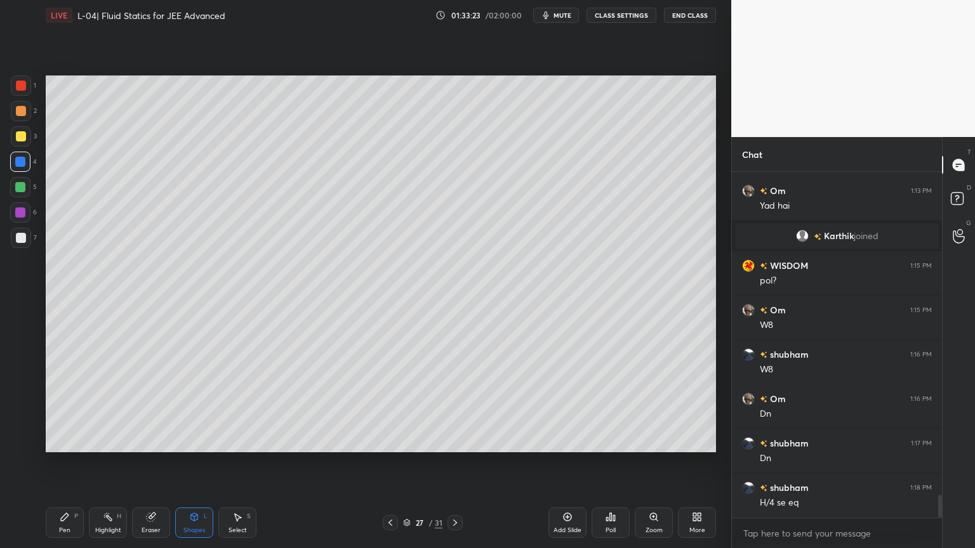
click at [196, 463] on div "Shapes" at bounding box center [194, 530] width 22 height 6
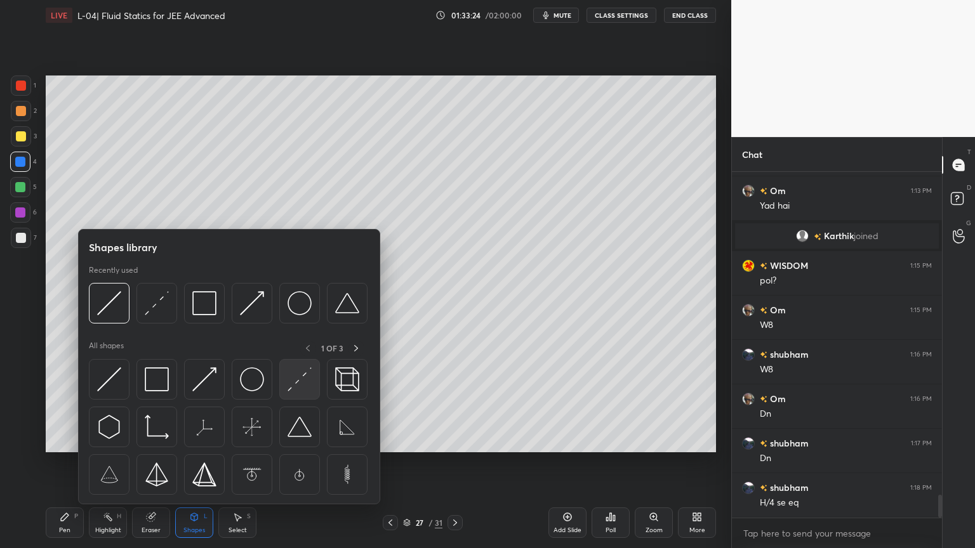
scroll to position [4931, 0]
click at [295, 387] on img at bounding box center [300, 380] width 24 height 24
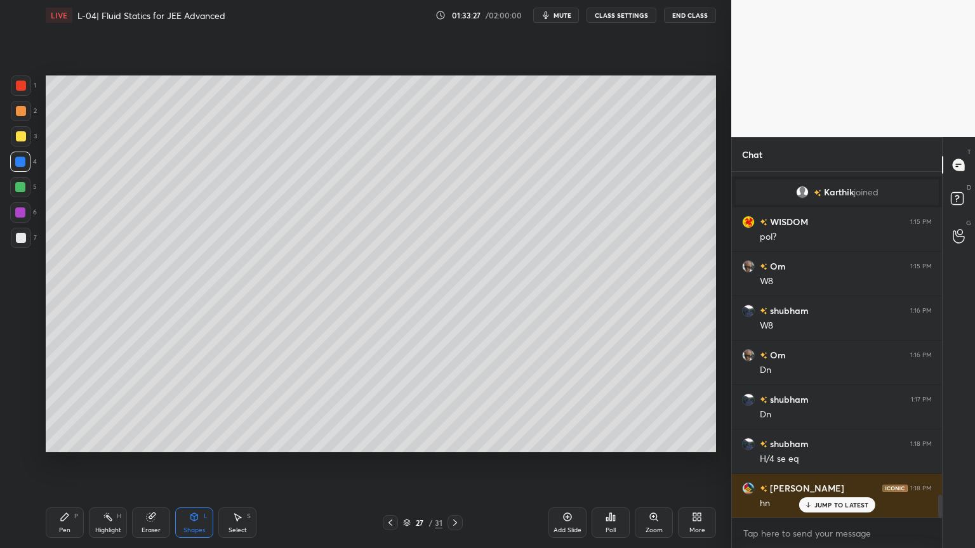
click at [18, 190] on div at bounding box center [20, 187] width 10 height 10
click at [65, 463] on div "Pen" at bounding box center [64, 530] width 11 height 6
click at [147, 463] on icon at bounding box center [151, 517] width 10 height 10
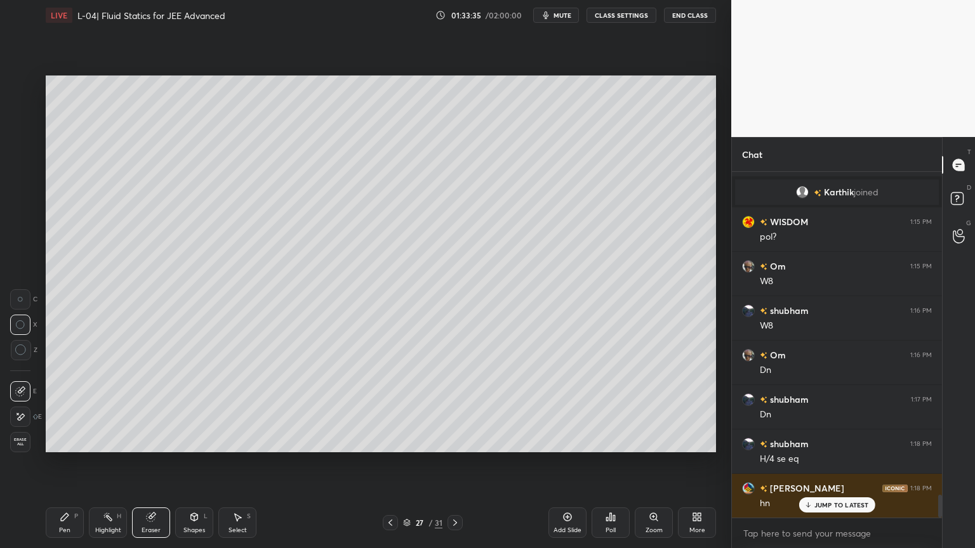
click at [72, 463] on div "Pen P" at bounding box center [65, 523] width 38 height 30
click at [18, 142] on div at bounding box center [21, 136] width 20 height 20
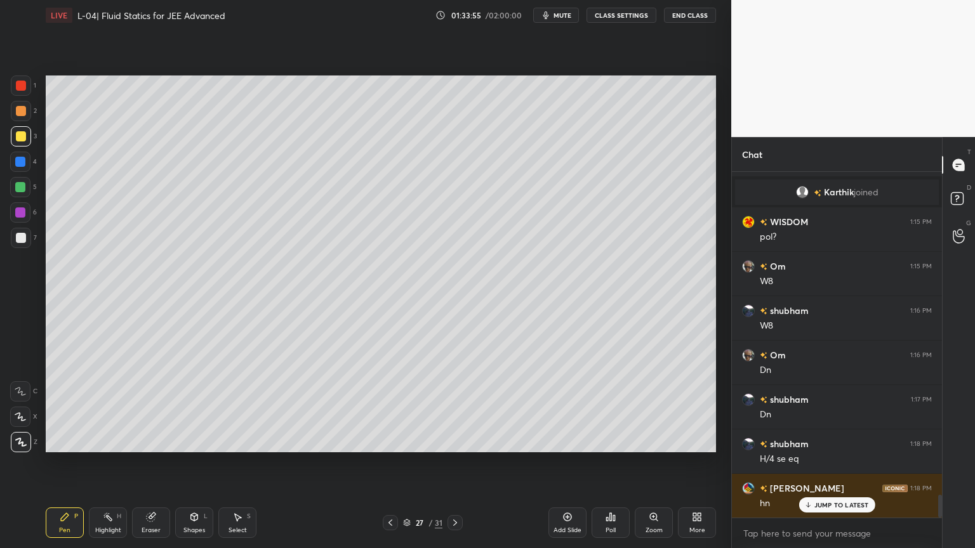
click at [98, 463] on div "Highlight H" at bounding box center [108, 523] width 38 height 30
click at [18, 91] on div at bounding box center [21, 86] width 20 height 20
click at [104, 463] on div "Highlight" at bounding box center [108, 530] width 26 height 6
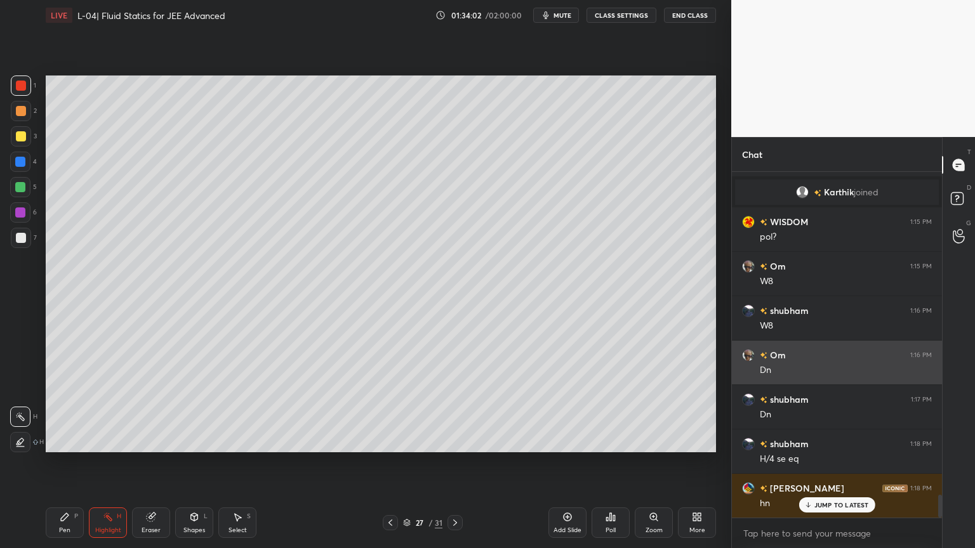
scroll to position [4932, 0]
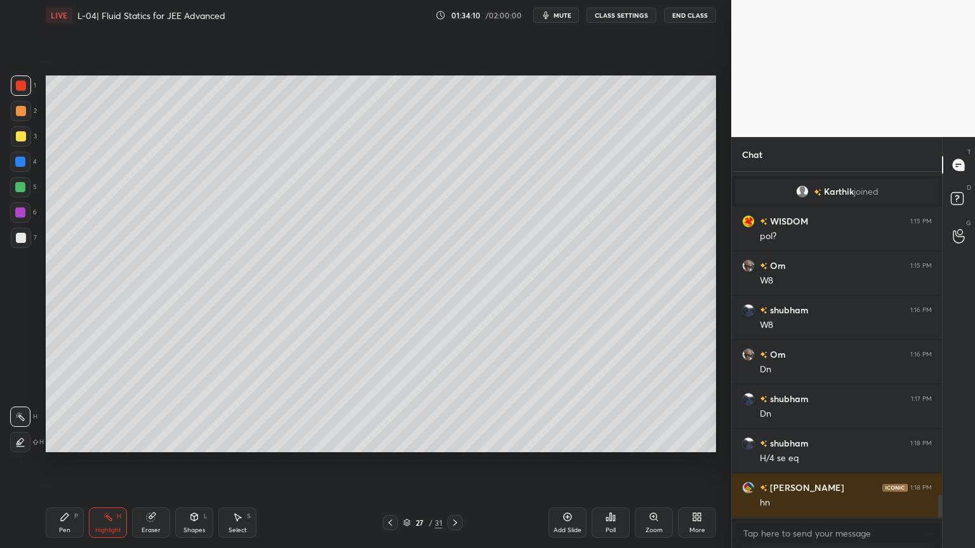
click at [13, 212] on div at bounding box center [20, 212] width 20 height 20
click at [58, 463] on div "Pen P" at bounding box center [65, 523] width 38 height 30
click at [387, 463] on icon at bounding box center [390, 523] width 10 height 10
click at [389, 463] on icon at bounding box center [390, 523] width 10 height 10
click at [458, 463] on icon at bounding box center [455, 523] width 10 height 10
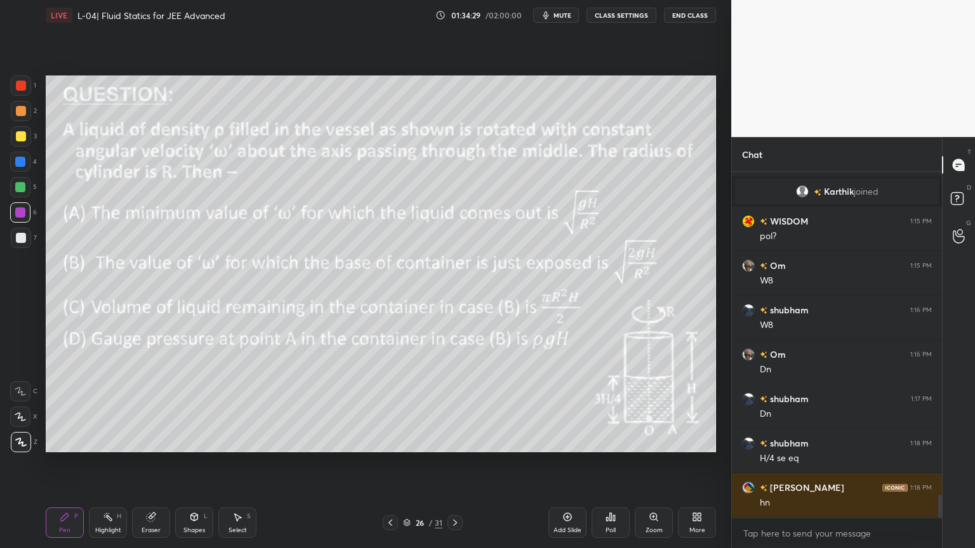
click at [112, 463] on div "Highlight H" at bounding box center [108, 523] width 38 height 30
click at [58, 463] on div "Pen P" at bounding box center [65, 523] width 38 height 30
click at [106, 463] on div "Highlight" at bounding box center [108, 530] width 26 height 6
click at [78, 463] on div "Pen P" at bounding box center [65, 523] width 38 height 30
click at [15, 183] on div at bounding box center [20, 187] width 10 height 10
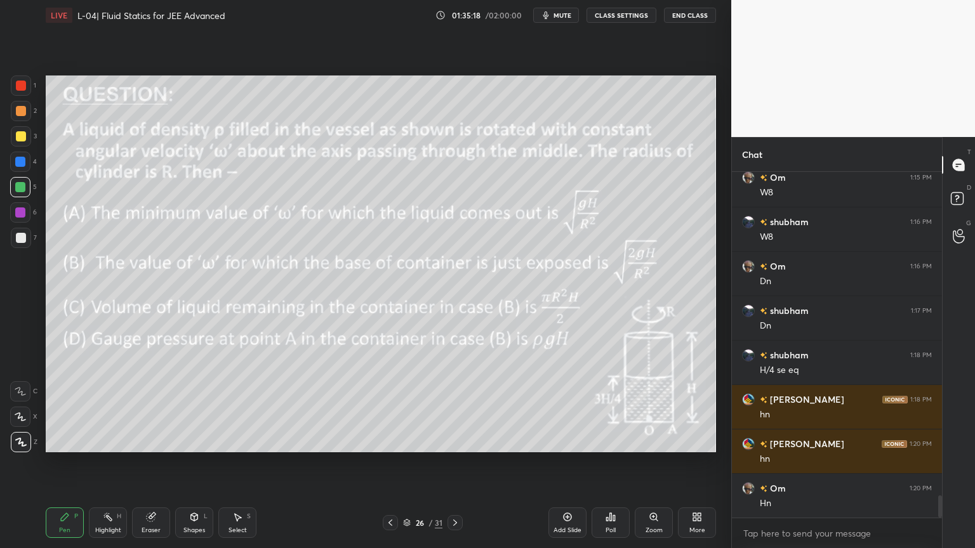
scroll to position [5065, 0]
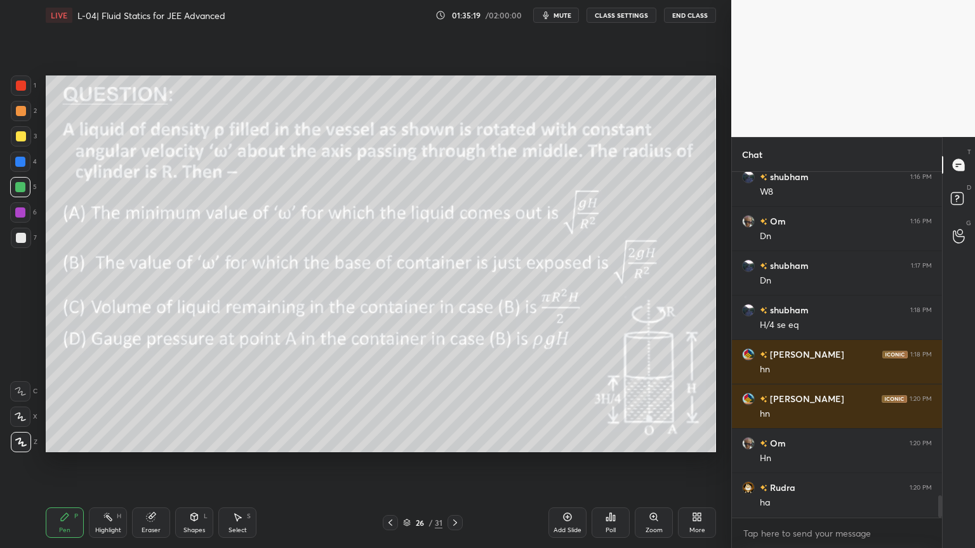
click at [453, 463] on icon at bounding box center [455, 523] width 10 height 10
click at [451, 463] on icon at bounding box center [455, 523] width 10 height 10
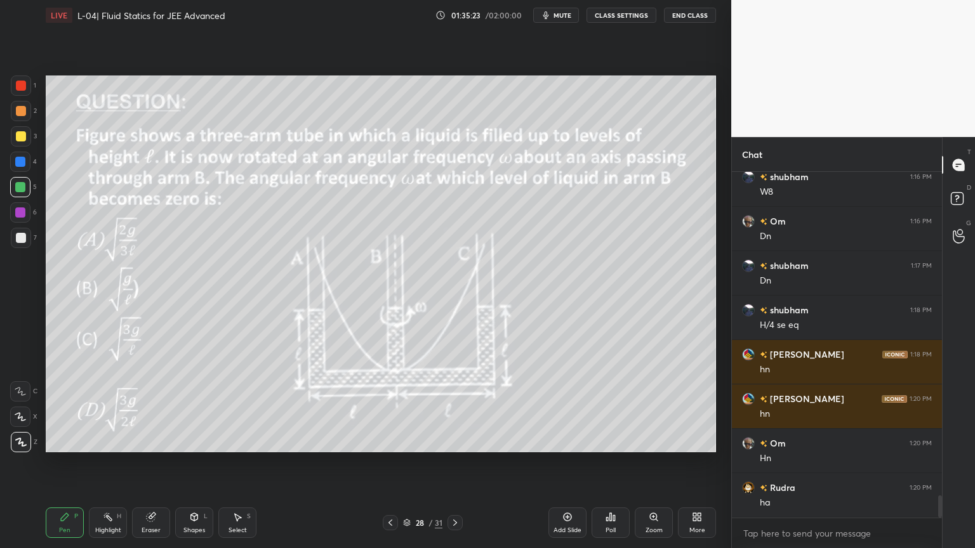
click at [386, 463] on div at bounding box center [390, 522] width 15 height 15
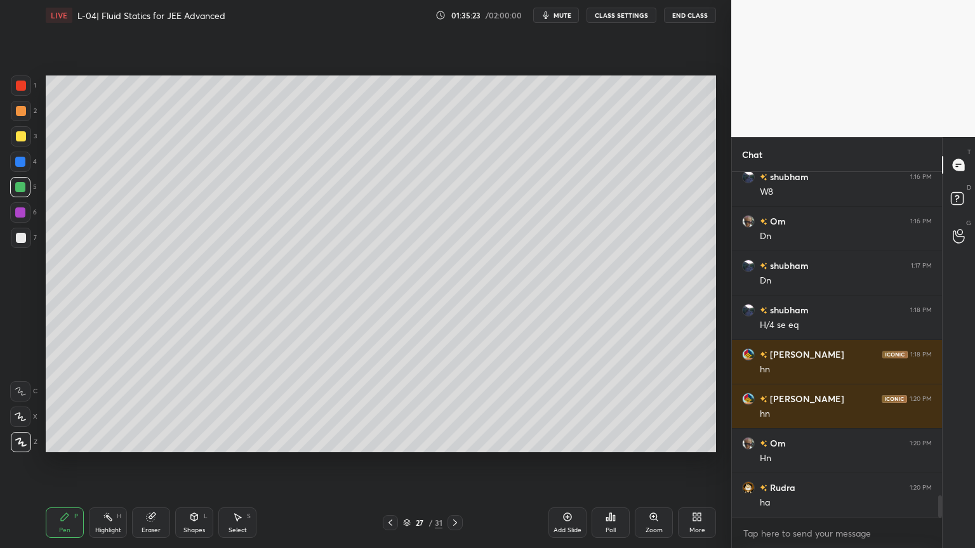
click at [386, 463] on icon at bounding box center [390, 523] width 10 height 10
click at [388, 463] on icon at bounding box center [390, 523] width 10 height 10
click at [386, 463] on icon at bounding box center [390, 523] width 10 height 10
click at [383, 463] on div at bounding box center [390, 522] width 15 height 15
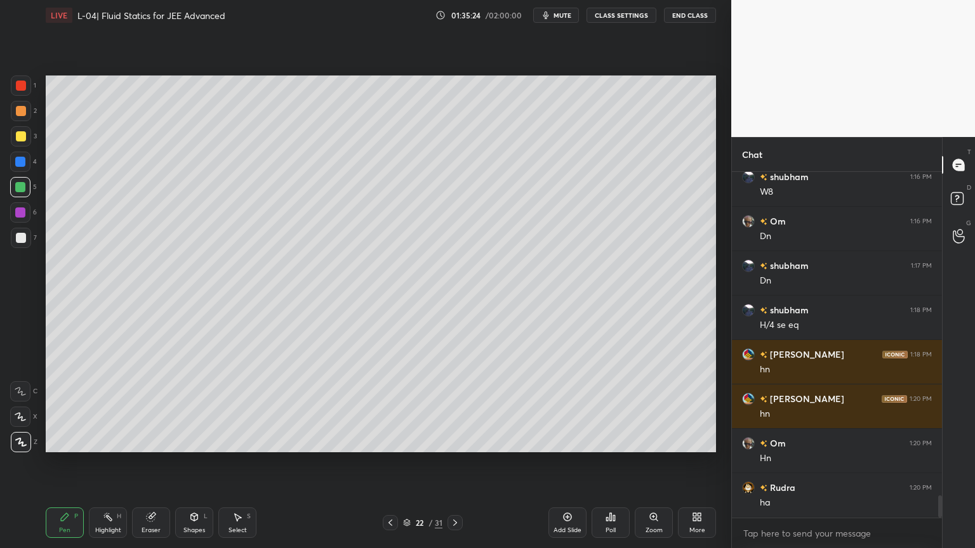
click at [383, 463] on div at bounding box center [390, 522] width 15 height 15
click at [387, 463] on icon at bounding box center [390, 523] width 10 height 10
click at [389, 463] on icon at bounding box center [390, 523] width 10 height 10
click at [388, 463] on icon at bounding box center [390, 523] width 10 height 10
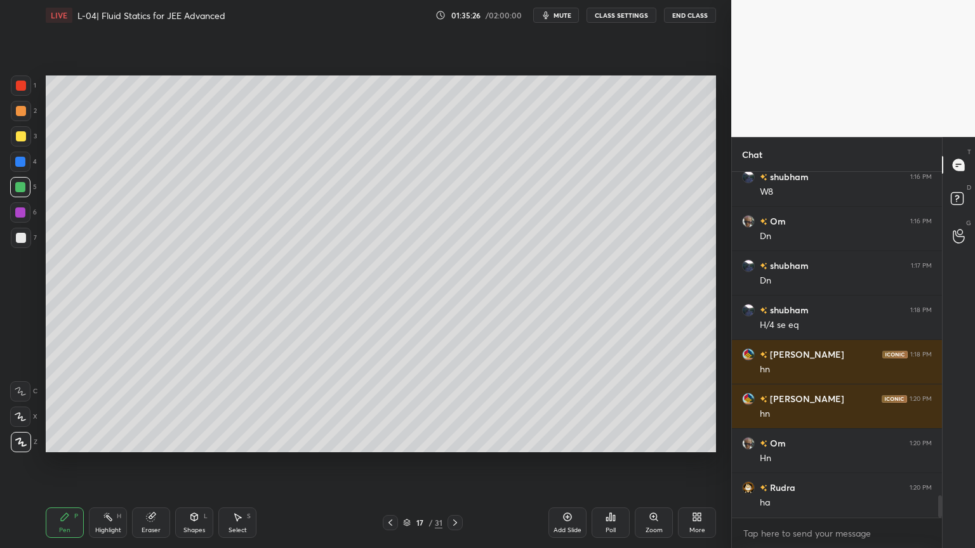
click at [390, 463] on div at bounding box center [390, 522] width 15 height 15
click at [388, 463] on div at bounding box center [390, 522] width 15 height 15
click at [389, 463] on icon at bounding box center [390, 523] width 10 height 10
click at [388, 463] on icon at bounding box center [390, 523] width 10 height 10
click at [387, 463] on div at bounding box center [390, 522] width 15 height 15
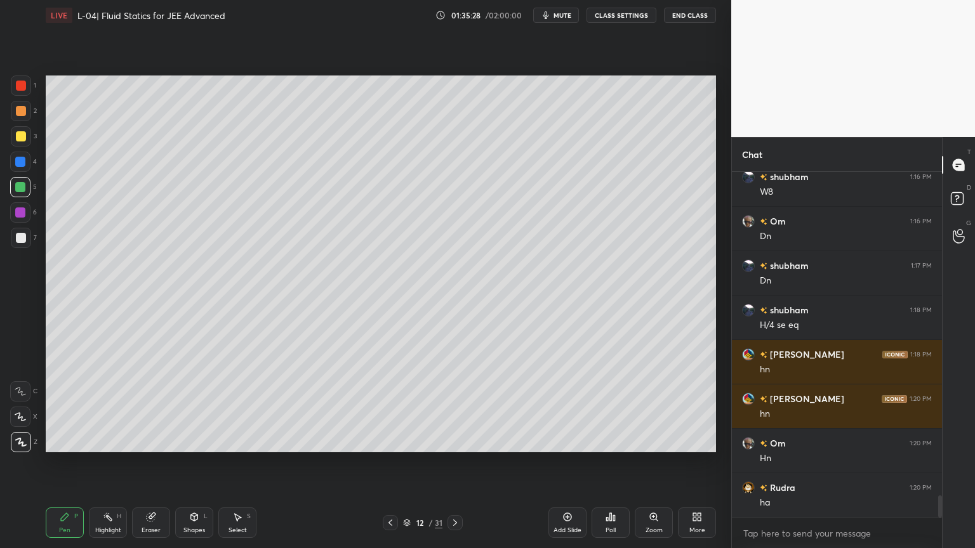
click at [385, 463] on div at bounding box center [390, 522] width 15 height 15
click at [382, 463] on div "11 / 31" at bounding box center [422, 522] width 251 height 15
click at [388, 463] on icon at bounding box center [390, 523] width 10 height 10
click at [390, 463] on icon at bounding box center [390, 523] width 4 height 6
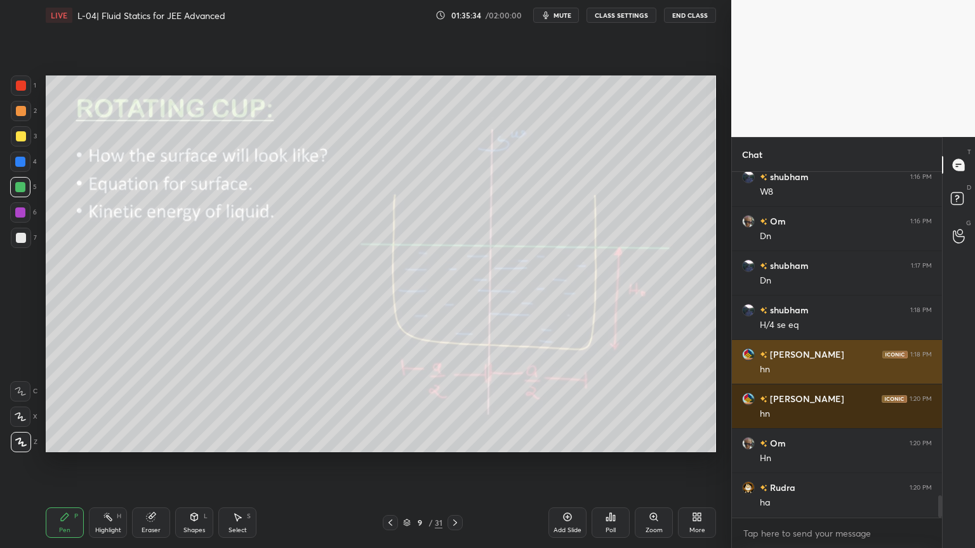
scroll to position [5109, 0]
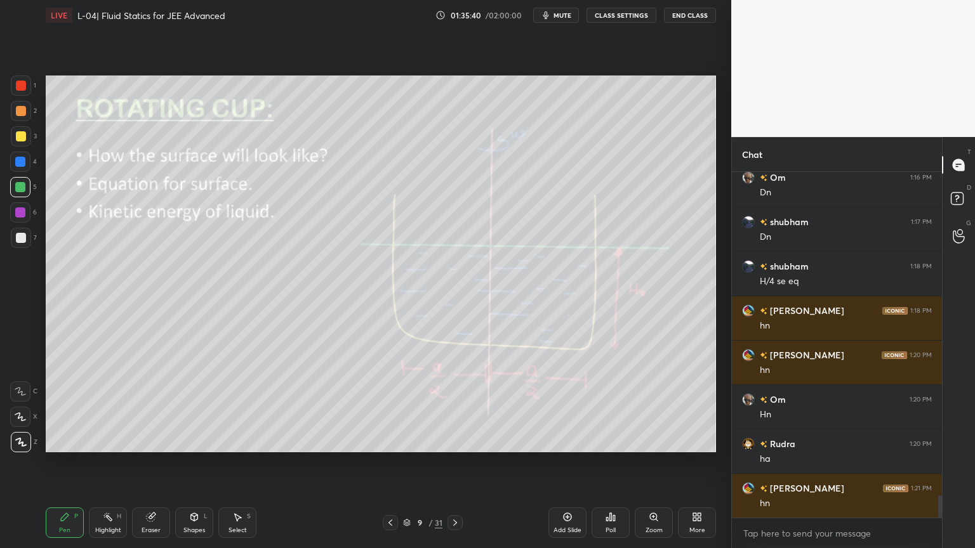
click at [454, 463] on icon at bounding box center [455, 523] width 4 height 6
click at [453, 463] on icon at bounding box center [455, 523] width 10 height 10
click at [449, 463] on div at bounding box center [455, 522] width 15 height 15
click at [453, 463] on icon at bounding box center [455, 523] width 10 height 10
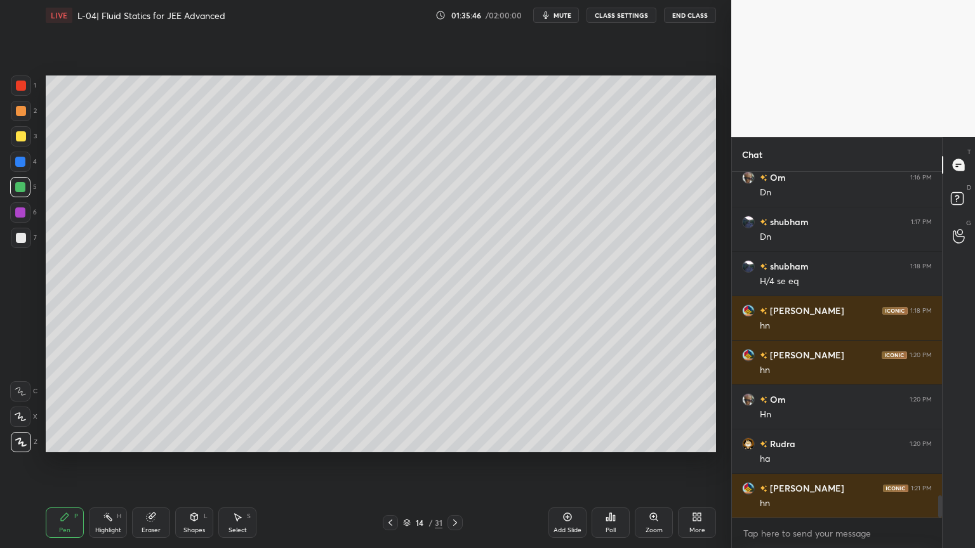
click at [453, 463] on icon at bounding box center [455, 523] width 10 height 10
click at [451, 463] on icon at bounding box center [455, 523] width 10 height 10
click at [450, 463] on icon at bounding box center [455, 523] width 10 height 10
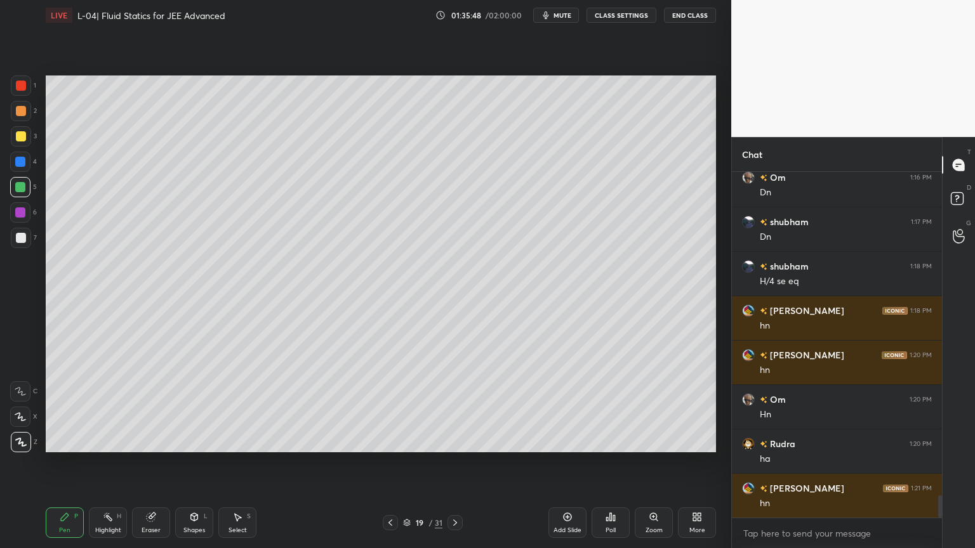
click at [451, 463] on div at bounding box center [455, 522] width 15 height 15
click at [452, 463] on div at bounding box center [455, 522] width 15 height 15
click at [455, 463] on div "Pen P Highlight H Eraser Shapes L Select S 21 / 31 Add Slide Poll Zoom More" at bounding box center [381, 523] width 670 height 51
click at [455, 463] on icon at bounding box center [455, 523] width 4 height 6
click at [449, 463] on div at bounding box center [455, 522] width 15 height 15
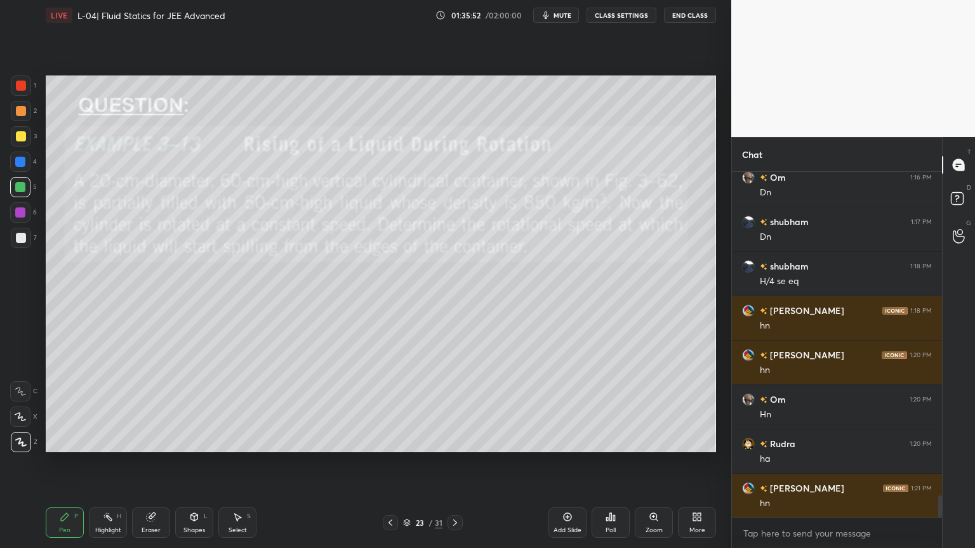
click at [452, 463] on icon at bounding box center [455, 523] width 10 height 10
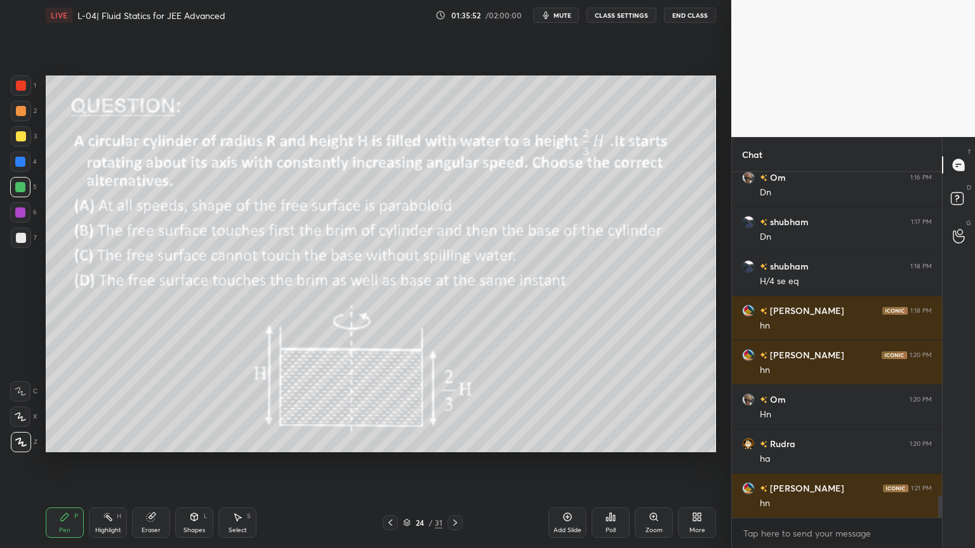
click at [453, 463] on icon at bounding box center [455, 523] width 10 height 10
click at [452, 463] on icon at bounding box center [455, 523] width 10 height 10
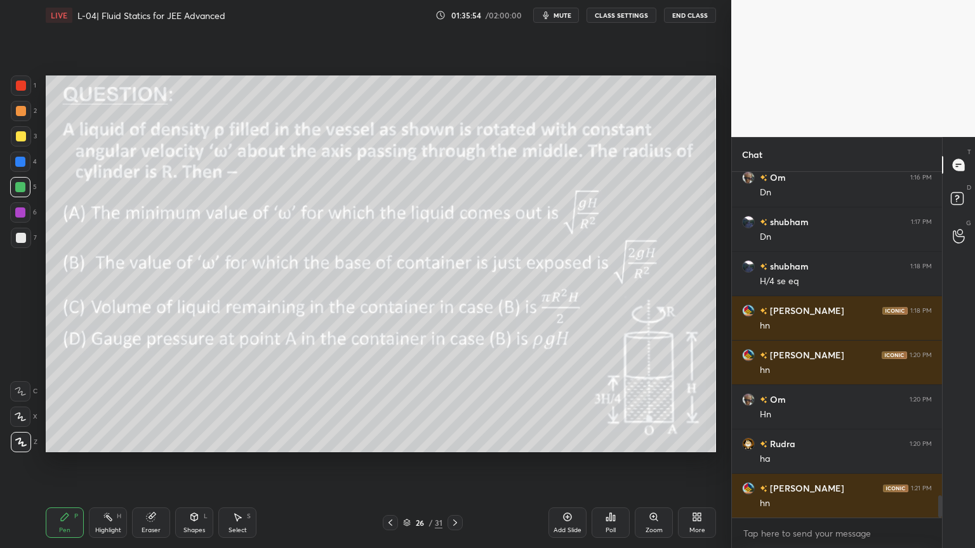
click at [454, 463] on icon at bounding box center [455, 523] width 10 height 10
click at [453, 463] on icon at bounding box center [455, 523] width 10 height 10
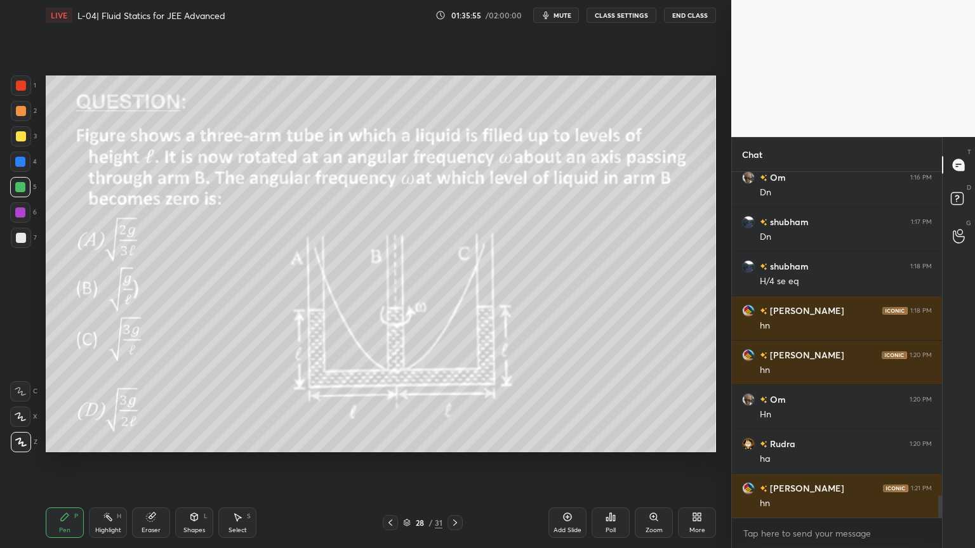
click at [386, 463] on icon at bounding box center [390, 523] width 10 height 10
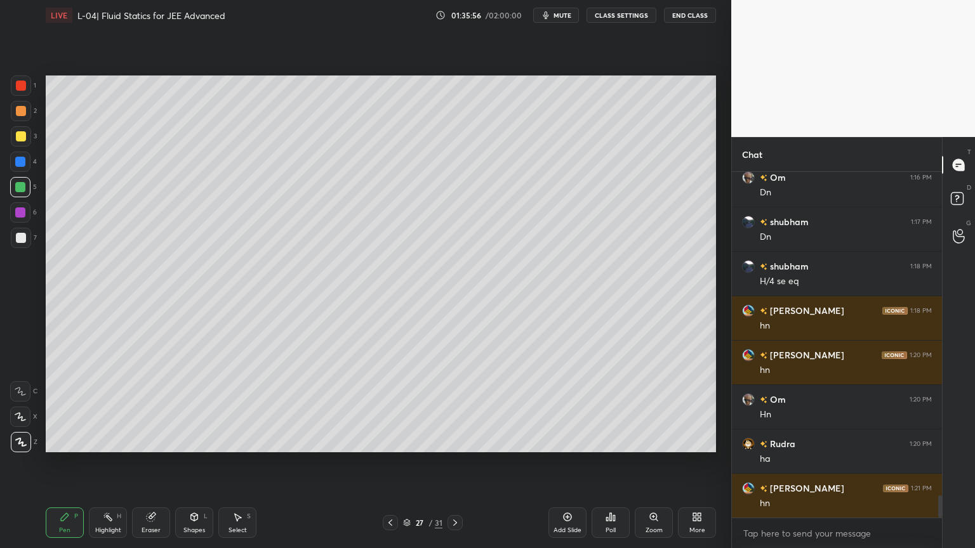
click at [557, 463] on div "Add Slide" at bounding box center [567, 523] width 38 height 30
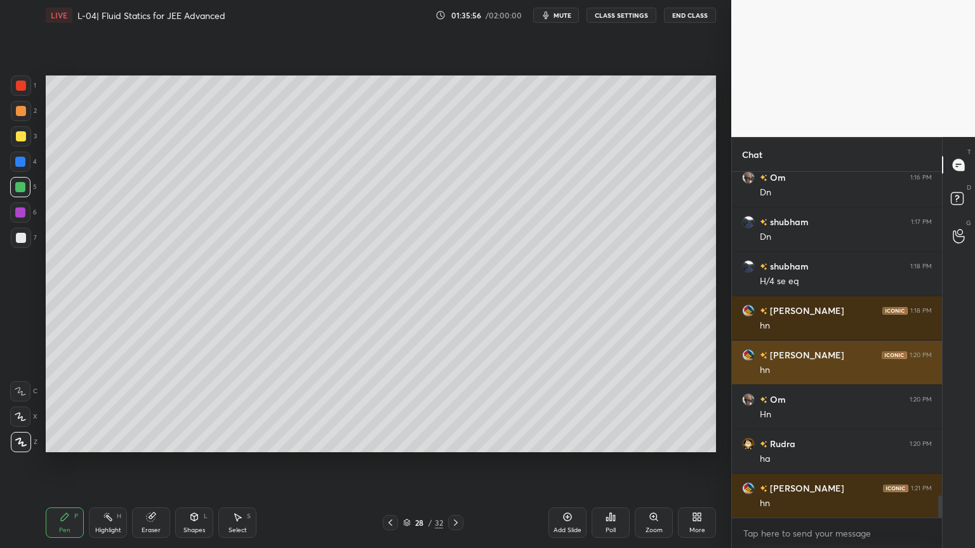
click at [472, 460] on div "Setting up your live class Poll for secs No correct answer Start poll" at bounding box center [381, 263] width 680 height 467
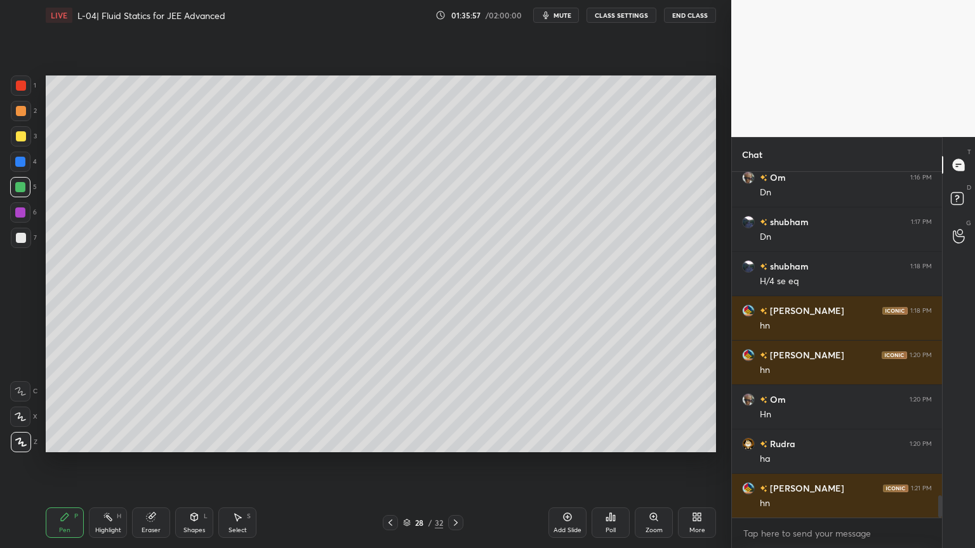
click at [18, 137] on div at bounding box center [21, 136] width 10 height 10
click at [179, 463] on div "Shapes L" at bounding box center [194, 523] width 38 height 30
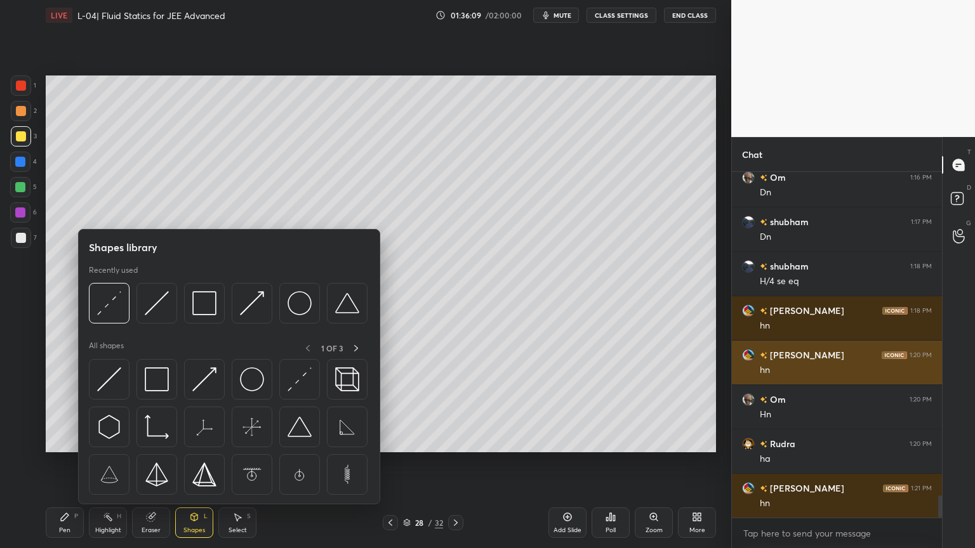
click at [305, 383] on img at bounding box center [300, 380] width 24 height 24
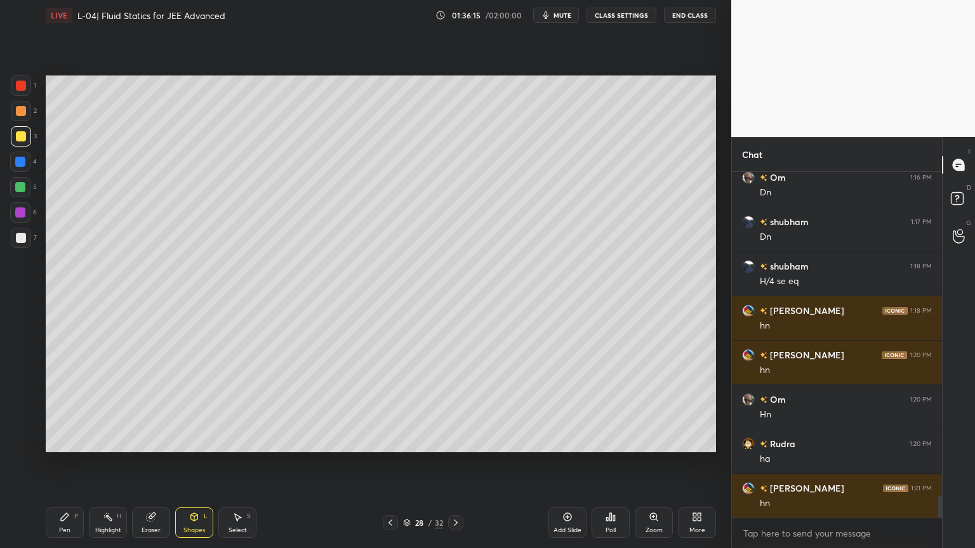
click at [18, 95] on div at bounding box center [21, 86] width 20 height 20
click at [192, 463] on icon at bounding box center [194, 518] width 7 height 8
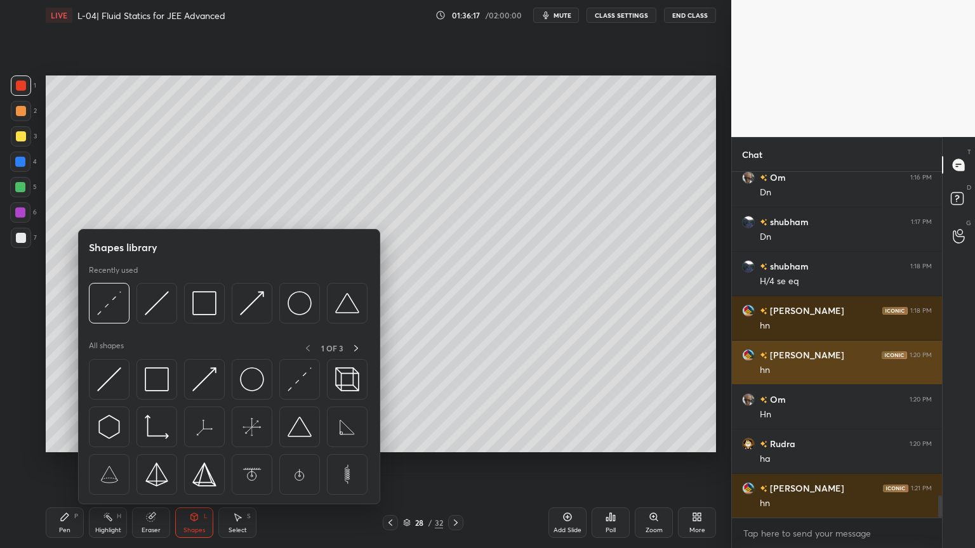
click at [119, 381] on img at bounding box center [109, 380] width 24 height 24
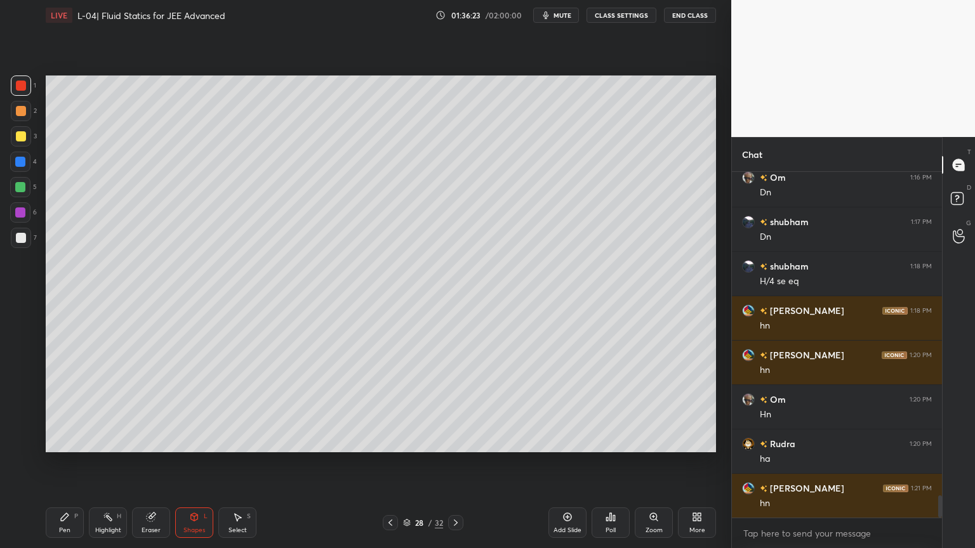
click at [147, 463] on div "Eraser" at bounding box center [151, 523] width 38 height 30
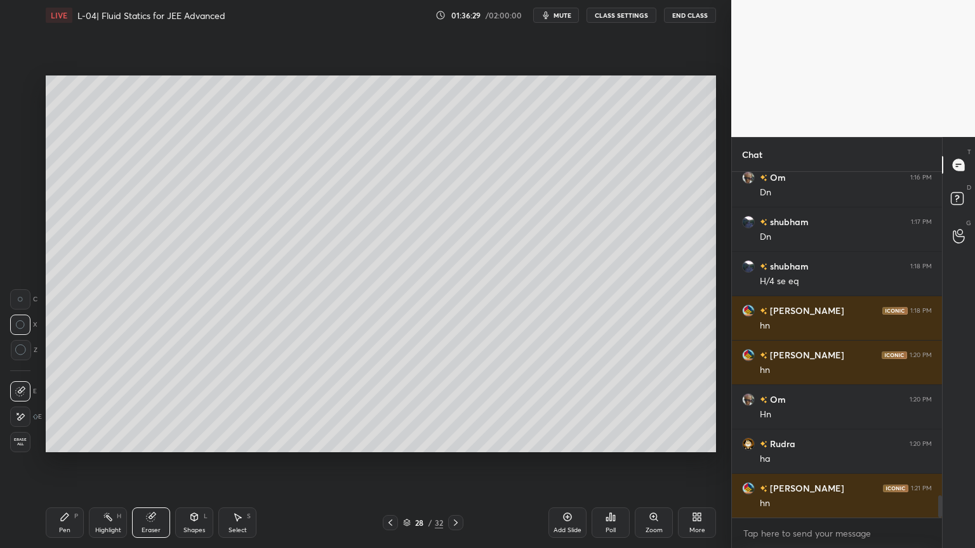
click at [74, 463] on div "Pen P" at bounding box center [65, 523] width 38 height 30
click at [192, 463] on div "Shapes L" at bounding box center [194, 523] width 38 height 30
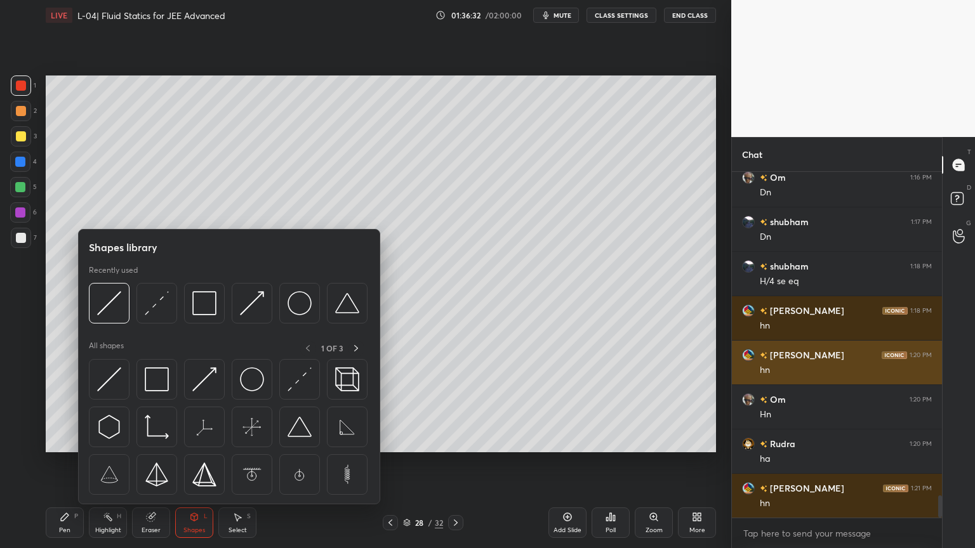
click at [305, 386] on img at bounding box center [300, 380] width 24 height 24
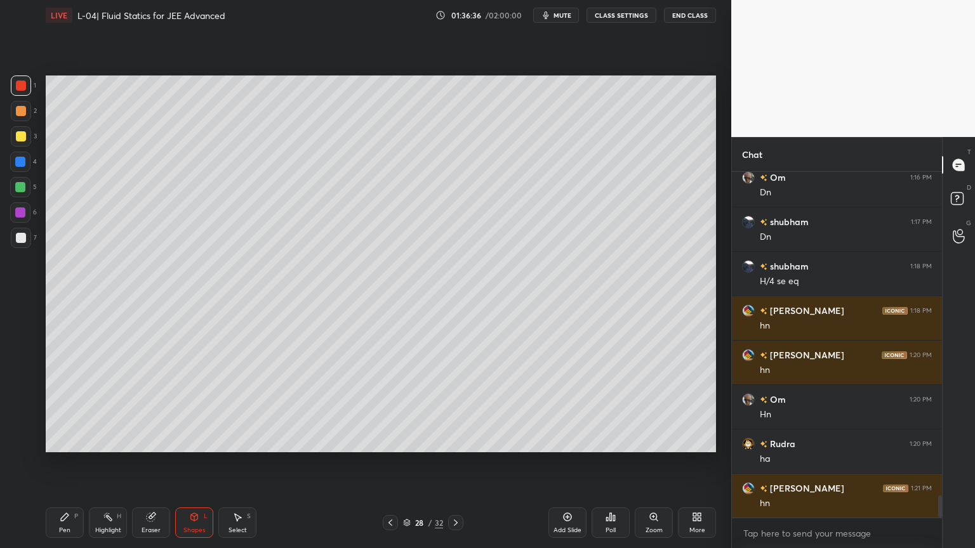
click at [23, 189] on div at bounding box center [20, 187] width 10 height 10
click at [53, 463] on div "Pen P" at bounding box center [65, 523] width 38 height 30
click at [183, 463] on div "Shapes" at bounding box center [194, 530] width 22 height 6
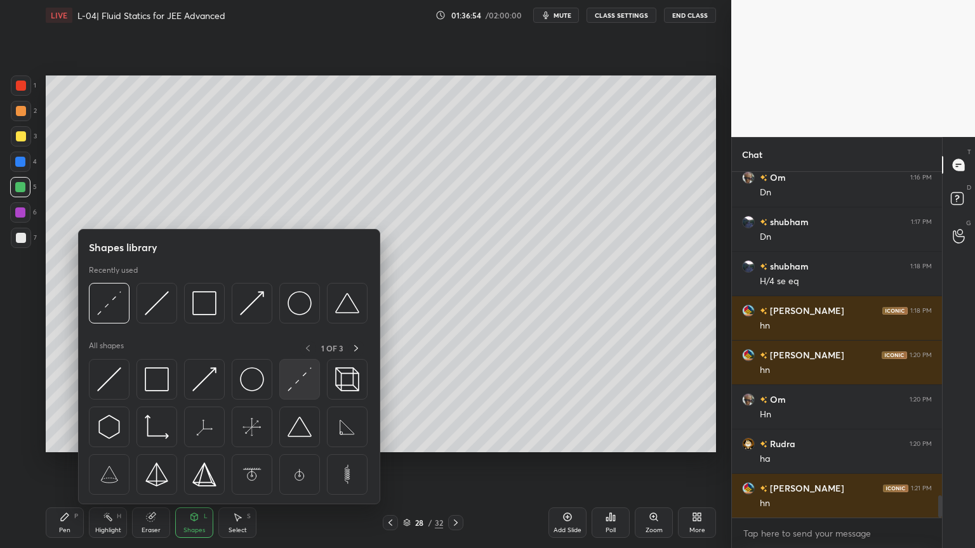
click at [305, 383] on img at bounding box center [300, 380] width 24 height 24
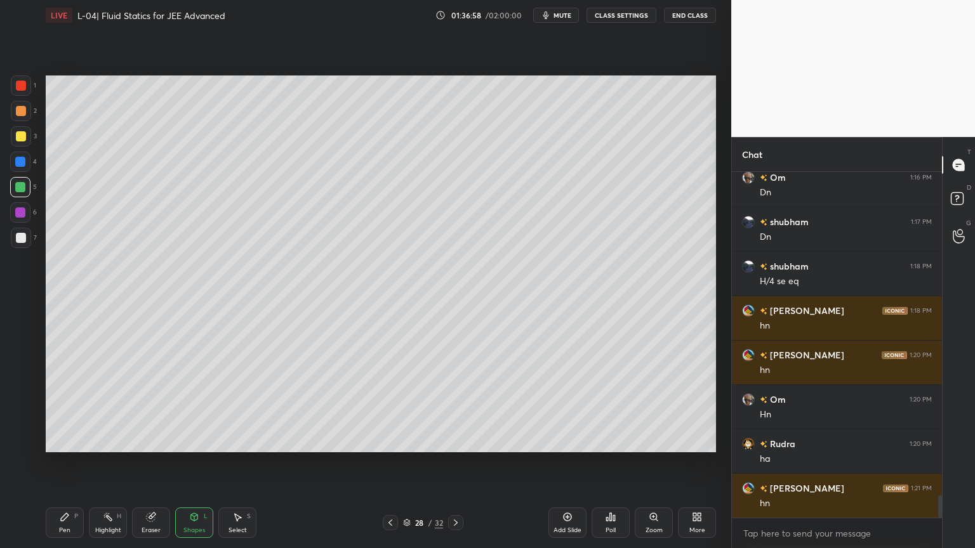
click at [22, 244] on div at bounding box center [21, 238] width 20 height 20
click at [56, 463] on div "Pen P" at bounding box center [65, 523] width 38 height 30
click at [201, 463] on div "Shapes L" at bounding box center [194, 523] width 38 height 30
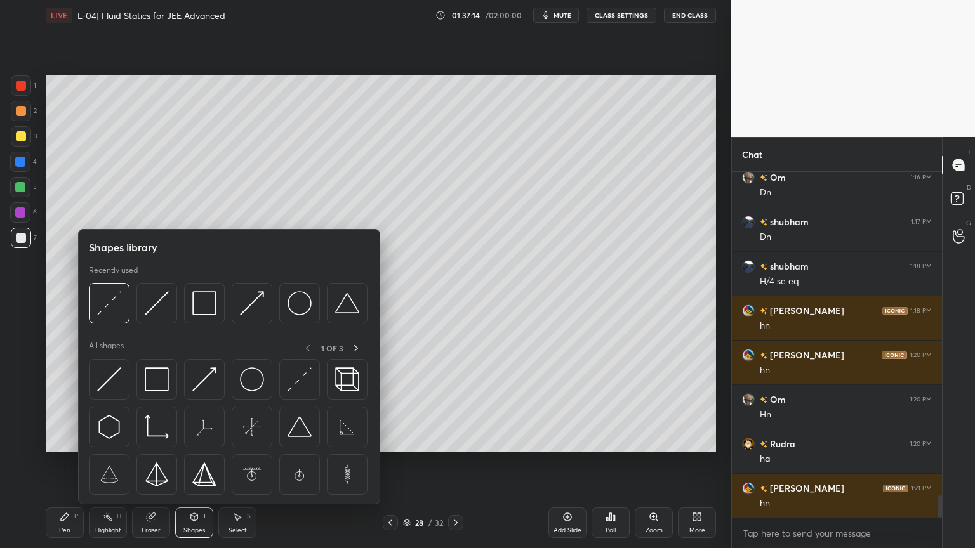
click at [107, 463] on div "Highlight H" at bounding box center [108, 523] width 38 height 30
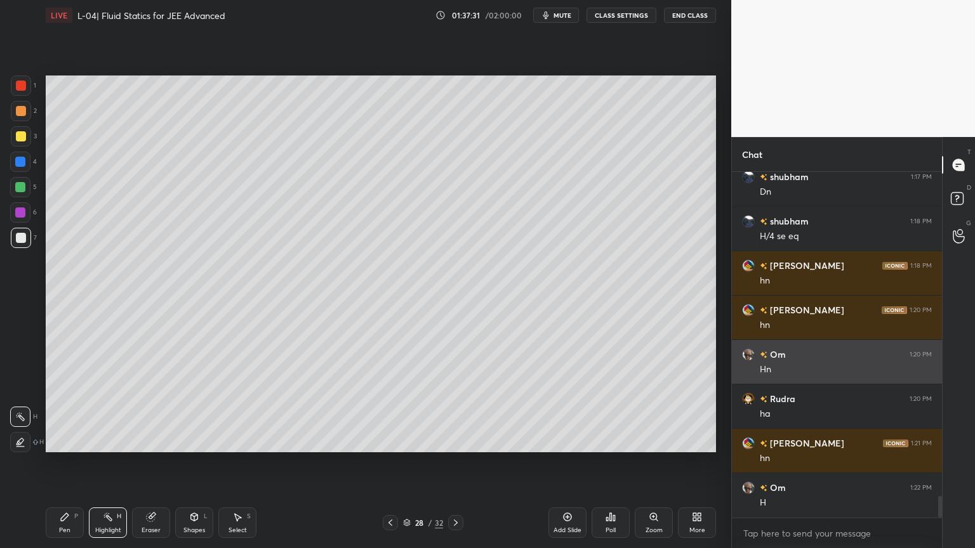
scroll to position [5198, 0]
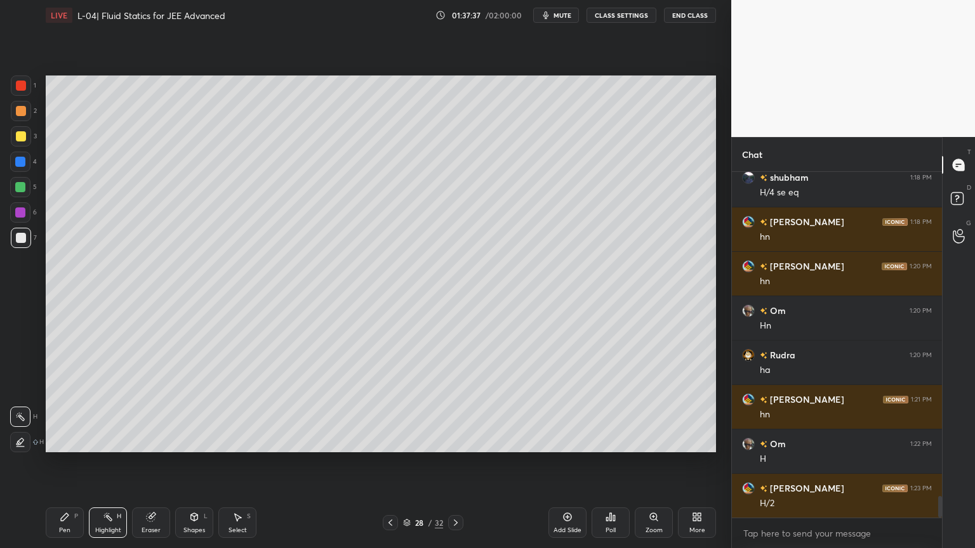
click at [60, 463] on div "Pen P" at bounding box center [65, 523] width 38 height 30
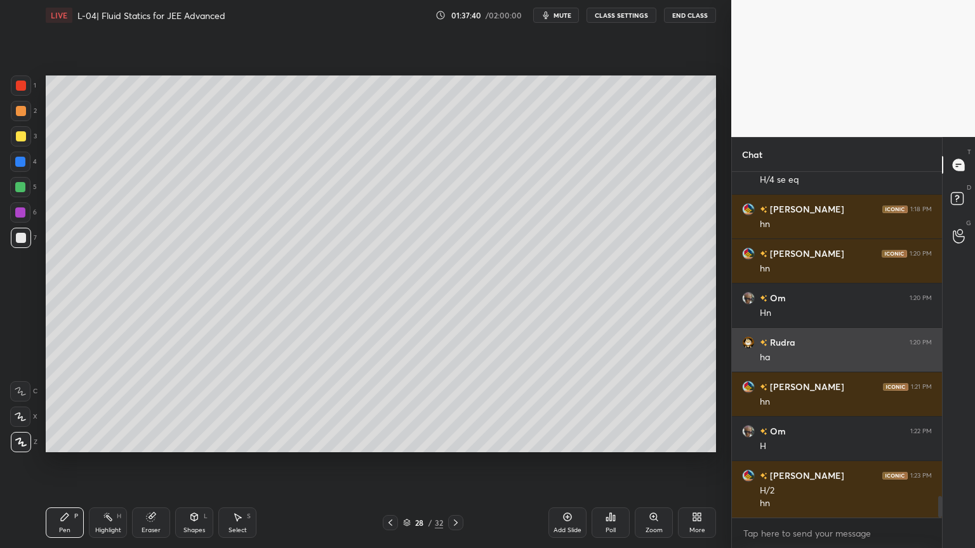
scroll to position [5255, 0]
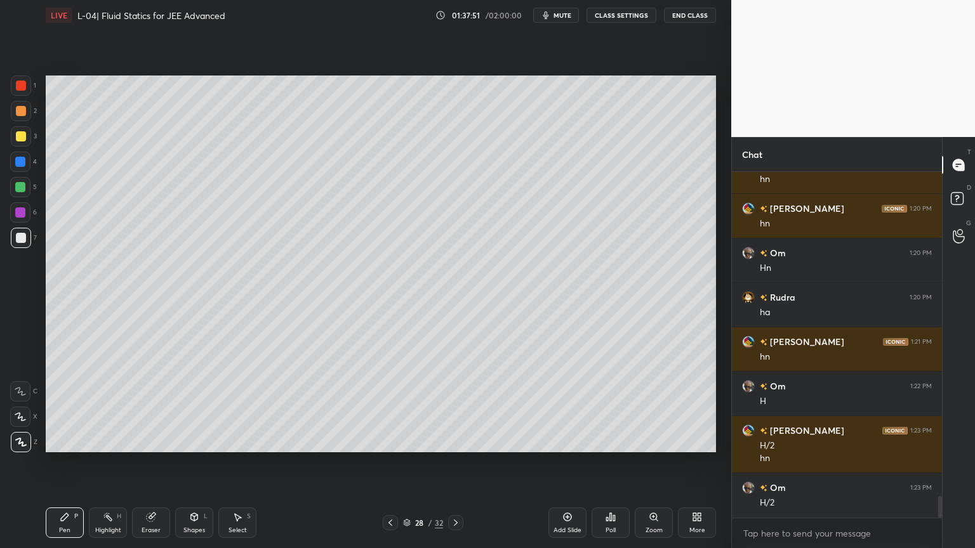
click at [16, 140] on div at bounding box center [21, 136] width 10 height 10
click at [13, 168] on div at bounding box center [20, 162] width 20 height 20
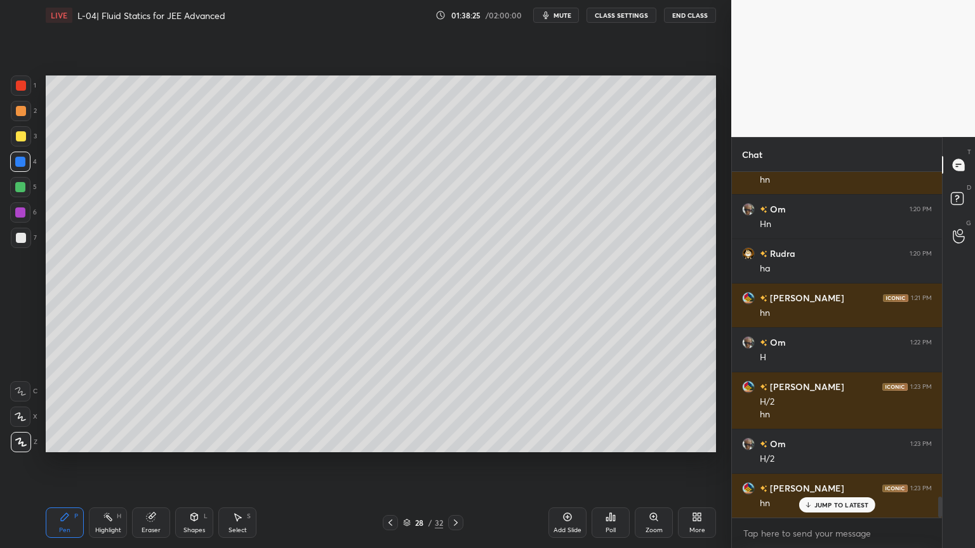
click at [146, 463] on icon at bounding box center [151, 517] width 10 height 10
click at [195, 463] on div "Shapes L" at bounding box center [194, 523] width 38 height 30
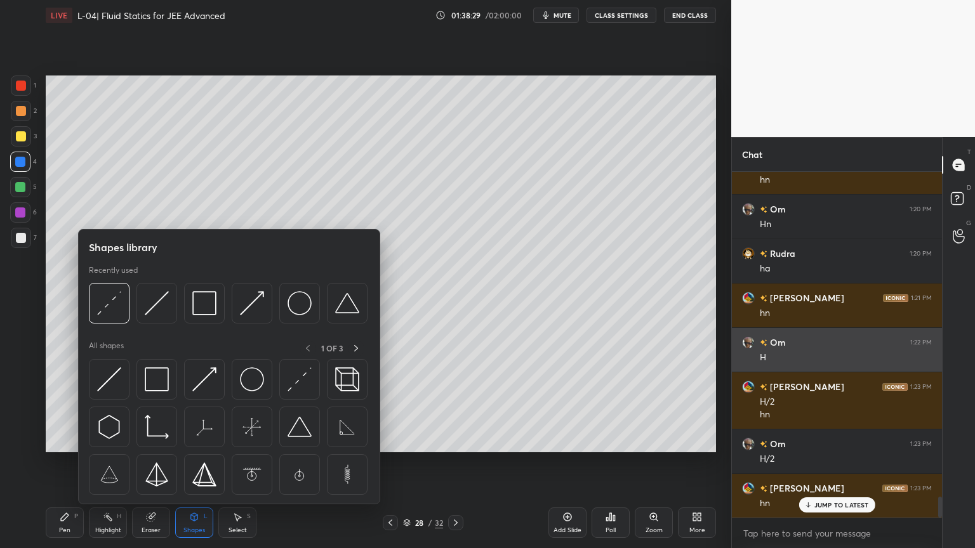
click at [265, 383] on div at bounding box center [252, 379] width 41 height 41
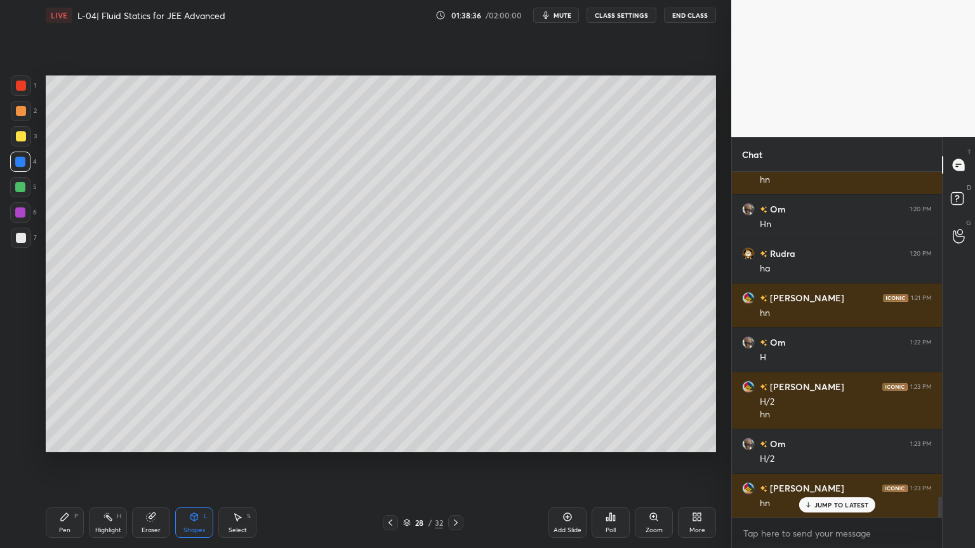
click at [195, 463] on div "Shapes" at bounding box center [194, 530] width 22 height 6
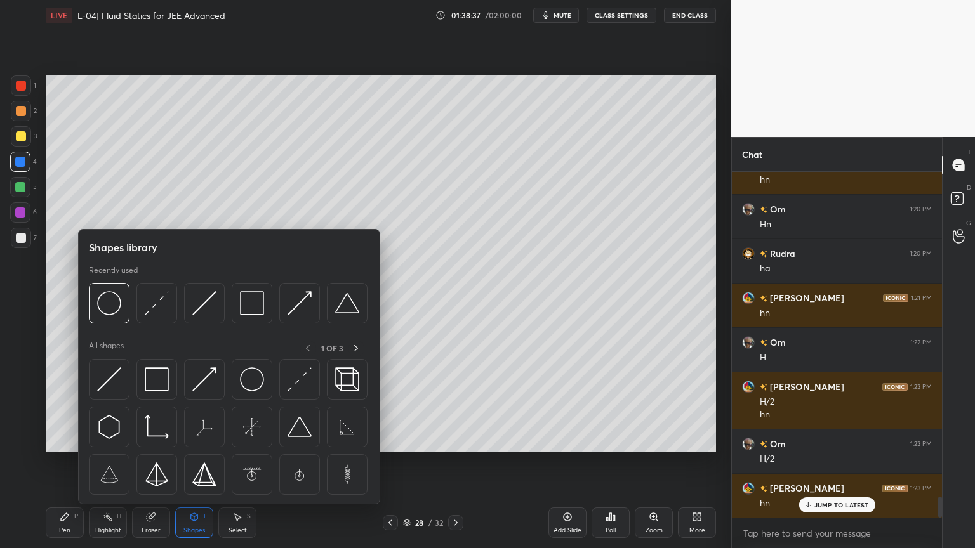
click at [144, 350] on div "All shapes 1 OF 3" at bounding box center [229, 349] width 281 height 16
click at [229, 463] on div "Select" at bounding box center [238, 530] width 18 height 6
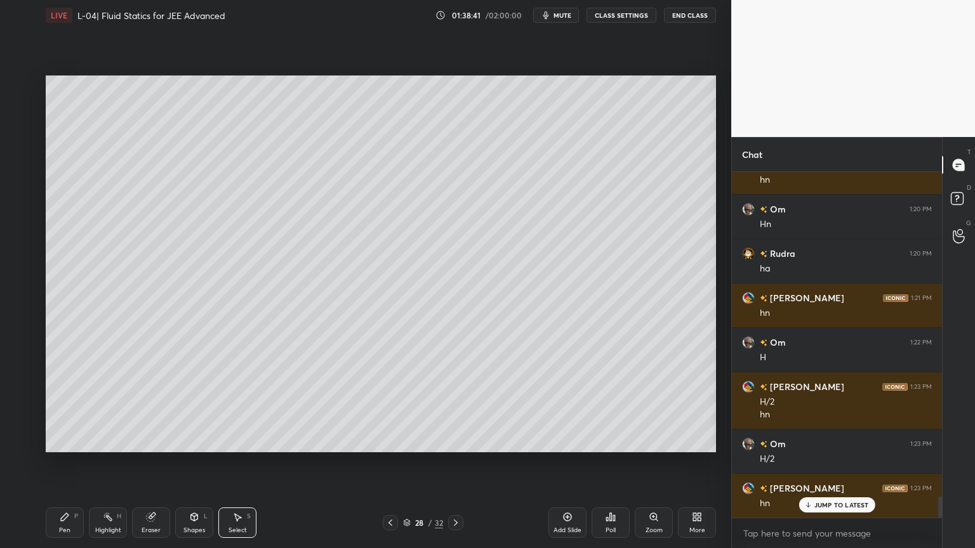
click at [180, 463] on div "Shapes L" at bounding box center [194, 523] width 38 height 30
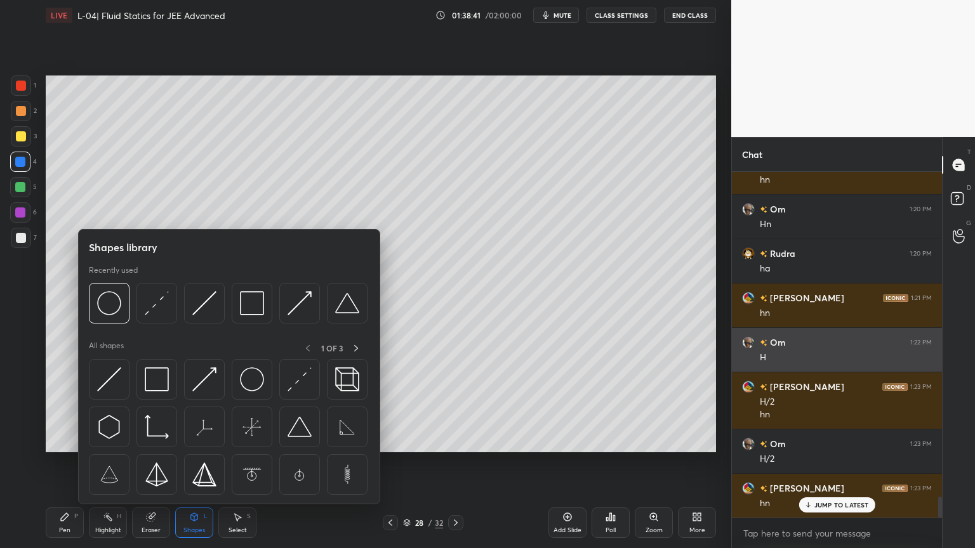
click at [299, 395] on div at bounding box center [299, 379] width 41 height 41
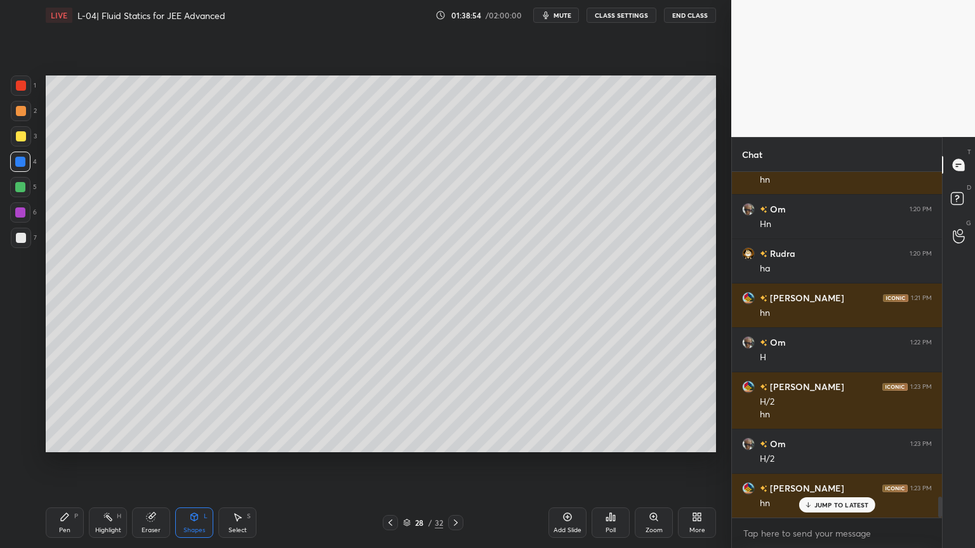
click at [184, 463] on div "Shapes" at bounding box center [194, 530] width 22 height 6
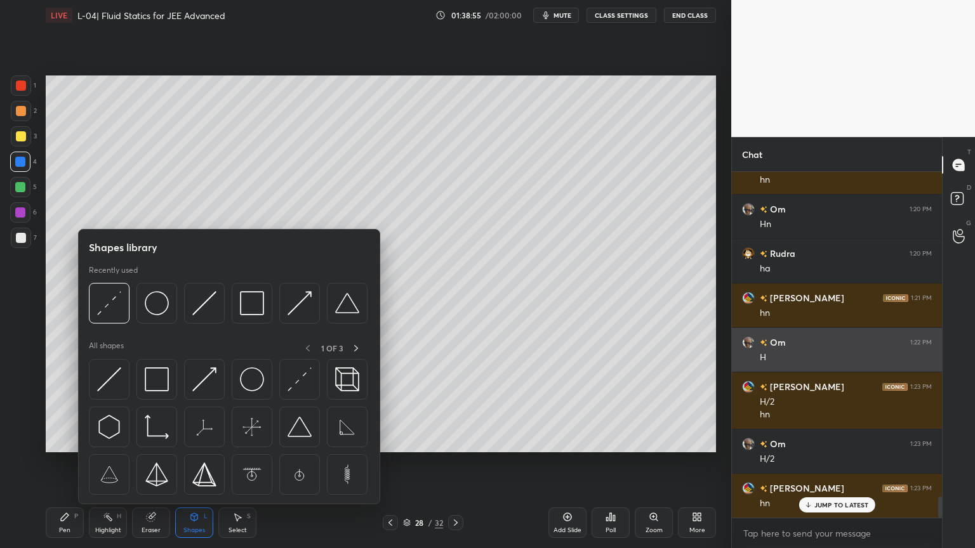
click at [262, 384] on img at bounding box center [252, 380] width 24 height 24
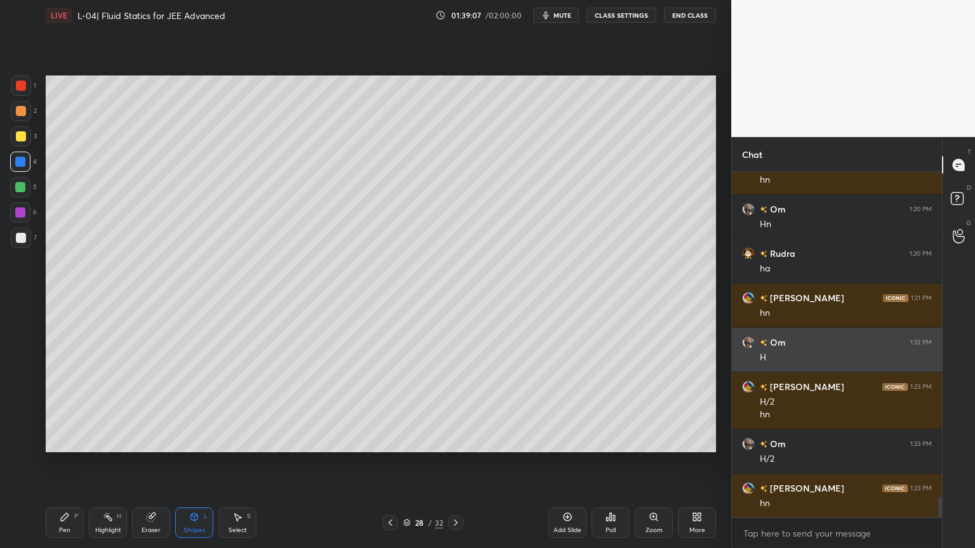
scroll to position [5344, 0]
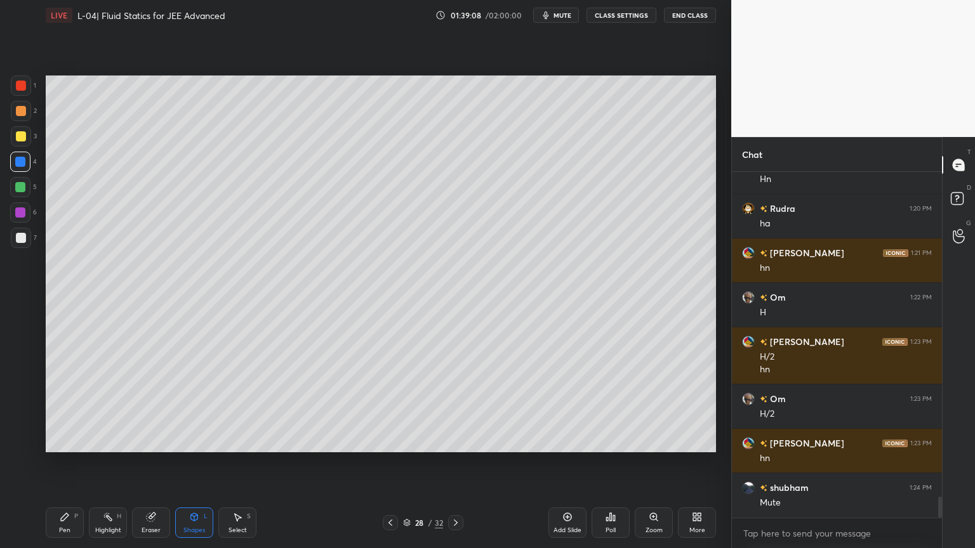
click at [204, 463] on div "Shapes" at bounding box center [194, 530] width 22 height 6
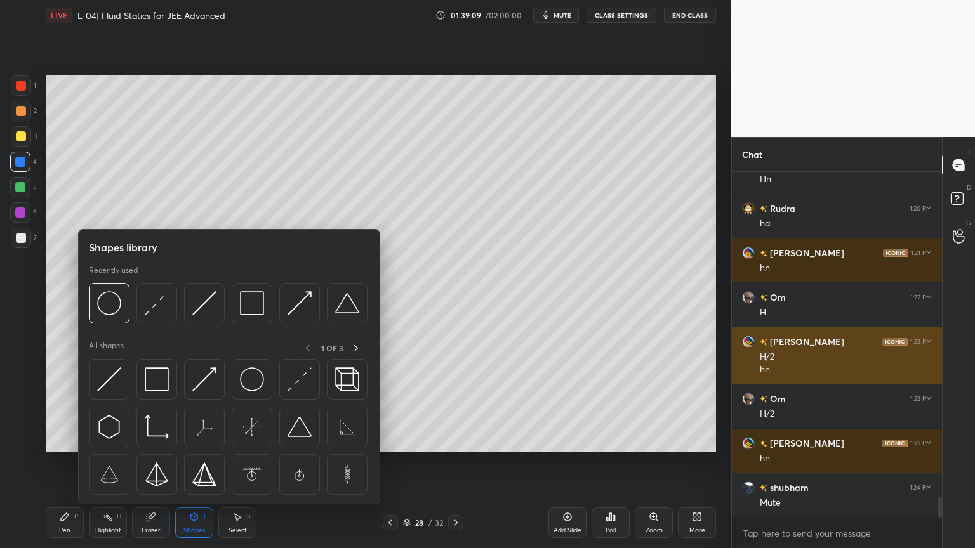
click at [315, 391] on div at bounding box center [299, 379] width 41 height 41
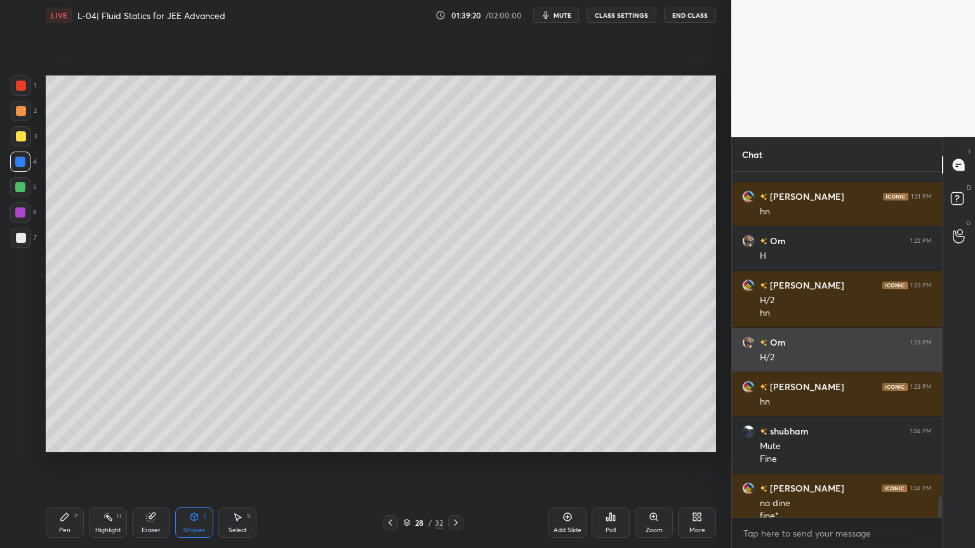
scroll to position [5413, 0]
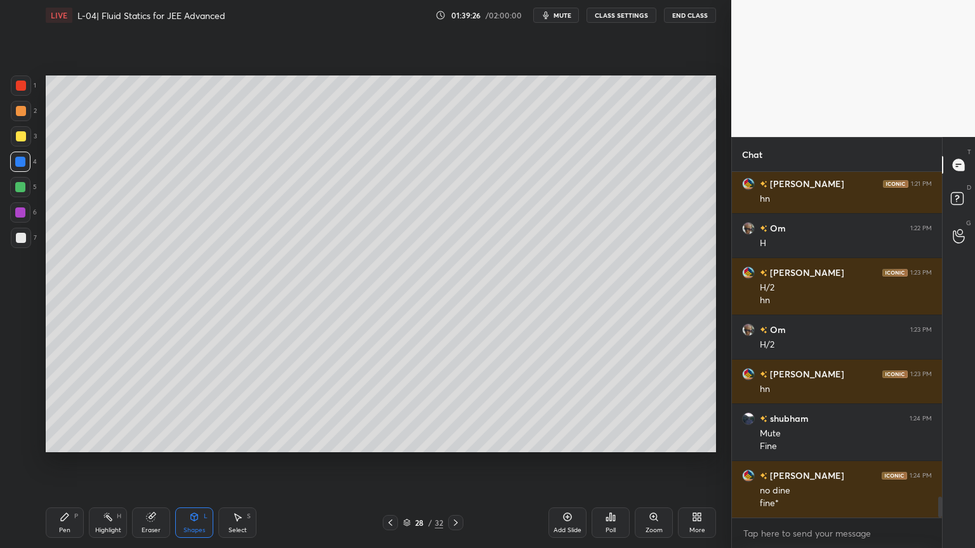
click at [25, 188] on div at bounding box center [20, 187] width 10 height 10
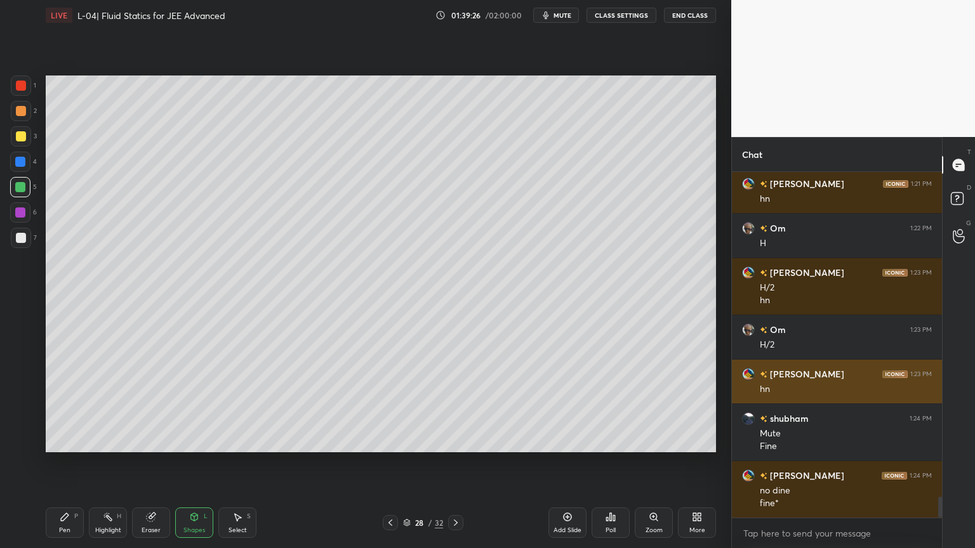
click at [192, 463] on icon at bounding box center [194, 518] width 7 height 8
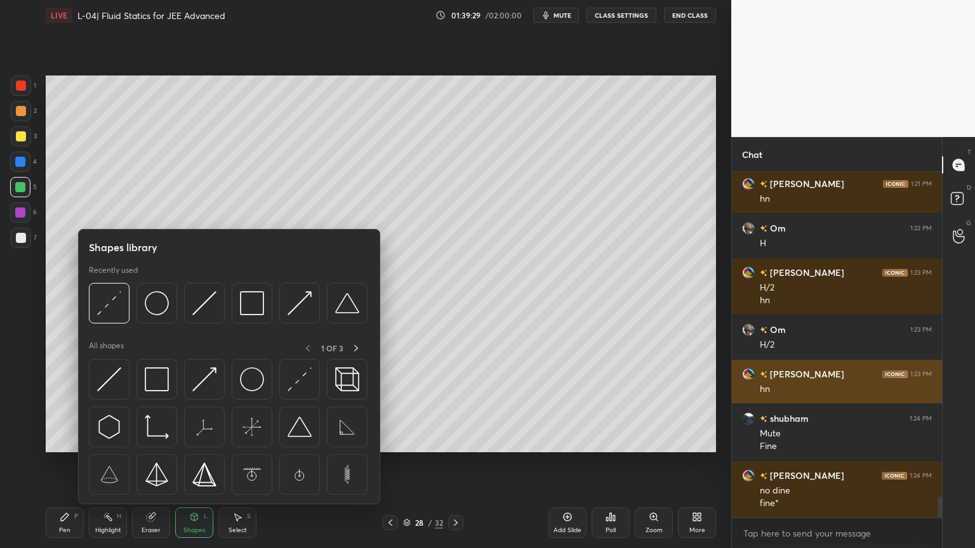
click at [208, 374] on img at bounding box center [204, 380] width 24 height 24
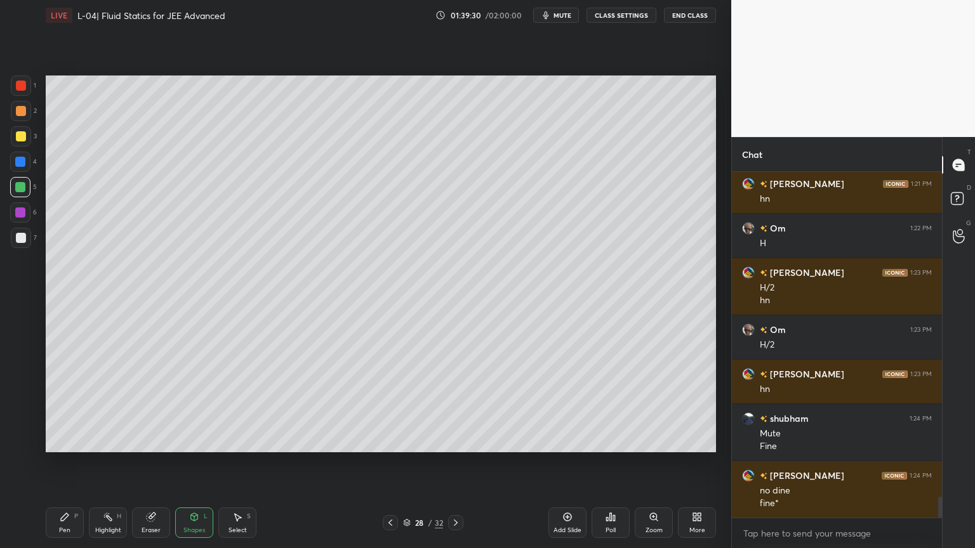
click at [192, 463] on icon at bounding box center [194, 517] width 10 height 10
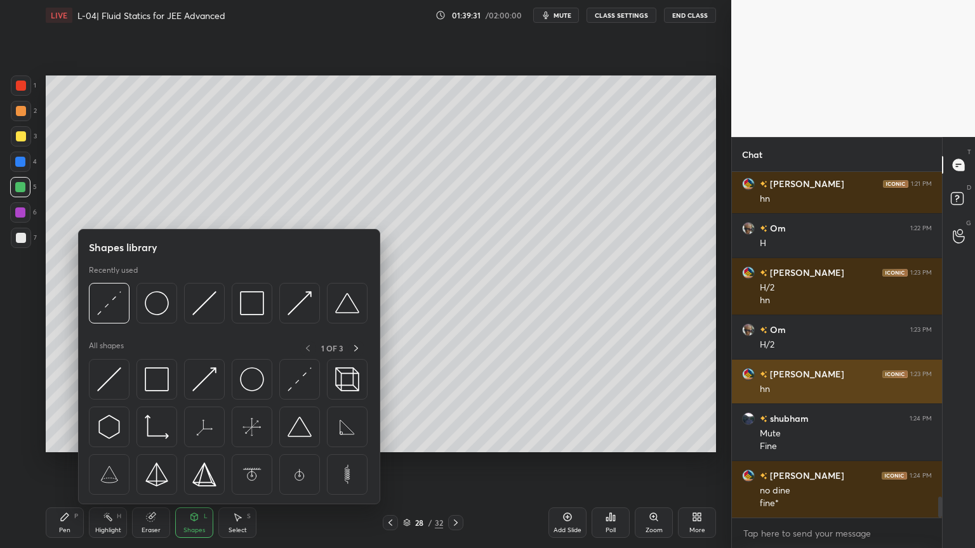
click at [305, 383] on img at bounding box center [300, 380] width 24 height 24
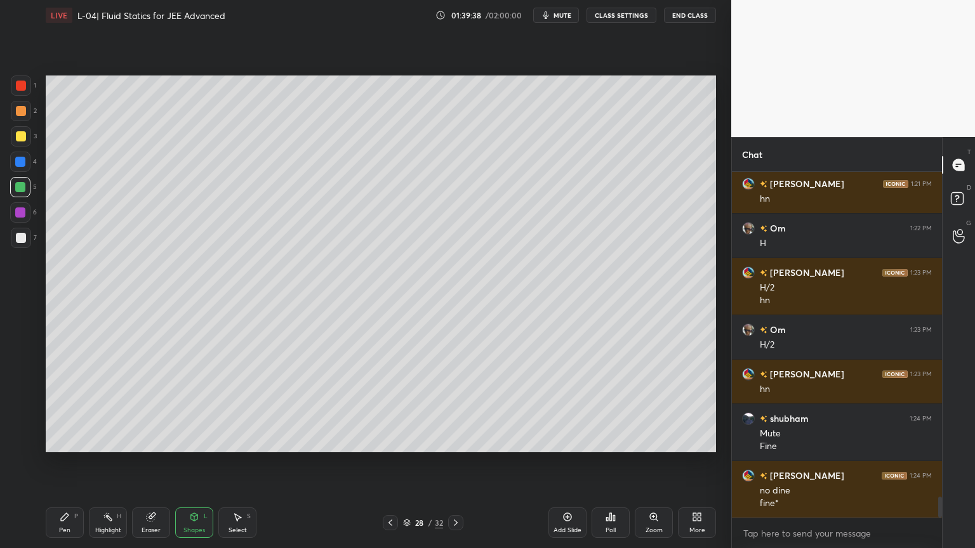
click at [198, 463] on div "Shapes L" at bounding box center [194, 523] width 38 height 30
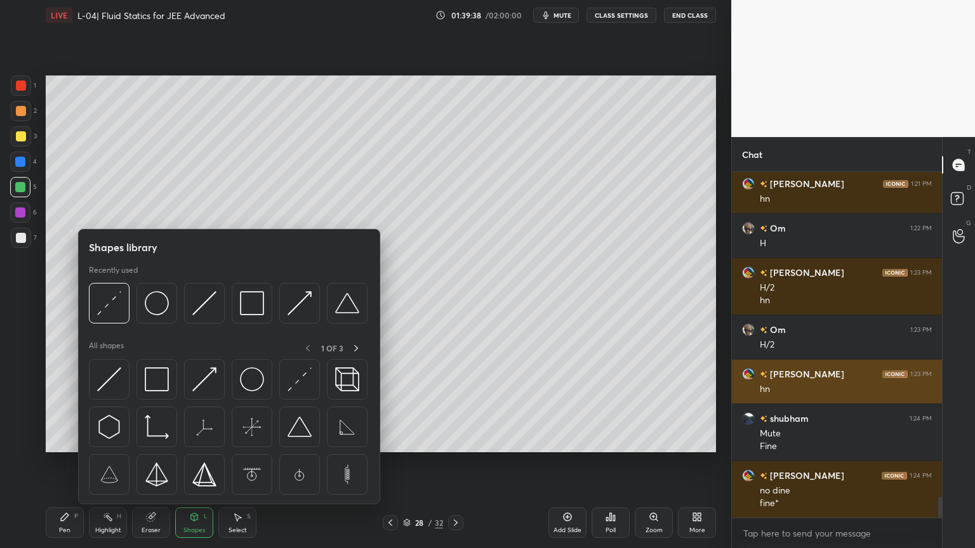
click at [212, 383] on img at bounding box center [204, 380] width 24 height 24
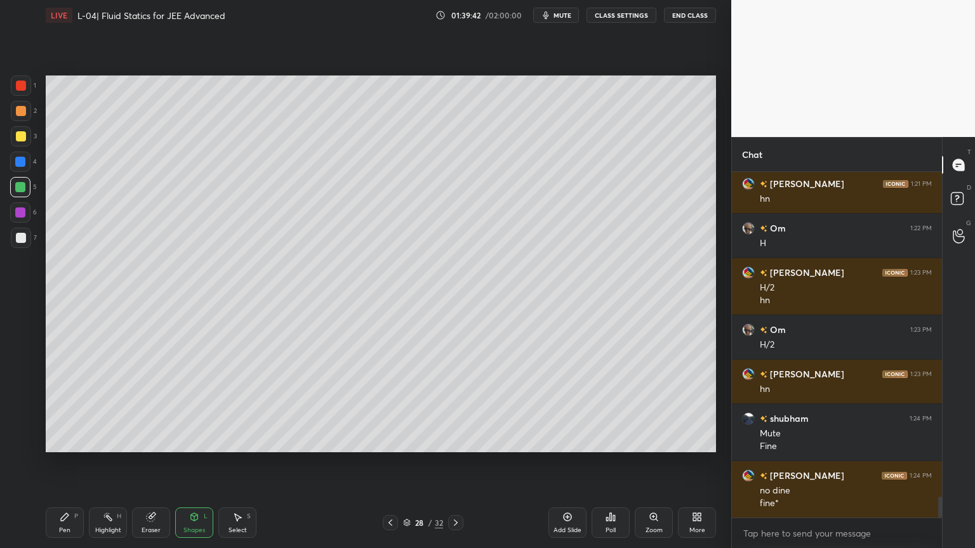
click at [73, 463] on div "Pen P" at bounding box center [65, 523] width 38 height 30
click at [154, 463] on icon at bounding box center [151, 518] width 8 height 8
click at [58, 463] on div "Pen P" at bounding box center [65, 523] width 38 height 30
click at [141, 463] on div "Eraser" at bounding box center [151, 523] width 38 height 30
click at [63, 463] on icon at bounding box center [65, 518] width 8 height 8
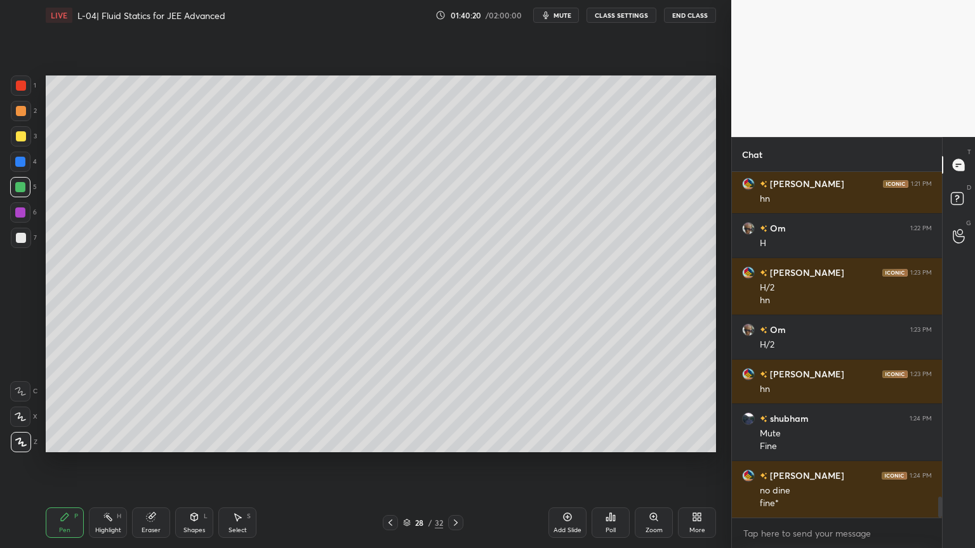
click at [18, 211] on div at bounding box center [20, 213] width 10 height 10
click at [112, 463] on div "Highlight H" at bounding box center [108, 523] width 38 height 30
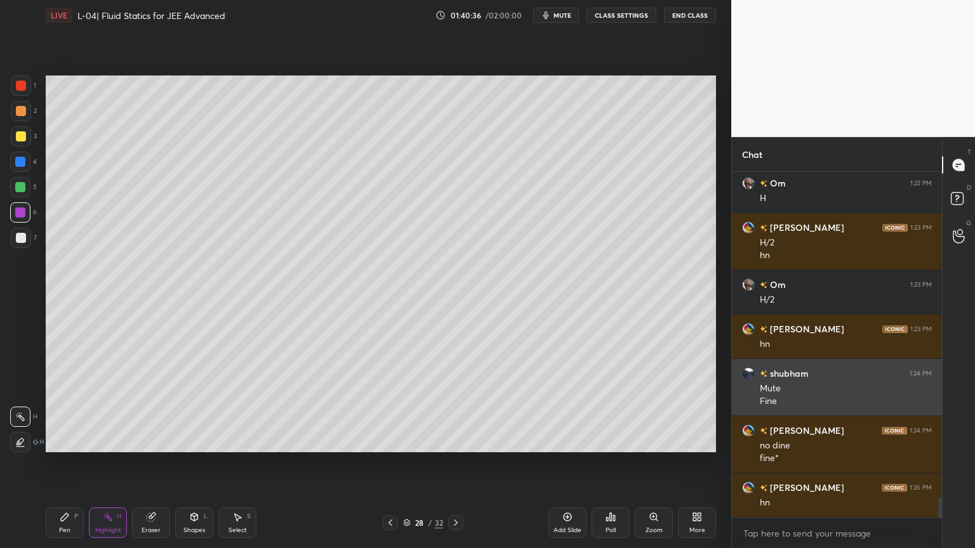
scroll to position [5502, 0]
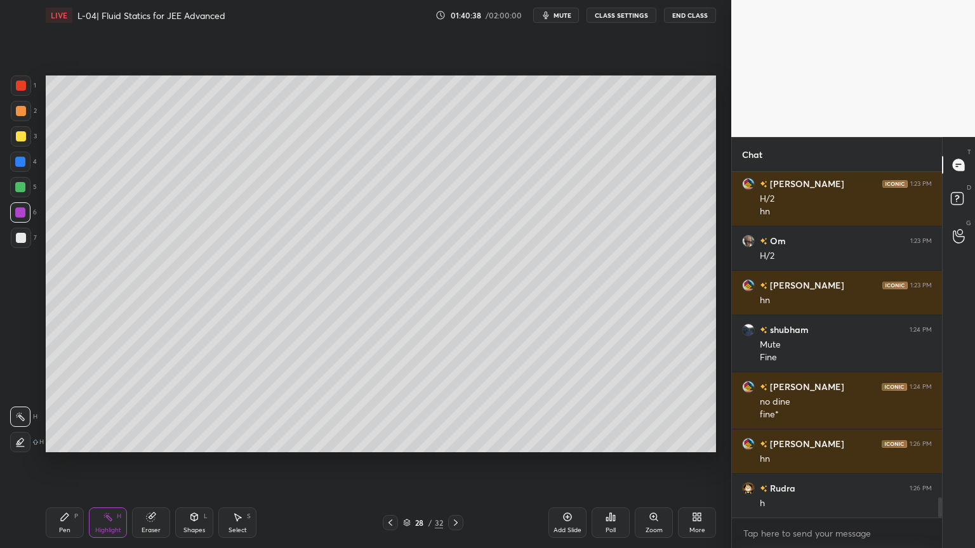
click at [58, 463] on div "Pen P" at bounding box center [65, 523] width 38 height 30
click at [159, 463] on div "Eraser" at bounding box center [151, 523] width 38 height 30
click at [64, 463] on div "Pen" at bounding box center [64, 530] width 11 height 6
click at [150, 463] on div "Eraser" at bounding box center [151, 530] width 19 height 6
click at [69, 463] on icon at bounding box center [65, 517] width 10 height 10
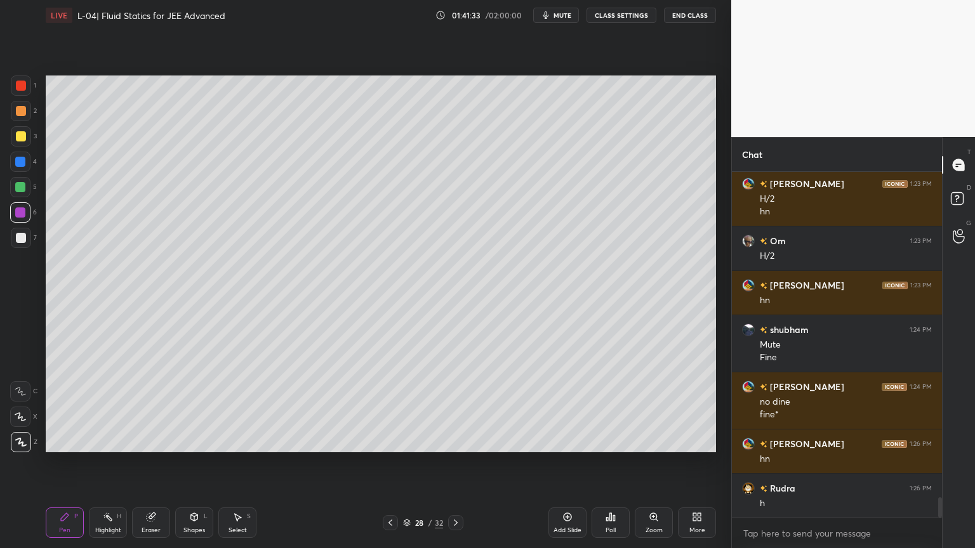
click at [110, 463] on div "Highlight H" at bounding box center [108, 523] width 38 height 30
click at [17, 137] on div at bounding box center [21, 136] width 10 height 10
click at [65, 463] on icon at bounding box center [65, 518] width 8 height 8
click at [149, 463] on icon at bounding box center [151, 518] width 8 height 8
click at [71, 463] on div "Pen P" at bounding box center [65, 523] width 38 height 30
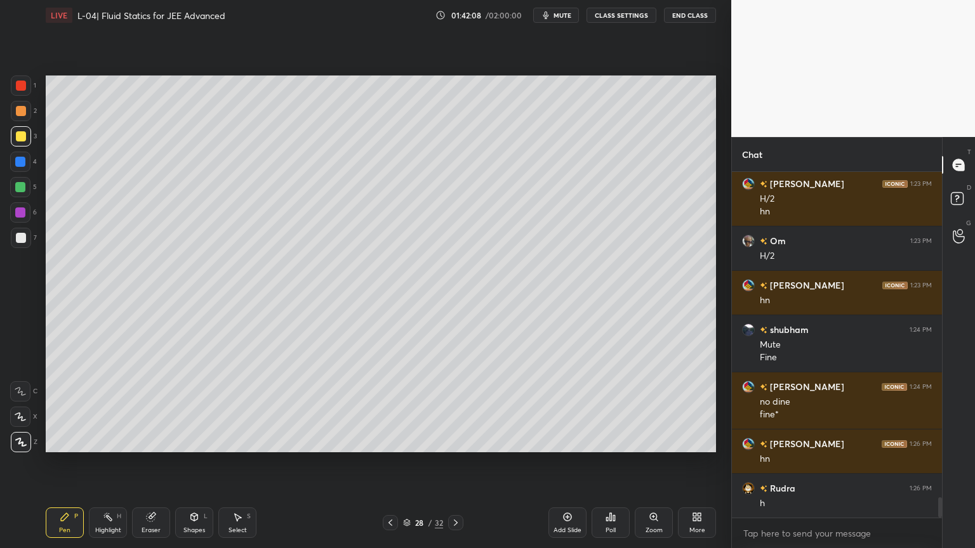
click at [31, 84] on div "1" at bounding box center [23, 86] width 25 height 20
click at [20, 138] on div at bounding box center [21, 136] width 10 height 10
click at [20, 166] on div at bounding box center [20, 162] width 10 height 10
click at [21, 190] on div at bounding box center [20, 187] width 10 height 10
click at [23, 239] on div at bounding box center [21, 238] width 10 height 10
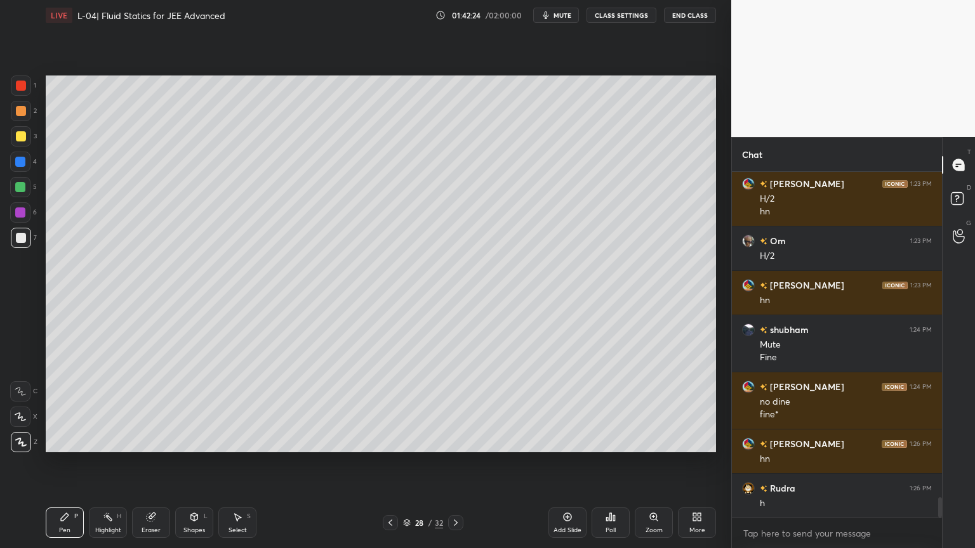
click at [147, 463] on div "Eraser" at bounding box center [151, 530] width 19 height 6
click at [69, 463] on div "Pen P" at bounding box center [65, 523] width 38 height 30
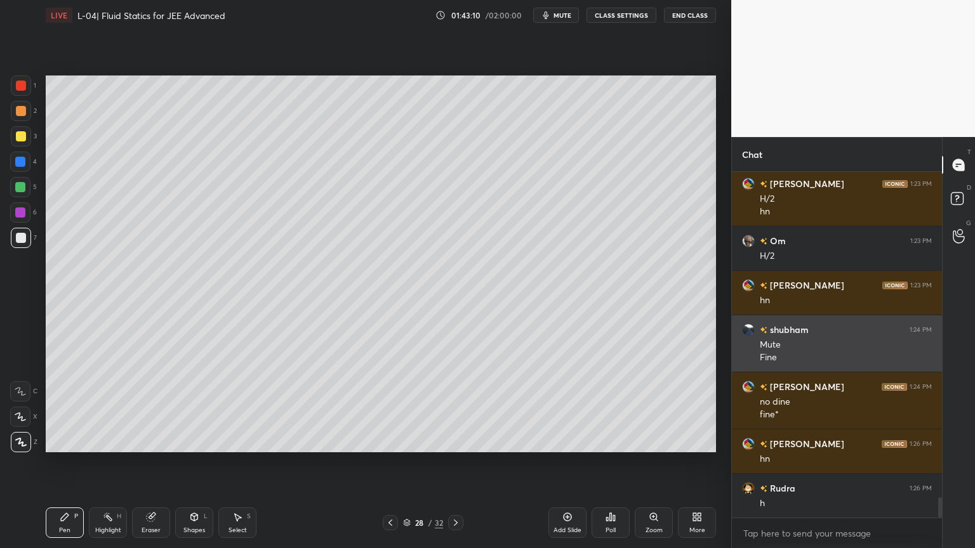
scroll to position [5547, 0]
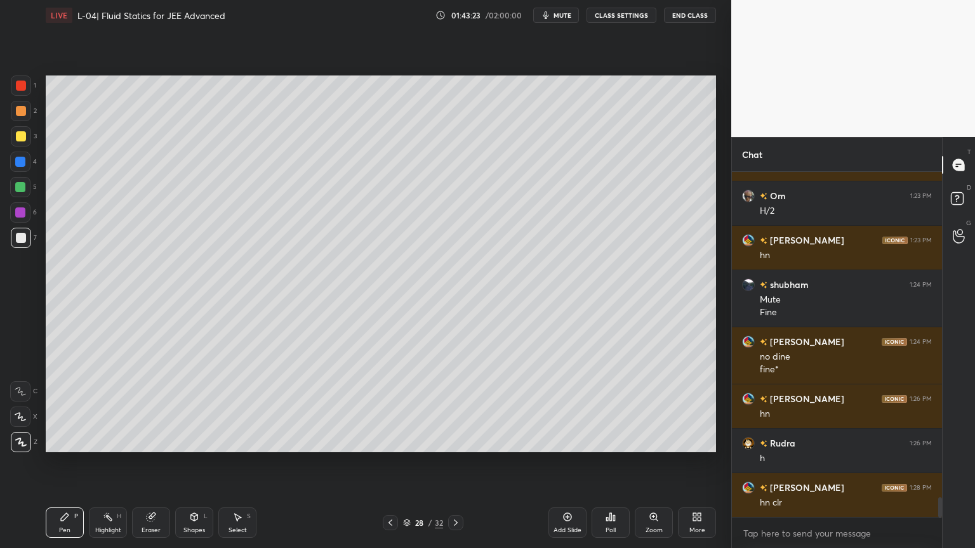
click at [454, 463] on icon at bounding box center [456, 523] width 10 height 10
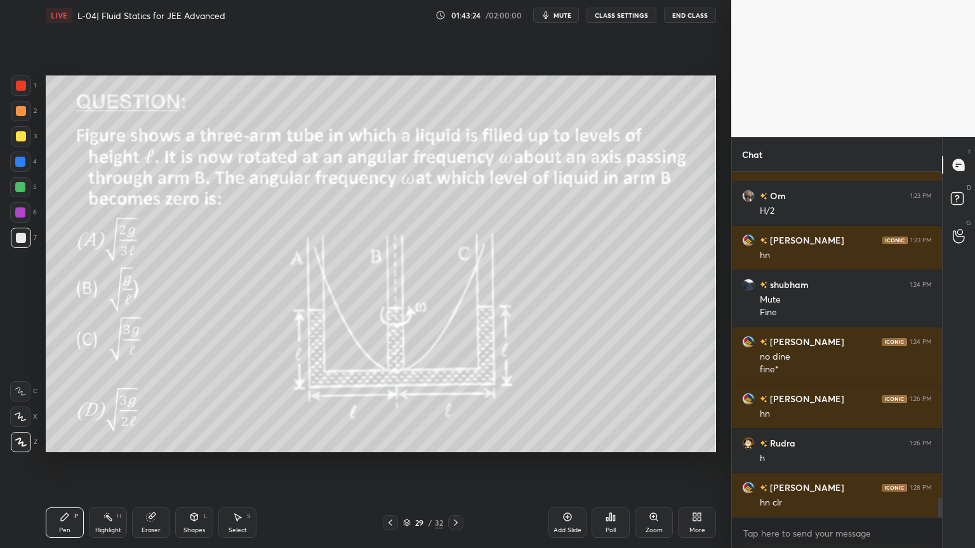
scroll to position [5560, 0]
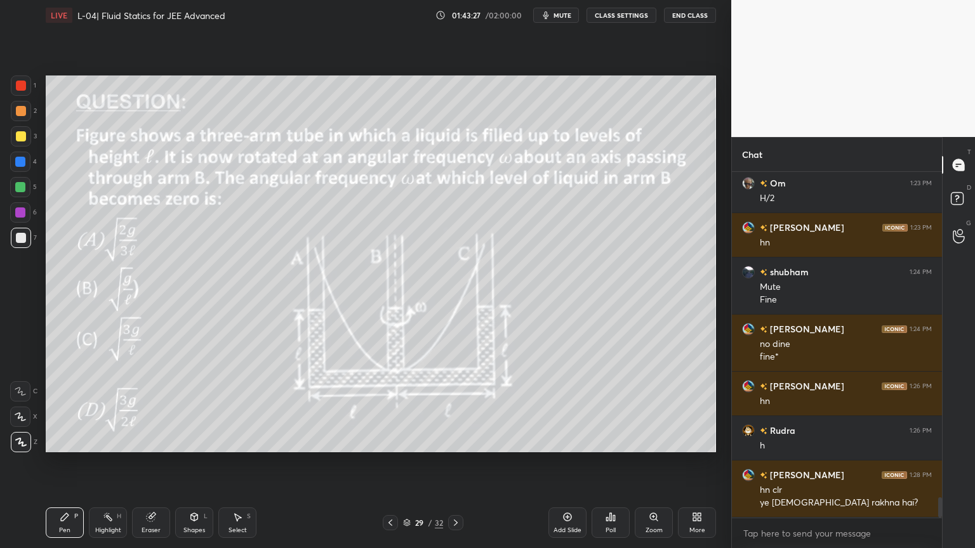
click at [389, 463] on icon at bounding box center [390, 523] width 4 height 6
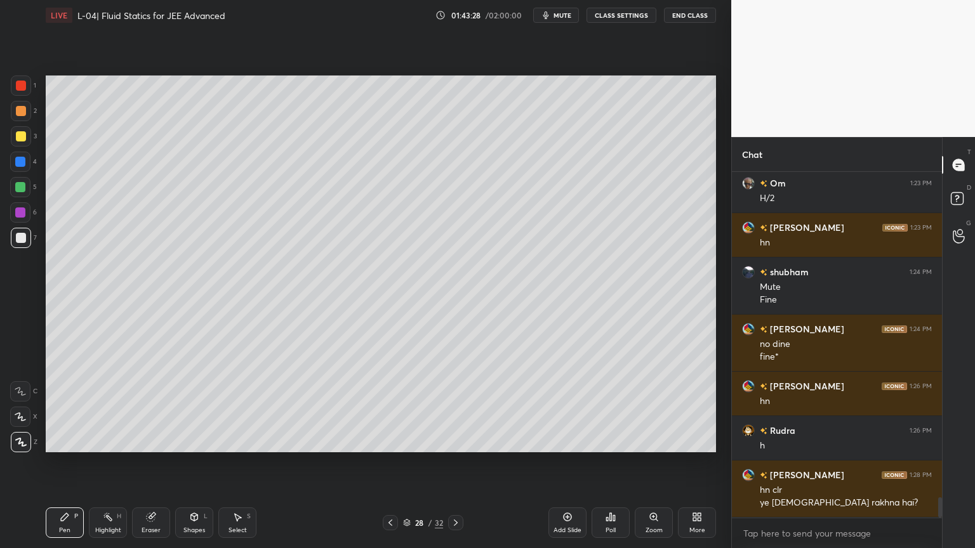
click at [103, 463] on circle at bounding box center [103, 515] width 1 height 1
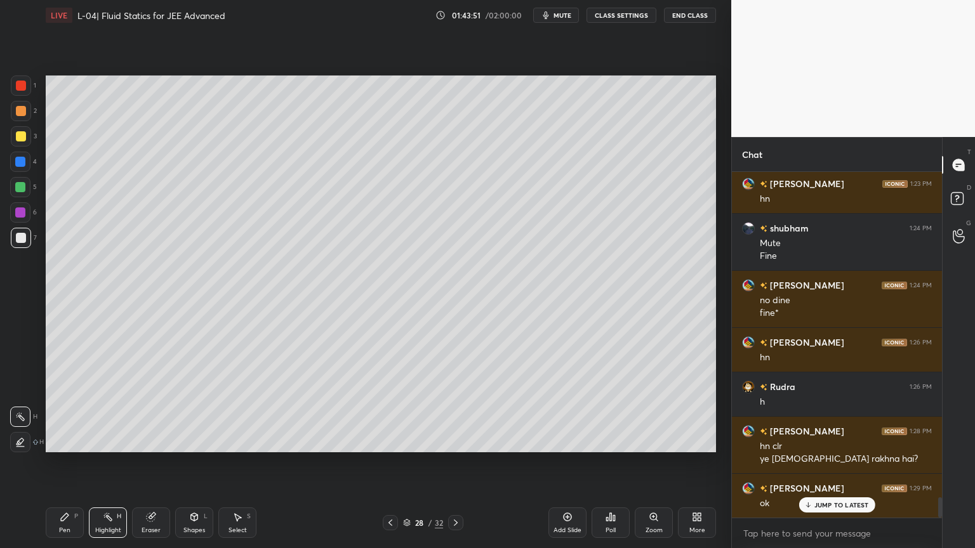
click at [449, 463] on div at bounding box center [455, 522] width 15 height 15
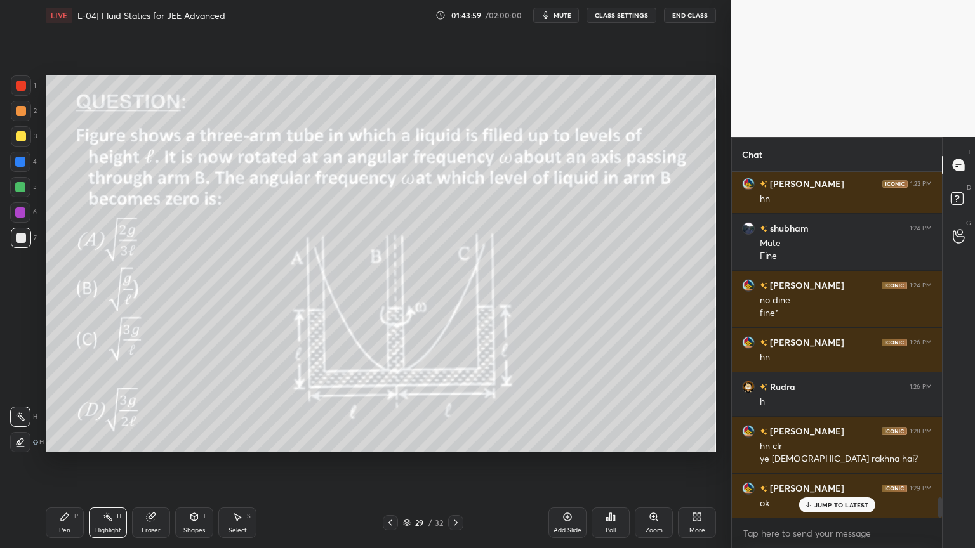
click at [23, 215] on div at bounding box center [20, 213] width 10 height 10
click at [24, 168] on div at bounding box center [20, 162] width 20 height 20
click at [17, 189] on div at bounding box center [20, 187] width 10 height 10
click at [99, 463] on div "Highlight H" at bounding box center [108, 523] width 38 height 30
click at [23, 212] on div at bounding box center [20, 213] width 10 height 10
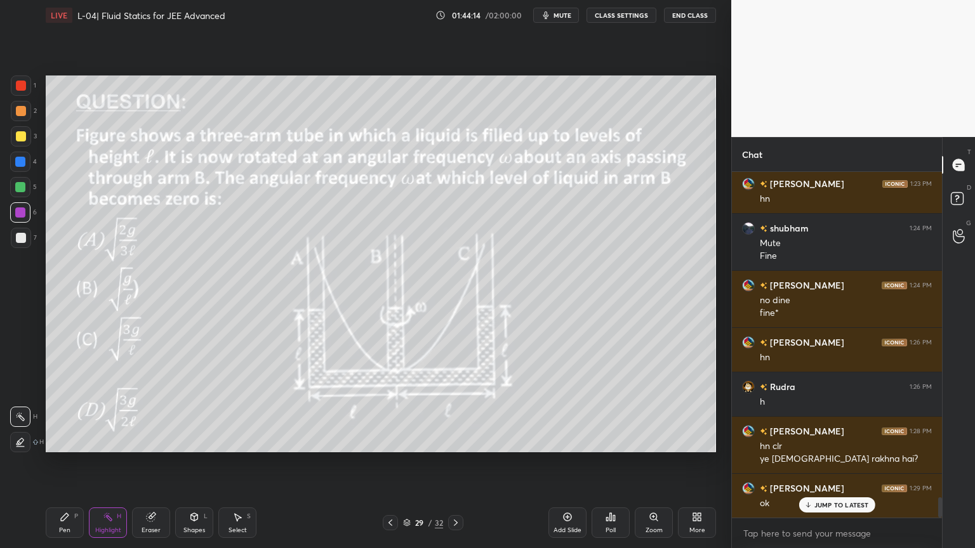
click at [22, 163] on div at bounding box center [20, 162] width 10 height 10
click at [20, 136] on div at bounding box center [21, 136] width 10 height 10
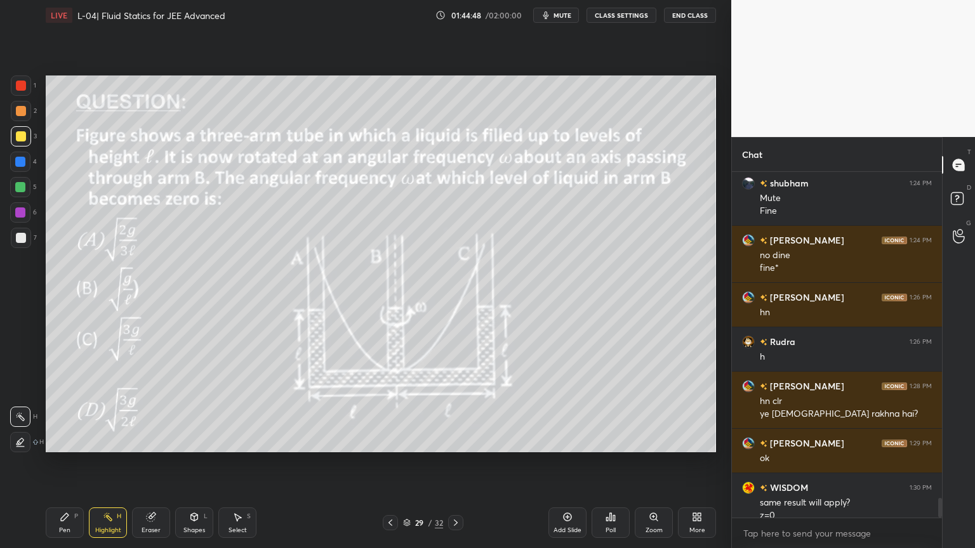
scroll to position [5662, 0]
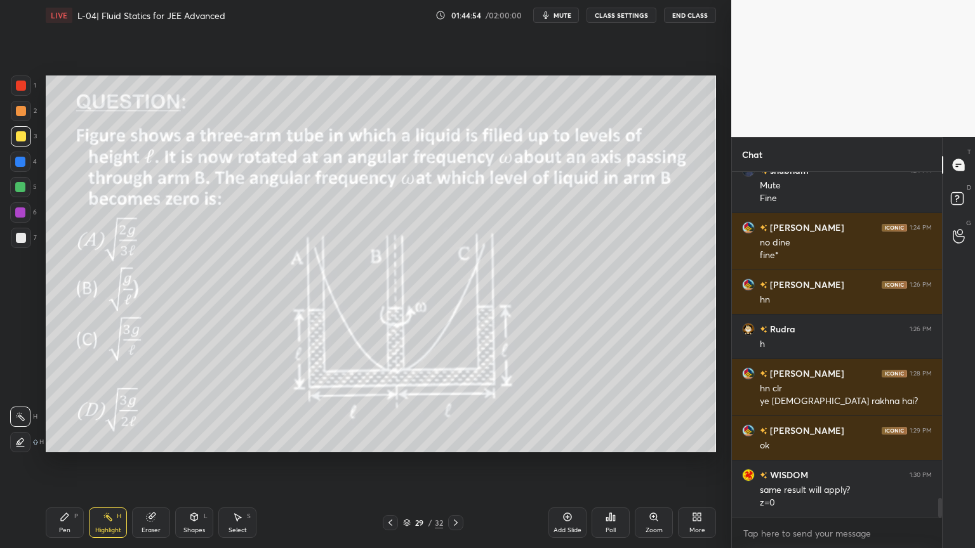
click at [17, 193] on div at bounding box center [20, 187] width 20 height 20
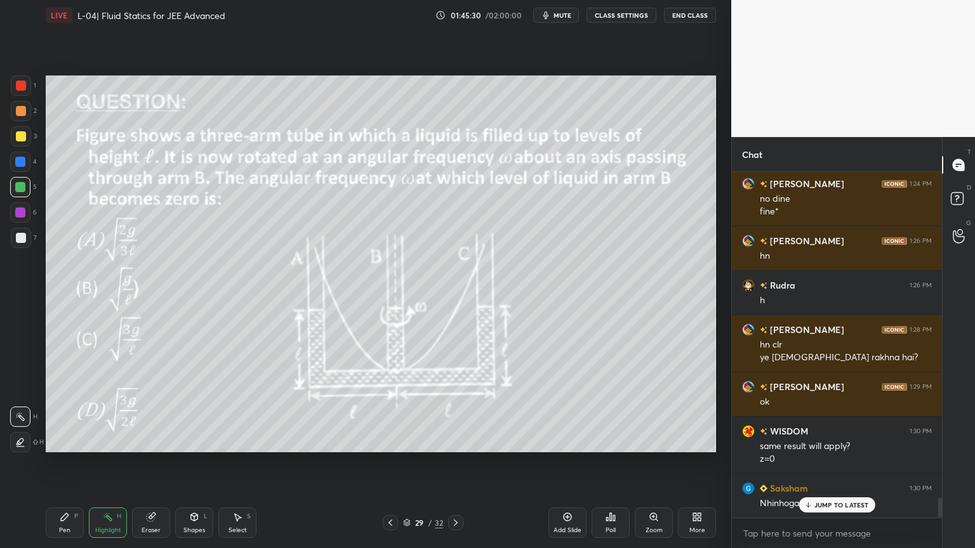
scroll to position [5750, 0]
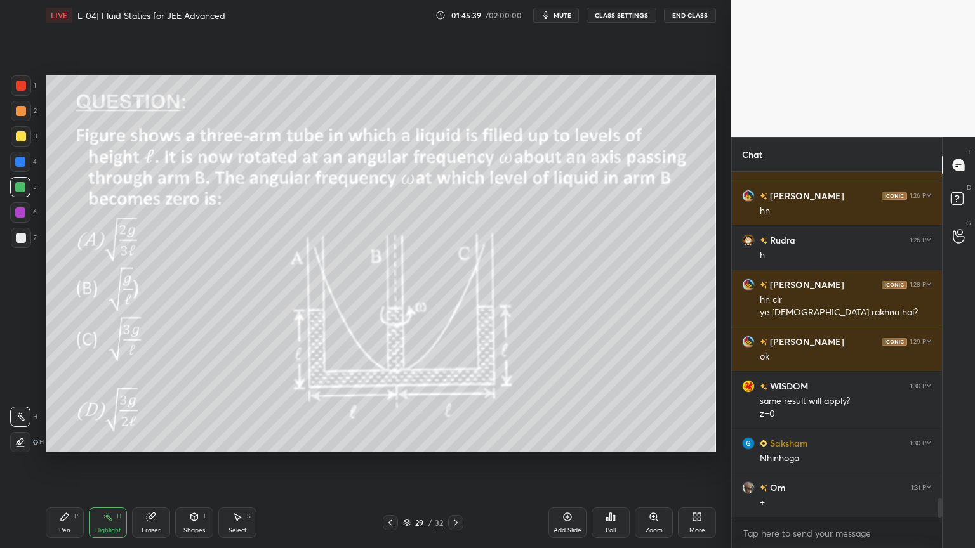
click at [69, 463] on div "Pen" at bounding box center [64, 530] width 11 height 6
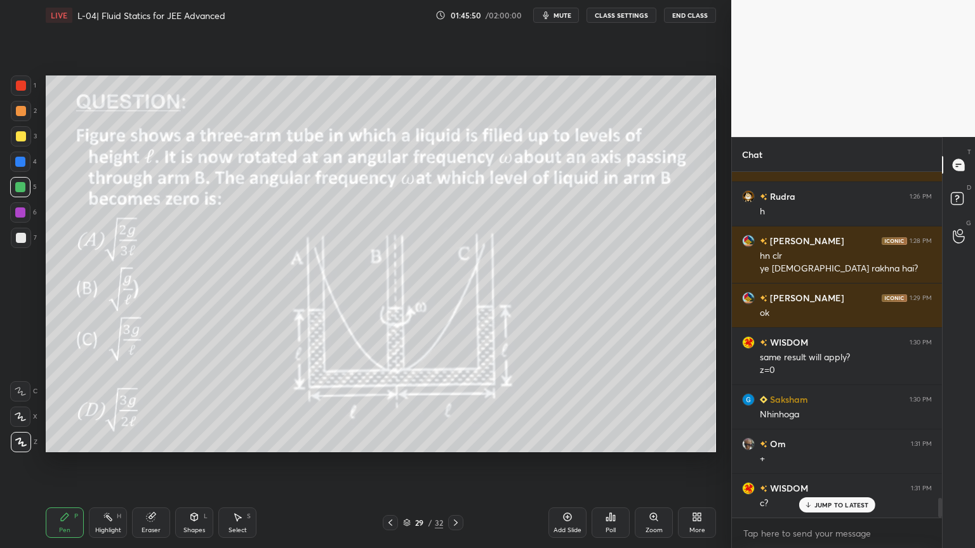
click at [195, 463] on icon at bounding box center [194, 518] width 7 height 8
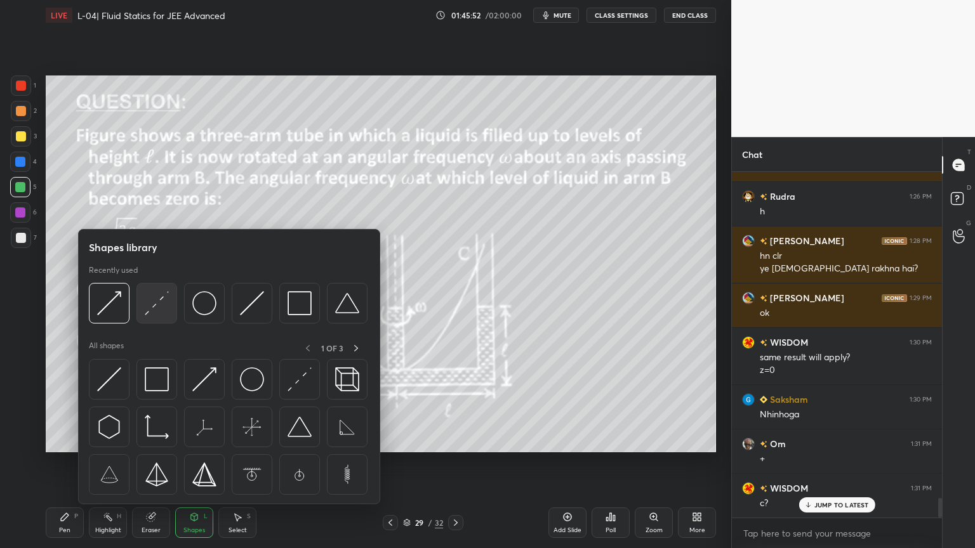
click at [152, 308] on img at bounding box center [157, 303] width 24 height 24
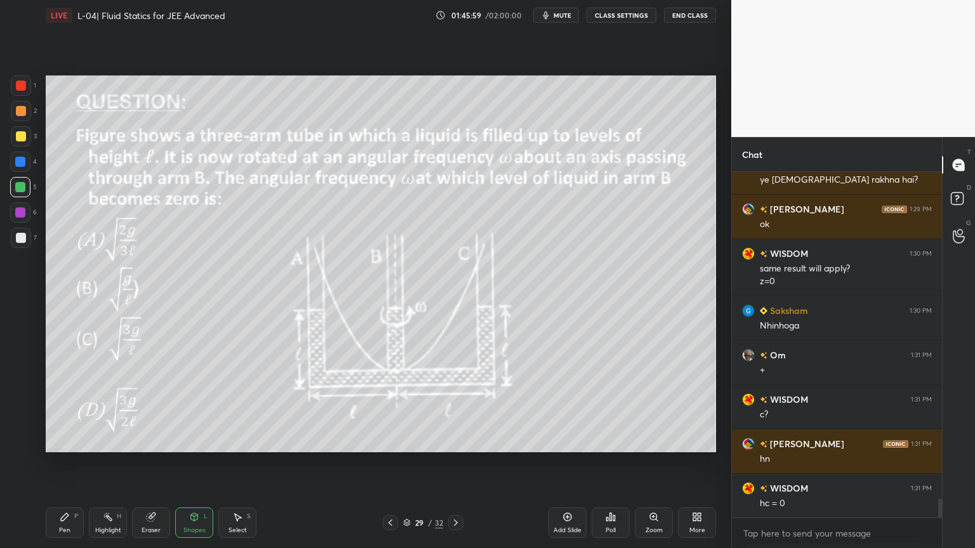
scroll to position [5928, 0]
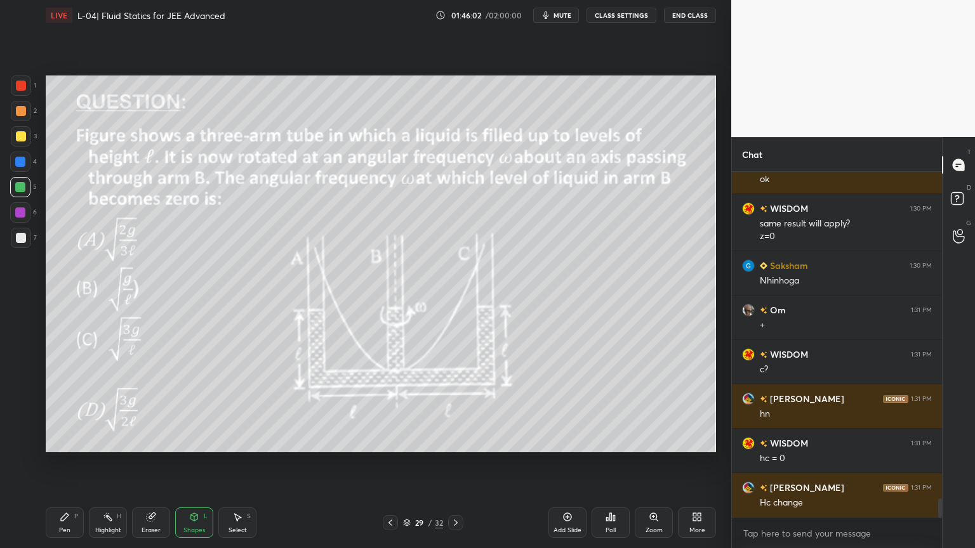
click at [107, 463] on div "Highlight" at bounding box center [108, 530] width 26 height 6
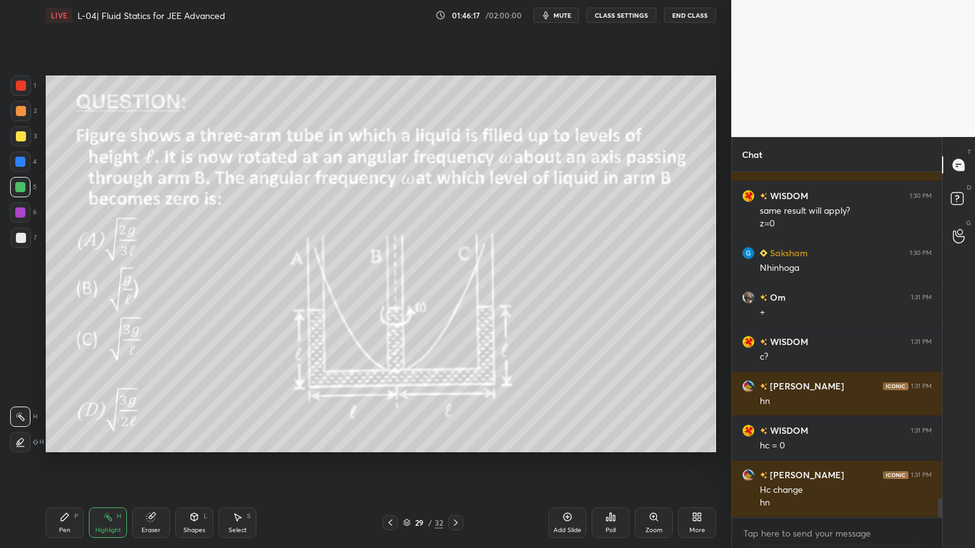
click at [451, 463] on icon at bounding box center [456, 523] width 10 height 10
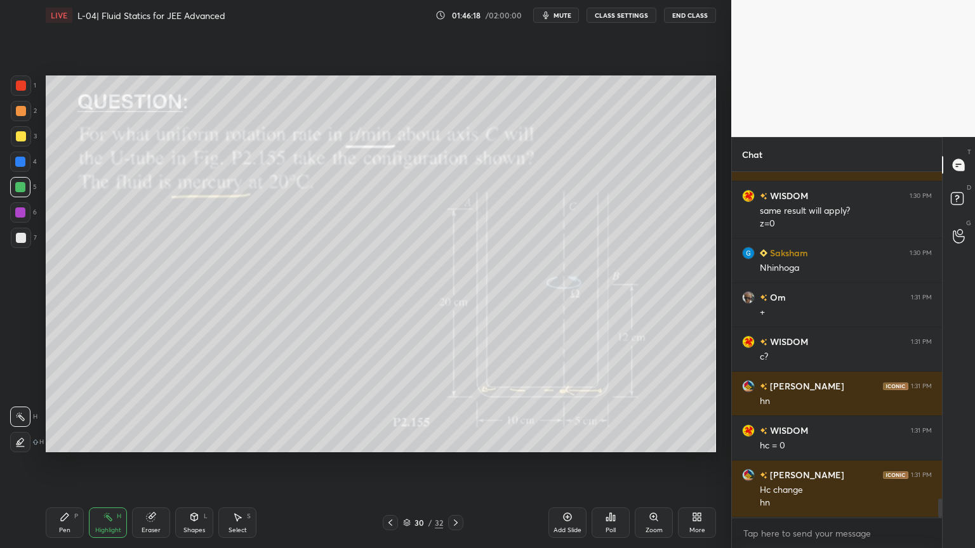
click at [388, 463] on icon at bounding box center [390, 523] width 10 height 10
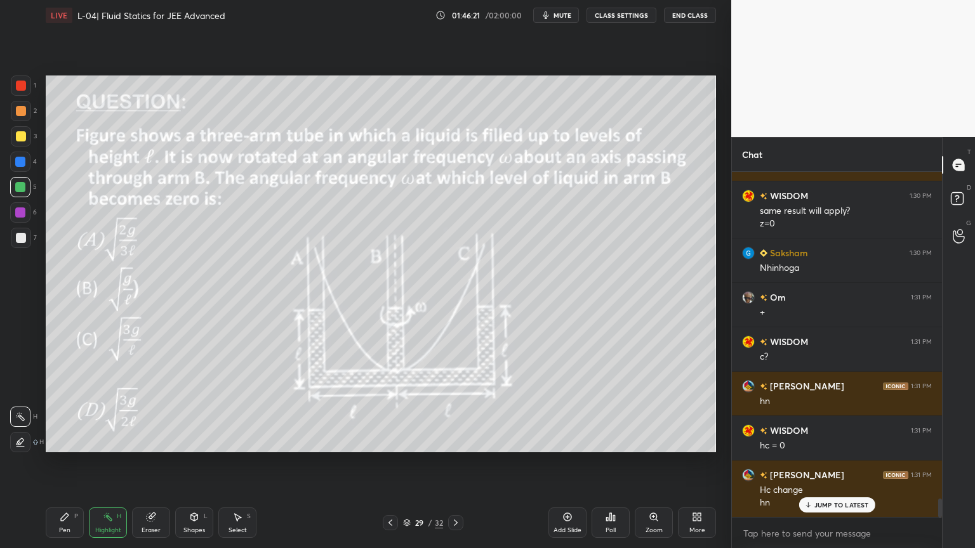
scroll to position [5985, 0]
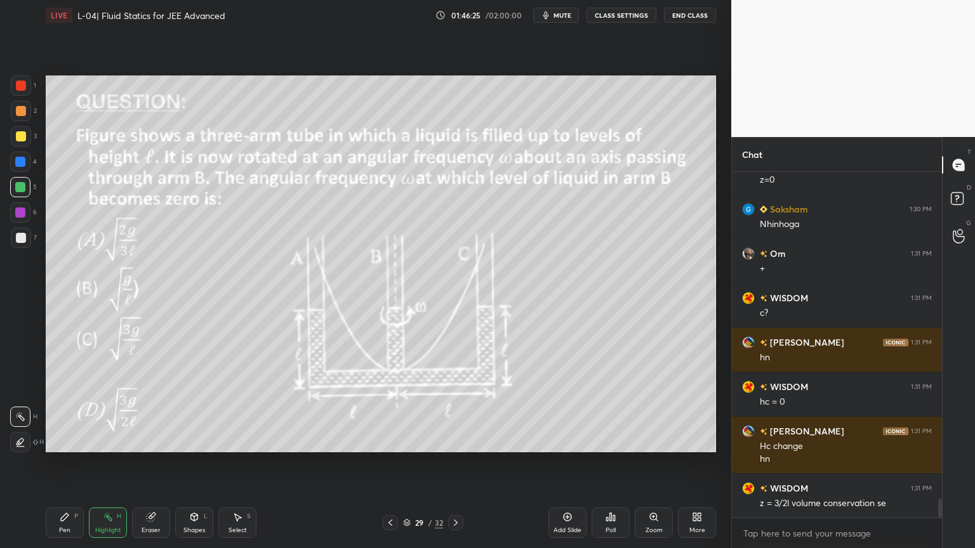
click at [77, 463] on div "Pen P" at bounding box center [65, 523] width 38 height 30
click at [13, 145] on div at bounding box center [21, 136] width 20 height 20
click at [108, 463] on icon at bounding box center [108, 517] width 10 height 10
click at [62, 463] on icon at bounding box center [65, 518] width 8 height 8
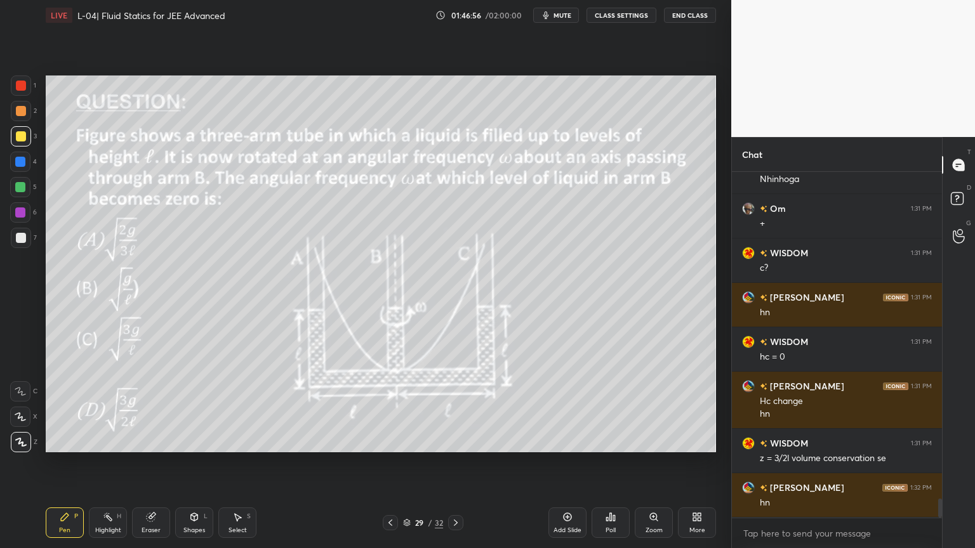
click at [103, 463] on div "Highlight" at bounding box center [108, 530] width 26 height 6
click at [156, 463] on div "Eraser" at bounding box center [151, 530] width 19 height 6
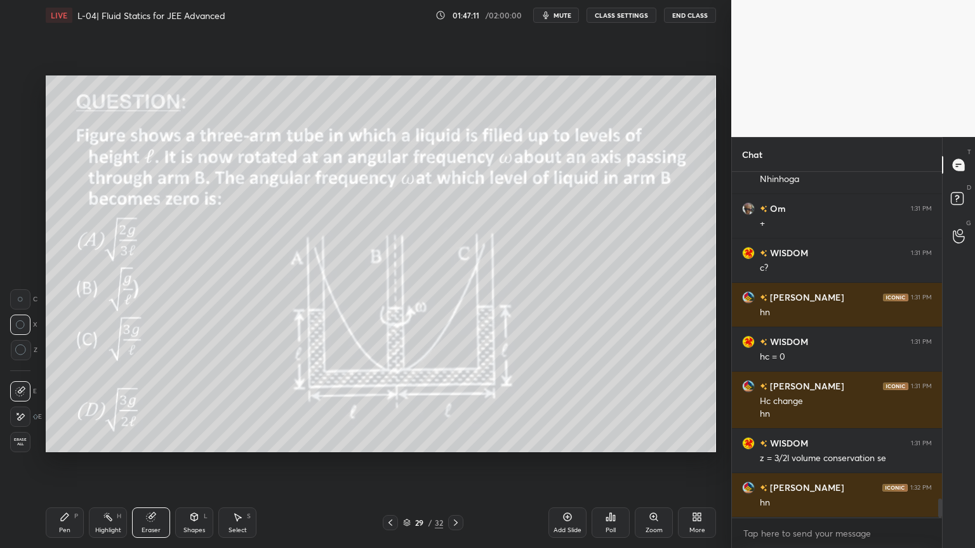
click at [71, 463] on div "Pen P" at bounding box center [65, 523] width 38 height 30
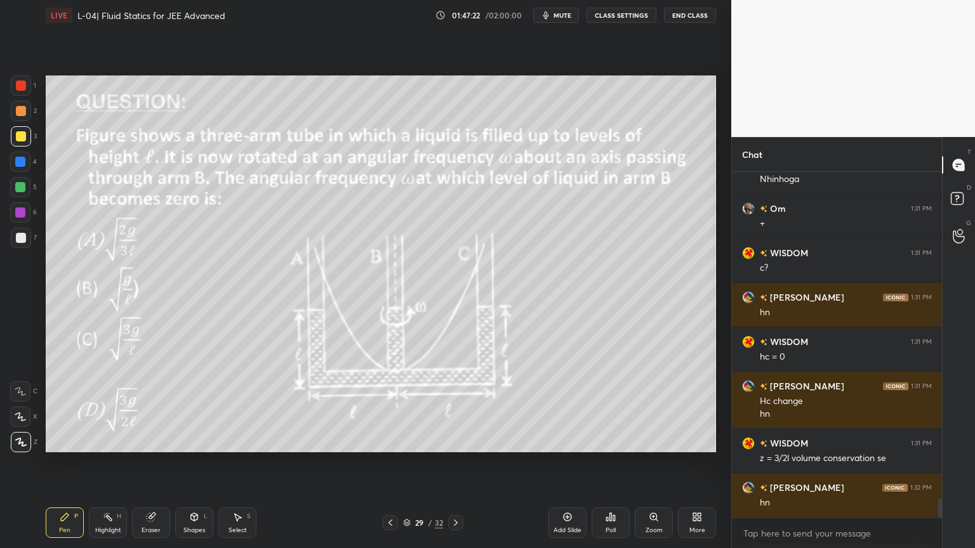
click at [106, 463] on icon at bounding box center [108, 517] width 10 height 10
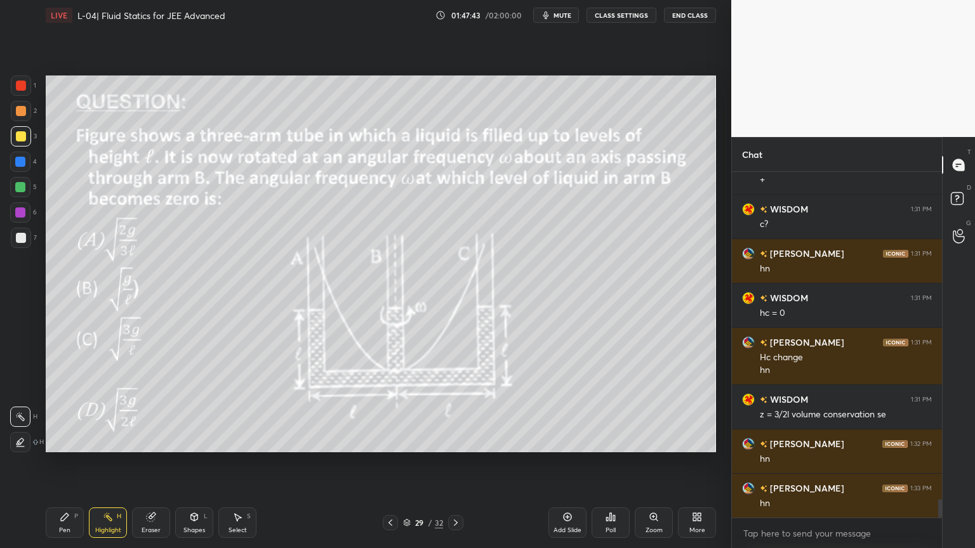
click at [74, 463] on div "Pen P" at bounding box center [65, 523] width 38 height 30
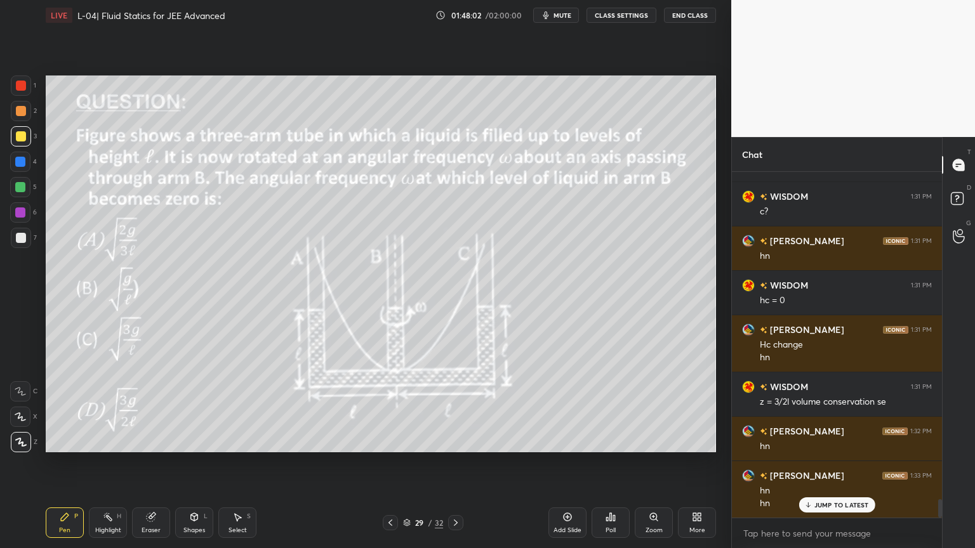
click at [20, 191] on div at bounding box center [20, 187] width 10 height 10
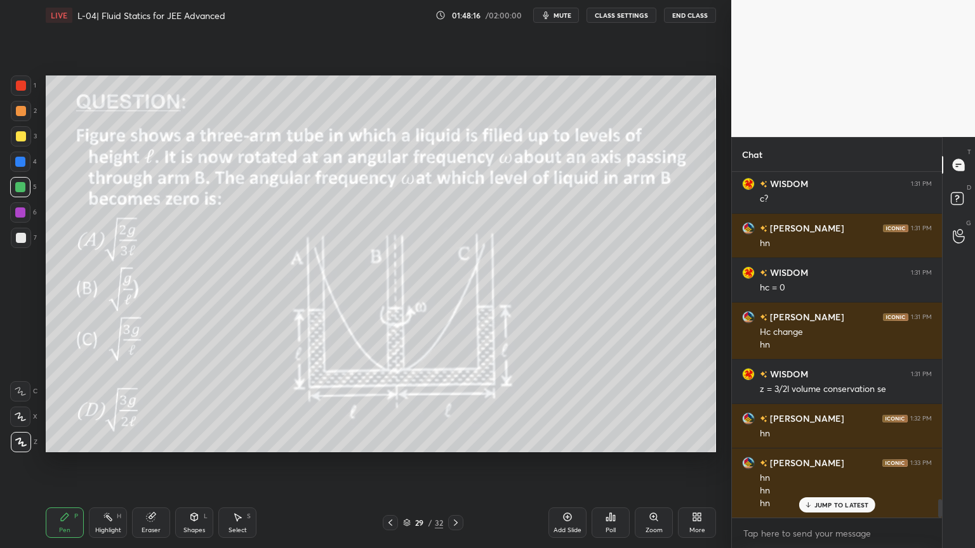
scroll to position [6144, 0]
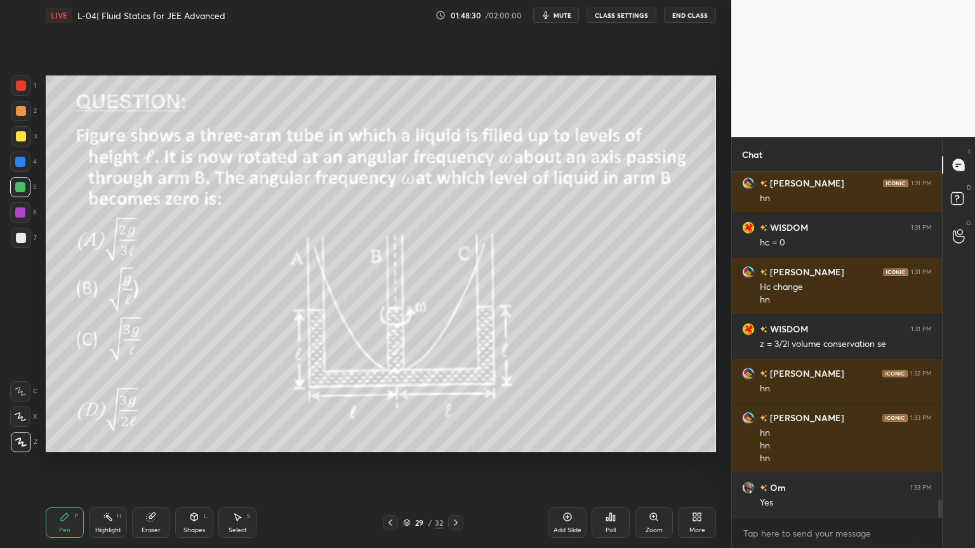
click at [20, 164] on div at bounding box center [20, 162] width 10 height 10
click at [102, 463] on div "Highlight H" at bounding box center [108, 523] width 38 height 30
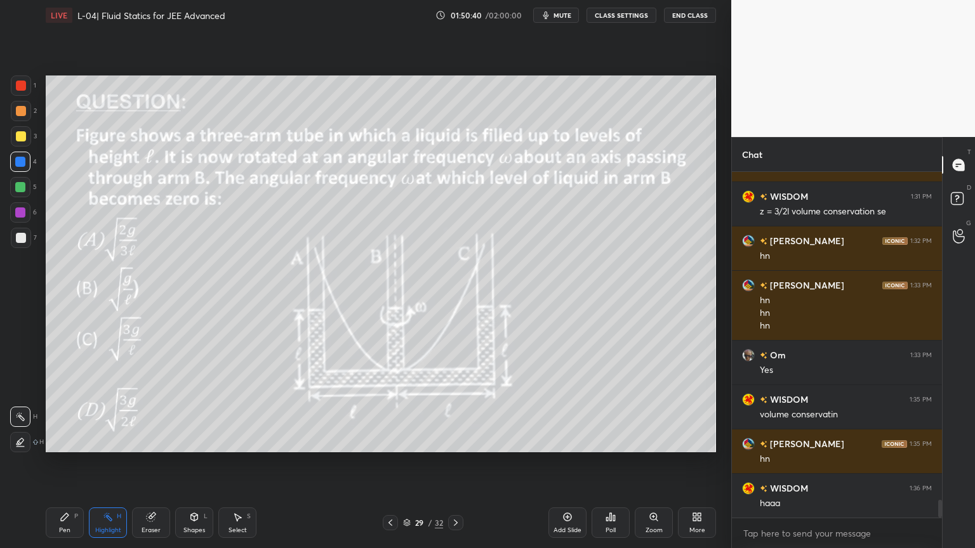
scroll to position [6322, 0]
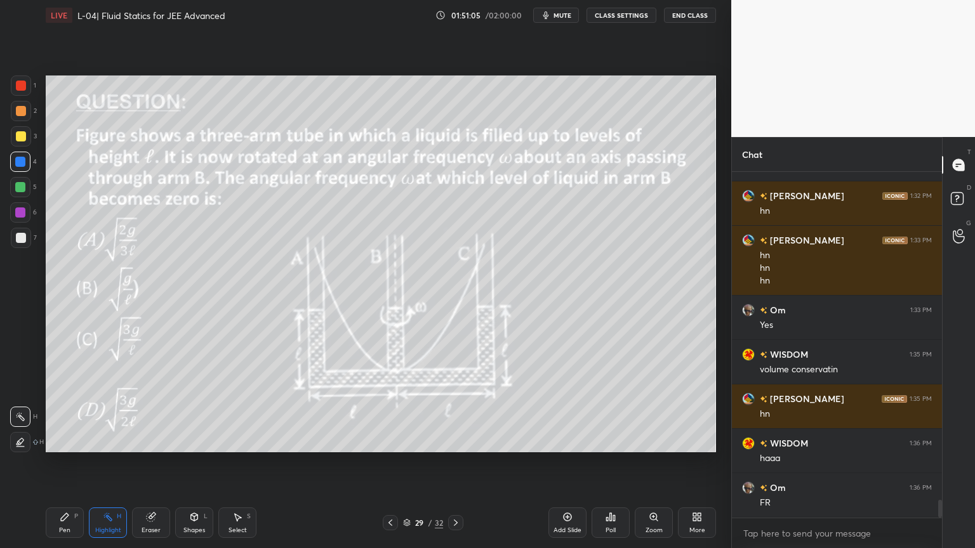
click at [457, 463] on icon at bounding box center [456, 523] width 10 height 10
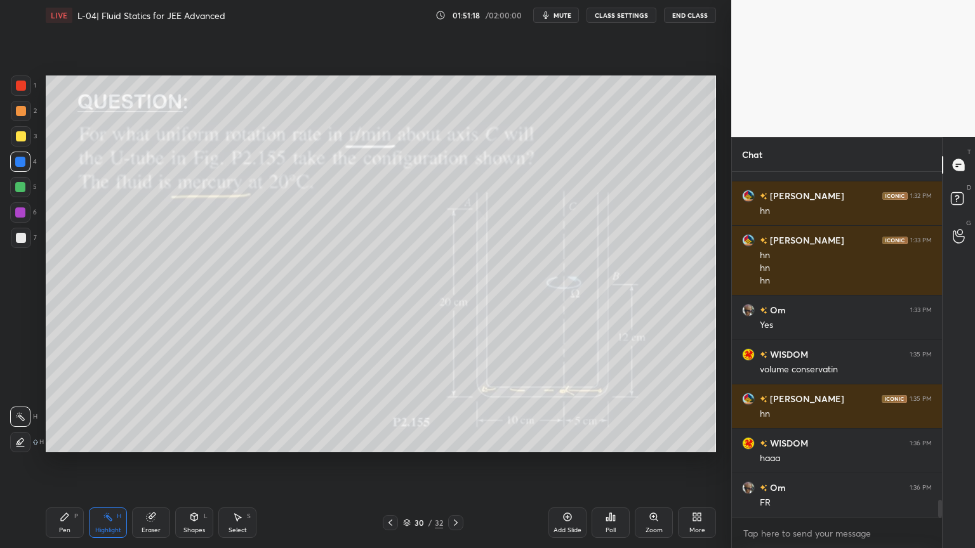
click at [58, 463] on div "Pen P" at bounding box center [65, 523] width 38 height 30
click at [14, 140] on div at bounding box center [21, 136] width 20 height 20
click at [18, 112] on div at bounding box center [21, 111] width 10 height 10
click at [18, 136] on div at bounding box center [21, 136] width 10 height 10
click at [455, 463] on icon at bounding box center [456, 523] width 10 height 10
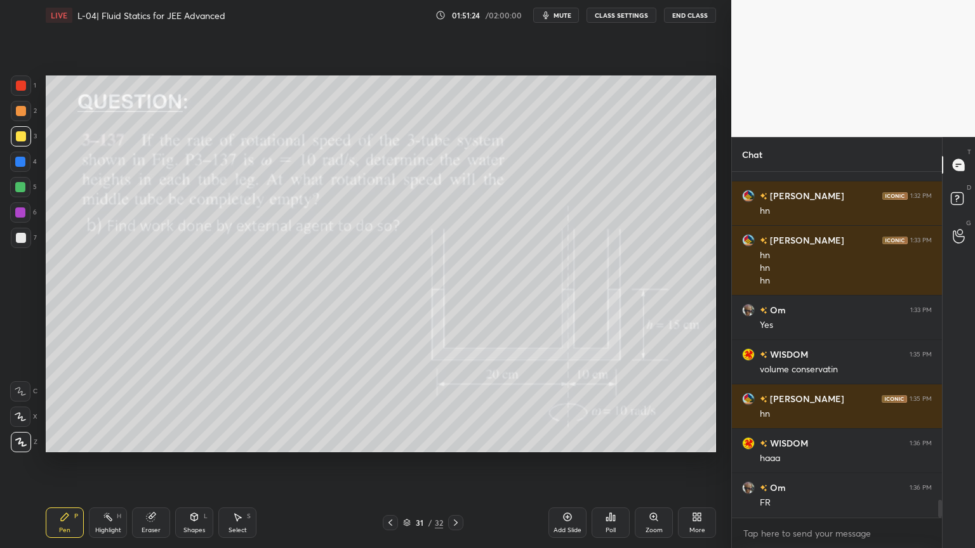
click at [457, 463] on icon at bounding box center [456, 523] width 4 height 6
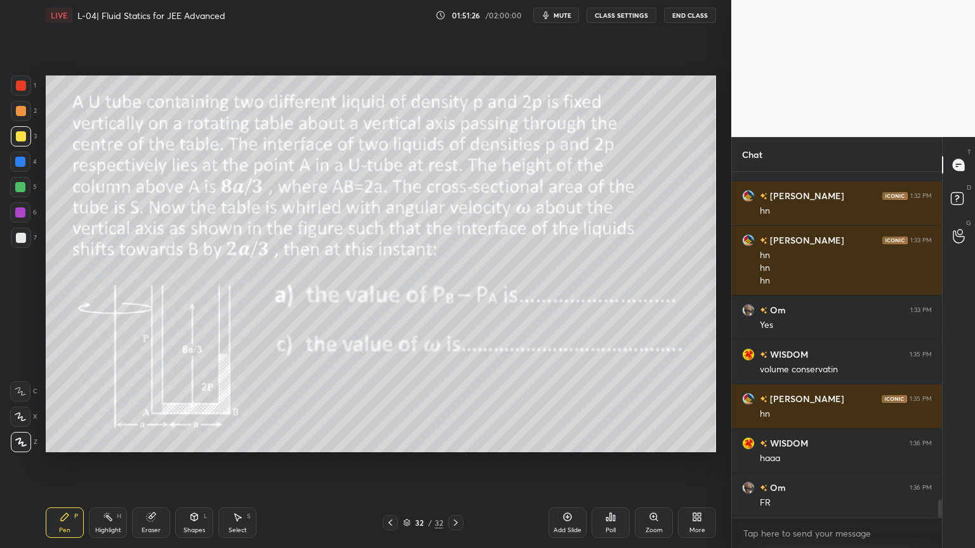
click at [391, 463] on icon at bounding box center [390, 523] width 10 height 10
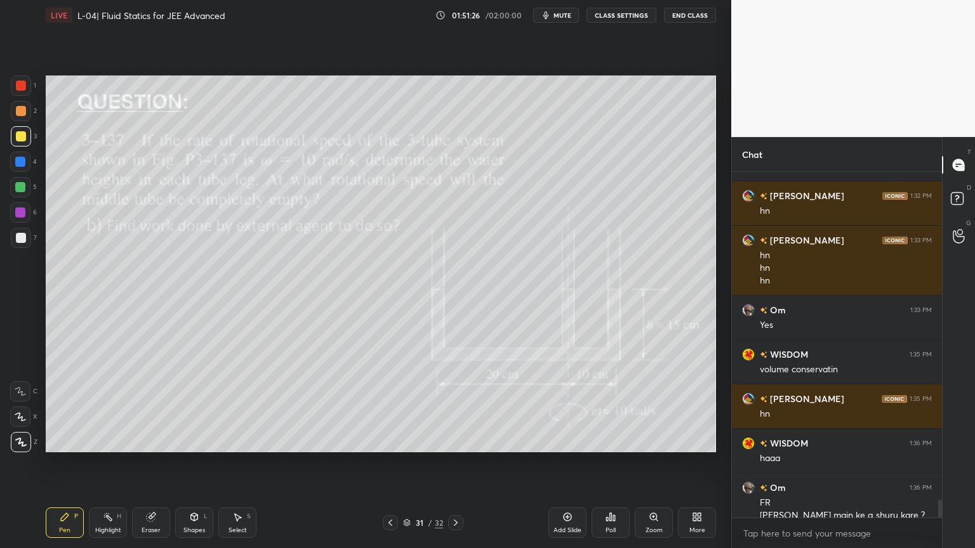
scroll to position [6334, 0]
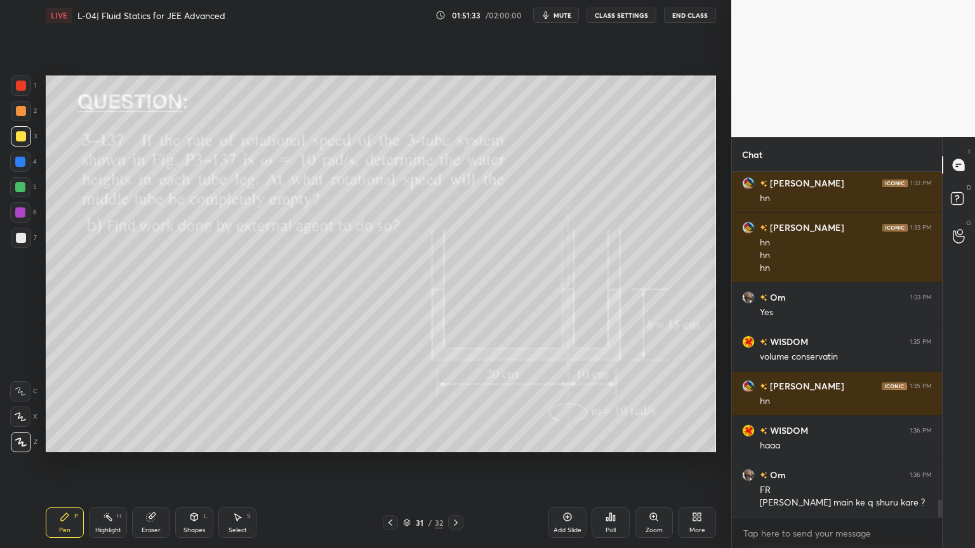
click at [112, 463] on icon at bounding box center [108, 517] width 10 height 10
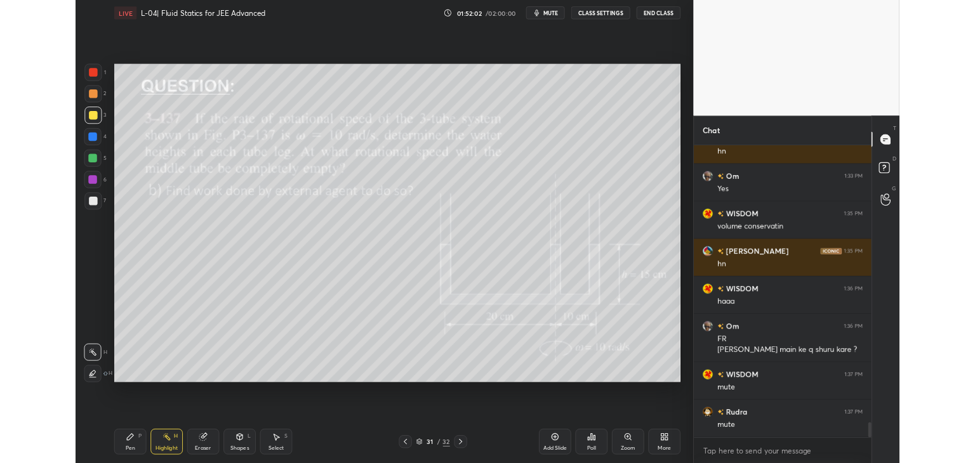
scroll to position [63095, 62797]
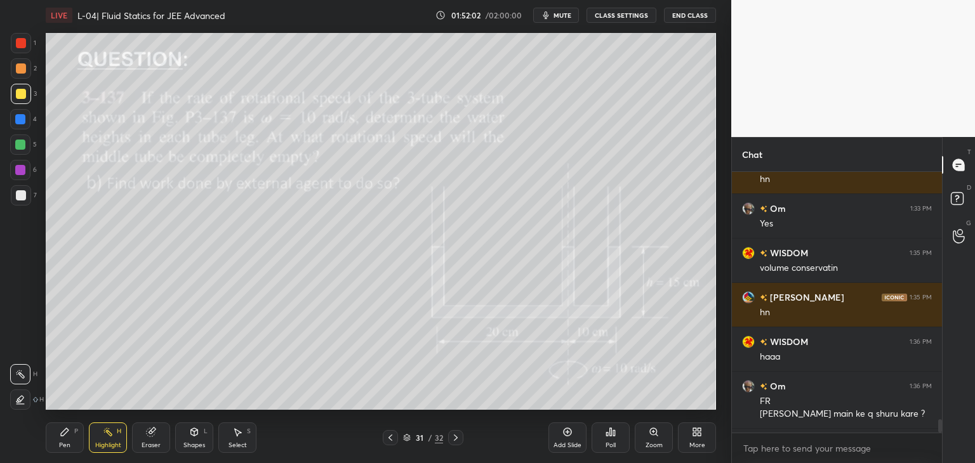
type textarea "x"
click at [695, 432] on icon at bounding box center [697, 432] width 10 height 10
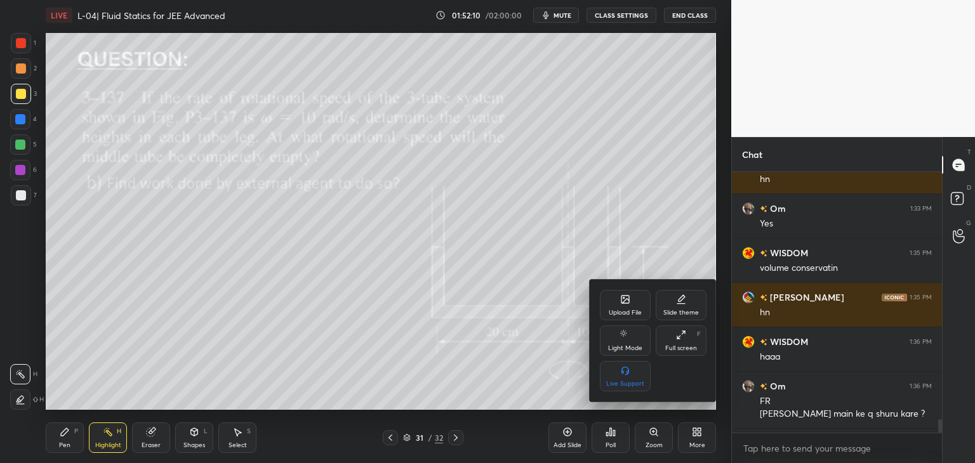
click at [626, 16] on div at bounding box center [487, 231] width 975 height 463
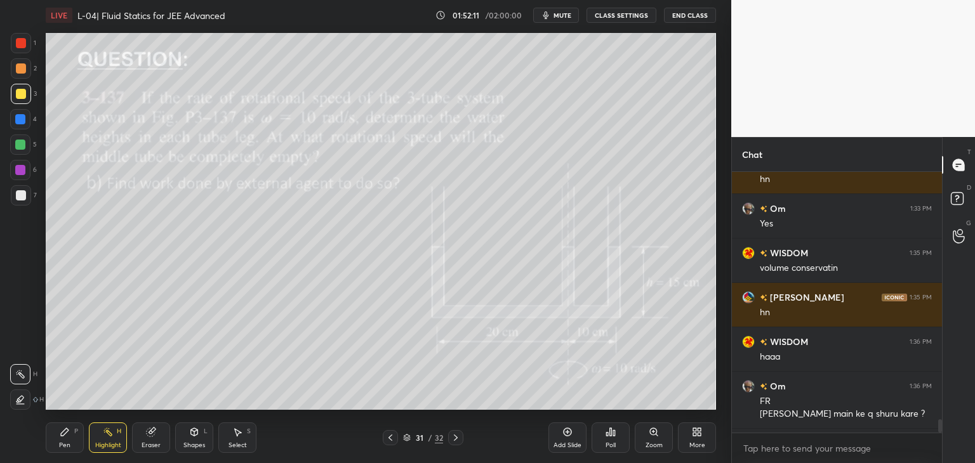
click at [626, 13] on button "CLASS SETTINGS" at bounding box center [622, 15] width 70 height 15
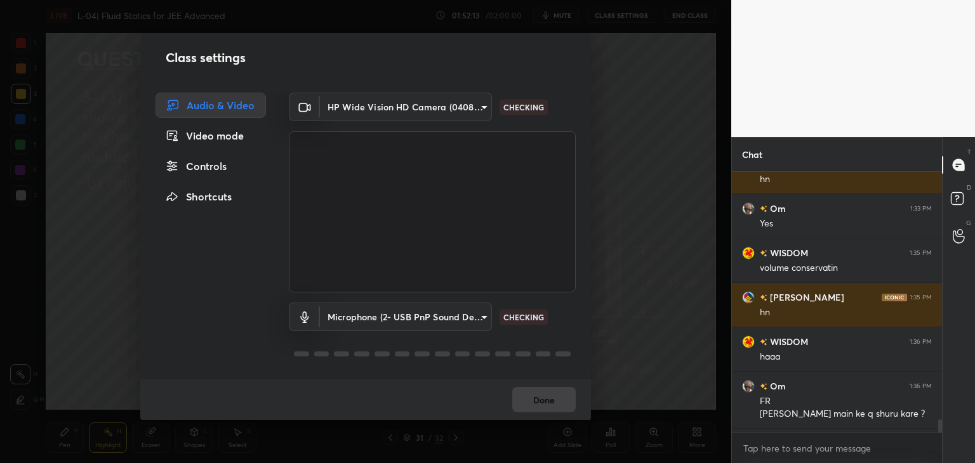
click at [382, 315] on body "1 2 3 4 5 6 7 C X Z C X Z E E Erase all H H LIVE L-04| Fluid Statics for JEE Ad…" at bounding box center [487, 231] width 975 height 463
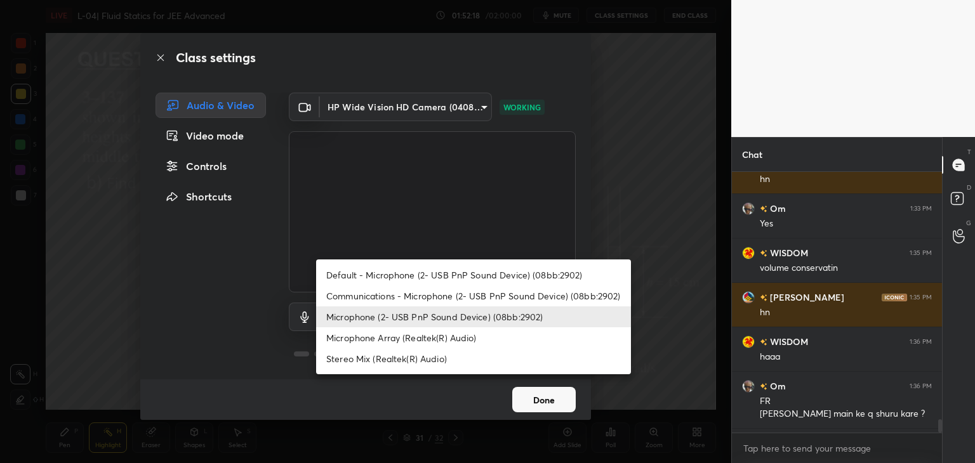
scroll to position [6552, 0]
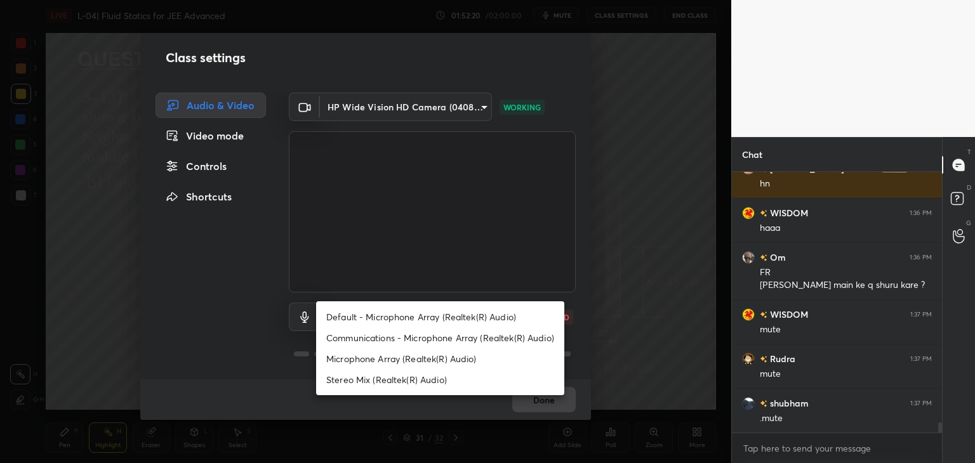
click at [394, 317] on li "Default - Microphone Array (Realtek(R) Audio)" at bounding box center [440, 317] width 248 height 21
type input "default"
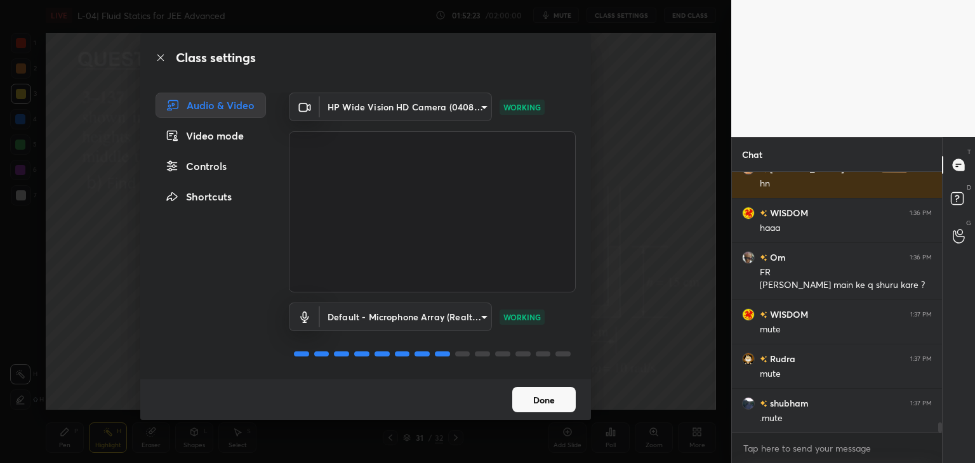
click at [541, 401] on button "Done" at bounding box center [543, 399] width 63 height 25
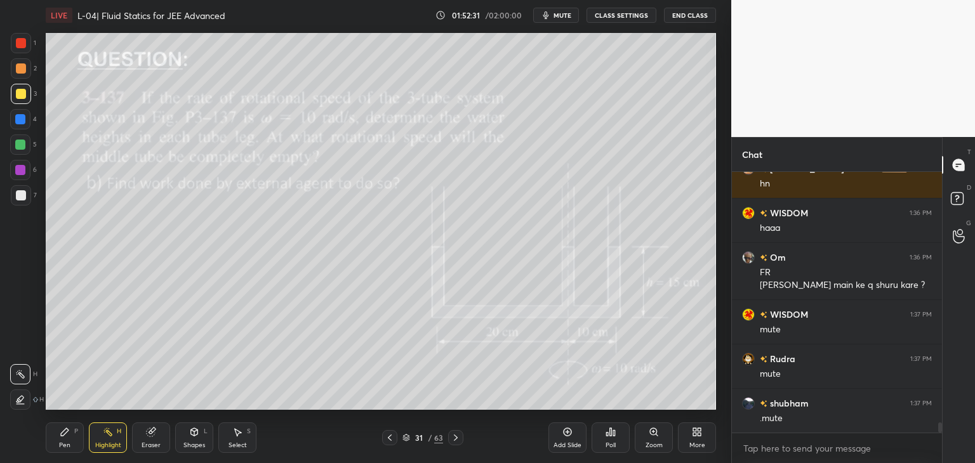
click at [687, 434] on div "More" at bounding box center [697, 438] width 38 height 30
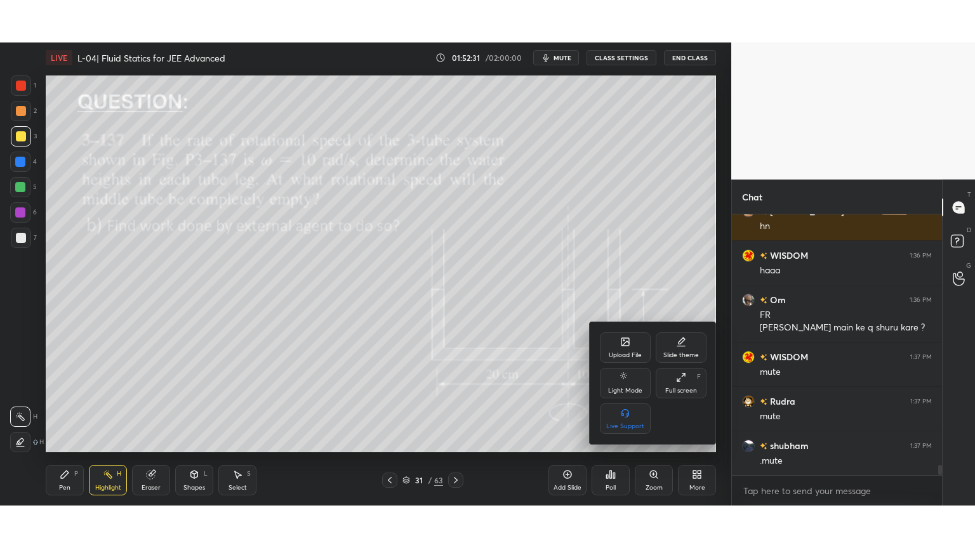
scroll to position [6597, 0]
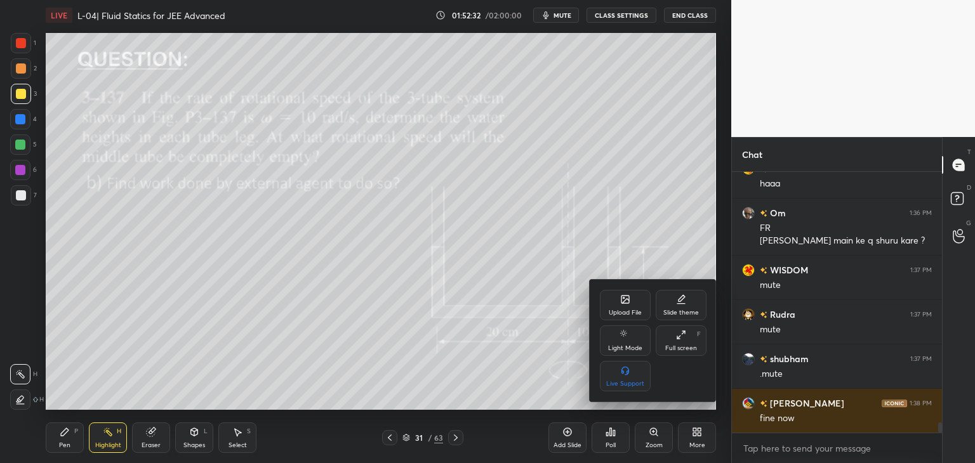
click at [680, 340] on icon at bounding box center [681, 335] width 10 height 10
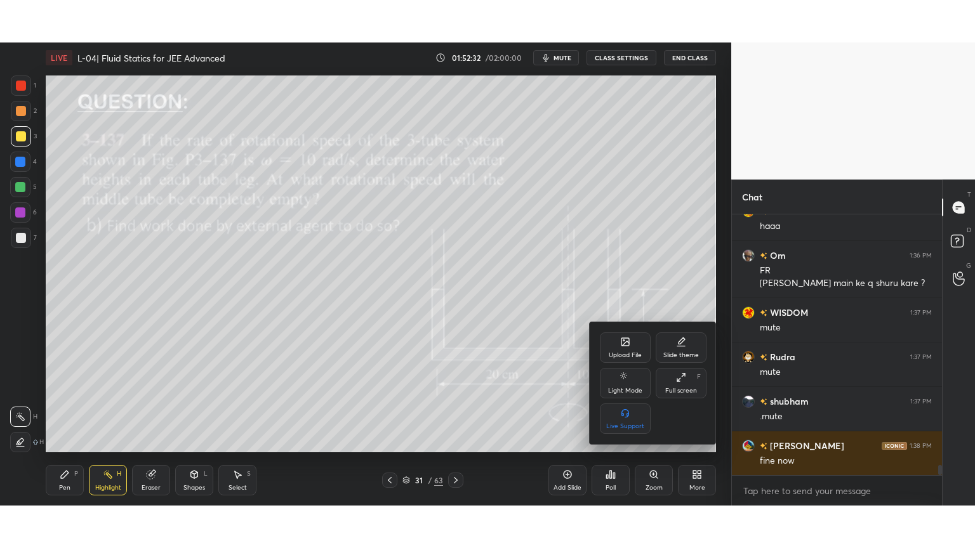
scroll to position [6512, 0]
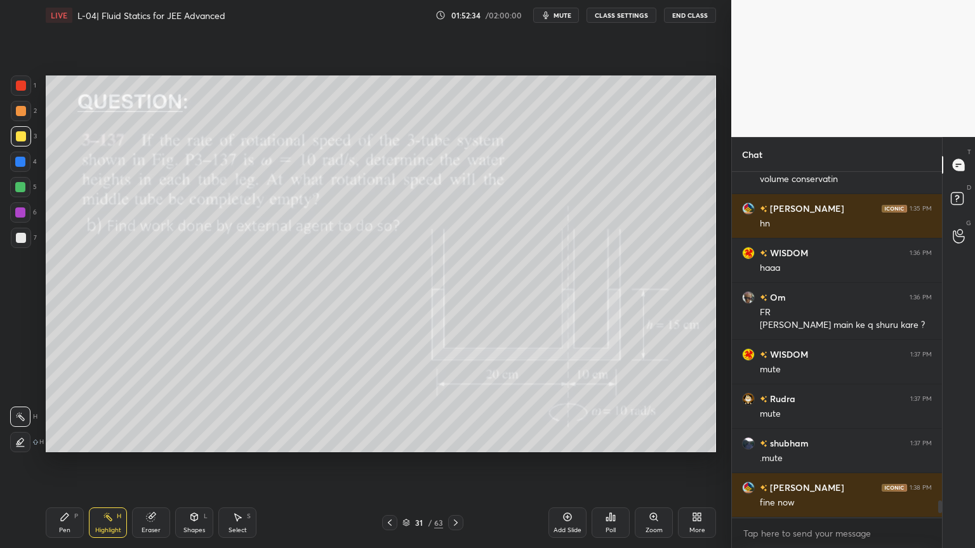
click at [390, 463] on icon at bounding box center [390, 523] width 10 height 10
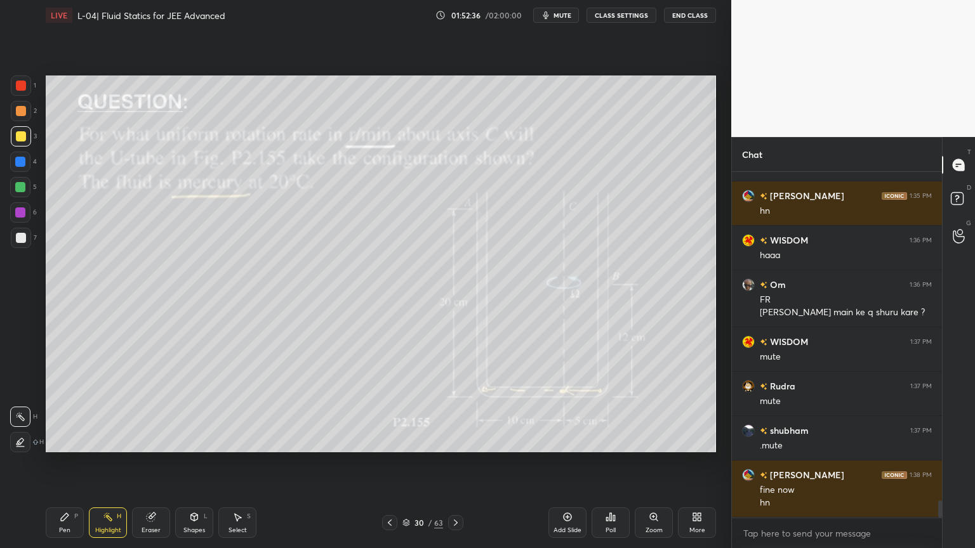
scroll to position [6569, 0]
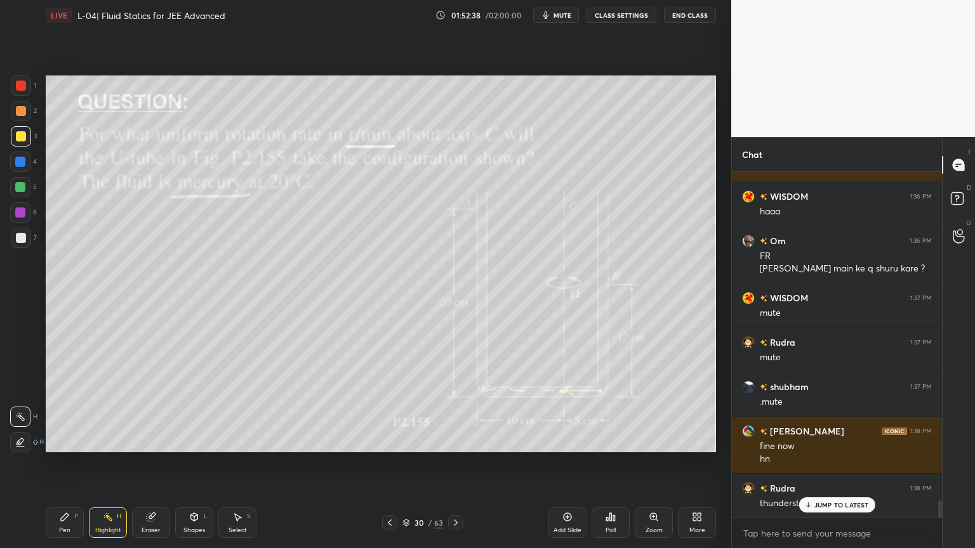
click at [23, 189] on div at bounding box center [20, 187] width 10 height 10
click at [68, 463] on div "Pen P" at bounding box center [65, 523] width 38 height 30
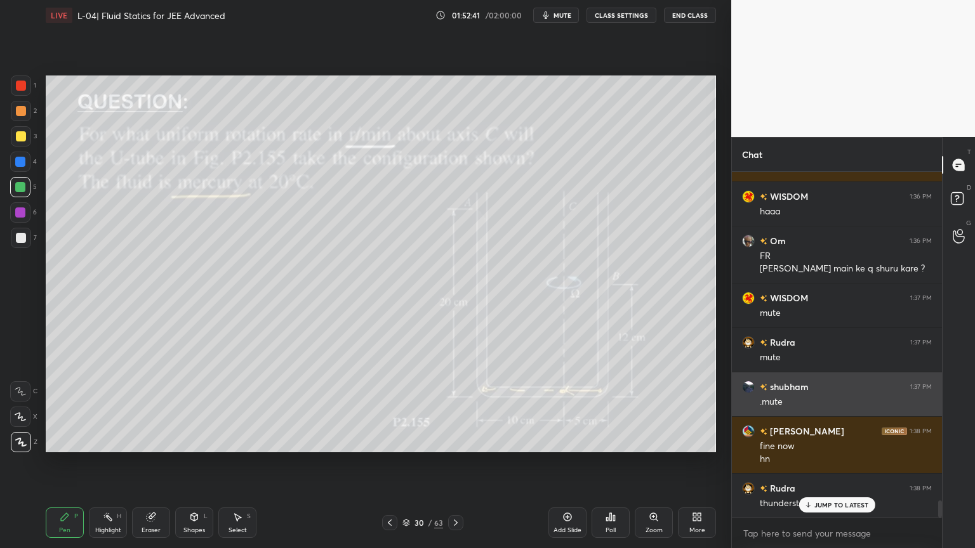
scroll to position [6569, 0]
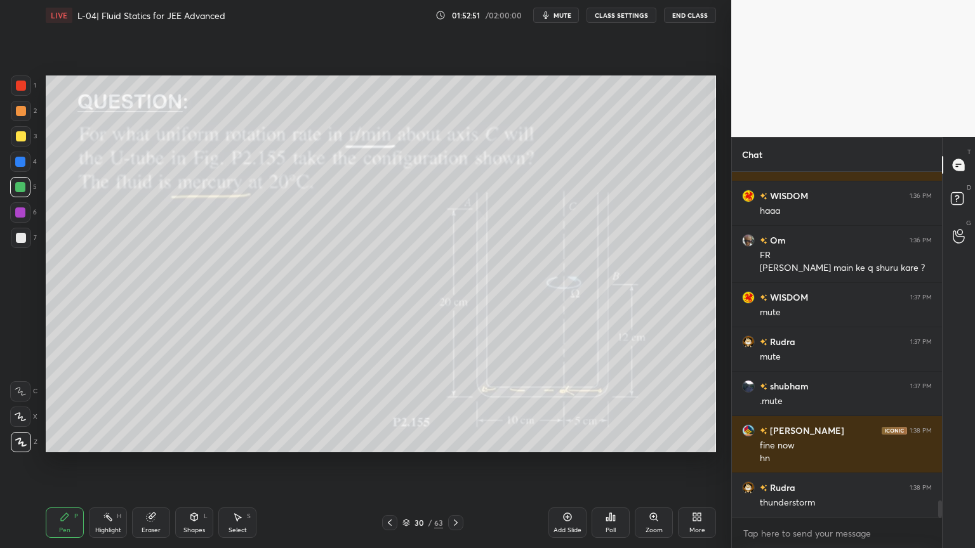
click at [453, 463] on div at bounding box center [455, 522] width 15 height 15
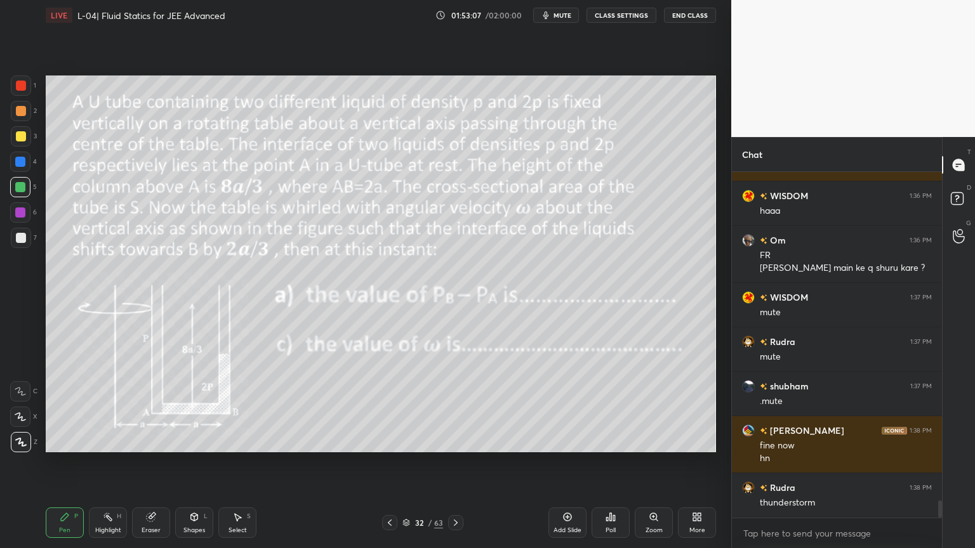
click at [20, 137] on div at bounding box center [21, 136] width 10 height 10
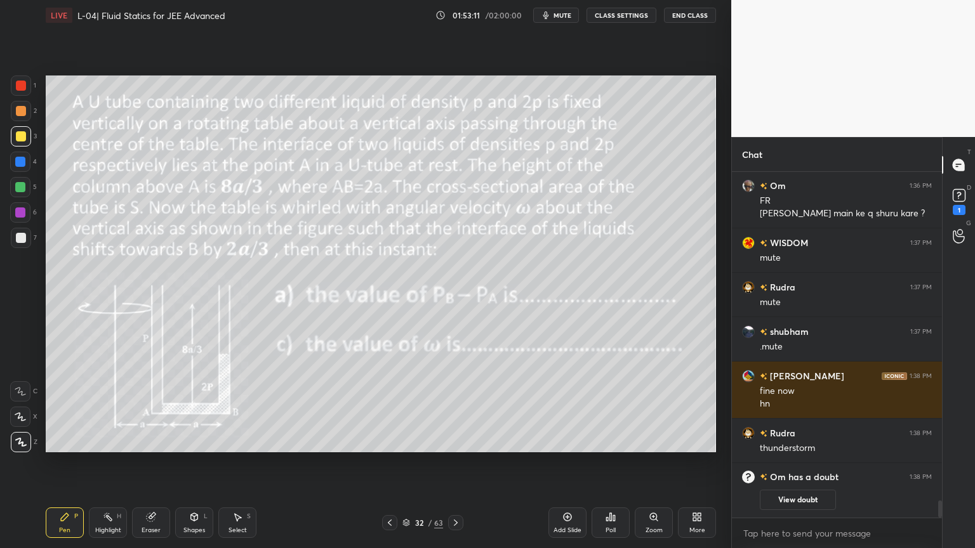
click at [382, 463] on div at bounding box center [389, 522] width 15 height 15
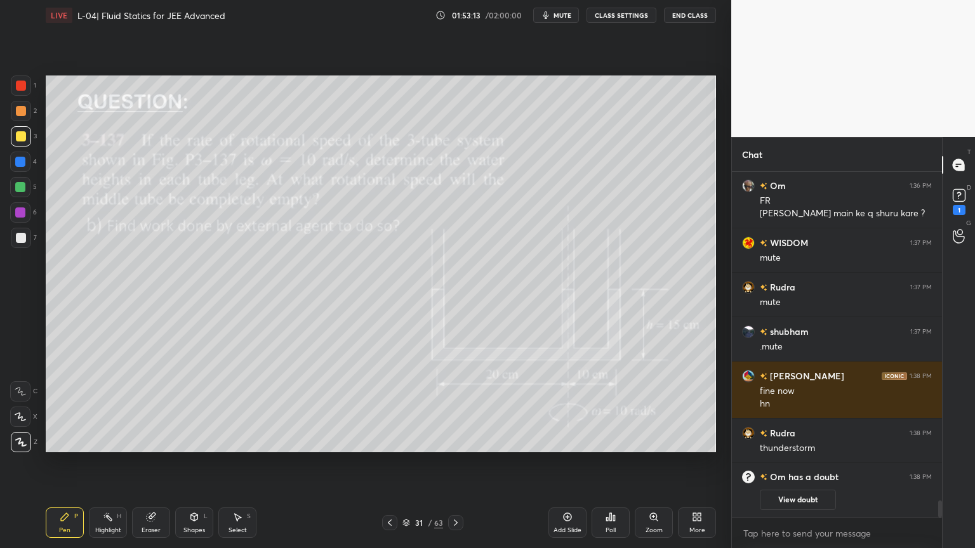
click at [386, 463] on icon at bounding box center [390, 523] width 10 height 10
click at [792, 463] on button "View doubt" at bounding box center [798, 500] width 76 height 20
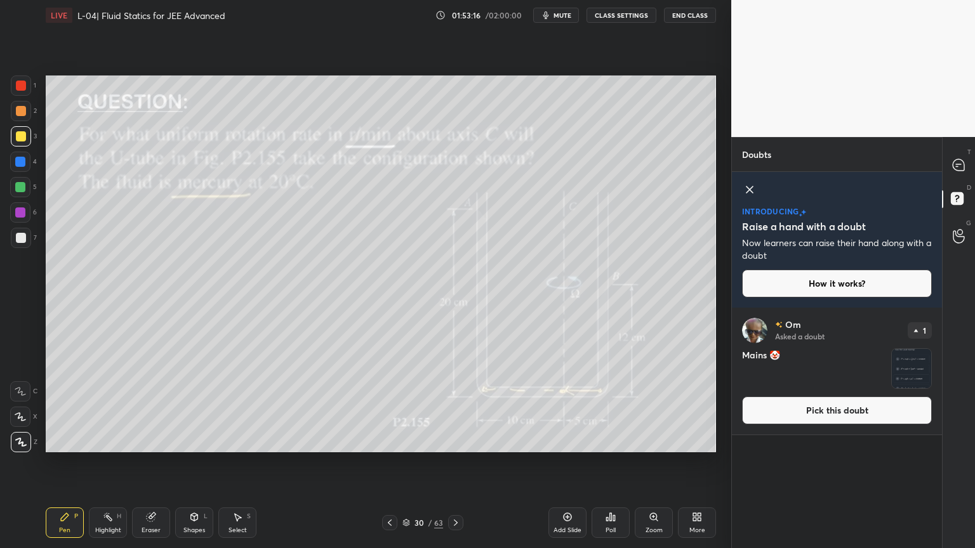
click at [815, 418] on button "Pick this doubt" at bounding box center [837, 411] width 190 height 28
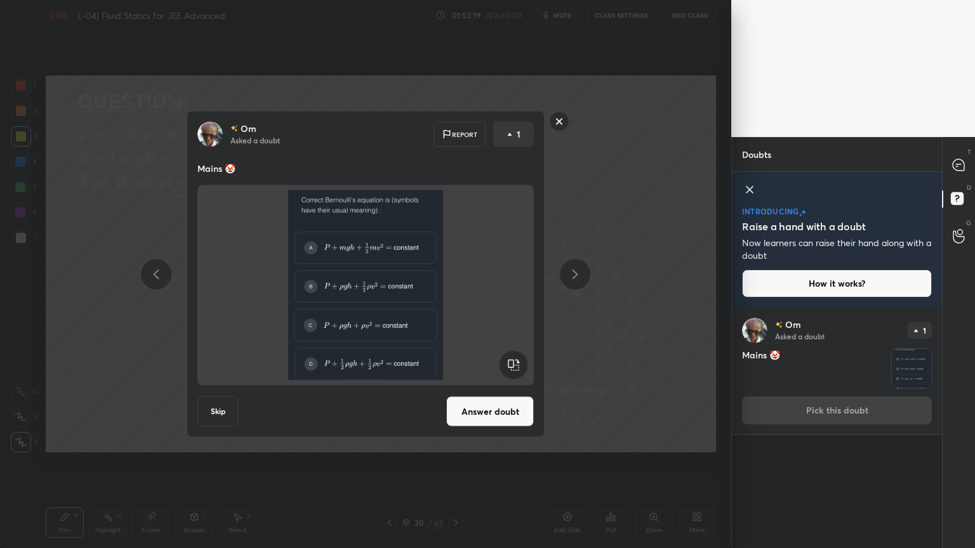
click at [506, 416] on button "Answer doubt" at bounding box center [490, 412] width 88 height 30
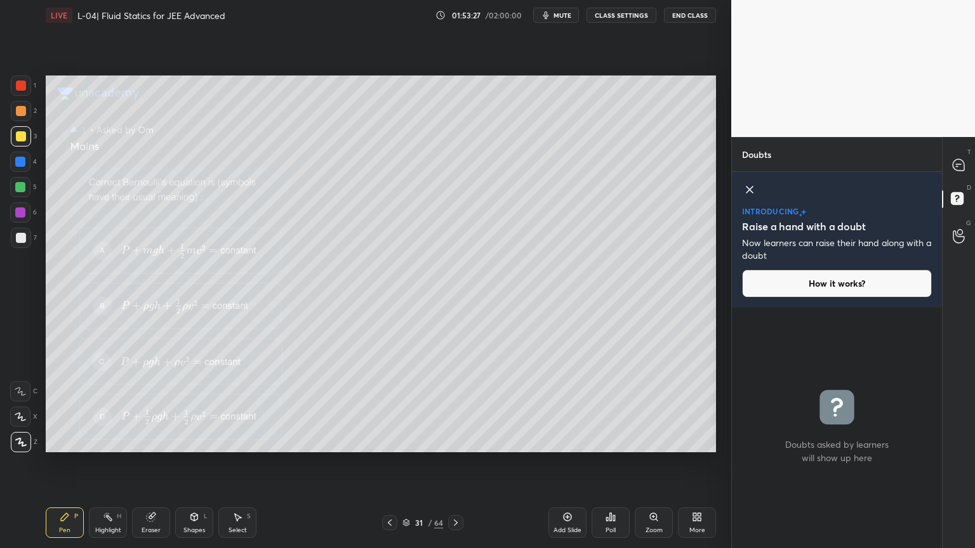
click at [378, 463] on div "Pen P Highlight H Eraser Shapes L Select S 31 / 64 Add Slide Poll Zoom More" at bounding box center [381, 523] width 670 height 51
click at [382, 463] on div at bounding box center [389, 522] width 15 height 15
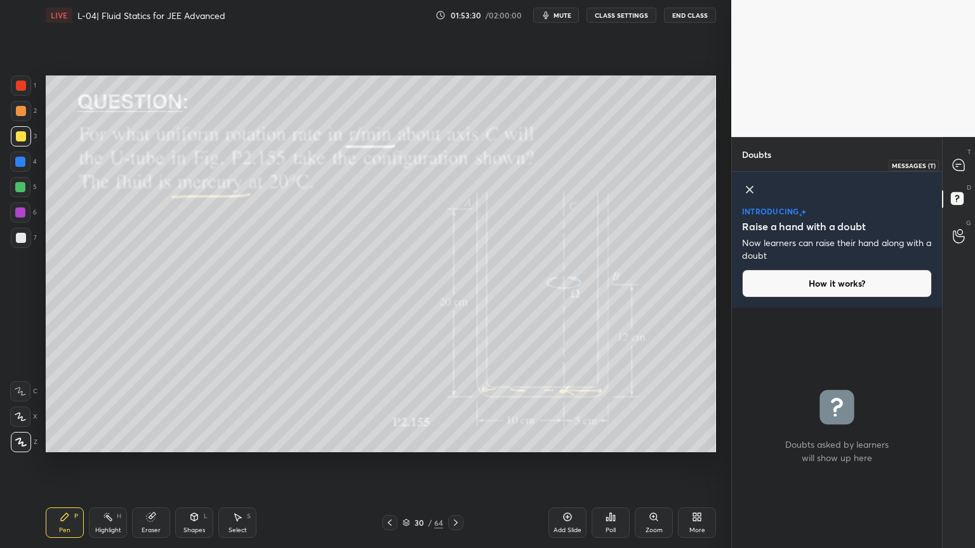
click at [957, 166] on icon at bounding box center [957, 166] width 2 height 0
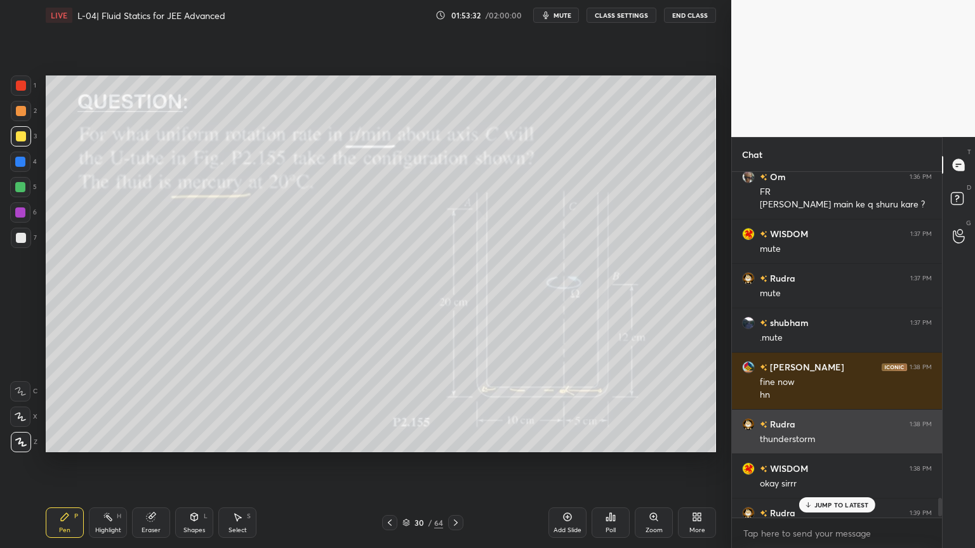
scroll to position [6172, 0]
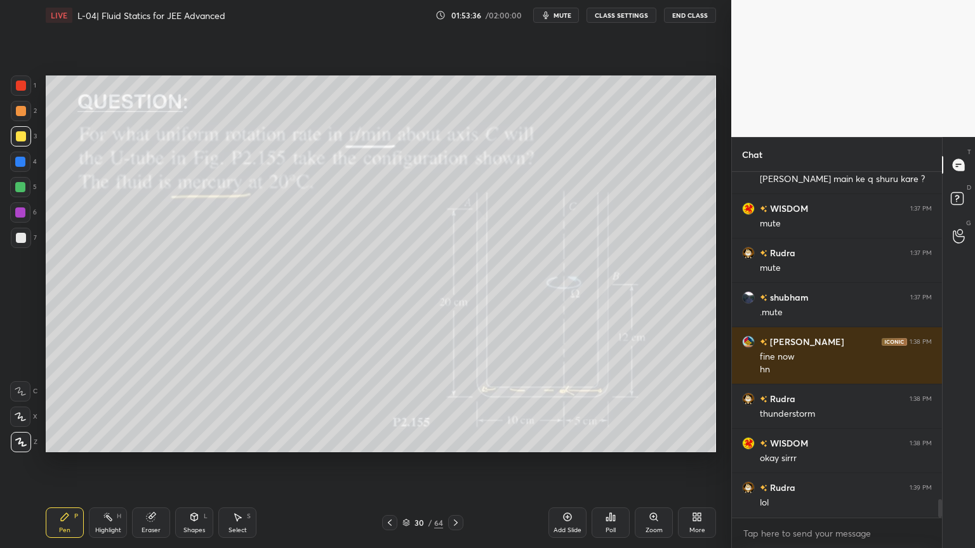
click at [385, 463] on icon at bounding box center [390, 523] width 10 height 10
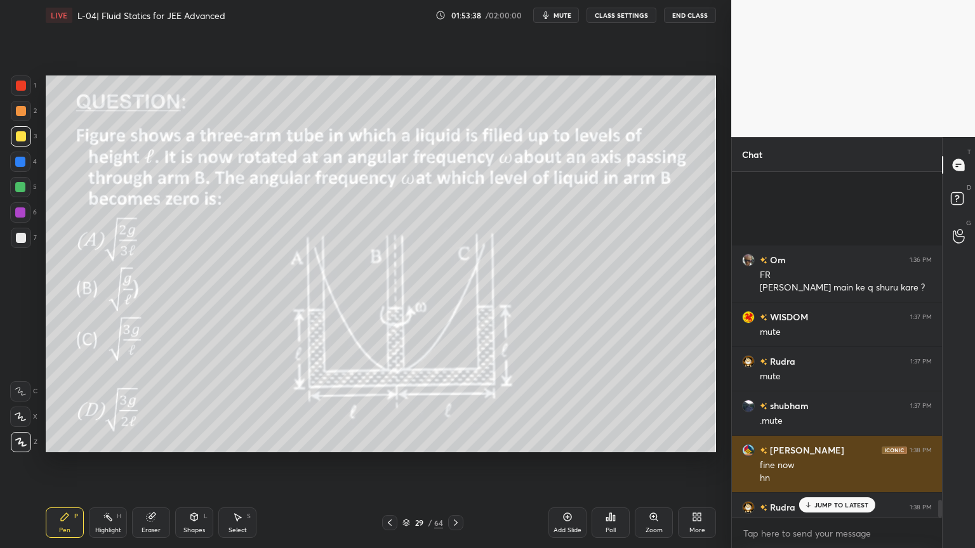
scroll to position [6369, 0]
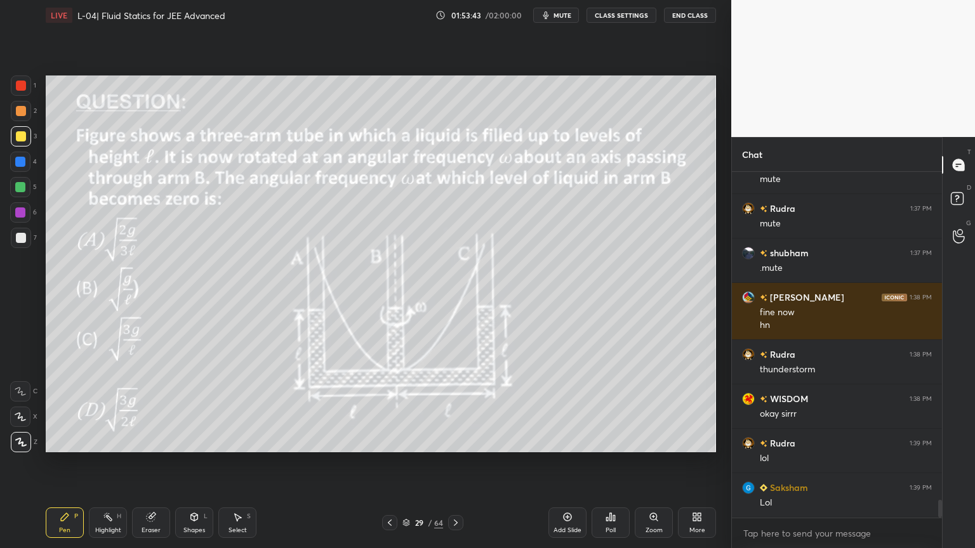
click at [104, 463] on icon at bounding box center [108, 517] width 10 height 10
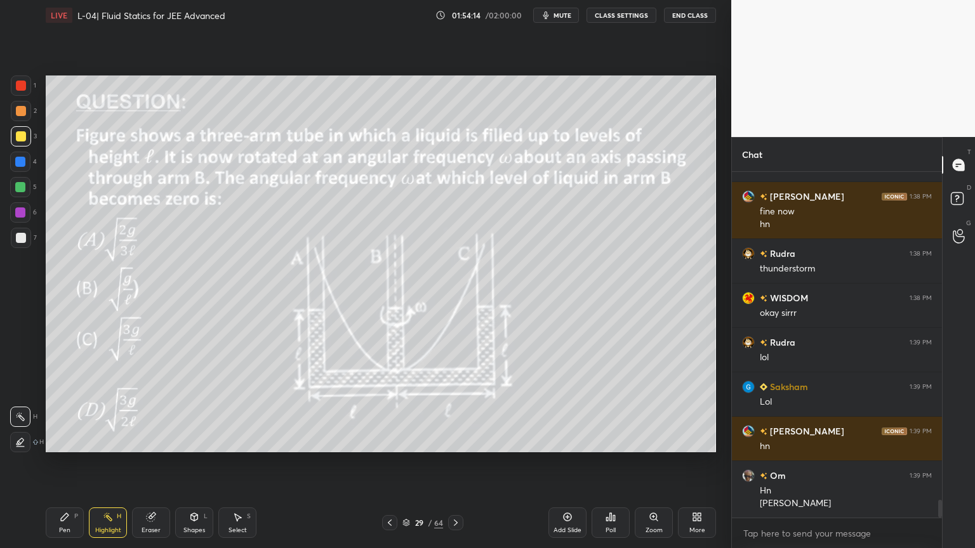
scroll to position [6515, 0]
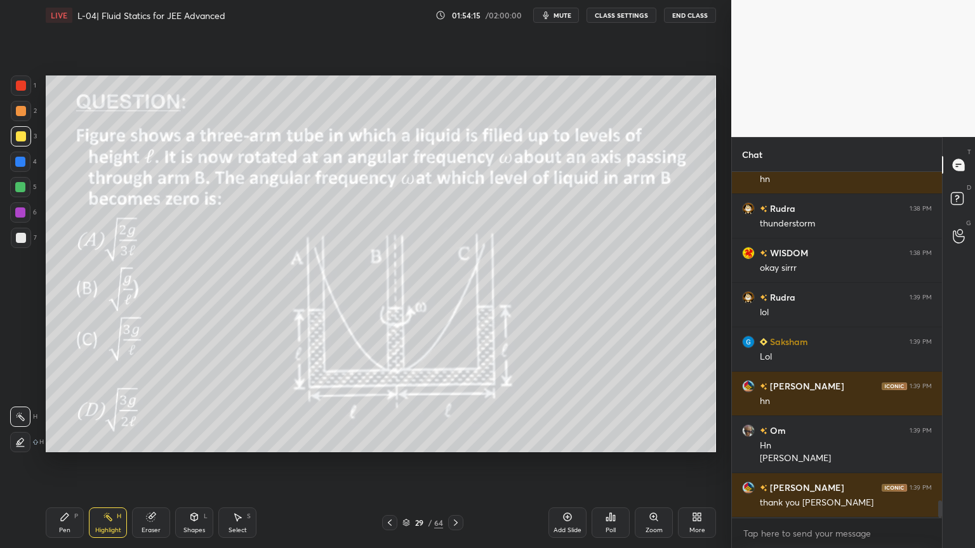
click at [686, 8] on button "End Class" at bounding box center [690, 15] width 52 height 15
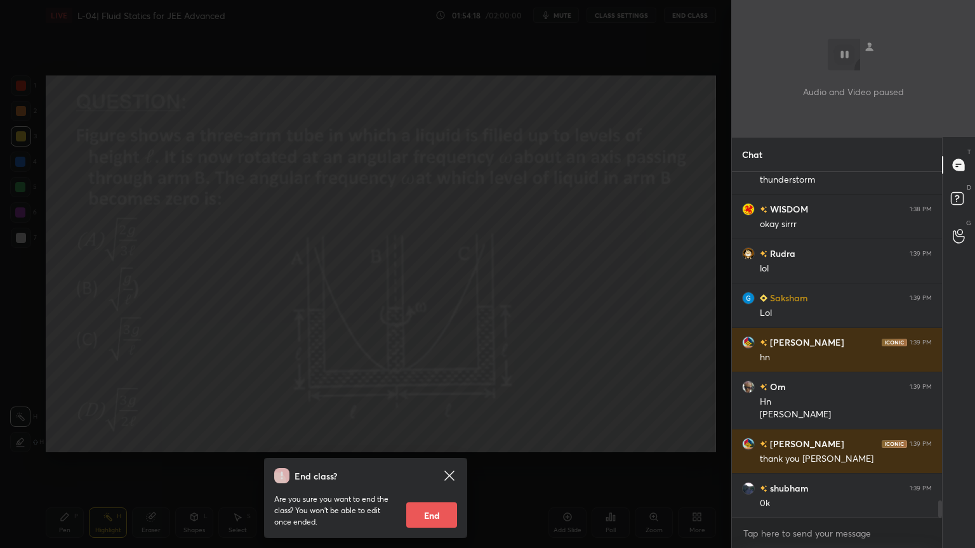
scroll to position [6604, 0]
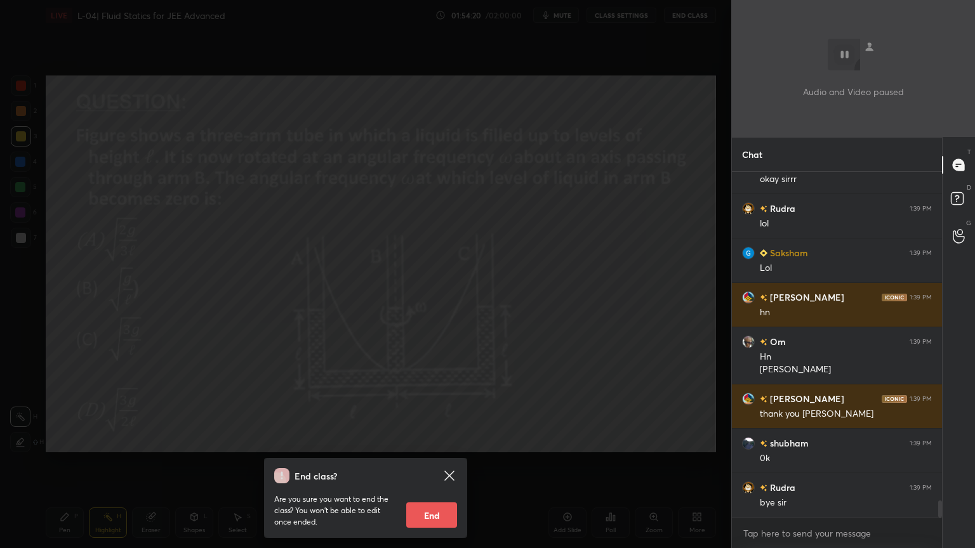
click at [426, 463] on button "End" at bounding box center [431, 515] width 51 height 25
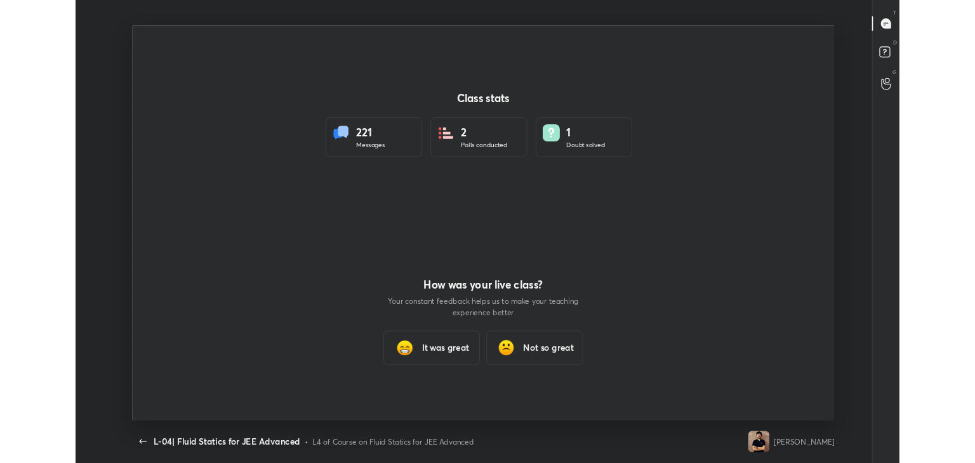
scroll to position [382, 965]
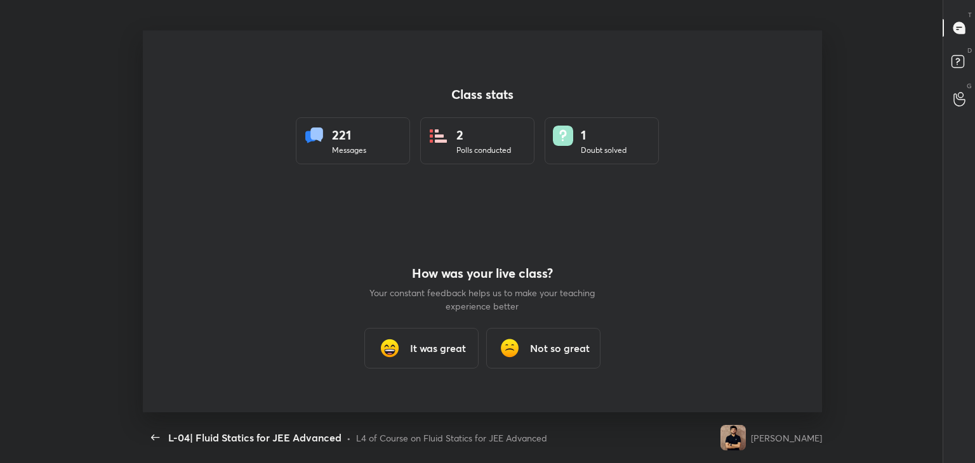
type textarea "x"
